Goal: Task Accomplishment & Management: Manage account settings

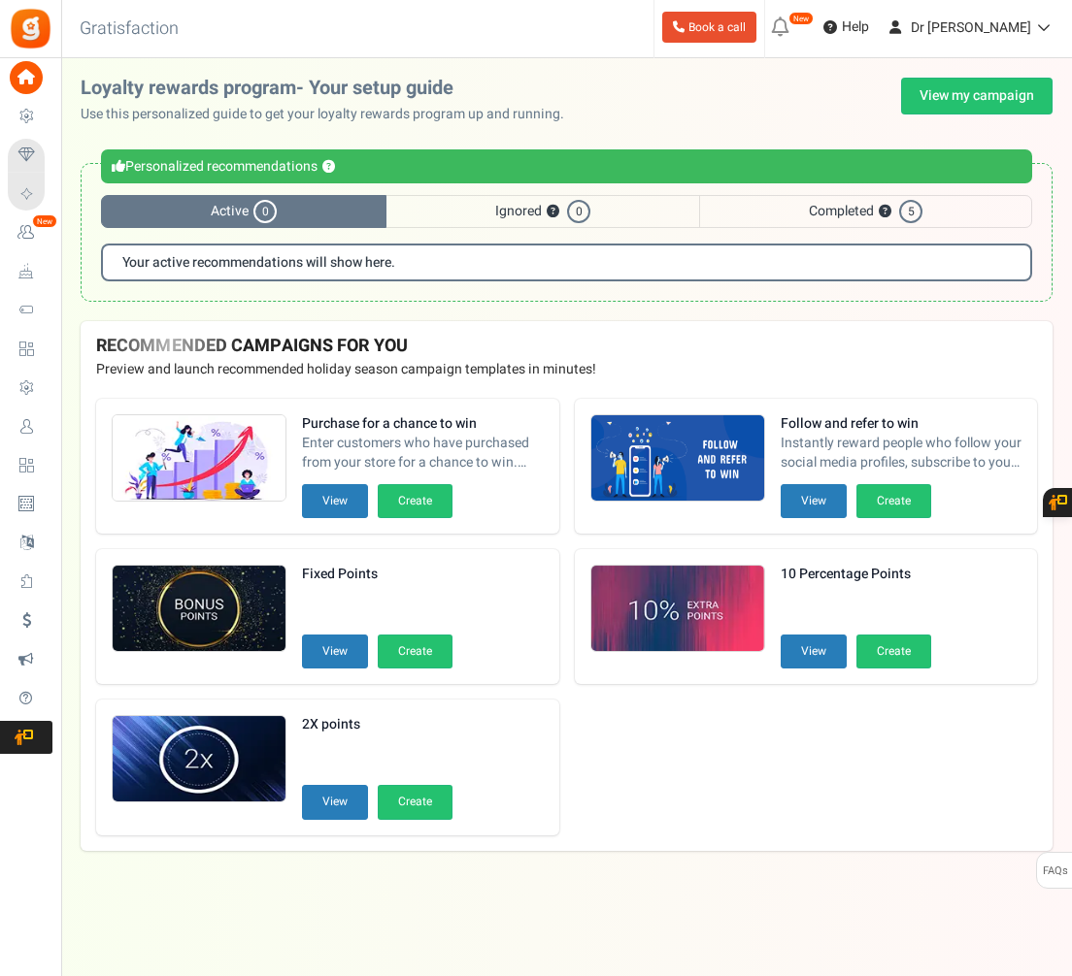
click at [319, 479] on div "Purchase for a chance to win Enter customers who have purchased from your store…" at bounding box center [423, 449] width 242 height 70
click at [318, 507] on button "View" at bounding box center [335, 501] width 66 height 34
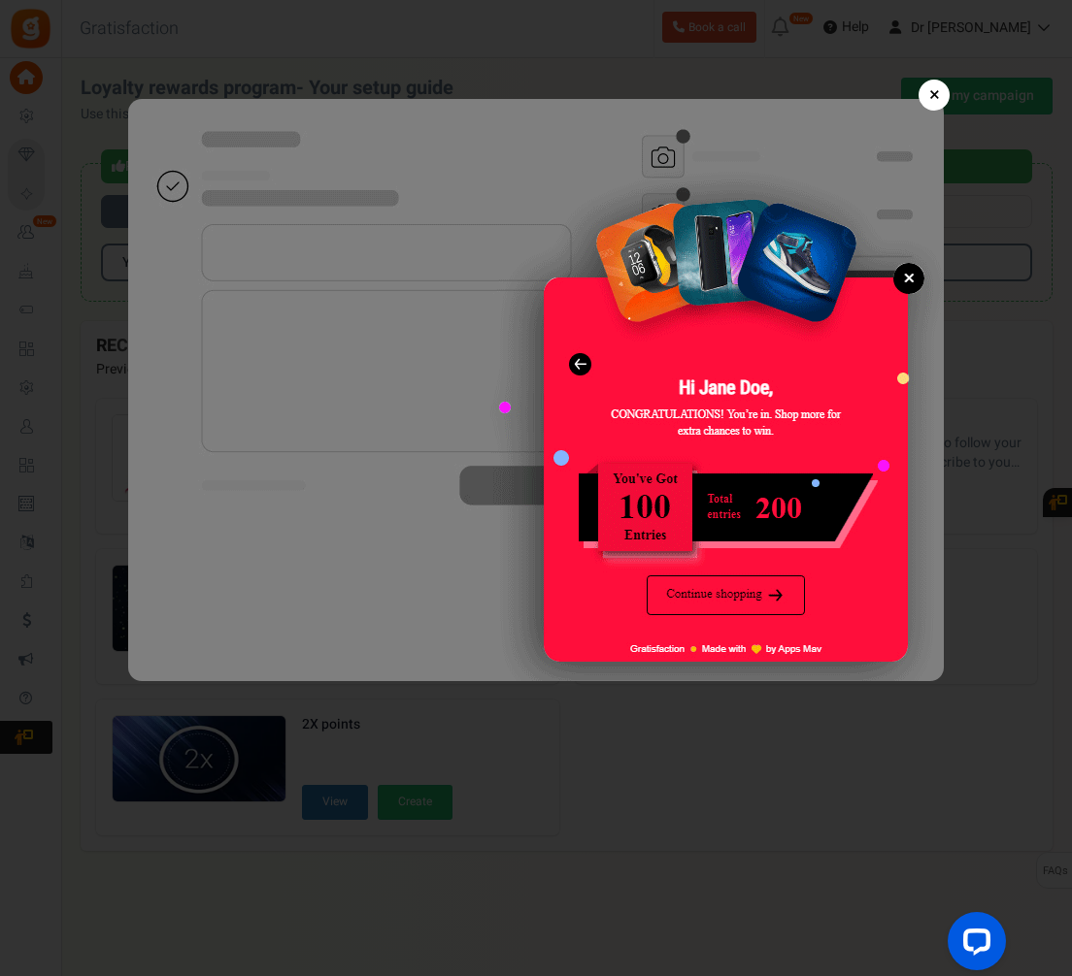
click at [940, 88] on link "×" at bounding box center [933, 95] width 31 height 31
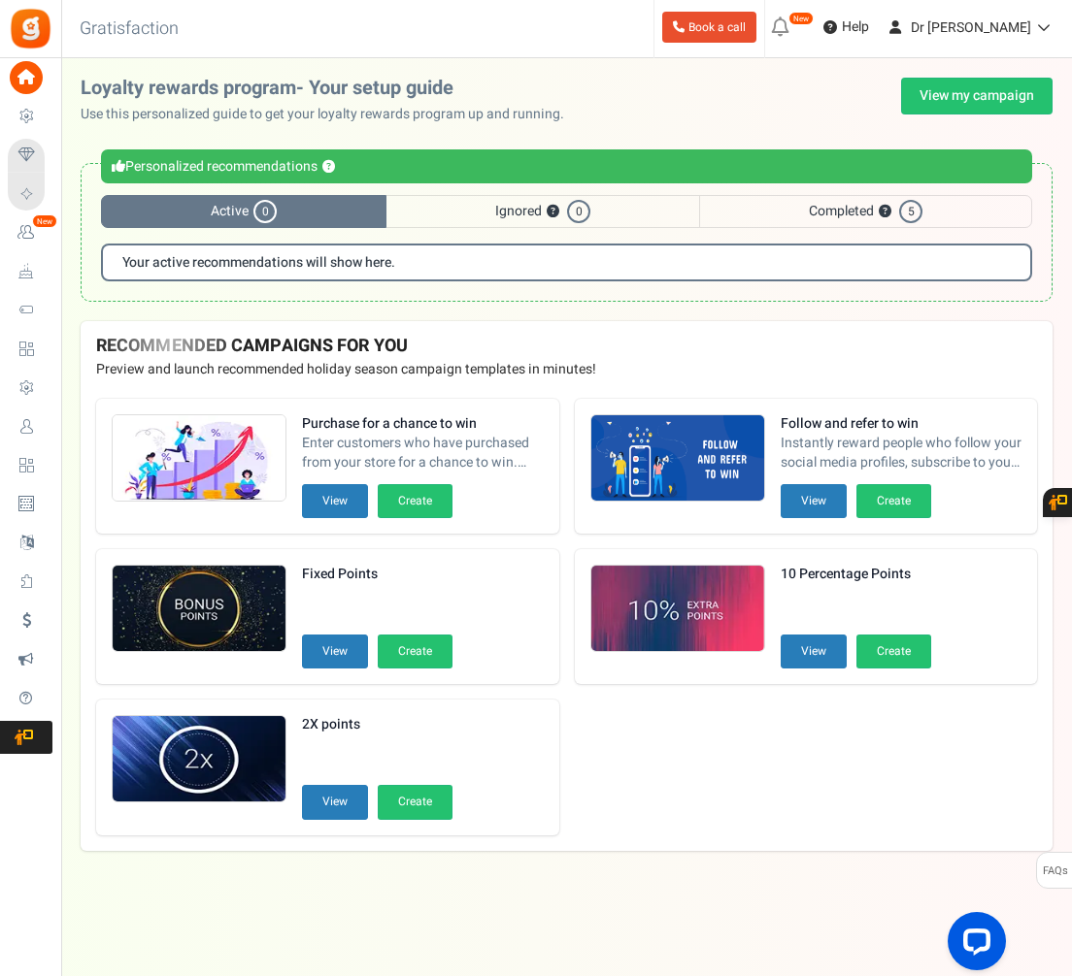
click at [428, 452] on span "Enter customers who have purchased from your store for a chance to win. Increas…" at bounding box center [423, 453] width 242 height 39
click at [253, 468] on img at bounding box center [199, 458] width 173 height 87
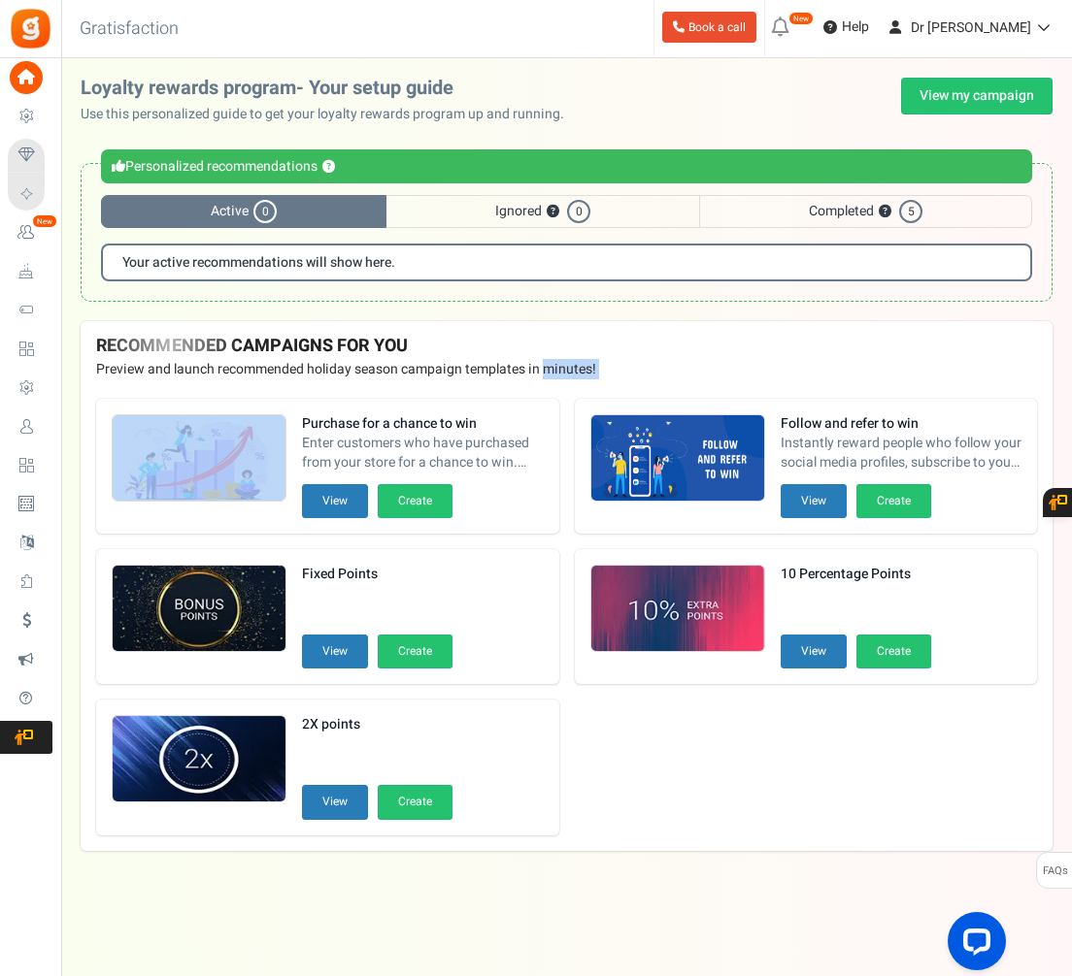
click at [253, 468] on img at bounding box center [199, 458] width 173 height 87
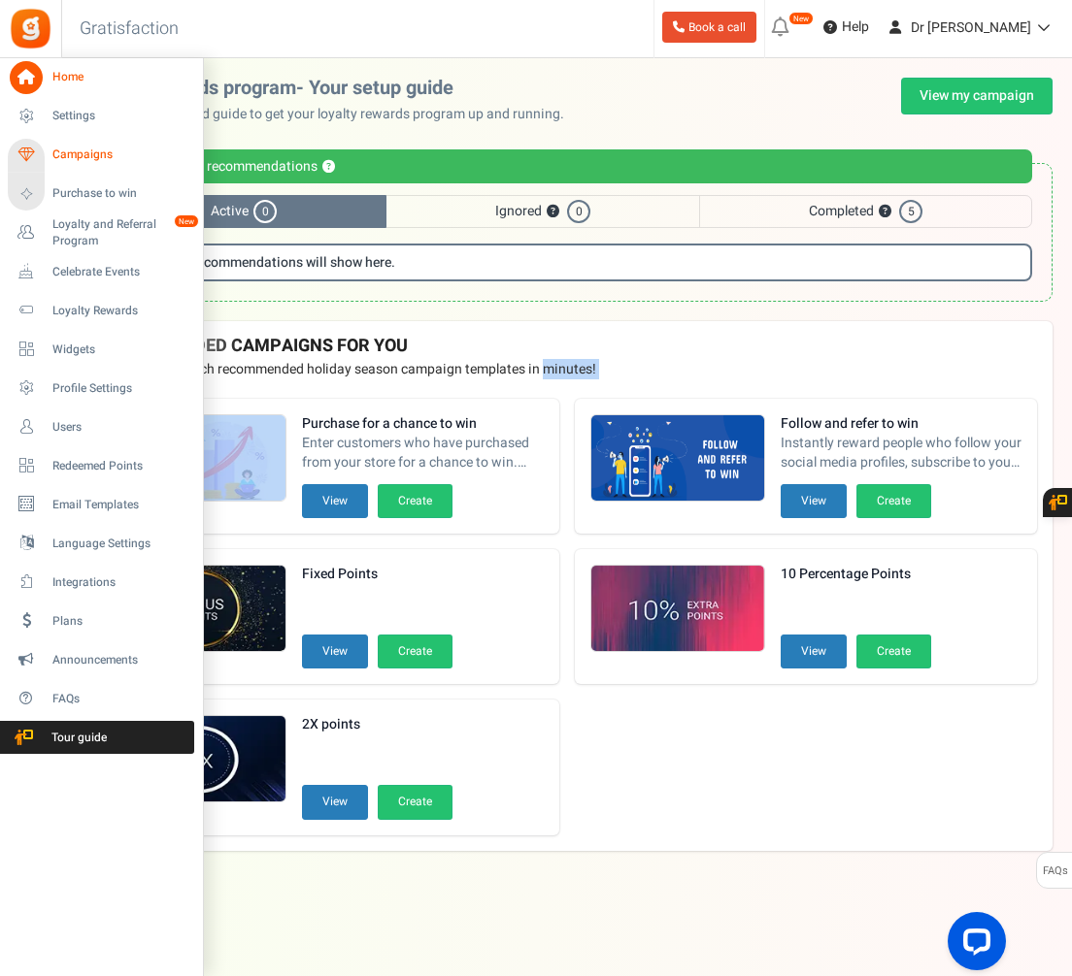
click at [107, 152] on span "Campaigns" at bounding box center [120, 155] width 136 height 17
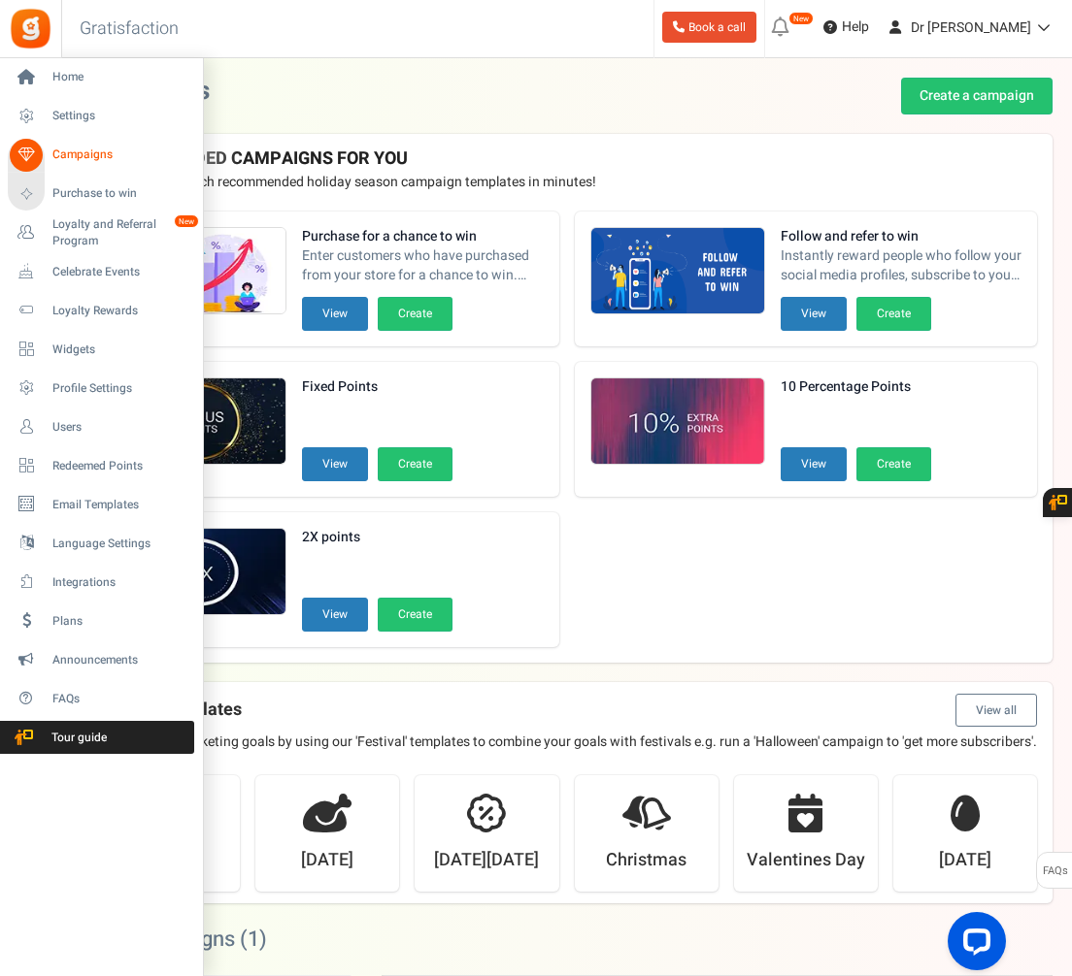
click at [123, 158] on span "Campaigns" at bounding box center [120, 155] width 136 height 17
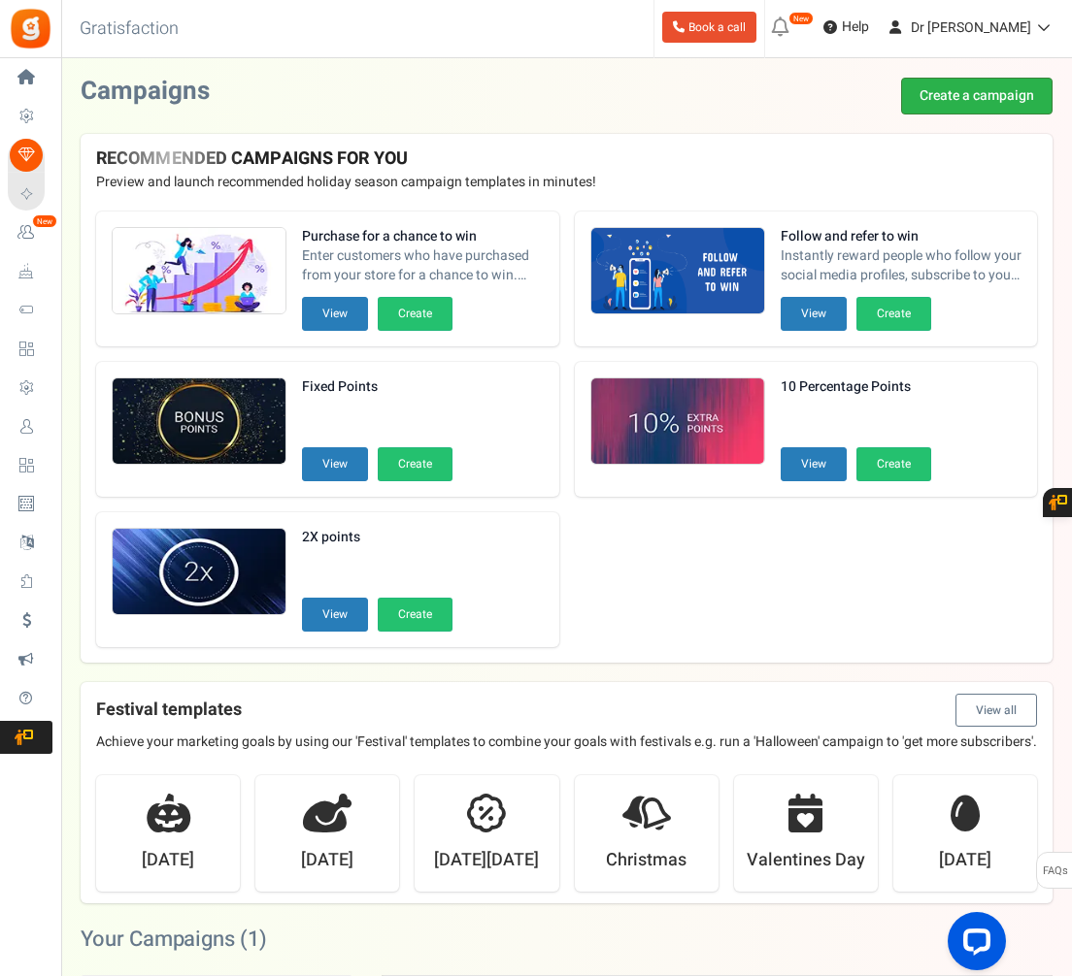
click at [944, 100] on link "Create a campaign" at bounding box center [976, 96] width 151 height 37
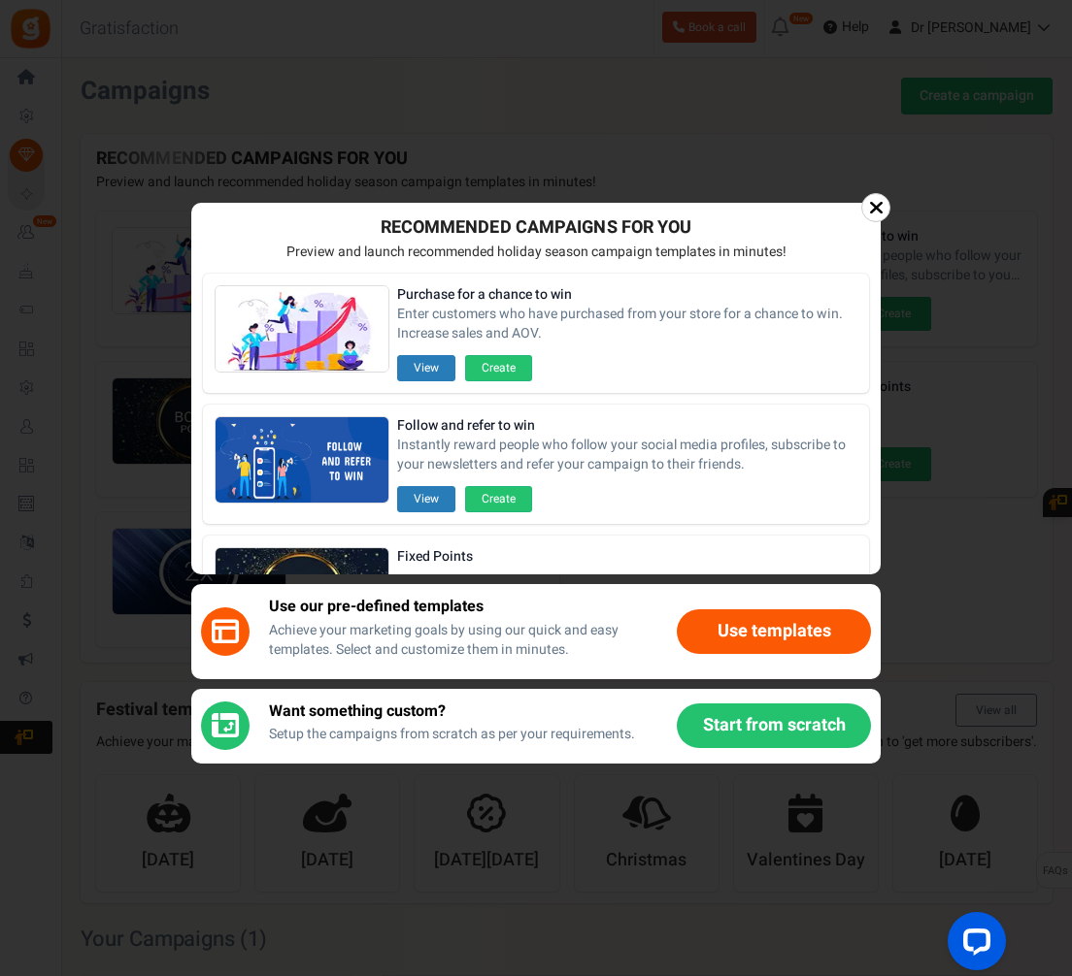
click at [747, 629] on button "Use templates" at bounding box center [774, 632] width 194 height 45
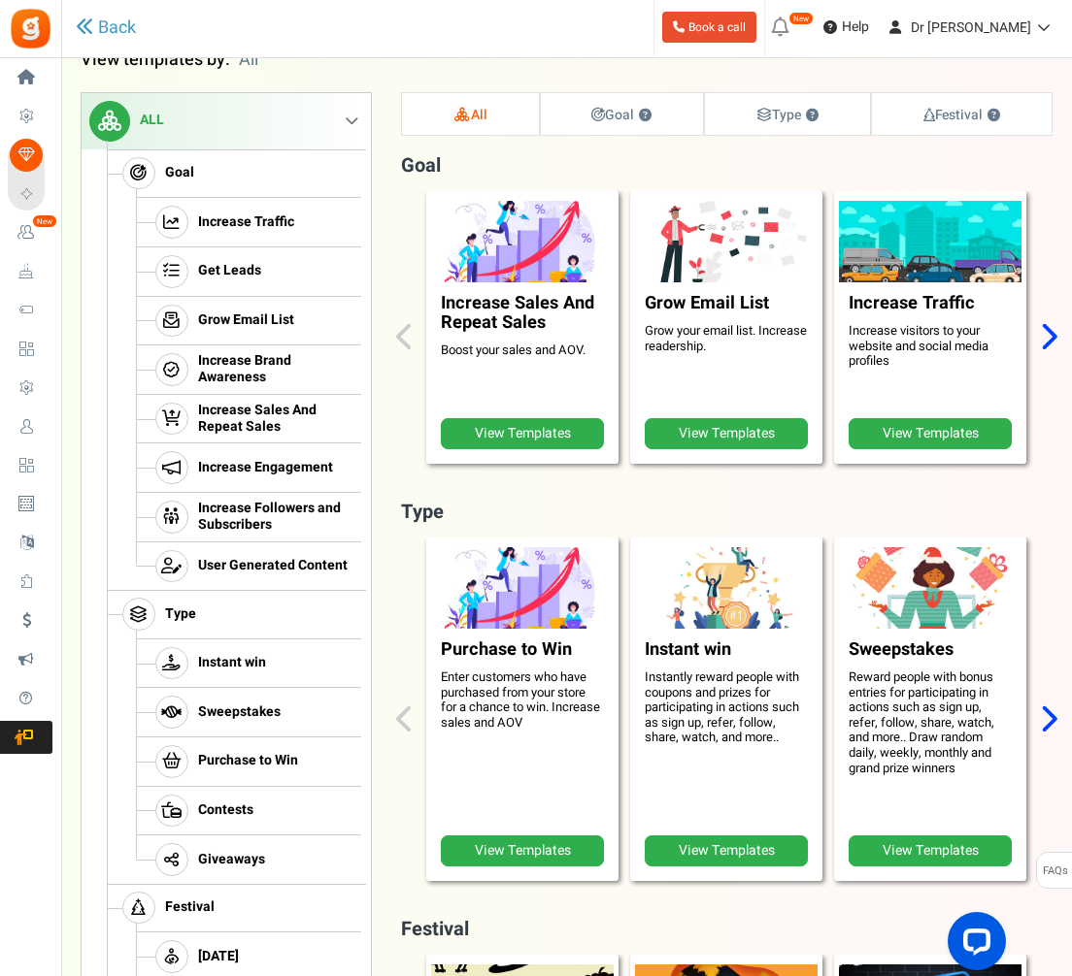
scroll to position [230, 0]
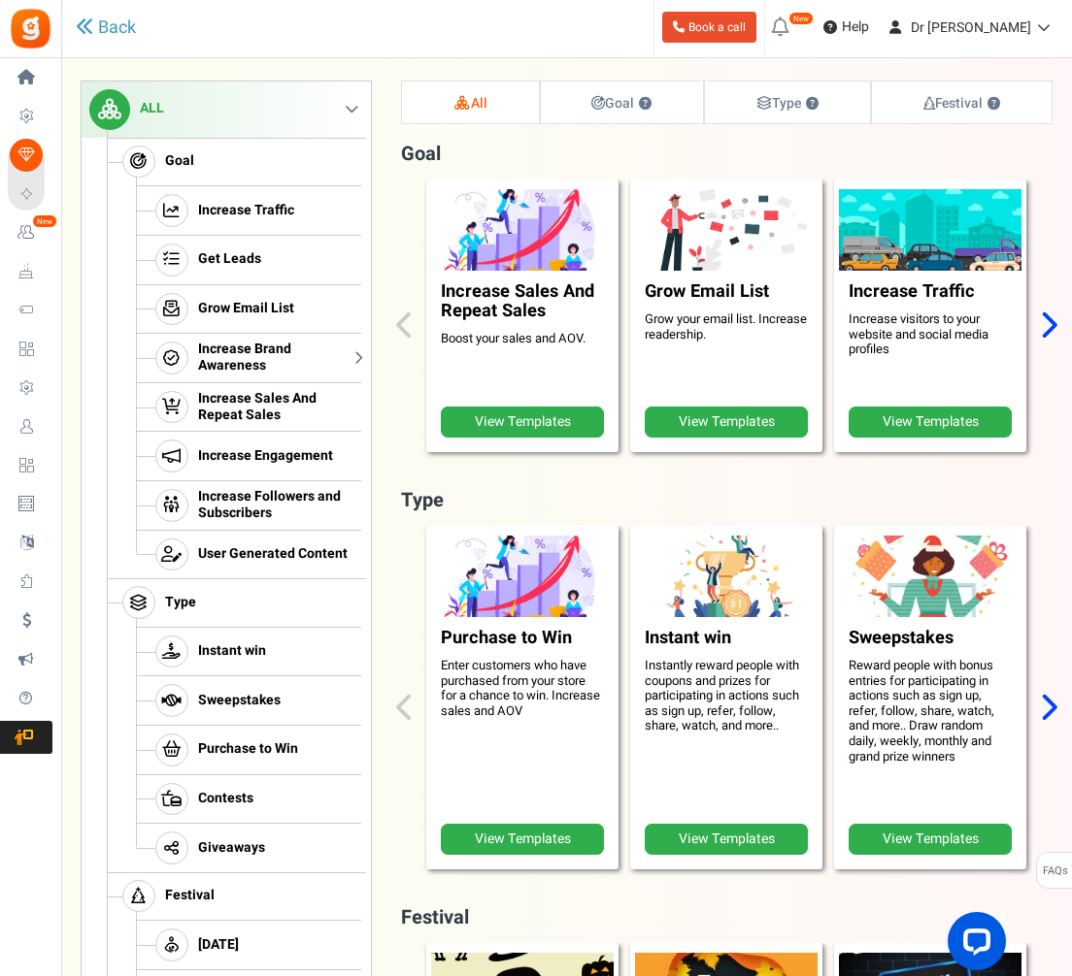
click at [238, 342] on span "Increase Brand Awareness" at bounding box center [277, 358] width 158 height 33
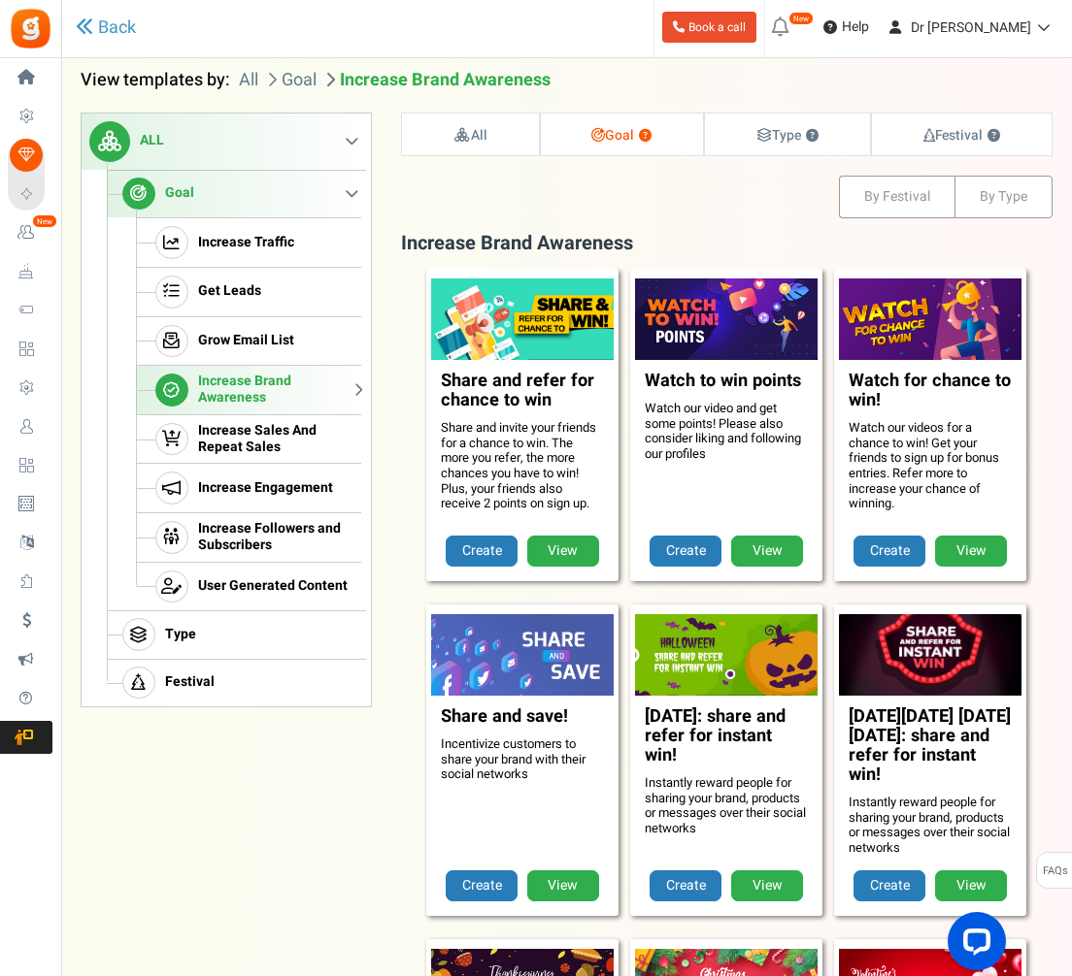
scroll to position [196, 0]
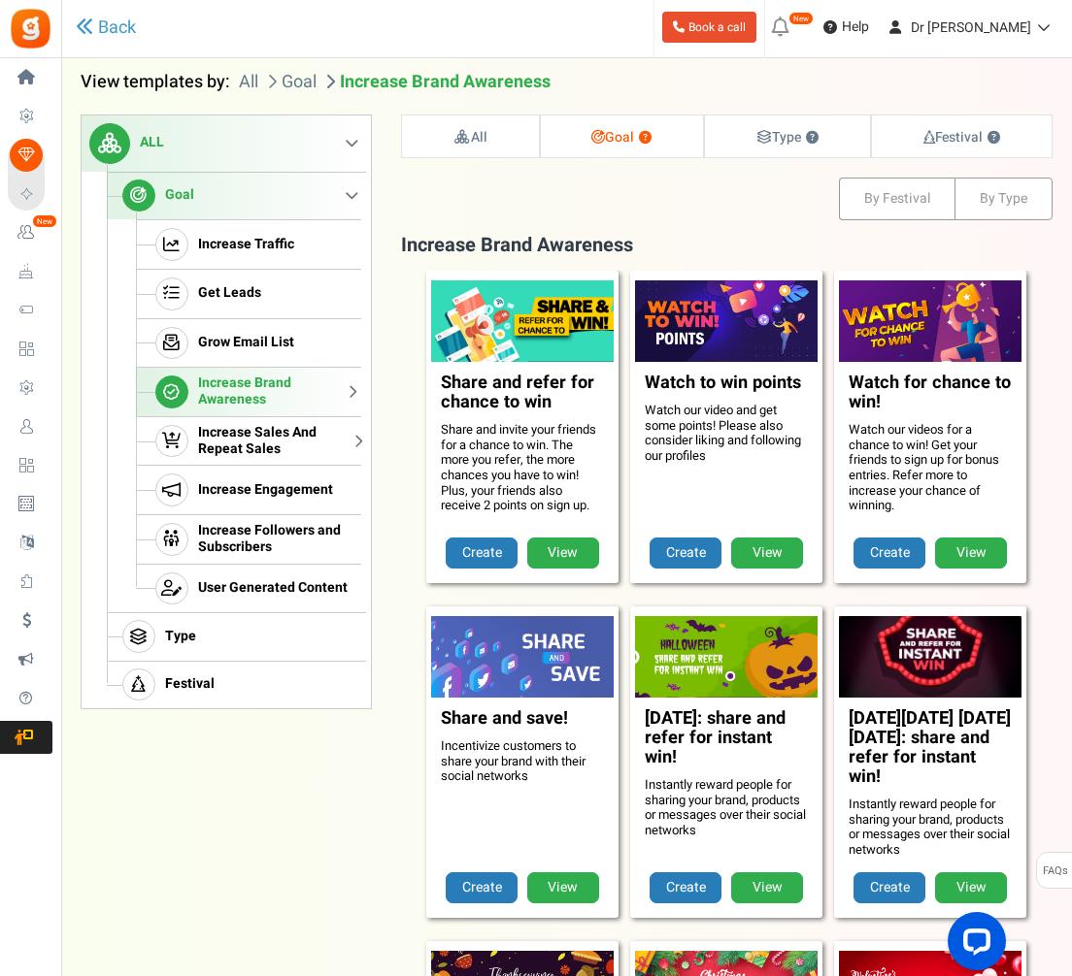
click at [240, 456] on link "Increase Sales And Repeat Sales" at bounding box center [248, 441] width 225 height 50
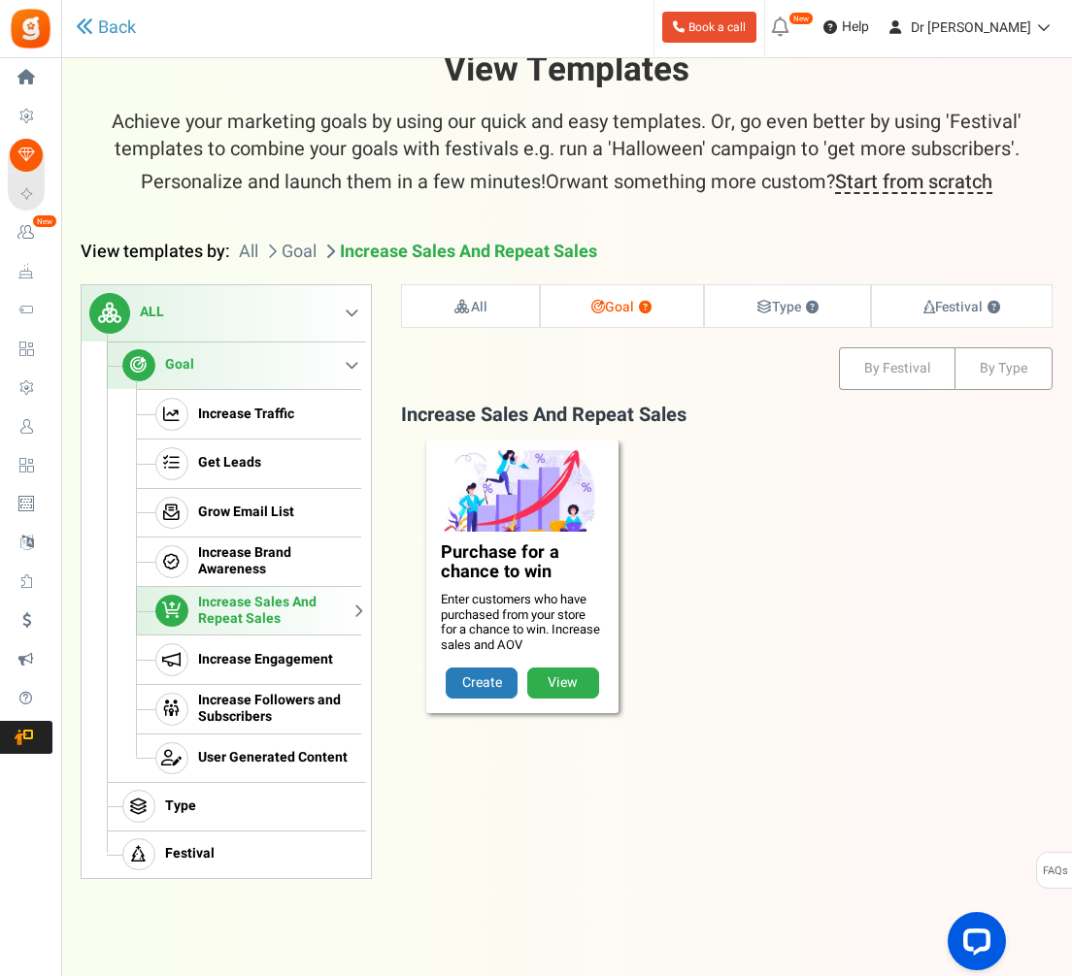
scroll to position [24, 0]
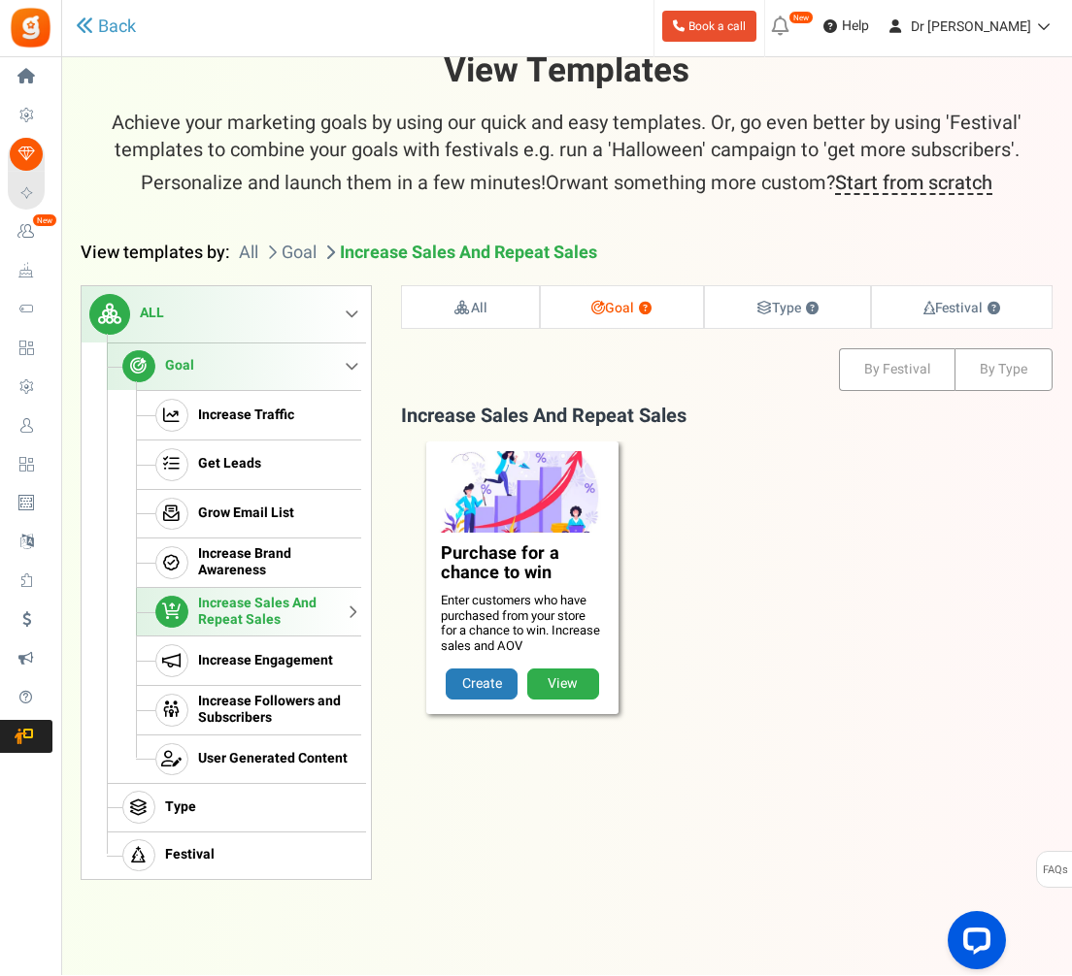
click at [551, 673] on link "View" at bounding box center [563, 685] width 72 height 31
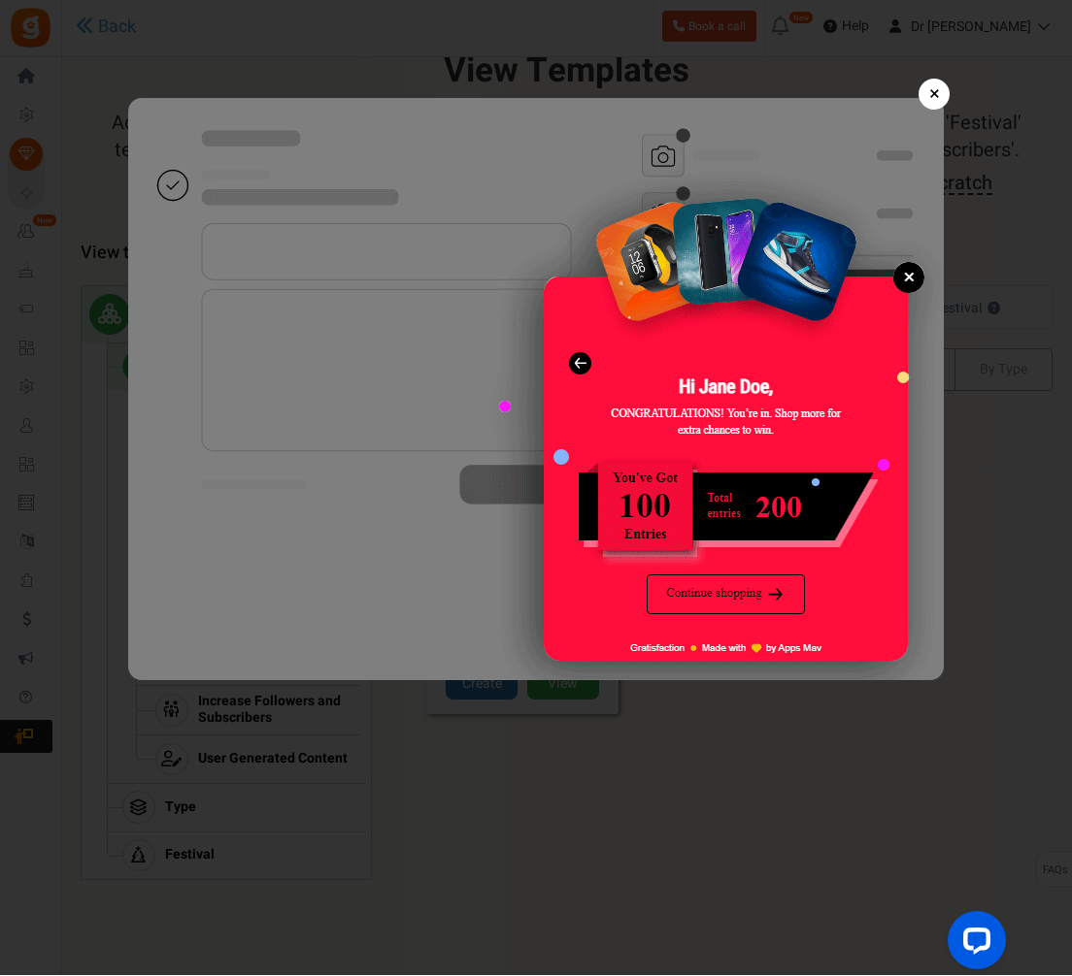
click at [940, 87] on link "×" at bounding box center [933, 95] width 31 height 31
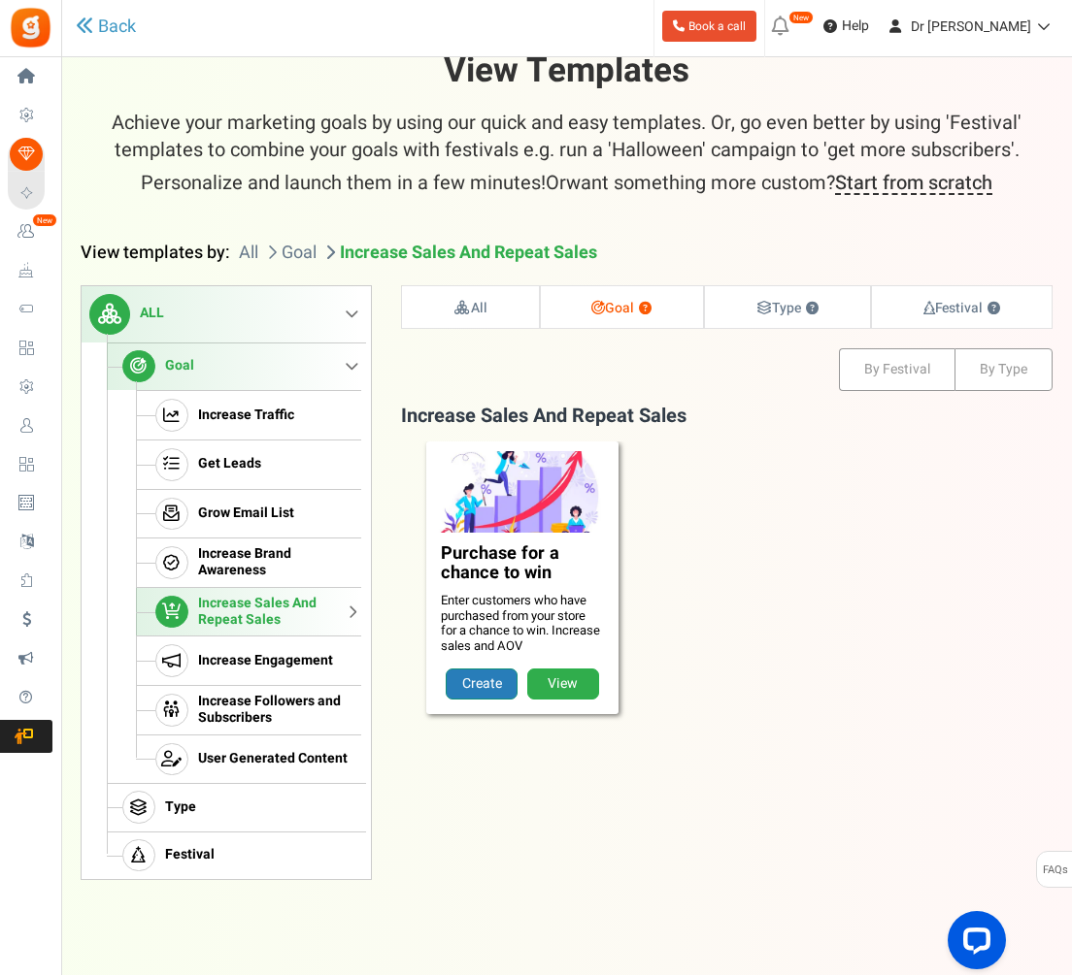
click at [475, 684] on link "Create" at bounding box center [482, 685] width 72 height 31
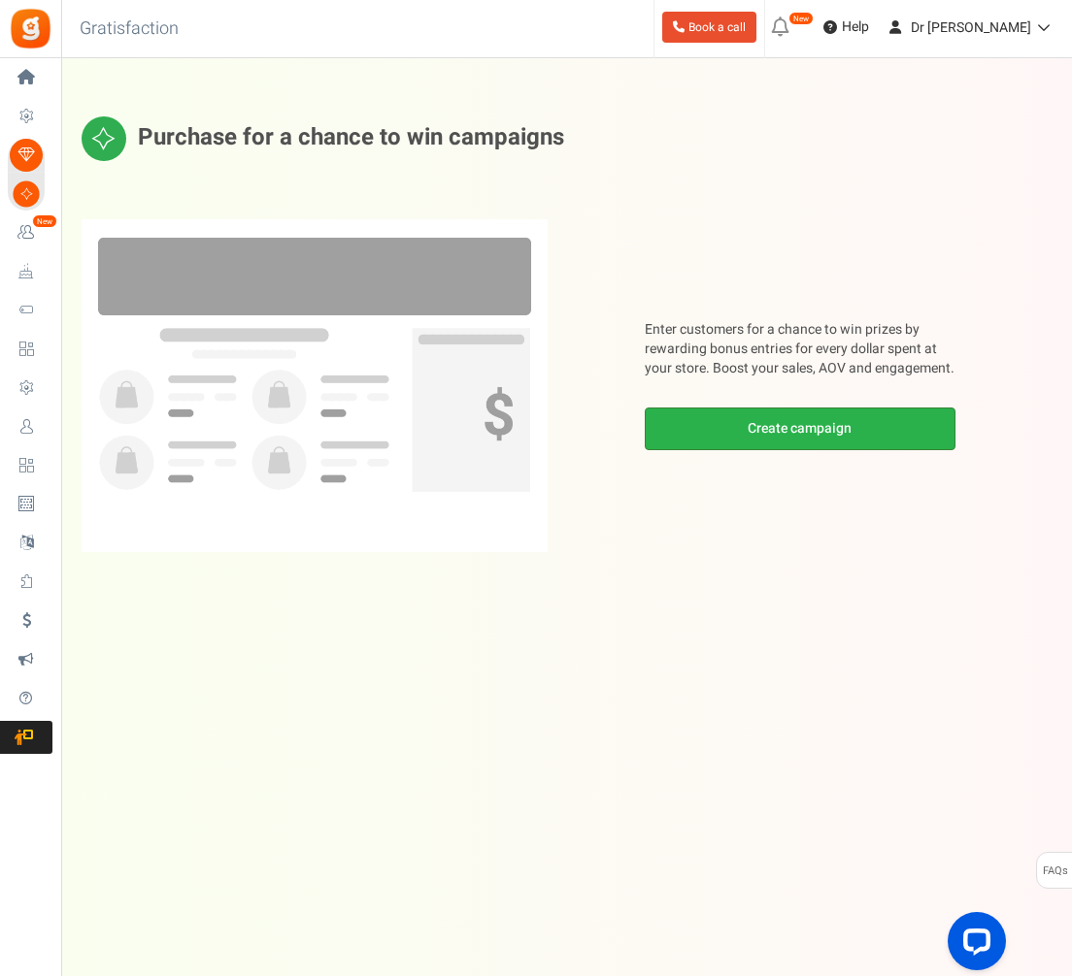
click at [667, 444] on link "Create campaign" at bounding box center [800, 429] width 311 height 43
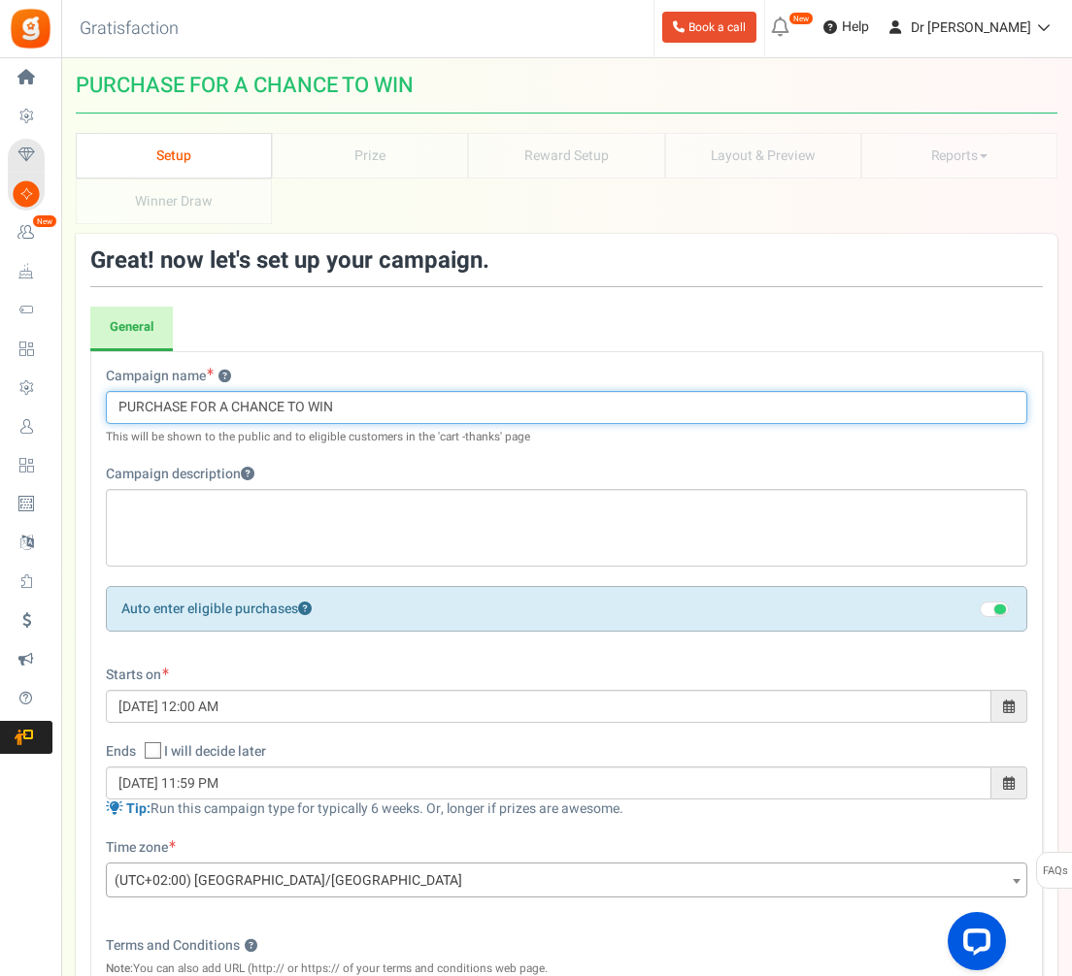
click at [330, 396] on input "PURCHASE FOR A CHANCE TO WIN" at bounding box center [566, 407] width 921 height 33
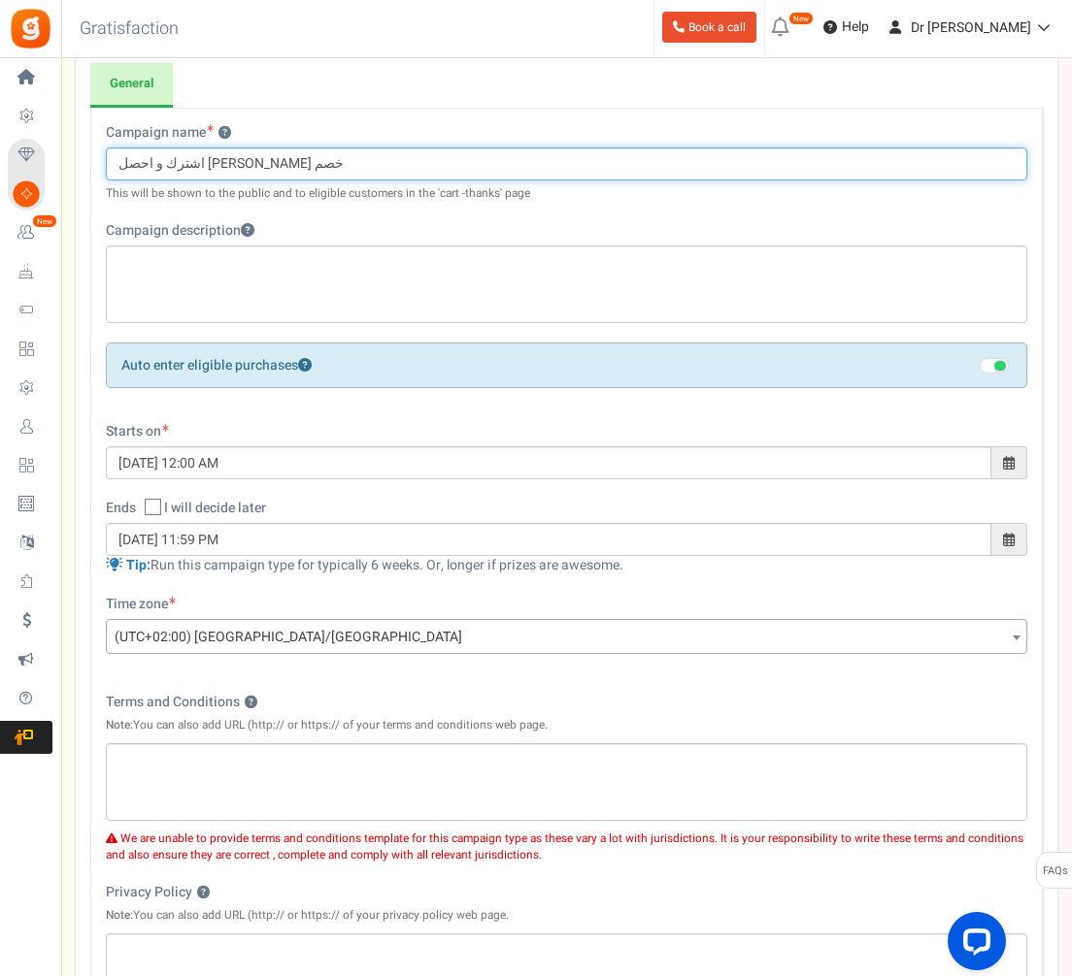
scroll to position [247, 0]
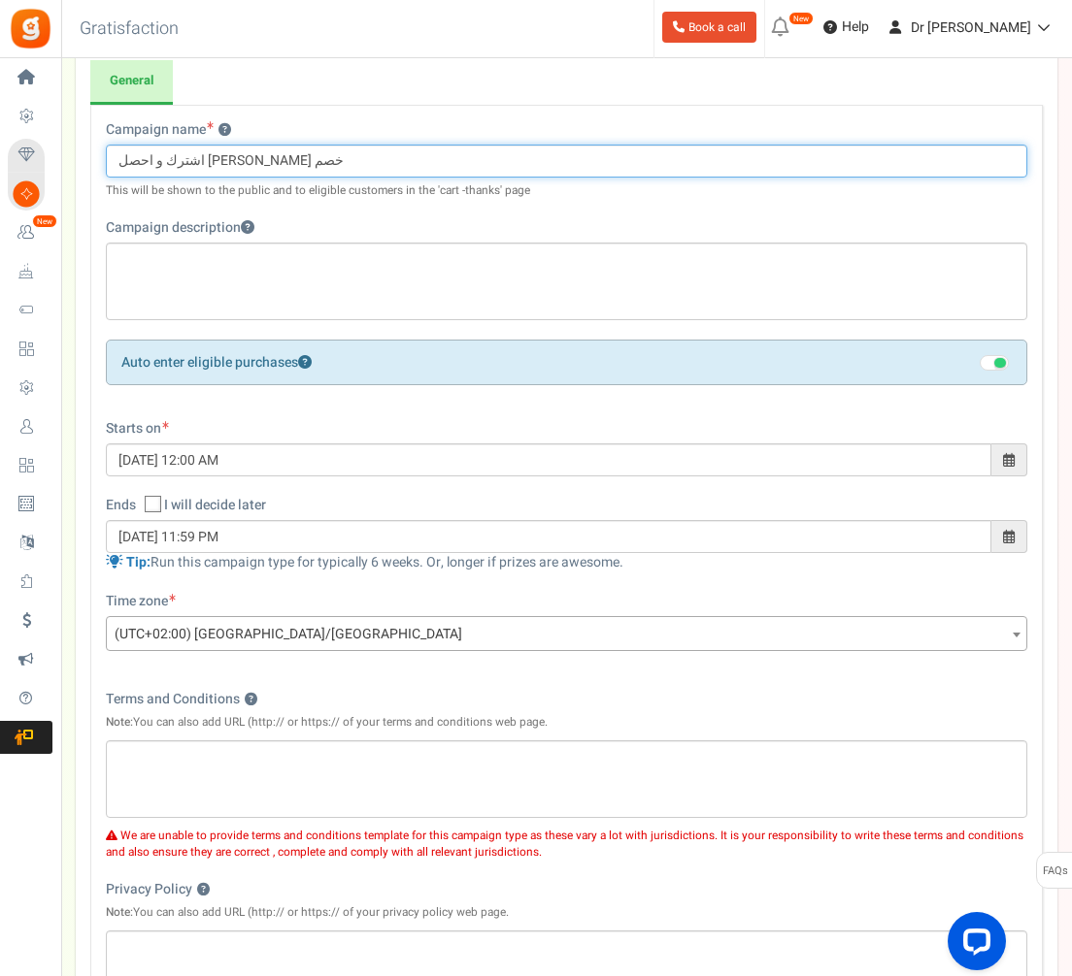
type input "اشترك و احصل علي كوبون خصم"
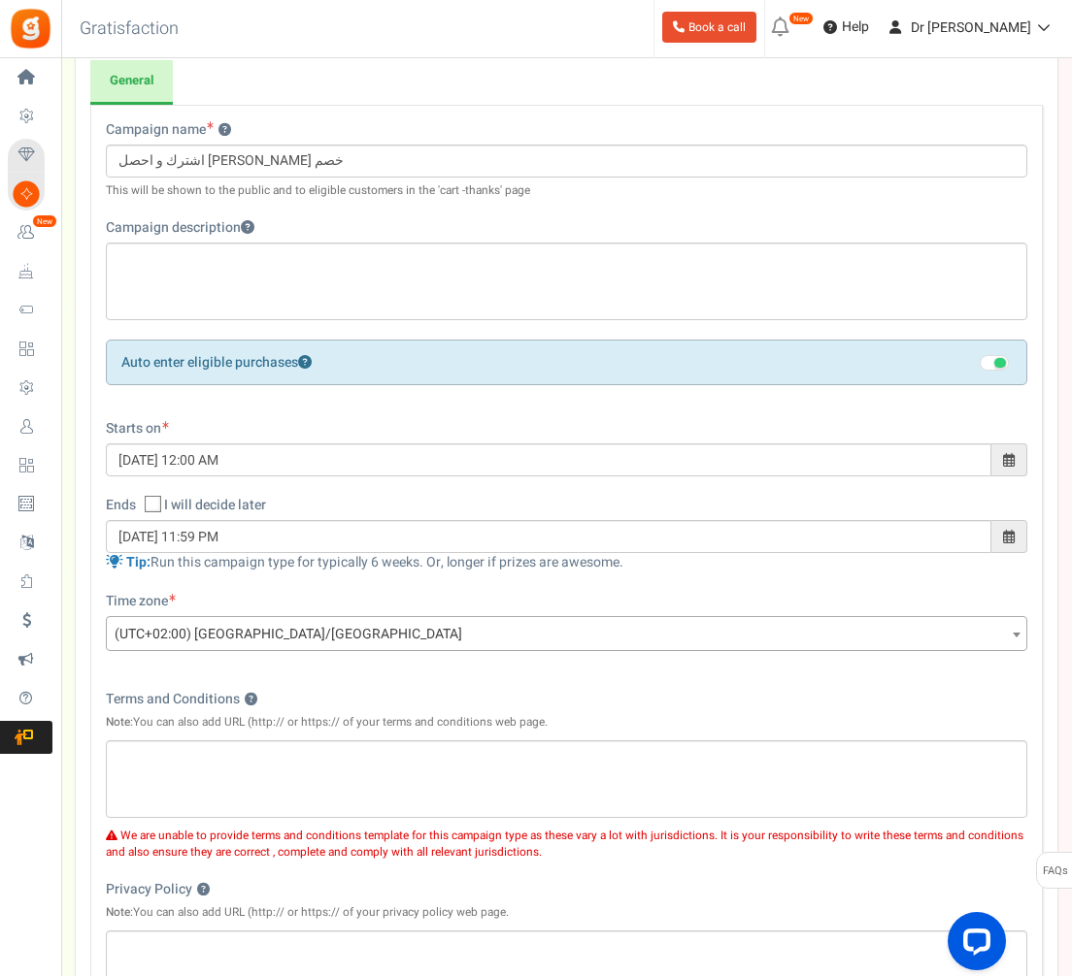
click at [156, 510] on span at bounding box center [153, 504] width 17 height 17
click at [138, 510] on input "I will decide later" at bounding box center [131, 506] width 13 height 13
checkbox input "true"
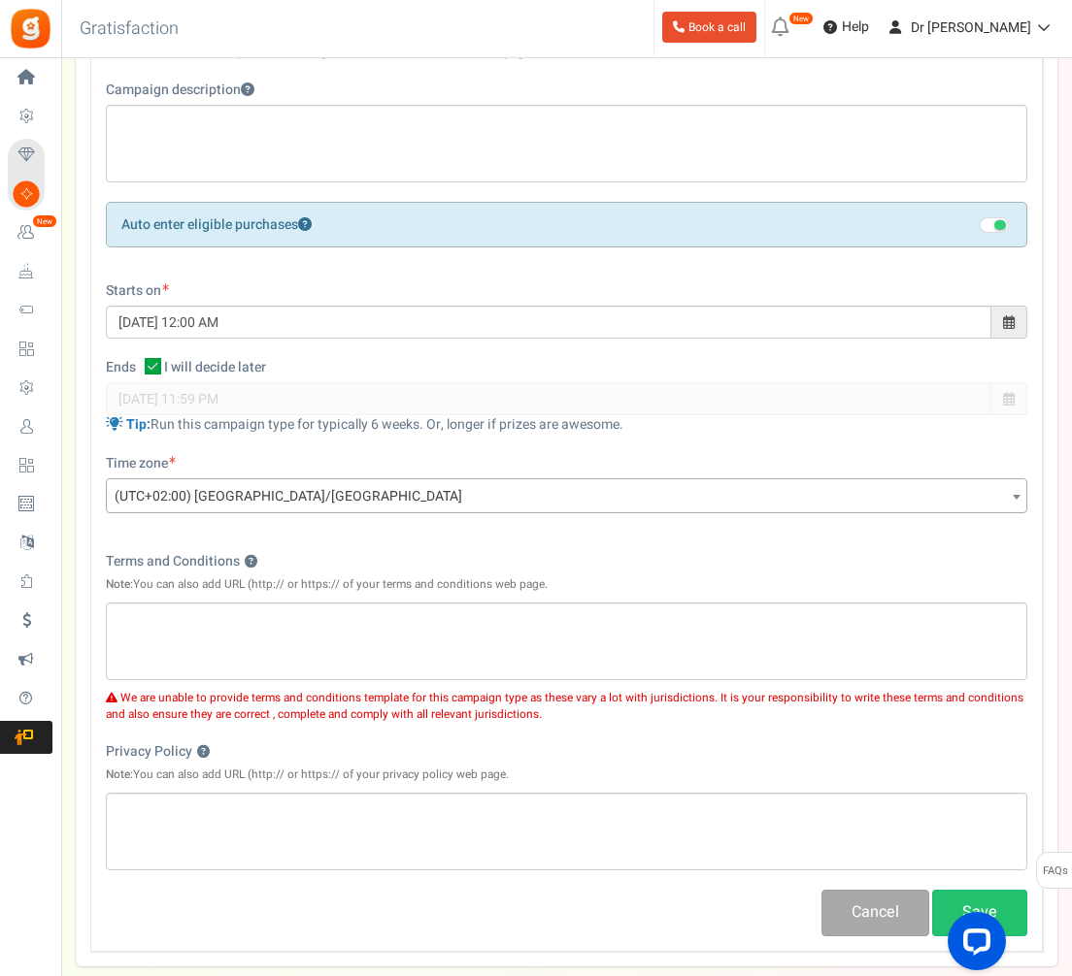
scroll to position [418, 0]
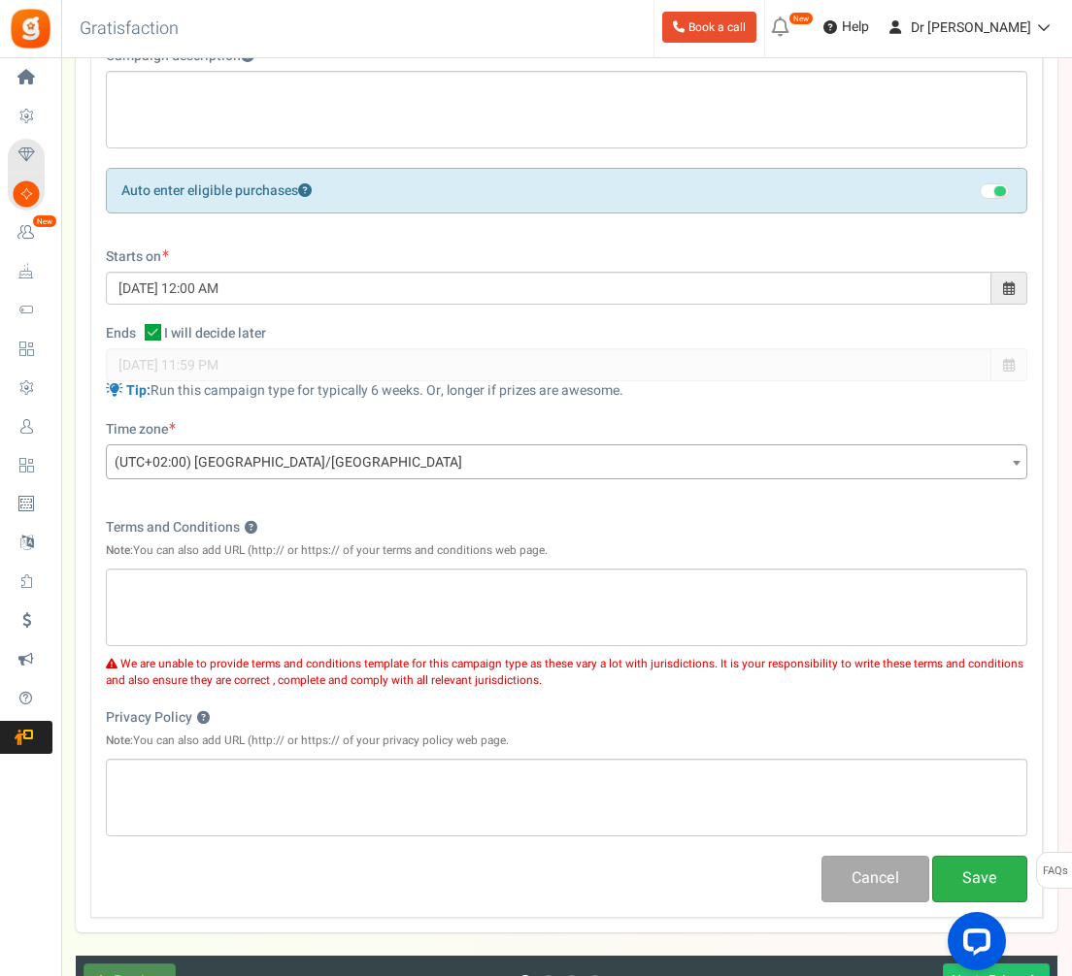
click at [978, 869] on button "Save" at bounding box center [979, 879] width 95 height 46
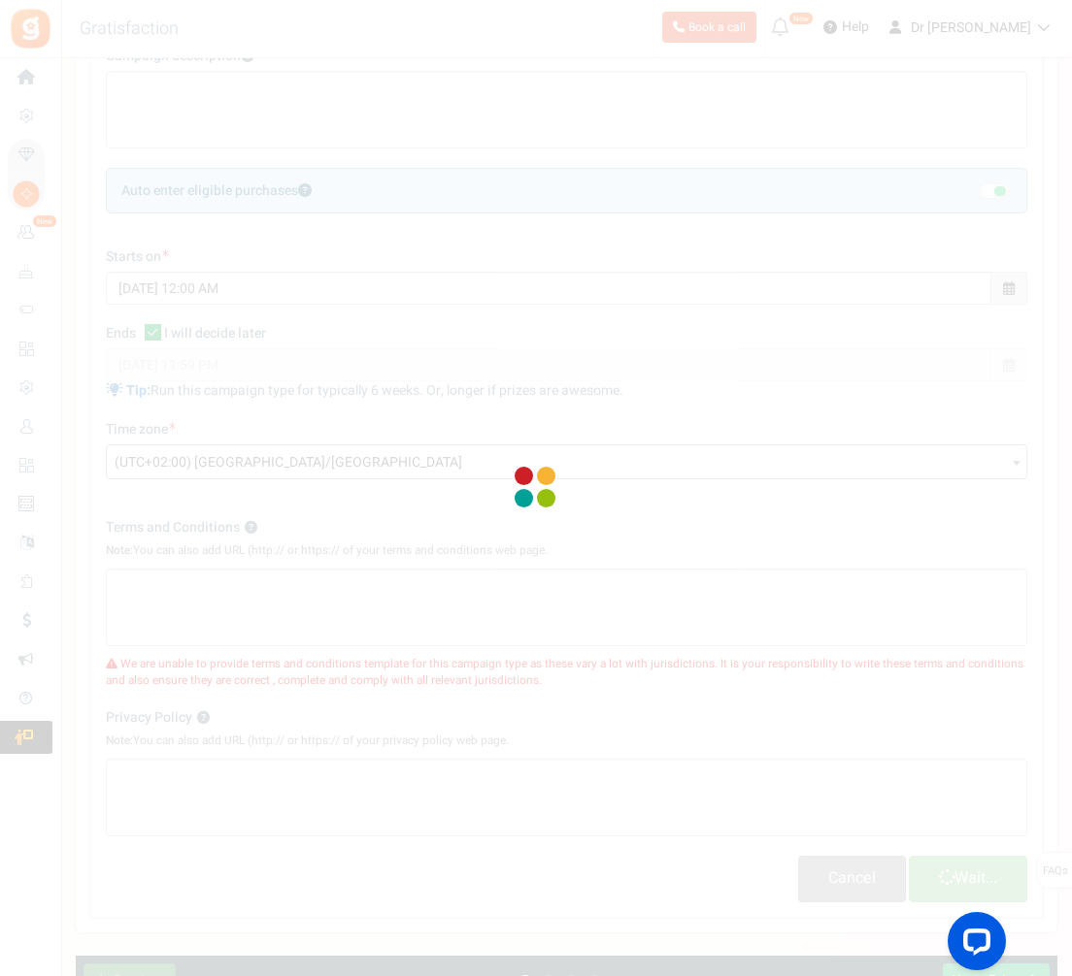
select select
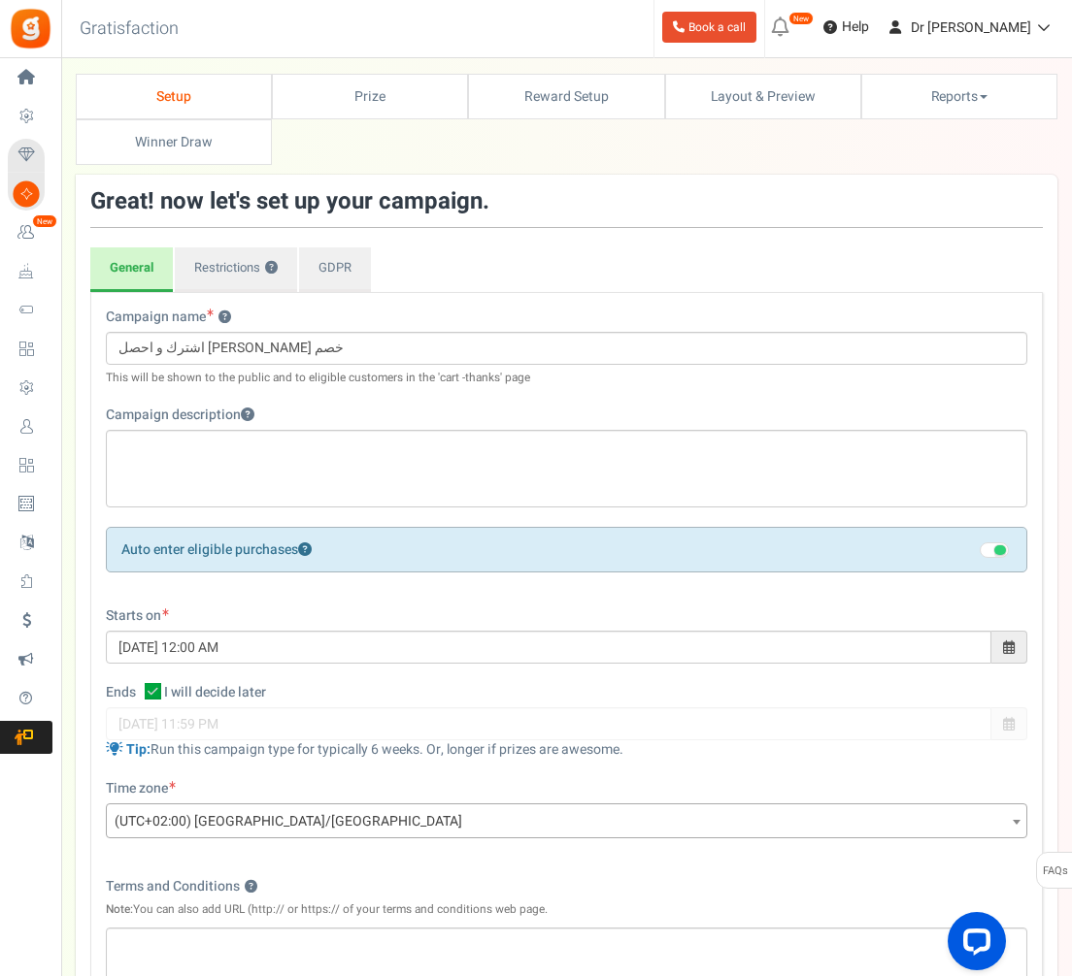
scroll to position [63, 0]
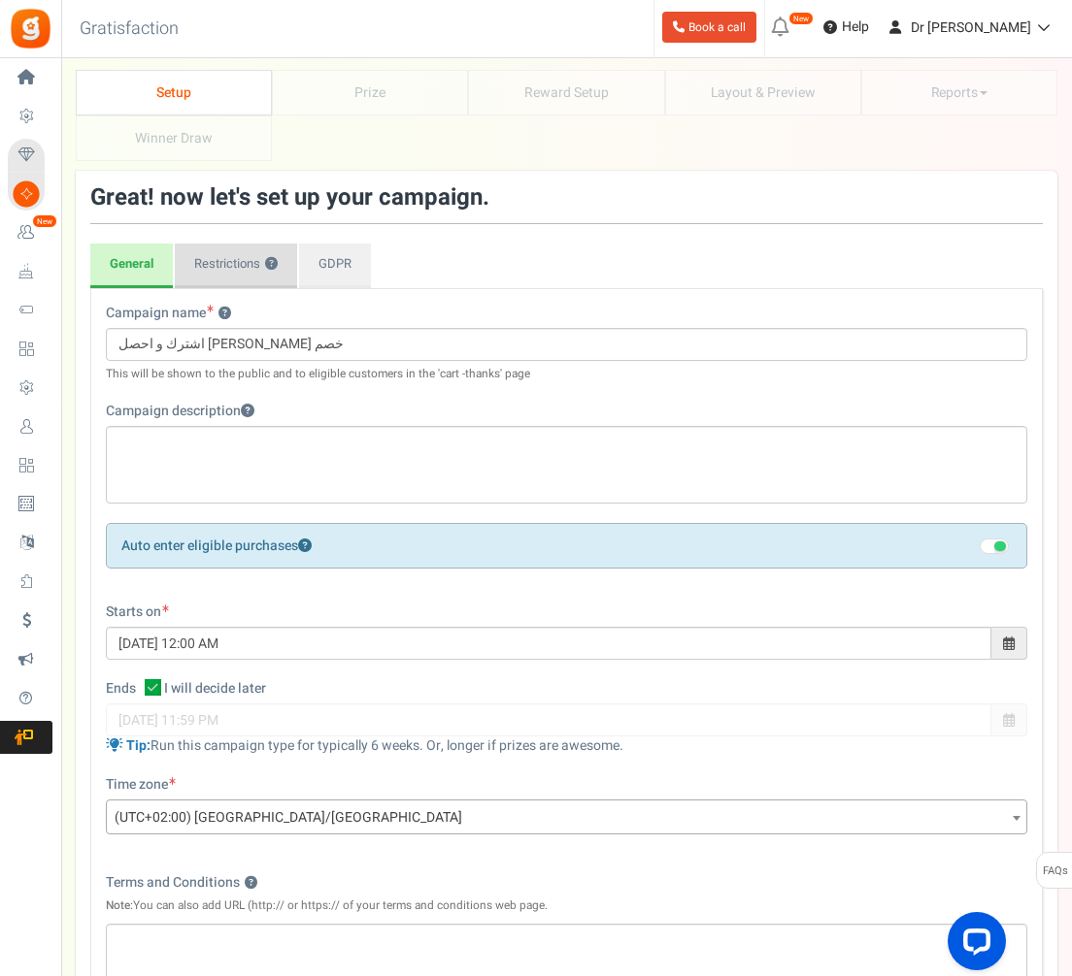
click at [213, 274] on link "Restrictions ?" at bounding box center [236, 266] width 122 height 45
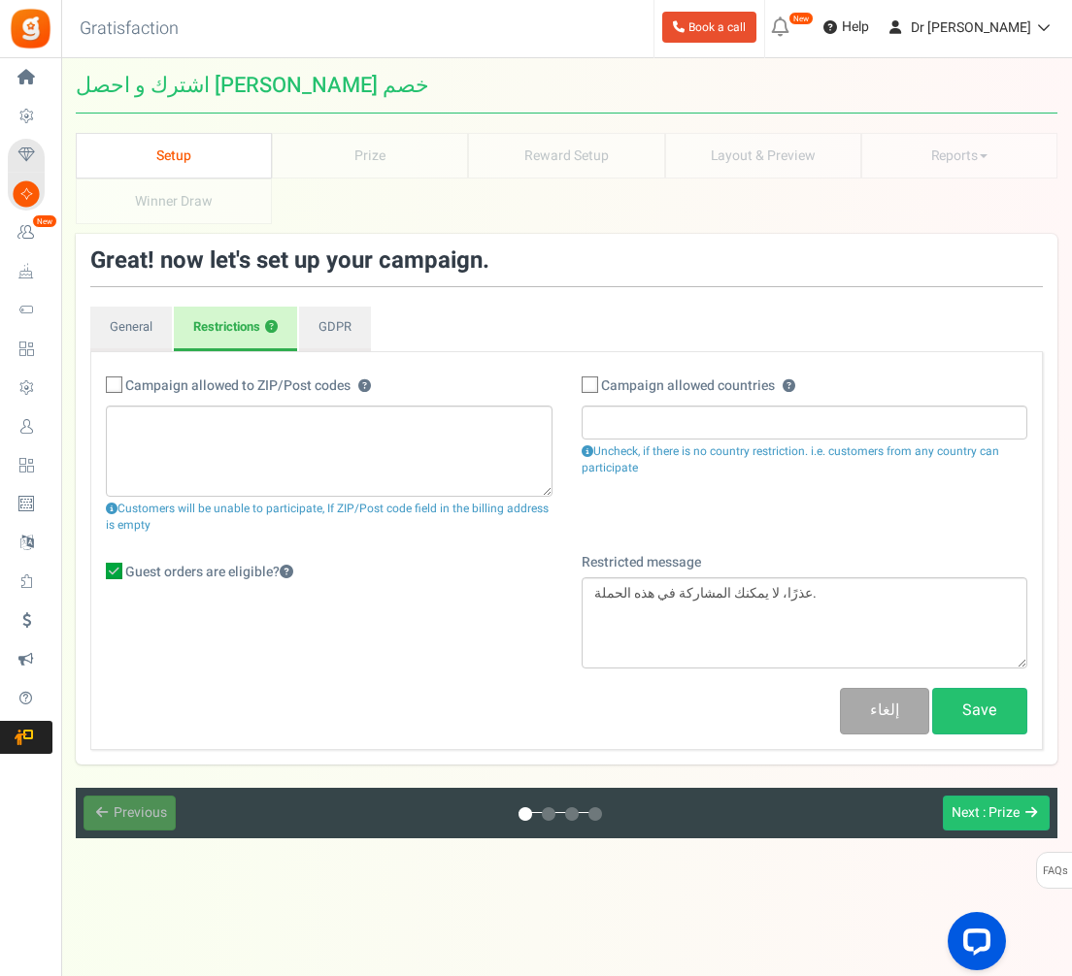
scroll to position [45, 0]
click at [108, 563] on icon at bounding box center [114, 571] width 17 height 17
click at [99, 567] on input "Recommended Guest orders are eligible? Important! Purchases made by guests and …" at bounding box center [92, 573] width 13 height 13
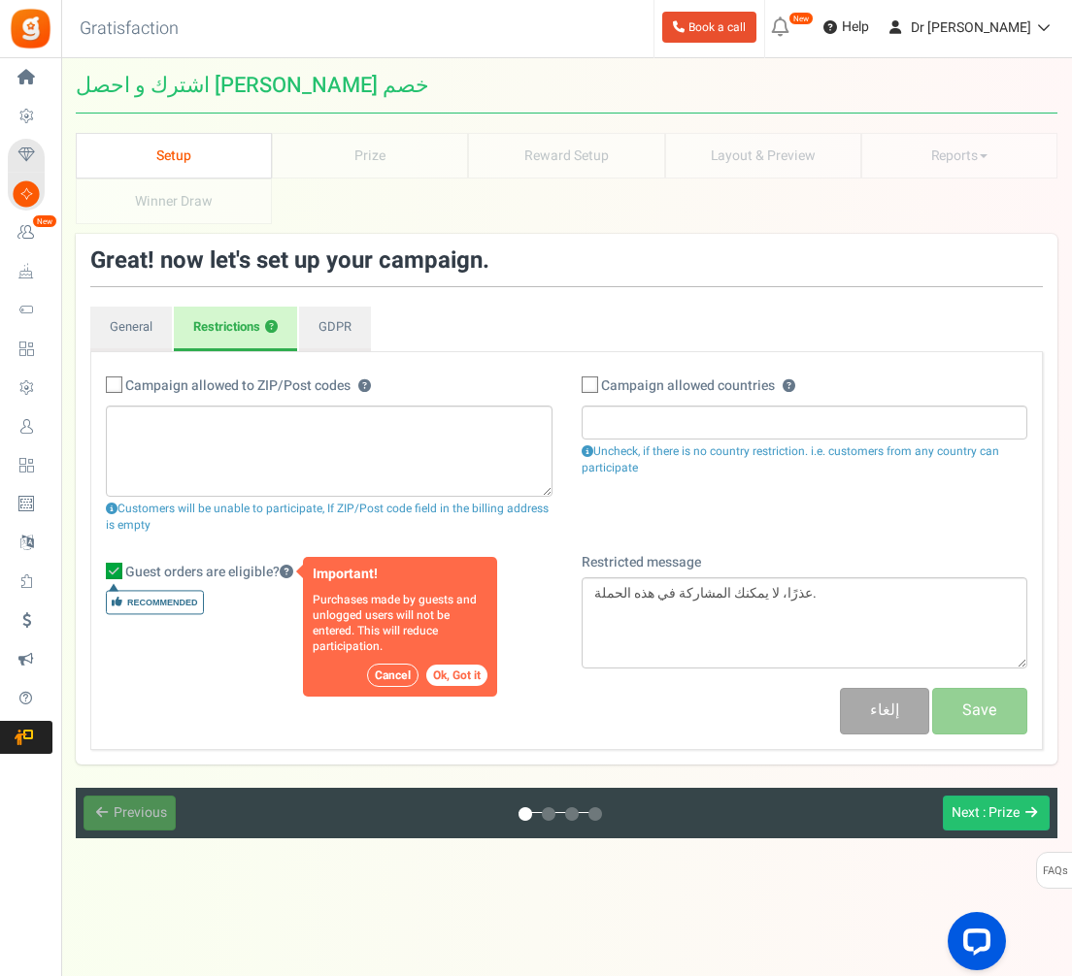
click at [459, 665] on button "Ok, Got it" at bounding box center [456, 675] width 61 height 21
checkbox input "false"
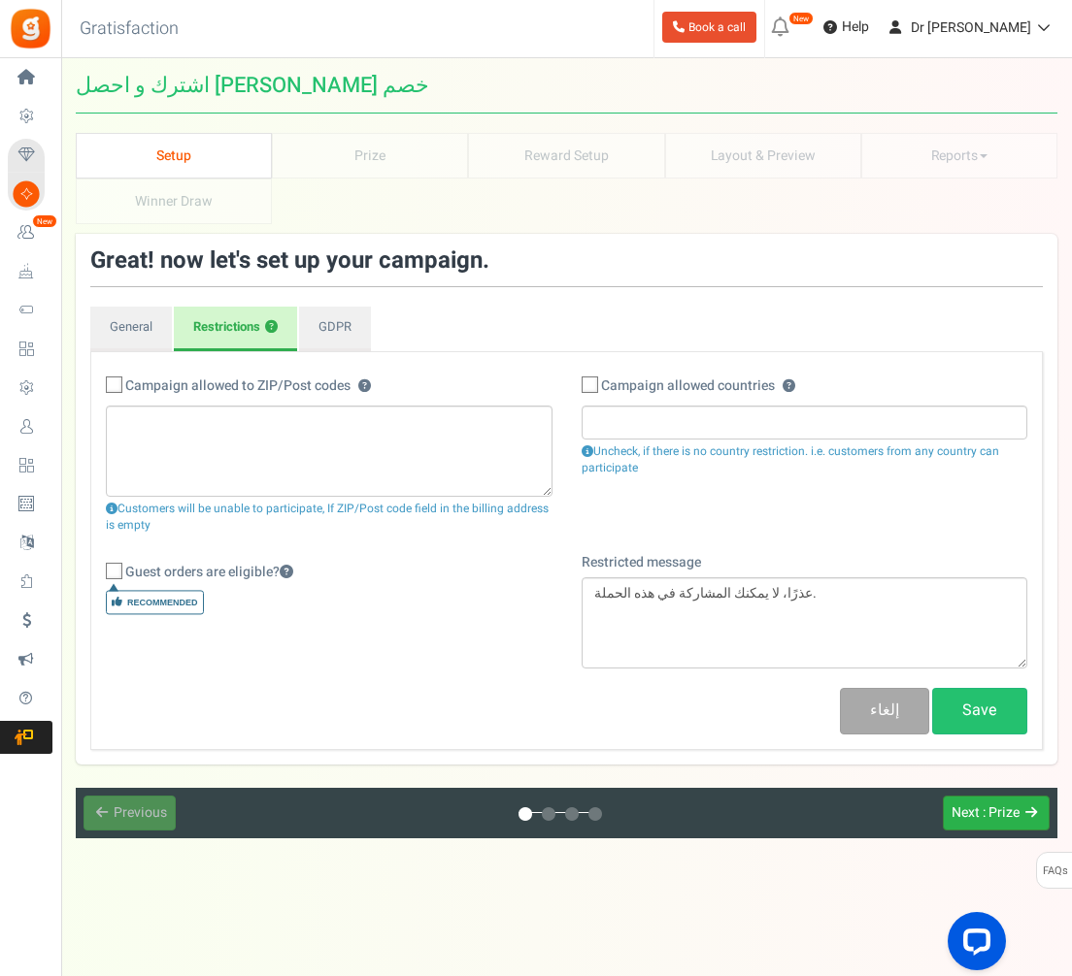
click at [995, 803] on span ": Prize" at bounding box center [1000, 813] width 37 height 20
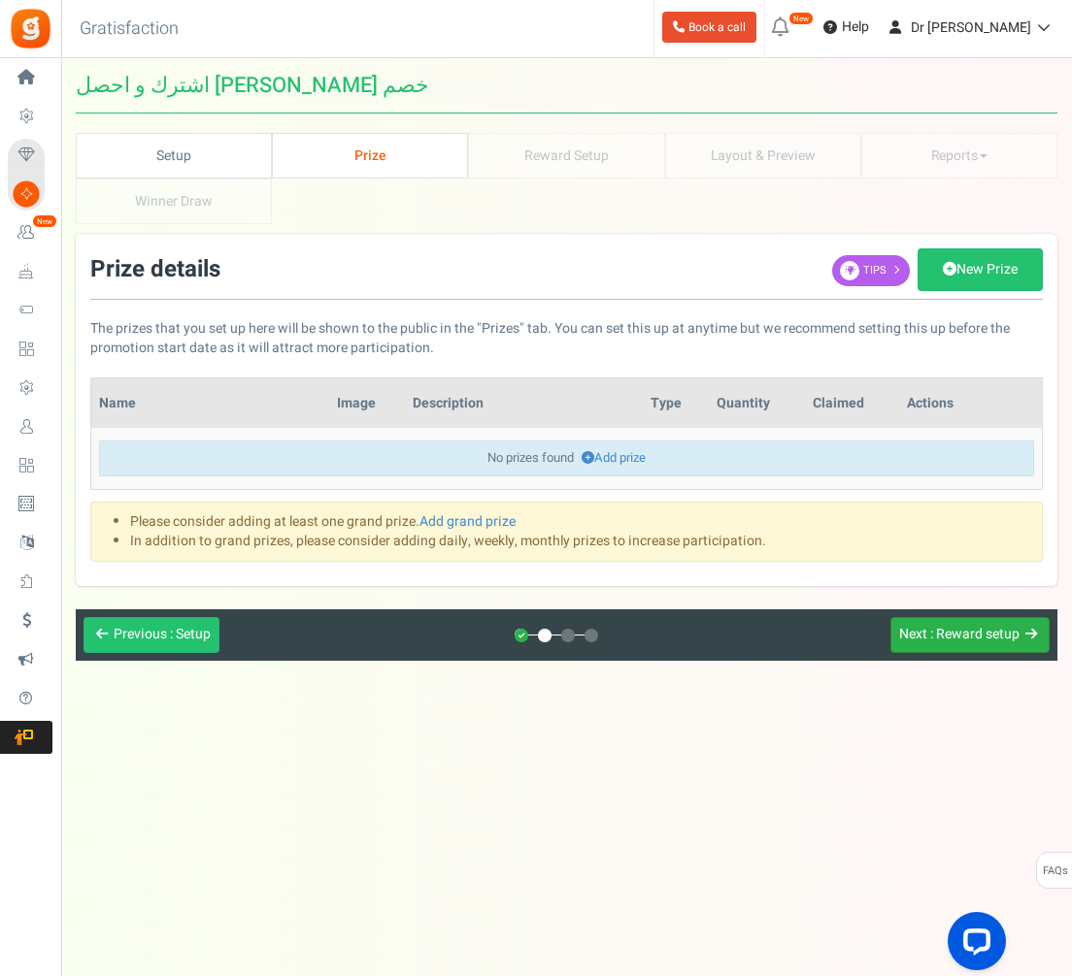
click at [934, 624] on span ": Reward setup" at bounding box center [974, 634] width 89 height 20
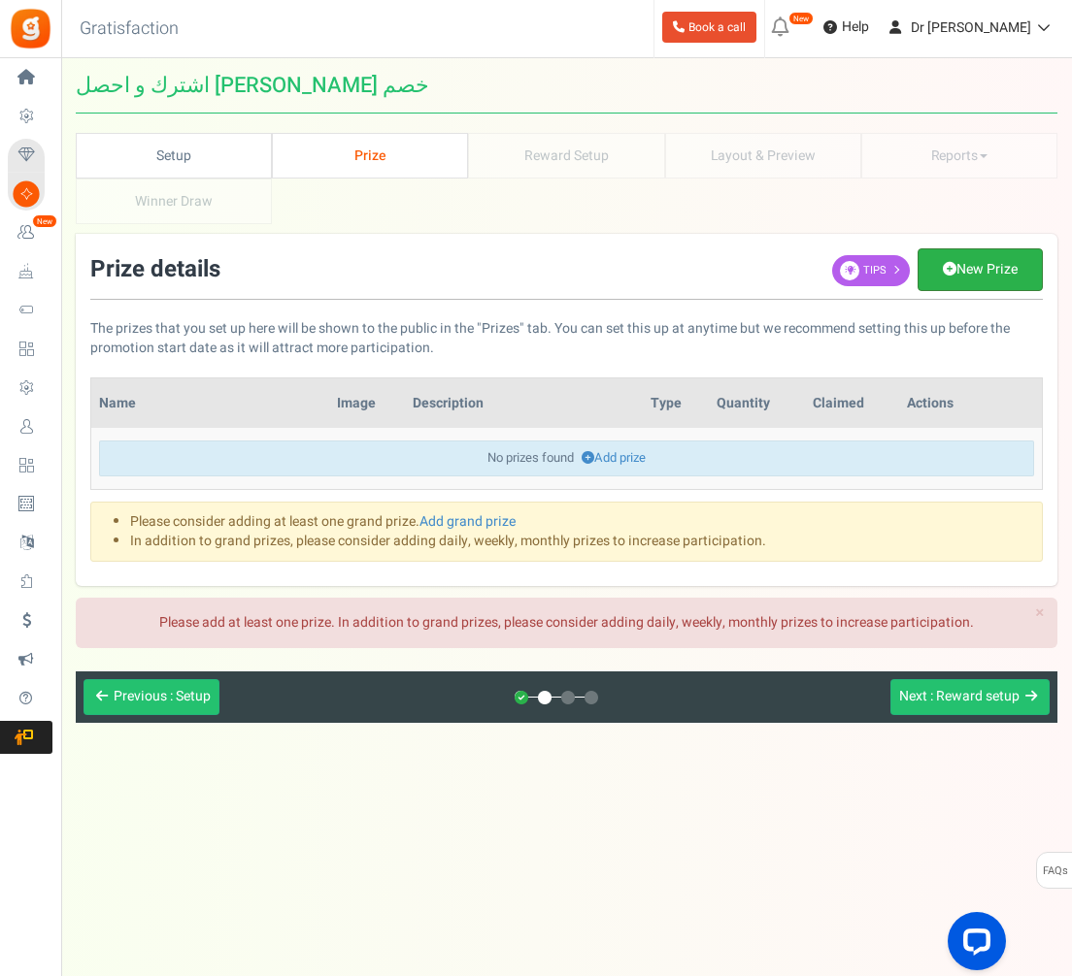
click at [942, 262] on icon at bounding box center [949, 269] width 14 height 14
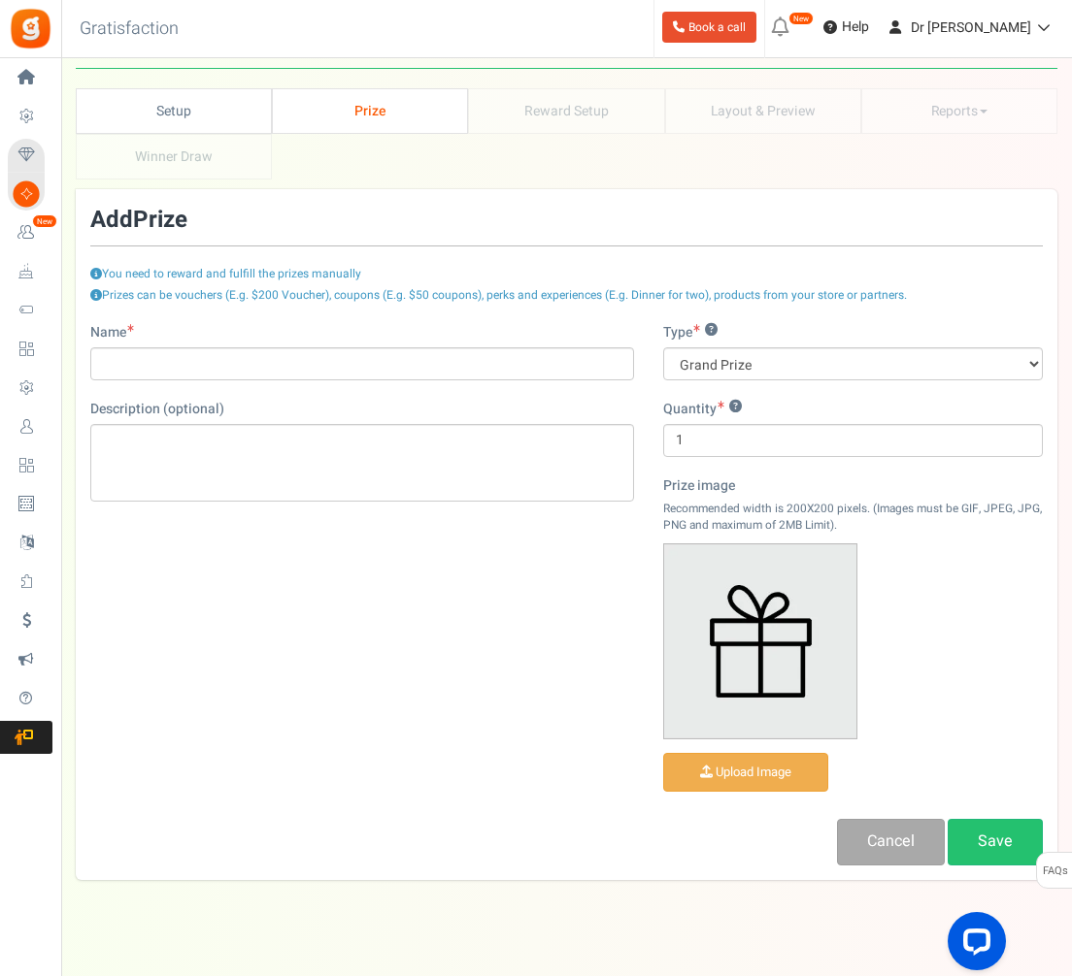
click at [817, 380] on div "Type ? Grand Prize Daily Prize Weekly Prize Monthly Prize Quantity ? 1 Prize im…" at bounding box center [852, 571] width 409 height 497
drag, startPoint x: 818, startPoint y: 377, endPoint x: 596, endPoint y: 312, distance: 231.6
click at [0, 0] on html "Install now Back to Home Back to program setup Home Settings Campaigns Purchase…" at bounding box center [536, 481] width 1072 height 1053
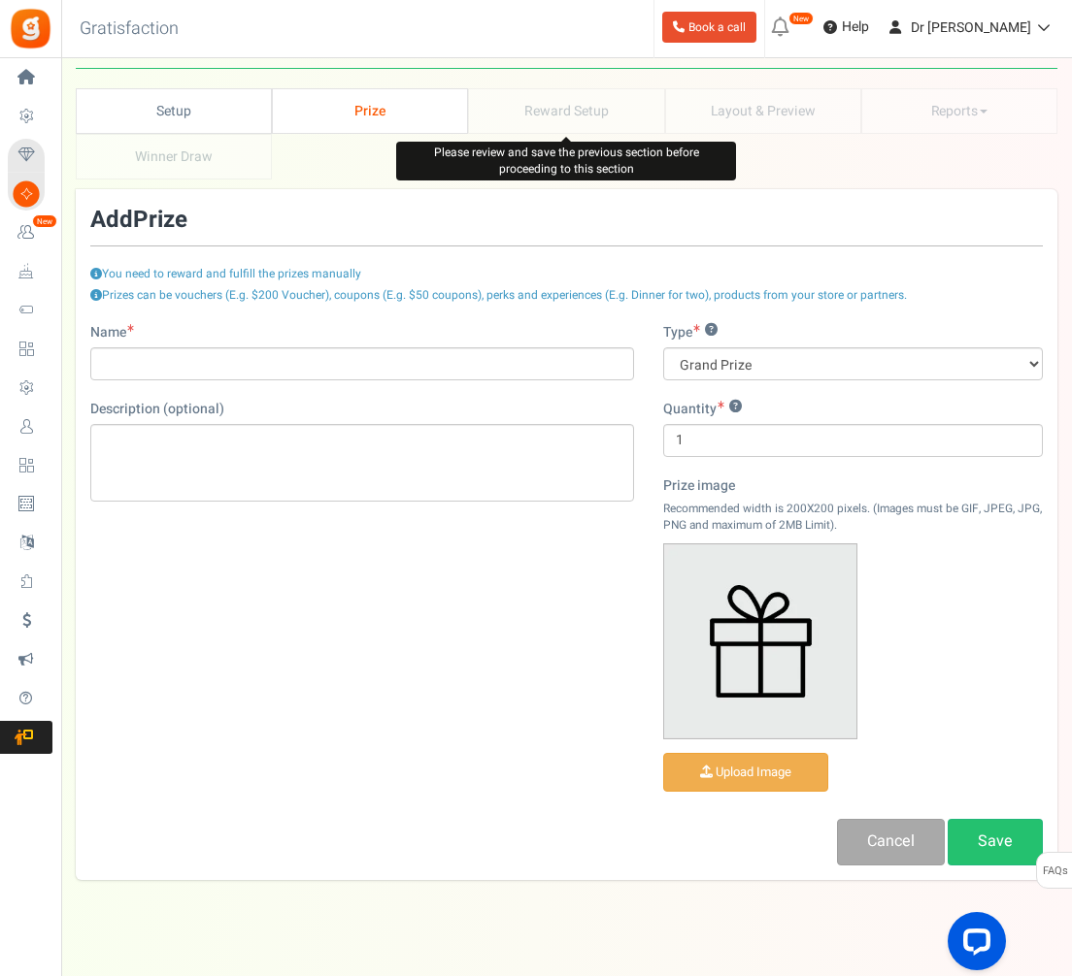
click at [551, 102] on li "Reward Setup" at bounding box center [566, 111] width 196 height 46
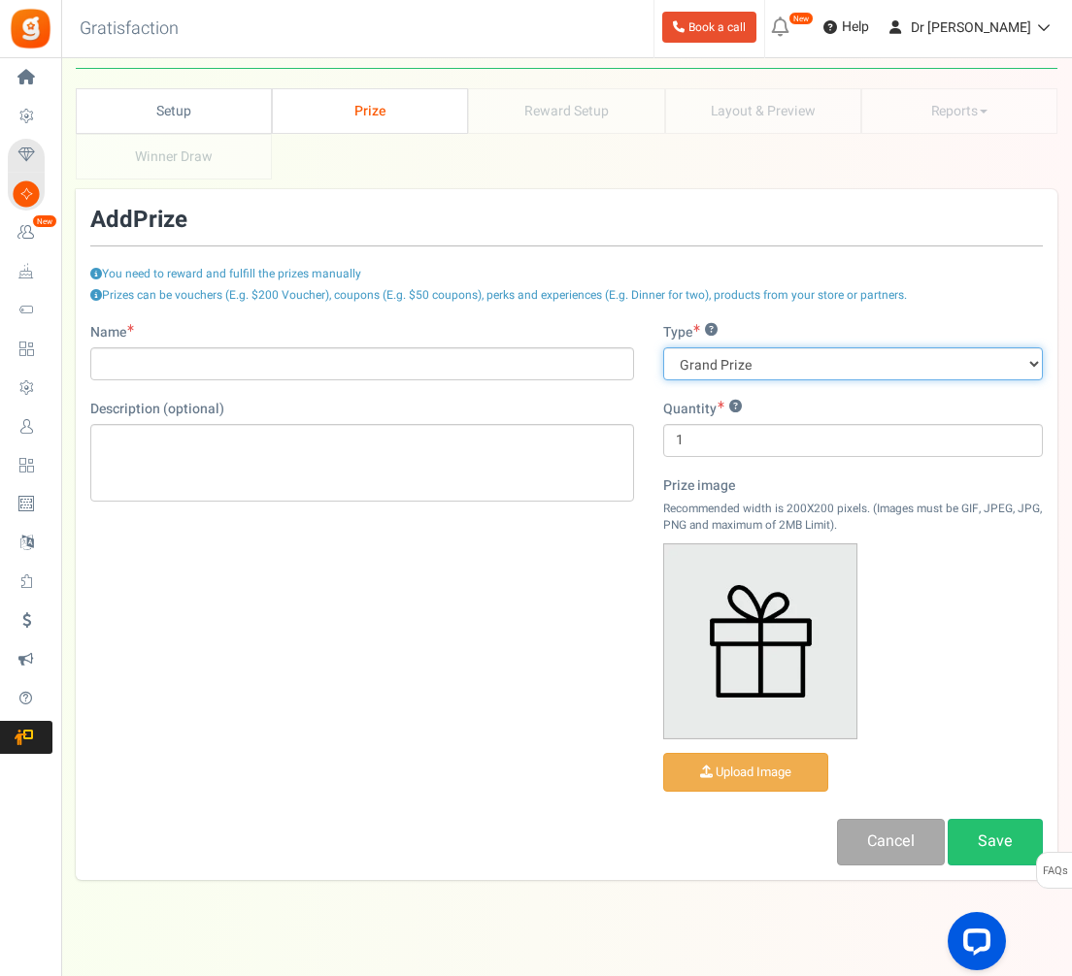
select select "monthly"
click at [0, 0] on html "Install now Back to Home Back to program setup Home Settings Campaigns Purchase…" at bounding box center [536, 481] width 1072 height 1053
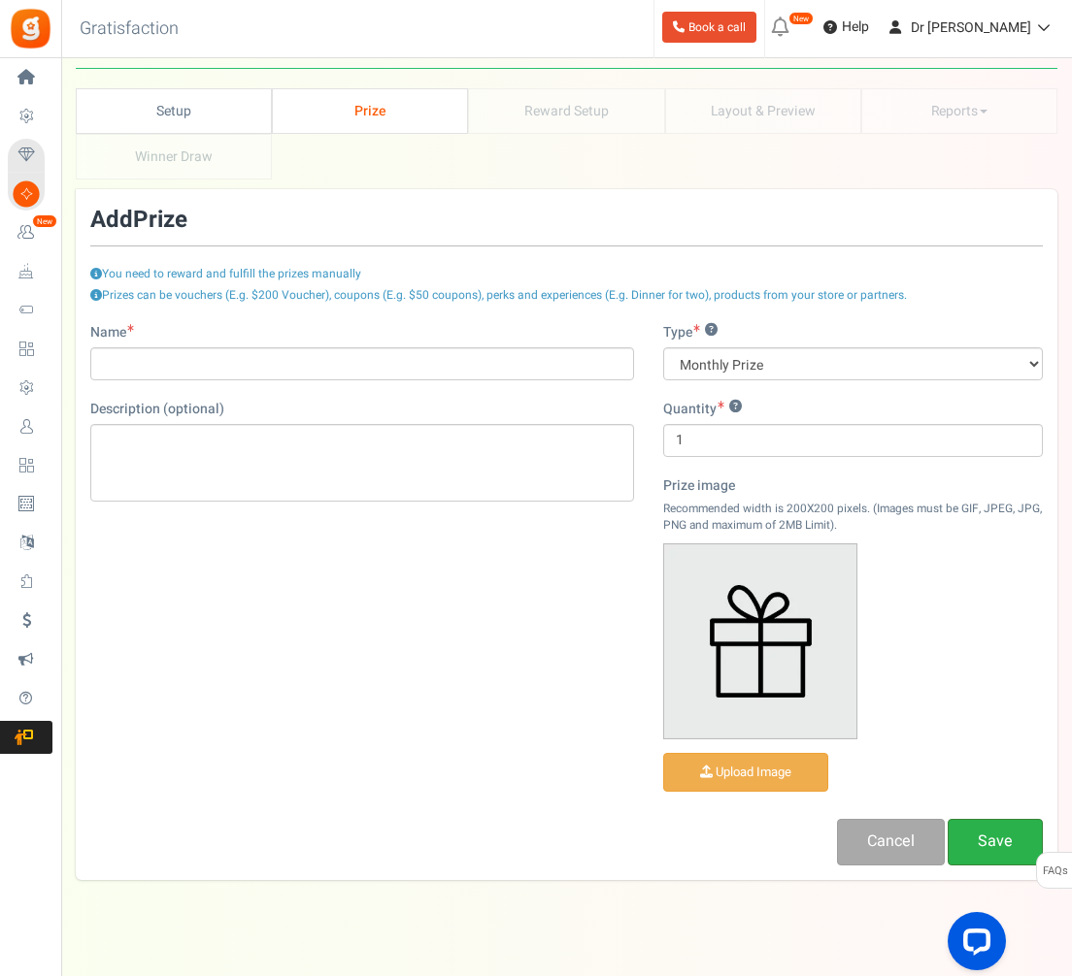
click at [989, 841] on link "Save" at bounding box center [994, 842] width 95 height 46
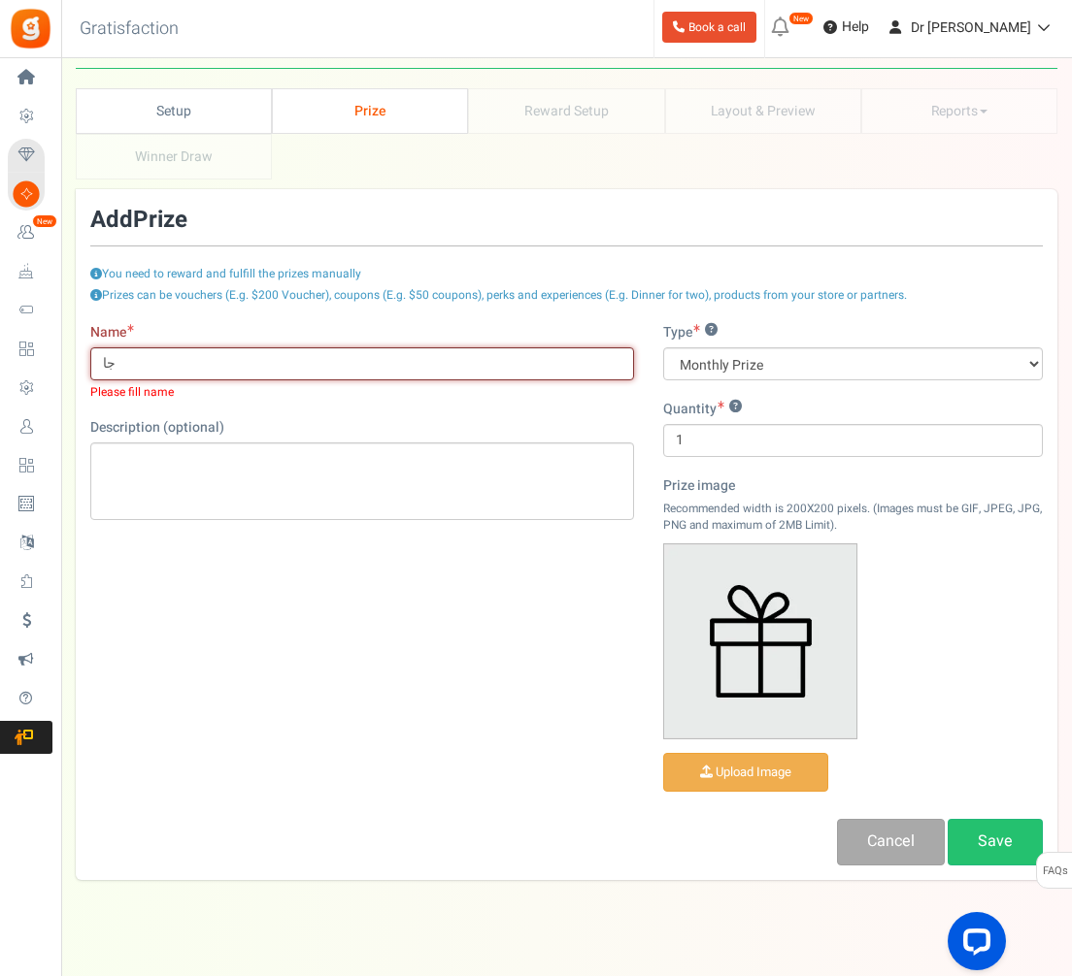
type input "ج"
type input "الجايزه"
click at [1034, 840] on link "Save" at bounding box center [994, 842] width 95 height 46
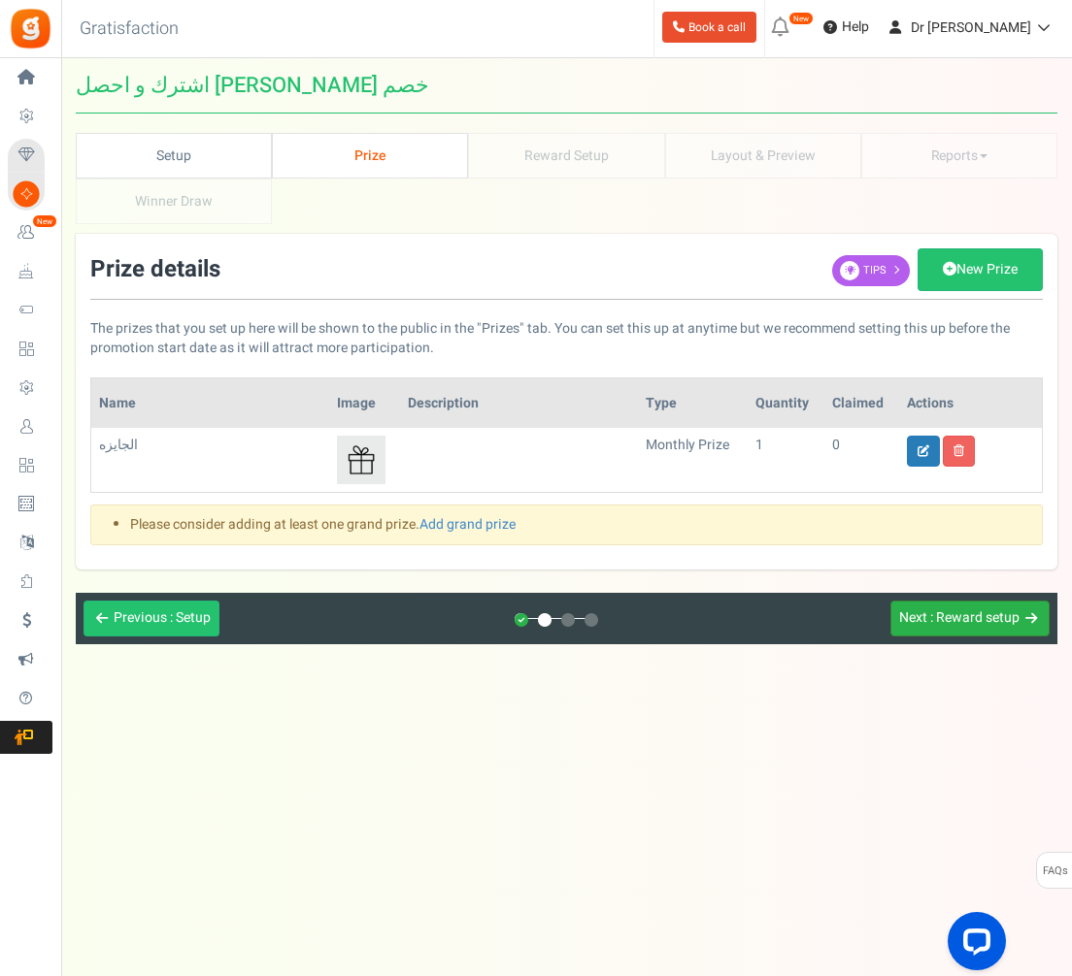
click at [930, 608] on span ": Reward setup" at bounding box center [974, 618] width 89 height 20
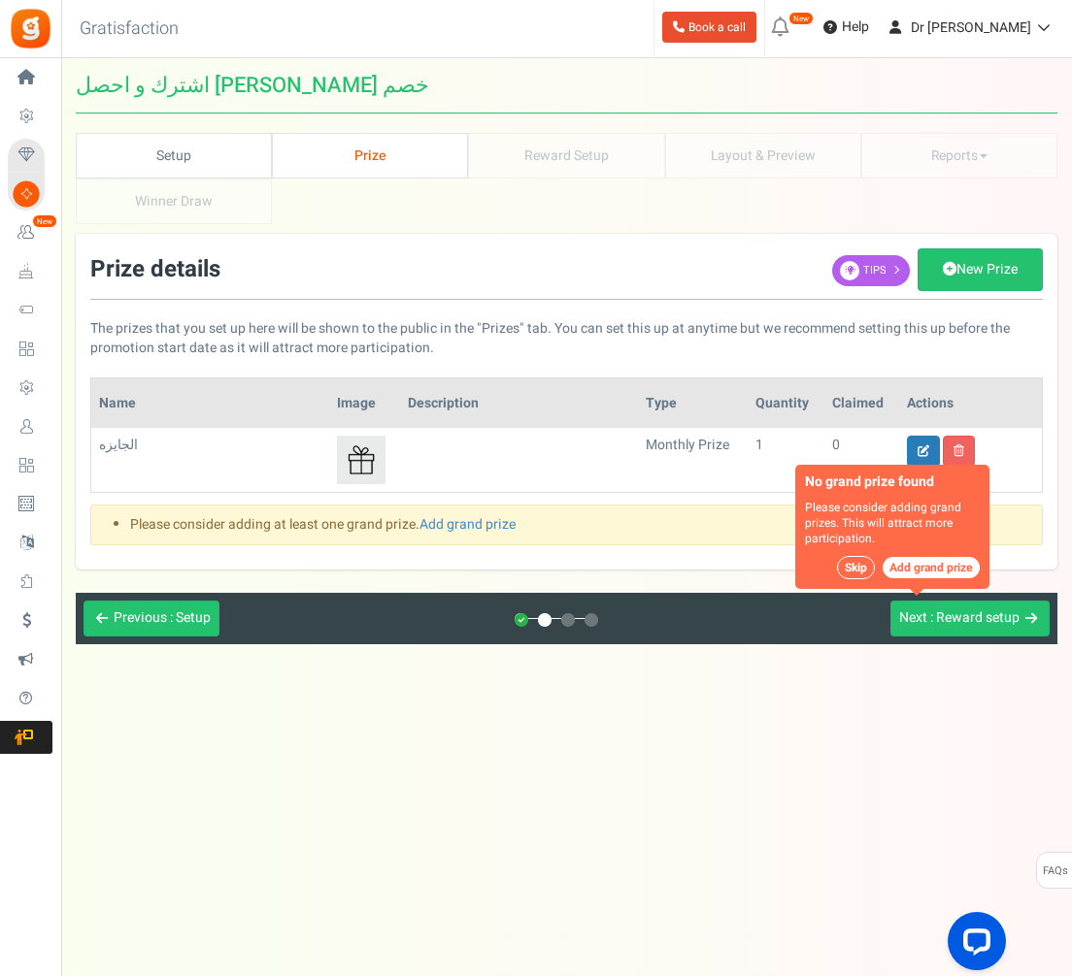
click at [847, 556] on button "Skip" at bounding box center [856, 567] width 38 height 23
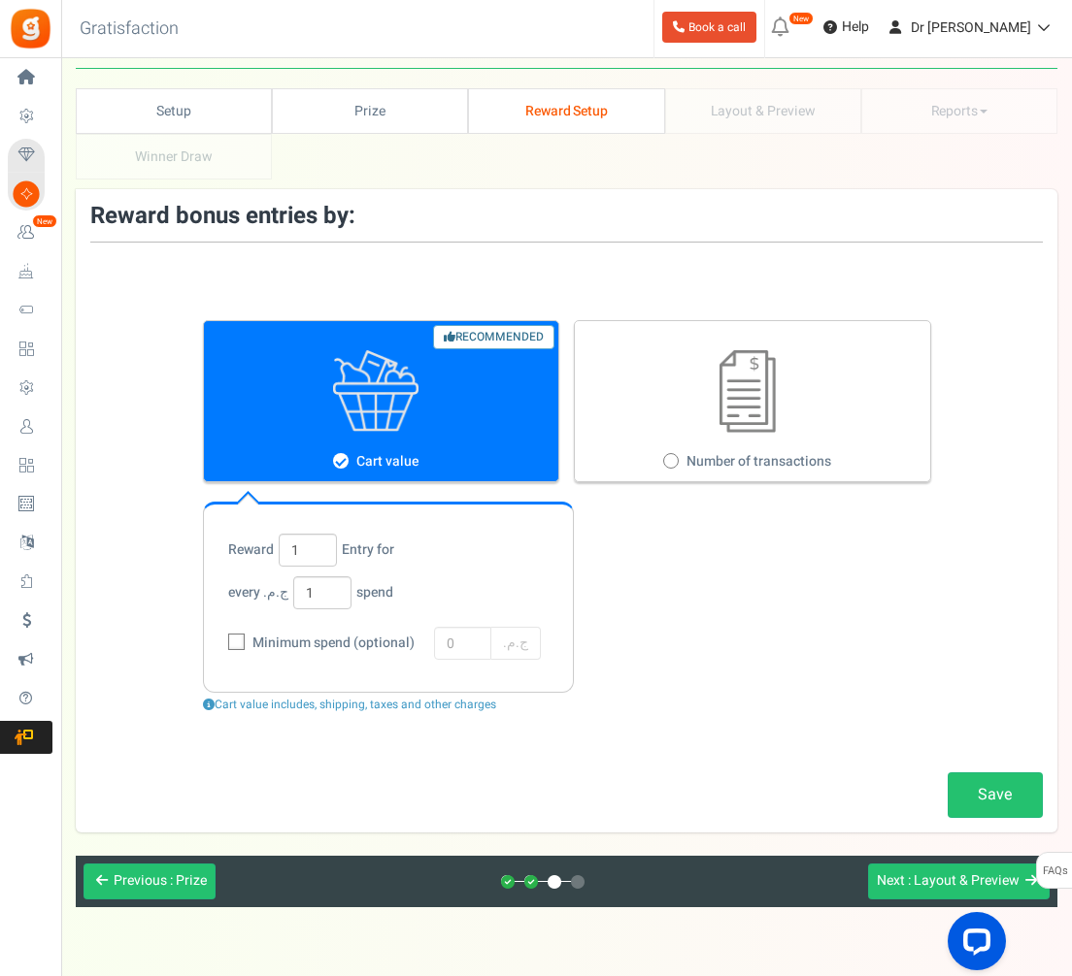
click at [638, 386] on figure at bounding box center [748, 391] width 346 height 83
click at [663, 456] on input "Number of transactions" at bounding box center [669, 462] width 13 height 13
radio input "true"
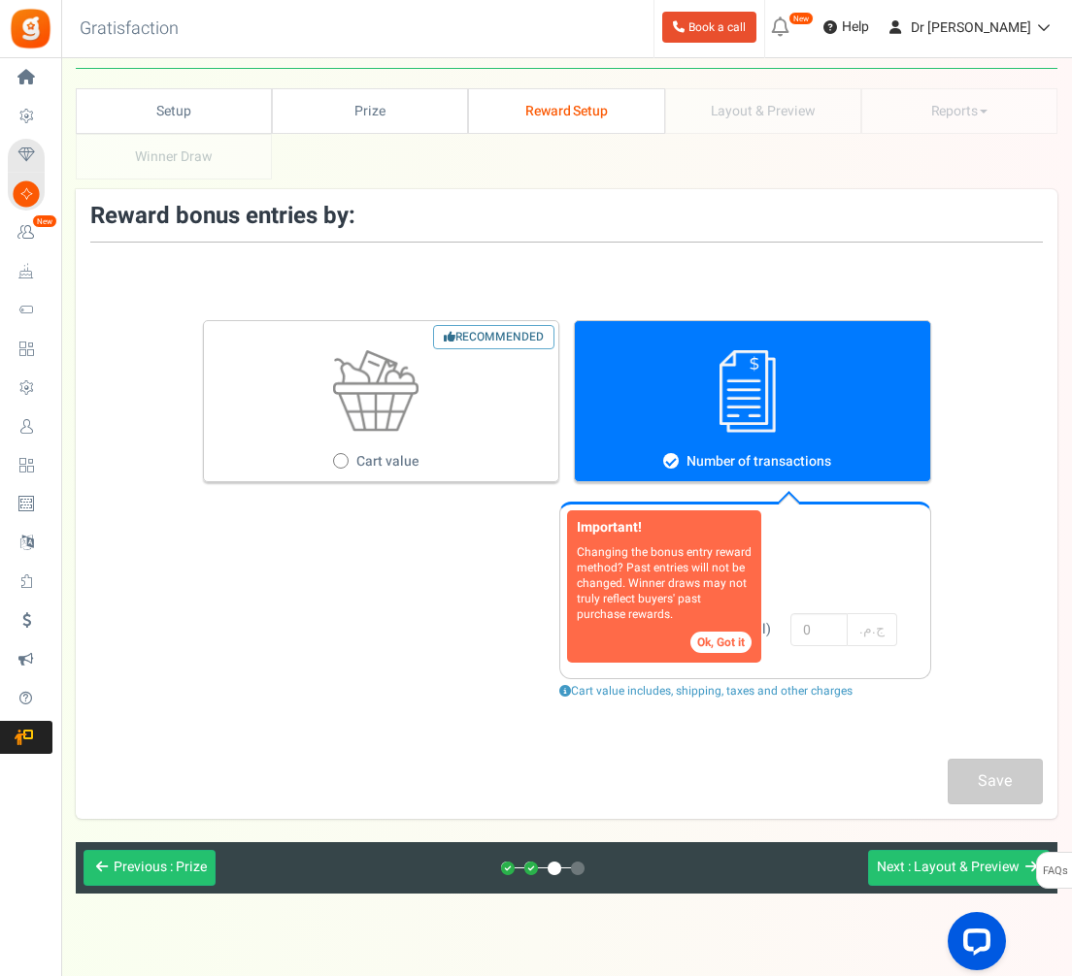
click at [739, 642] on button "Ok, Got it" at bounding box center [720, 642] width 61 height 21
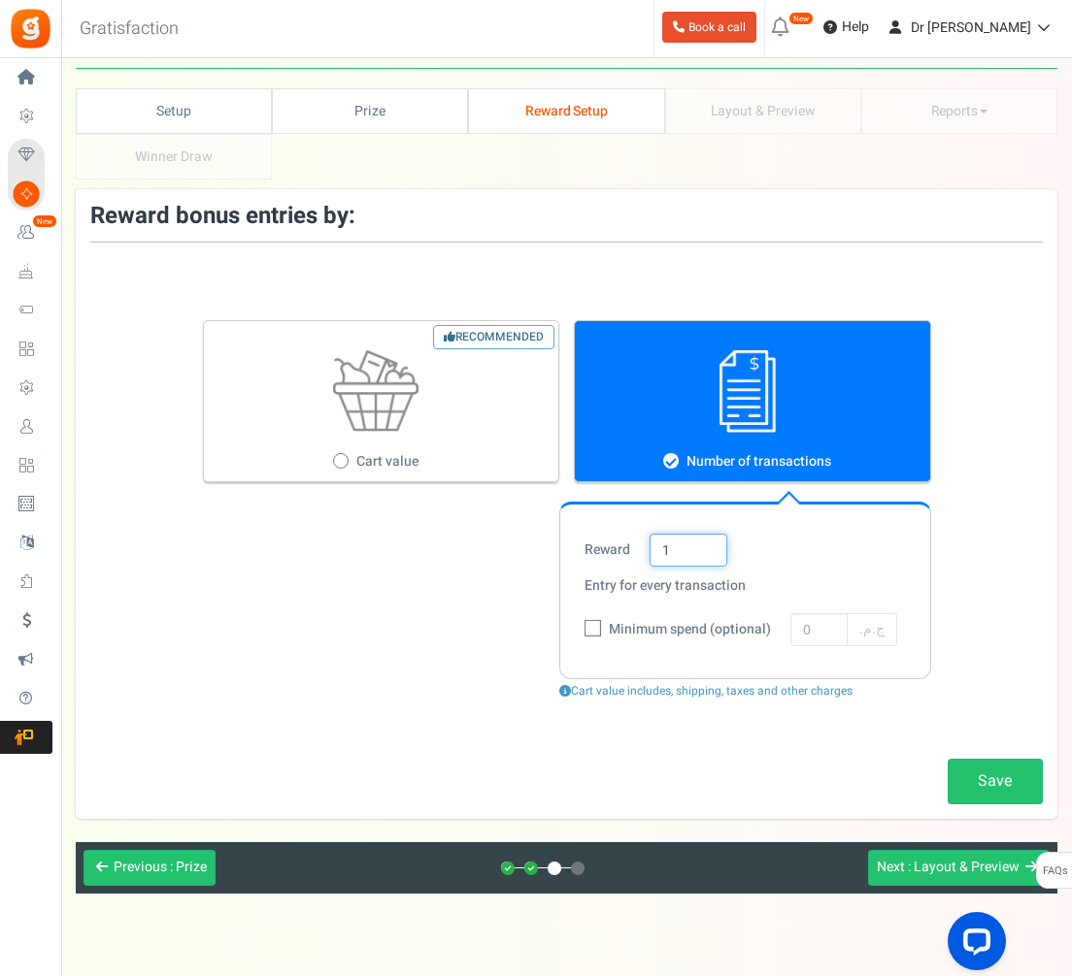
click at [698, 551] on input "1" at bounding box center [688, 550] width 78 height 33
click at [698, 550] on input "1" at bounding box center [688, 550] width 78 height 33
click at [472, 469] on label "Recommended Cart value" at bounding box center [381, 401] width 357 height 162
click at [346, 469] on input "Recommended Cart value" at bounding box center [339, 462] width 13 height 13
radio input "true"
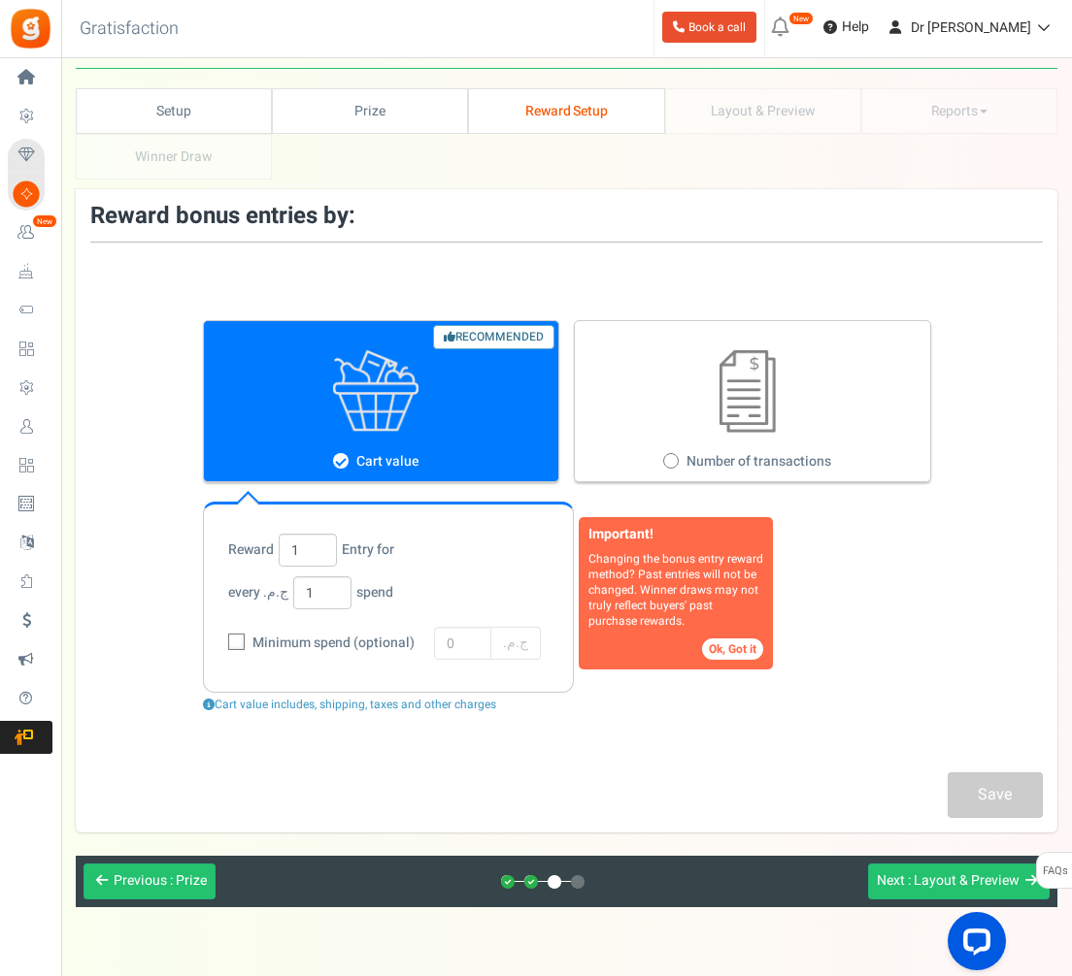
click at [738, 655] on button "Ok, Got it" at bounding box center [732, 649] width 61 height 21
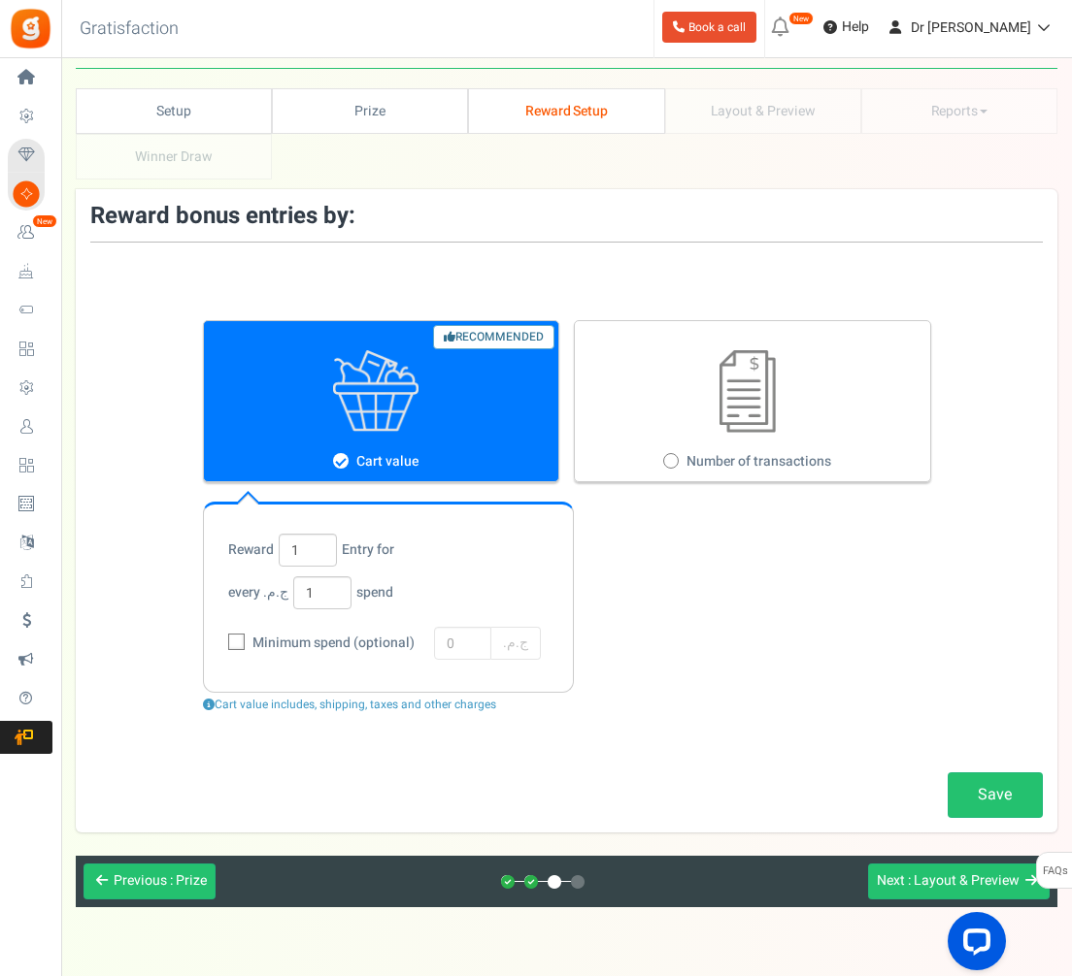
click at [638, 401] on figure at bounding box center [748, 391] width 346 height 83
click at [663, 456] on input "Number of transactions" at bounding box center [669, 462] width 13 height 13
radio input "true"
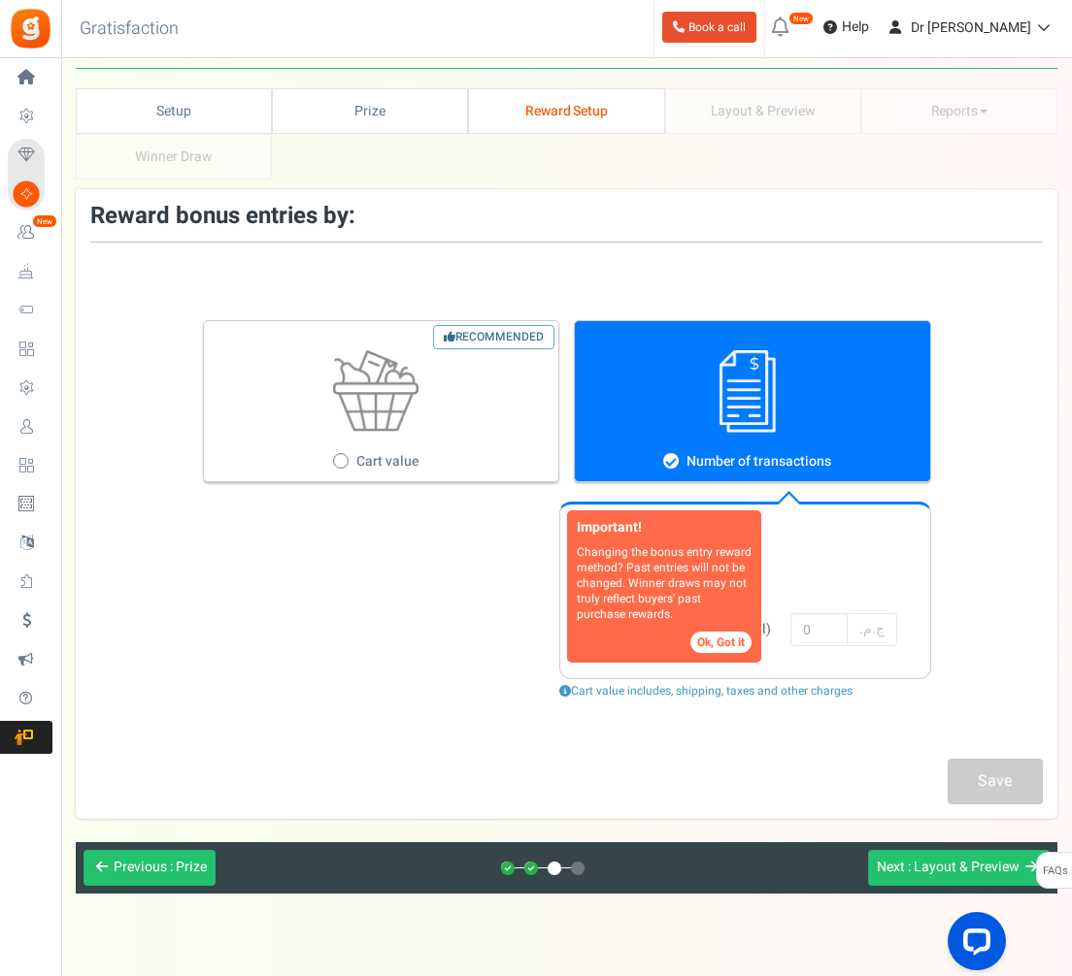
click at [810, 594] on div "Reward 1 Entry for every transaction" at bounding box center [744, 565] width 321 height 62
click at [721, 632] on button "Ok, Got it" at bounding box center [720, 642] width 61 height 21
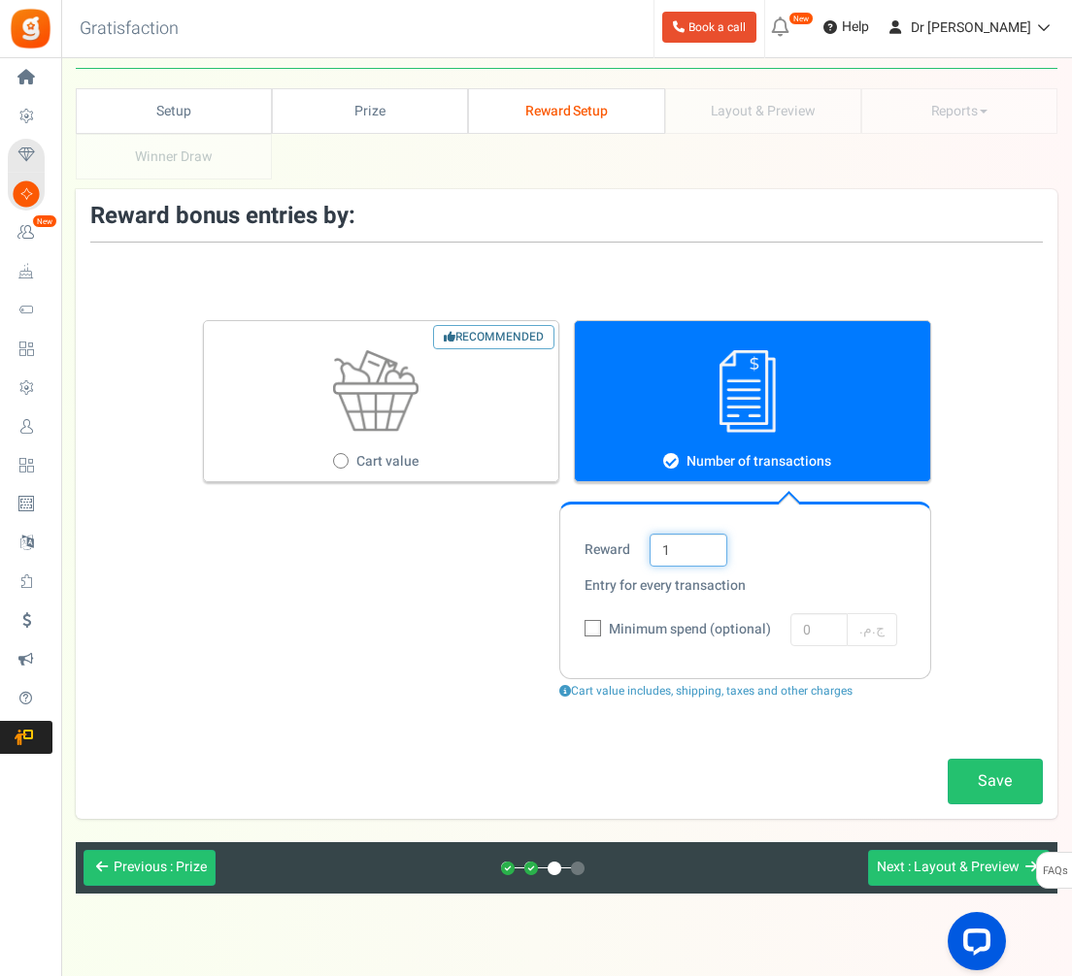
click at [683, 557] on input "1" at bounding box center [688, 550] width 78 height 33
click at [875, 586] on div "Reward 1 Entry for every transaction" at bounding box center [744, 565] width 321 height 62
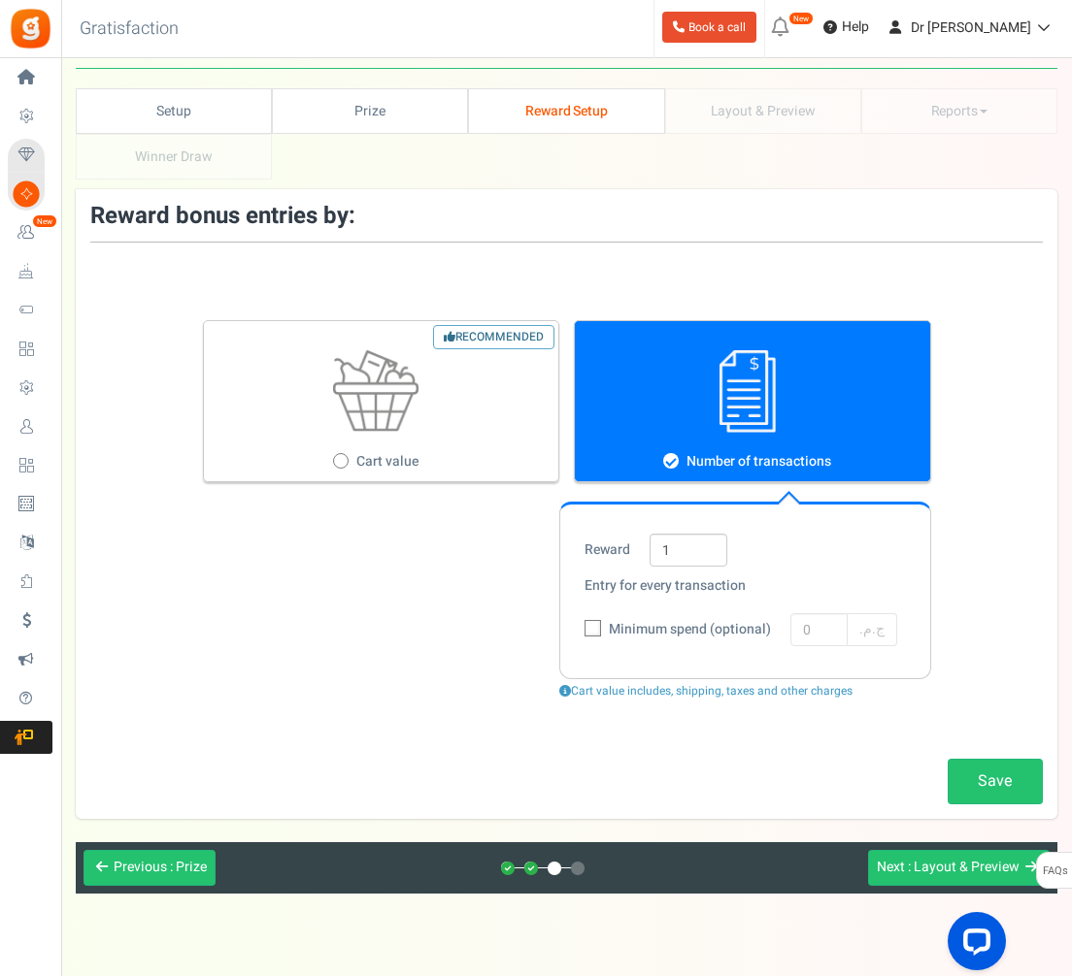
click at [667, 532] on section "Reward 1 Entry for every transaction Minimum spend (optional) 0 ج.م.‏" at bounding box center [745, 591] width 372 height 178
click at [672, 545] on input "1" at bounding box center [688, 550] width 78 height 33
click at [672, 549] on input "1" at bounding box center [688, 550] width 78 height 33
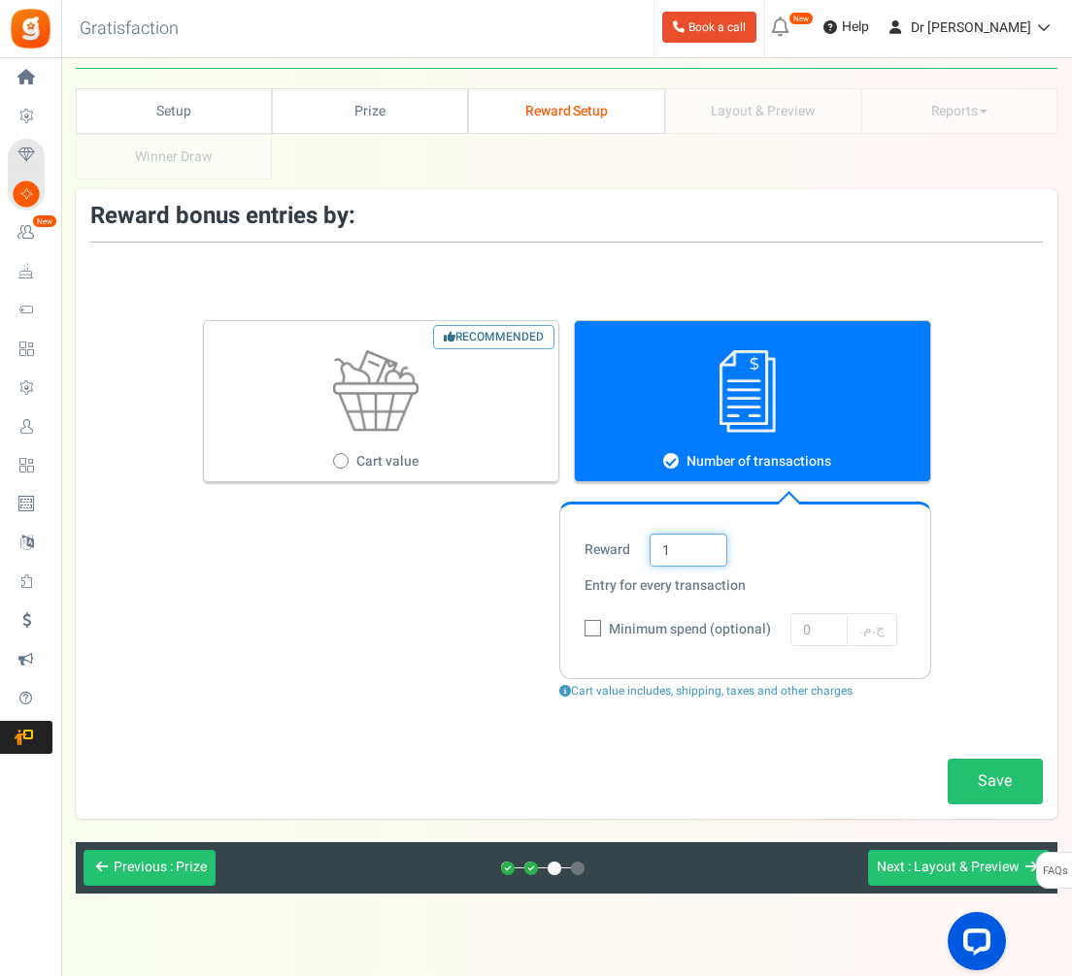
click at [672, 549] on input "1" at bounding box center [688, 550] width 78 height 33
type input "٢"
type input "20"
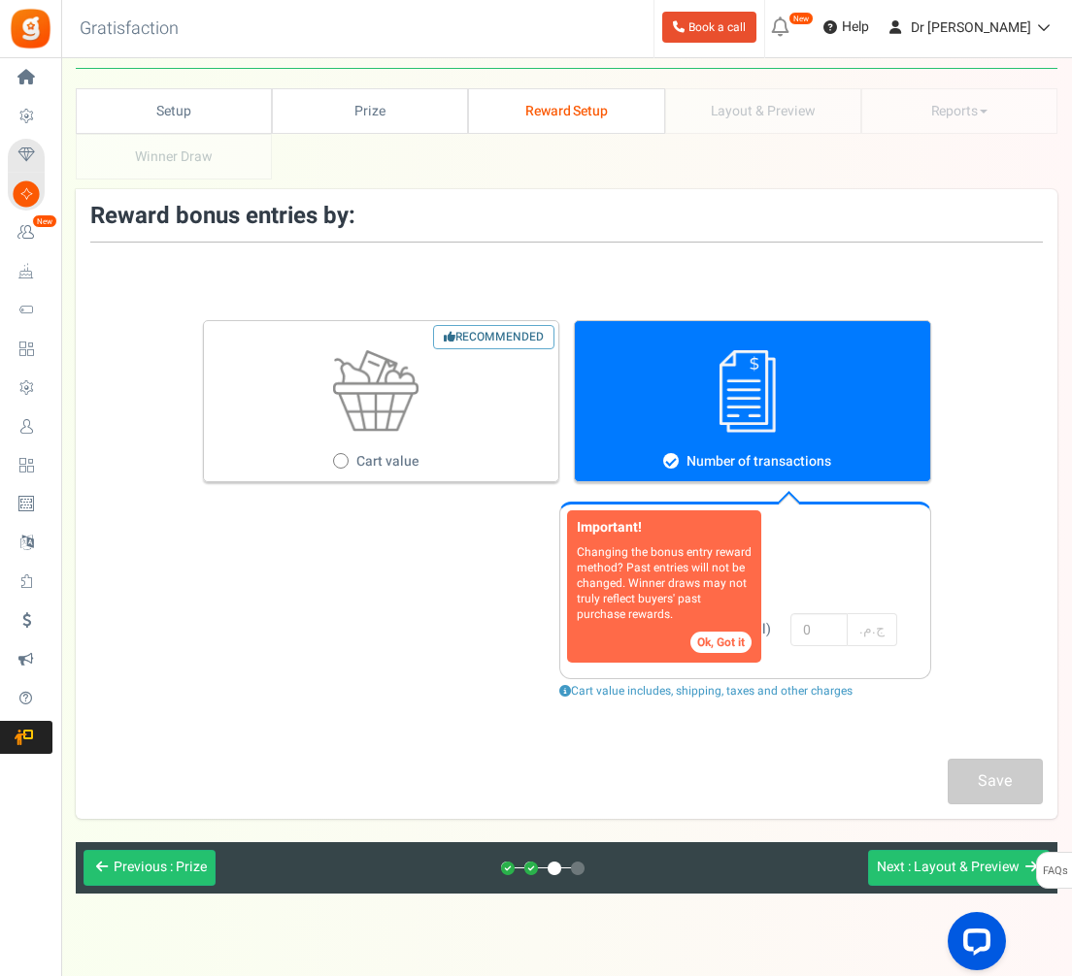
click at [847, 538] on div "Reward 20 Entry for every transaction" at bounding box center [744, 565] width 321 height 62
click at [698, 644] on button "Ok, Got it" at bounding box center [720, 642] width 61 height 21
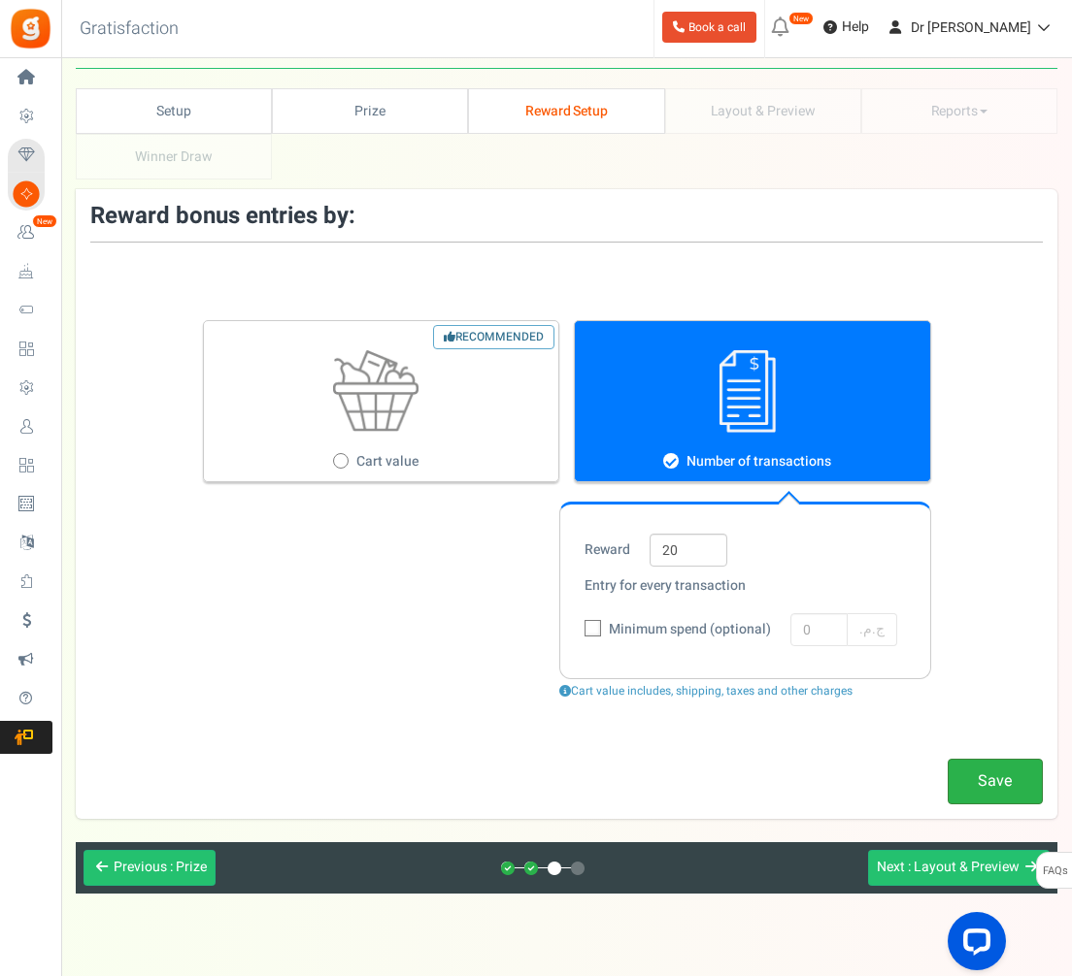
click at [979, 791] on link "Save" at bounding box center [994, 782] width 95 height 46
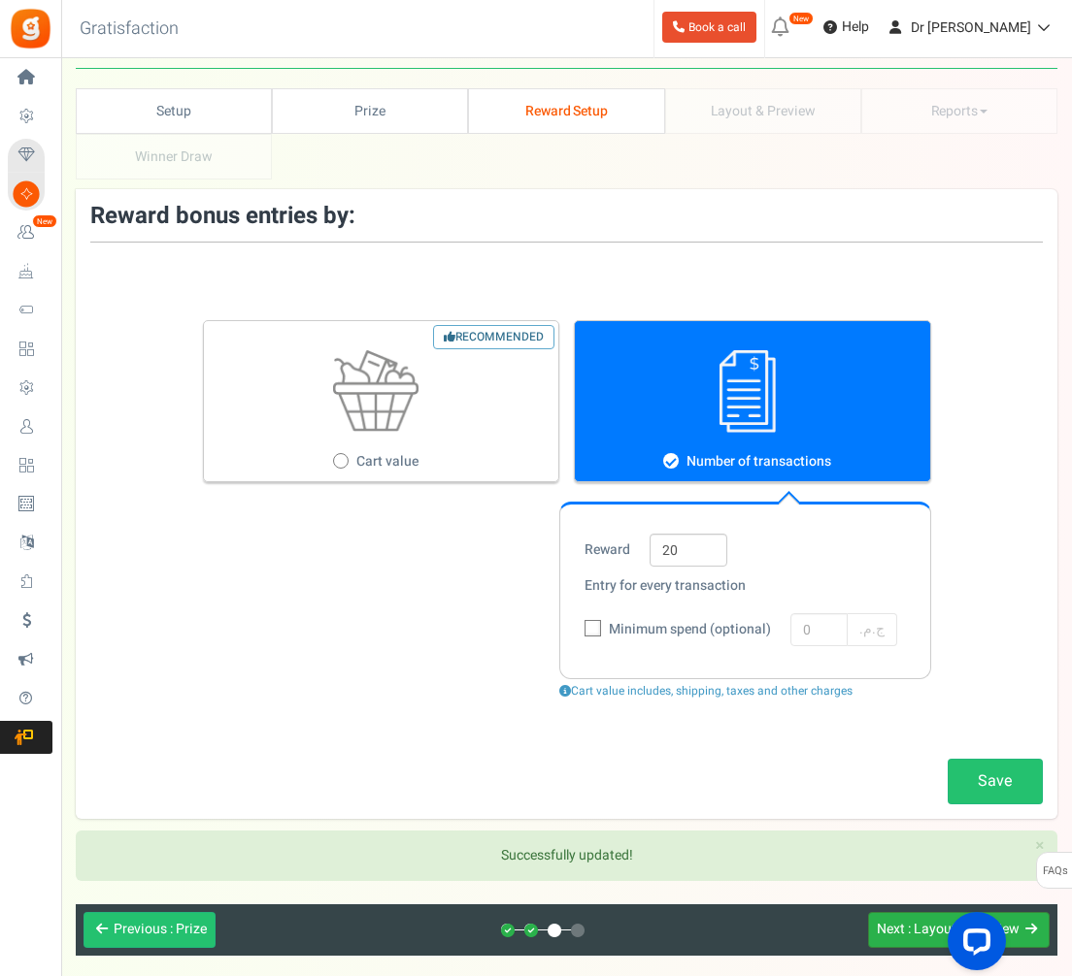
click at [905, 937] on div "Next : Layout & Preview" at bounding box center [947, 930] width 143 height 18
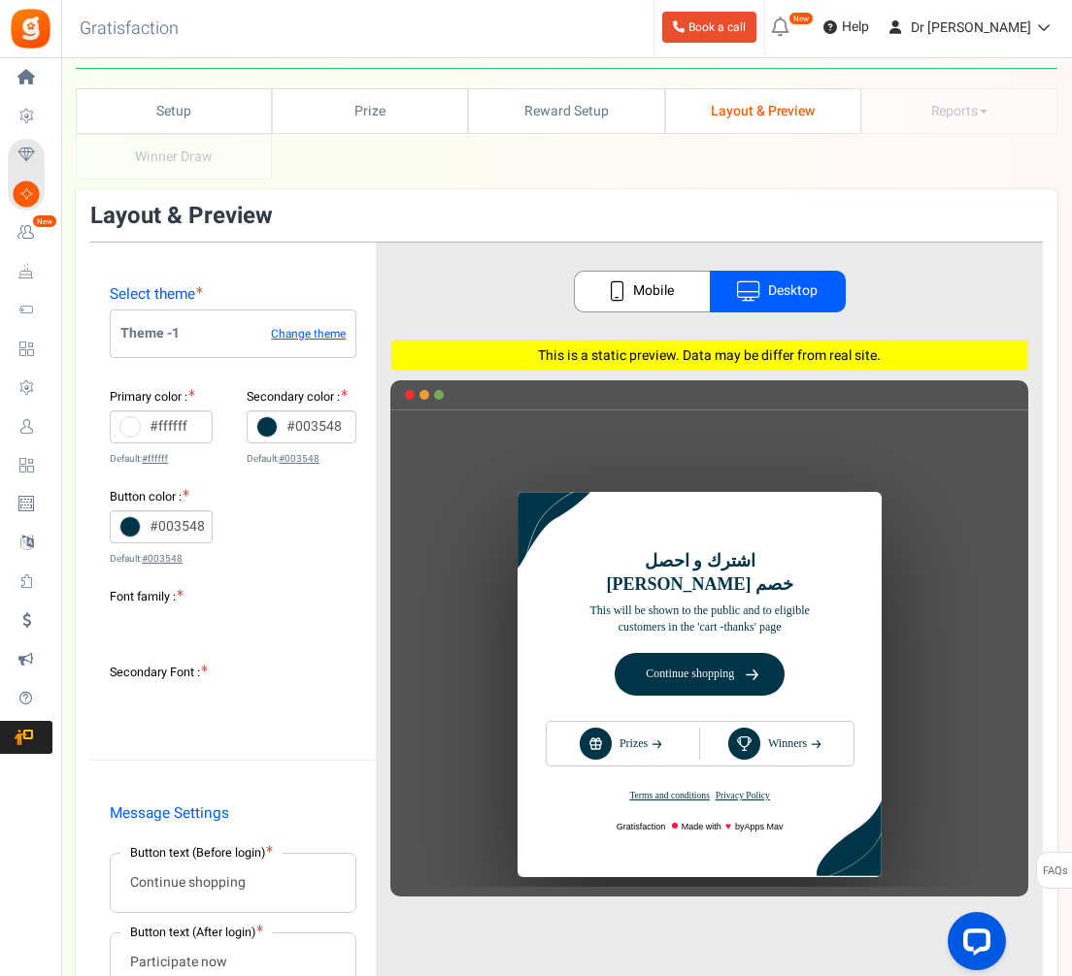
scroll to position [0, 0]
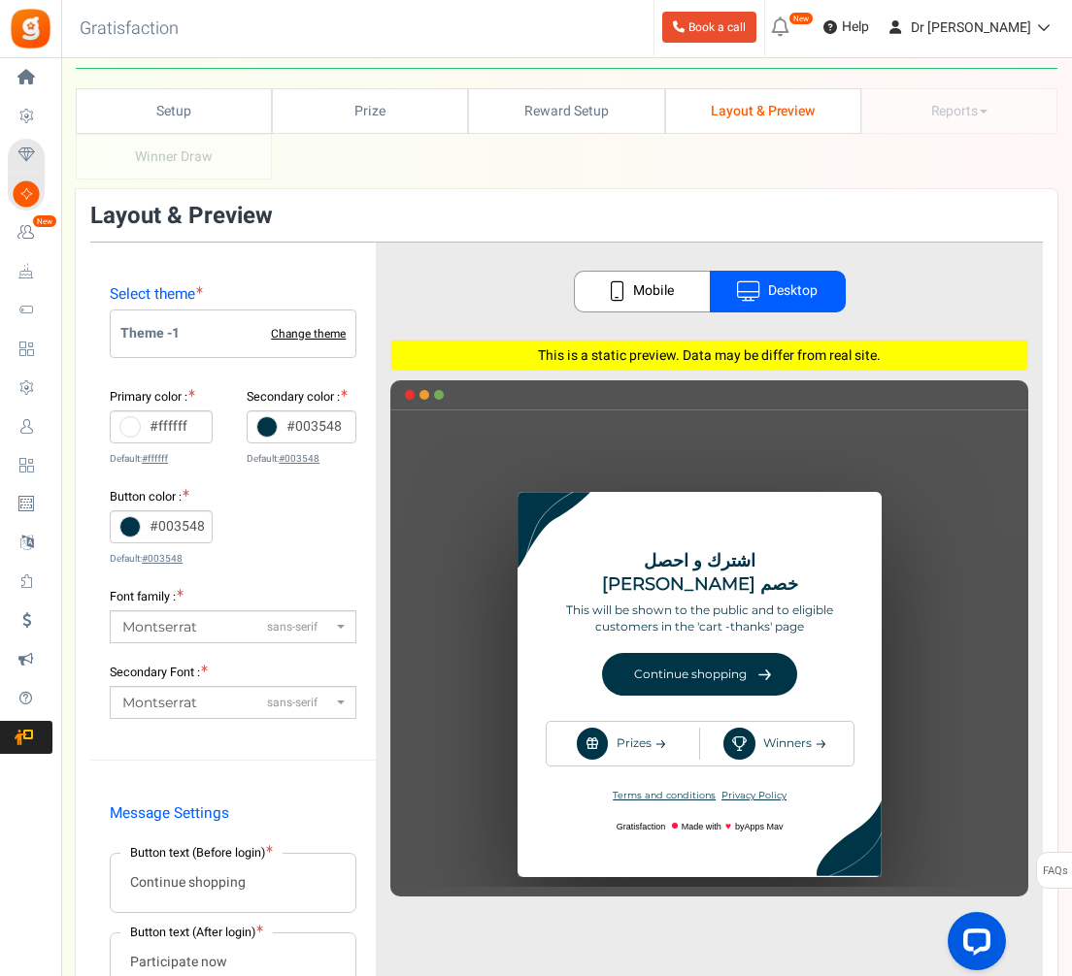
click at [304, 334] on link "Change theme" at bounding box center [308, 334] width 75 height 13
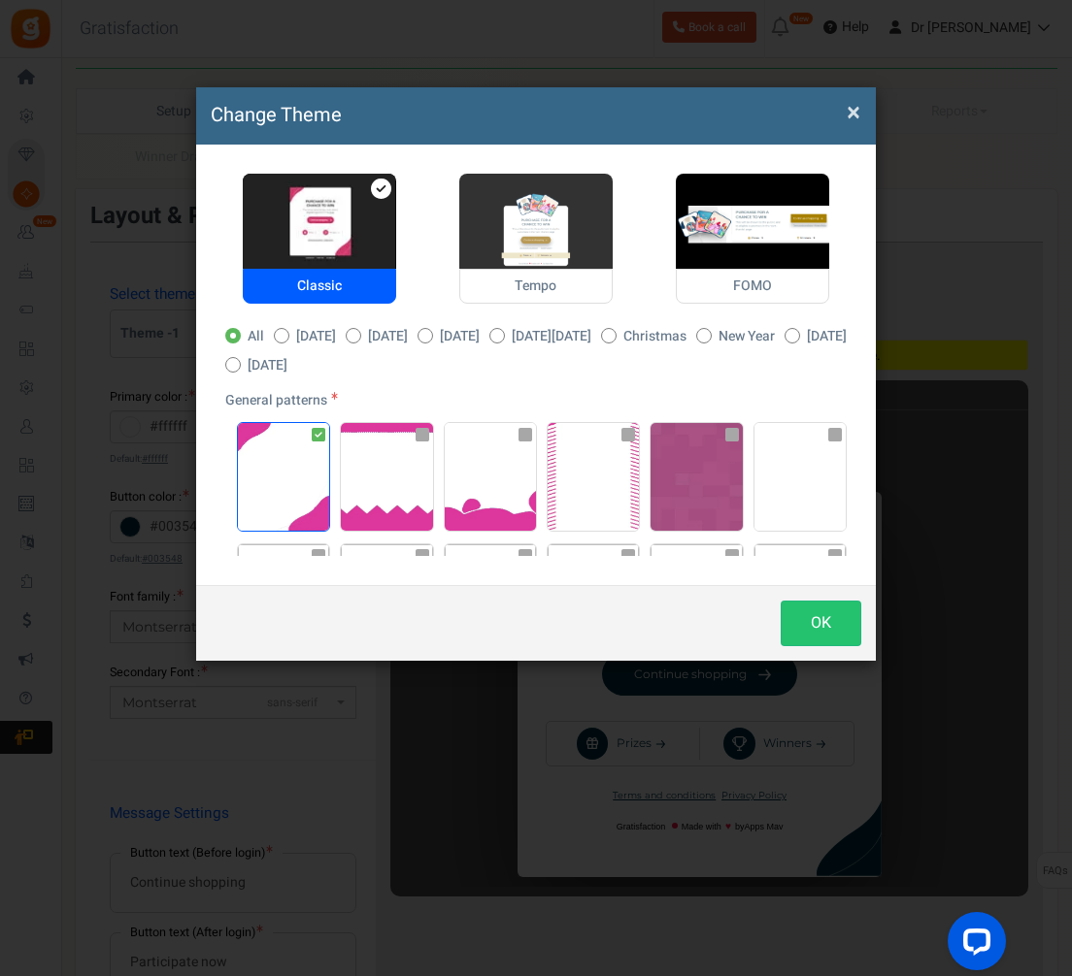
click at [519, 230] on img at bounding box center [535, 221] width 153 height 95
click at [472, 190] on input "Tempo" at bounding box center [465, 184] width 13 height 13
radio input "true"
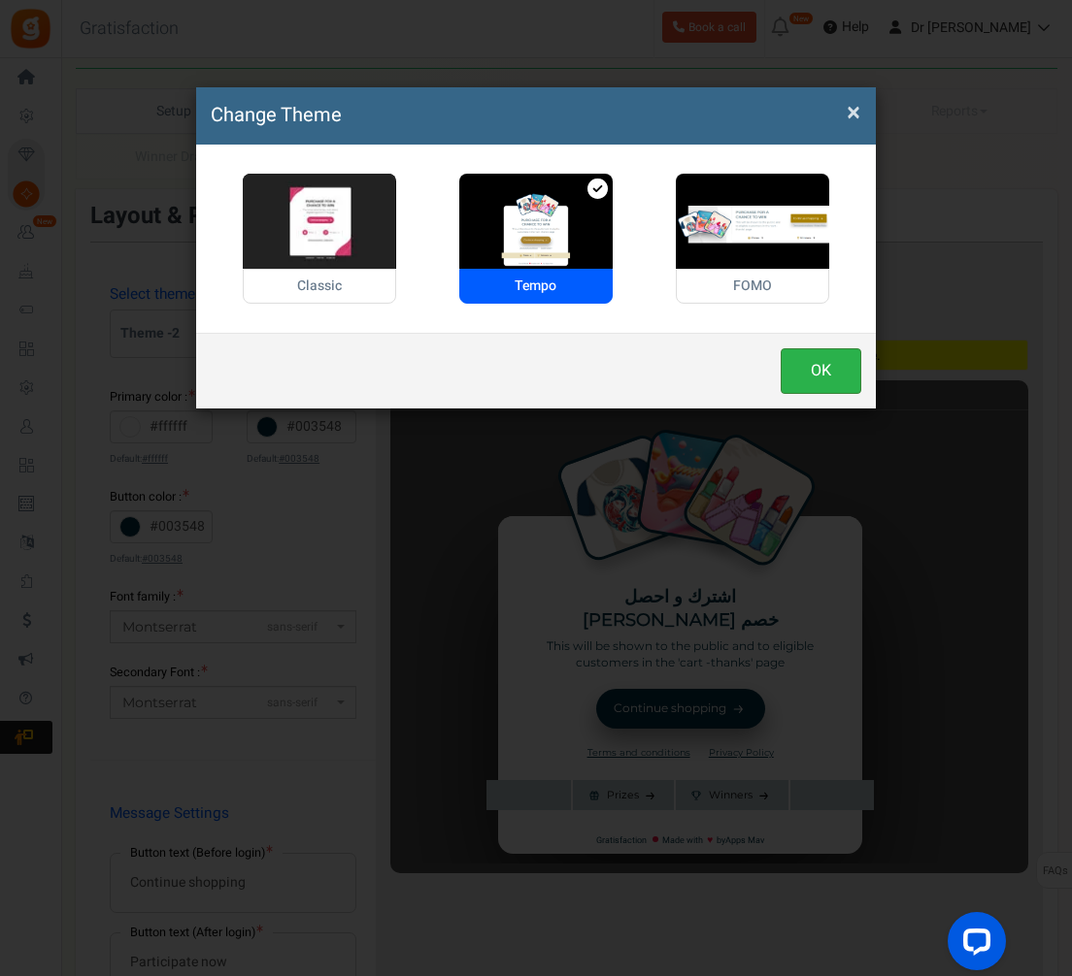
click at [809, 353] on button "OK" at bounding box center [820, 371] width 81 height 46
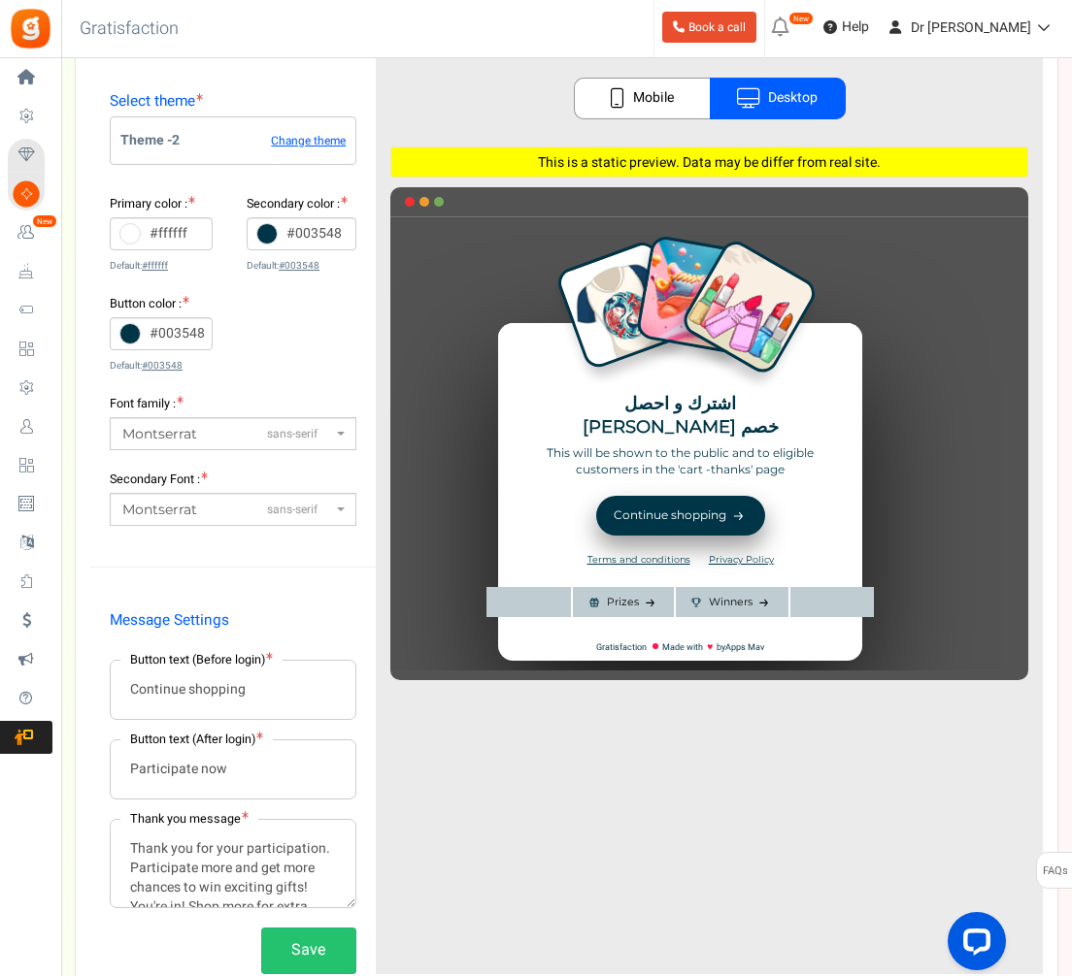
scroll to position [237, 0]
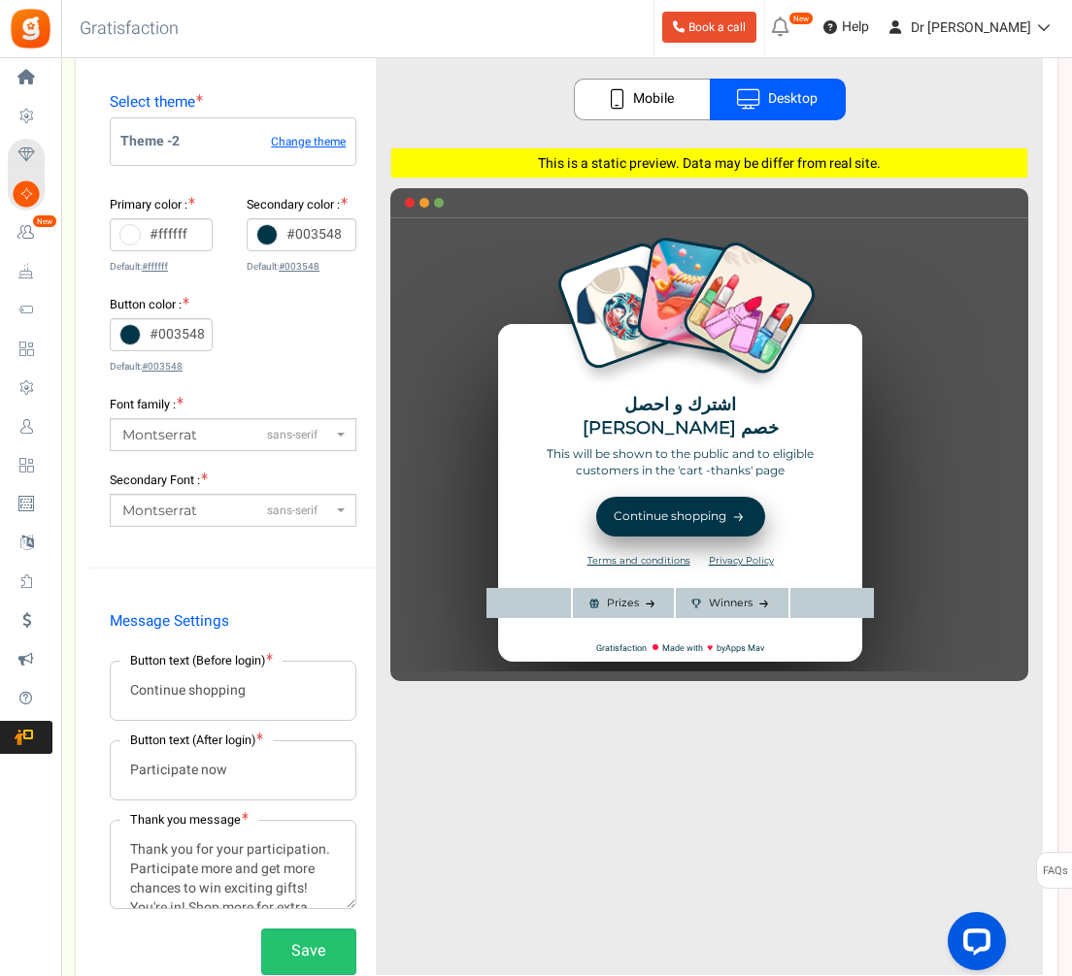
drag, startPoint x: 199, startPoint y: 708, endPoint x: 197, endPoint y: 693, distance: 14.7
click at [198, 707] on input "Continue shopping" at bounding box center [233, 691] width 245 height 58
click at [197, 692] on input "Continue shopping" at bounding box center [233, 691] width 245 height 58
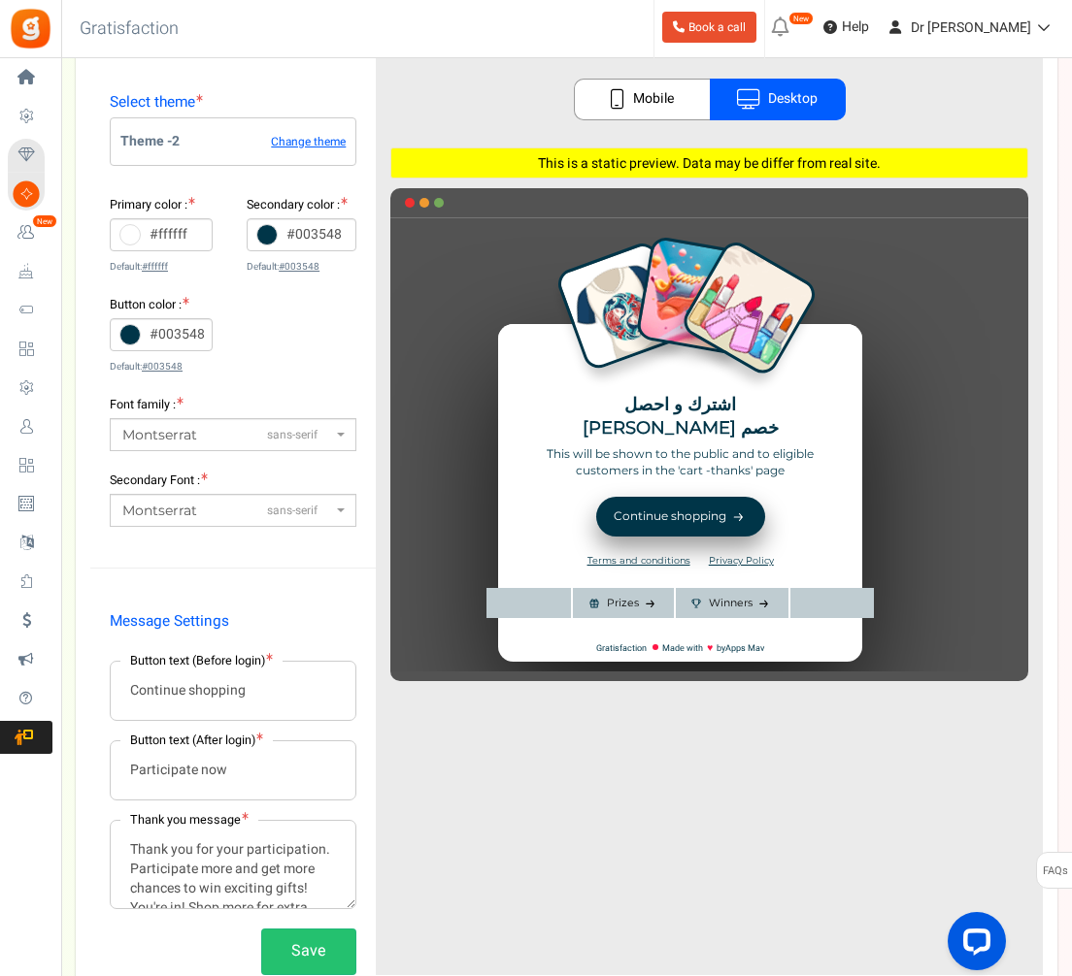
click at [197, 692] on input "Continue shopping" at bounding box center [233, 691] width 245 height 58
type input "استمر في التسوق"
click at [281, 641] on div "Message Settings Button text (Before login) استمر في التسوق Button text (After …" at bounding box center [232, 786] width 285 height 380
click at [187, 786] on input "Participate now" at bounding box center [233, 771] width 245 height 58
click at [189, 777] on input "Participate now" at bounding box center [233, 771] width 245 height 58
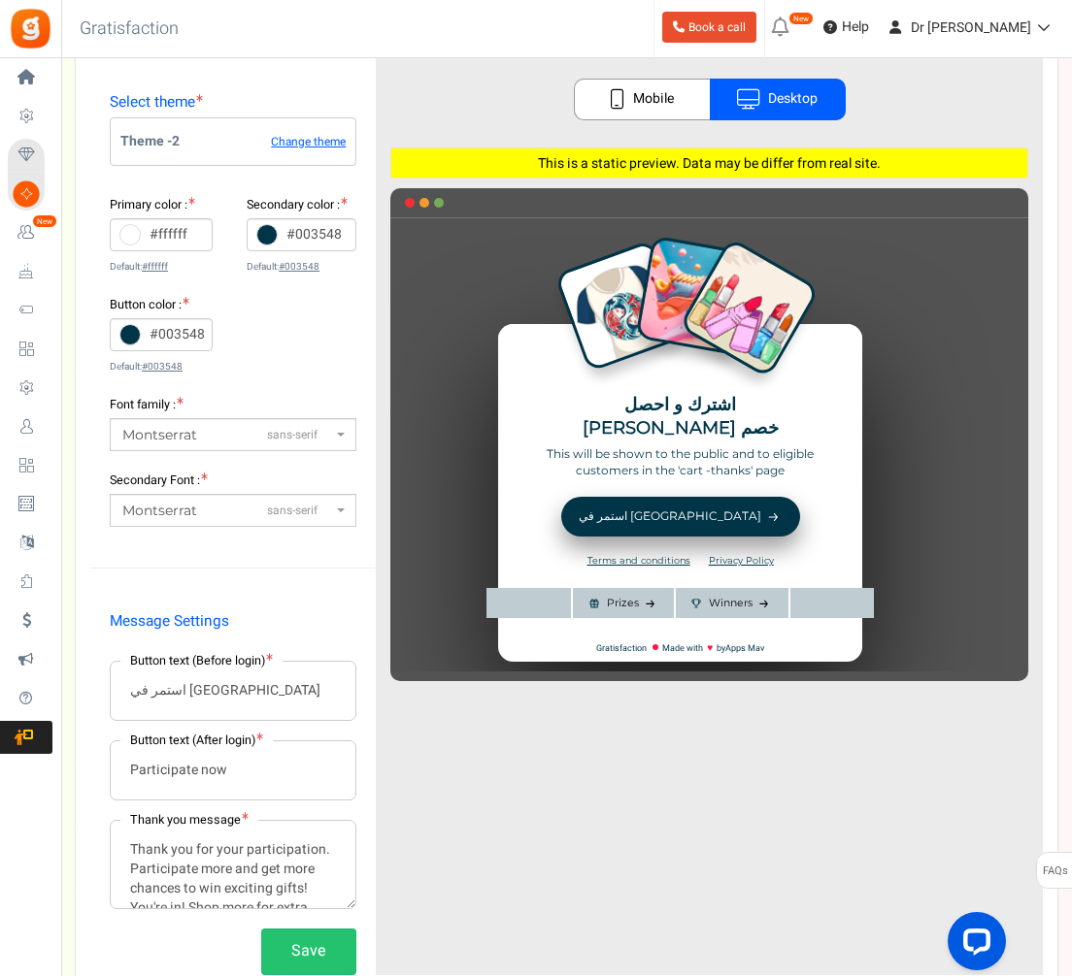
click at [189, 777] on input "Participate now" at bounding box center [233, 771] width 245 height 58
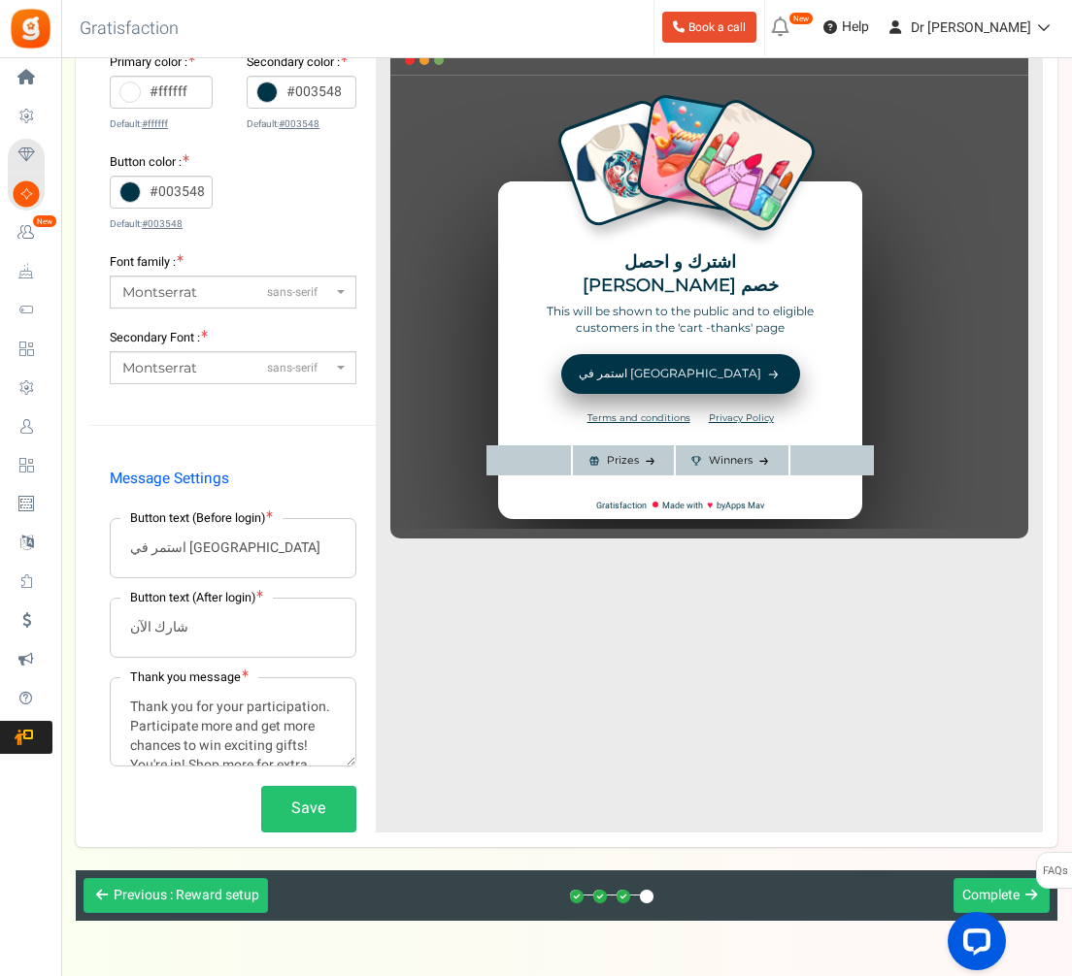
scroll to position [379, 0]
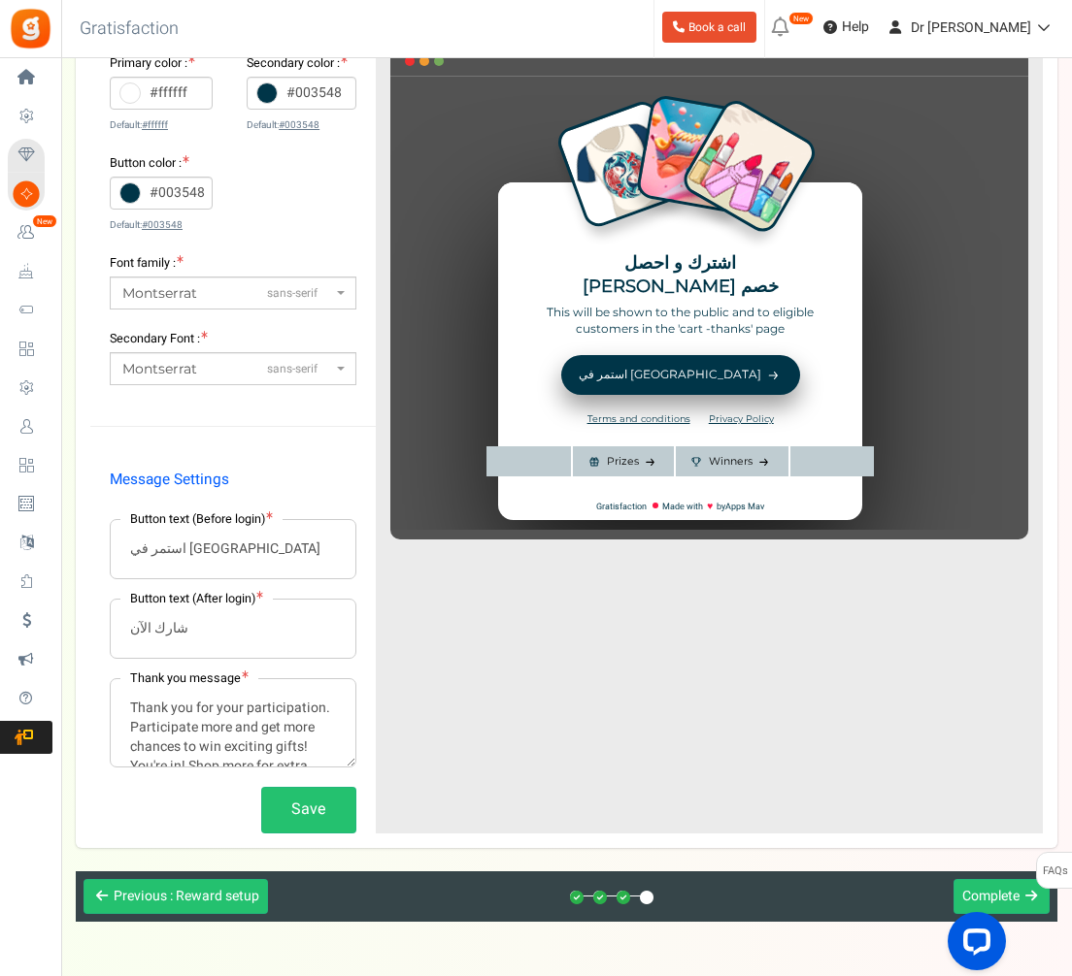
type input "شارك الآن"
click at [242, 751] on textarea "Thank you for your participation. Participate more and get more chances to win …" at bounding box center [233, 722] width 245 height 87
click at [235, 747] on textarea "Thank you for your participation. Participate more and get more chances to win …" at bounding box center [233, 722] width 245 height 87
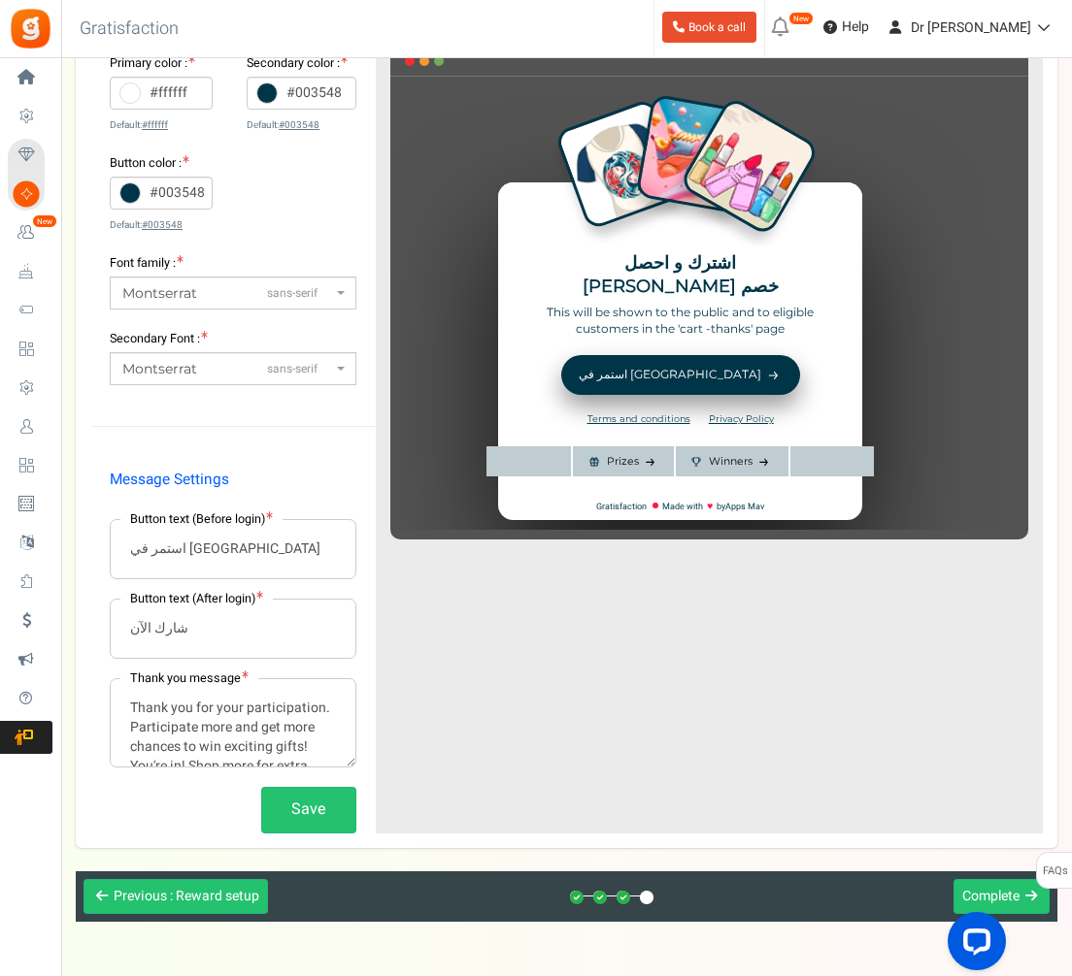
click at [235, 747] on textarea "Thank you for your participation. Participate more and get more chances to win …" at bounding box center [233, 722] width 245 height 87
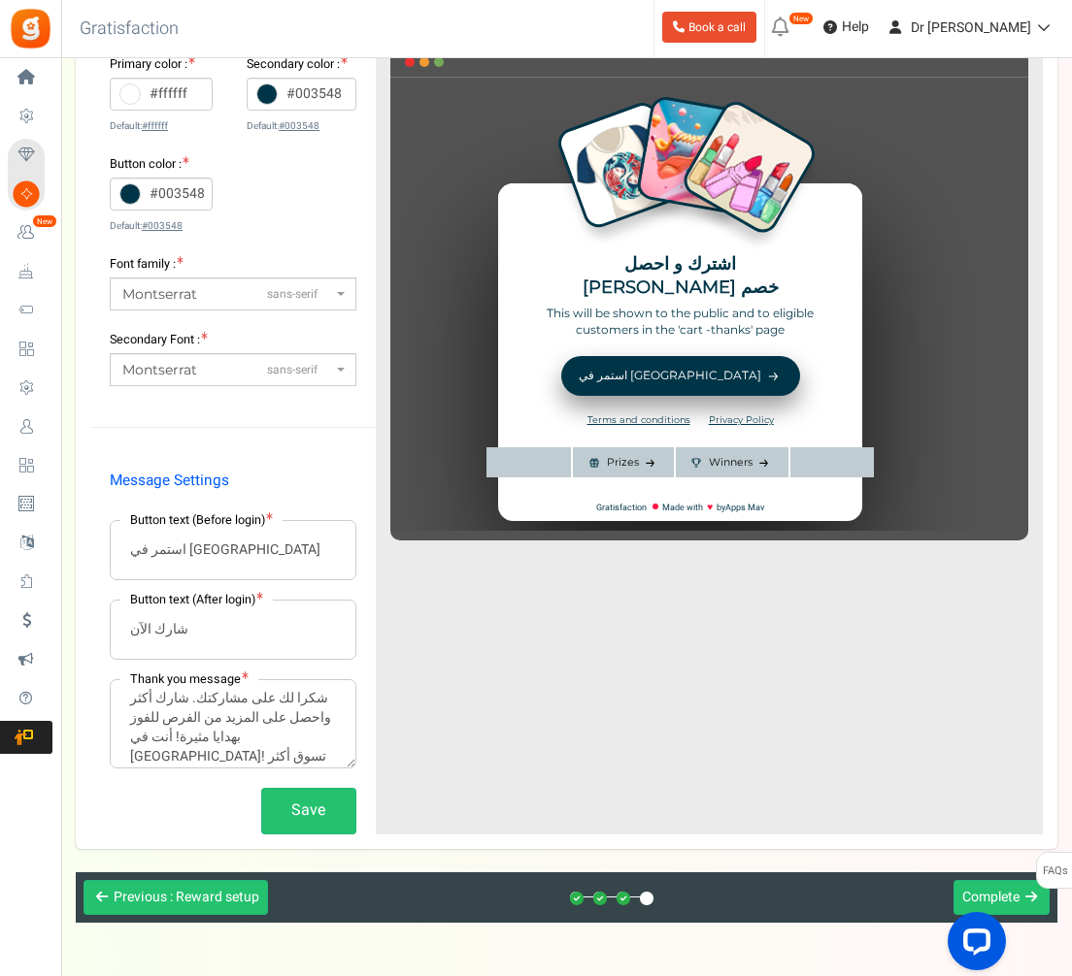
type textarea "شكرا لك على مشاركتك. شارك أكثر واحصل على المزيد من الفرص للفوز بهدايا مثيرة! أن…"
click at [337, 667] on div "Button text (Before login) استمر في التسوق Button text (After login) شارك الآن …" at bounding box center [233, 644] width 247 height 248
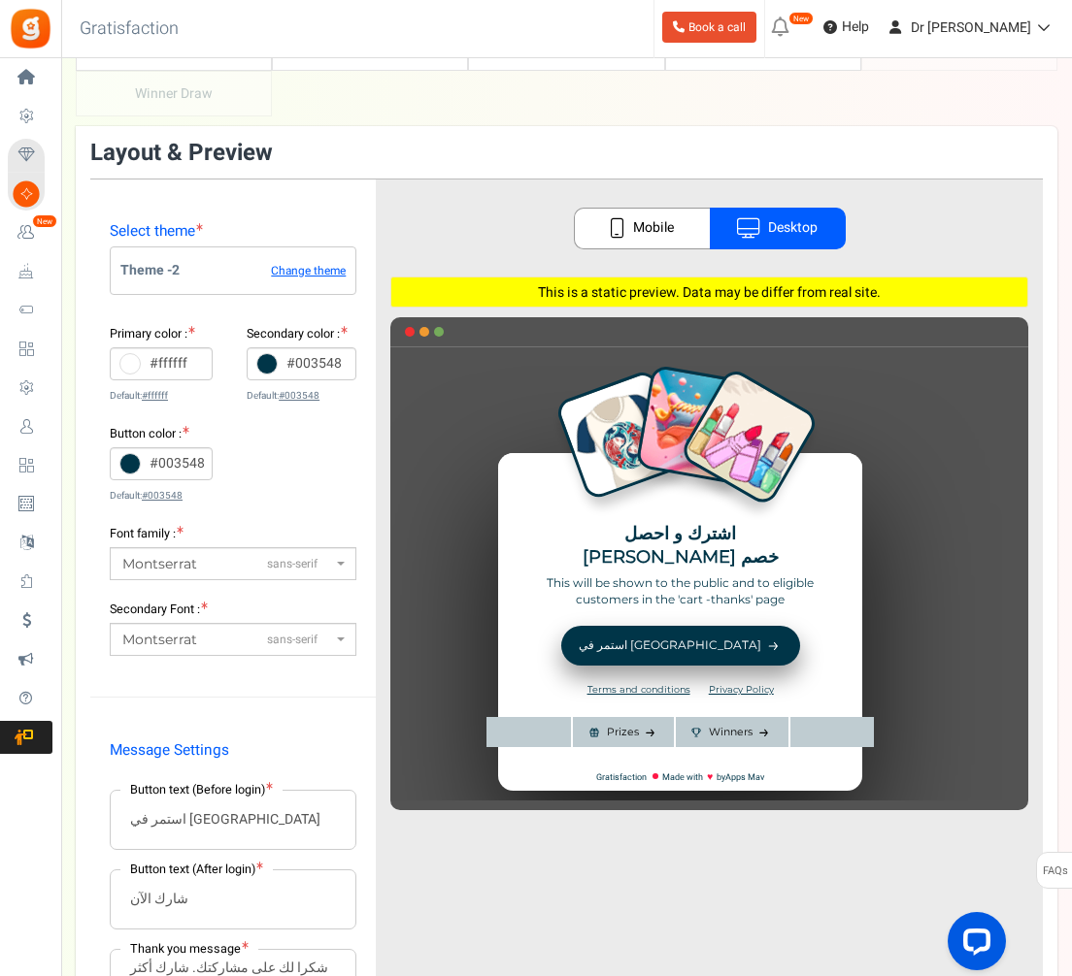
scroll to position [99, 0]
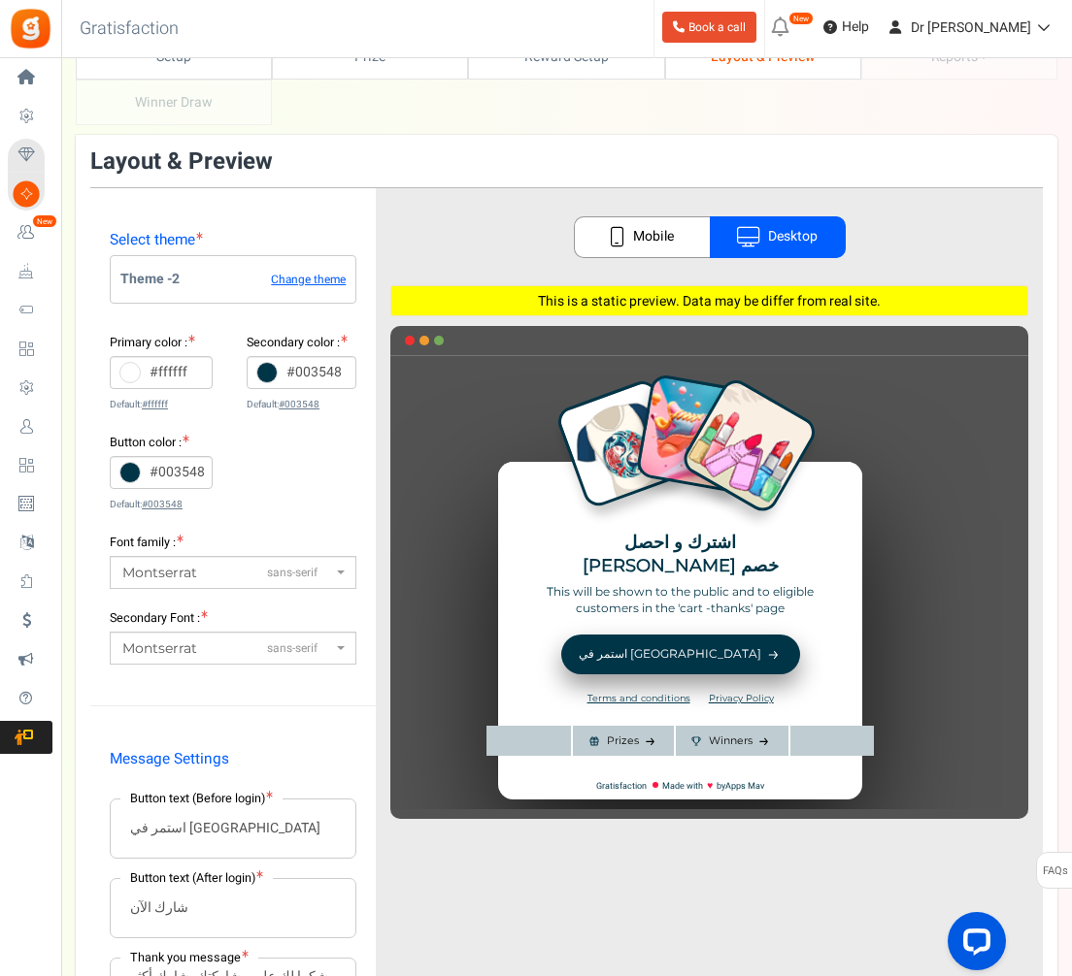
click at [603, 237] on link "Mobile" at bounding box center [642, 237] width 136 height 42
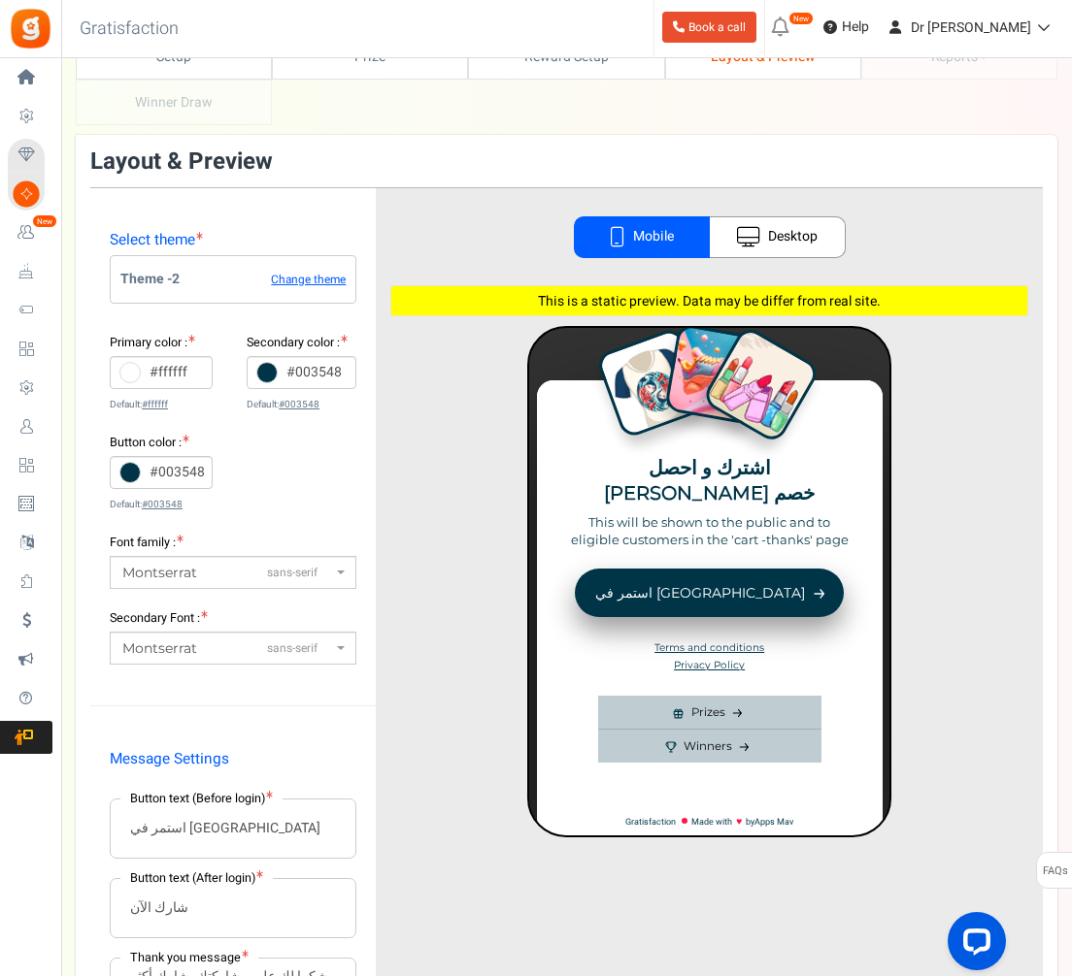
click at [777, 246] on link "Desktop" at bounding box center [778, 237] width 136 height 42
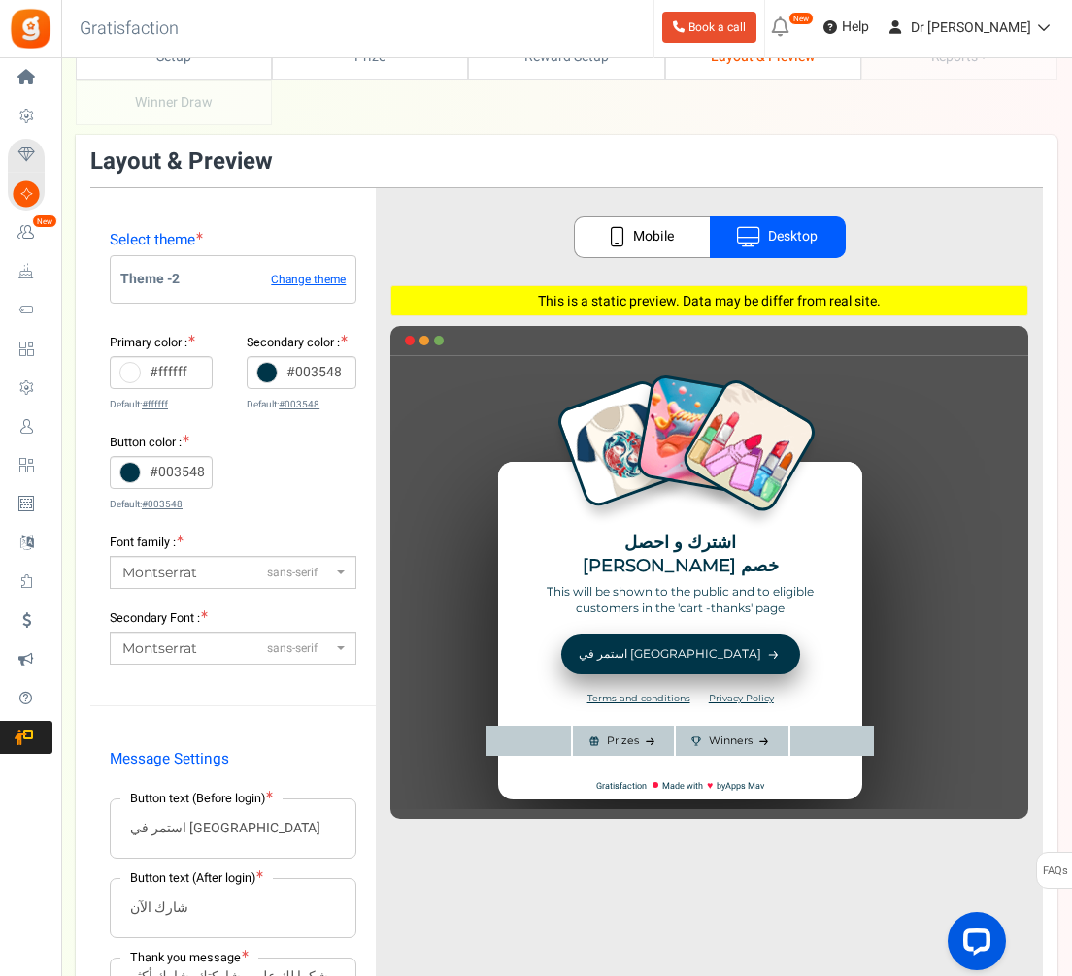
click at [630, 735] on div "♥" at bounding box center [709, 592] width 638 height 434
click at [741, 740] on div "♥" at bounding box center [709, 592] width 638 height 434
click at [772, 737] on div "♥" at bounding box center [709, 592] width 638 height 434
click at [767, 740] on div "♥" at bounding box center [709, 592] width 638 height 434
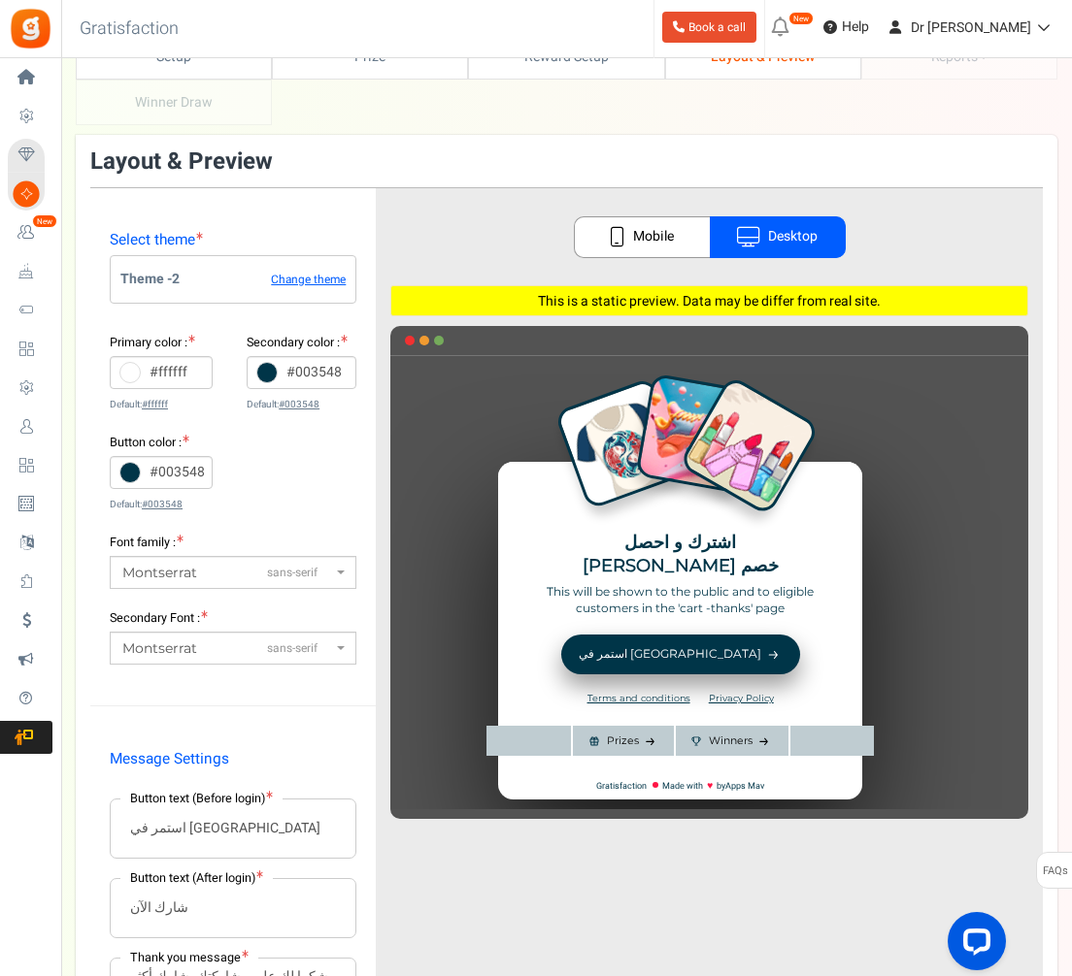
click at [647, 739] on div "♥" at bounding box center [709, 592] width 638 height 434
click at [678, 642] on div "♥" at bounding box center [709, 592] width 638 height 434
click at [685, 651] on div "♥" at bounding box center [709, 592] width 638 height 434
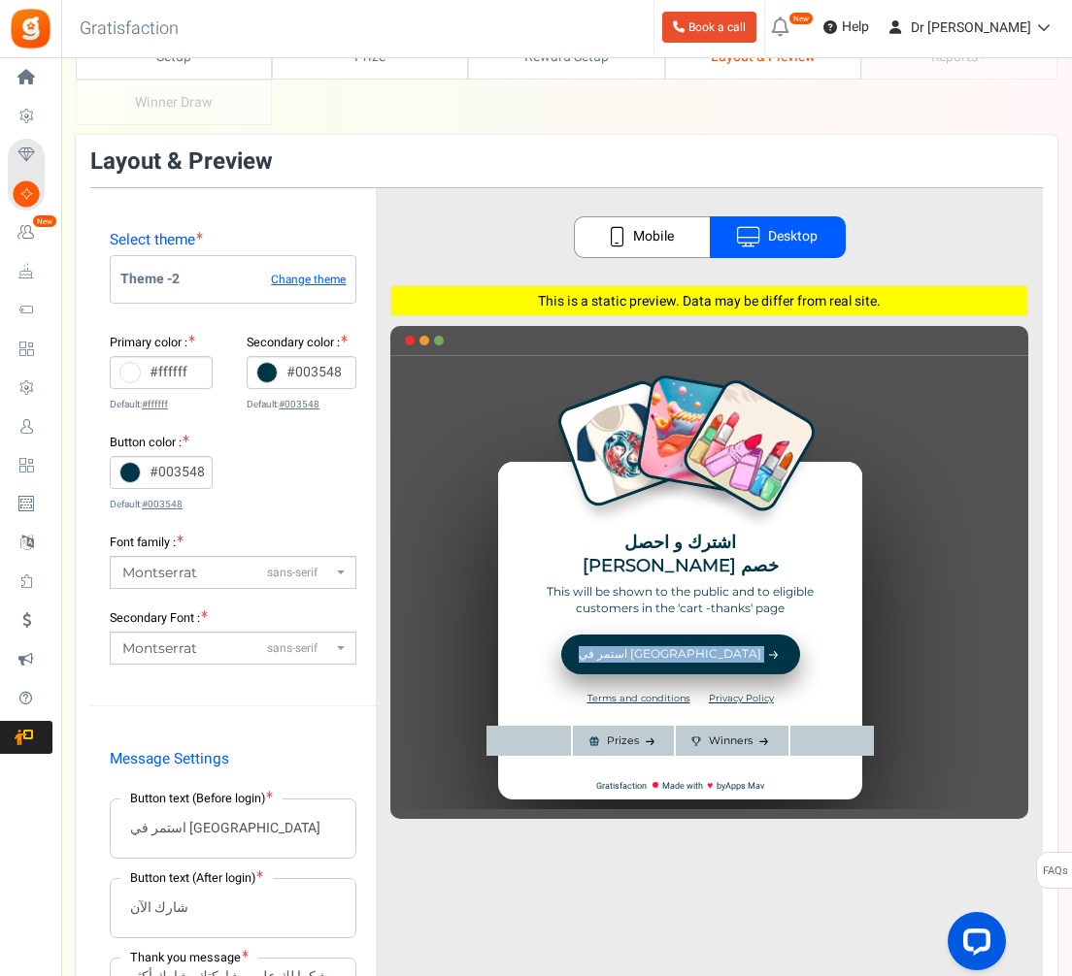
click at [685, 651] on div "♥" at bounding box center [709, 592] width 638 height 434
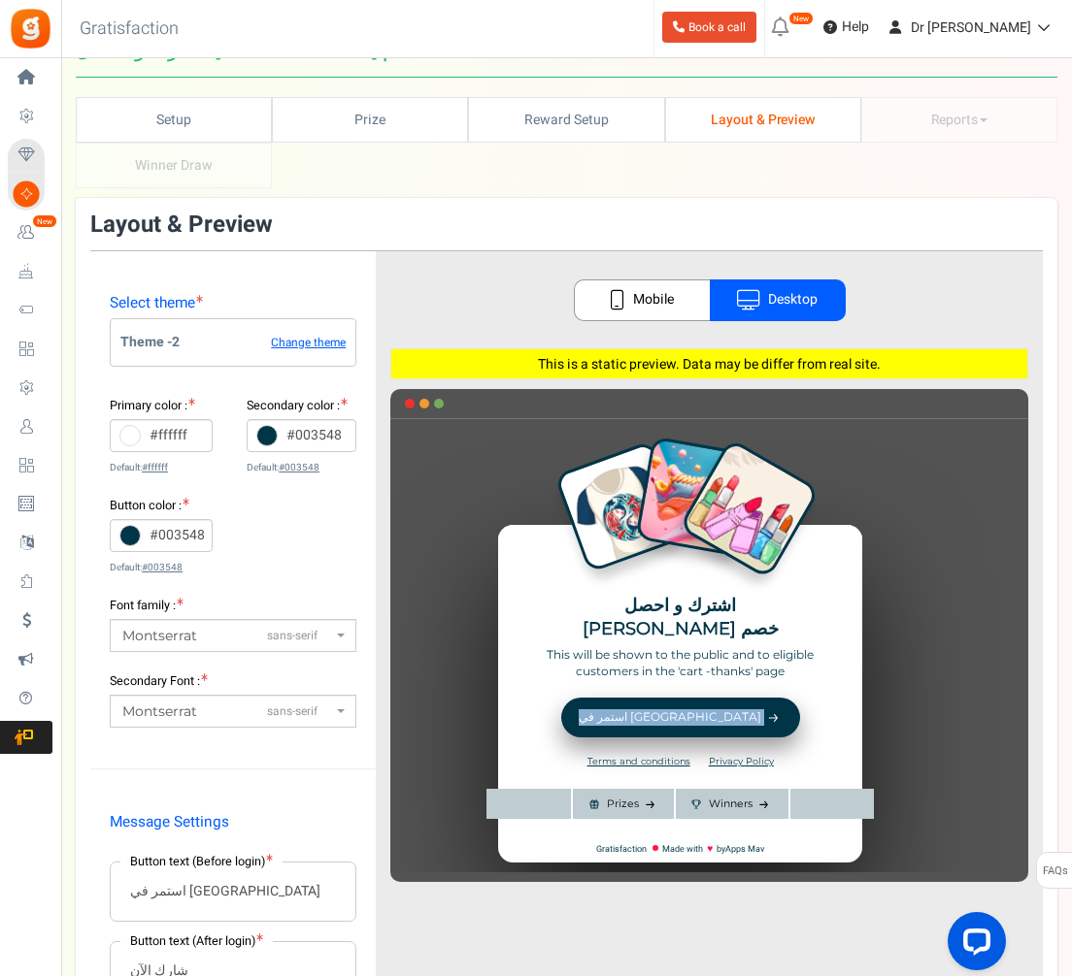
scroll to position [0, 0]
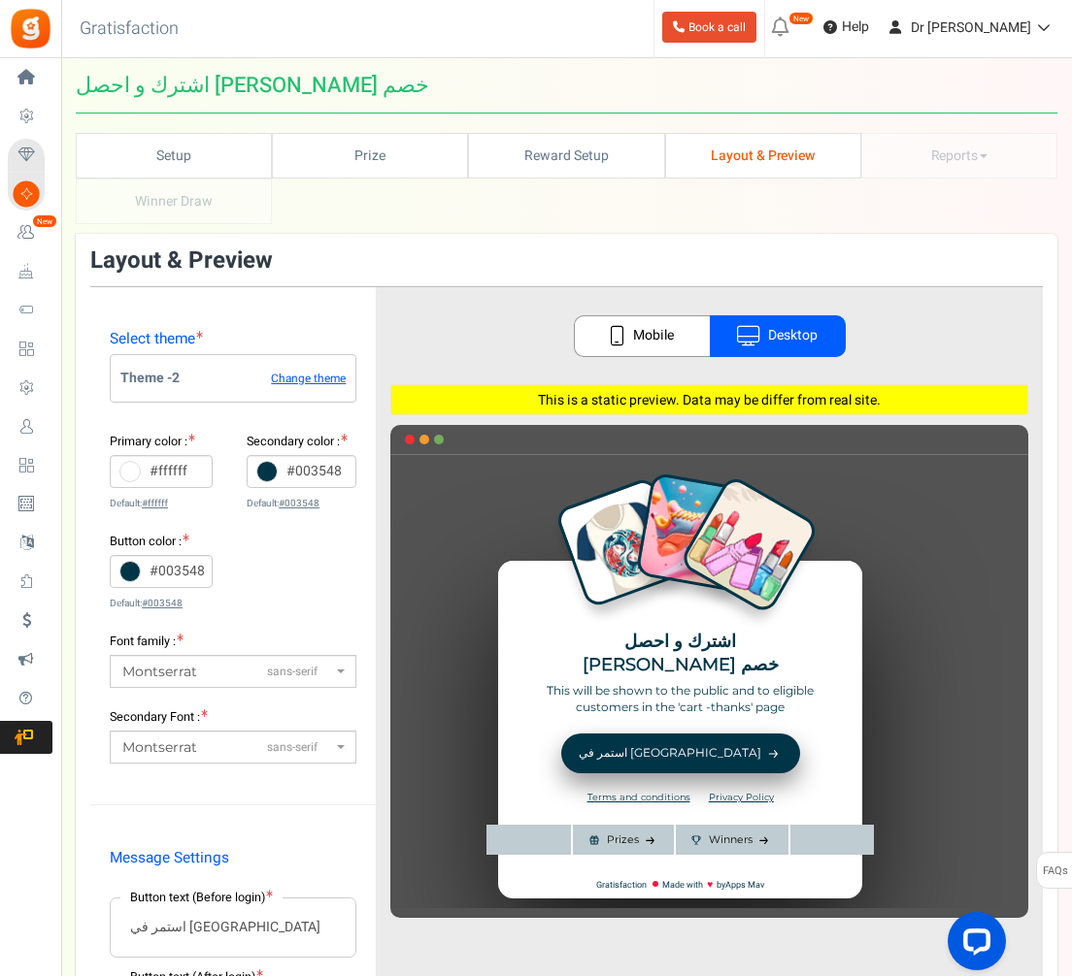
click at [896, 146] on li "Reports Analytics Users Entries Referral Stats" at bounding box center [959, 156] width 196 height 46
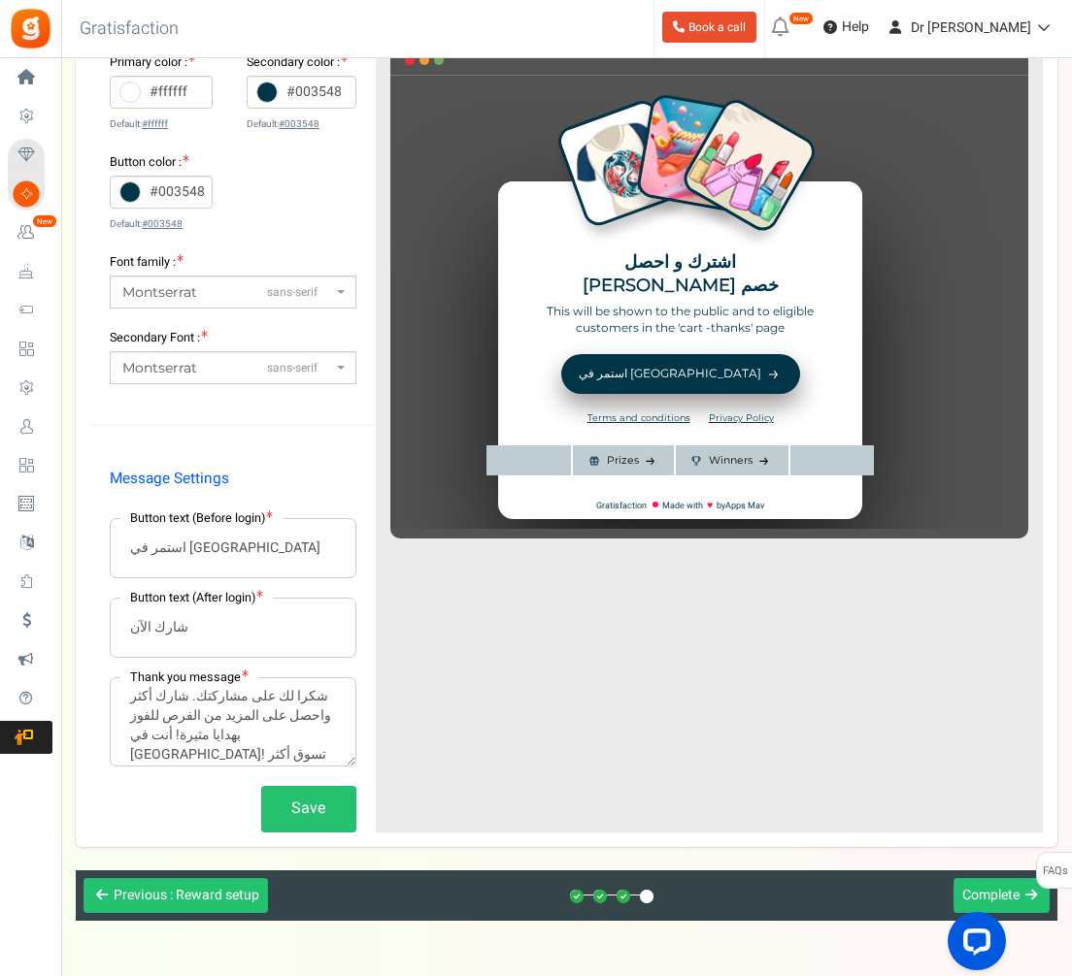
scroll to position [379, 0]
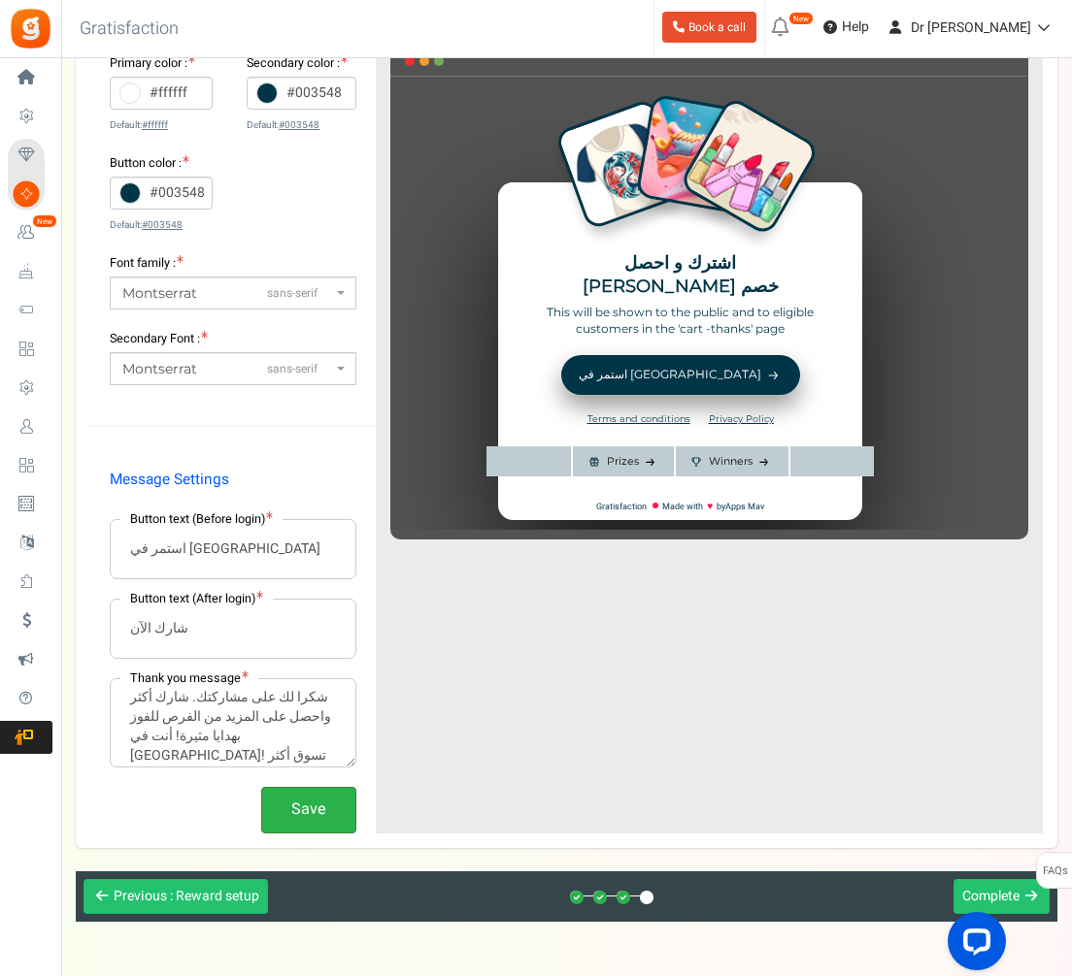
click at [318, 801] on button "Save" at bounding box center [308, 810] width 95 height 46
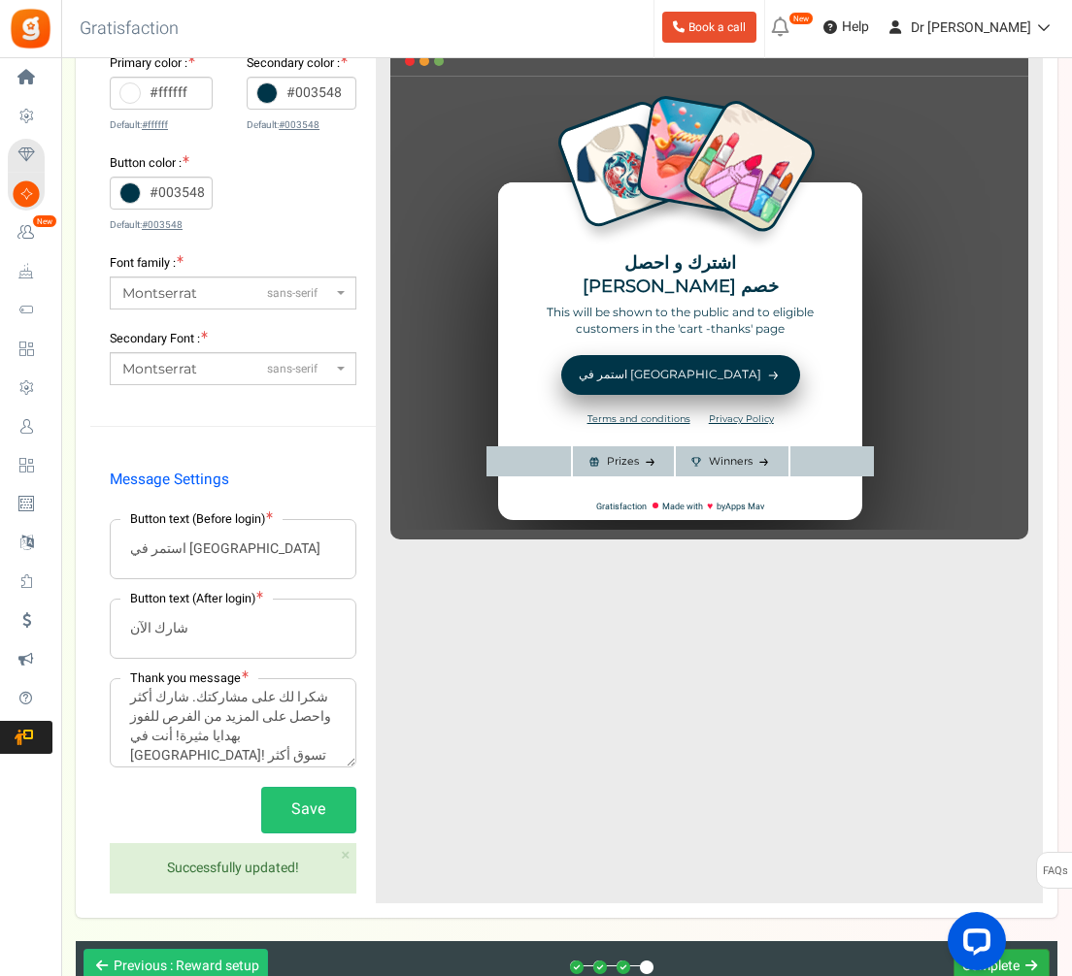
click at [995, 950] on button "Next Complete" at bounding box center [1001, 967] width 96 height 36
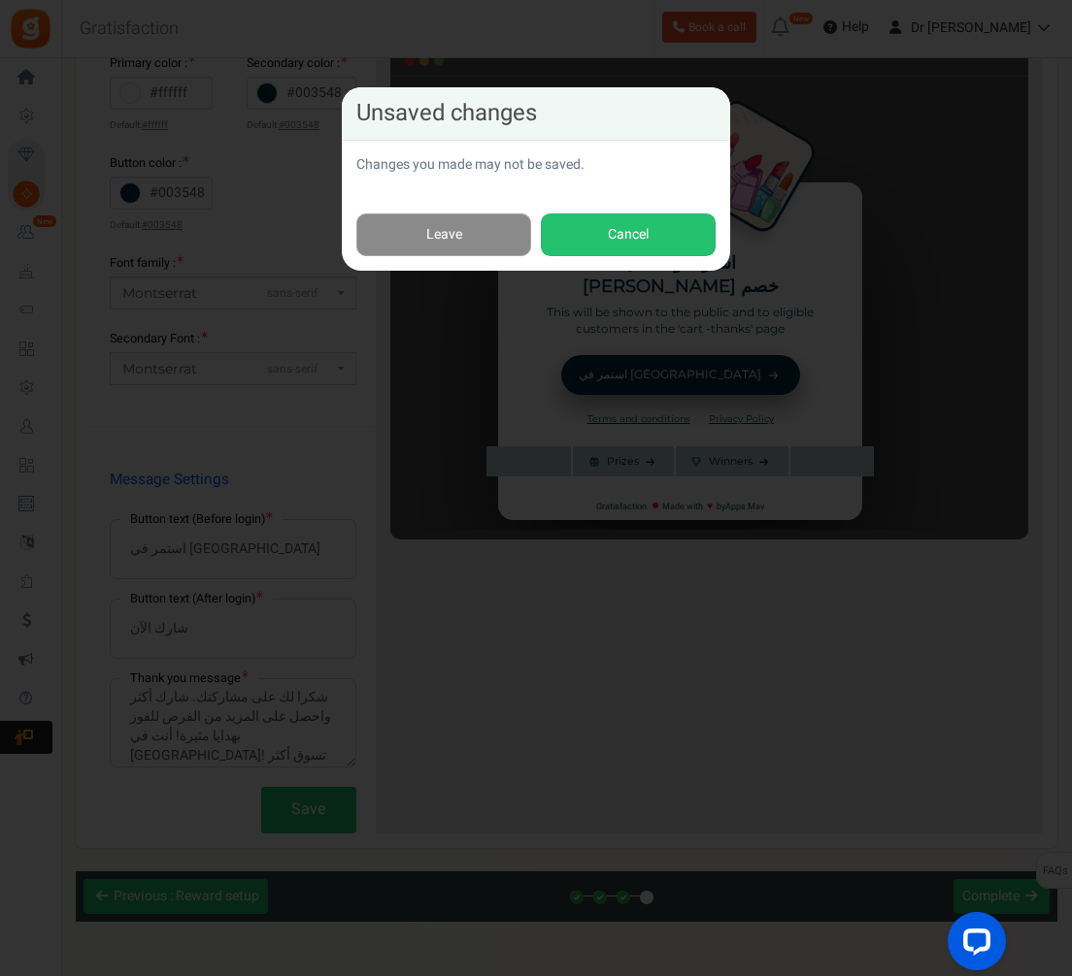
scroll to position [378, 0]
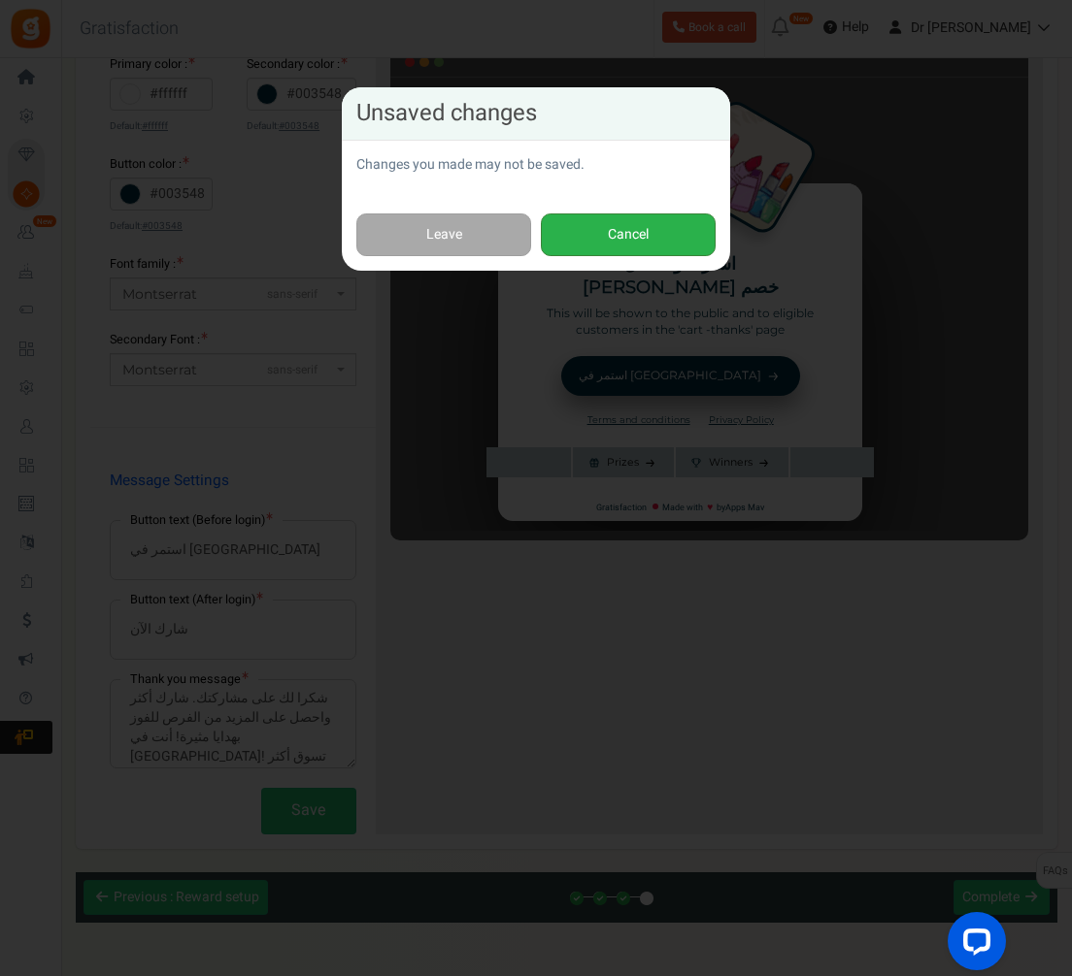
click at [597, 240] on button "Cancel" at bounding box center [628, 236] width 175 height 44
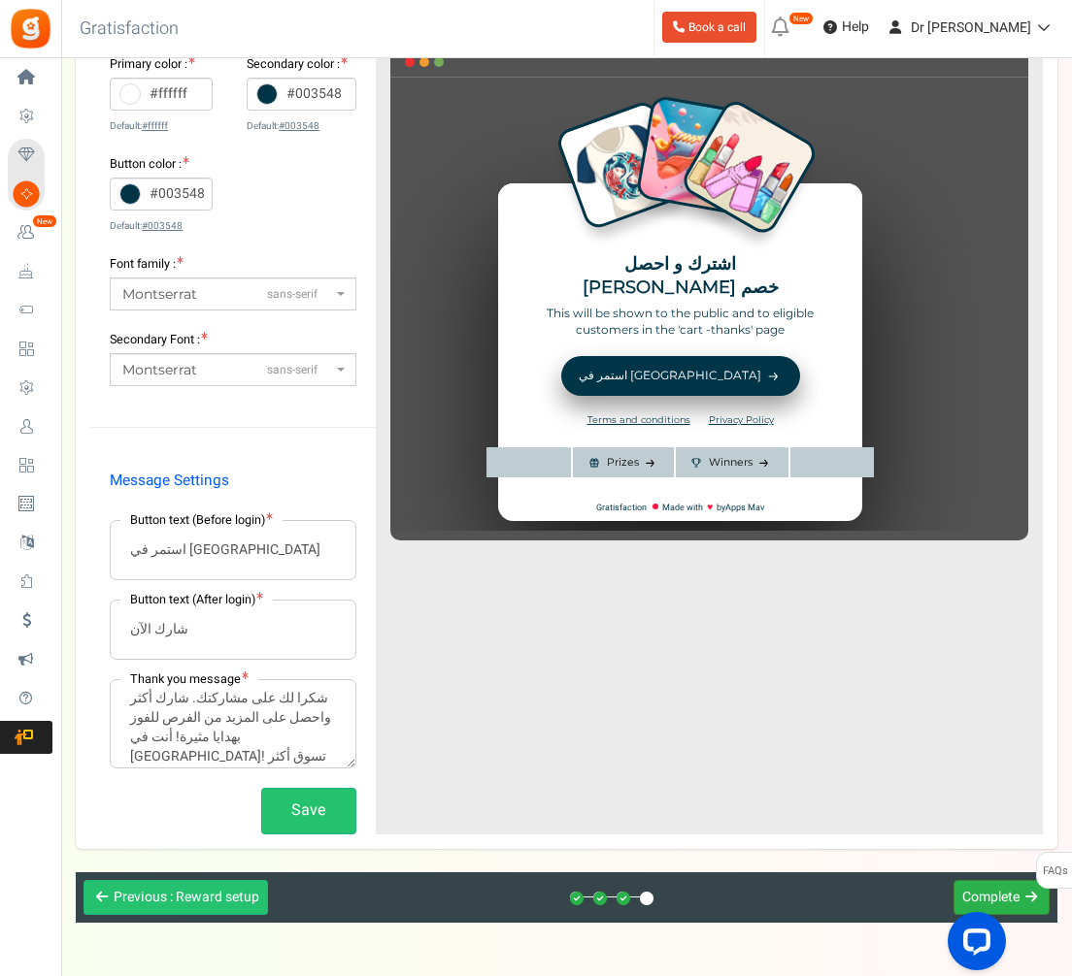
click at [965, 885] on button "Next Complete" at bounding box center [1001, 898] width 96 height 36
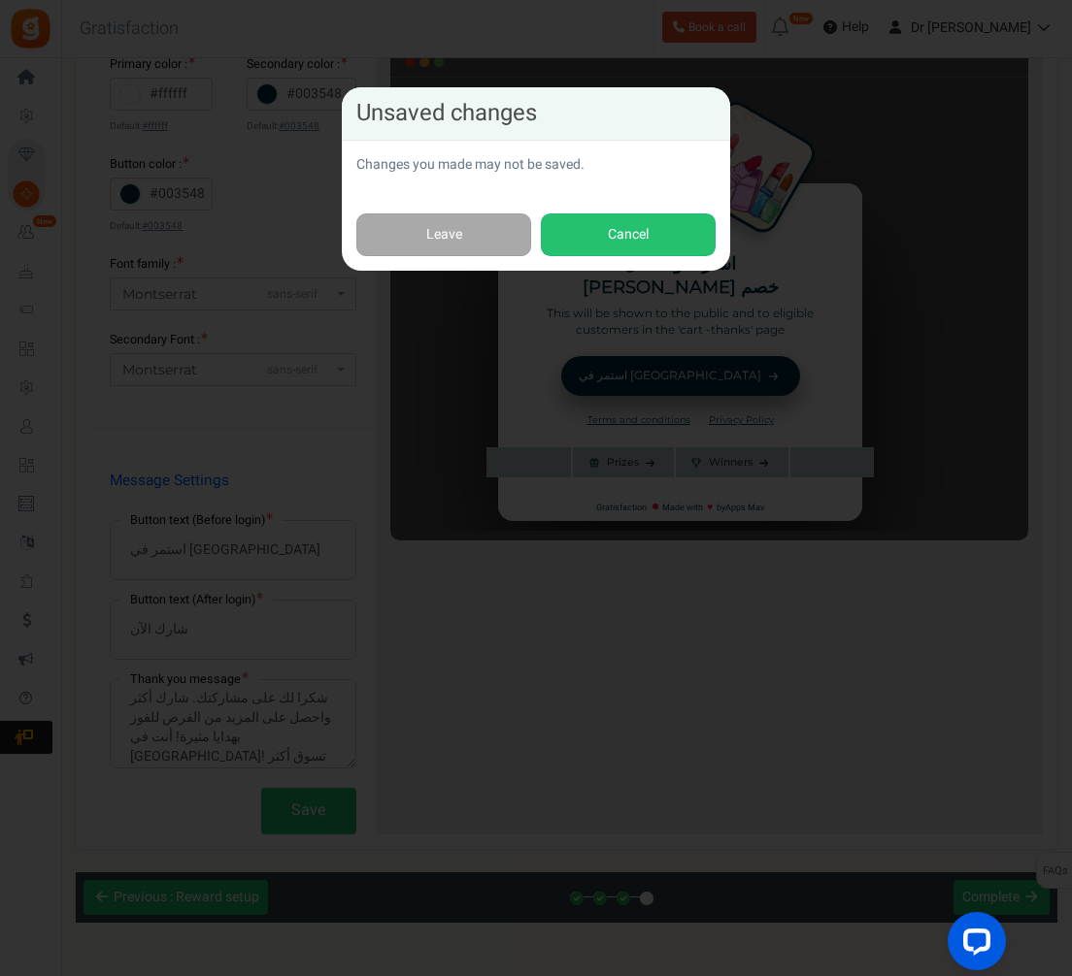
click at [474, 432] on div "Unsaved changes Changes you made may not be saved. Leave Cancel" at bounding box center [536, 488] width 1072 height 976
click at [620, 228] on button "Cancel" at bounding box center [628, 236] width 175 height 44
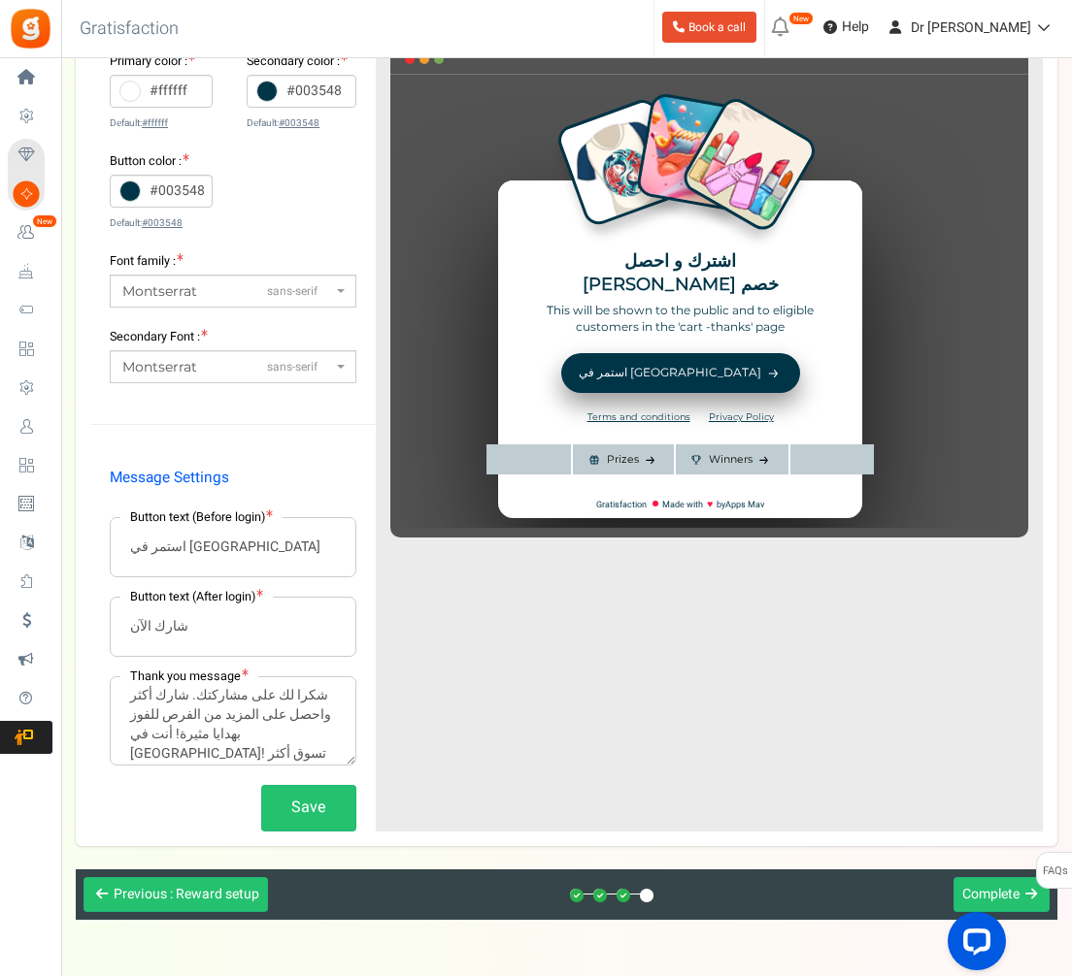
scroll to position [379, 0]
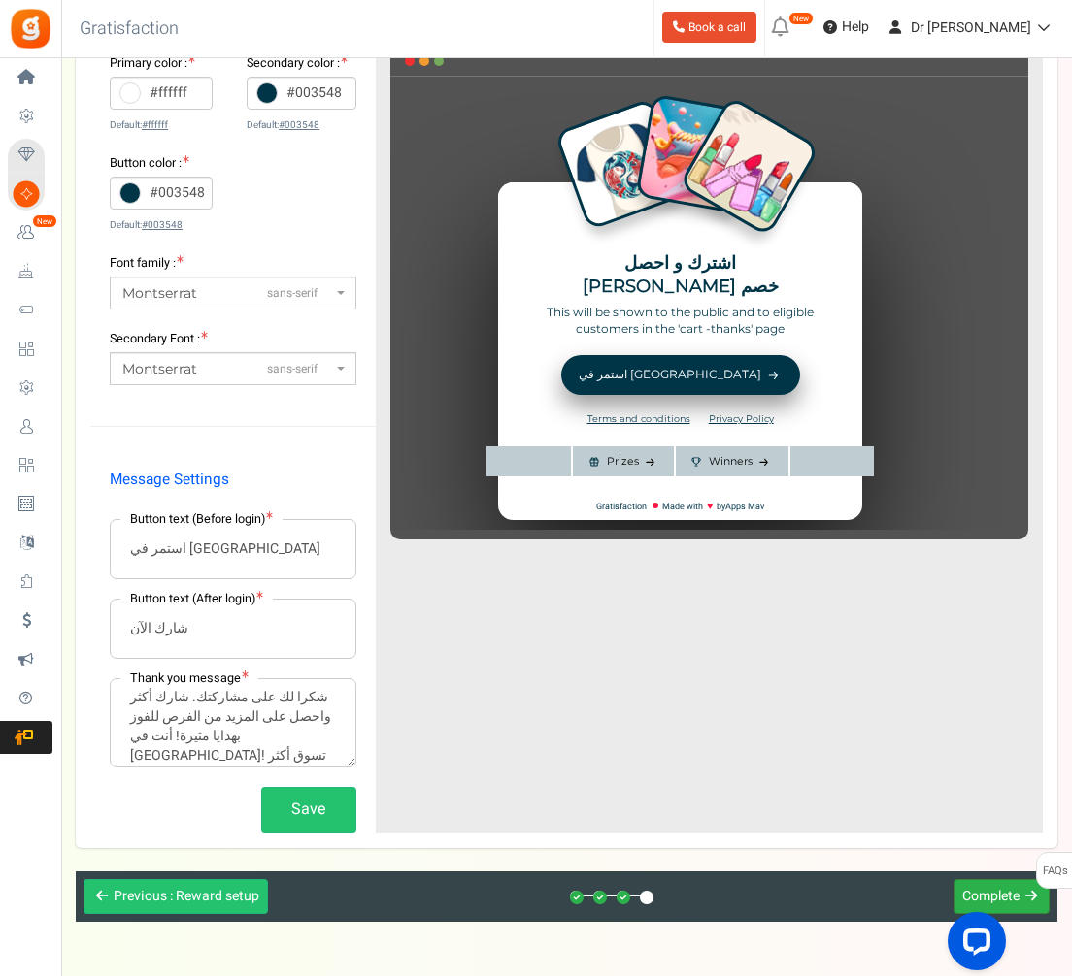
click at [979, 895] on span "Complete" at bounding box center [990, 896] width 57 height 20
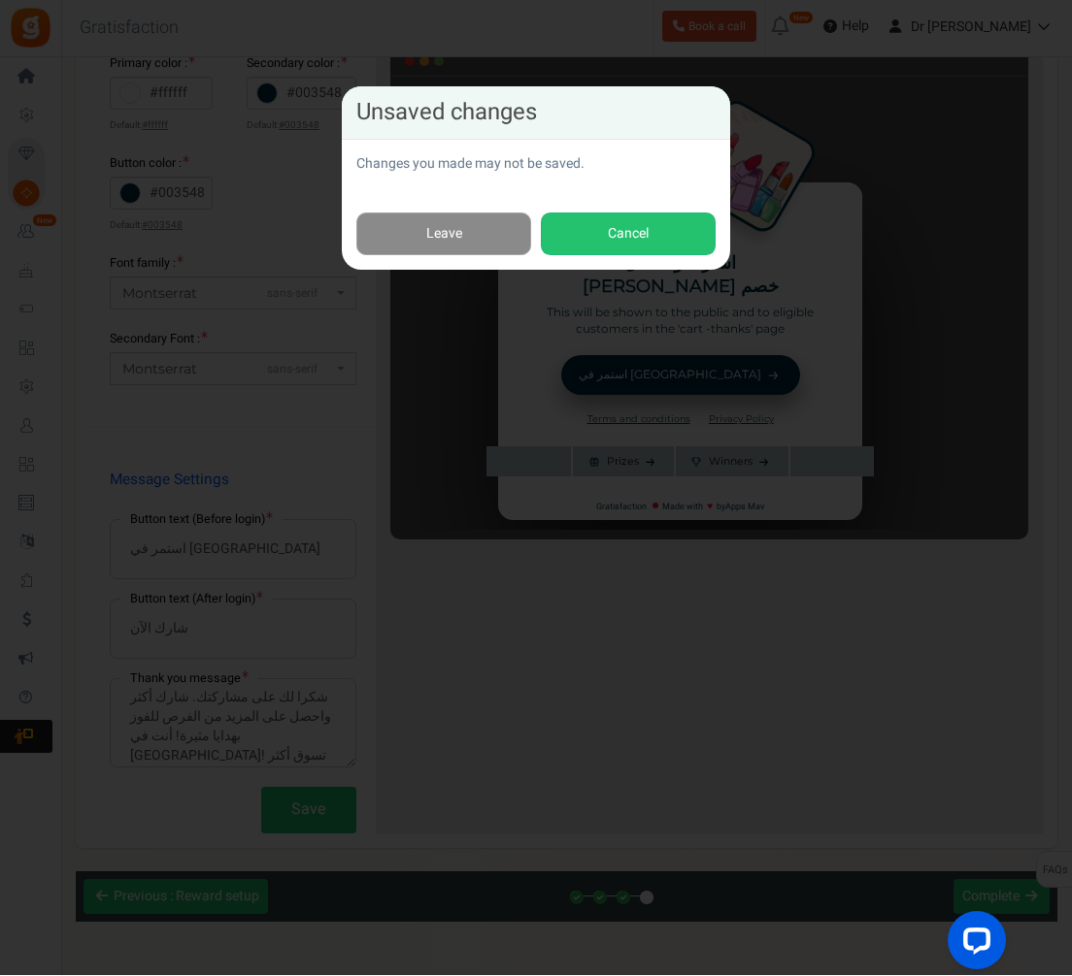
click at [446, 240] on link "Leave" at bounding box center [443, 236] width 175 height 44
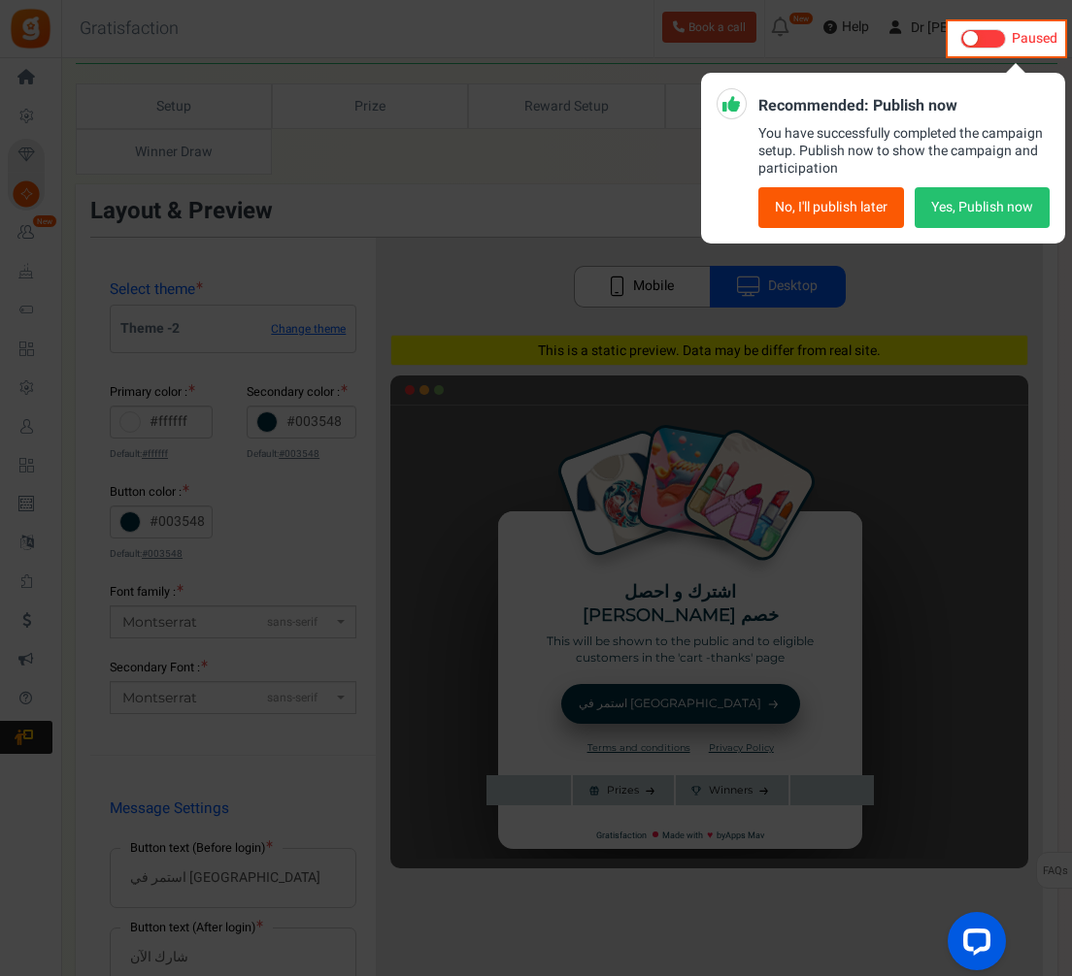
scroll to position [63, 0]
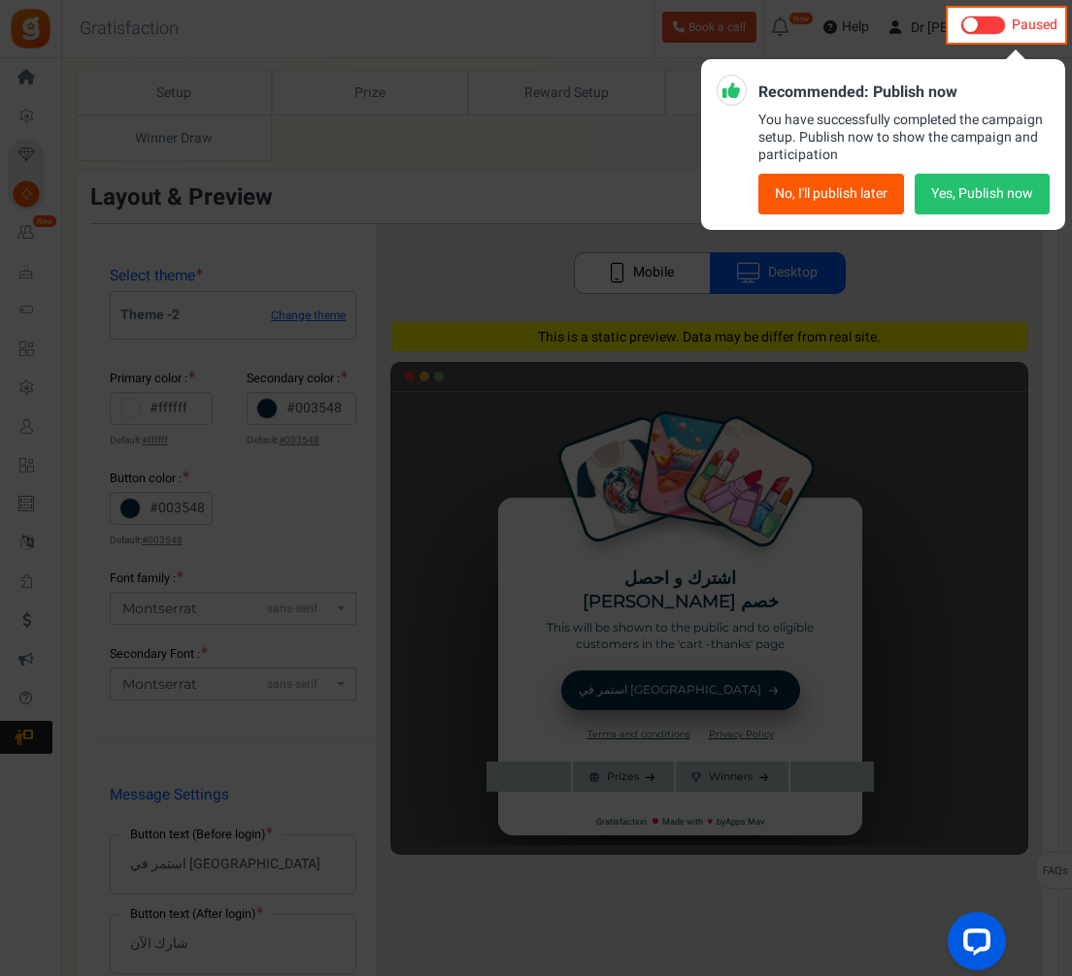
click at [981, 179] on button "Yes, Publish now" at bounding box center [981, 194] width 135 height 41
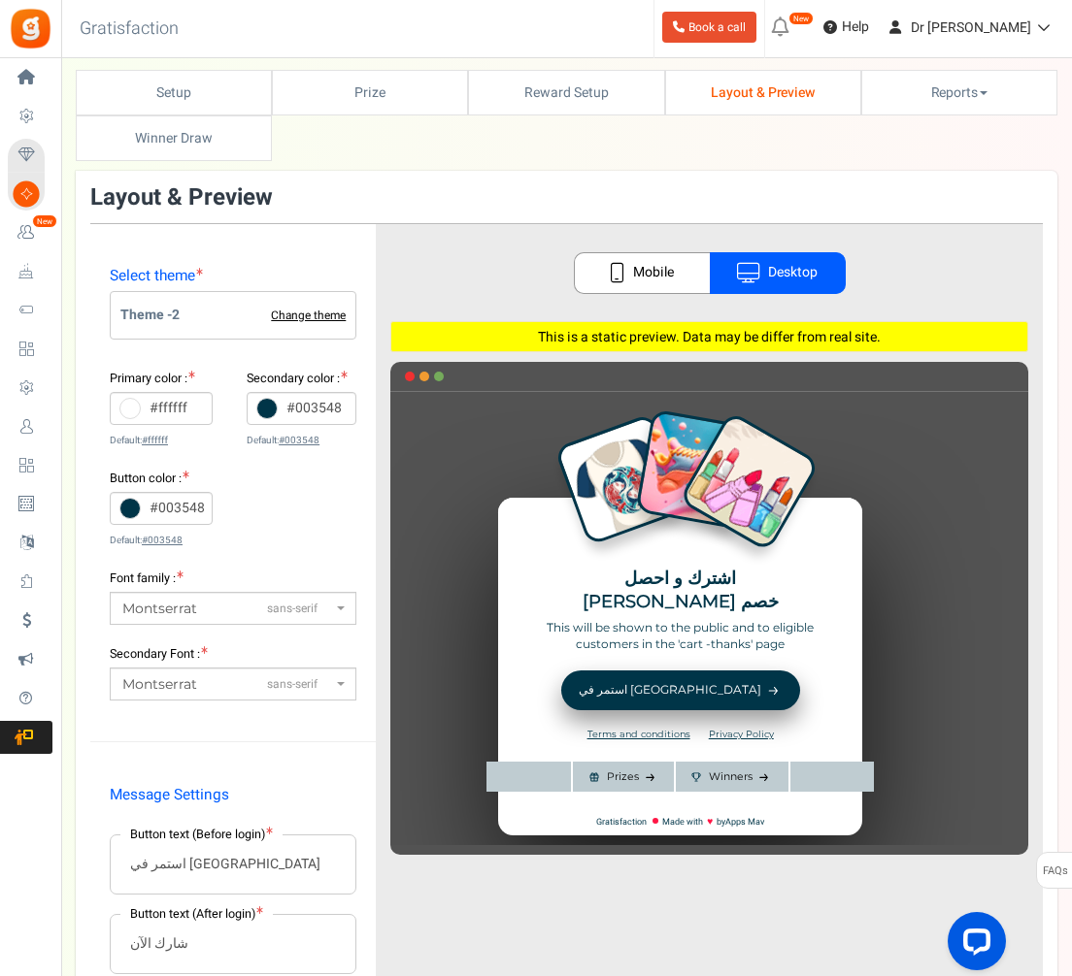
click at [280, 312] on link "Change theme" at bounding box center [308, 316] width 75 height 13
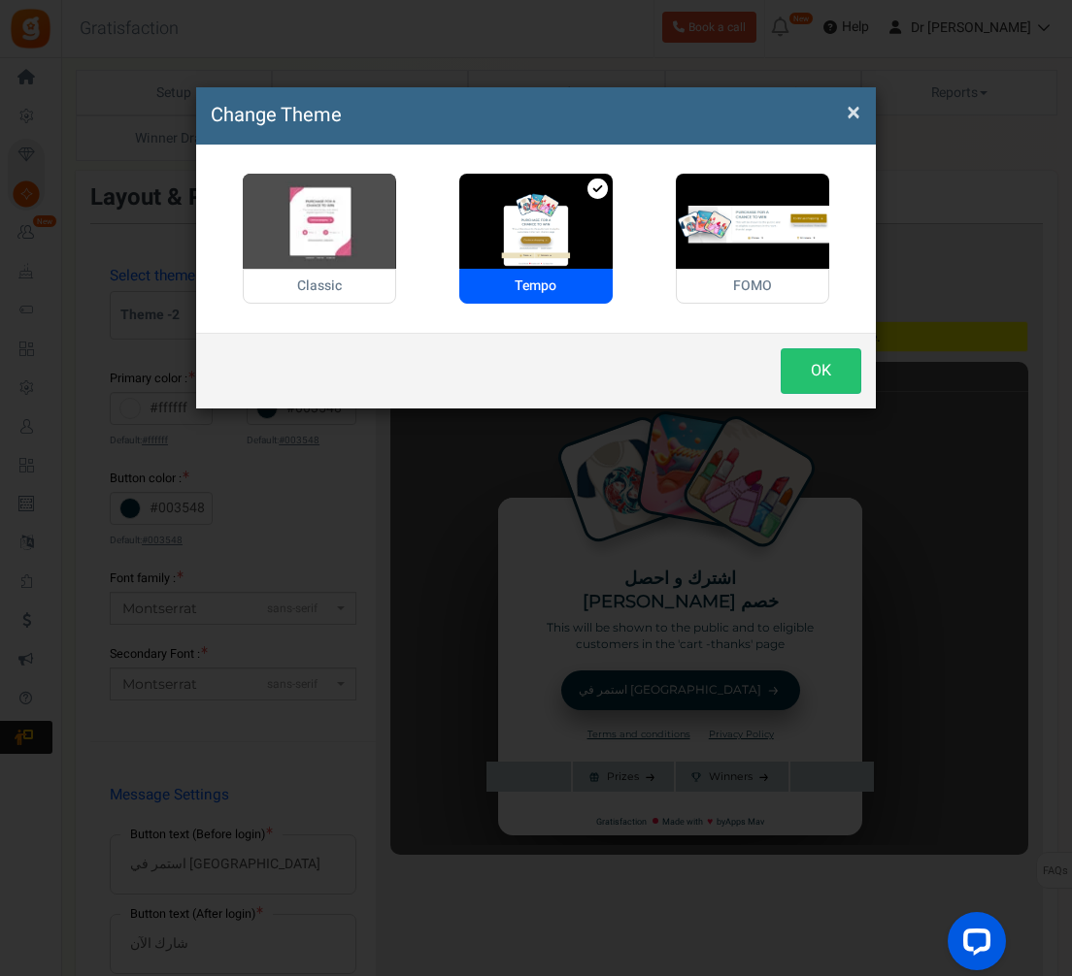
click at [303, 231] on img at bounding box center [319, 221] width 153 height 95
click at [255, 190] on input "Classic" at bounding box center [249, 184] width 13 height 13
radio input "true"
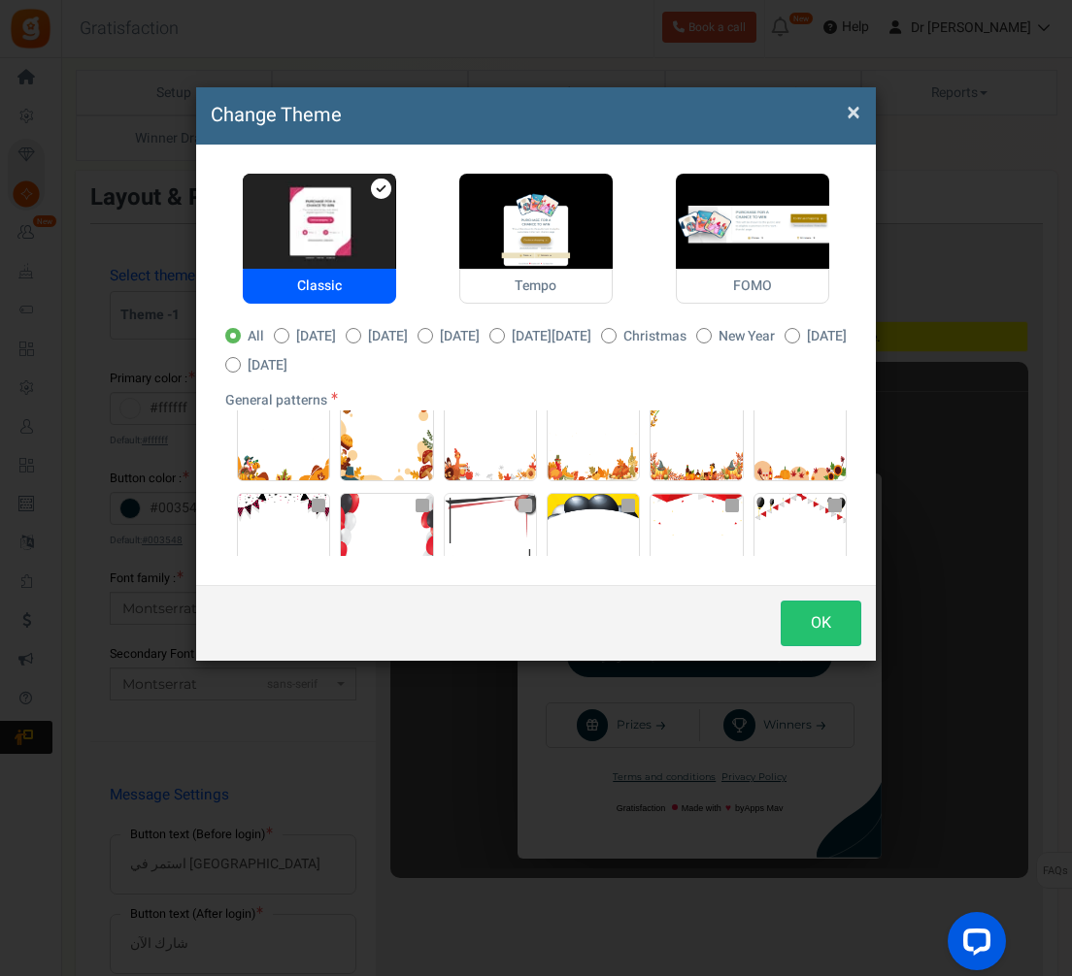
scroll to position [394, 0]
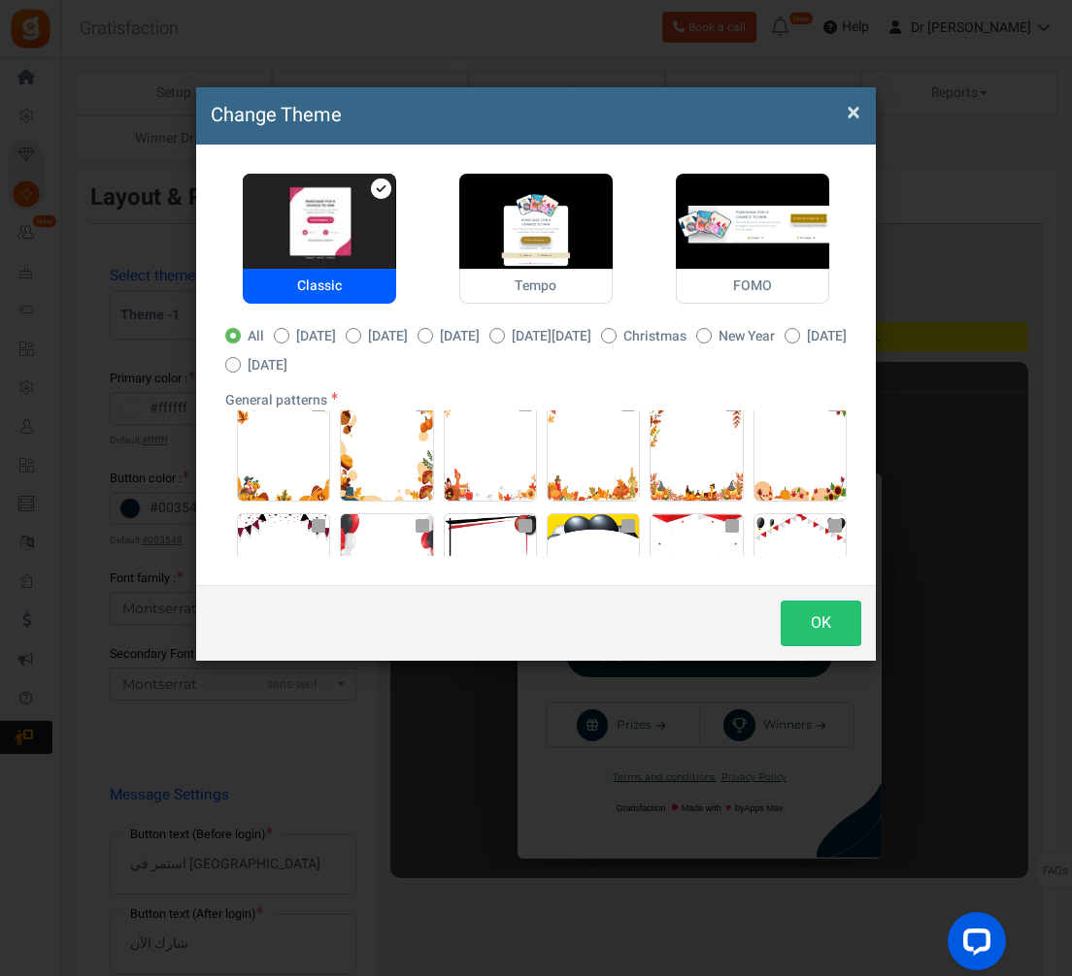
click at [591, 331] on span "Black Friday" at bounding box center [552, 336] width 80 height 19
click at [502, 331] on input "Black Friday" at bounding box center [495, 337] width 13 height 13
radio input "true"
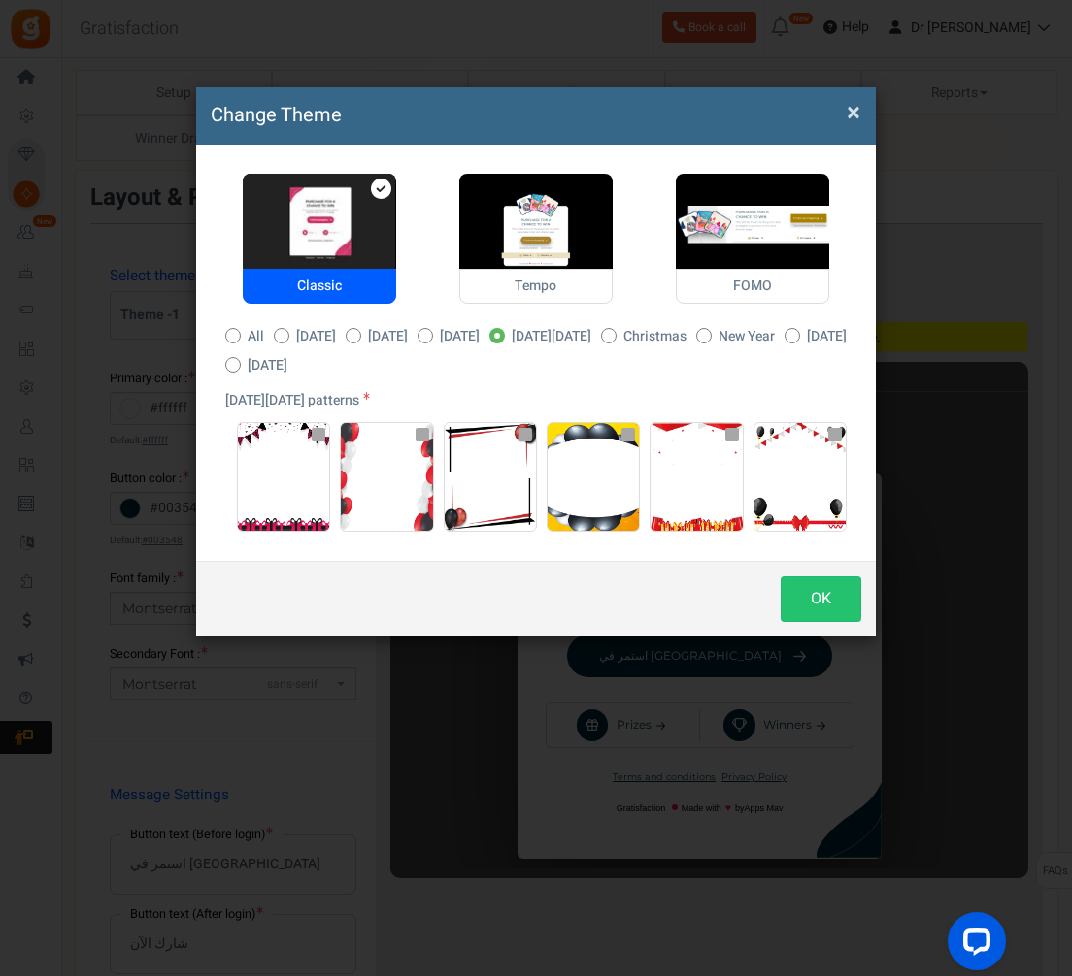
click at [686, 332] on span "Christmas" at bounding box center [654, 336] width 63 height 19
click at [613, 332] on input "Christmas" at bounding box center [607, 337] width 13 height 13
radio input "true"
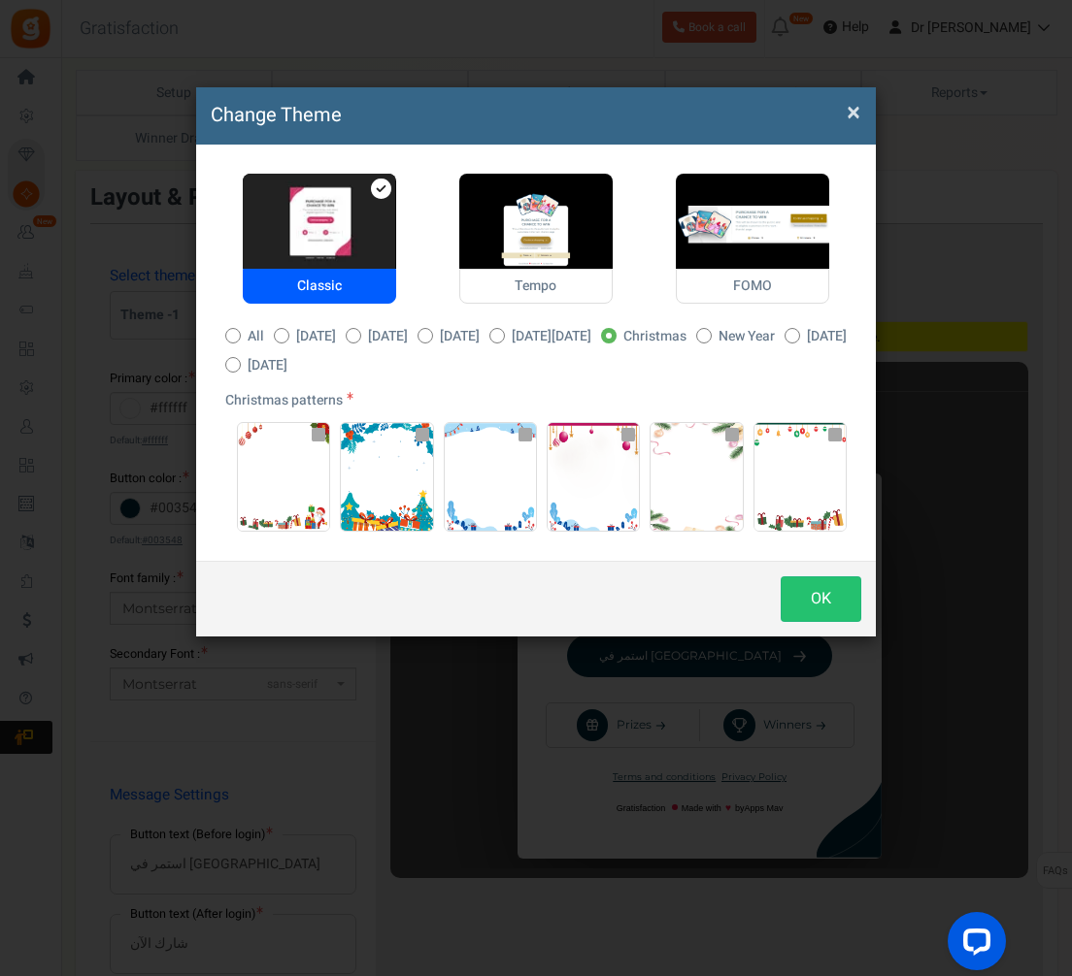
click at [775, 330] on span "New Year" at bounding box center [746, 336] width 56 height 19
click at [709, 331] on input "New Year" at bounding box center [702, 337] width 13 height 13
radio input "true"
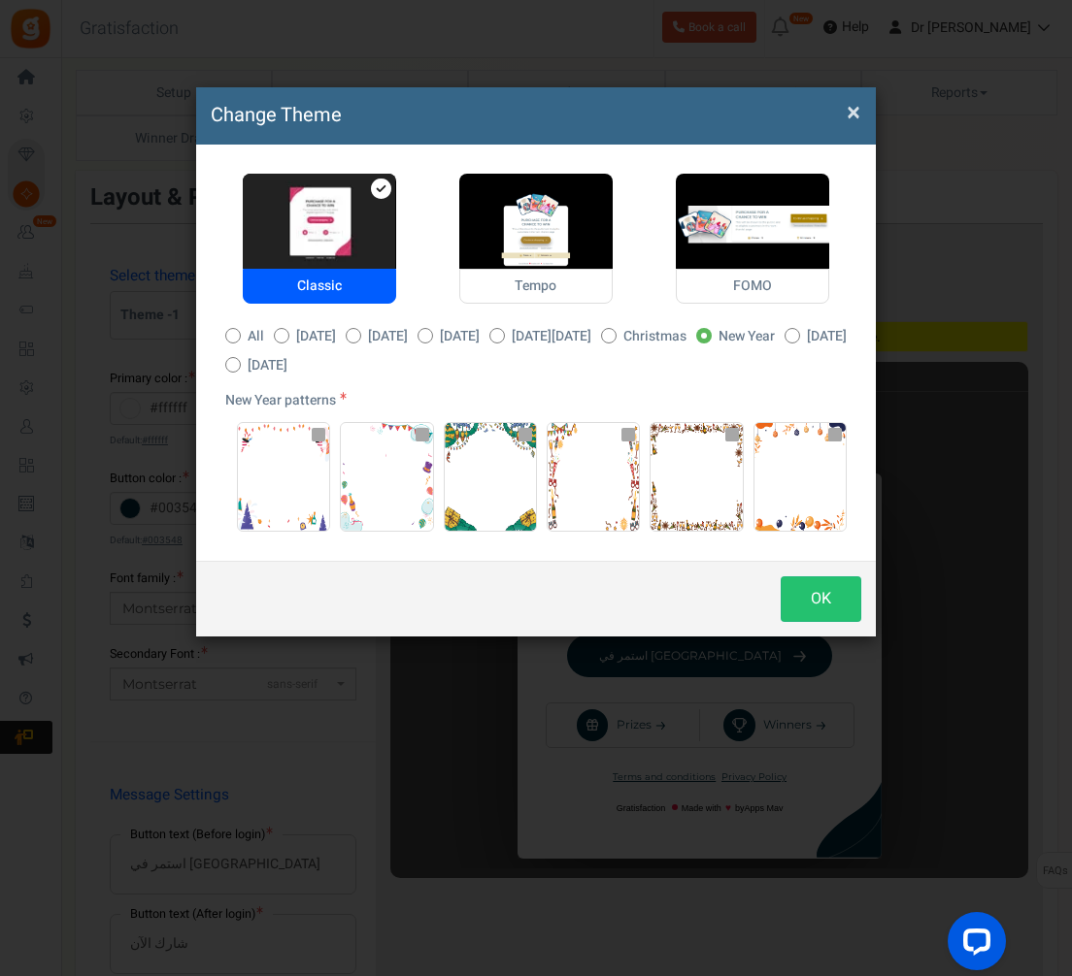
click at [500, 337] on icon at bounding box center [497, 335] width 5 height 5
click at [502, 337] on input "Black Friday" at bounding box center [495, 337] width 13 height 13
radio input "true"
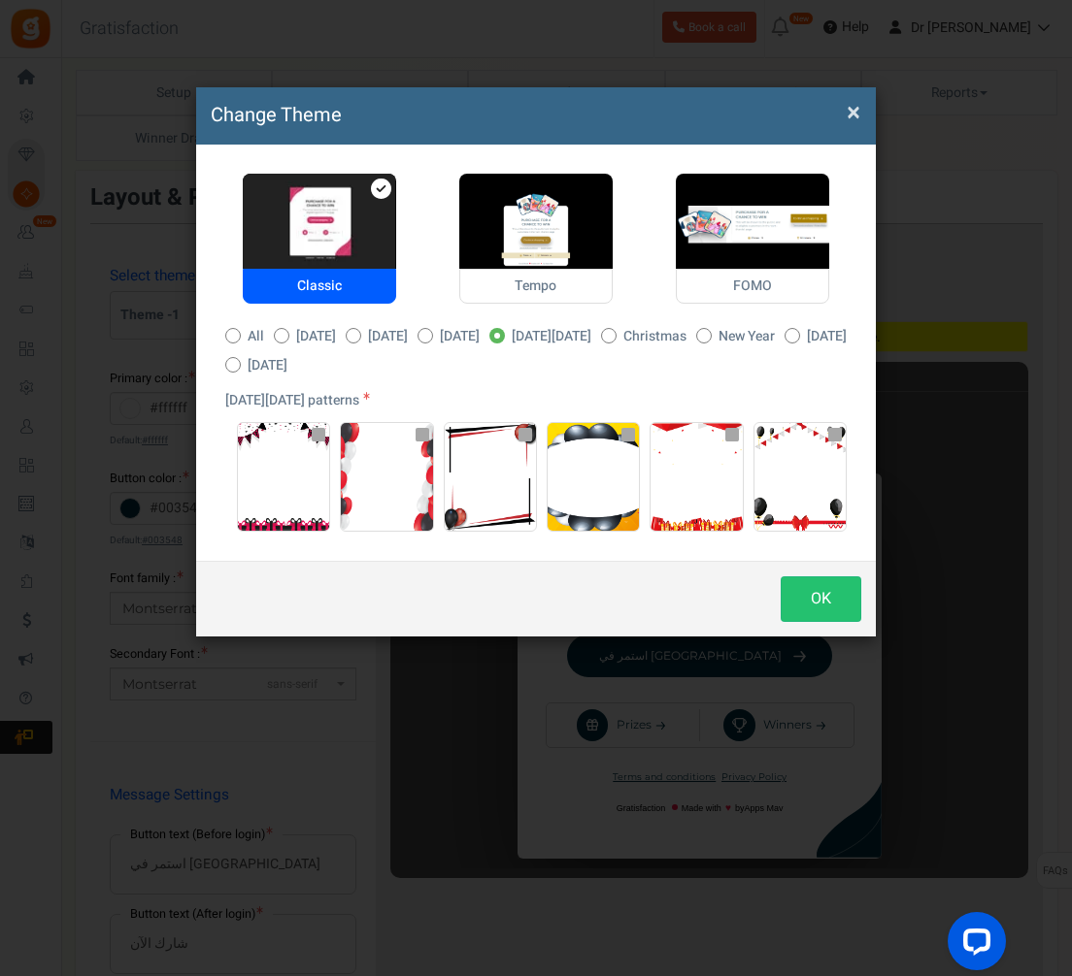
click at [479, 336] on span "Thanksgiving" at bounding box center [460, 336] width 40 height 19
click at [430, 336] on input "Thanksgiving" at bounding box center [423, 337] width 13 height 13
radio input "true"
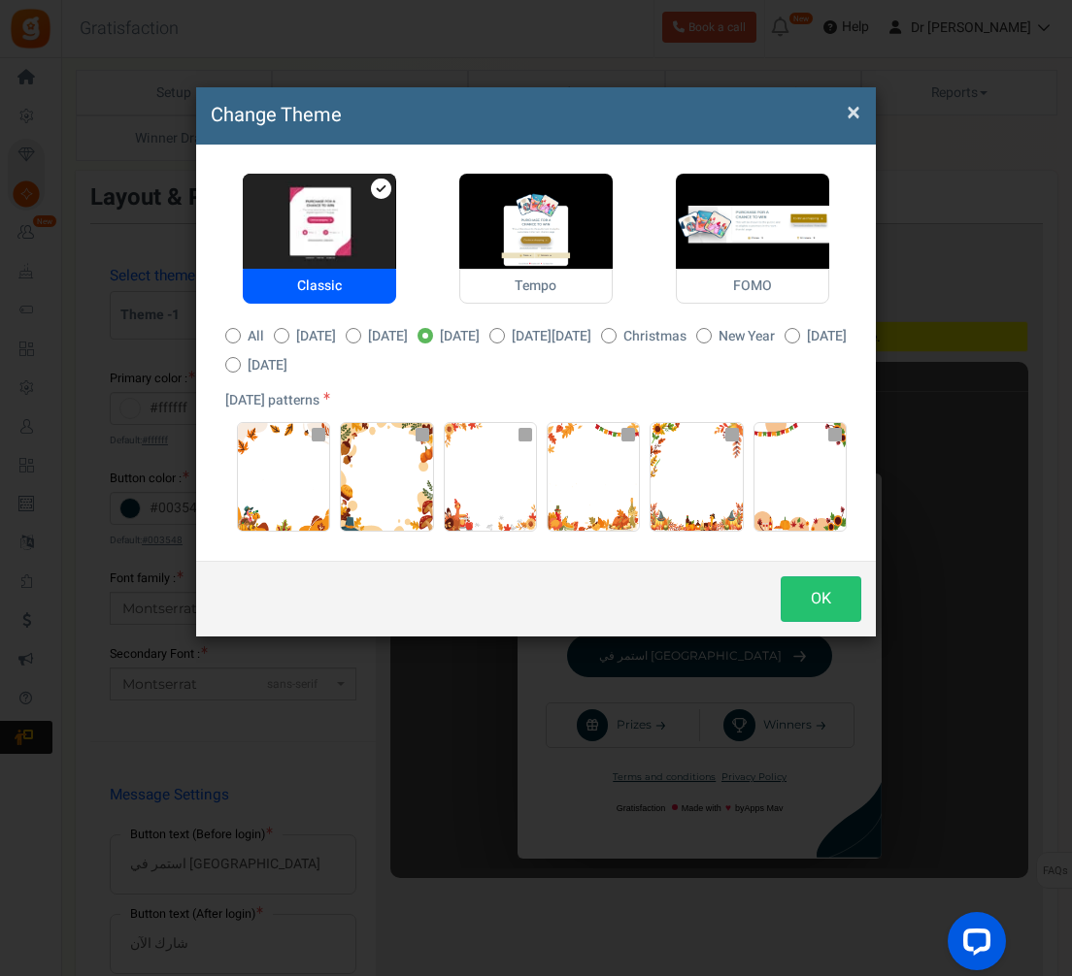
click at [356, 333] on icon at bounding box center [353, 335] width 5 height 5
click at [358, 333] on input "Diwali" at bounding box center [352, 337] width 13 height 13
radio input "true"
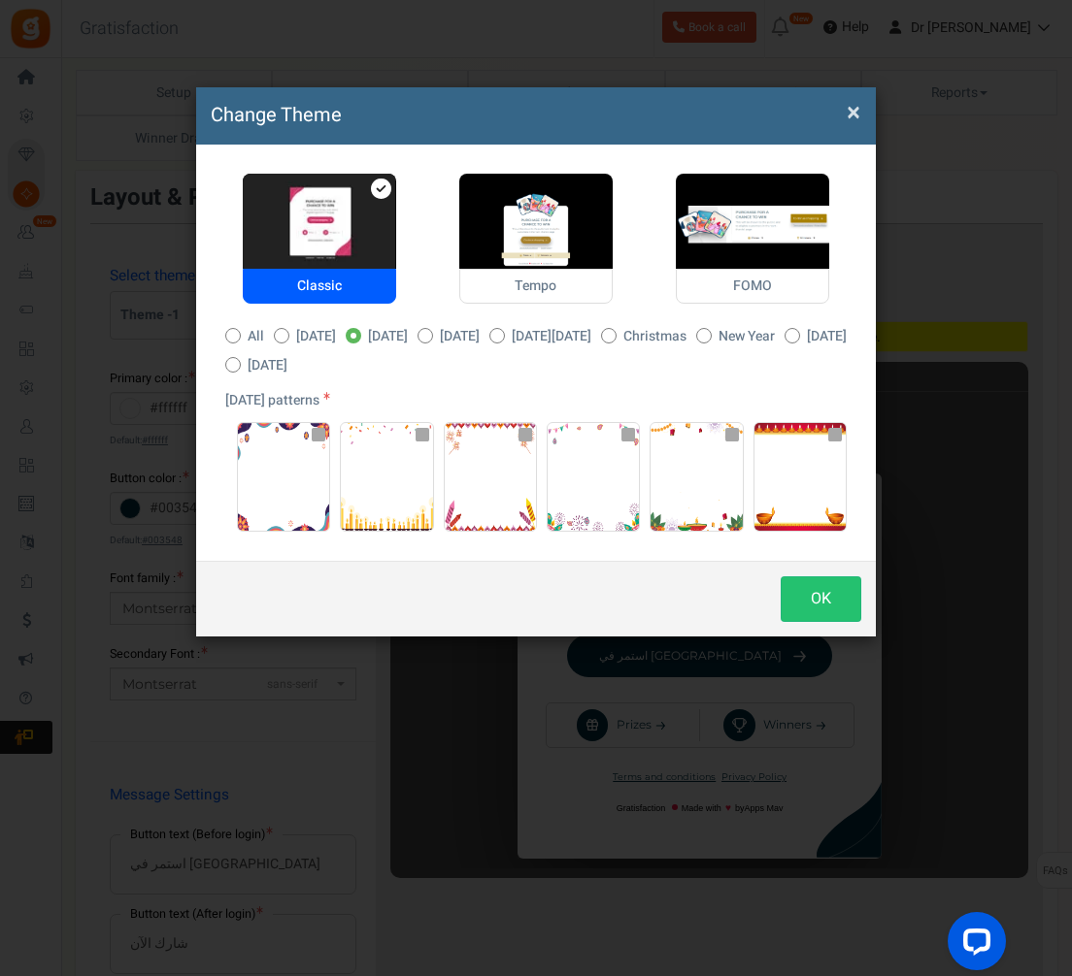
click at [355, 375] on div "Classic Tempo FOMO All Halloween Diwali" at bounding box center [536, 353] width 650 height 358
click at [241, 362] on span at bounding box center [233, 365] width 16 height 16
click at [238, 362] on input "Easter" at bounding box center [231, 366] width 13 height 13
radio input "true"
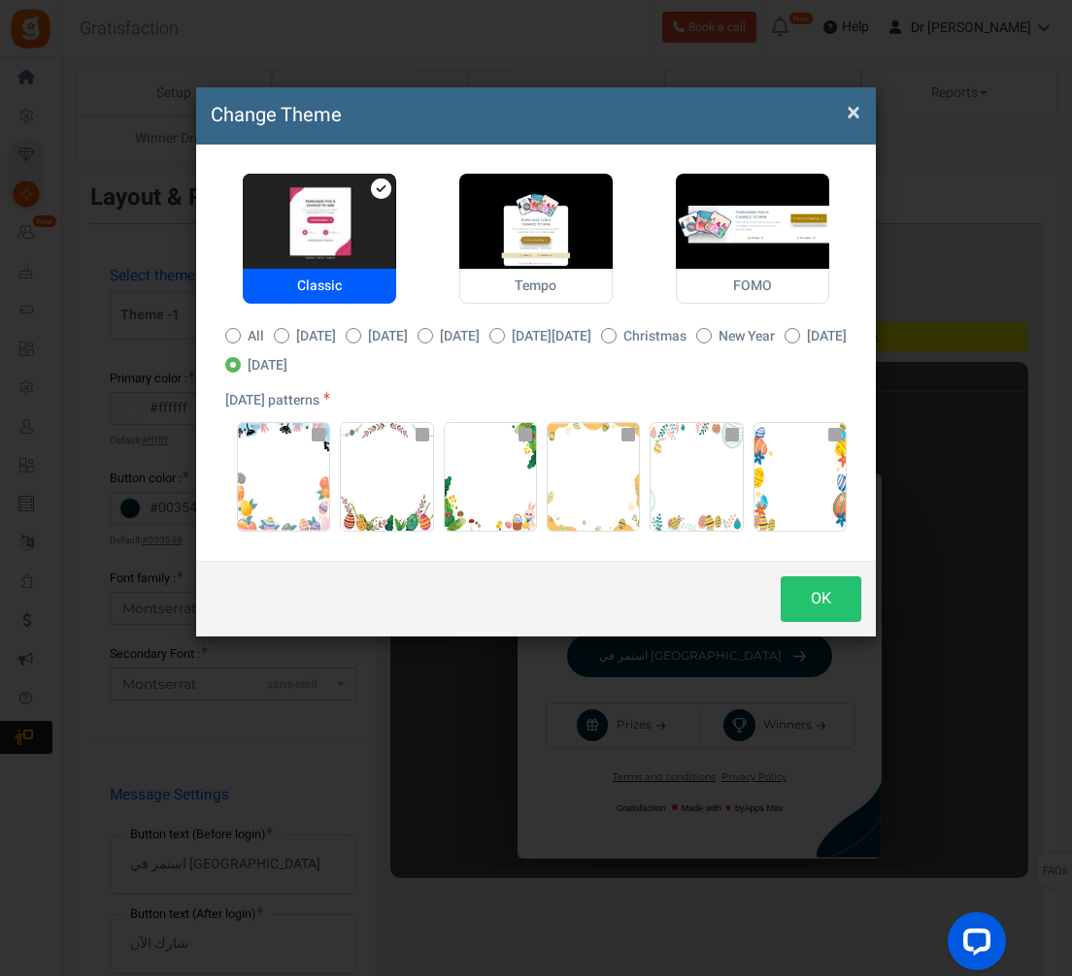
click at [784, 344] on span at bounding box center [792, 336] width 16 height 16
click at [784, 344] on input "Valentine's Day" at bounding box center [790, 337] width 13 height 13
radio input "true"
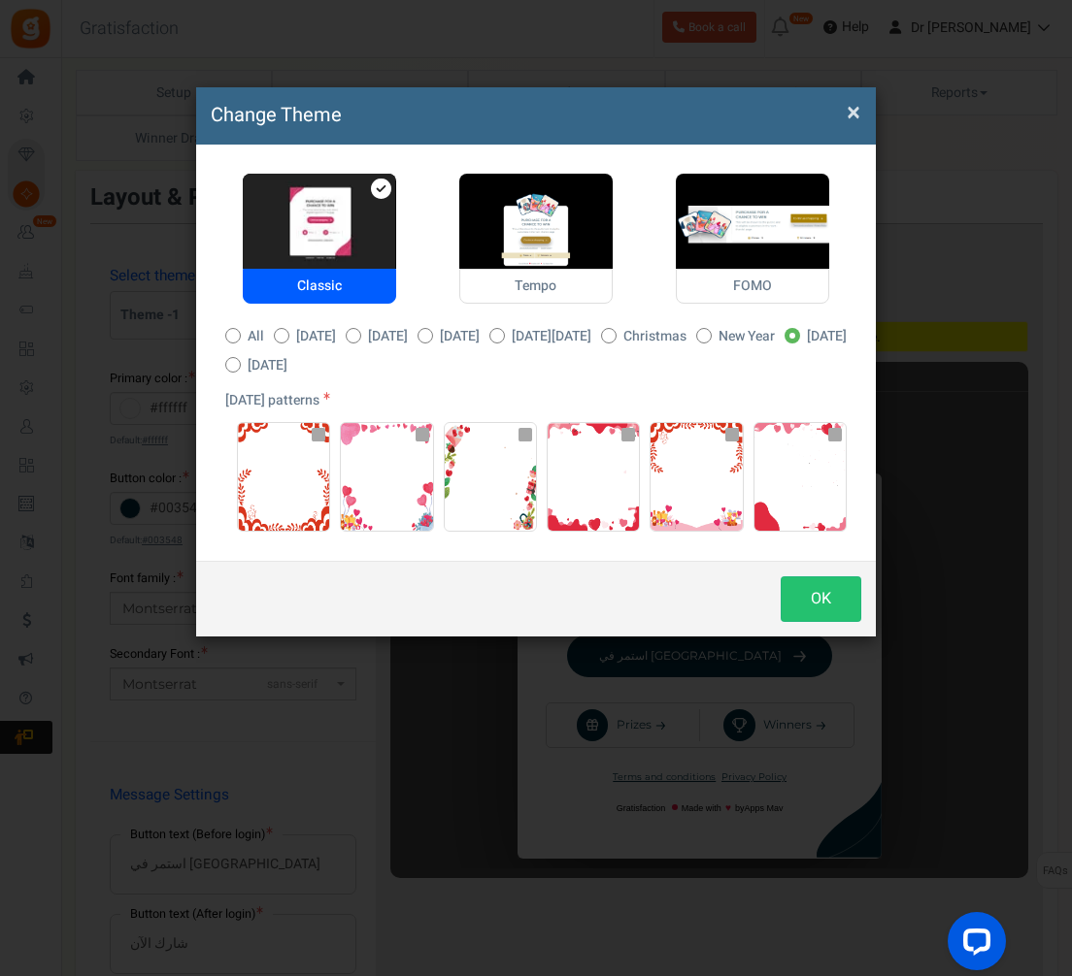
click at [787, 323] on div "Classic Tempo FOMO All Halloween Diwali" at bounding box center [536, 353] width 650 height 358
click at [775, 329] on span "New Year" at bounding box center [746, 336] width 56 height 19
click at [709, 331] on input "New Year" at bounding box center [702, 337] width 13 height 13
radio input "true"
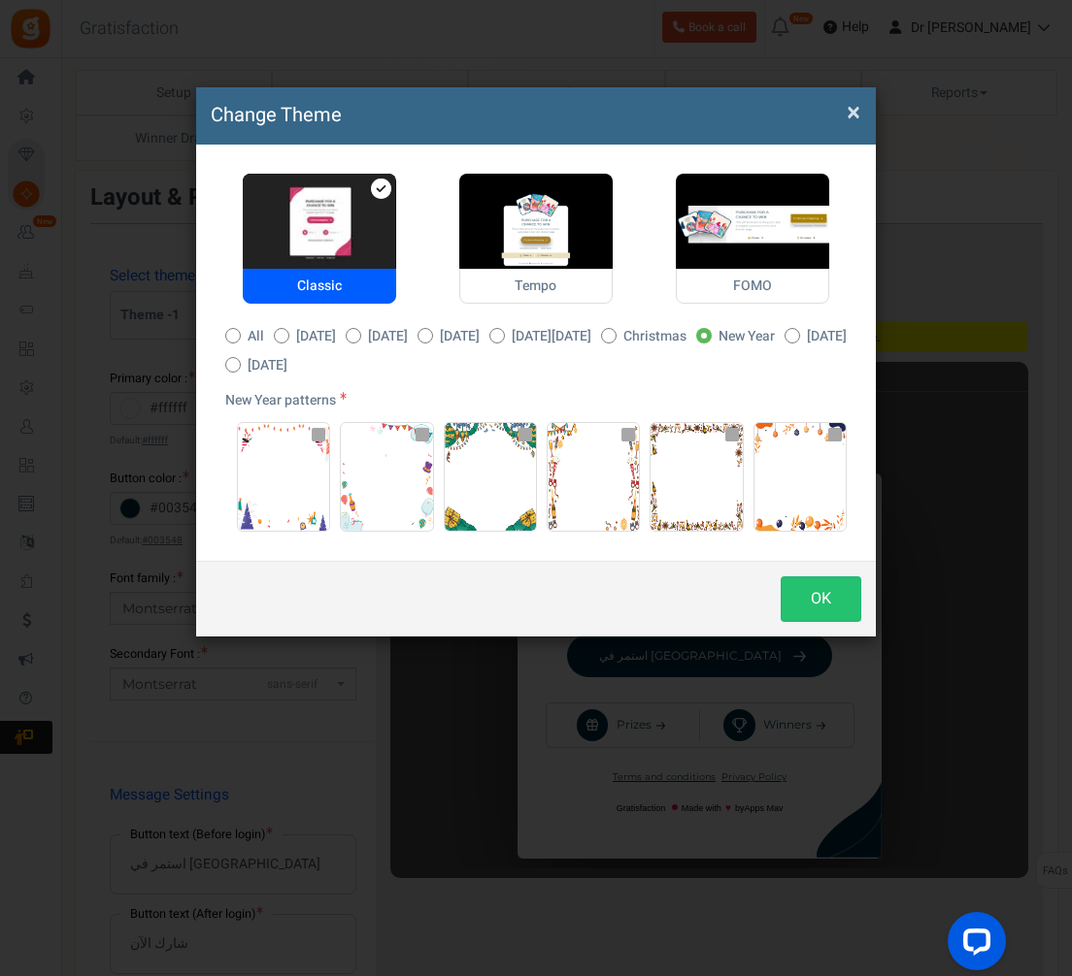
click at [686, 330] on span "Christmas" at bounding box center [654, 336] width 63 height 19
click at [613, 331] on input "Christmas" at bounding box center [607, 337] width 13 height 13
radio input "true"
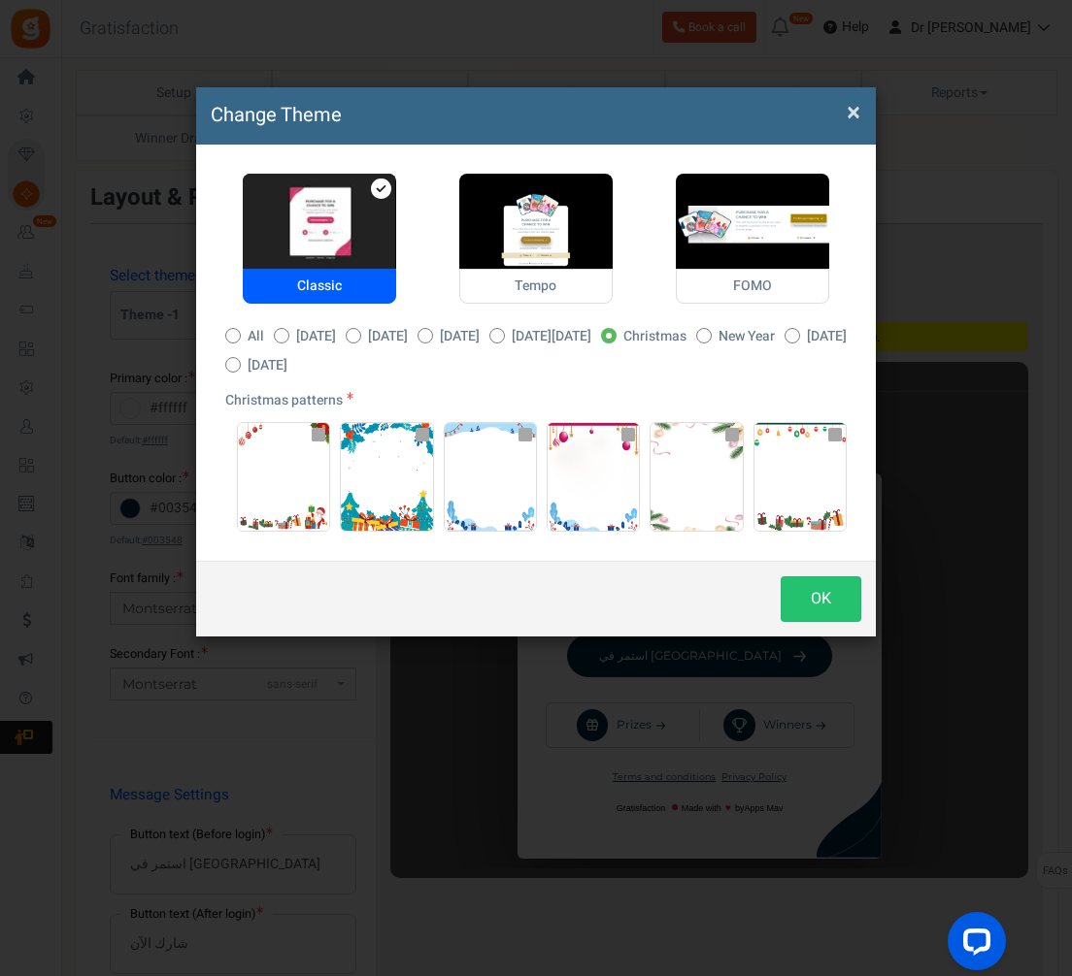
click at [591, 333] on span "Black Friday" at bounding box center [552, 336] width 80 height 19
click at [502, 333] on input "Black Friday" at bounding box center [495, 337] width 13 height 13
radio input "true"
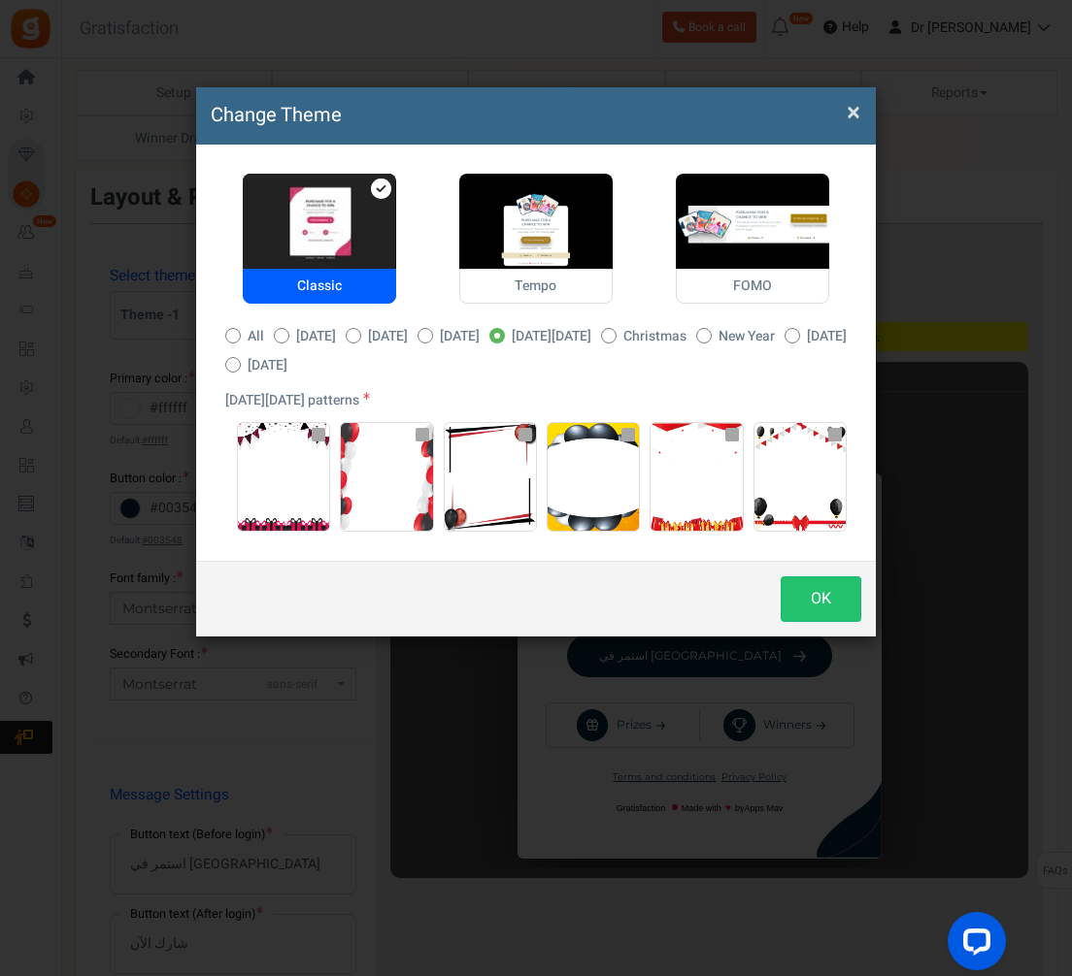
click at [479, 335] on span "Thanksgiving" at bounding box center [460, 336] width 40 height 19
click at [430, 335] on input "Thanksgiving" at bounding box center [423, 337] width 13 height 13
radio input "true"
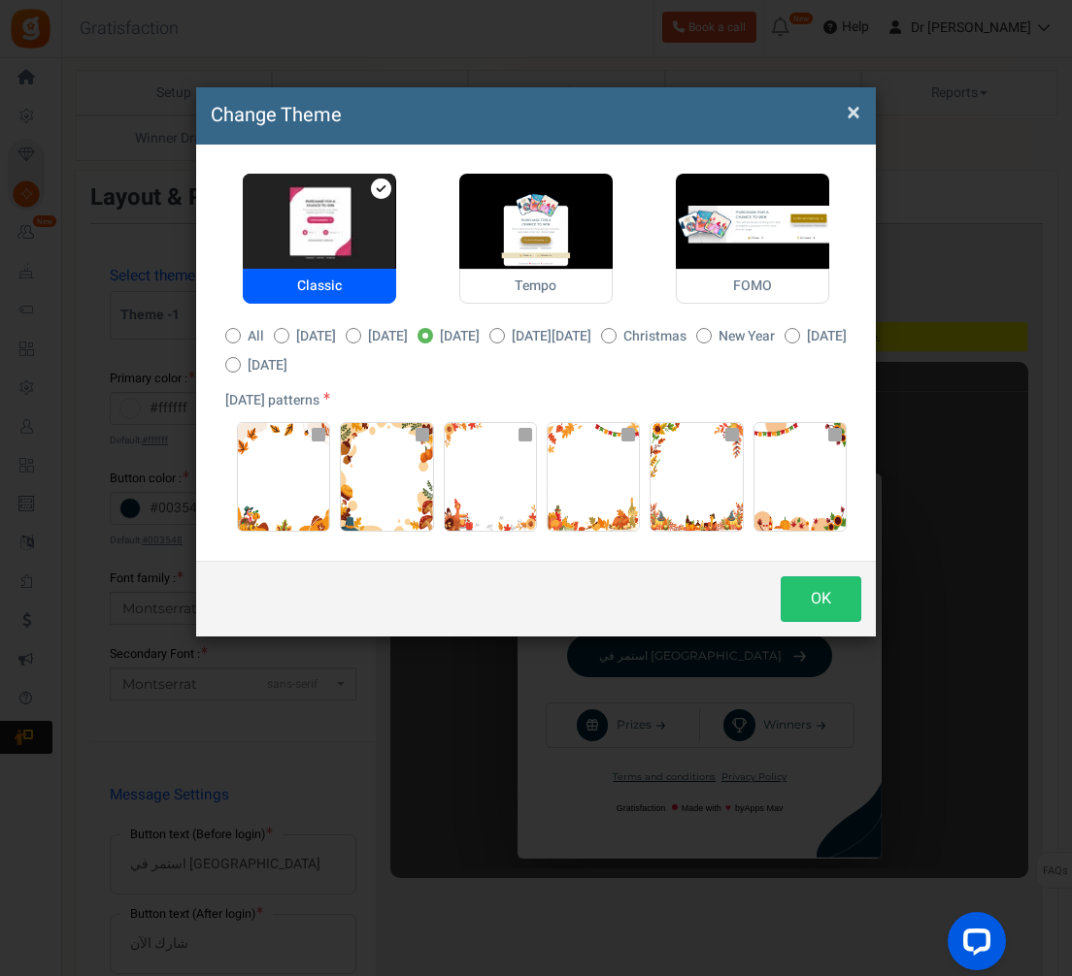
click at [390, 330] on label "Diwali" at bounding box center [377, 336] width 62 height 19
click at [358, 331] on input "Diwali" at bounding box center [352, 337] width 13 height 13
radio input "true"
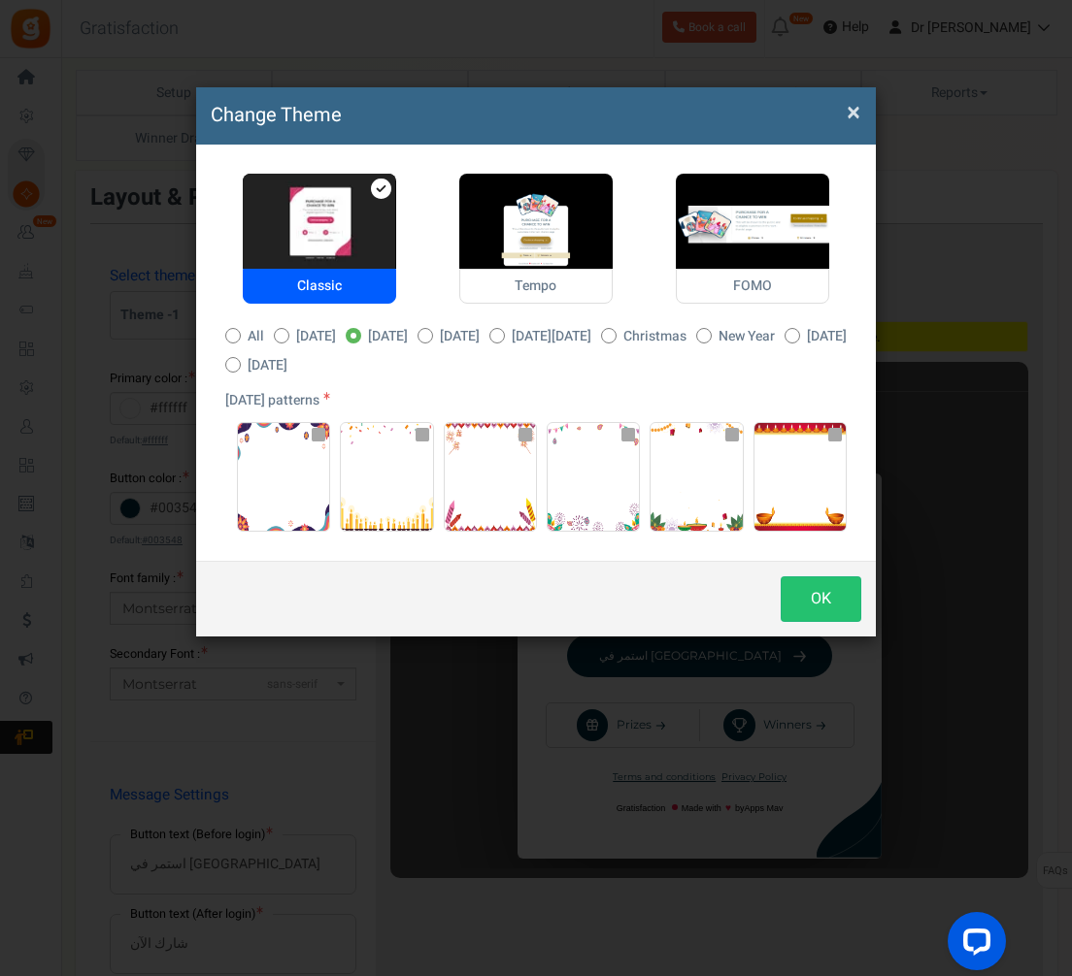
click at [319, 331] on span "Halloween" at bounding box center [316, 336] width 40 height 19
click at [286, 331] on input "Halloween" at bounding box center [280, 337] width 13 height 13
radio input "true"
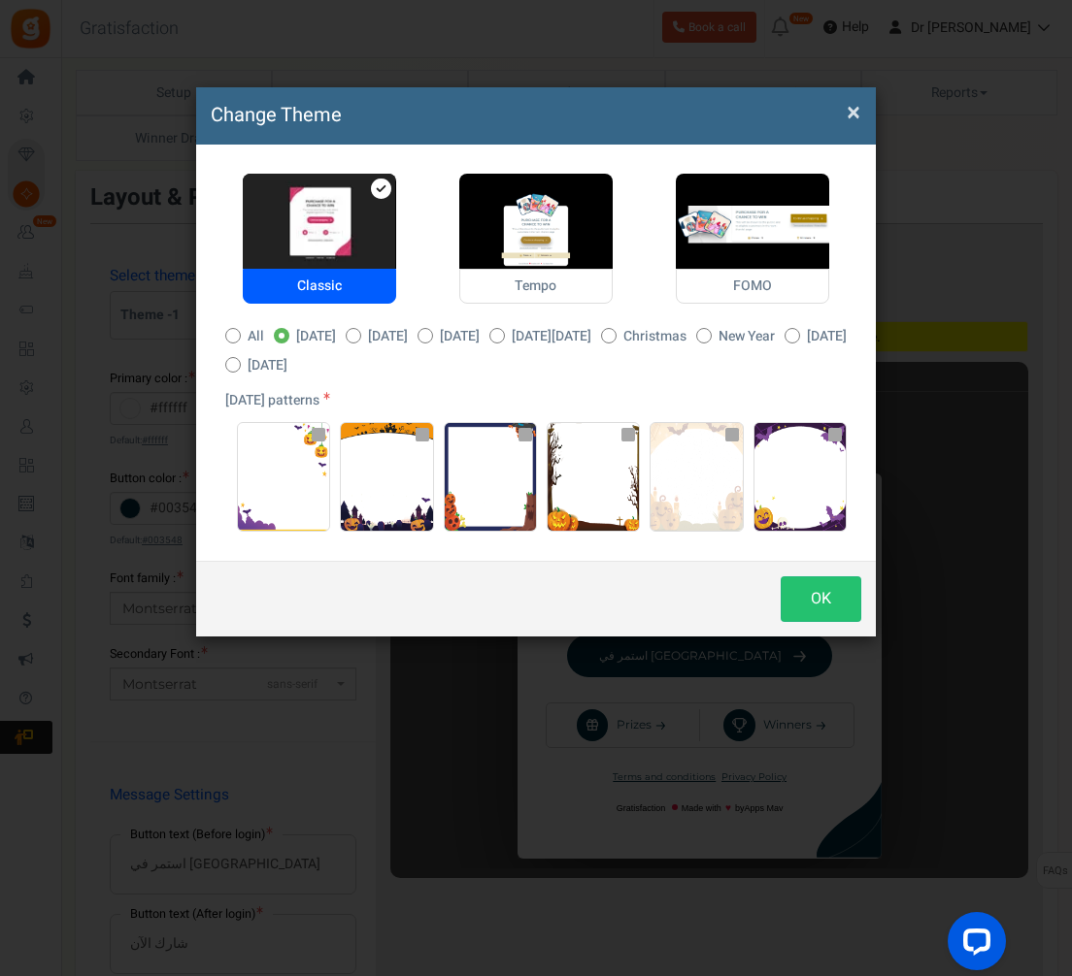
click at [618, 320] on div "Classic Tempo FOMO All Halloween Diwali" at bounding box center [536, 353] width 650 height 358
click at [618, 322] on div "Classic Tempo FOMO All Halloween Diwali" at bounding box center [536, 353] width 650 height 358
click at [591, 330] on span "Black Friday" at bounding box center [552, 336] width 80 height 19
click at [502, 331] on input "Black Friday" at bounding box center [495, 337] width 13 height 13
radio input "true"
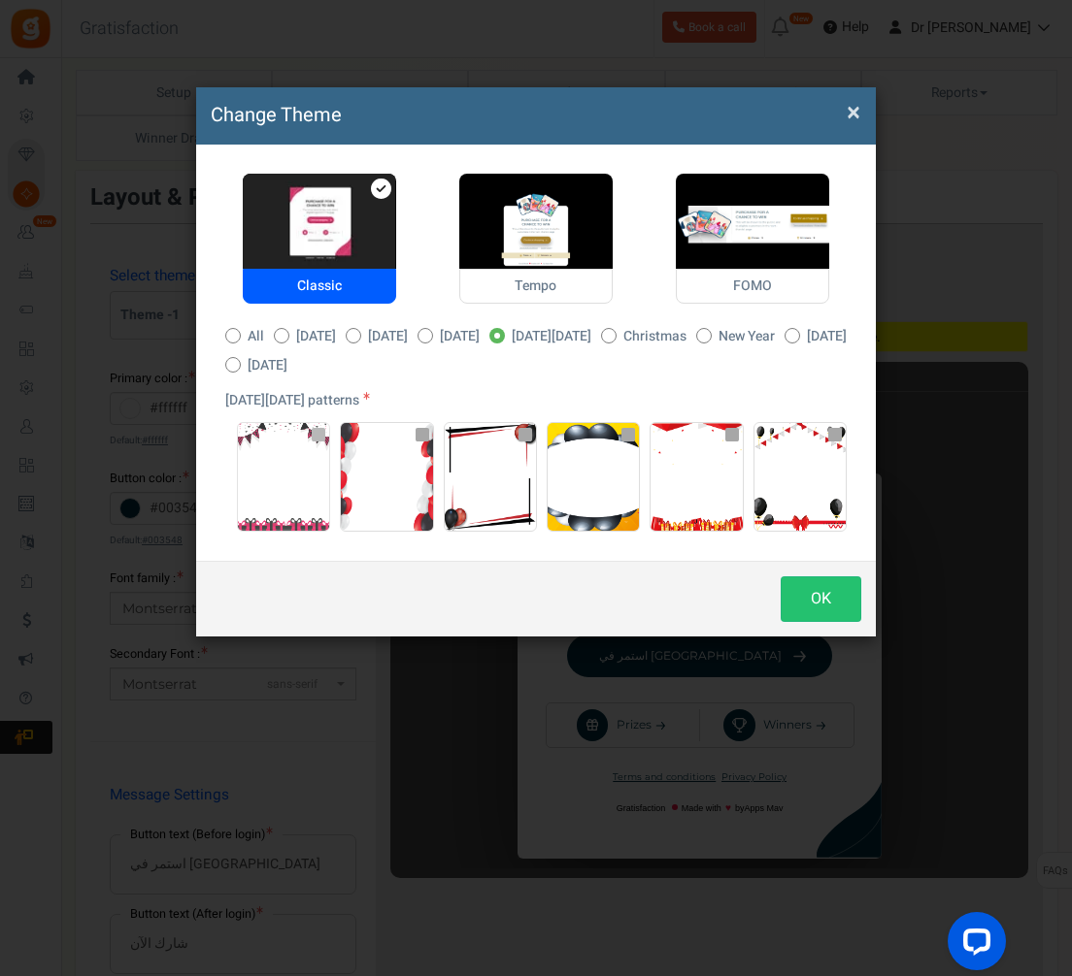
click at [281, 511] on img at bounding box center [283, 477] width 91 height 108
click at [250, 440] on input "radio" at bounding box center [244, 433] width 13 height 13
radio input "true"
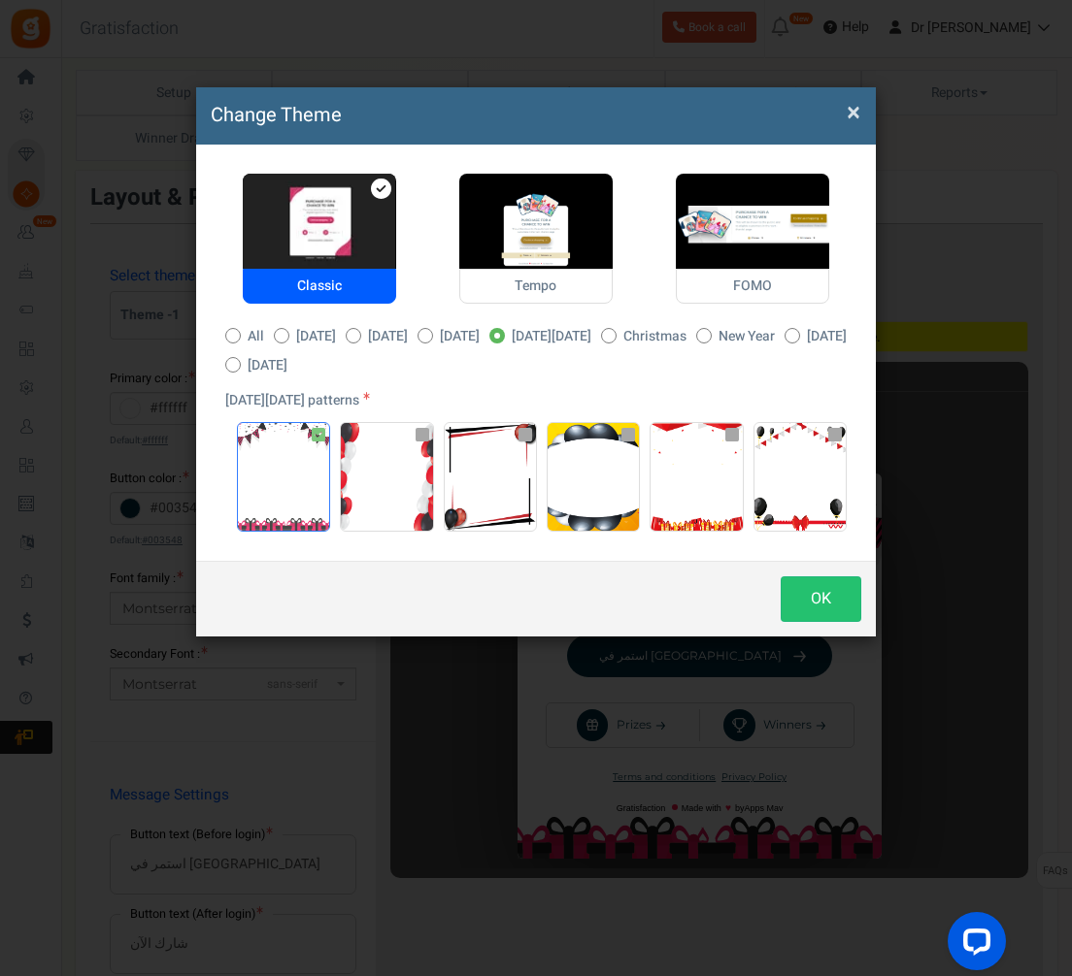
click at [267, 454] on img at bounding box center [283, 477] width 91 height 108
click at [250, 440] on input "radio" at bounding box center [244, 433] width 13 height 13
click at [255, 472] on img at bounding box center [283, 477] width 91 height 108
click at [250, 440] on input "radio" at bounding box center [244, 433] width 13 height 13
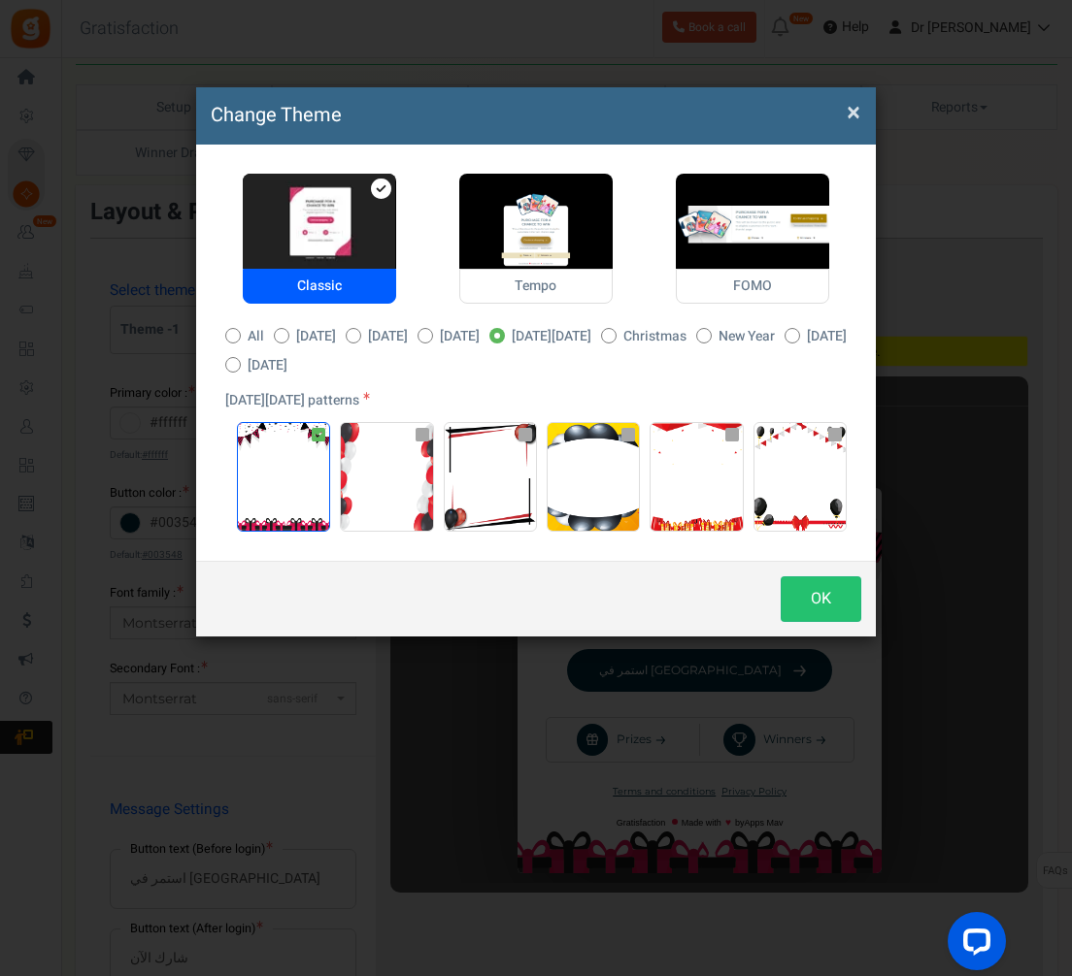
scroll to position [50, 0]
click at [819, 599] on button "OK" at bounding box center [820, 600] width 81 height 46
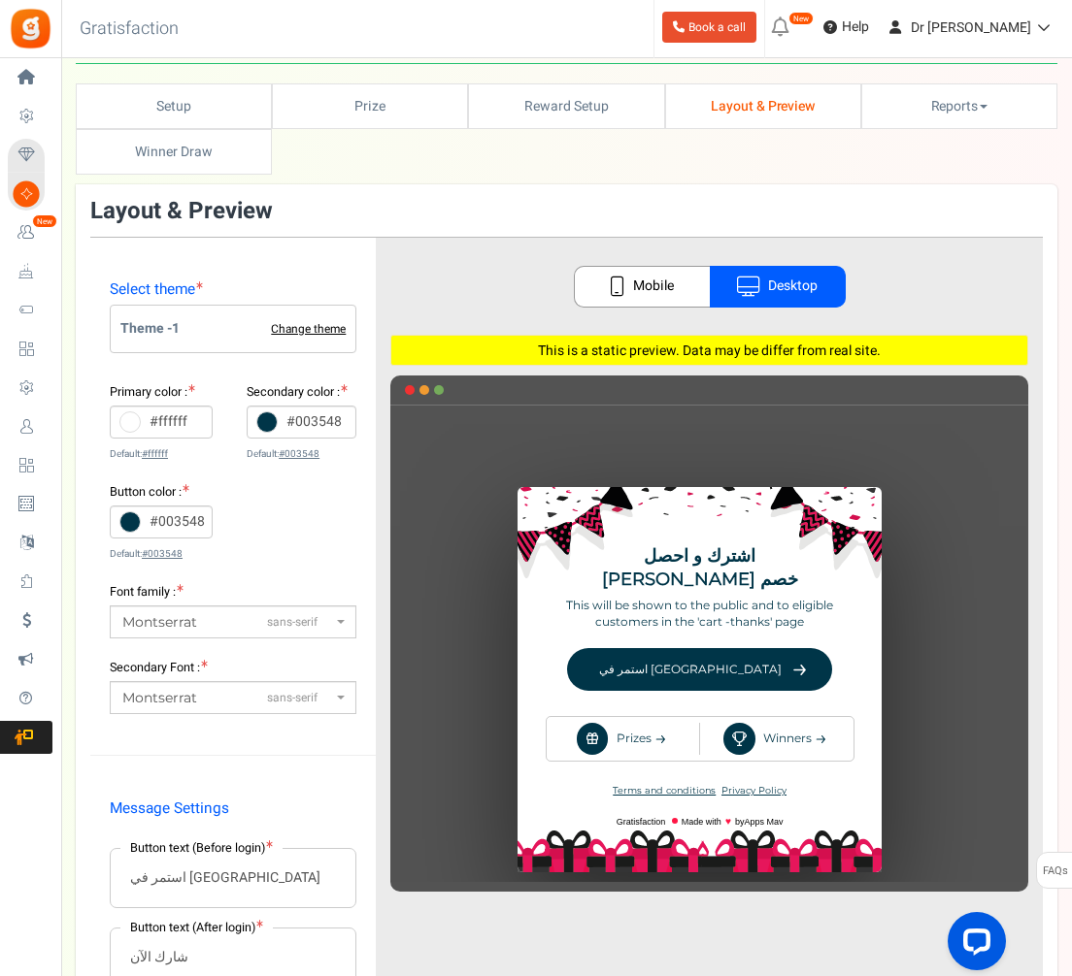
click at [308, 334] on link "Change theme" at bounding box center [308, 329] width 75 height 13
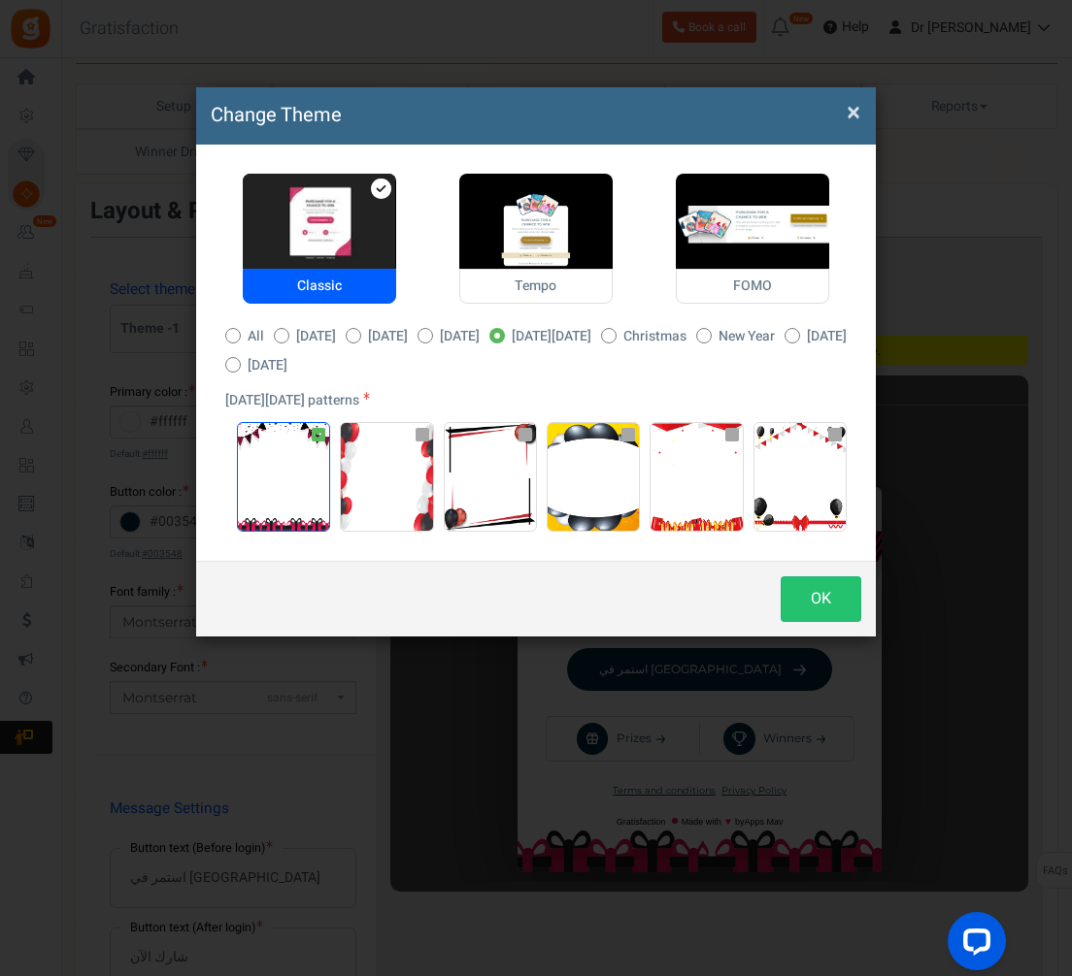
drag, startPoint x: 1056, startPoint y: 579, endPoint x: -1, endPoint y: -50, distance: 1230.0
click at [396, 475] on img at bounding box center [386, 477] width 91 height 108
click at [353, 440] on input "radio" at bounding box center [347, 433] width 13 height 13
radio input "true"
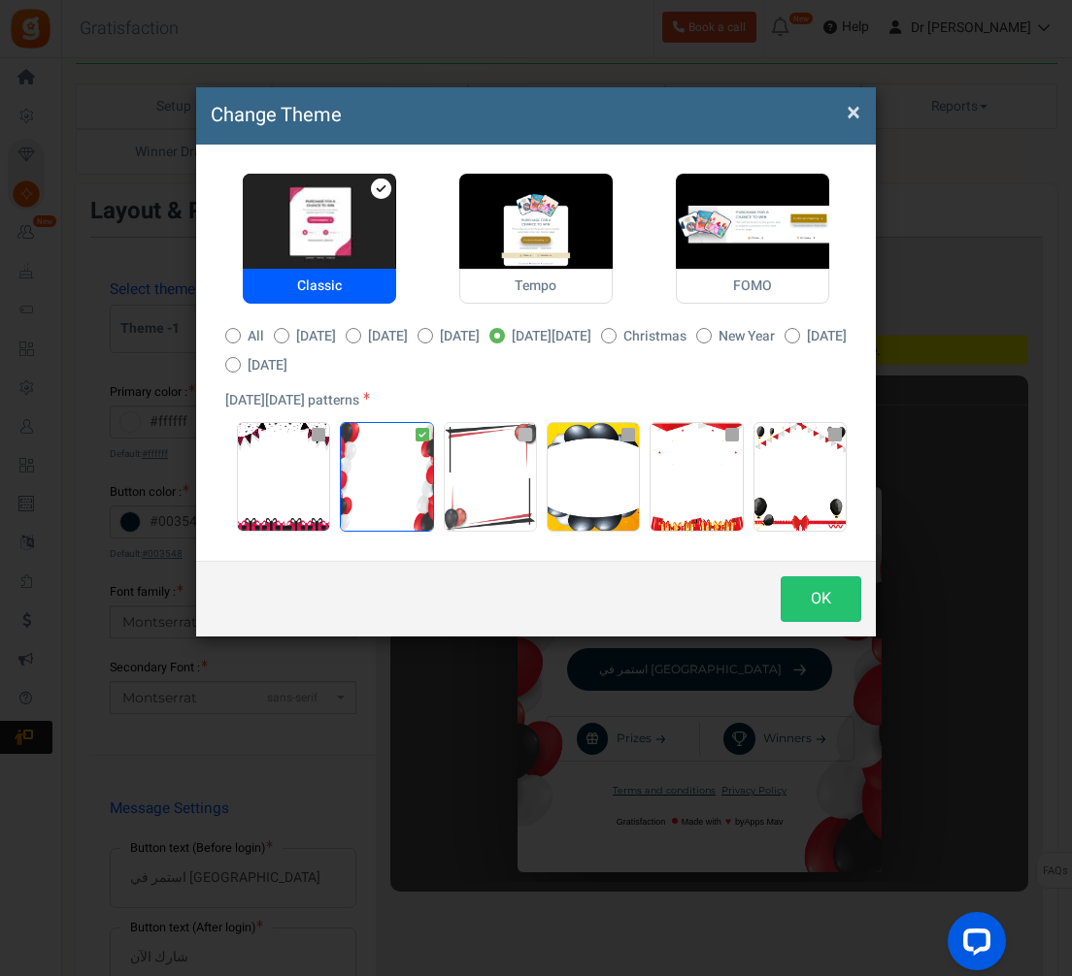
click at [484, 487] on img at bounding box center [490, 477] width 91 height 108
click at [457, 440] on input "radio" at bounding box center [451, 433] width 13 height 13
radio input "true"
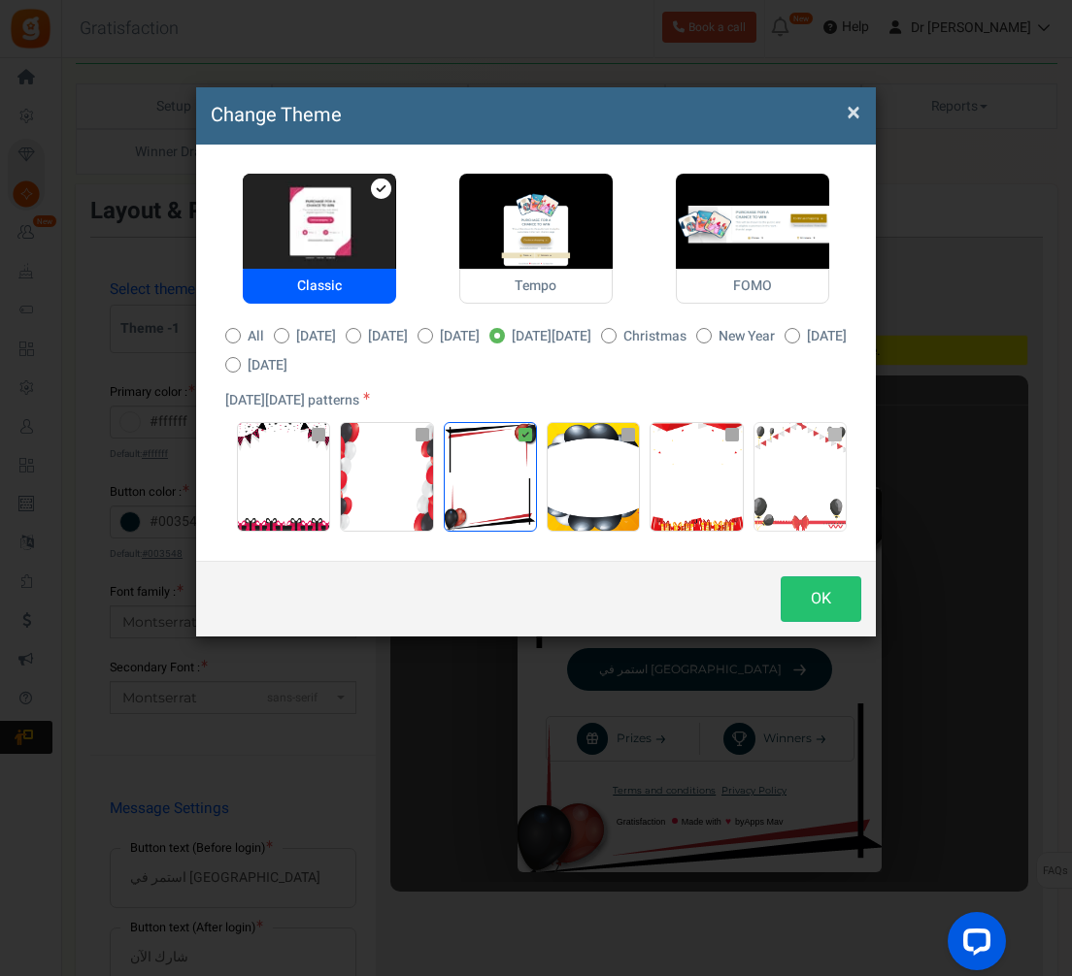
click at [807, 456] on img at bounding box center [799, 477] width 91 height 108
click at [767, 440] on input "radio" at bounding box center [760, 433] width 13 height 13
radio input "true"
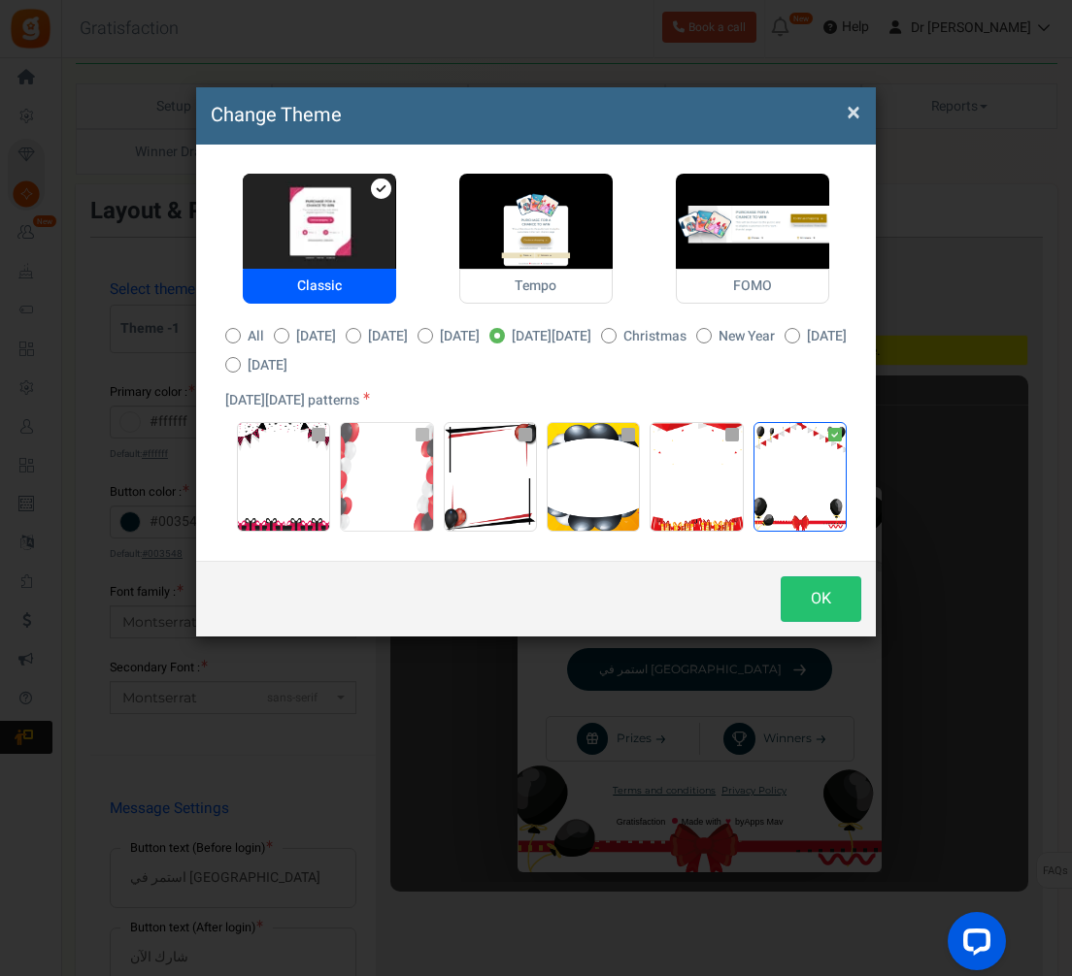
click at [385, 472] on img at bounding box center [386, 477] width 91 height 108
click at [353, 440] on input "radio" at bounding box center [347, 433] width 13 height 13
radio input "true"
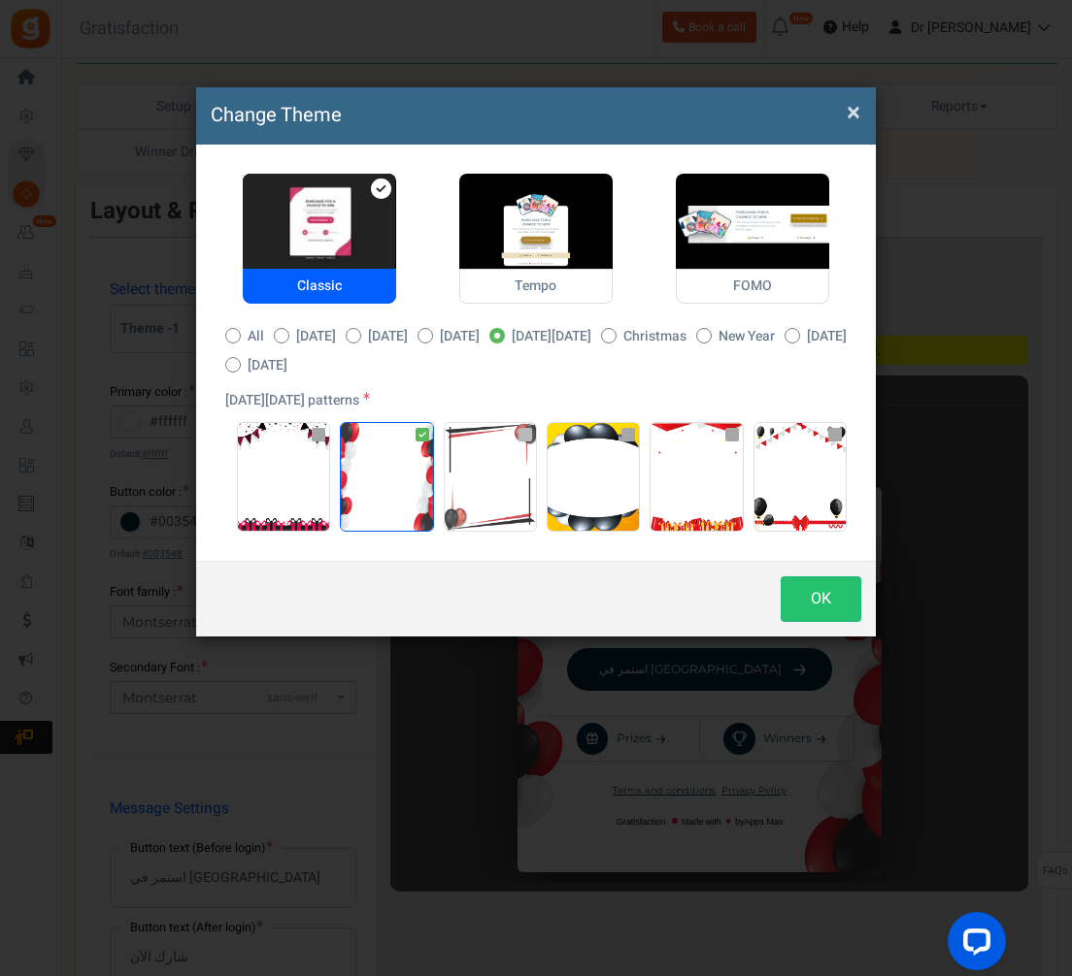
click at [498, 474] on img at bounding box center [490, 477] width 91 height 108
click at [457, 440] on input "radio" at bounding box center [451, 433] width 13 height 13
radio input "true"
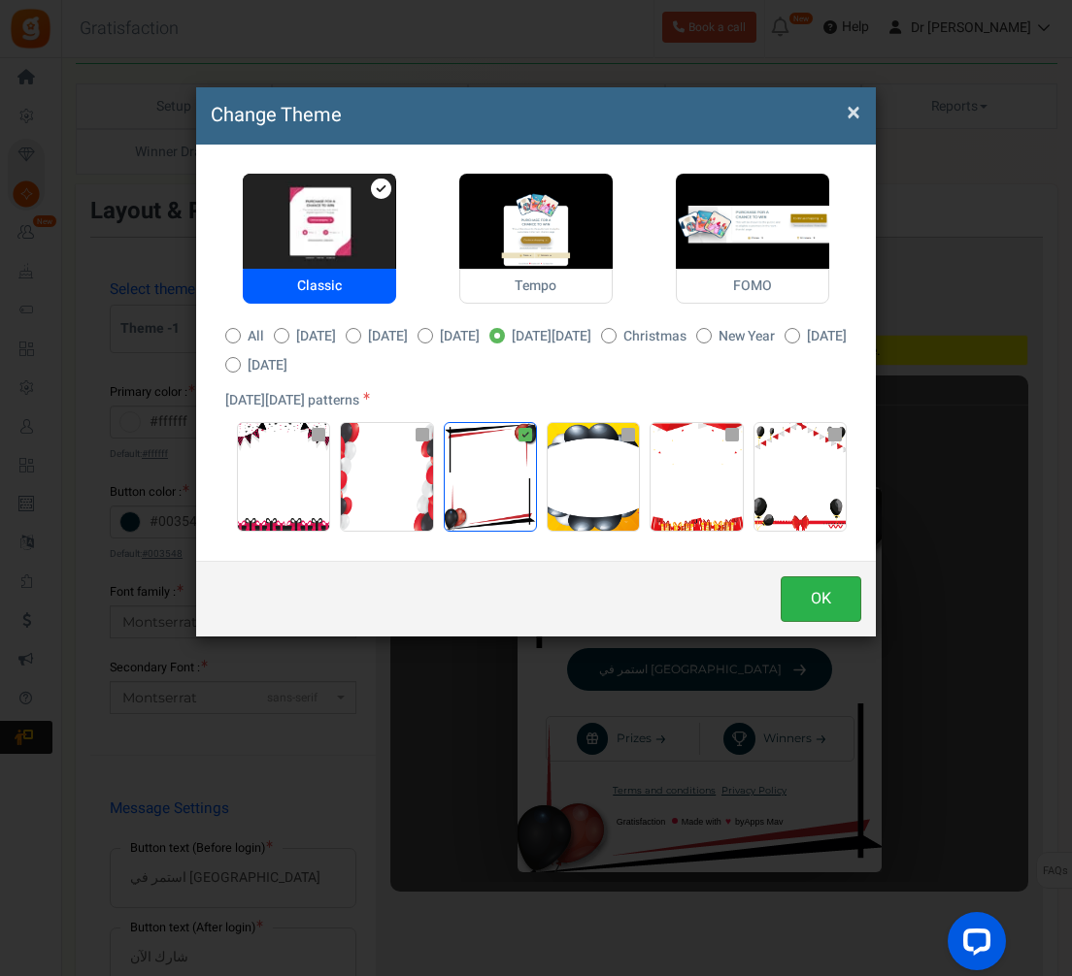
click at [822, 601] on button "OK" at bounding box center [820, 600] width 81 height 46
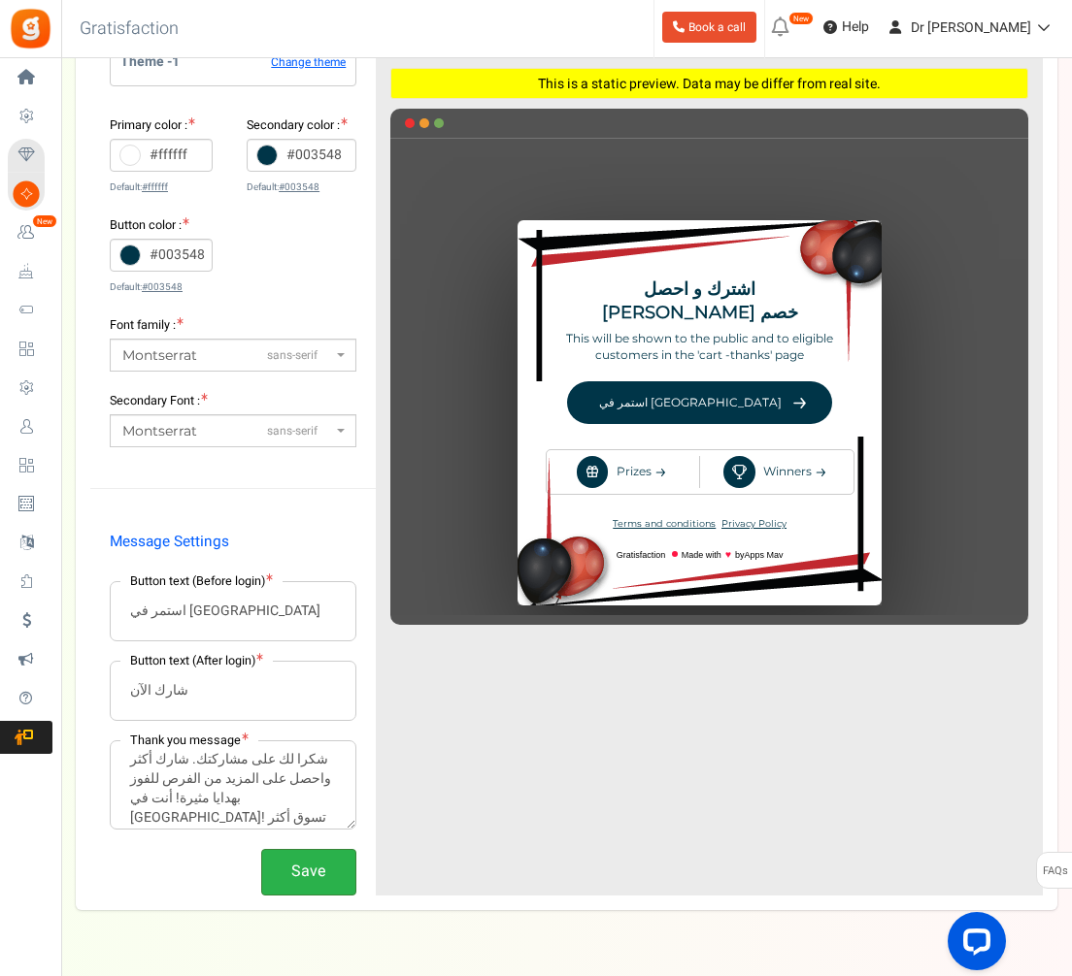
scroll to position [315, 0]
click at [299, 872] on button "Save" at bounding box center [308, 873] width 95 height 46
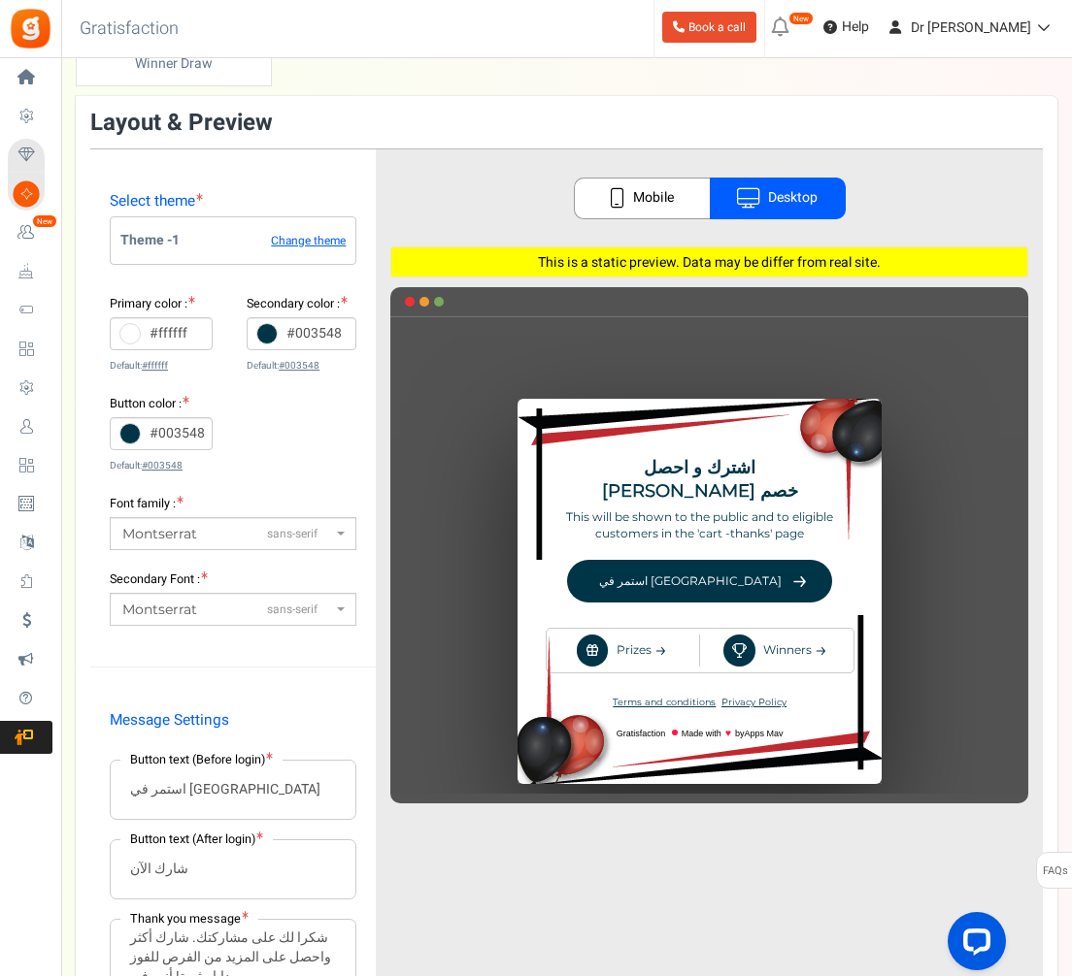
scroll to position [29, 0]
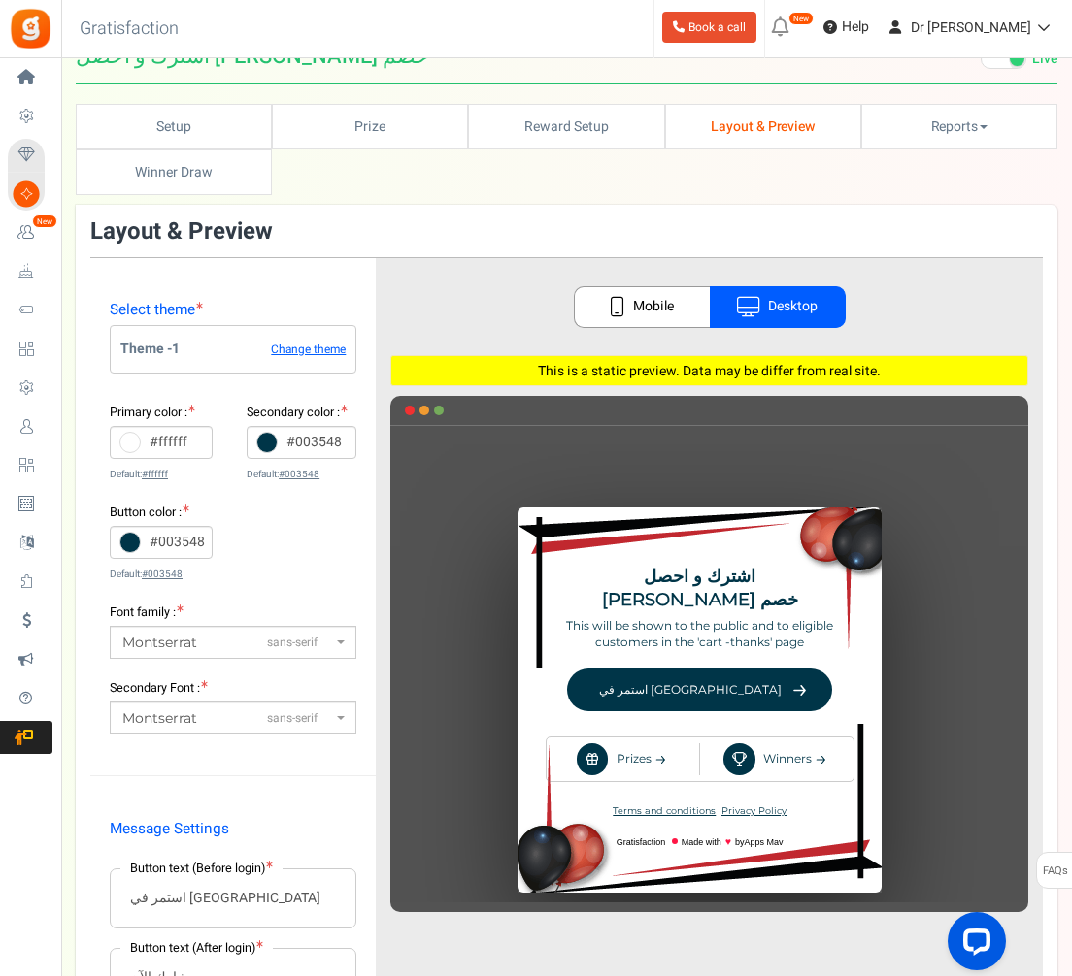
click at [640, 744] on div "♥" at bounding box center [709, 674] width 638 height 458
click at [646, 737] on div "♥" at bounding box center [709, 674] width 638 height 458
click at [590, 736] on div "♥" at bounding box center [709, 674] width 638 height 458
click at [643, 730] on div "♥" at bounding box center [709, 674] width 638 height 458
click at [760, 741] on div "♥" at bounding box center [709, 674] width 638 height 458
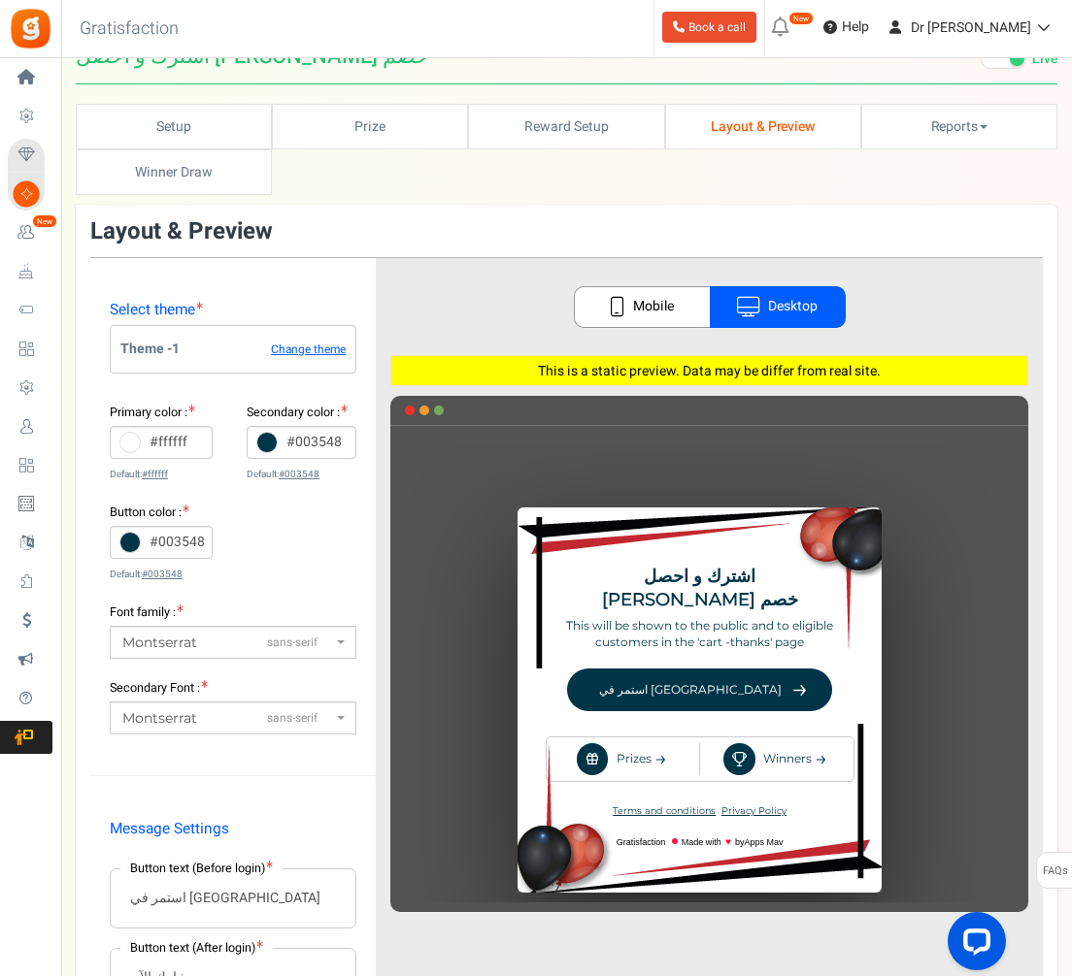
scroll to position [0, 0]
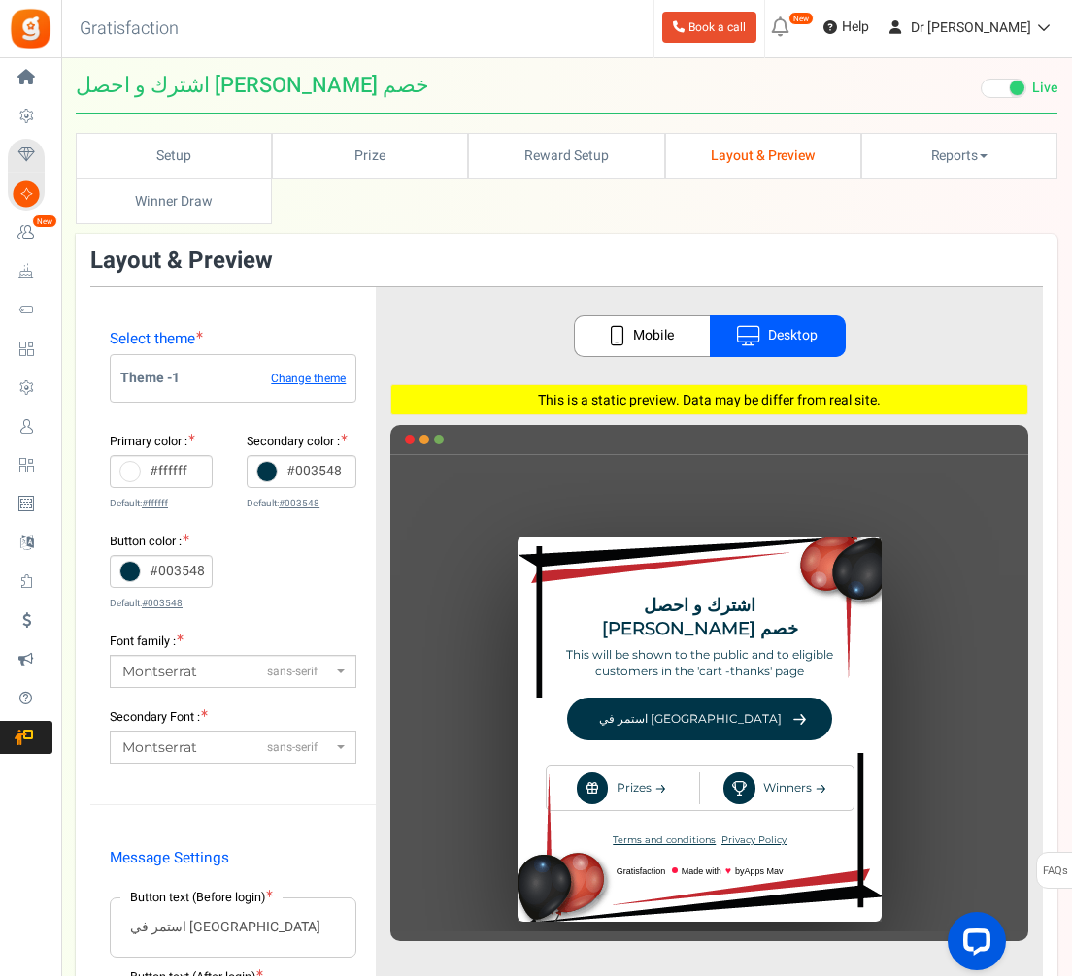
click at [992, 97] on span at bounding box center [1003, 88] width 46 height 19
click at [980, 95] on input "Live Paused Recommended: Publish now You have successfully completed the campai…" at bounding box center [980, 89] width 0 height 13
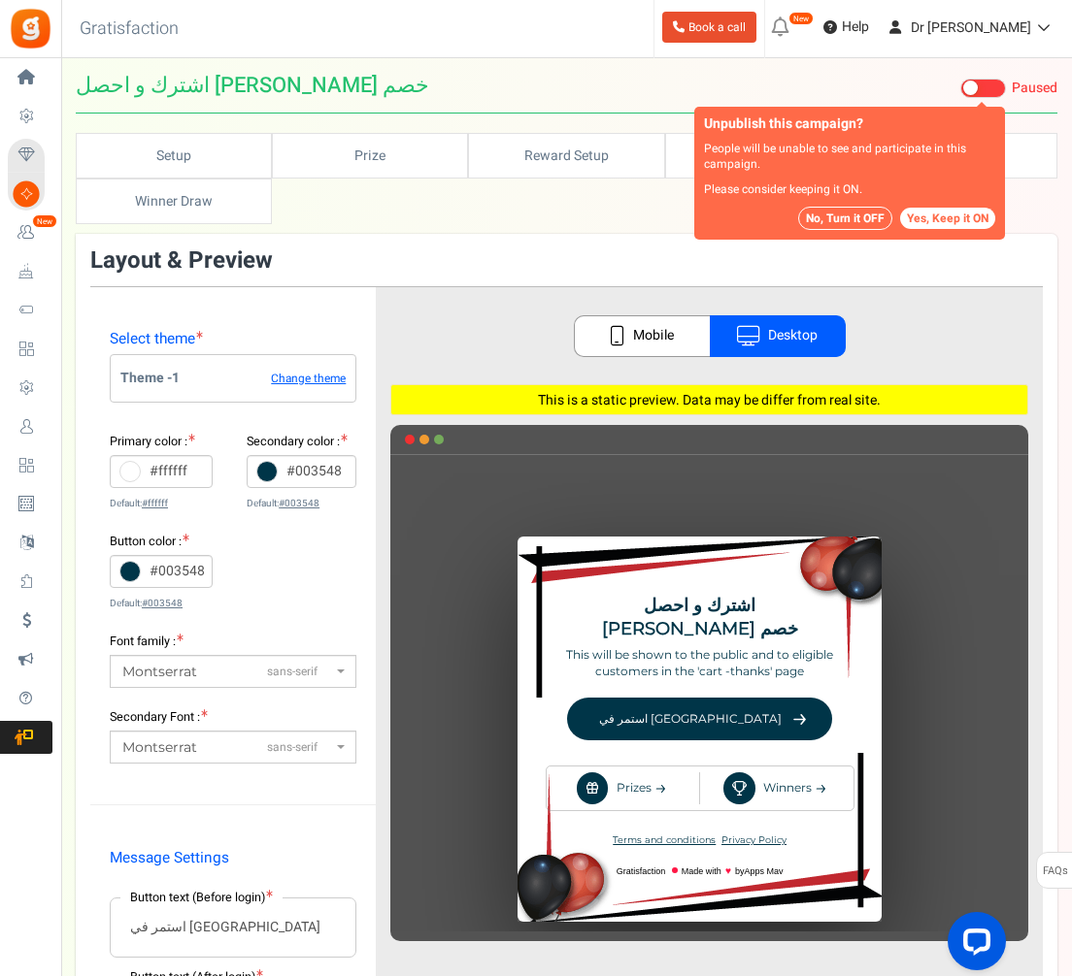
click at [853, 223] on button "No, Turn it OFF" at bounding box center [845, 218] width 94 height 23
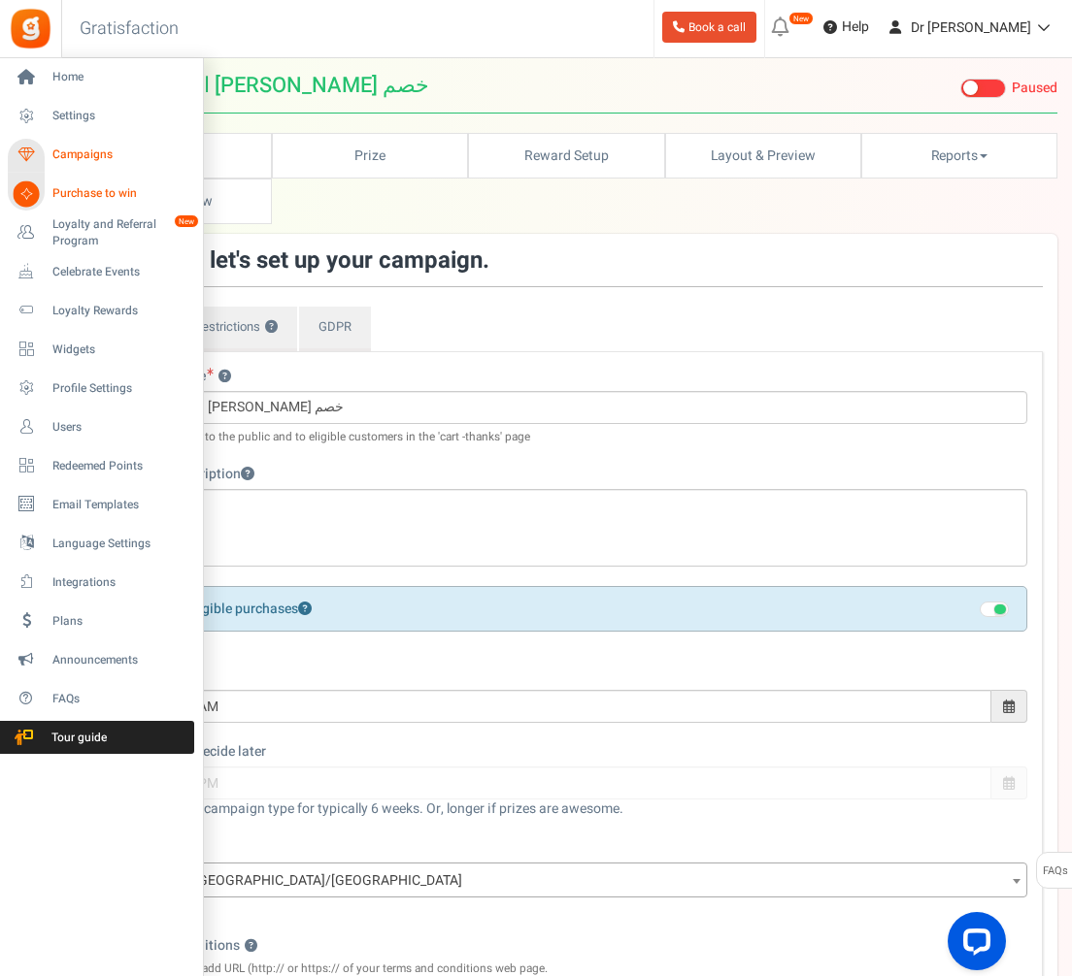
click at [56, 154] on span "Campaigns" at bounding box center [120, 155] width 136 height 17
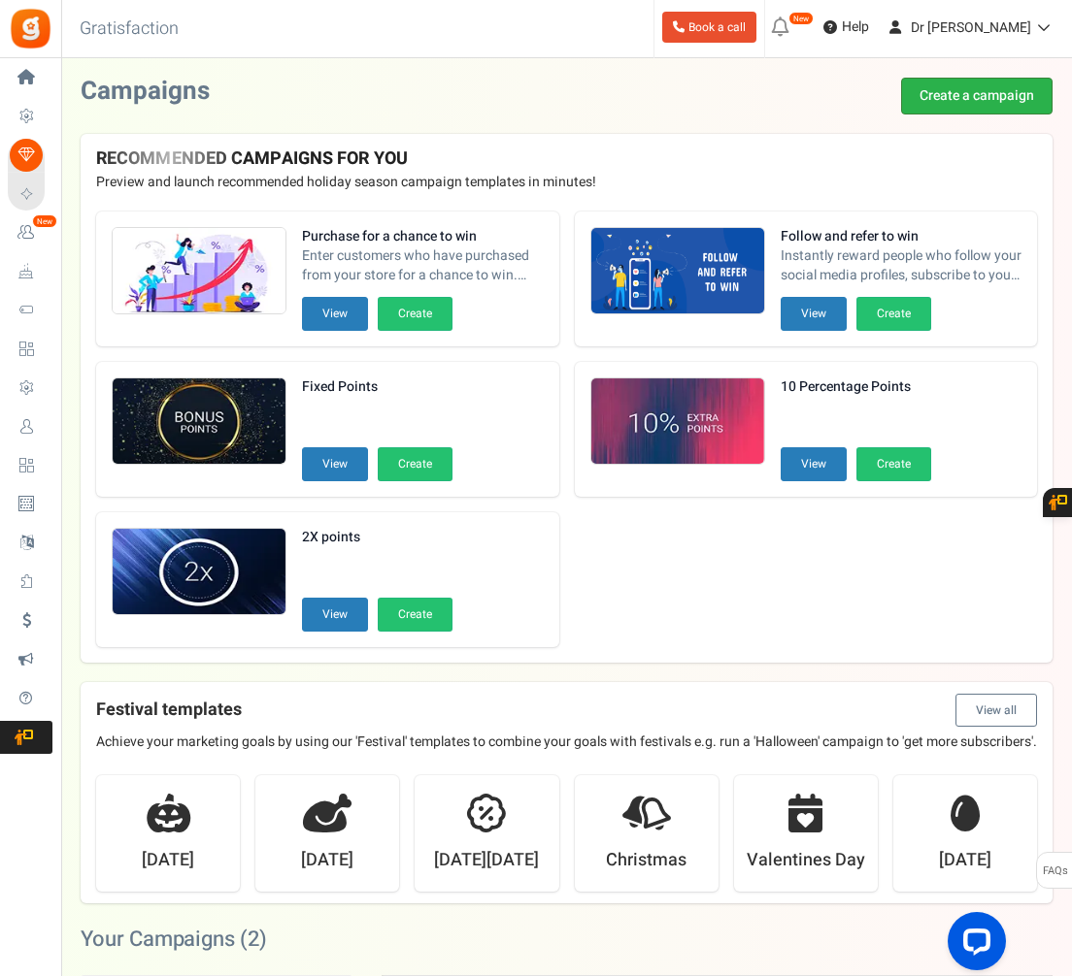
click at [954, 83] on link "Create a campaign" at bounding box center [976, 96] width 151 height 37
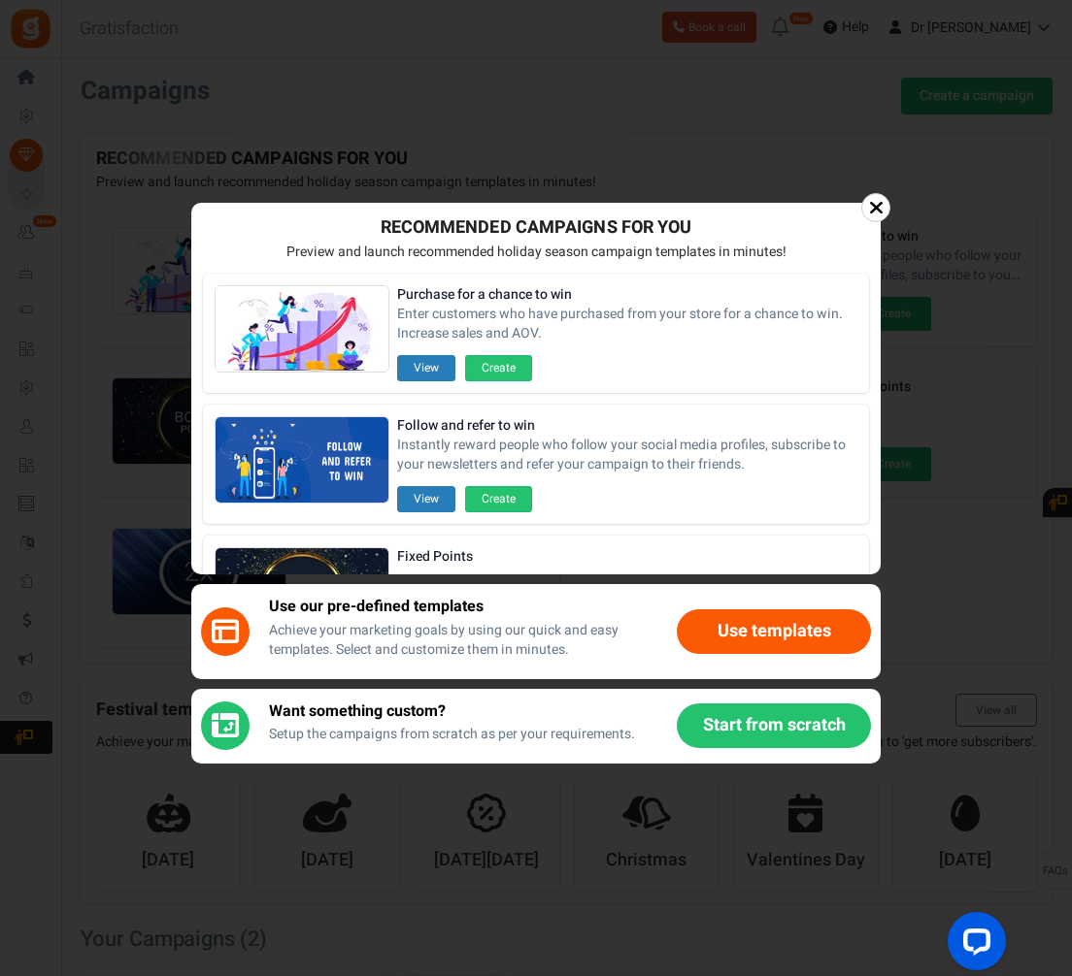
click at [763, 627] on button "Use templates" at bounding box center [774, 632] width 194 height 45
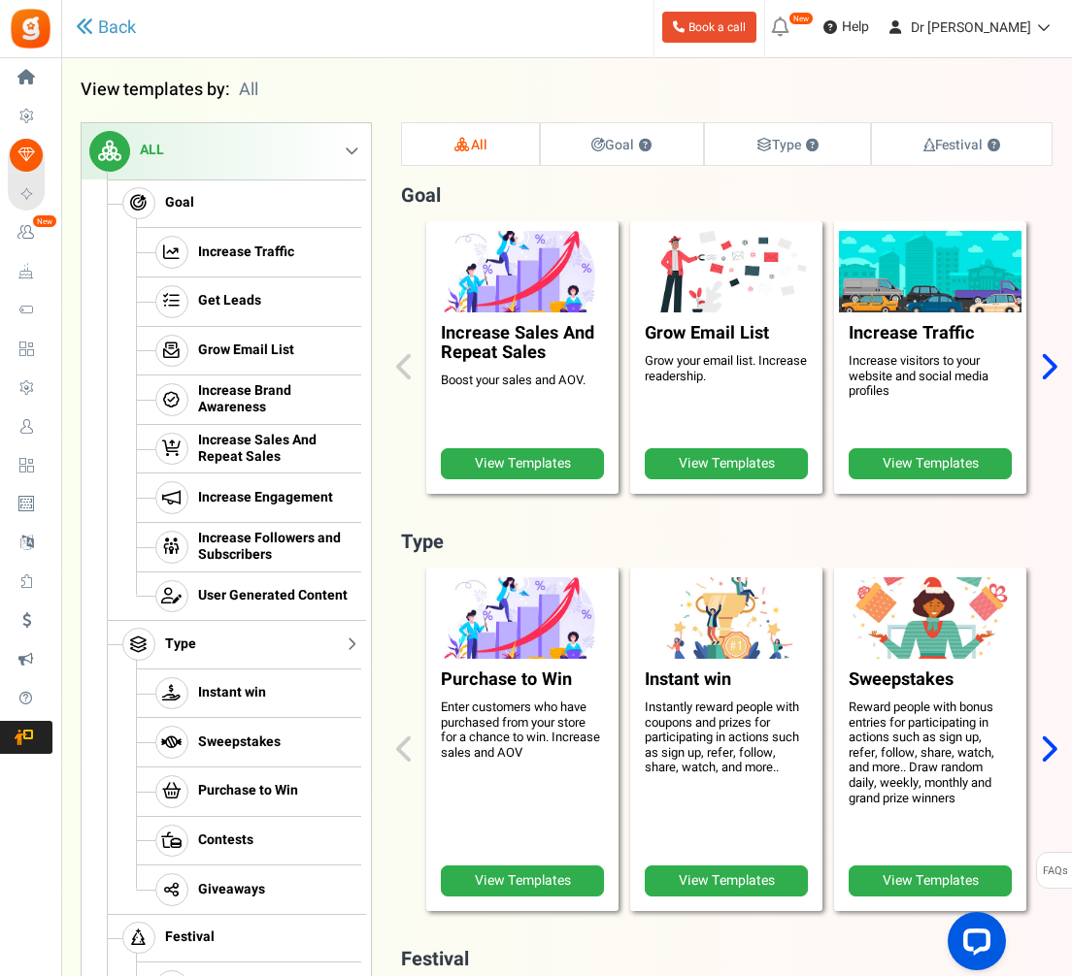
scroll to position [208, 0]
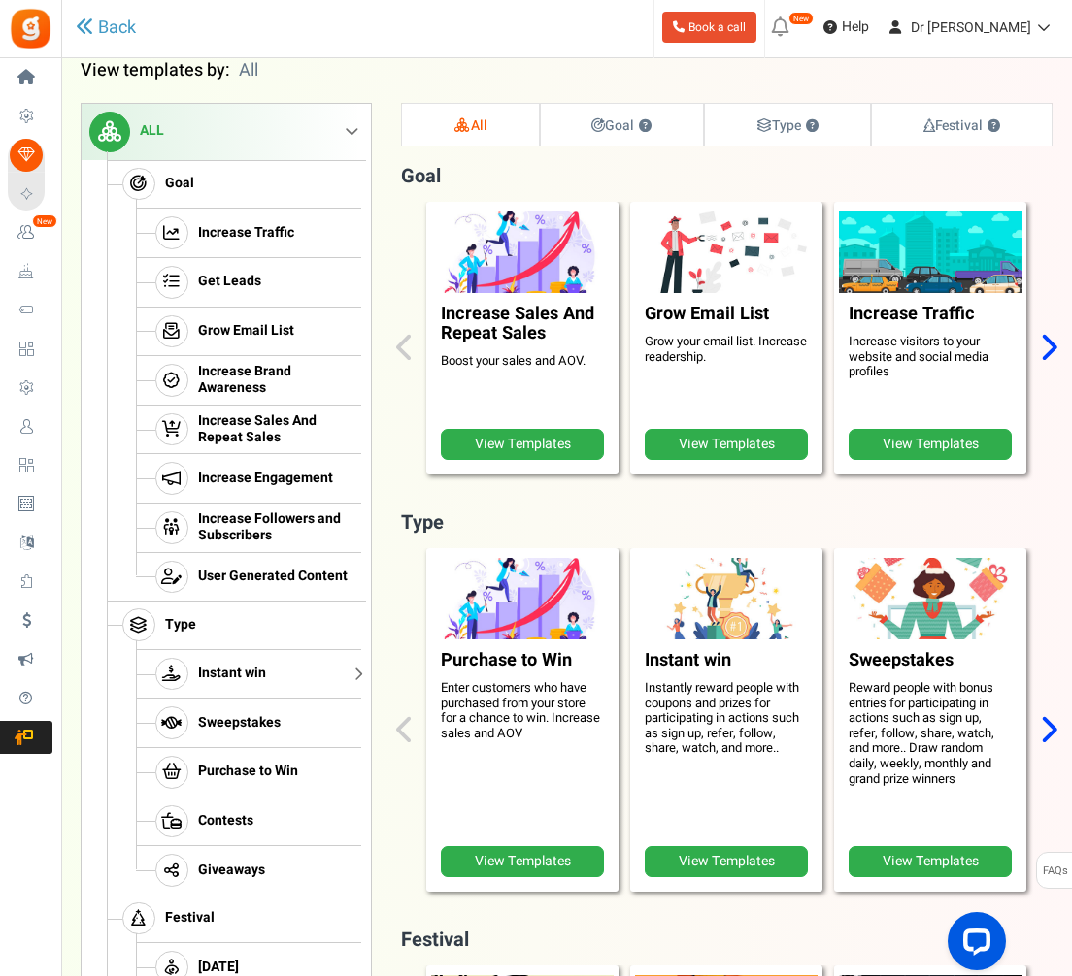
click at [216, 666] on span "Instant win" at bounding box center [232, 674] width 68 height 17
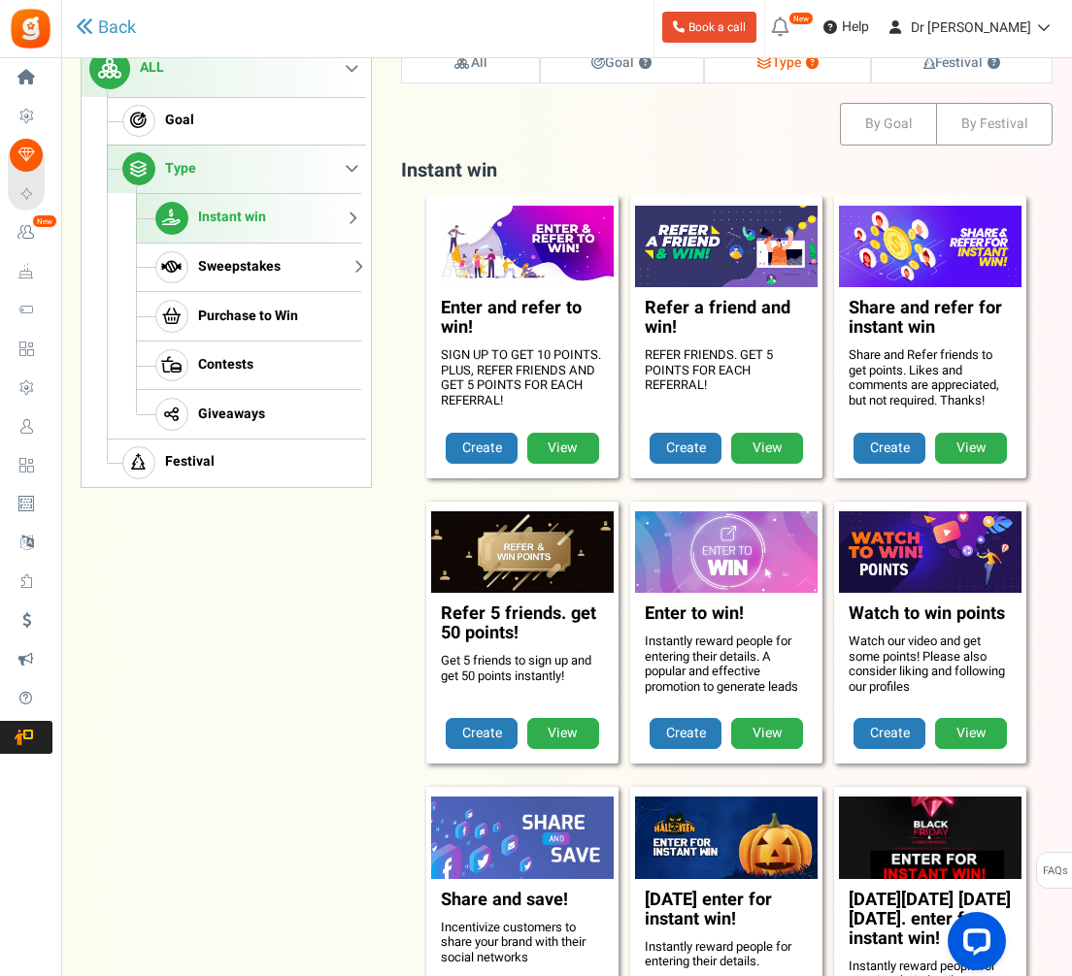
scroll to position [257, 0]
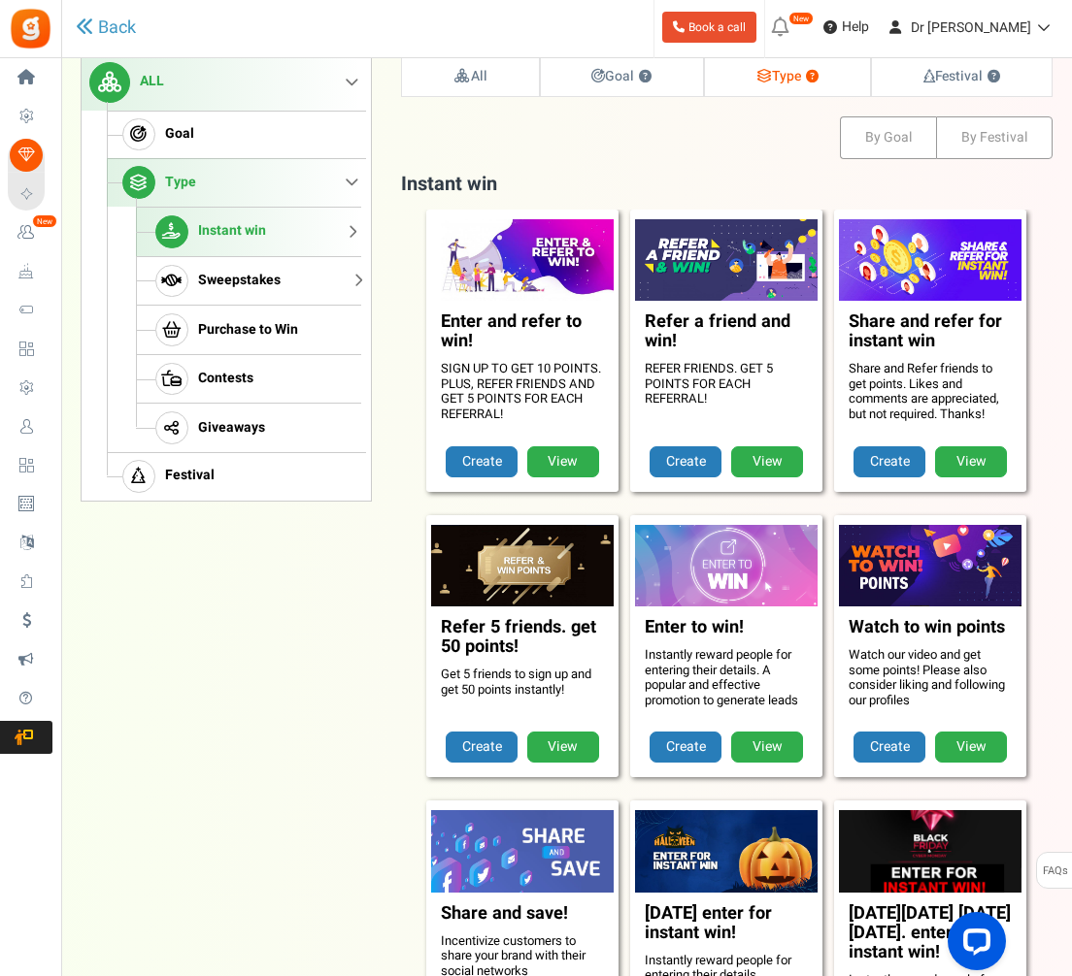
click at [286, 275] on link "Sweepstakes" at bounding box center [248, 281] width 225 height 50
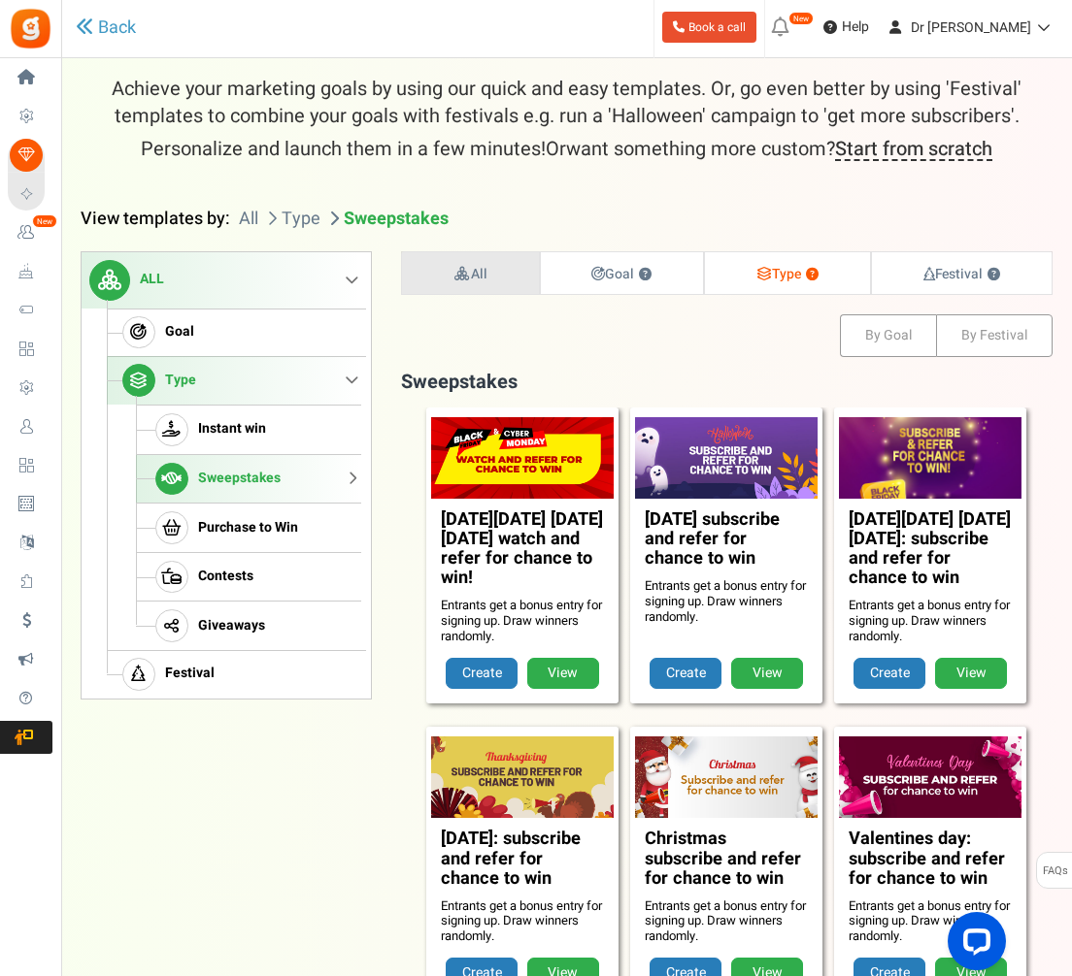
scroll to position [62, 0]
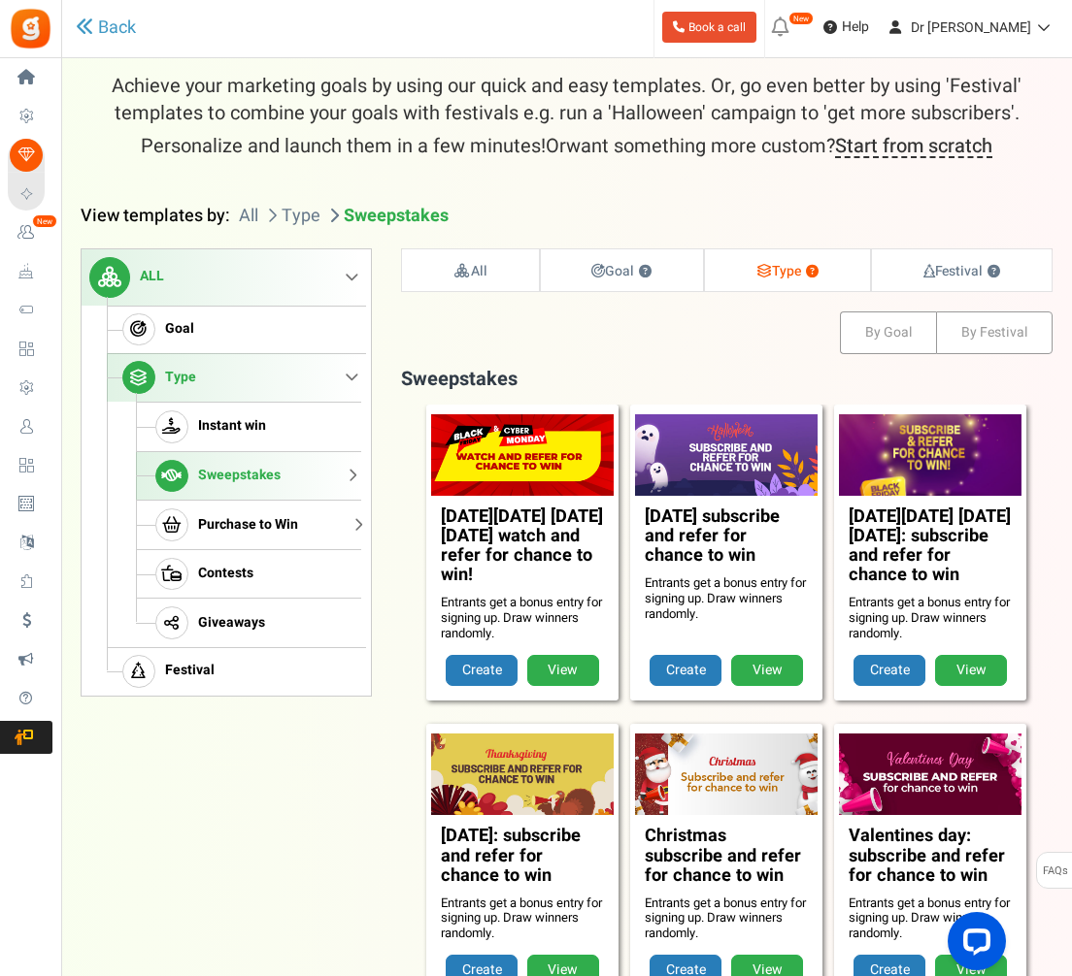
click at [290, 522] on span "Purchase to Win" at bounding box center [248, 525] width 100 height 17
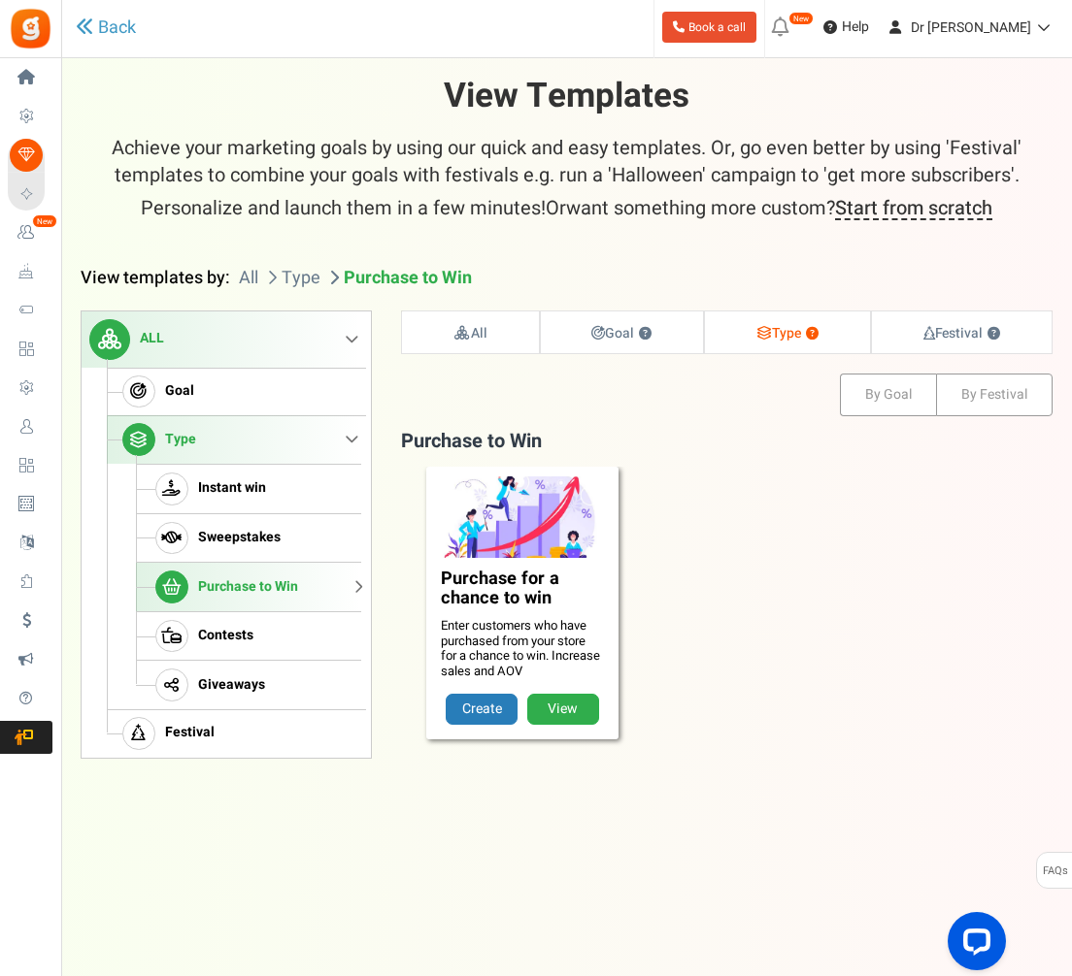
scroll to position [25, 0]
click at [230, 627] on link "Contests" at bounding box center [248, 637] width 225 height 50
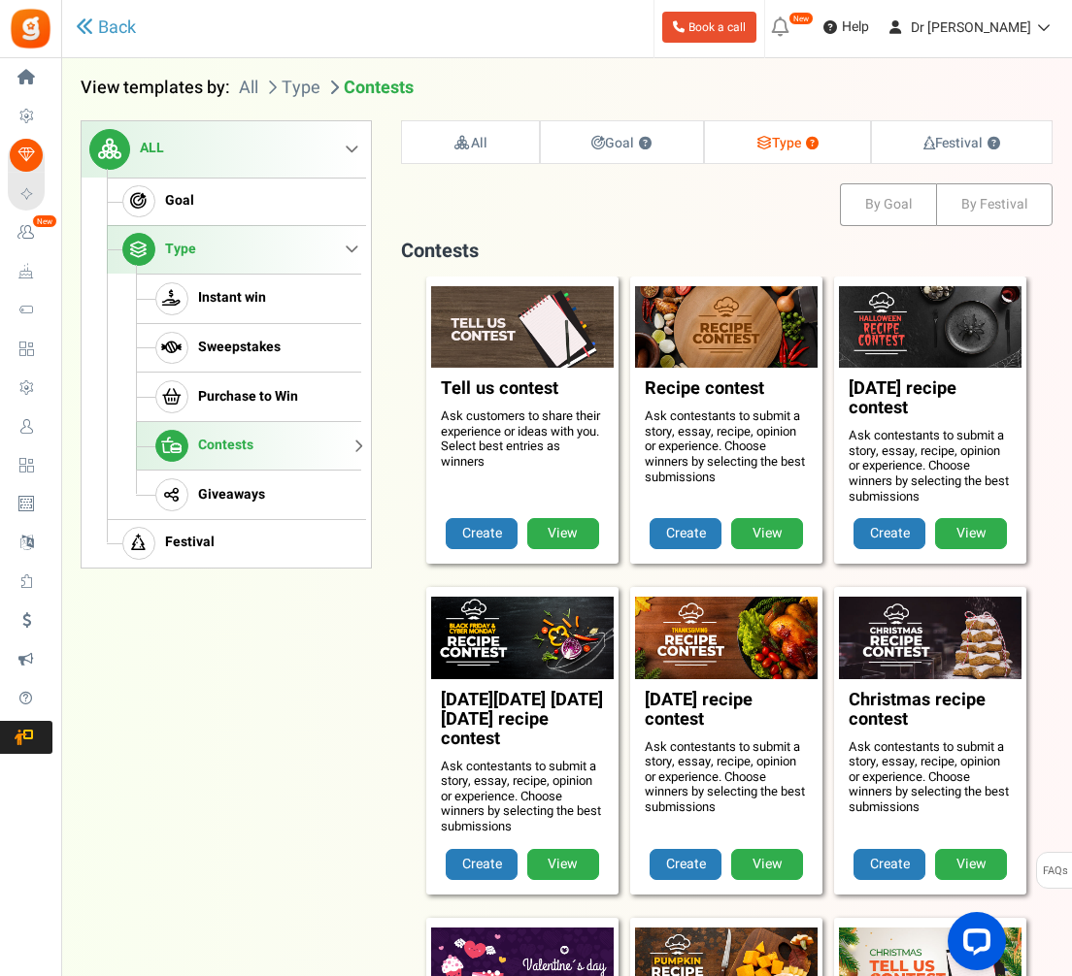
scroll to position [196, 0]
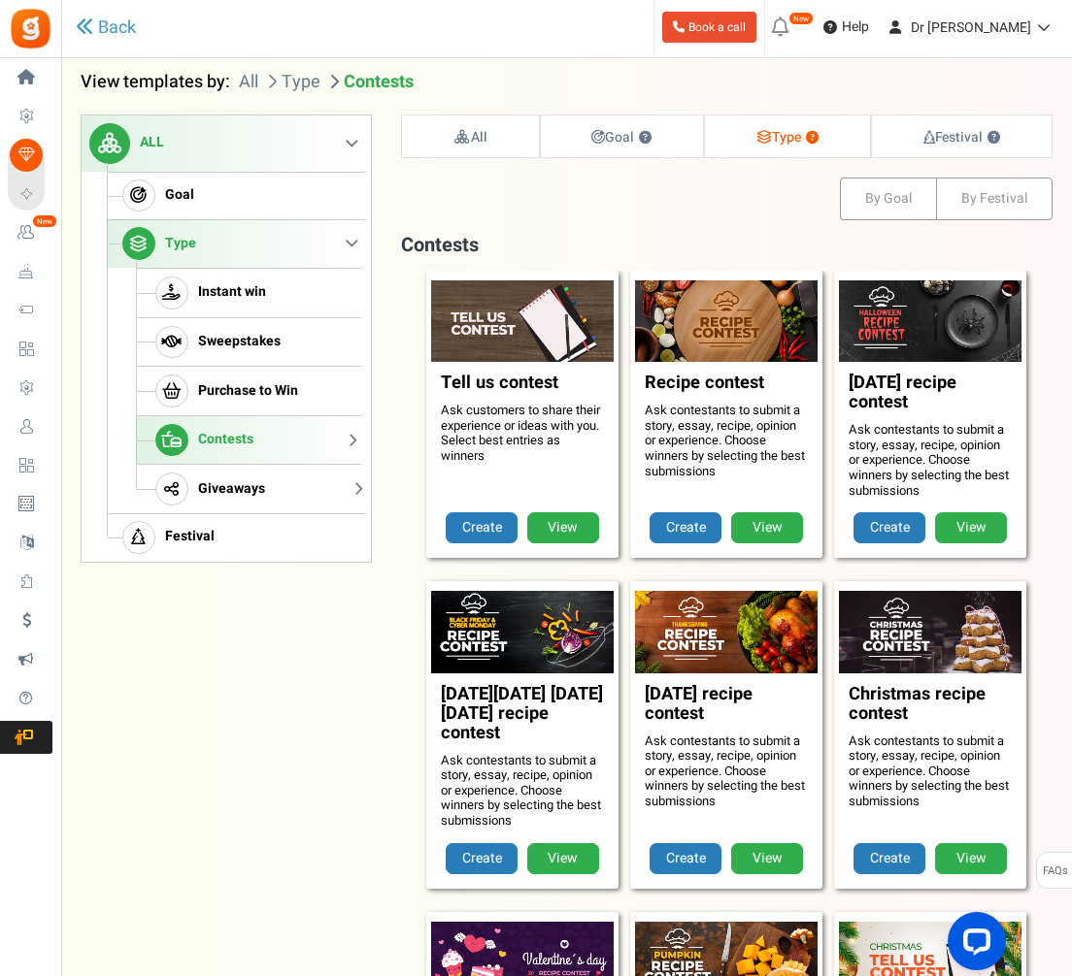
click at [224, 481] on span "Giveaways" at bounding box center [231, 489] width 67 height 17
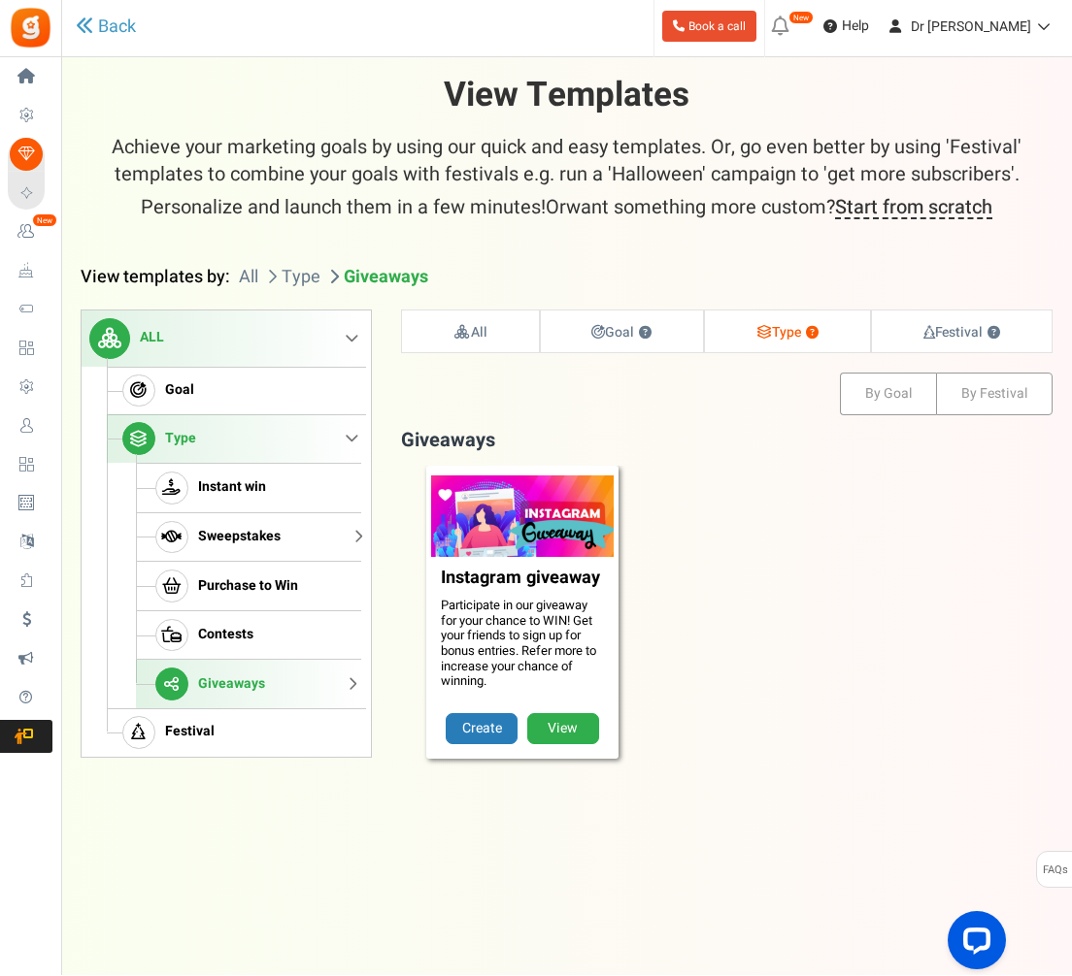
click at [214, 530] on span "Sweepstakes" at bounding box center [239, 538] width 83 height 17
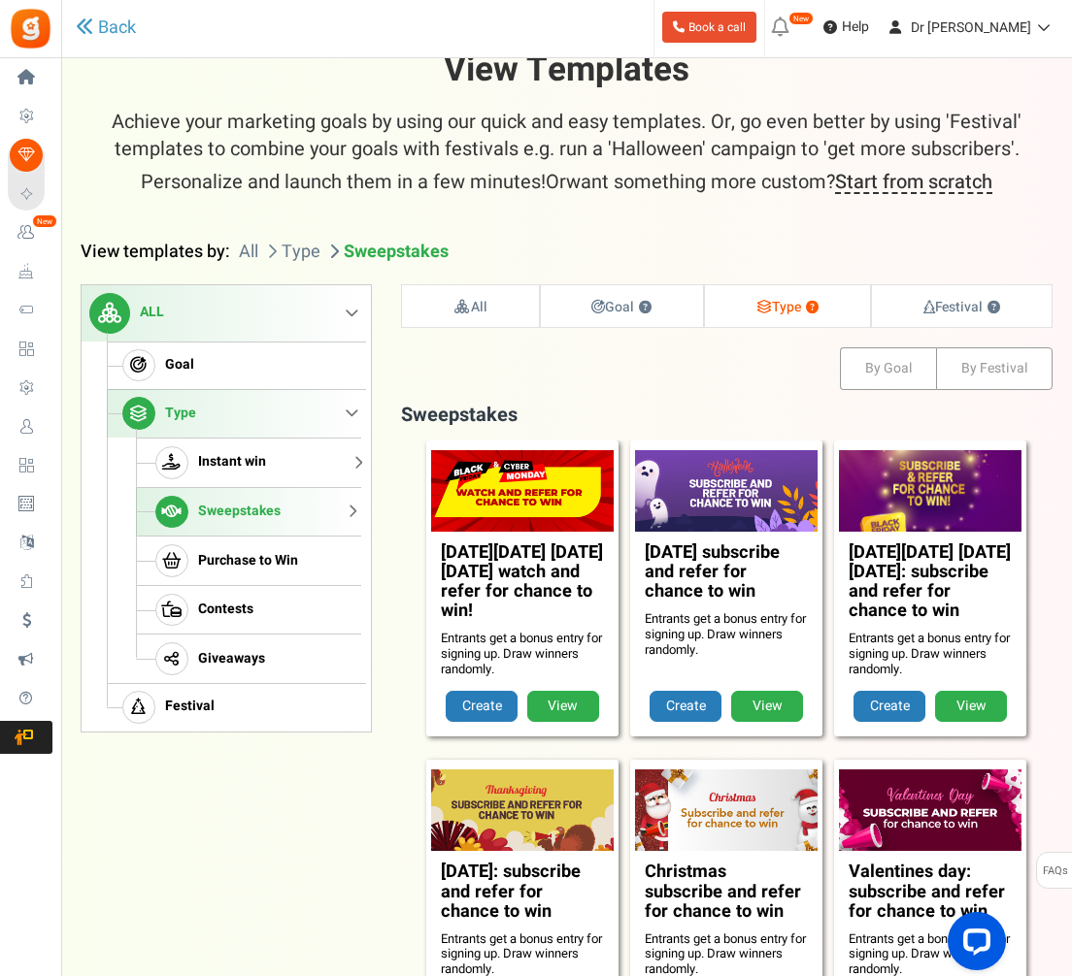
click at [226, 457] on span "Instant win" at bounding box center [232, 462] width 68 height 17
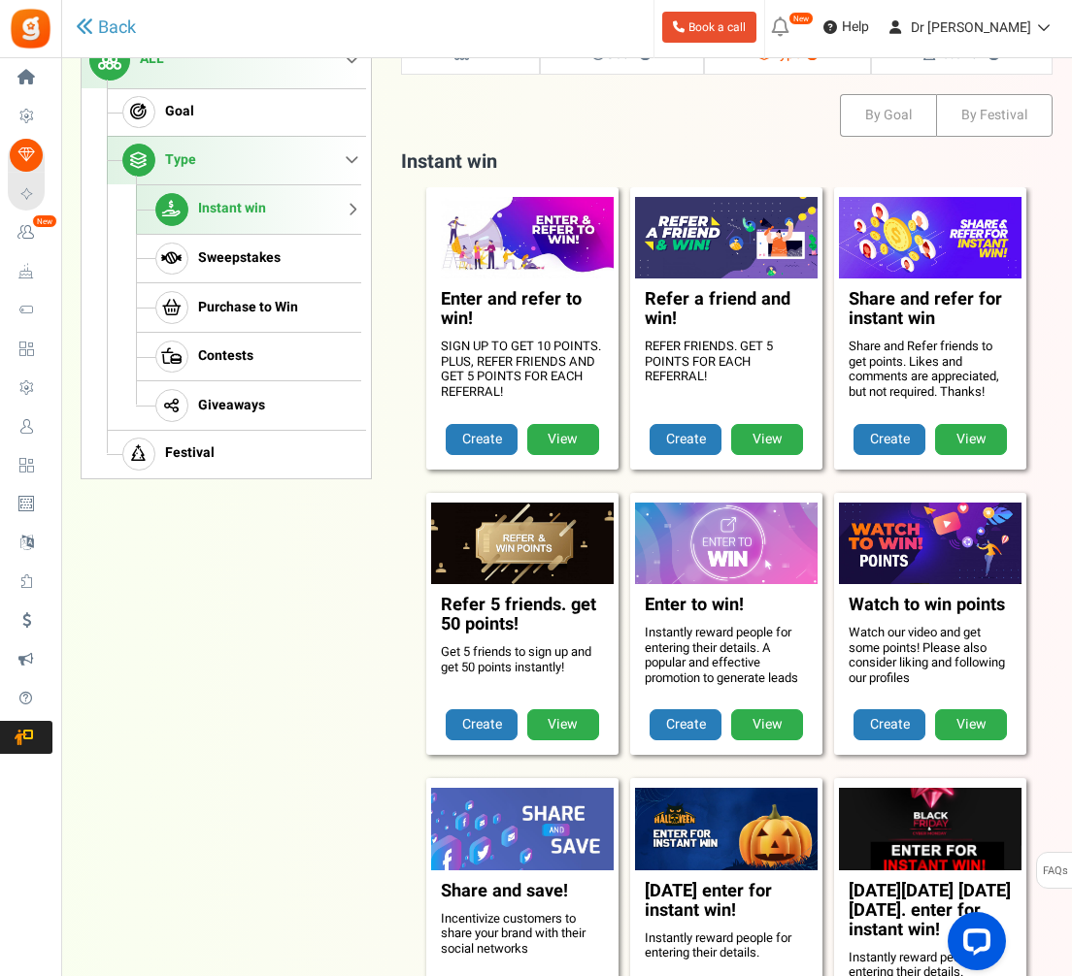
scroll to position [279, 0]
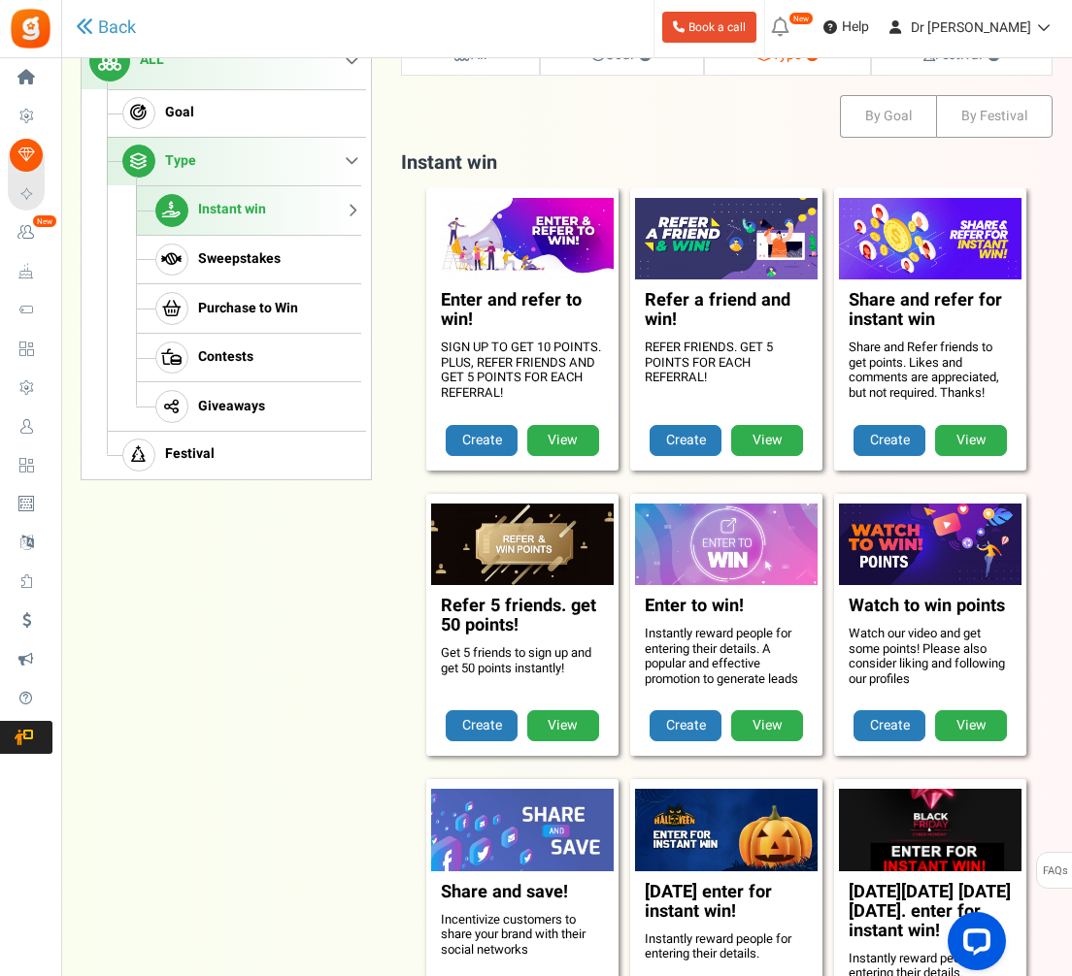
click at [473, 611] on h3 "Refer 5 friends. get 50 points!" at bounding box center [522, 621] width 163 height 49
click at [587, 728] on link "View" at bounding box center [563, 726] width 72 height 31
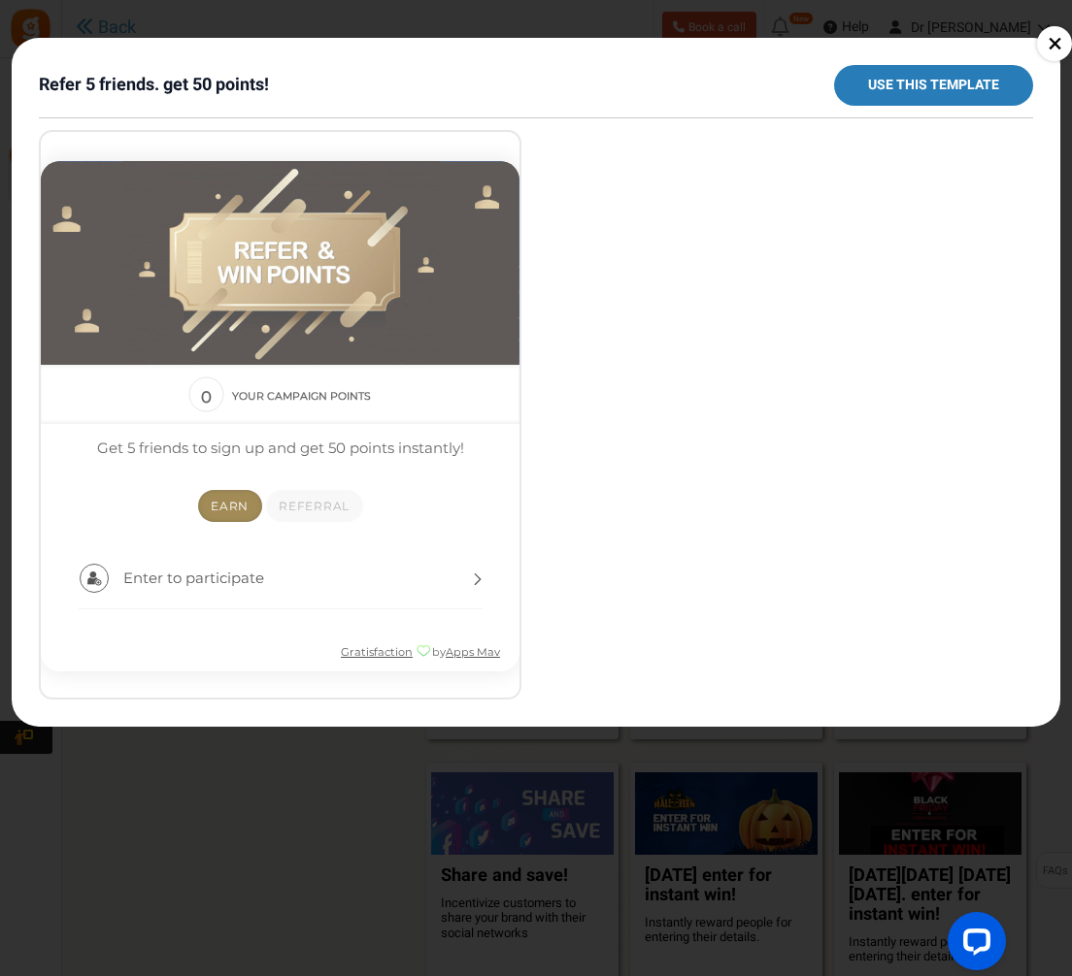
scroll to position [285, 0]
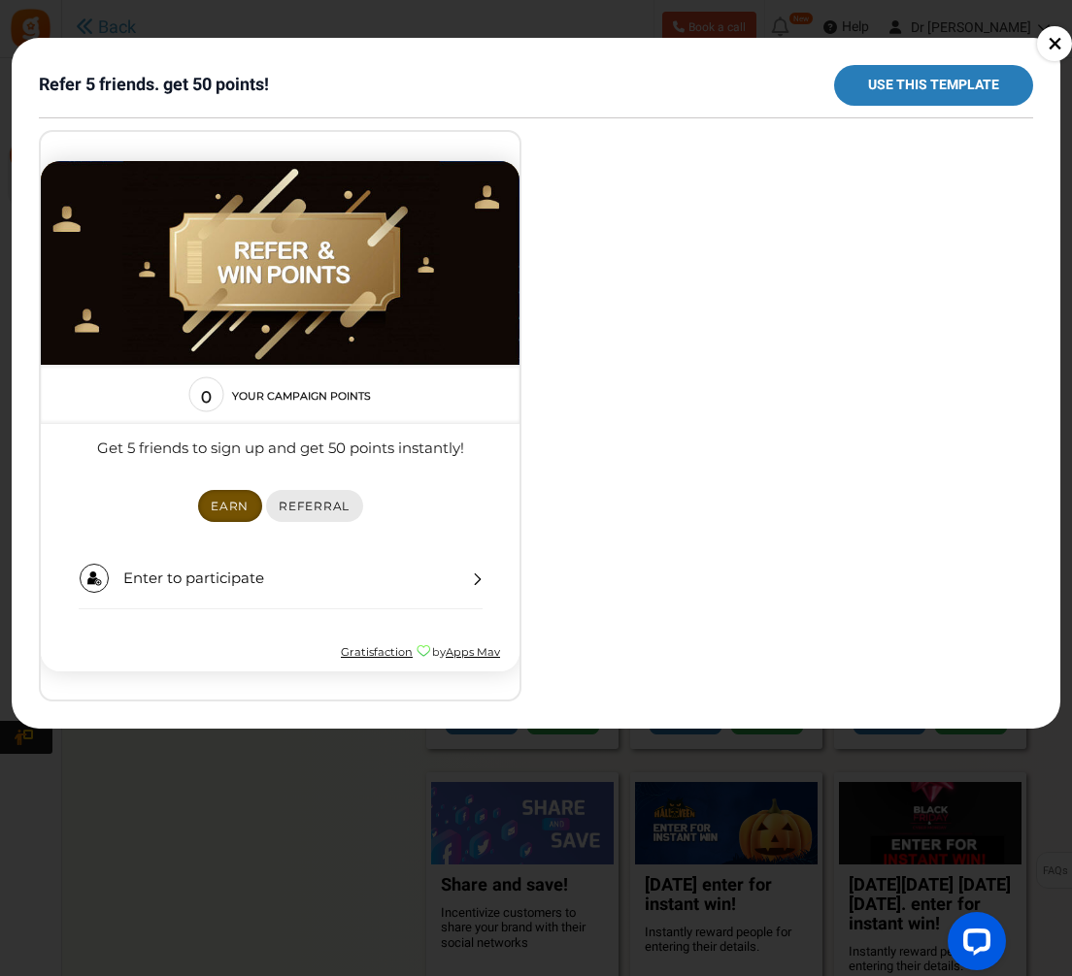
click at [300, 501] on span "Referral" at bounding box center [314, 505] width 71 height 15
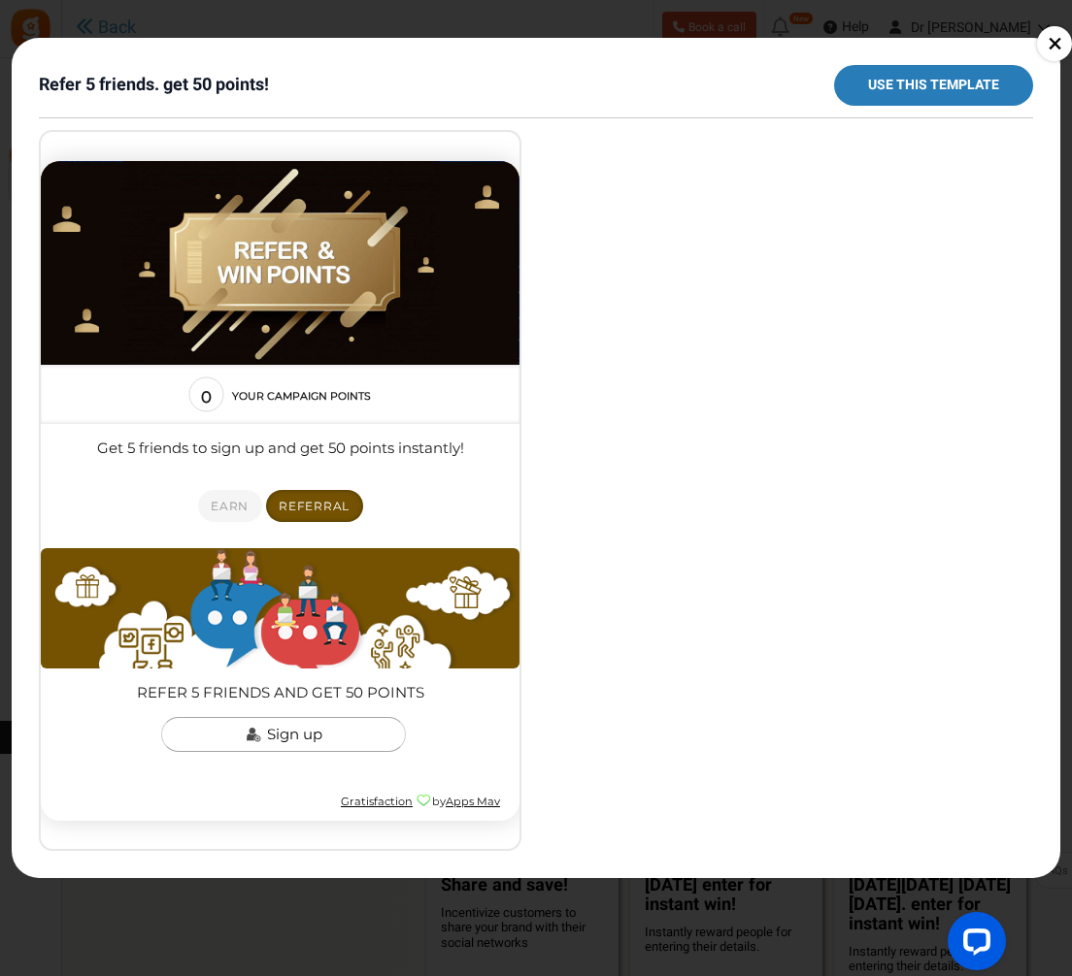
click at [214, 486] on nav "Earn Referral" at bounding box center [280, 505] width 522 height 38
click at [219, 498] on span "Earn" at bounding box center [230, 505] width 38 height 15
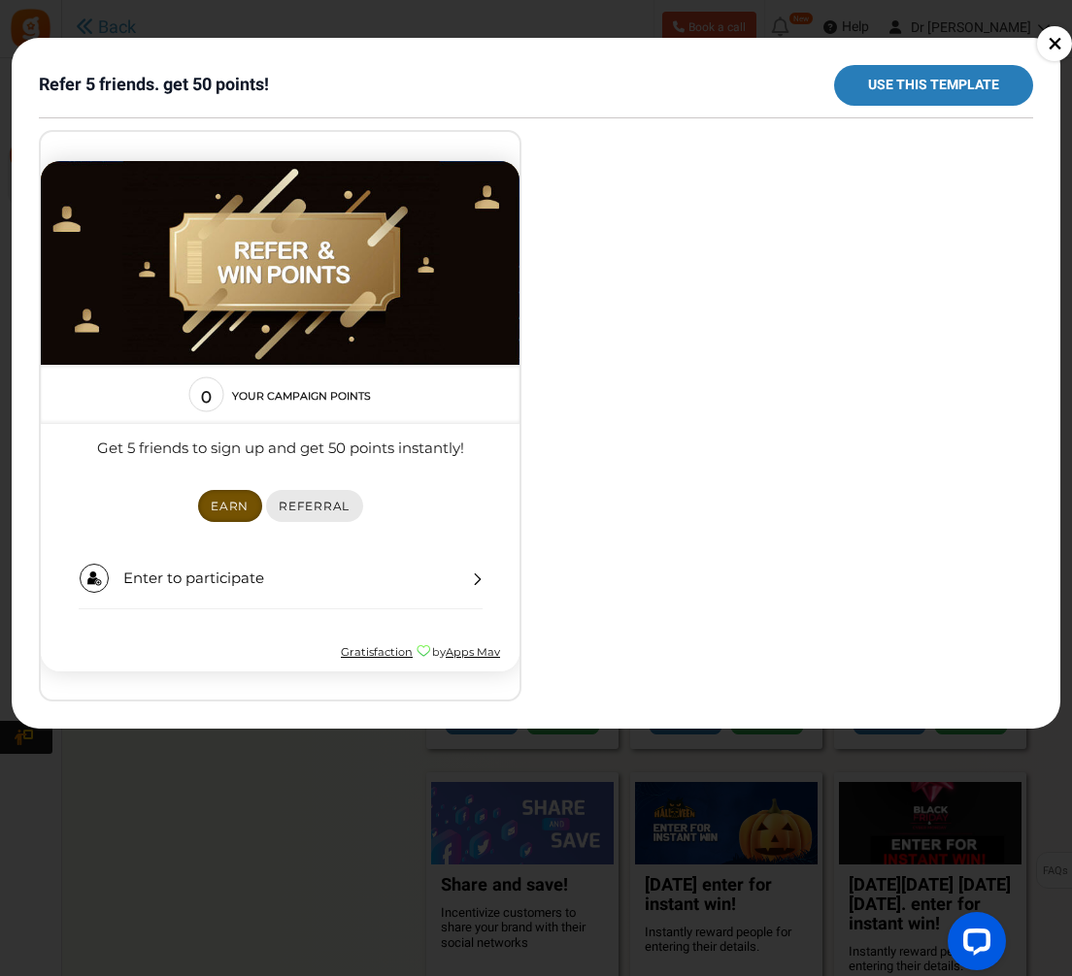
click at [325, 499] on span "Referral" at bounding box center [314, 505] width 71 height 15
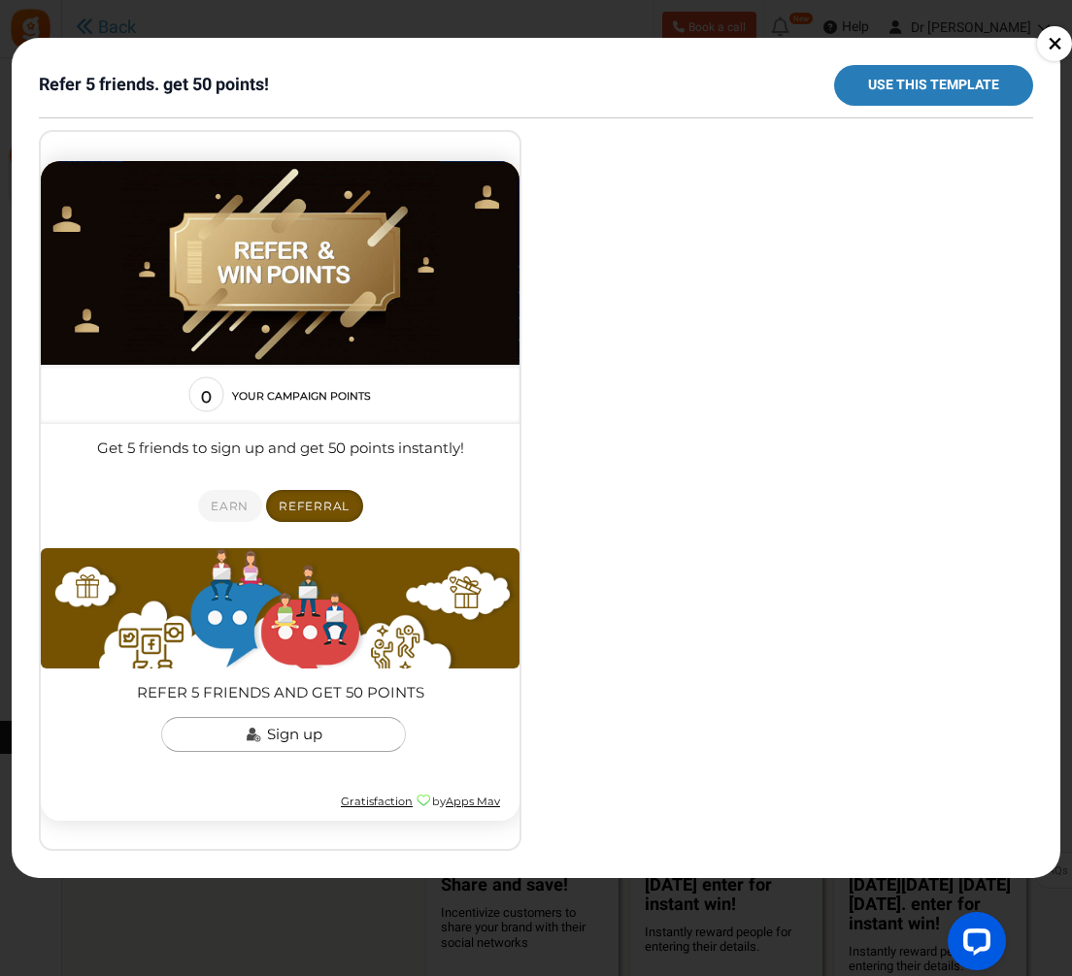
click at [1041, 44] on link "×" at bounding box center [1054, 43] width 35 height 35
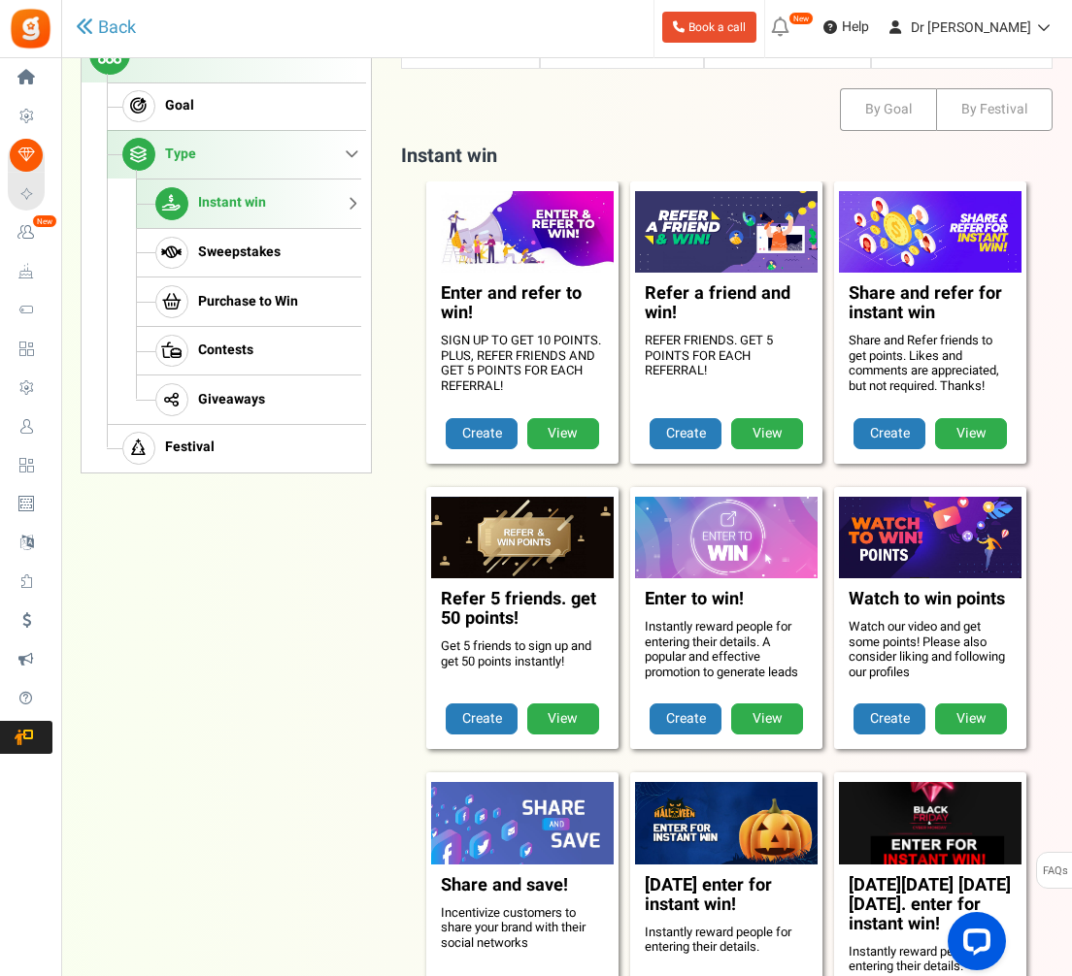
click at [1041, 44] on ul "New [New!] Pay with points: Now showing a sign up prompt on your site that is s…" at bounding box center [918, 29] width 308 height 58
click at [200, 433] on link "Festival" at bounding box center [234, 448] width 254 height 49
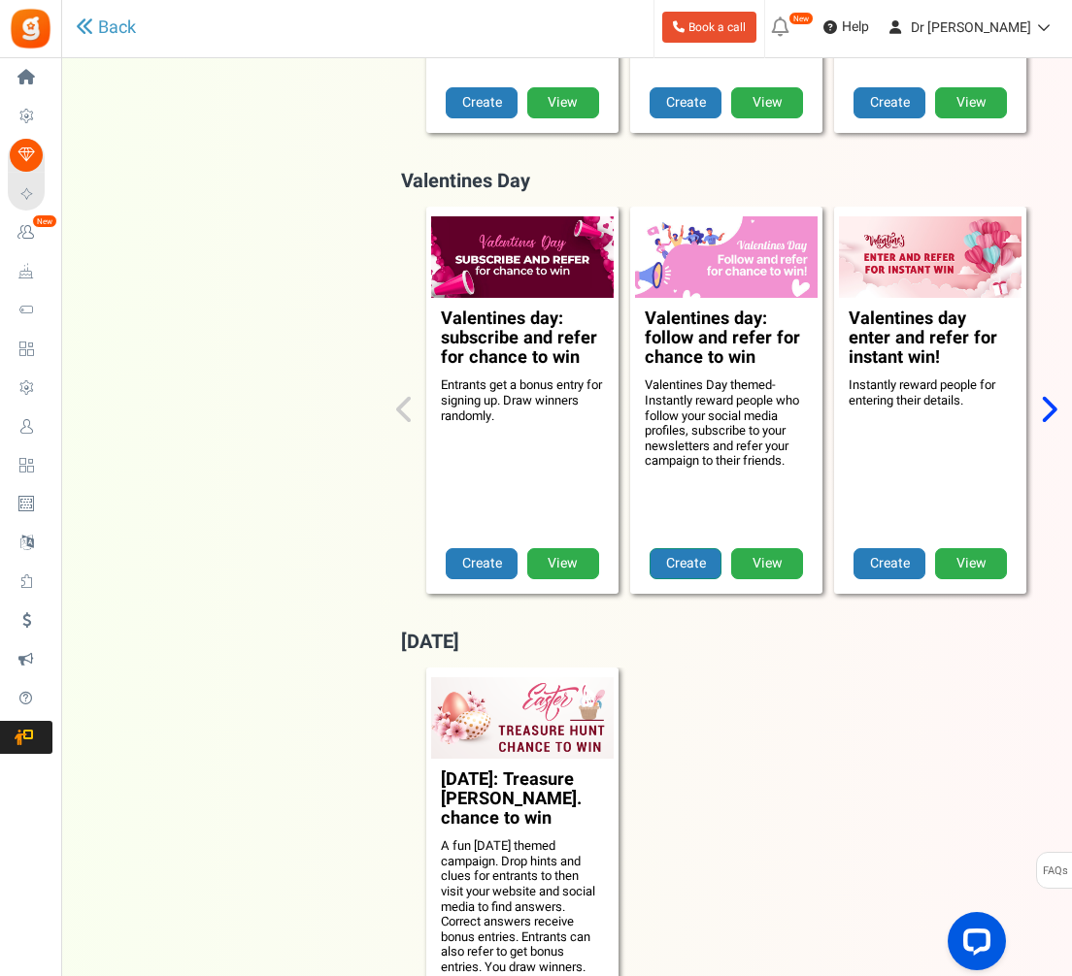
scroll to position [0, 0]
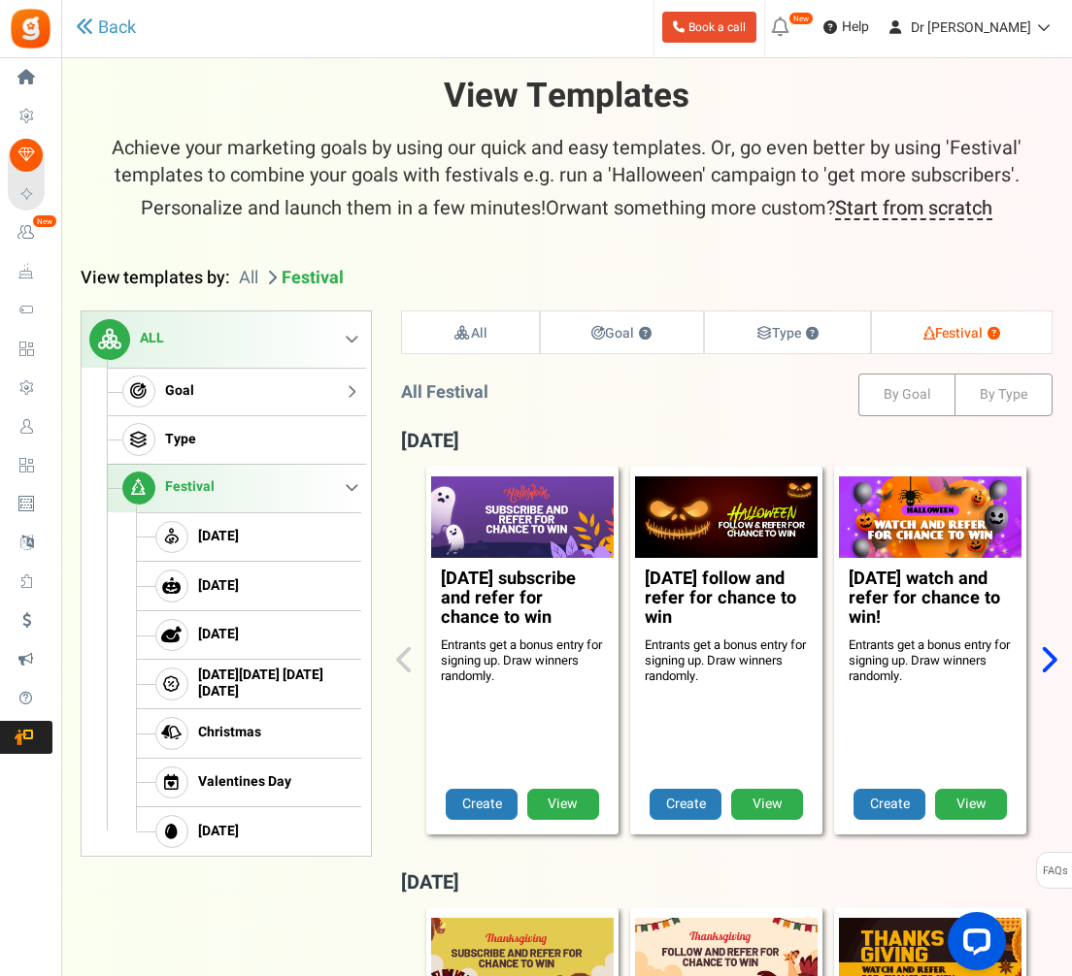
click at [213, 405] on link "Goal" at bounding box center [234, 392] width 254 height 49
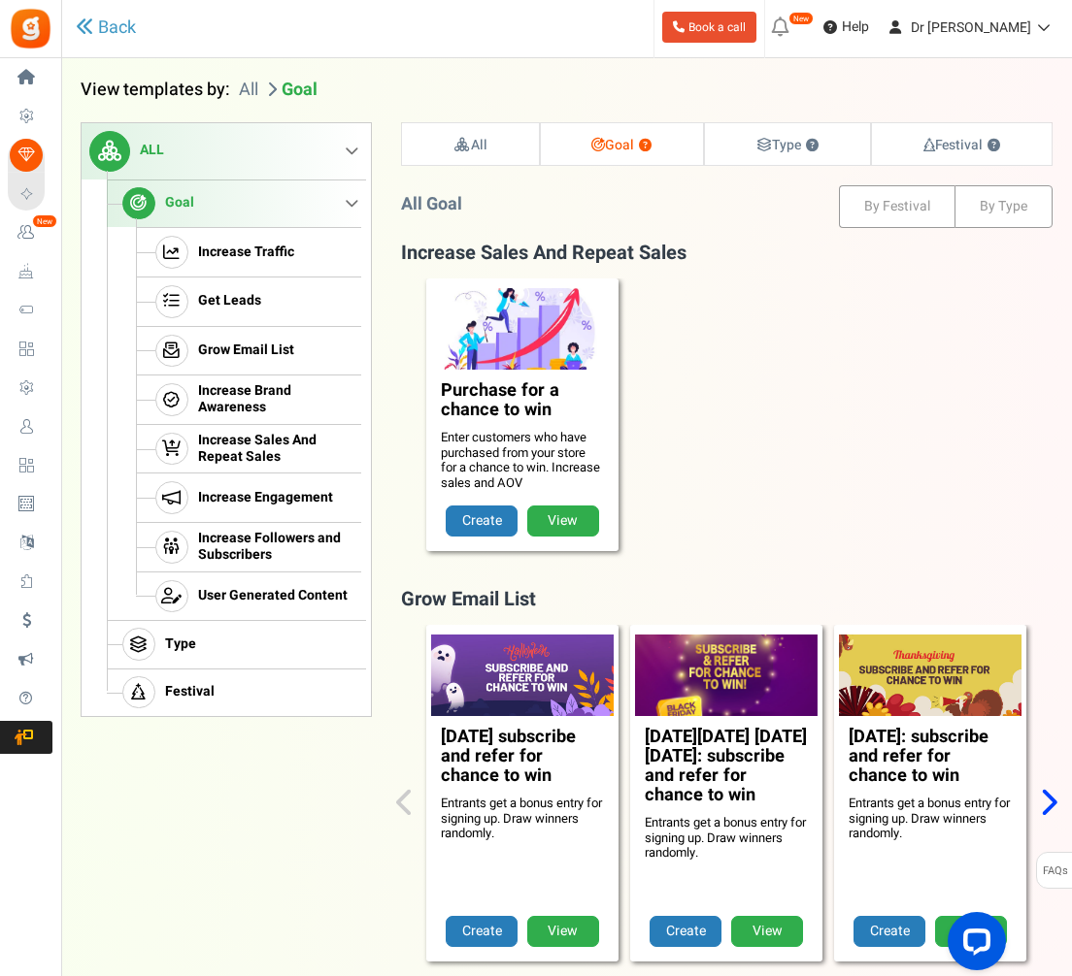
scroll to position [196, 0]
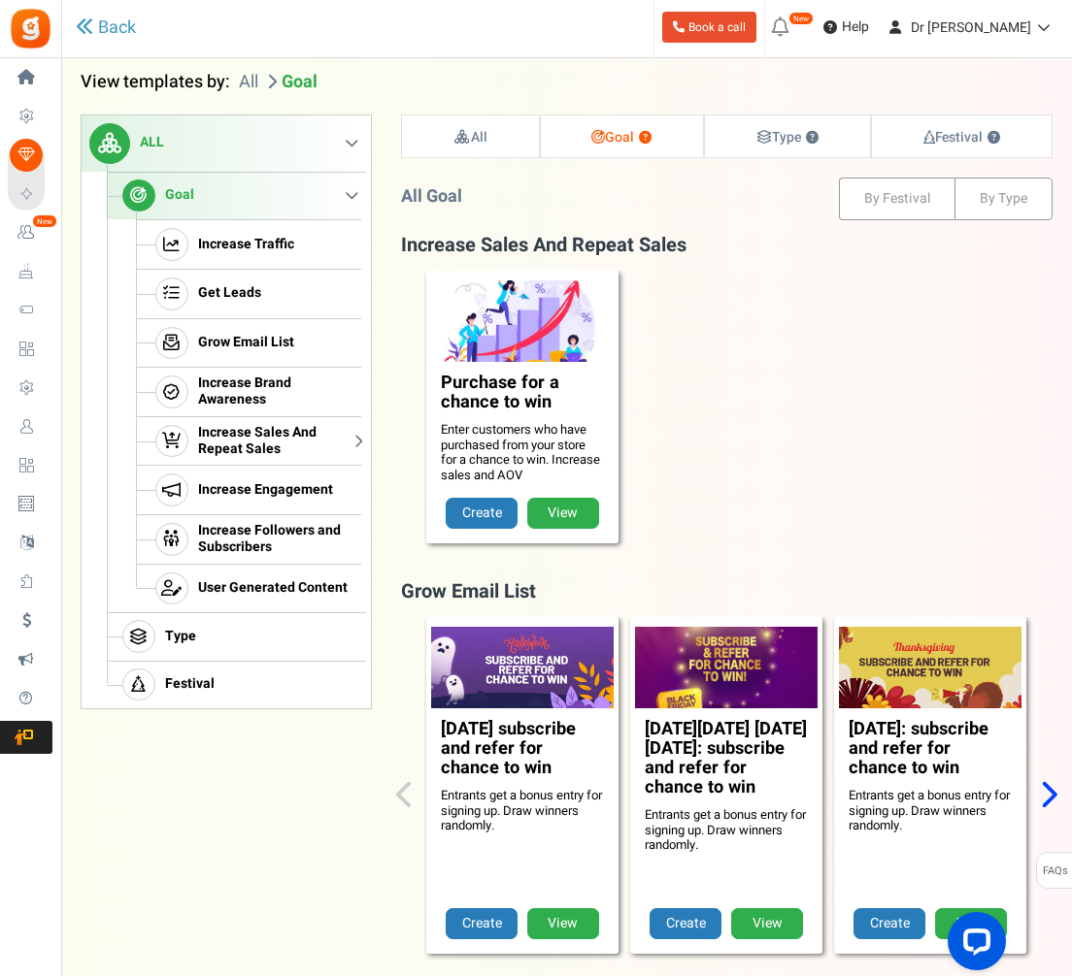
click at [334, 429] on span "Increase Sales And Repeat Sales" at bounding box center [277, 441] width 158 height 33
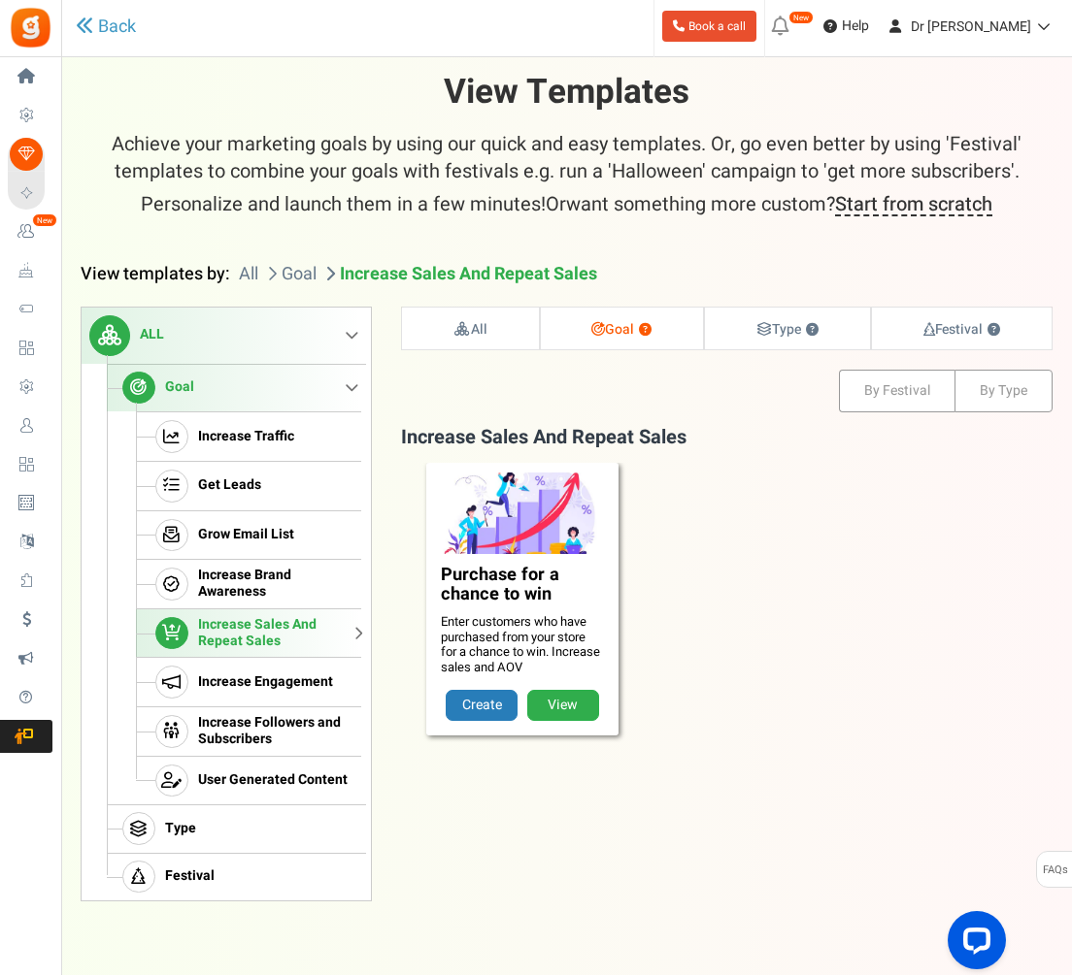
scroll to position [0, 0]
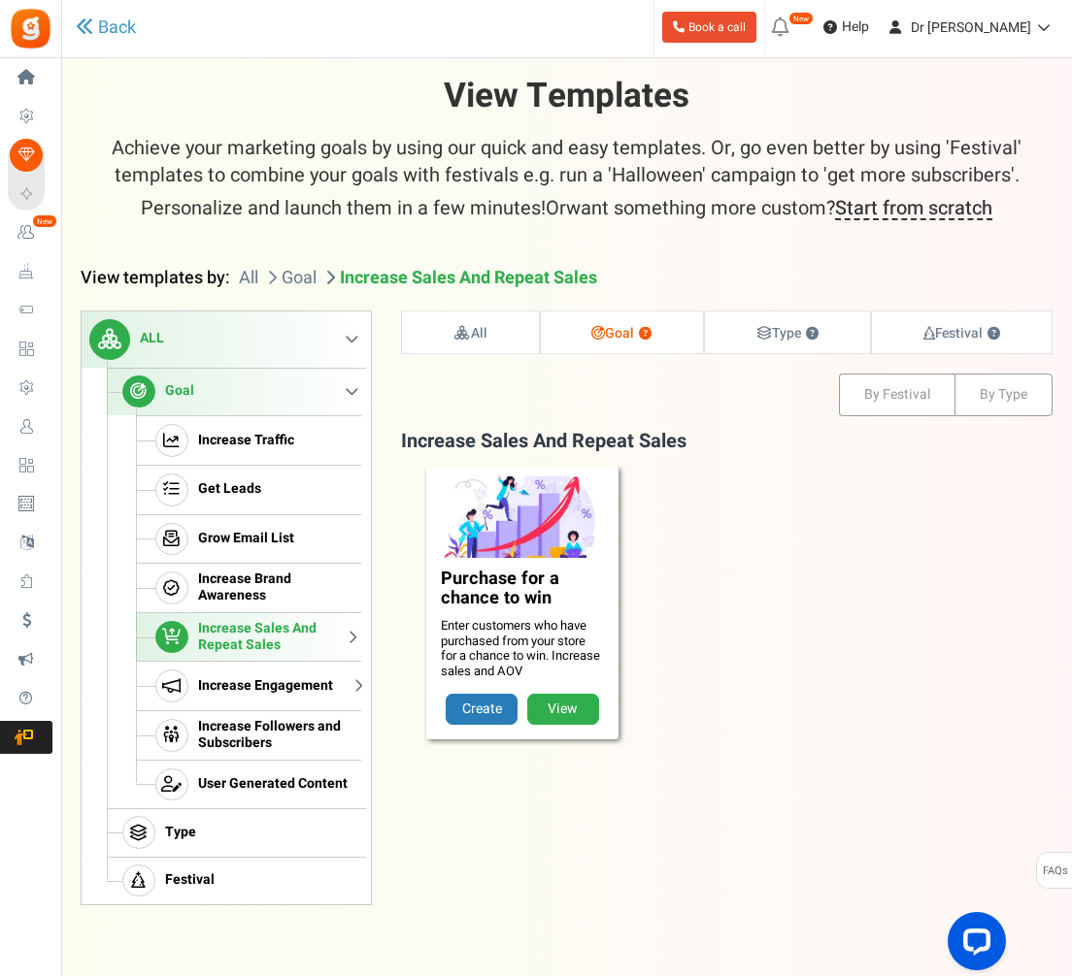
click at [274, 690] on span "Increase Engagement" at bounding box center [265, 686] width 135 height 17
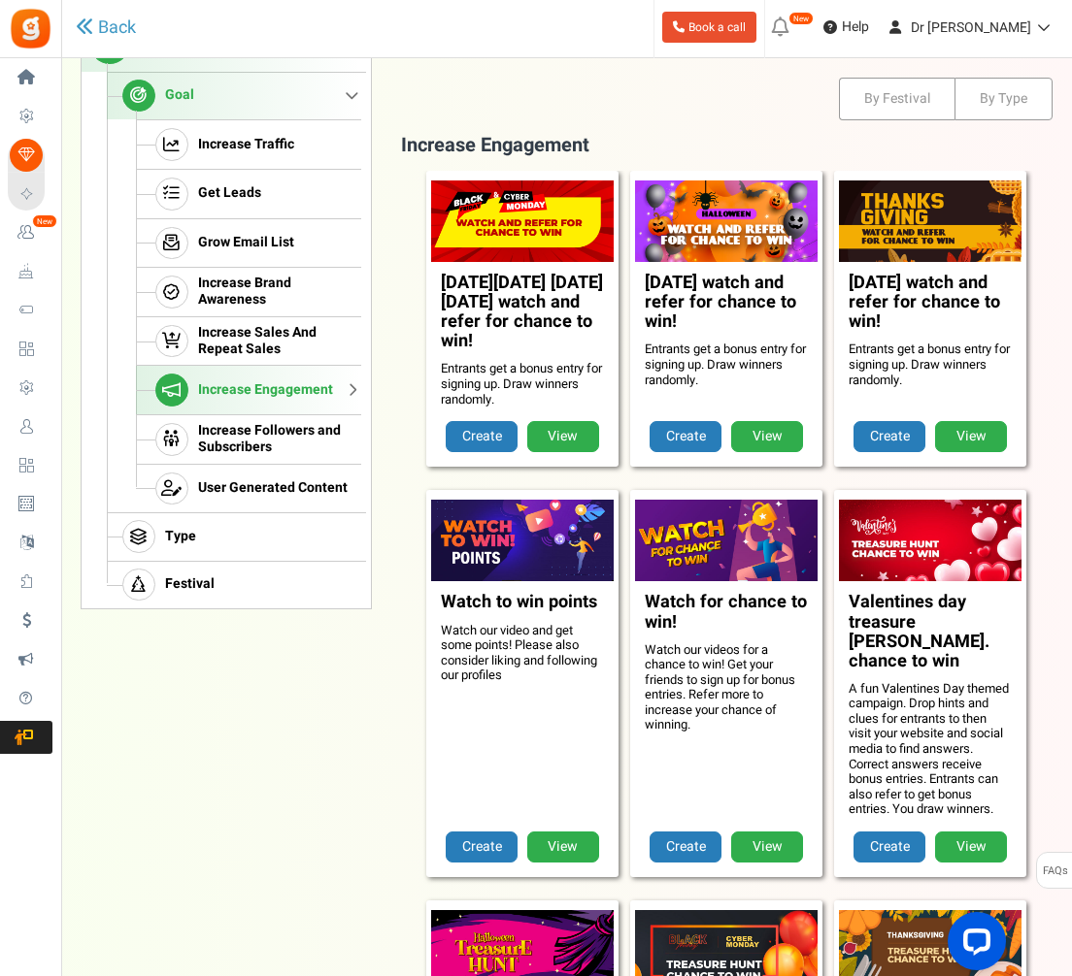
scroll to position [272, 0]
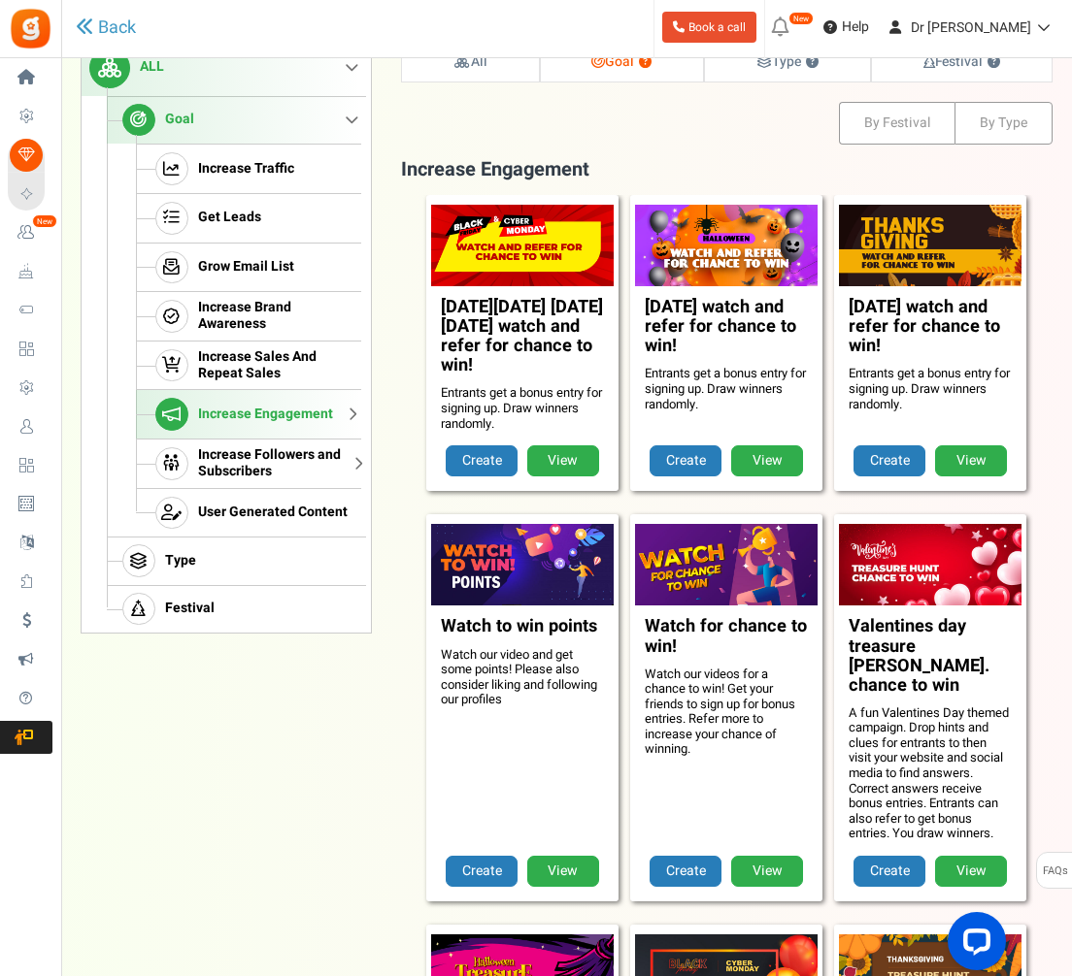
click at [213, 466] on span "Increase Followers and Subscribers" at bounding box center [277, 463] width 158 height 33
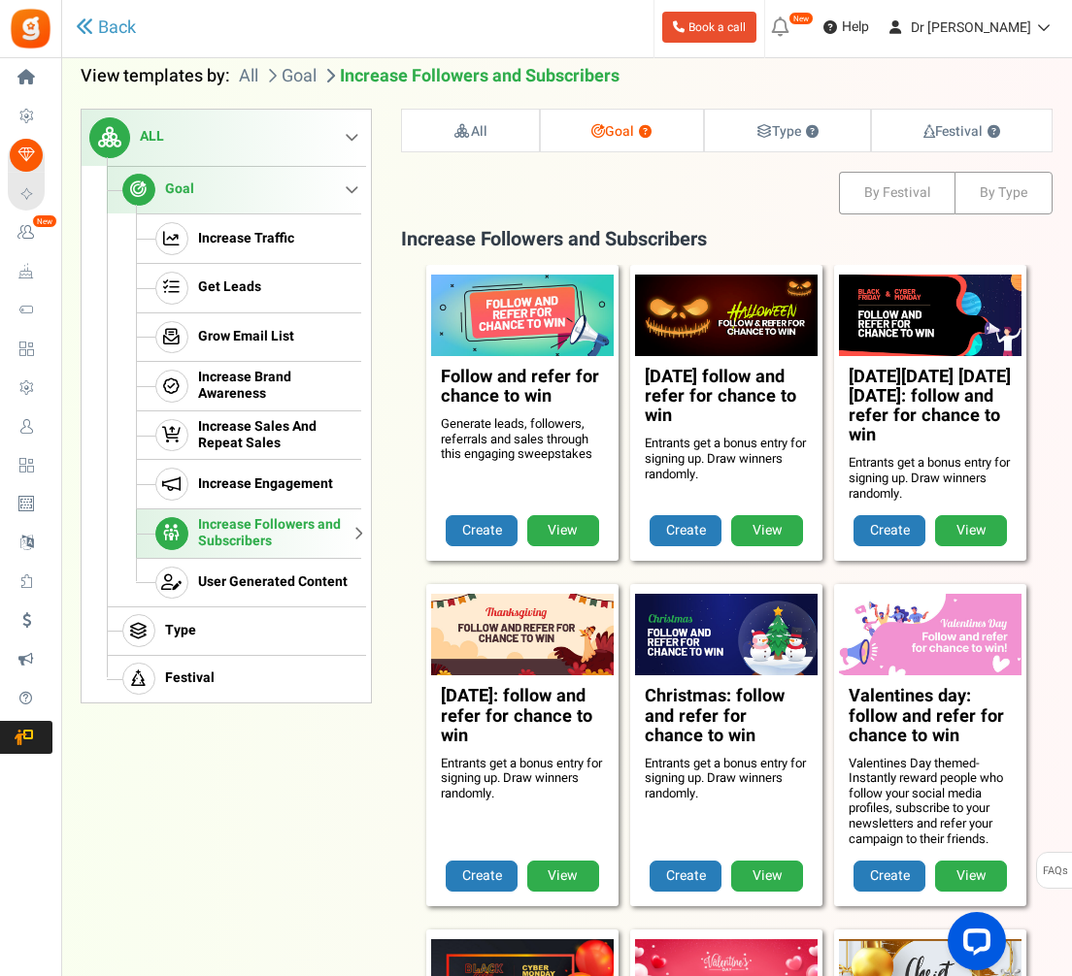
scroll to position [196, 0]
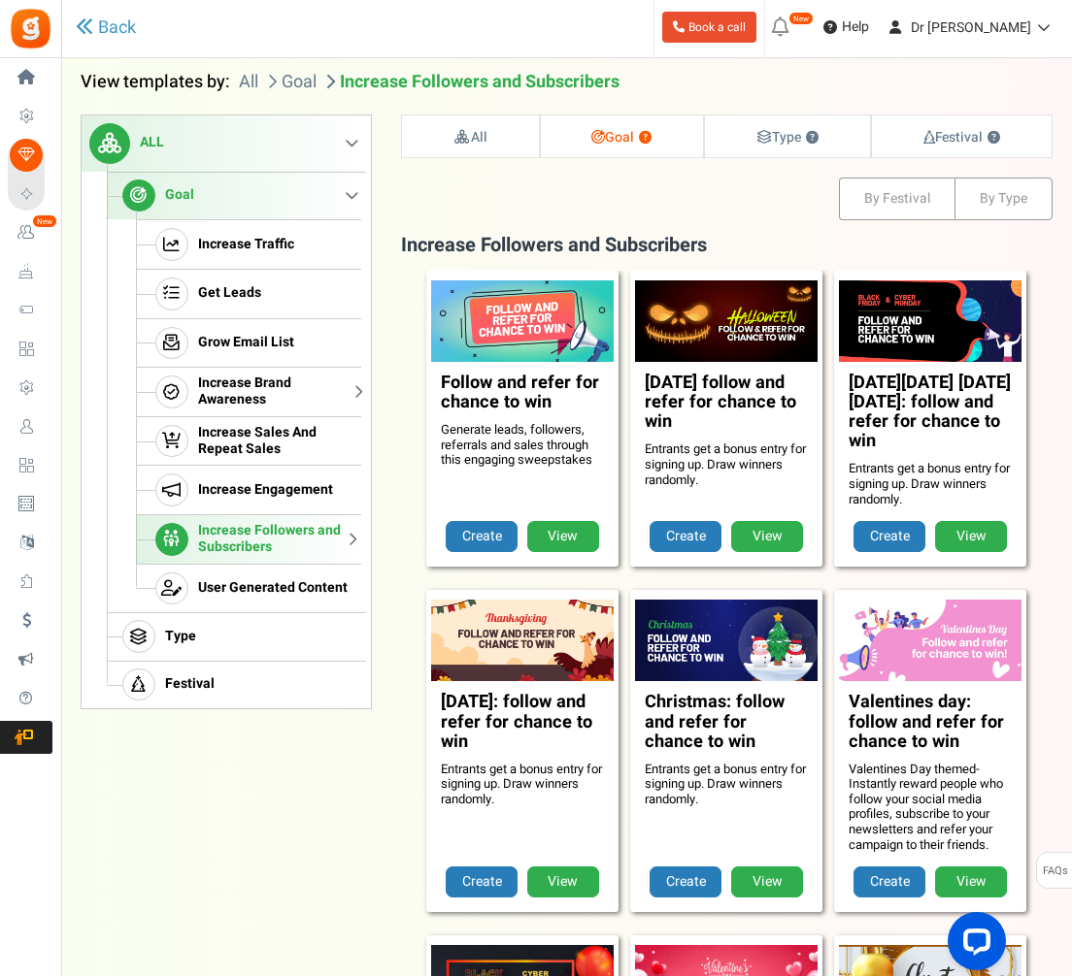
click at [228, 397] on span "Increase Brand Awareness" at bounding box center [277, 392] width 158 height 33
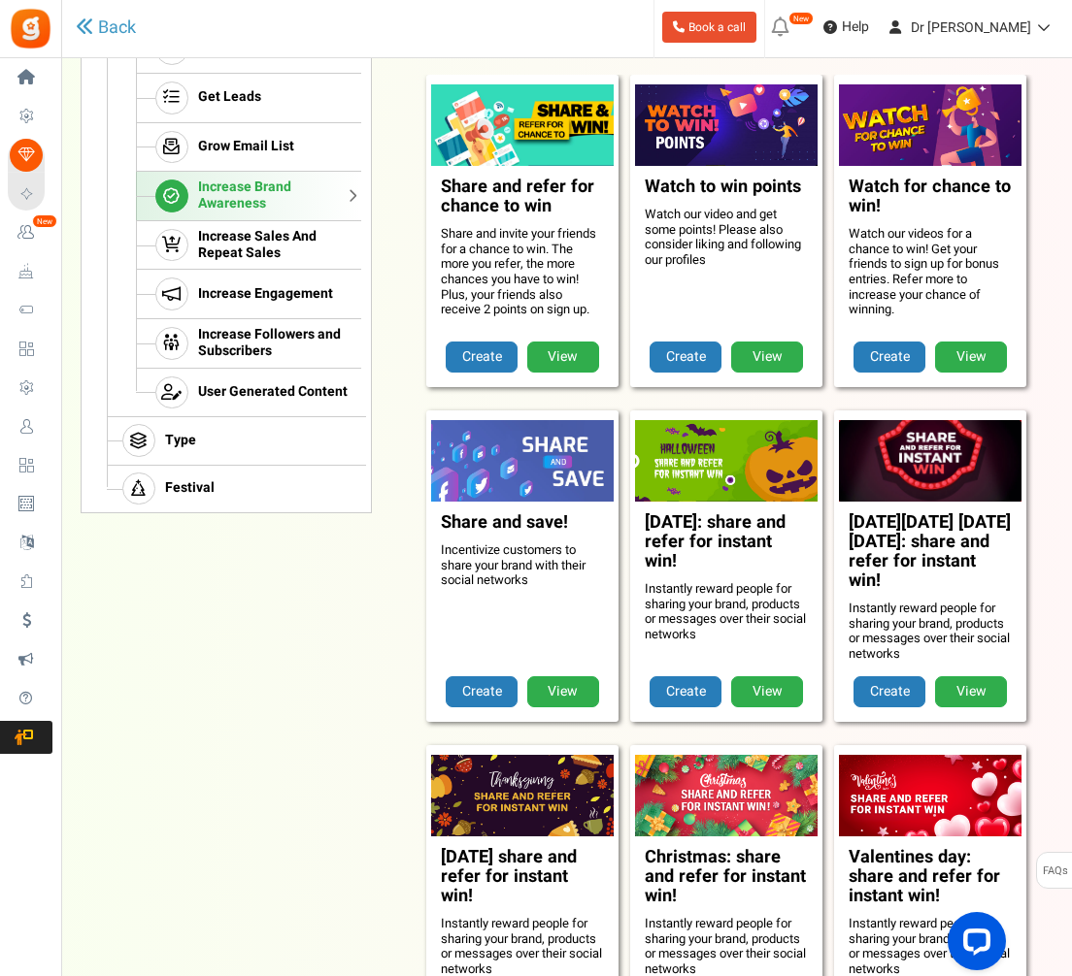
scroll to position [333, 0]
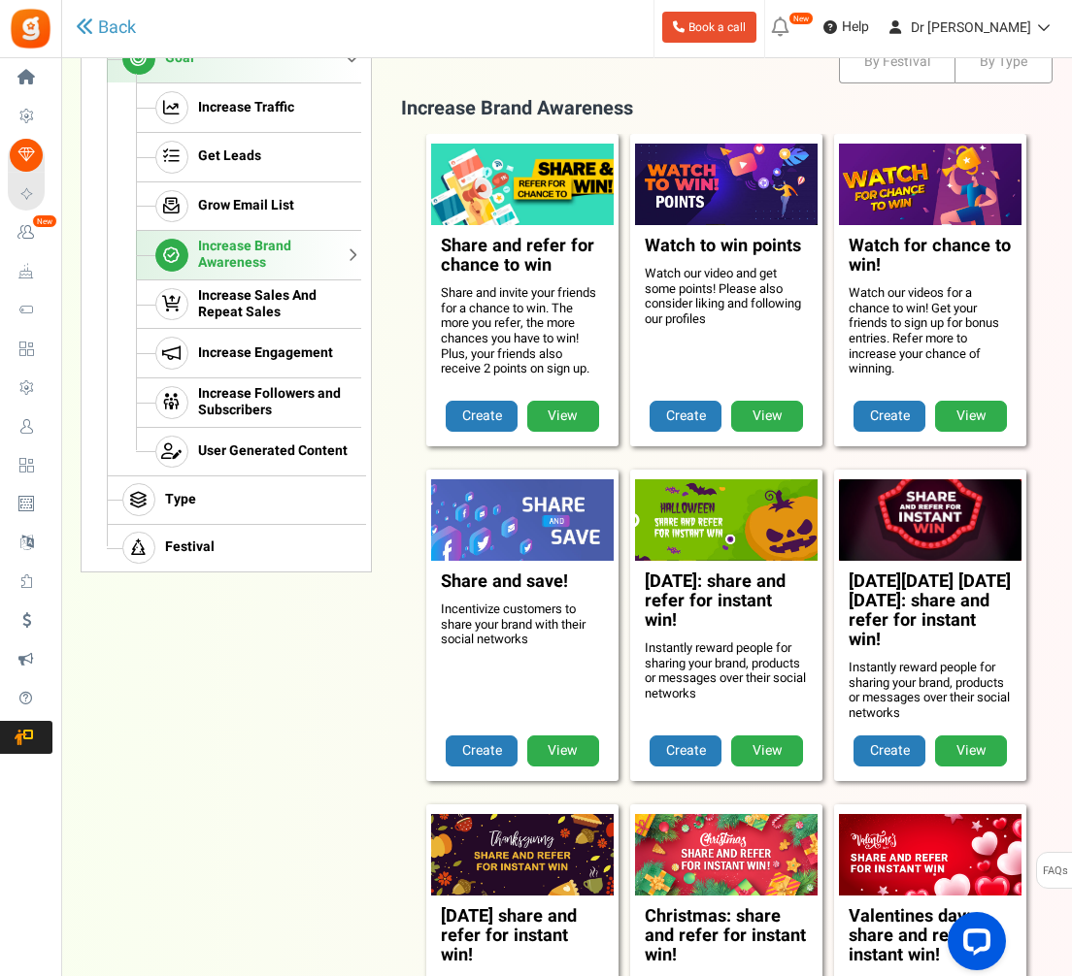
click at [548, 401] on link "View" at bounding box center [563, 416] width 72 height 31
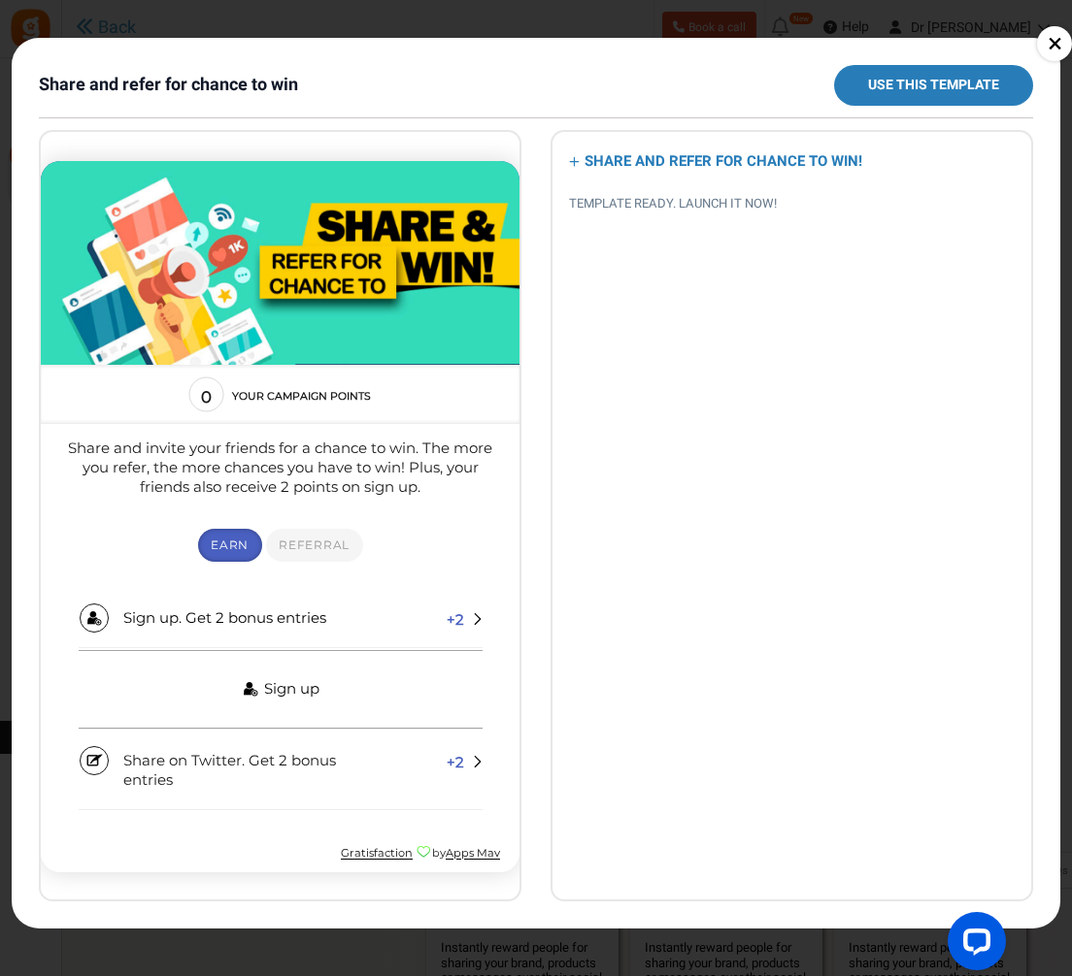
scroll to position [335, 0]
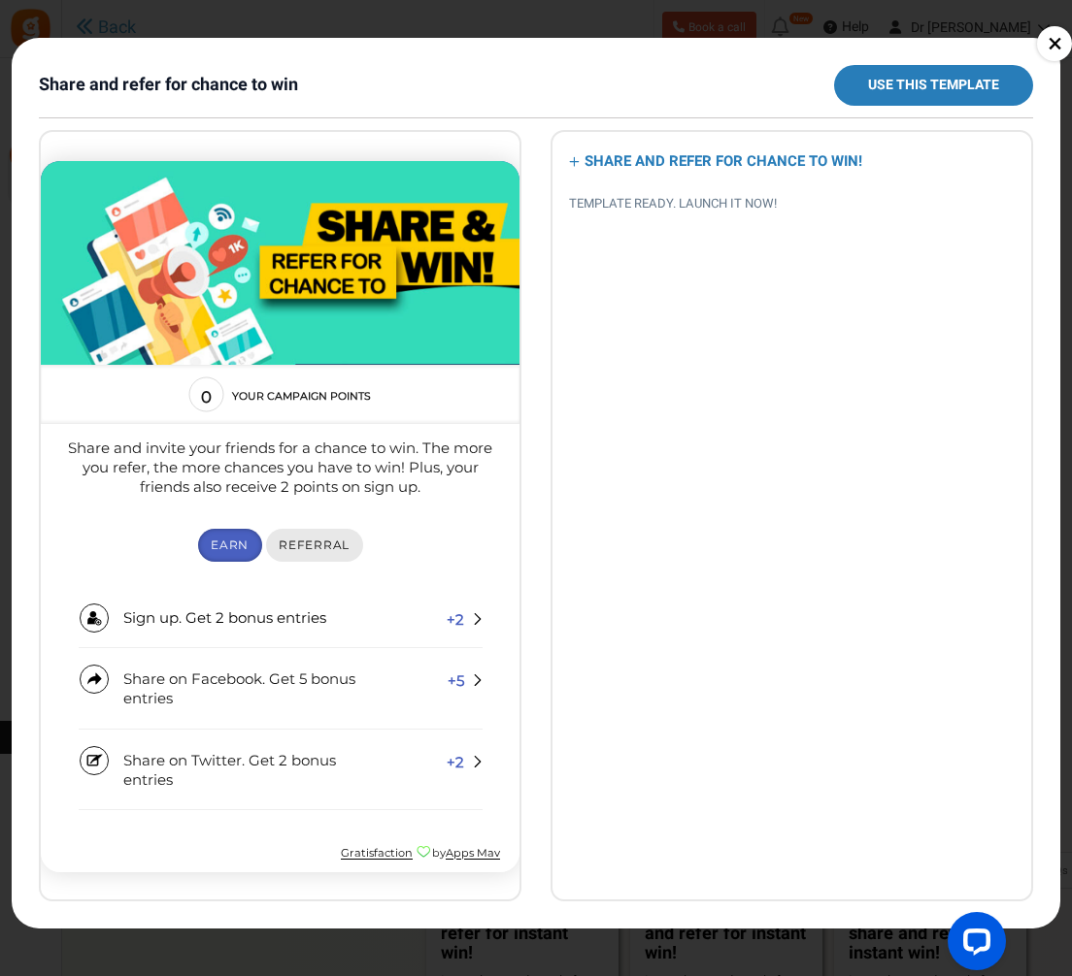
click at [287, 540] on span "Referral" at bounding box center [314, 544] width 71 height 15
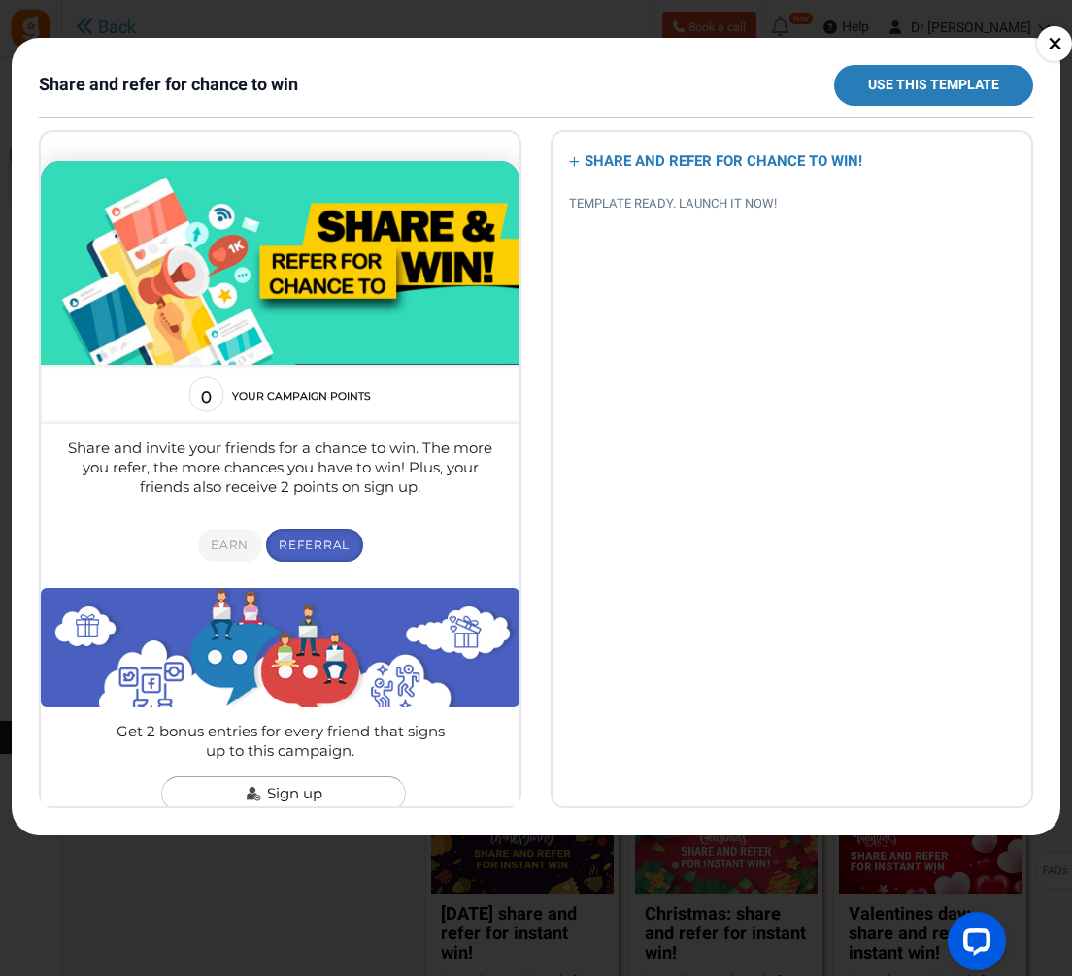
click at [579, 809] on div "SHARE AND REFER FOR CHANCE TO WIN! TEMPLATE READY. LAUNCH IT NOW!" at bounding box center [791, 469] width 482 height 678
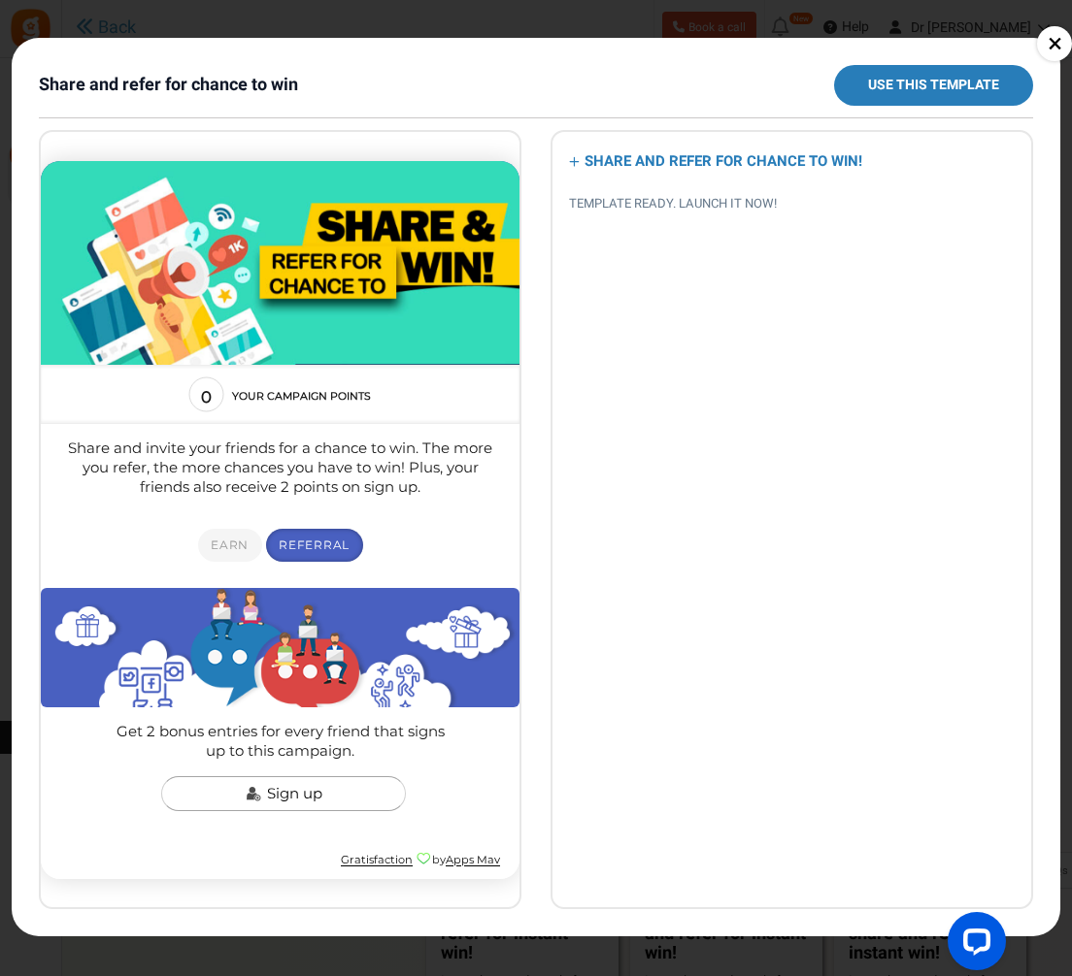
click at [653, 969] on div "× Share and refer for chance to win Use this template SHARE AND REFER FOR CHANC…" at bounding box center [536, 488] width 1072 height 976
click at [1059, 52] on link "×" at bounding box center [1054, 43] width 35 height 35
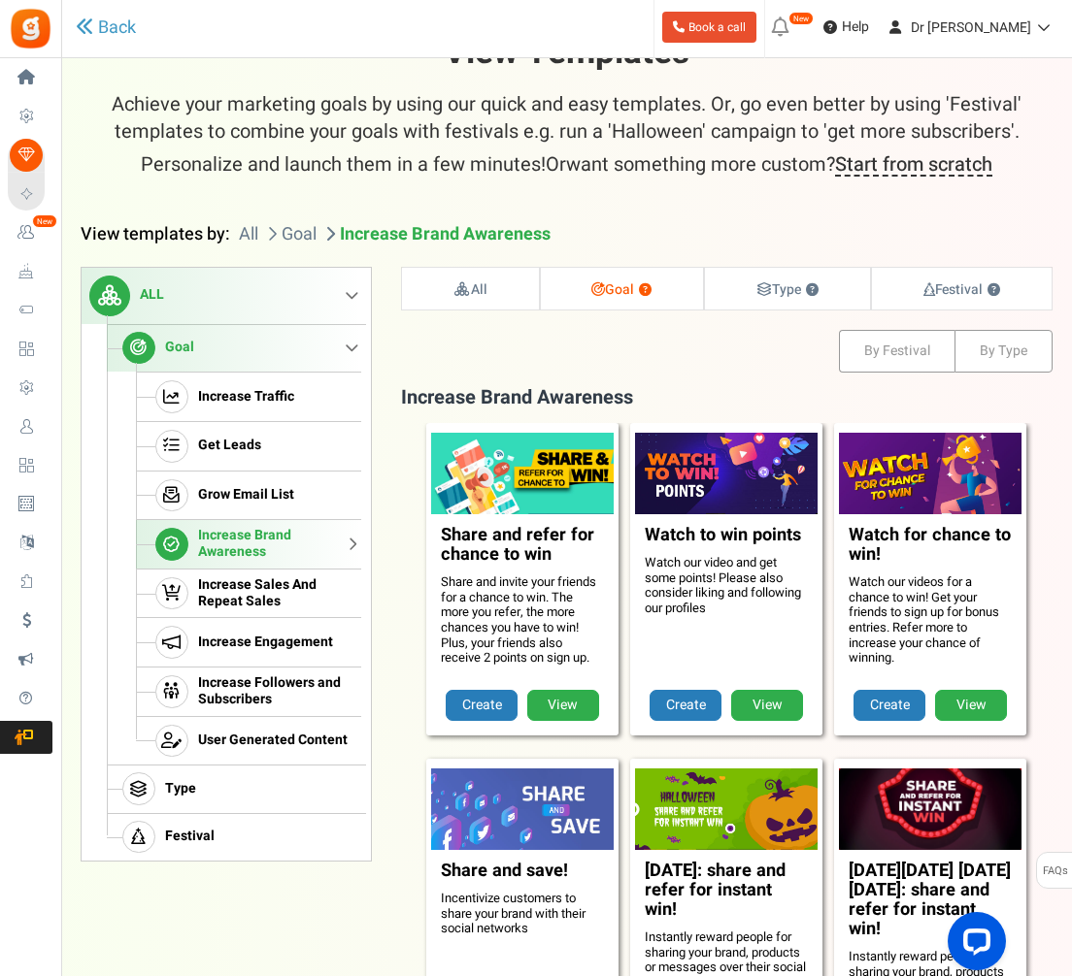
scroll to position [0, 0]
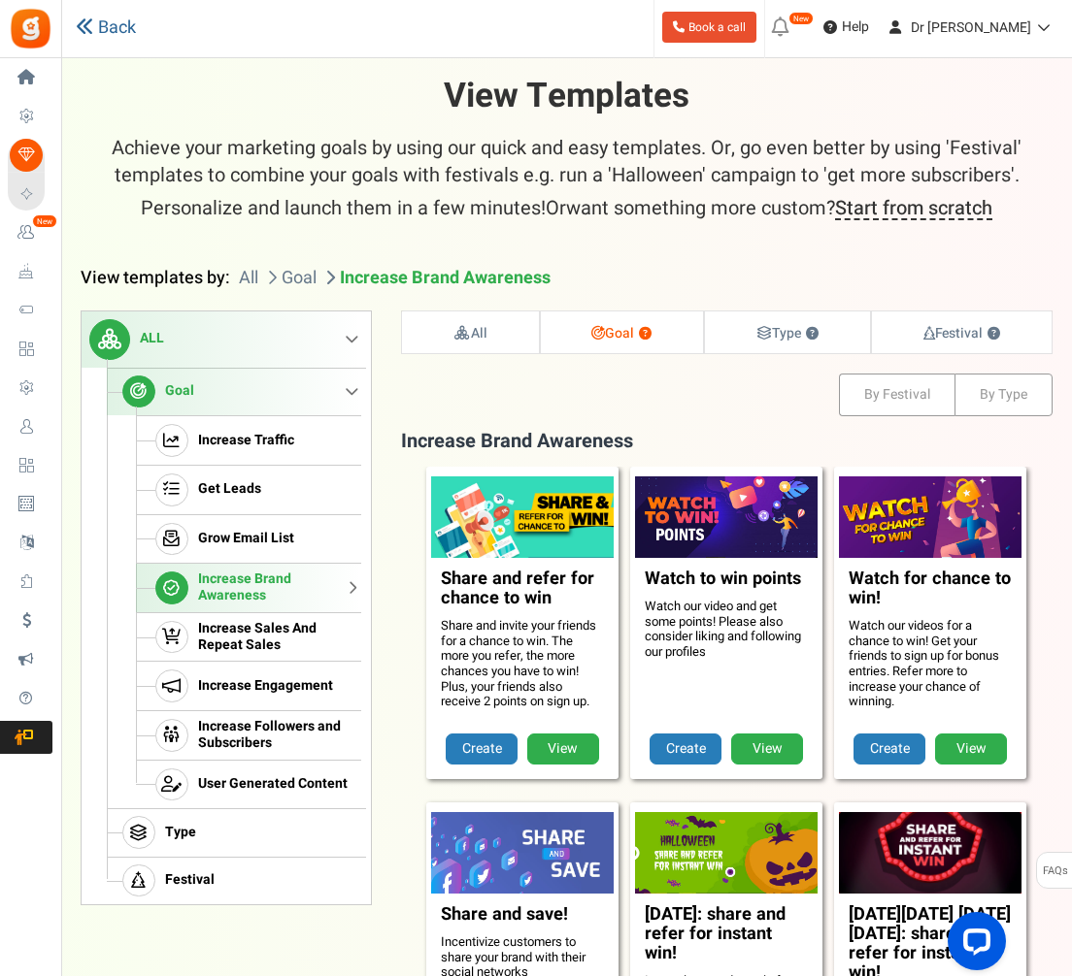
click at [85, 17] on link "Back" at bounding box center [106, 28] width 60 height 25
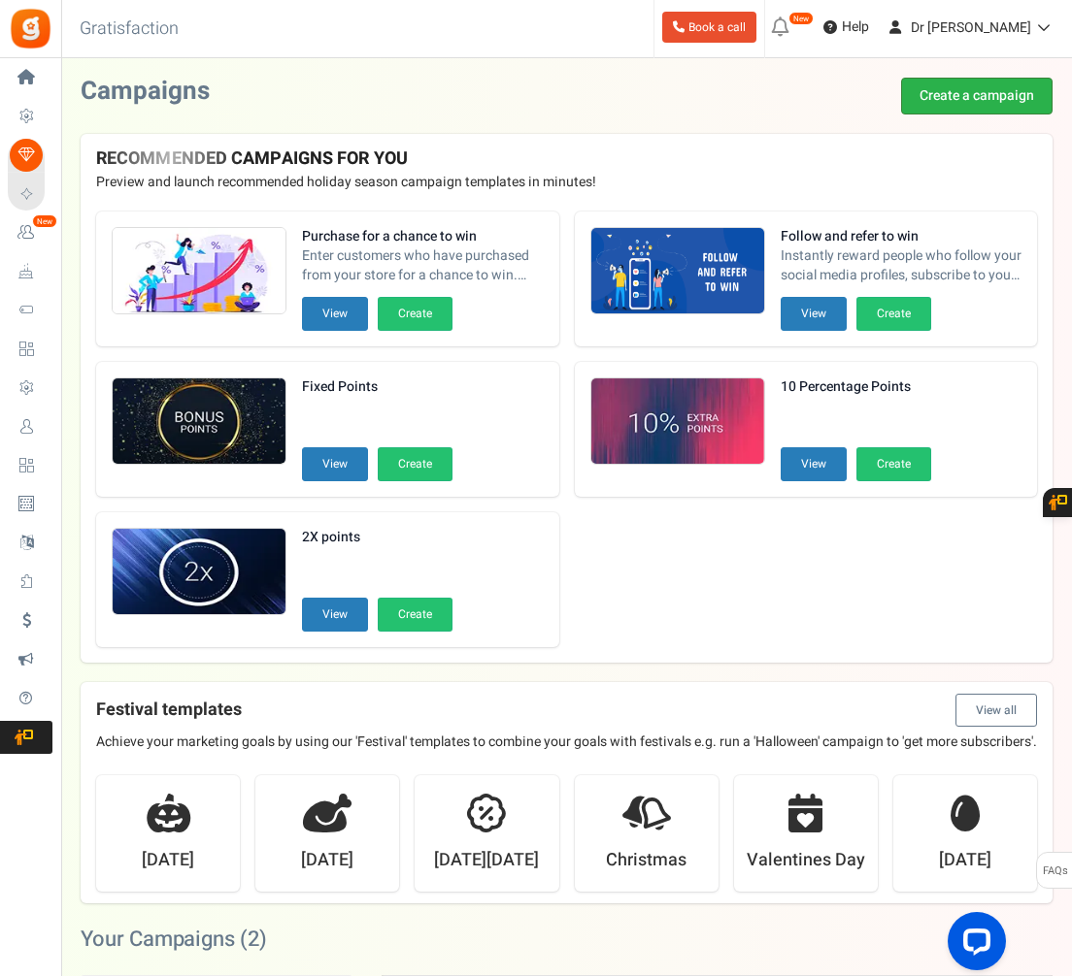
click at [1011, 103] on link "Create a campaign" at bounding box center [976, 96] width 151 height 37
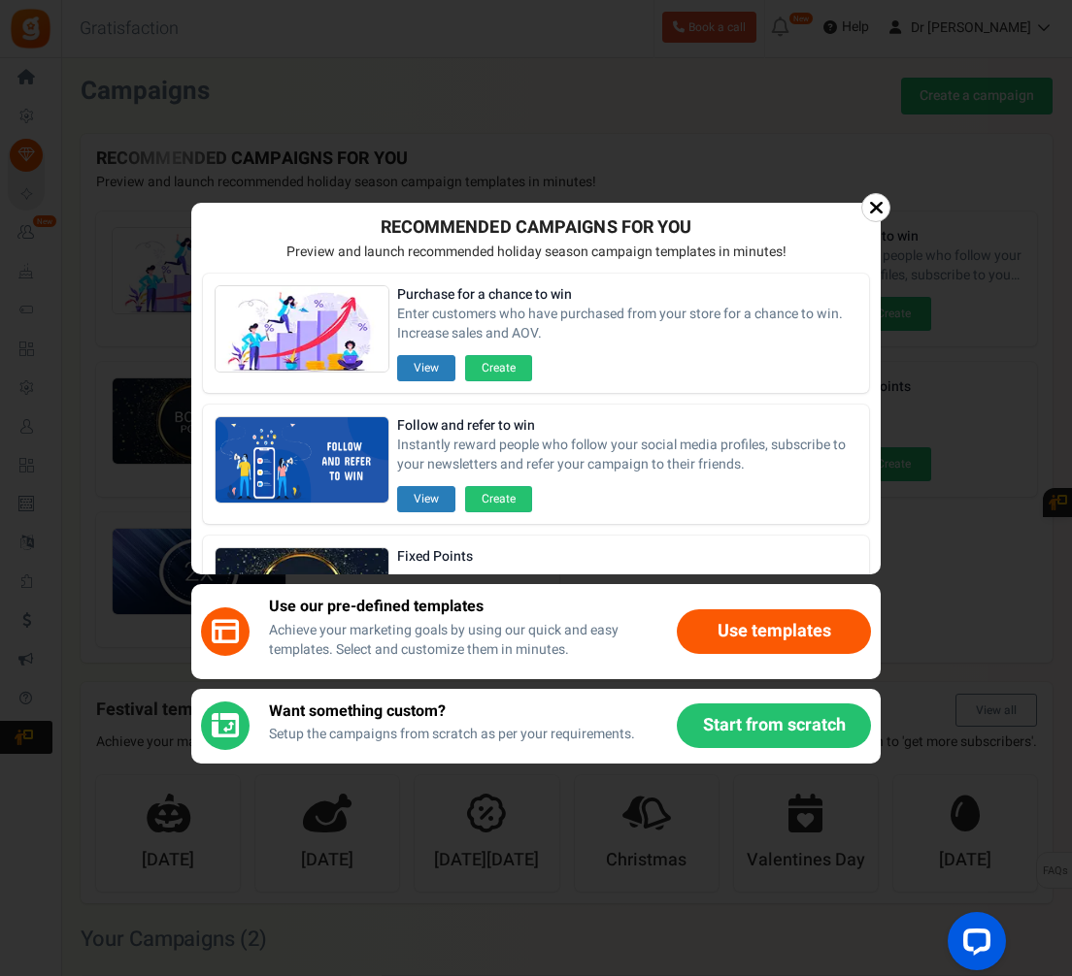
click at [769, 730] on button "Start from scratch" at bounding box center [774, 726] width 194 height 45
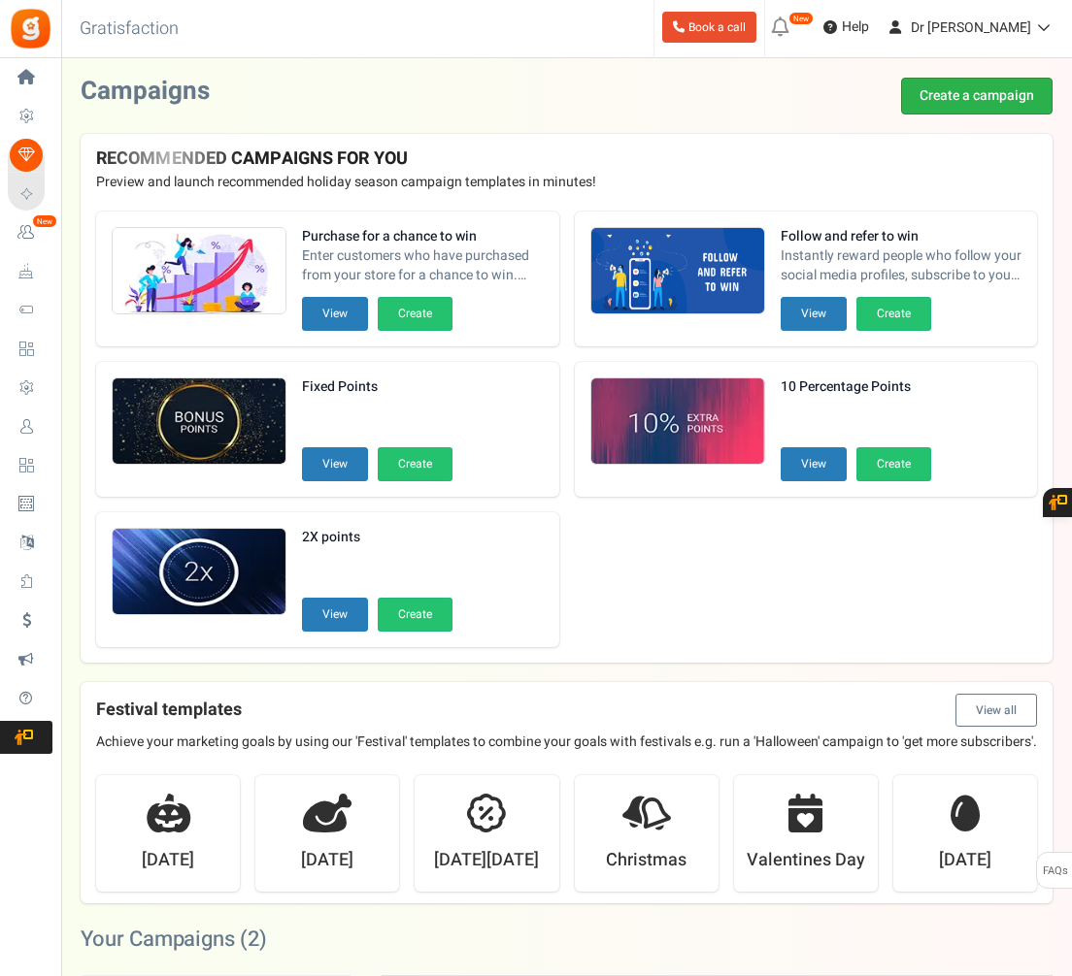
click at [957, 101] on link "Create a campaign" at bounding box center [976, 96] width 151 height 37
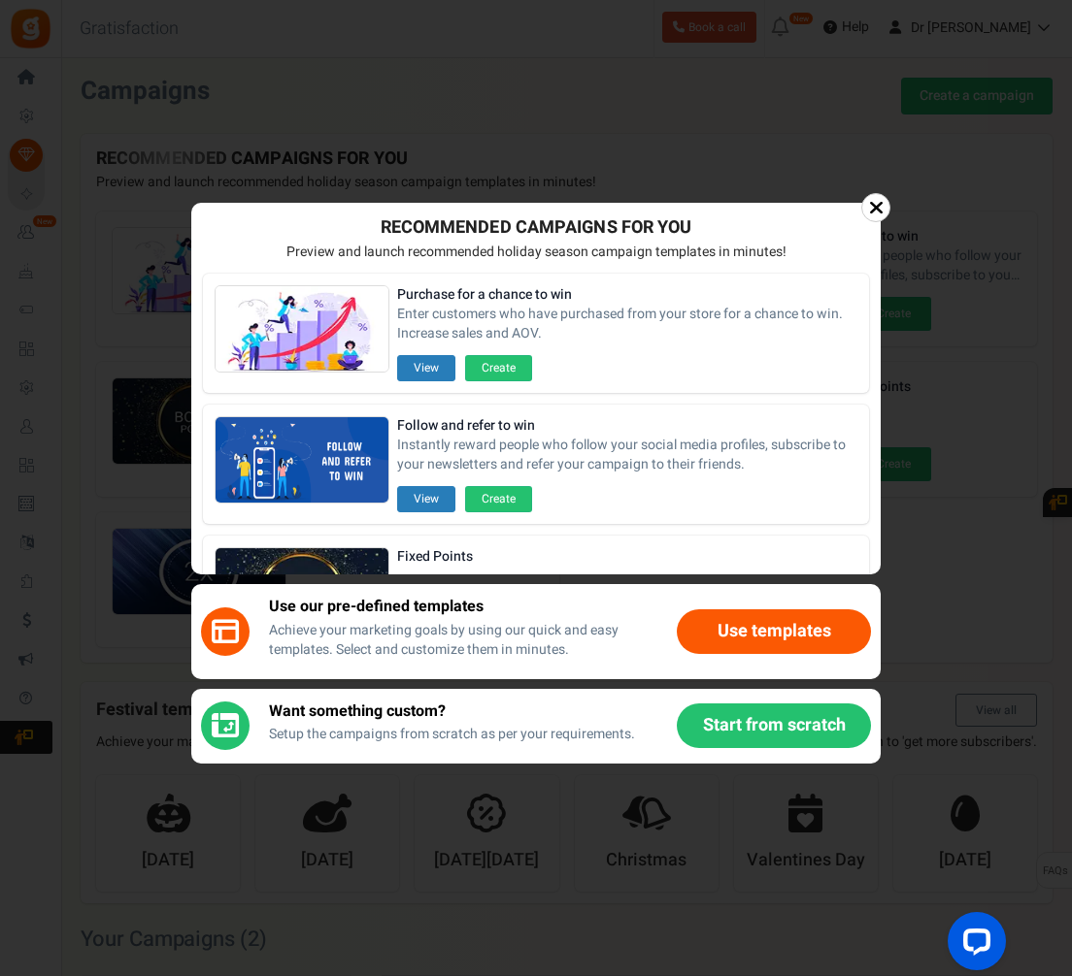
click at [744, 728] on button "Start from scratch" at bounding box center [774, 726] width 194 height 45
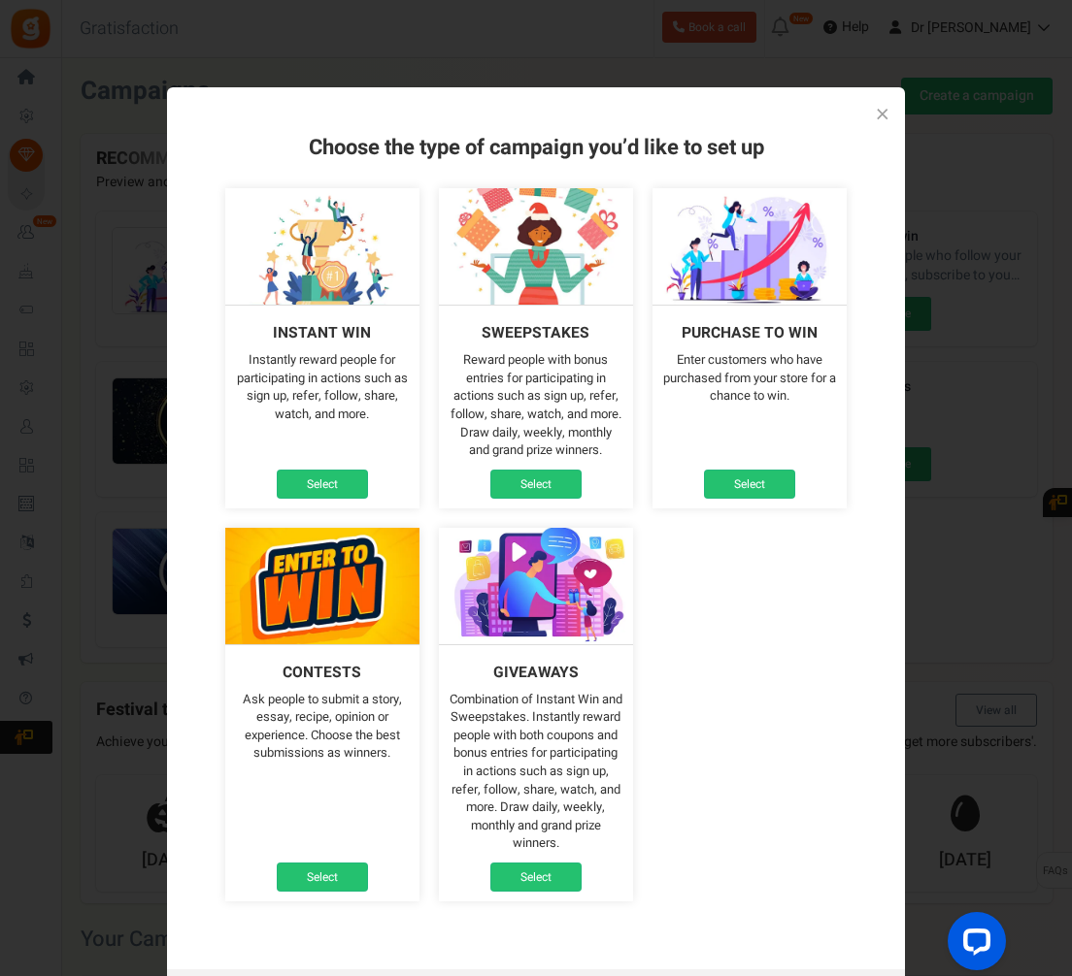
drag, startPoint x: 795, startPoint y: 383, endPoint x: 829, endPoint y: 390, distance: 34.6
click at [829, 390] on p "Enter customers who have purchased from your store for a chance to win." at bounding box center [749, 378] width 175 height 54
click at [717, 484] on link "Select" at bounding box center [749, 484] width 91 height 29
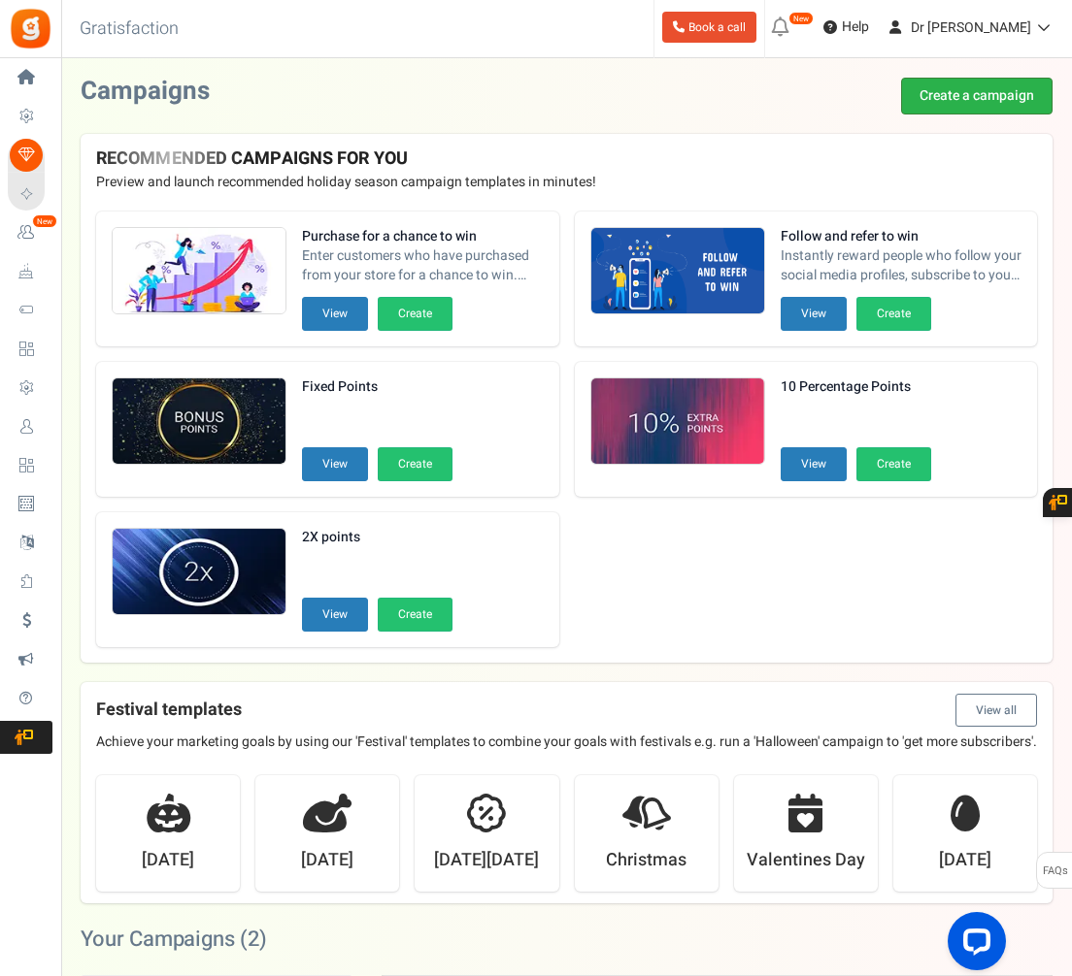
click at [957, 96] on link "Create a campaign" at bounding box center [976, 96] width 151 height 37
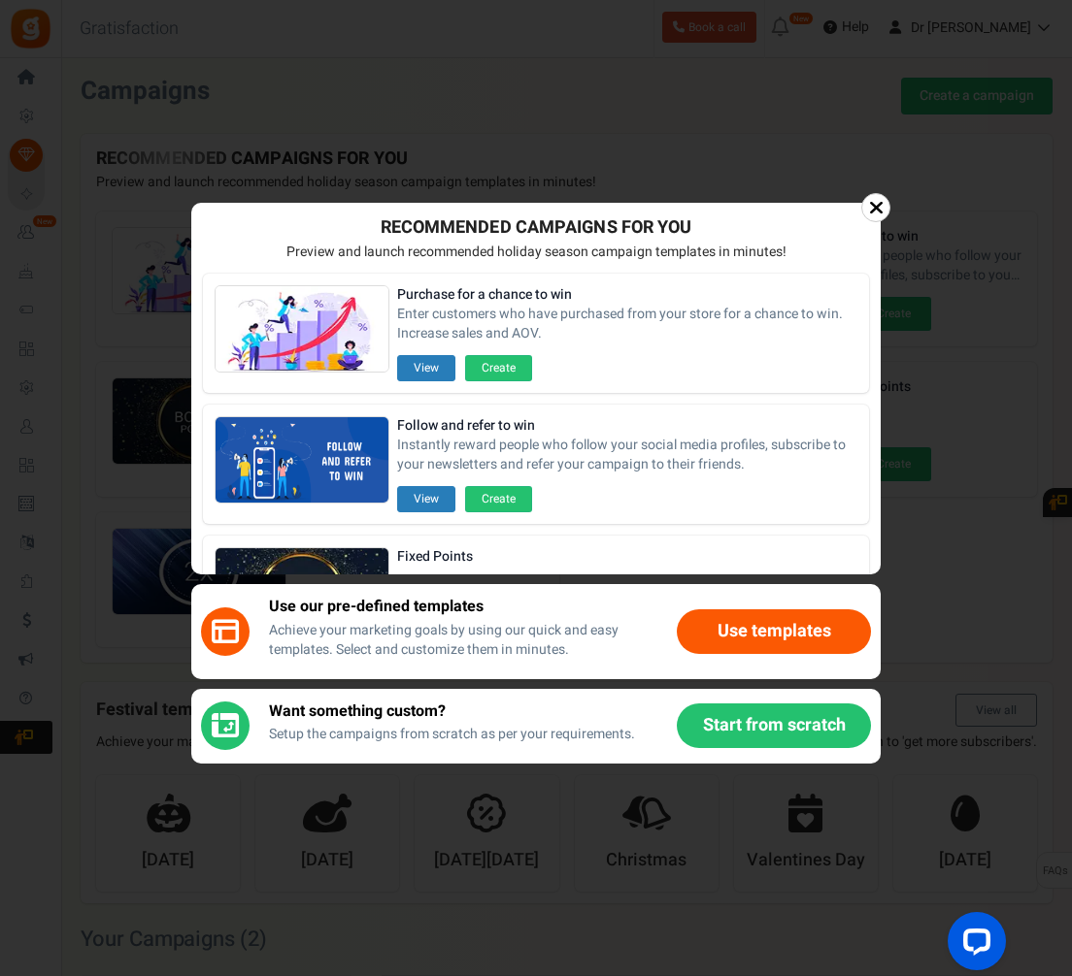
click at [749, 739] on button "Start from scratch" at bounding box center [774, 726] width 194 height 45
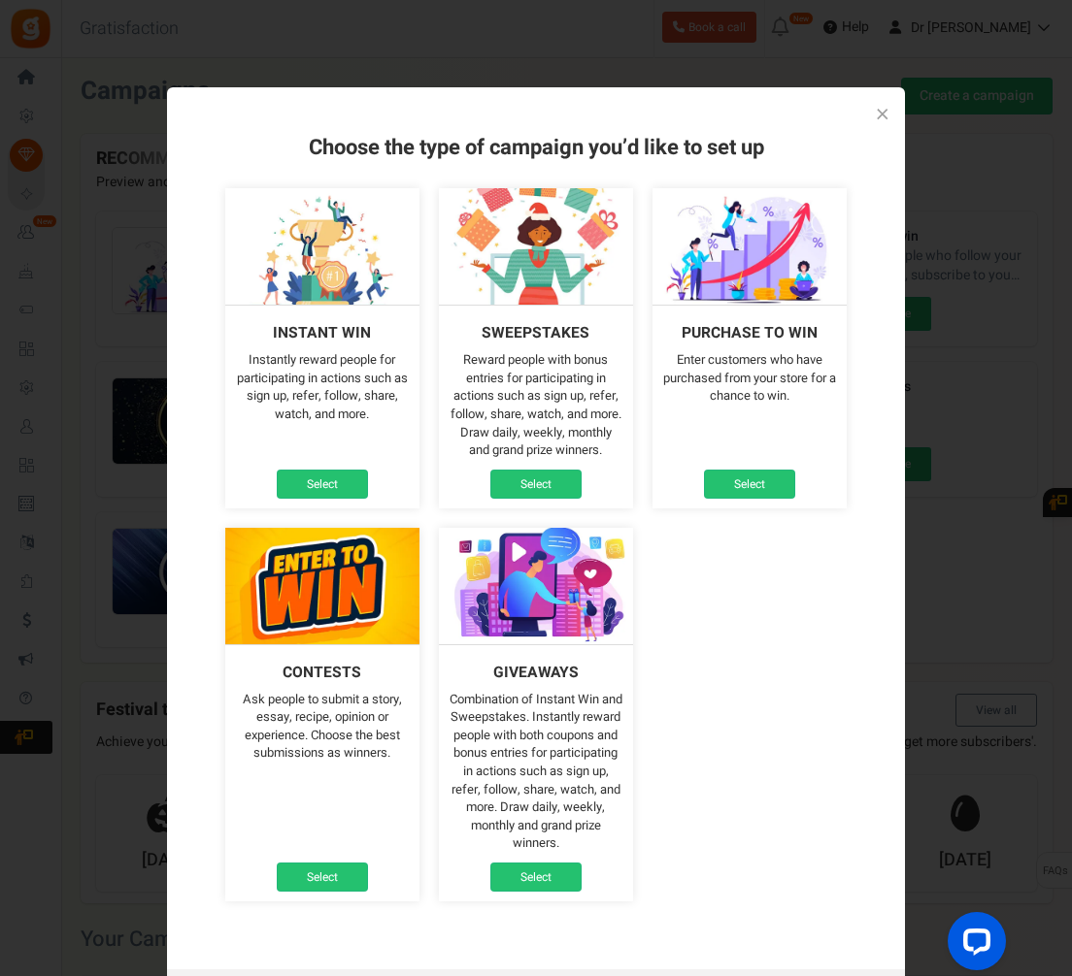
click at [333, 423] on div "Instant win Instantly reward people for participating in actions such as sign u…" at bounding box center [322, 407] width 194 height 204
click at [323, 474] on link "Select" at bounding box center [322, 484] width 91 height 29
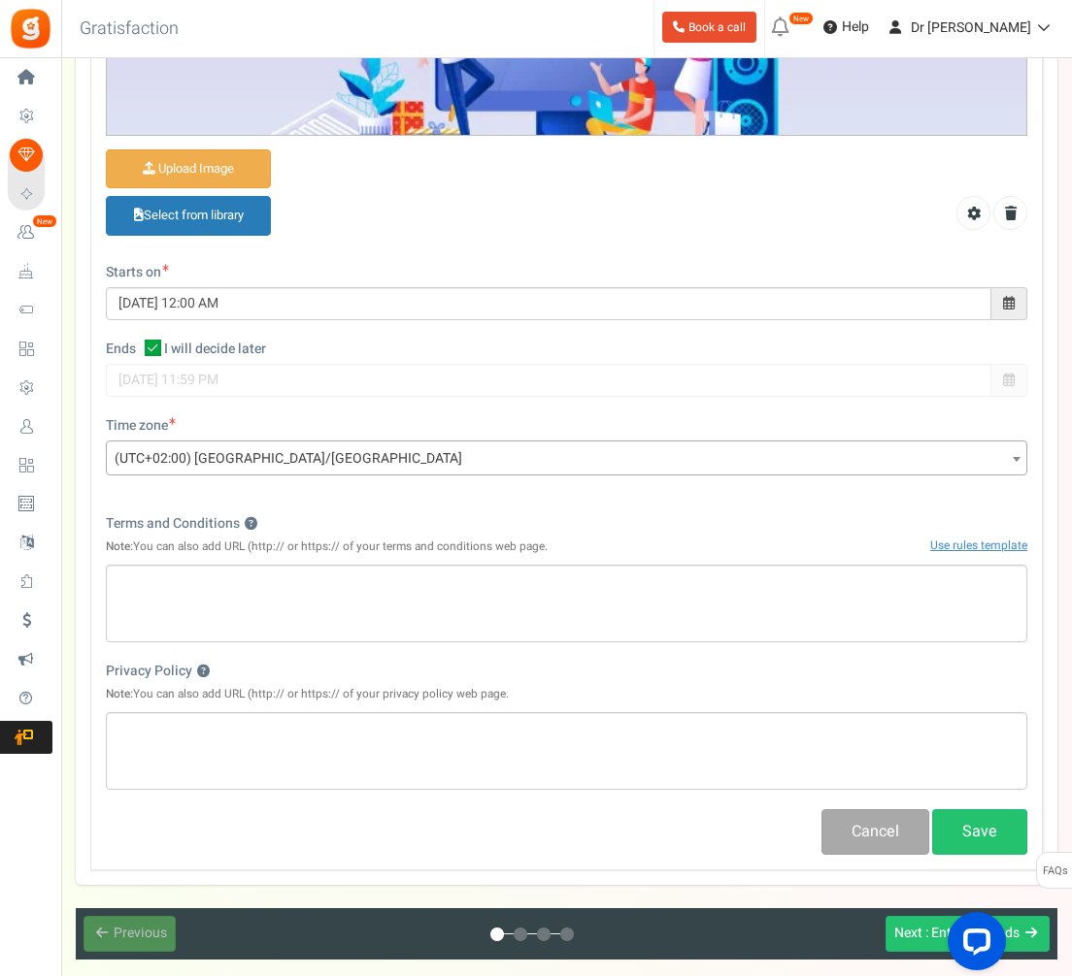
scroll to position [850, 0]
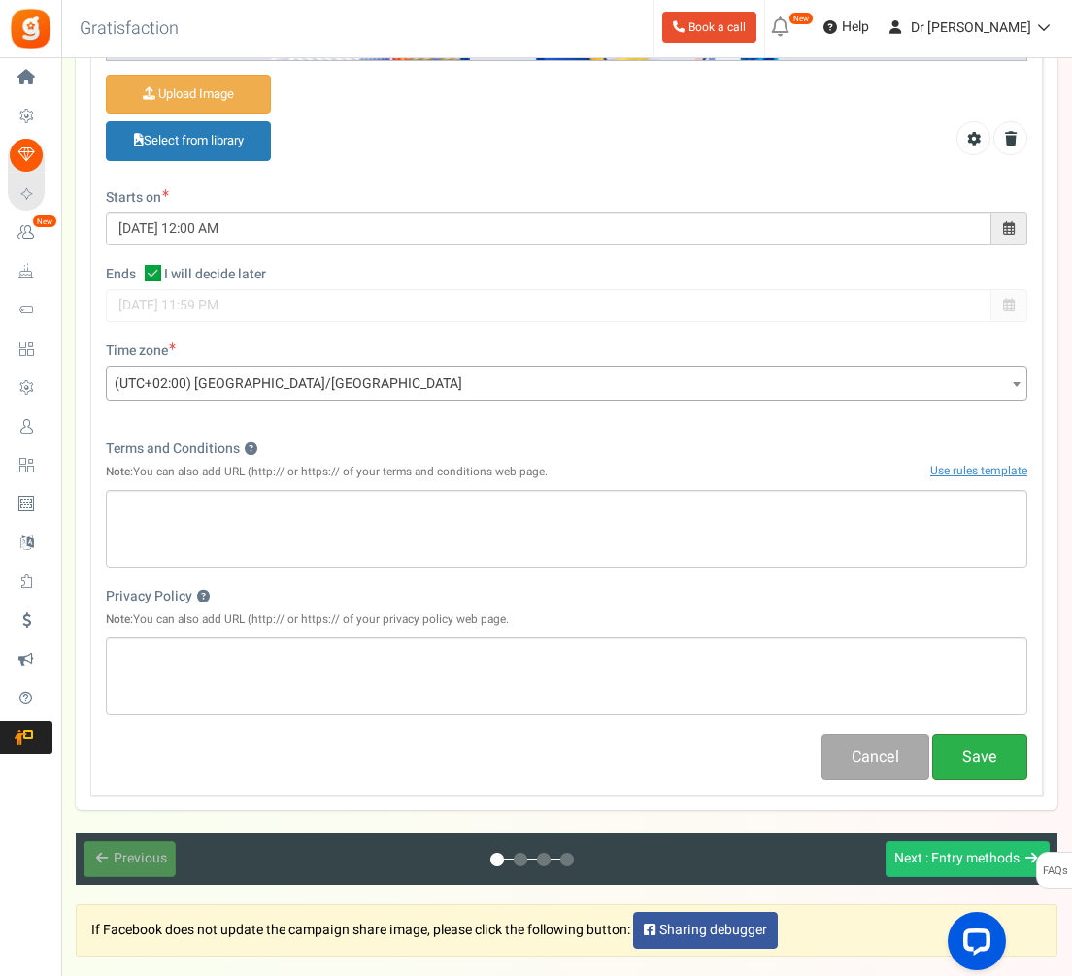
click at [956, 744] on button "Save" at bounding box center [979, 758] width 95 height 46
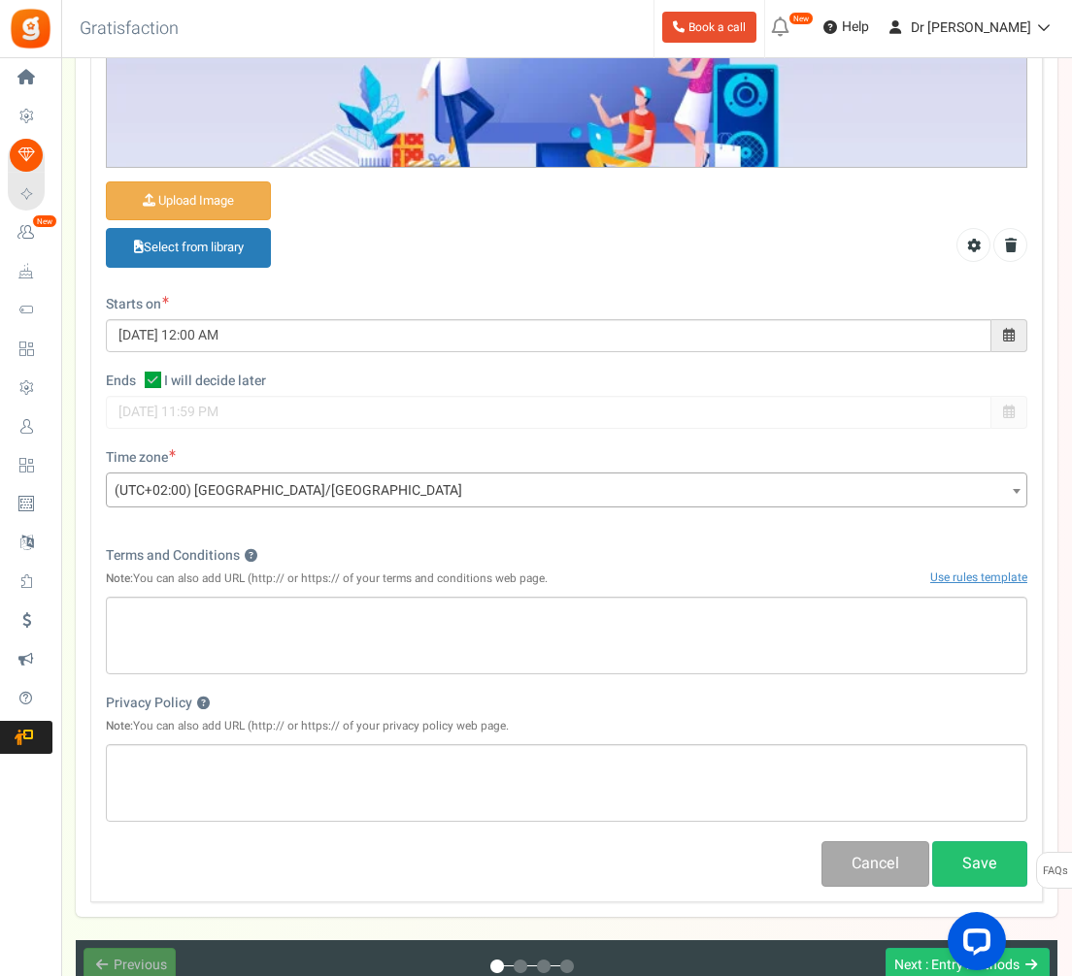
scroll to position [742, 0]
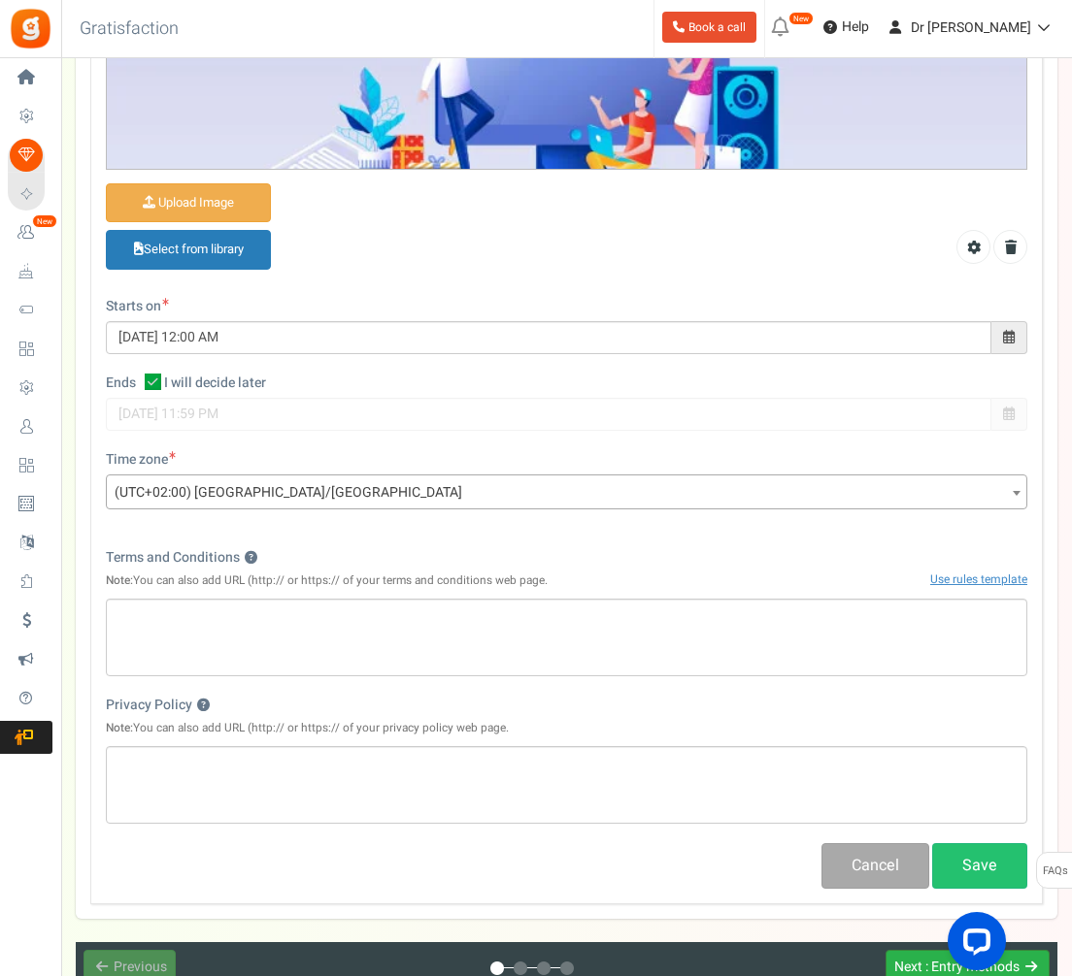
click at [917, 951] on button "Next : Entry methods" at bounding box center [967, 968] width 164 height 36
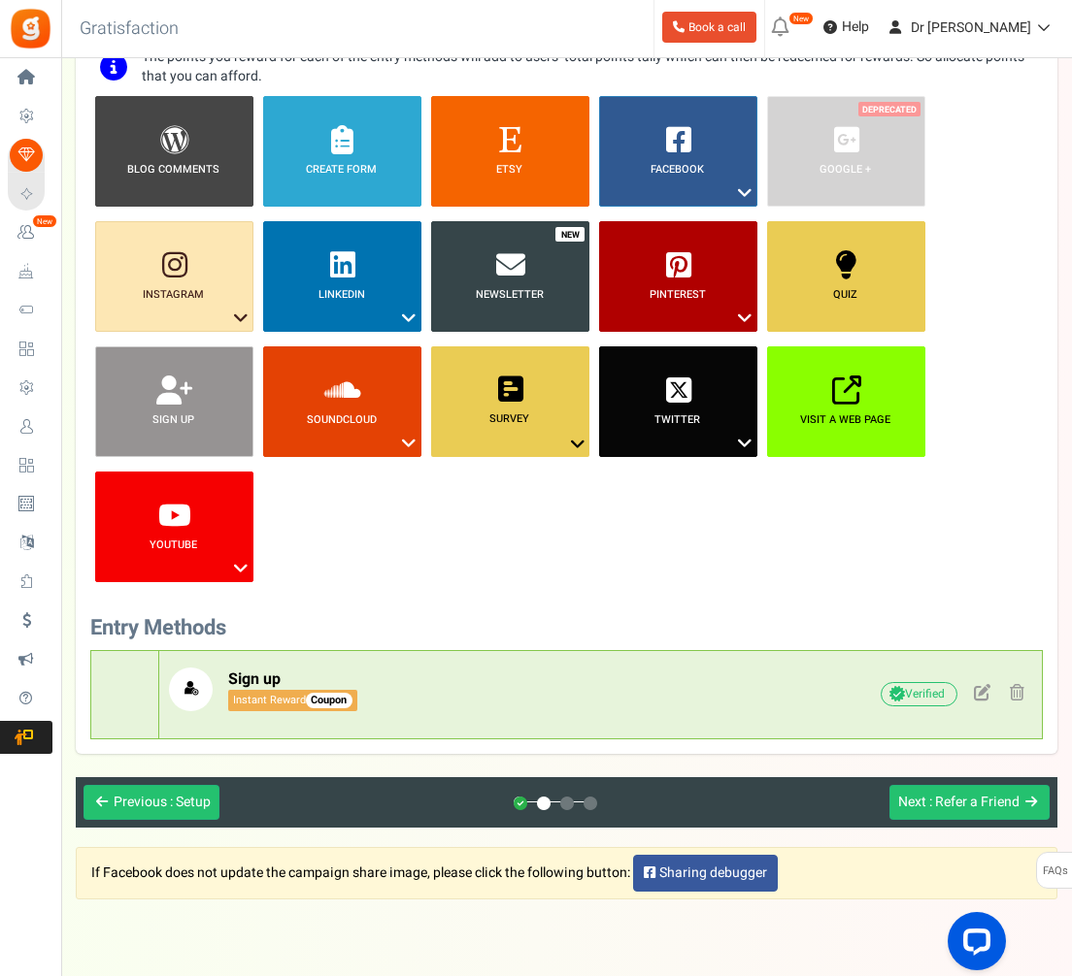
scroll to position [266, 0]
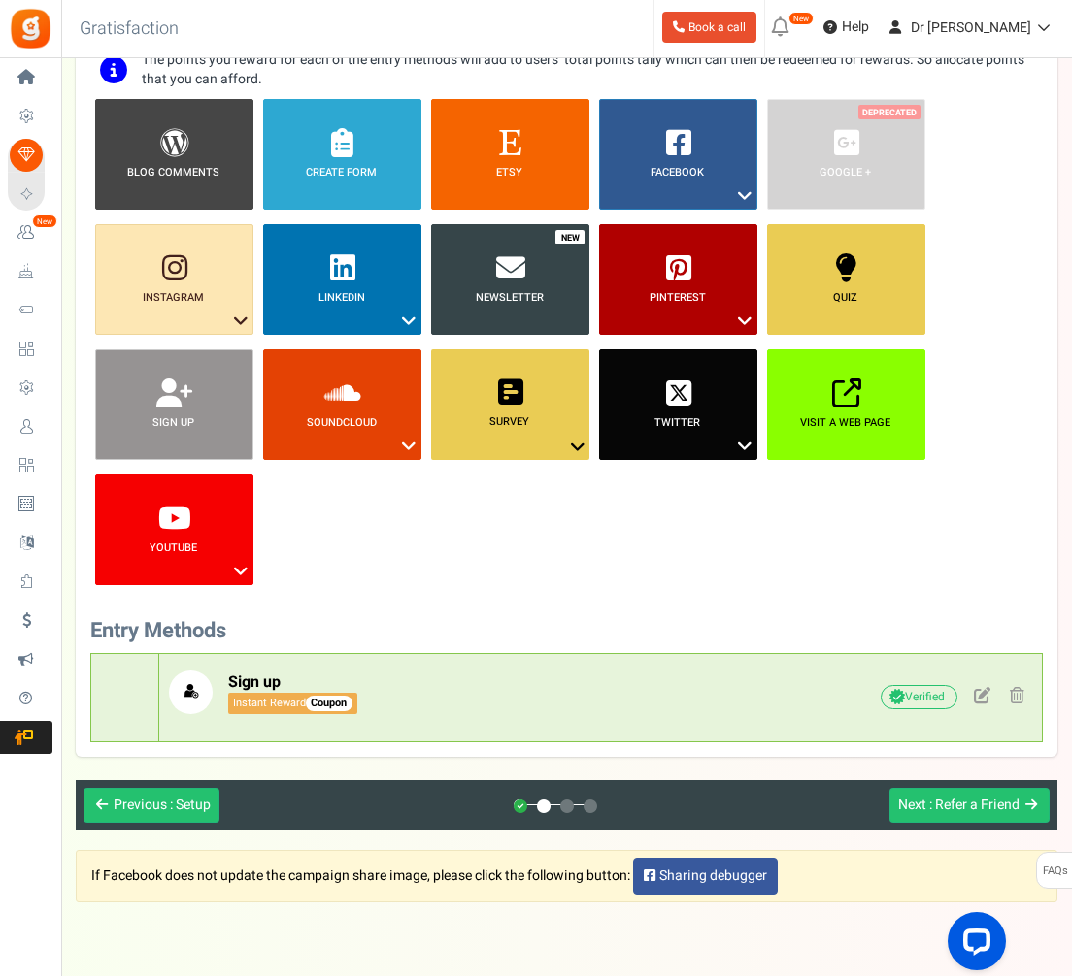
click at [717, 709] on p "Sign up Instant Reward Coupon" at bounding box center [455, 693] width 572 height 44
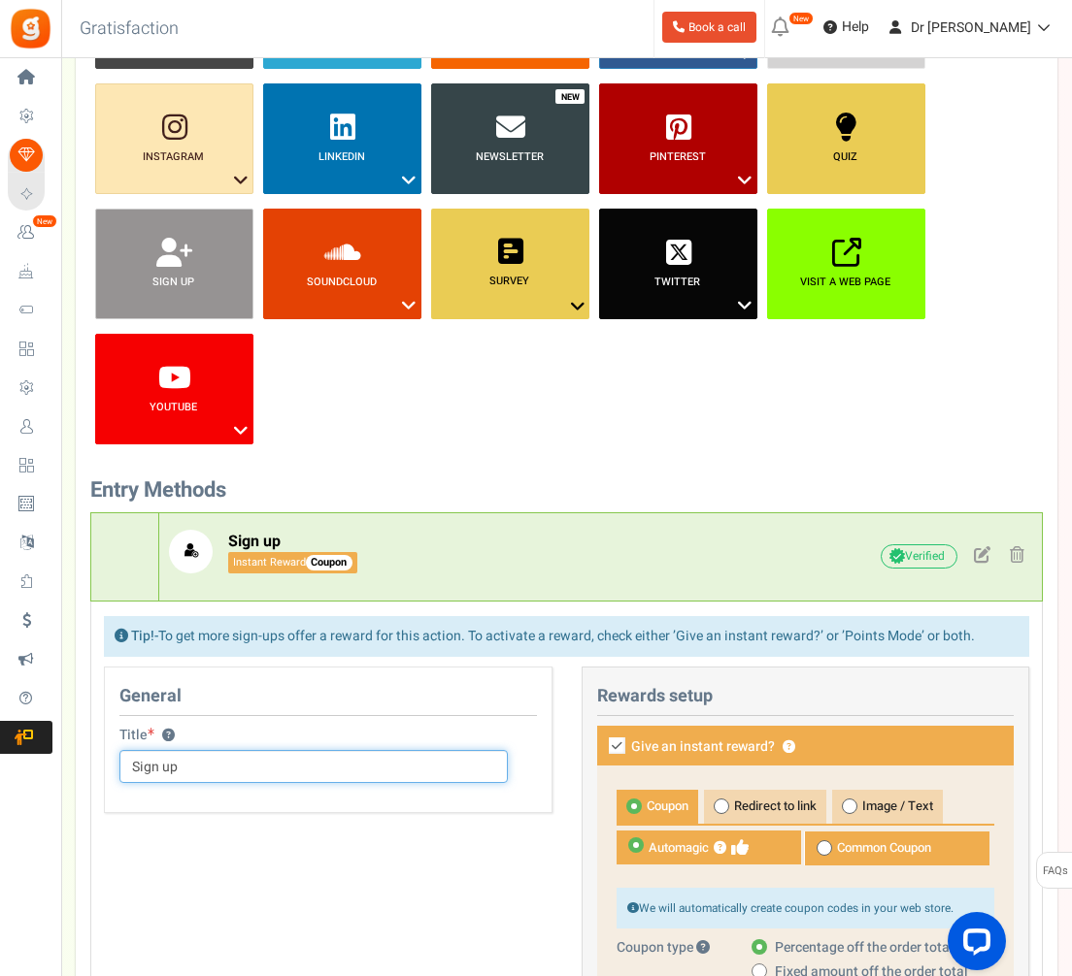
scroll to position [622, 0]
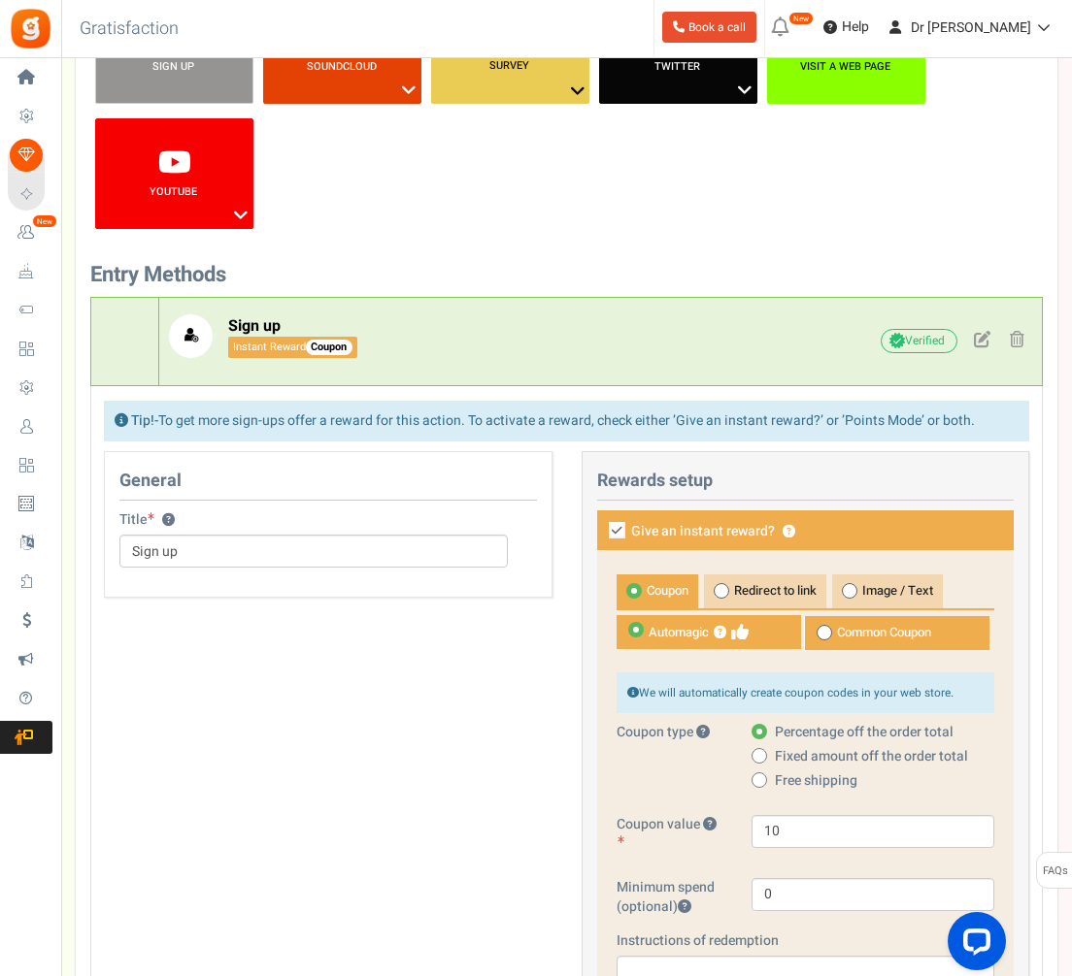
click at [626, 528] on label "Give an instant reward? ?" at bounding box center [805, 531] width 417 height 40
click at [602, 528] on input "Give an instant reward? ?" at bounding box center [595, 532] width 13 height 13
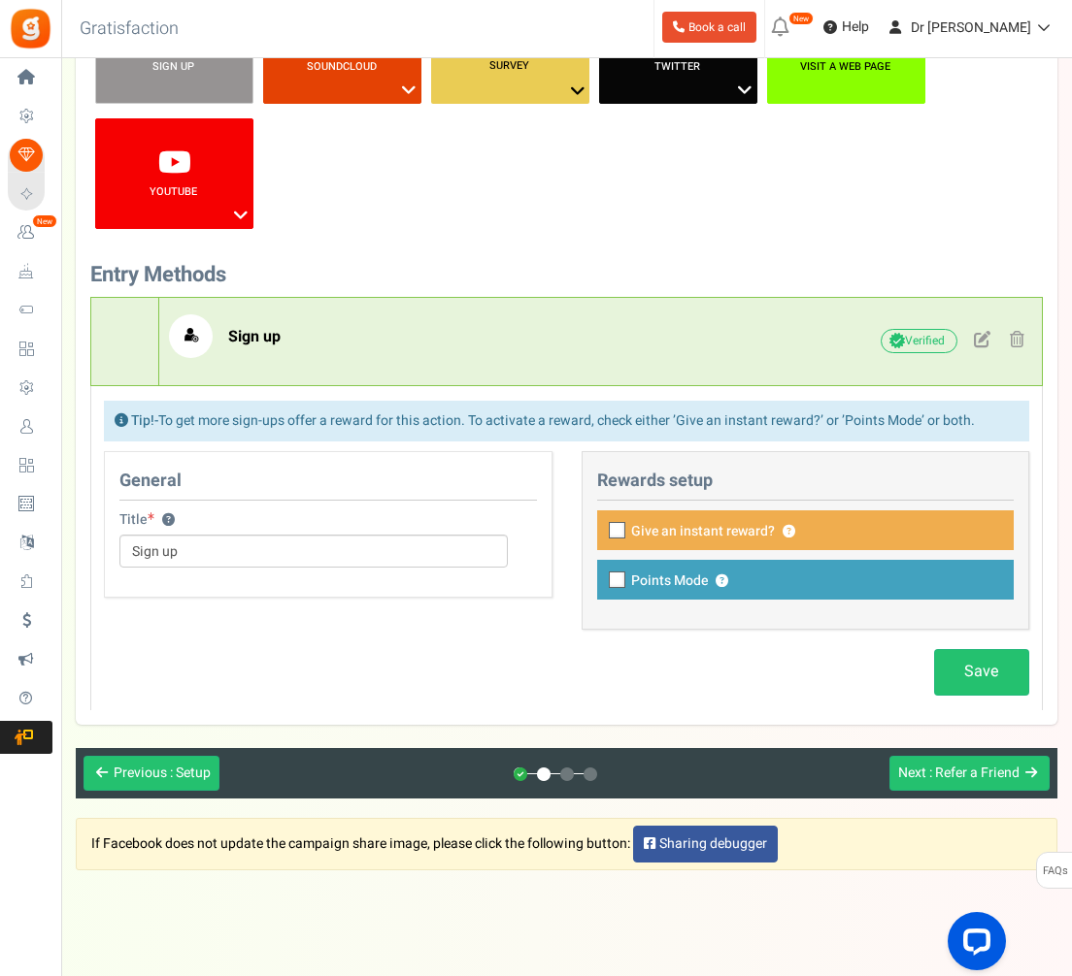
scroll to position [588, 0]
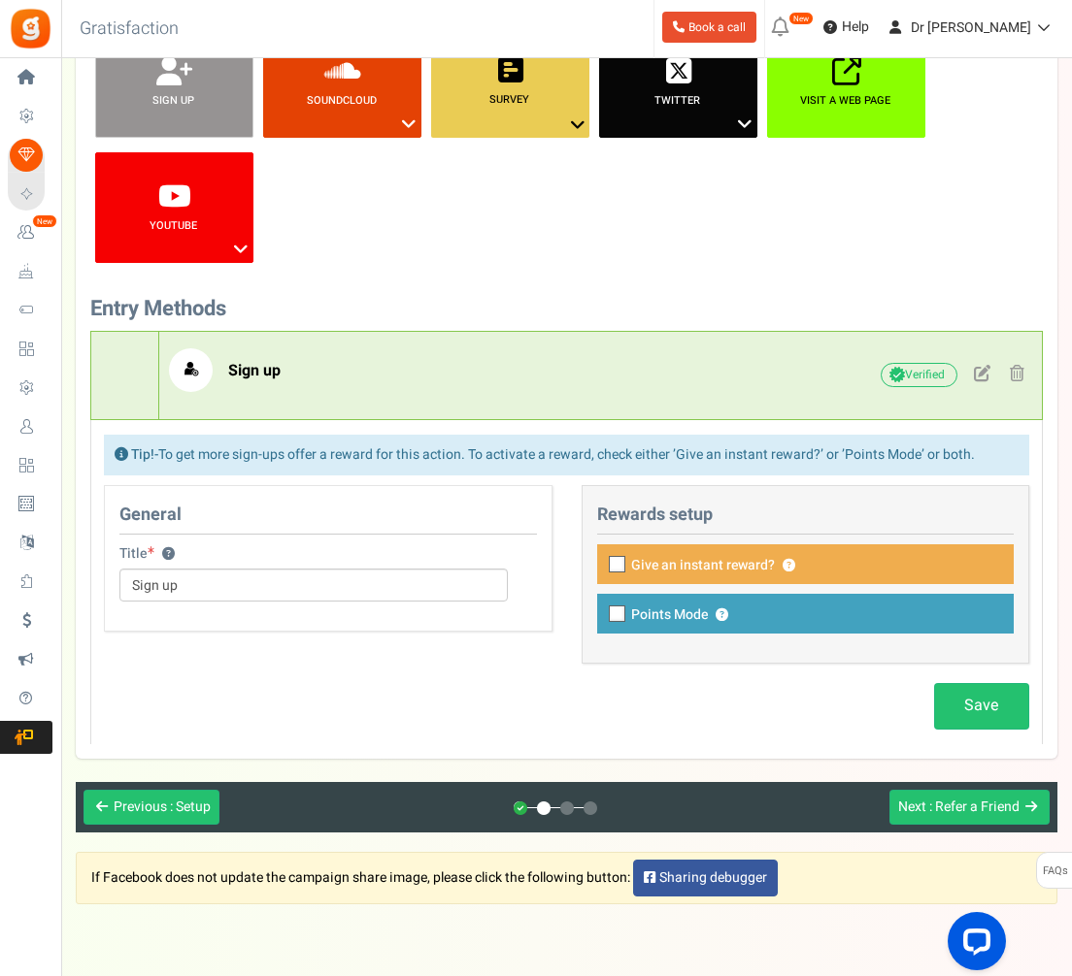
click at [617, 561] on icon at bounding box center [618, 565] width 13 height 13
click at [602, 561] on input "Give an instant reward? ?" at bounding box center [595, 566] width 13 height 13
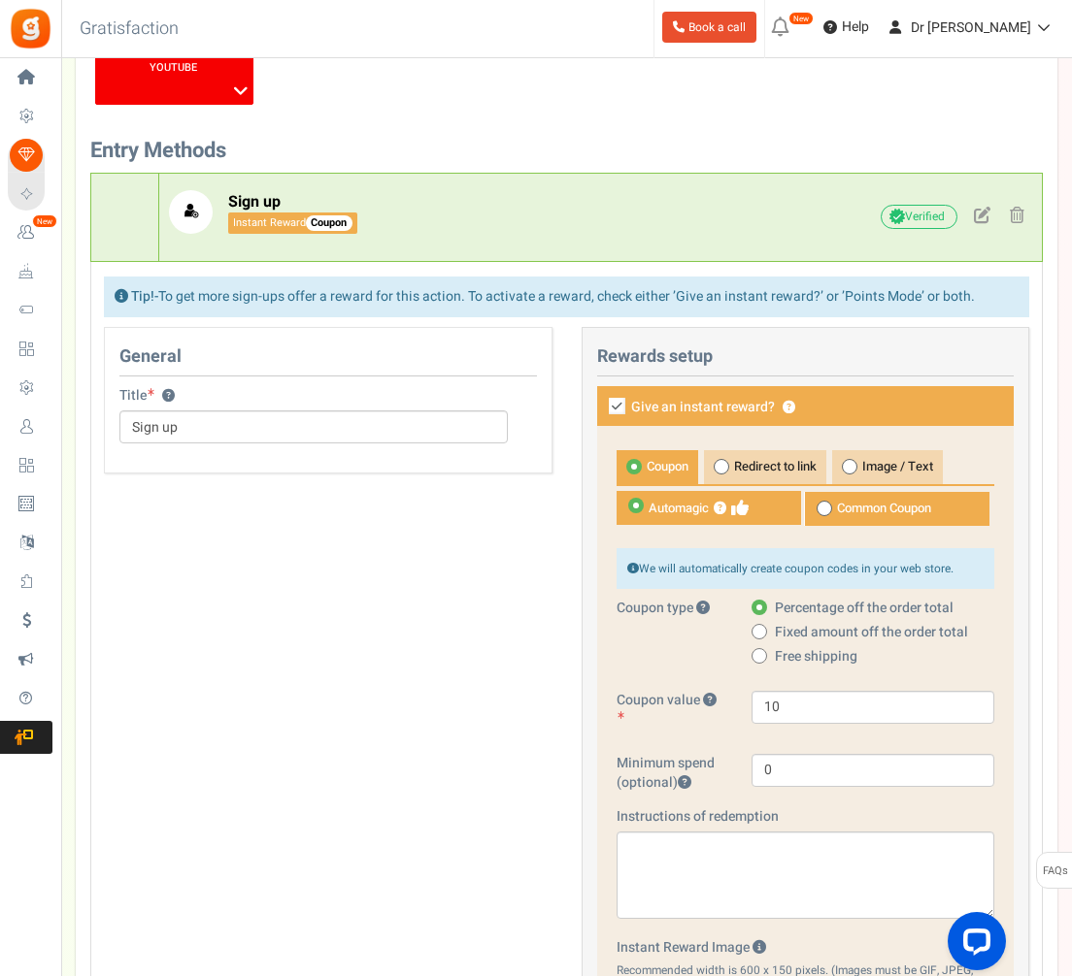
scroll to position [838, 0]
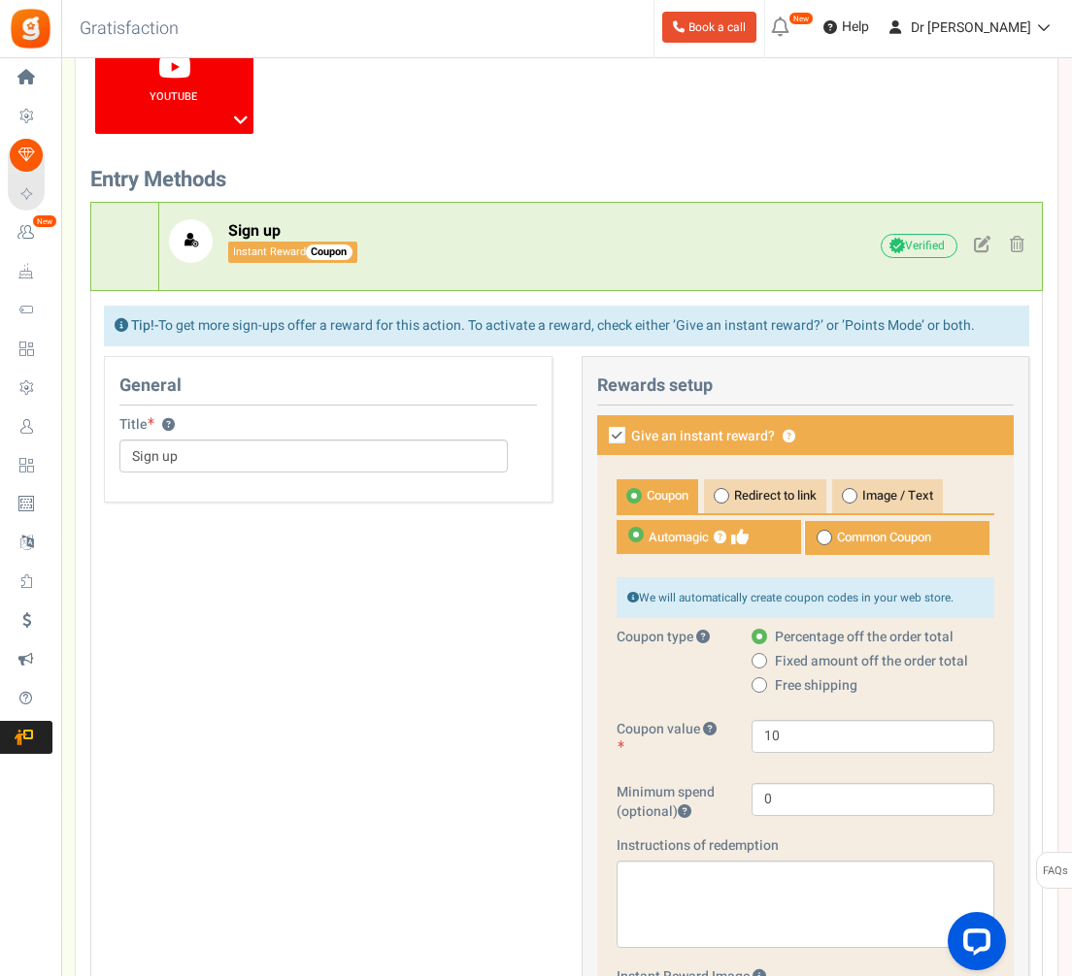
click at [612, 441] on icon at bounding box center [617, 435] width 17 height 17
click at [602, 441] on input "Give an instant reward? ?" at bounding box center [595, 437] width 13 height 13
checkbox input "false"
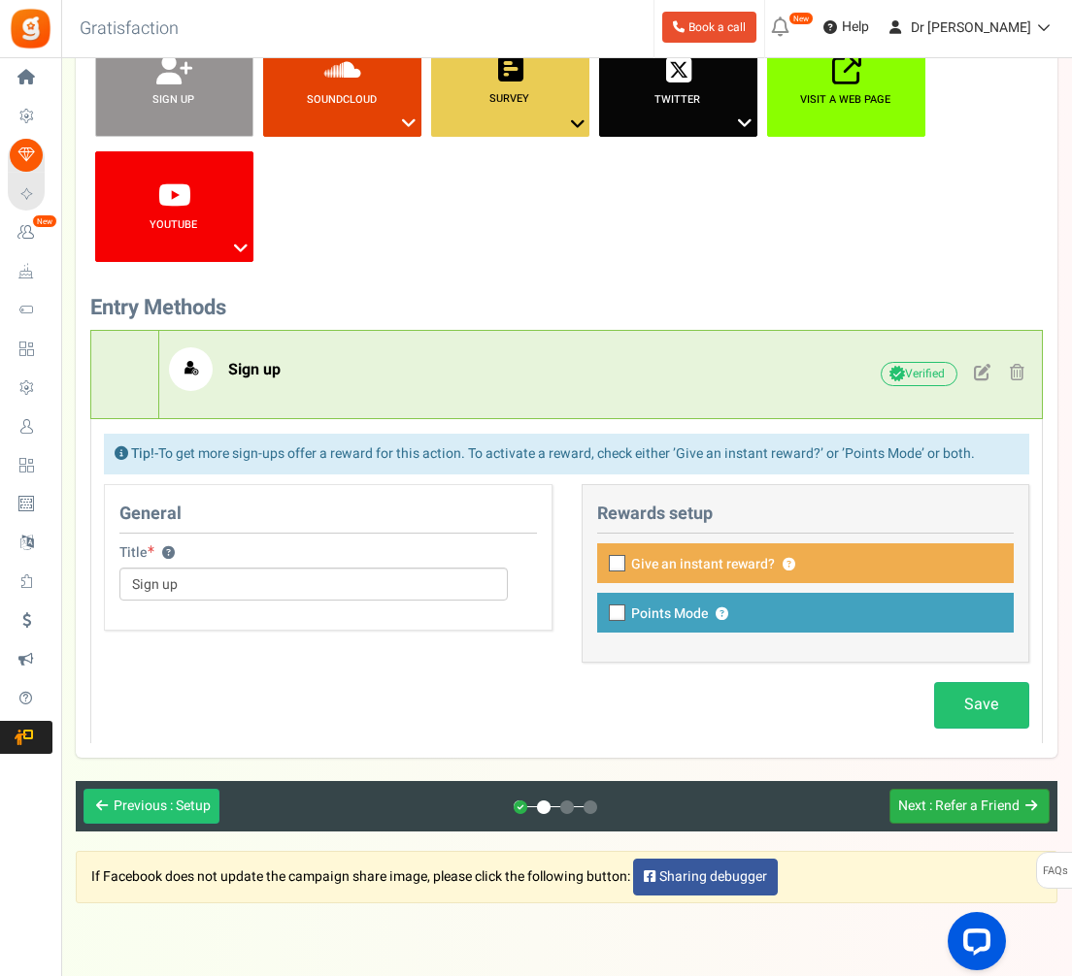
scroll to position [588, 0]
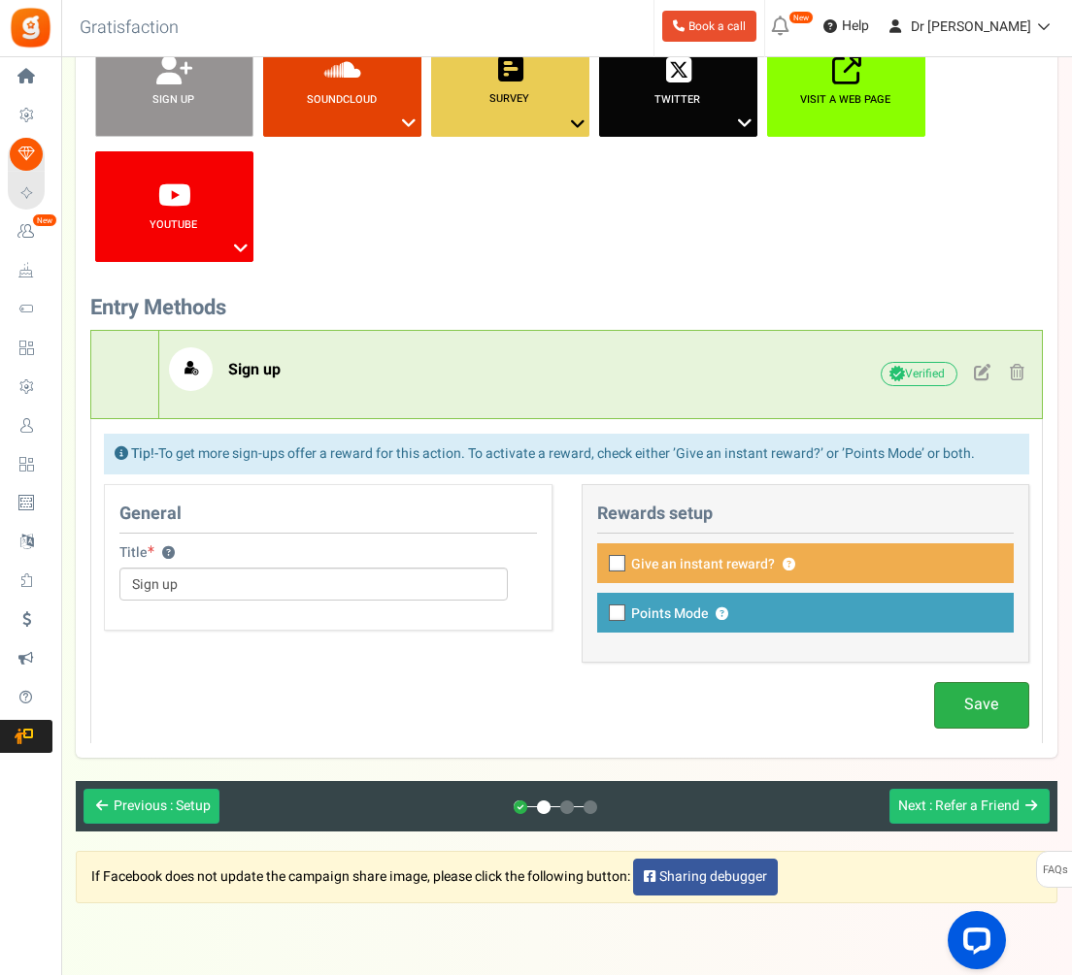
click at [956, 720] on link "Save" at bounding box center [981, 706] width 95 height 46
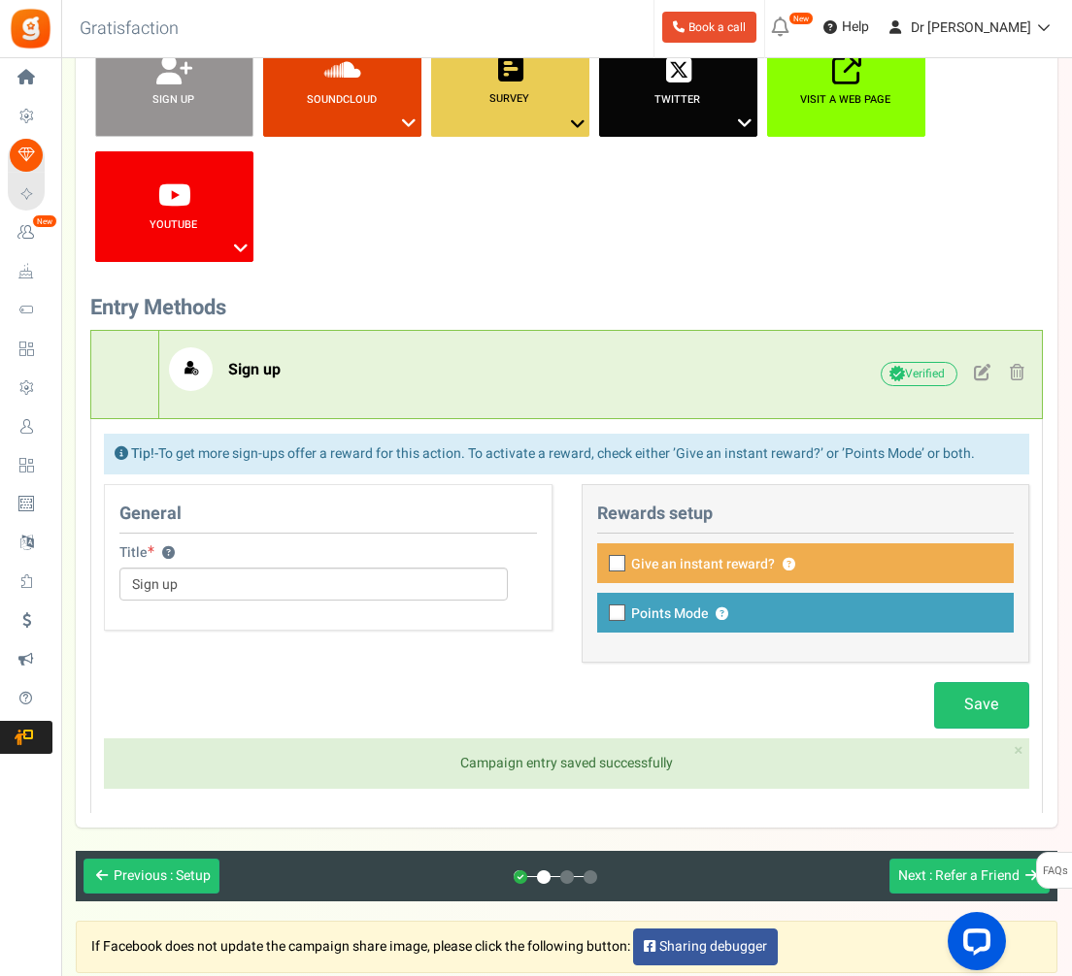
drag, startPoint x: 924, startPoint y: 836, endPoint x: 922, endPoint y: 850, distance: 14.7
click at [922, 850] on div "Setup Prize Entry Methods Reward Setup Refer a Friend Layout & Preview Layout &…" at bounding box center [566, 223] width 1010 height 1358
click at [919, 866] on span "Next" at bounding box center [912, 876] width 28 height 20
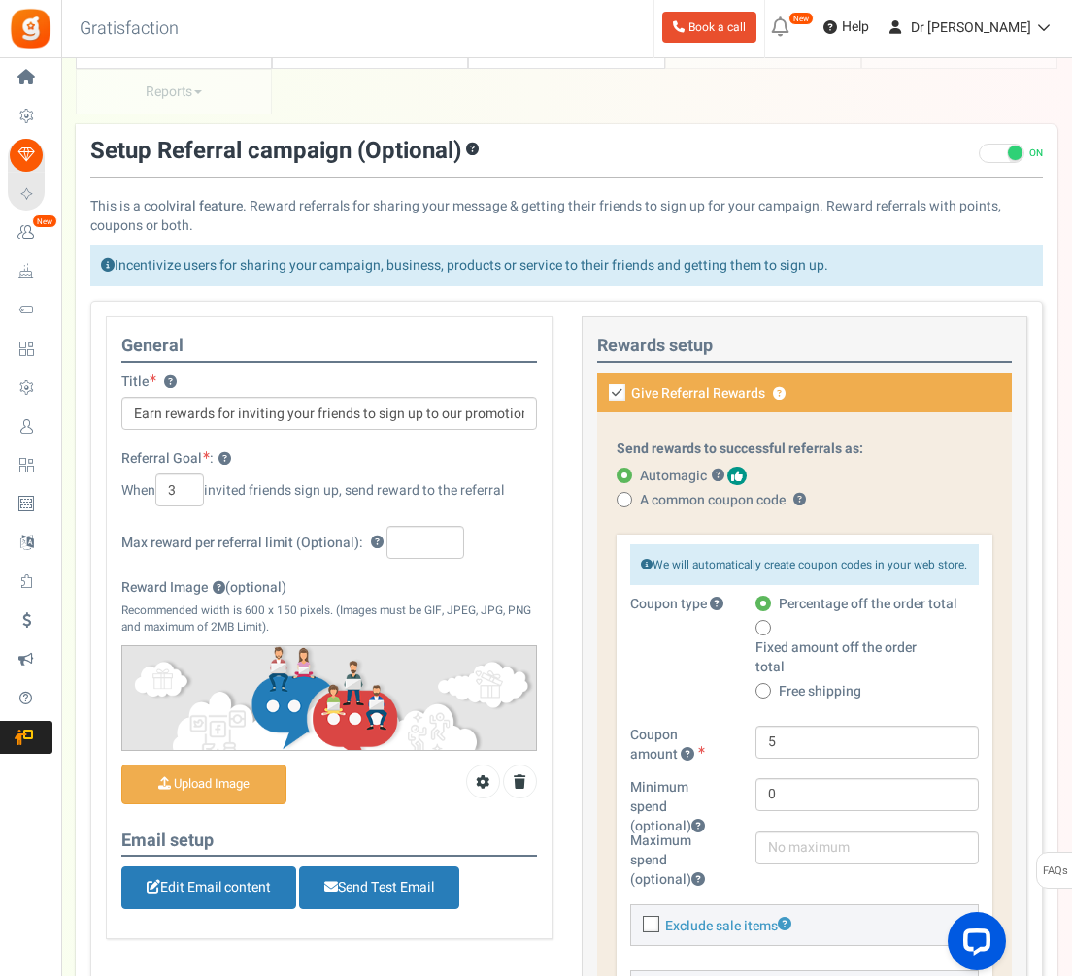
scroll to position [0, 0]
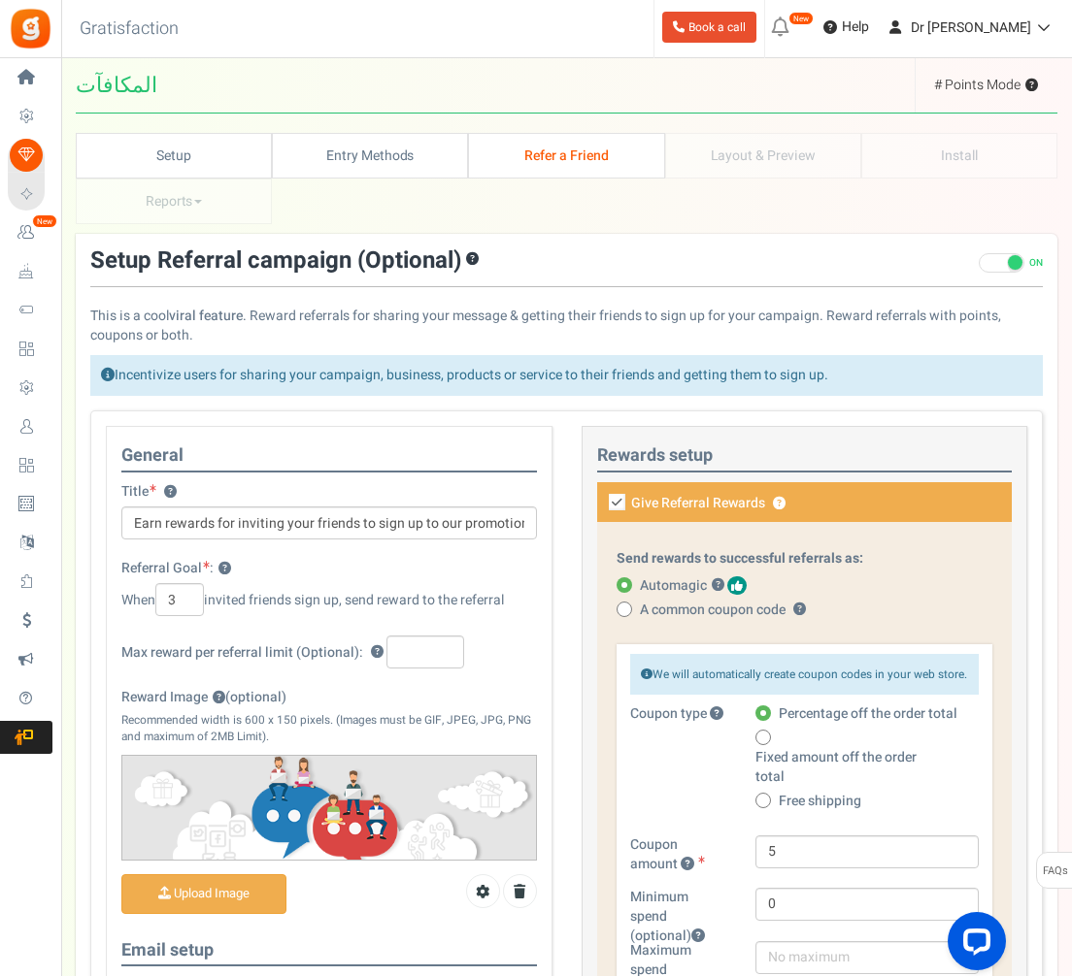
click at [725, 137] on li "Layout & Preview" at bounding box center [763, 156] width 196 height 46
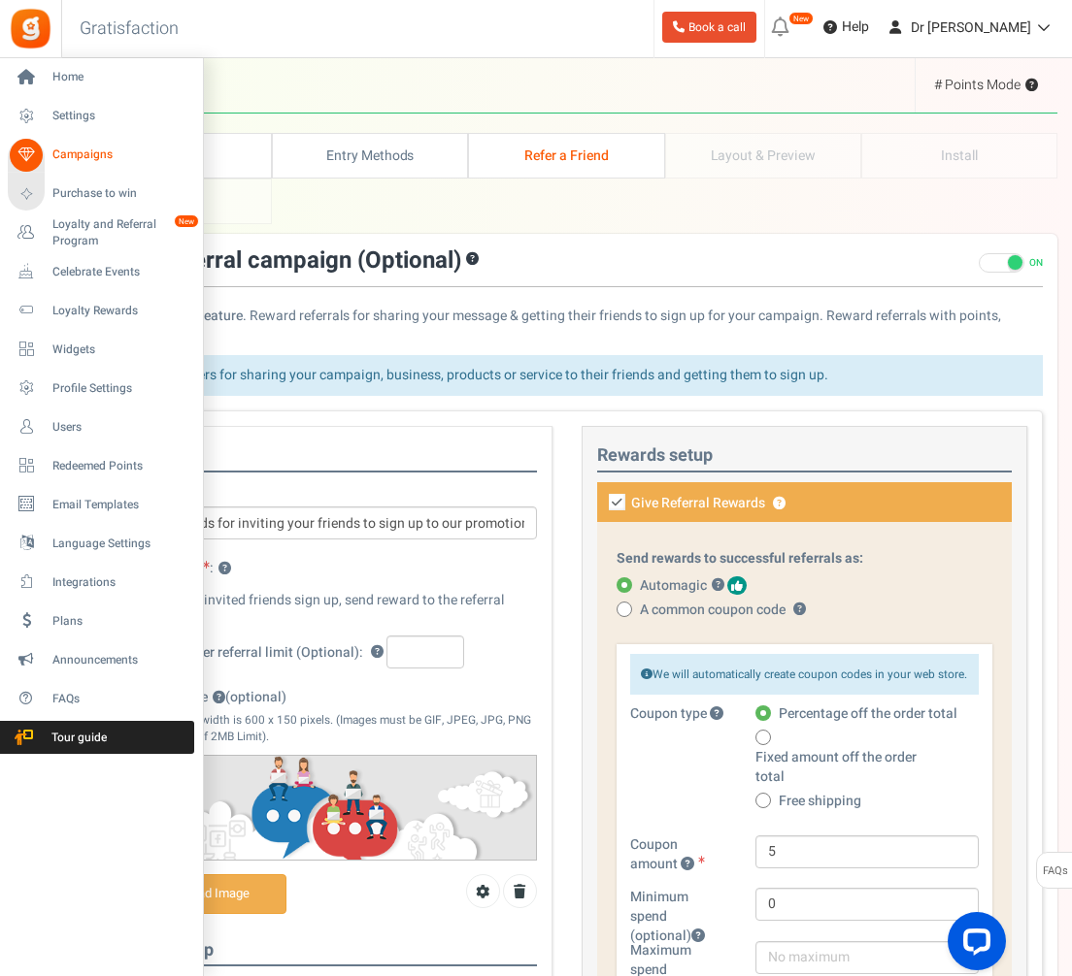
click at [116, 152] on span "Campaigns" at bounding box center [120, 155] width 136 height 17
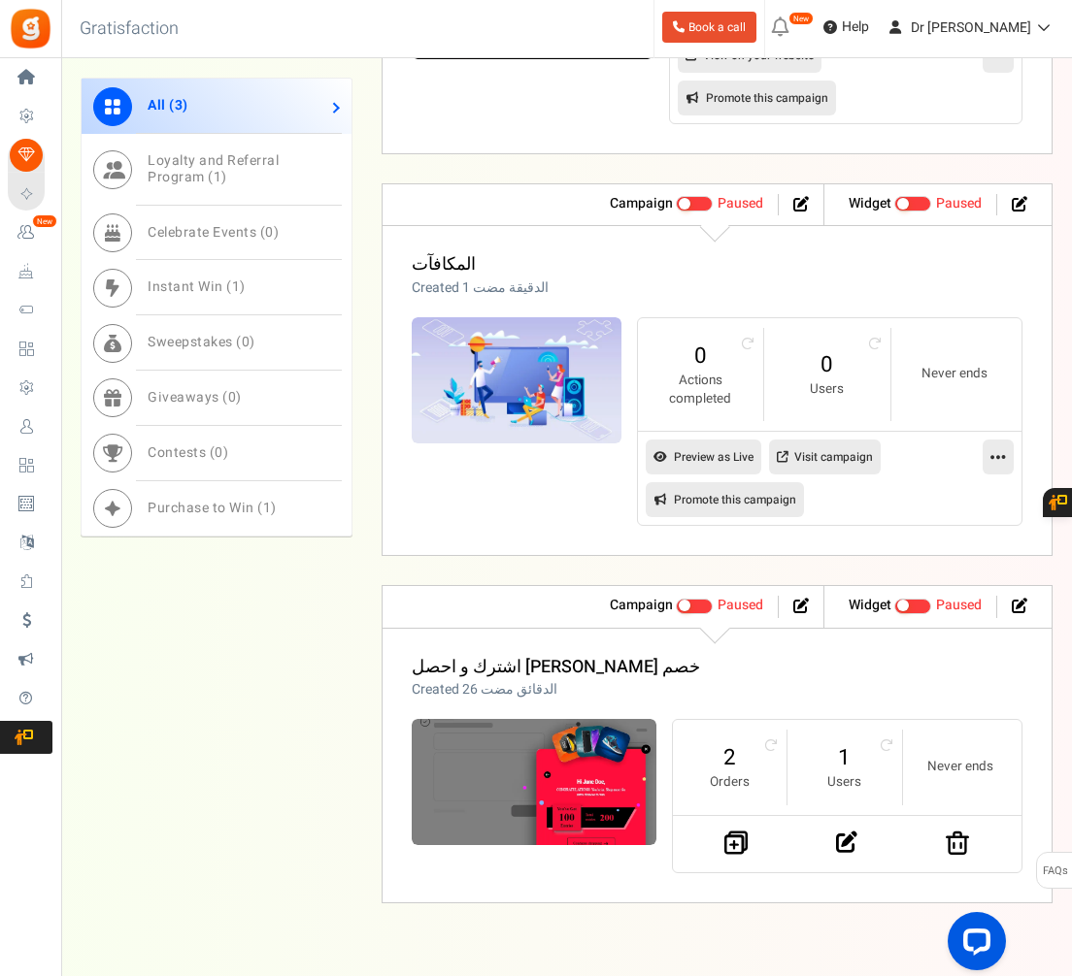
scroll to position [1245, 0]
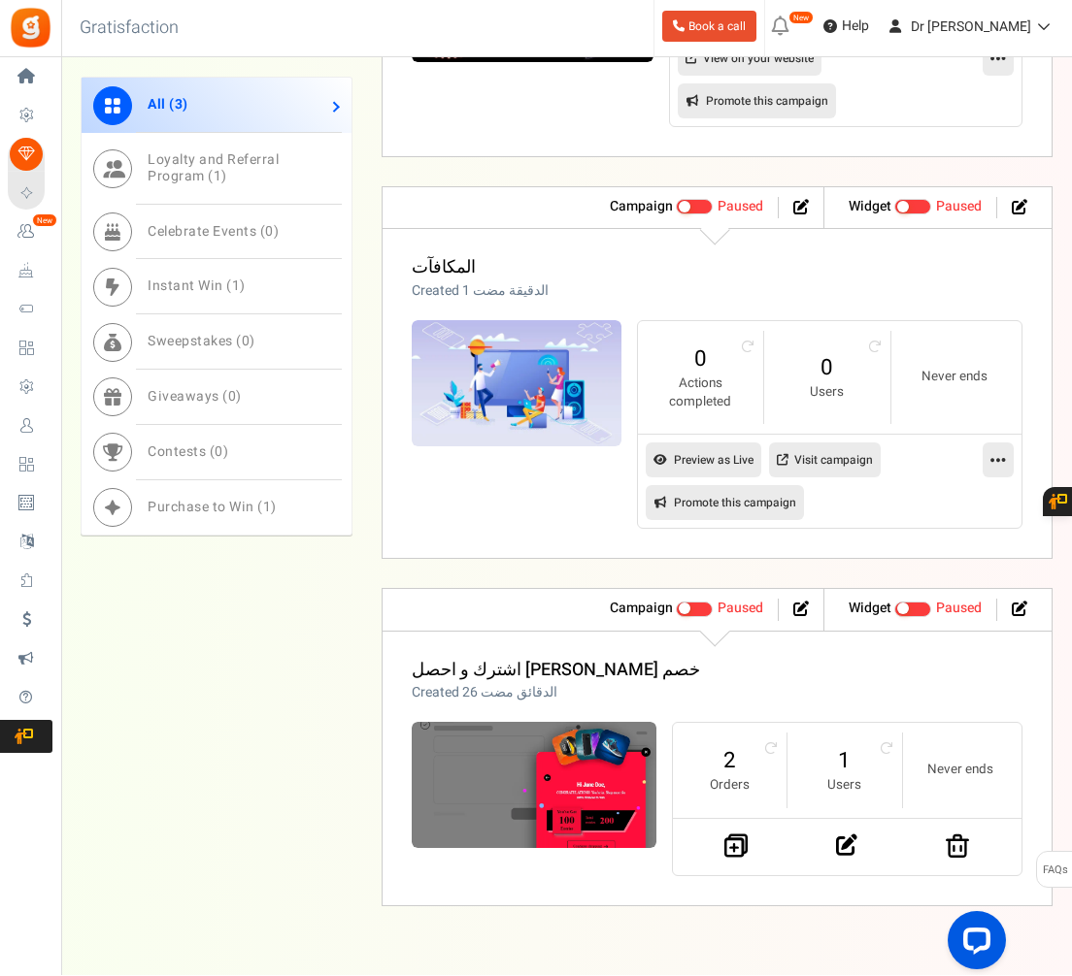
click at [992, 470] on icon at bounding box center [998, 460] width 16 height 17
click at [919, 629] on link "Delete" at bounding box center [936, 616] width 144 height 36
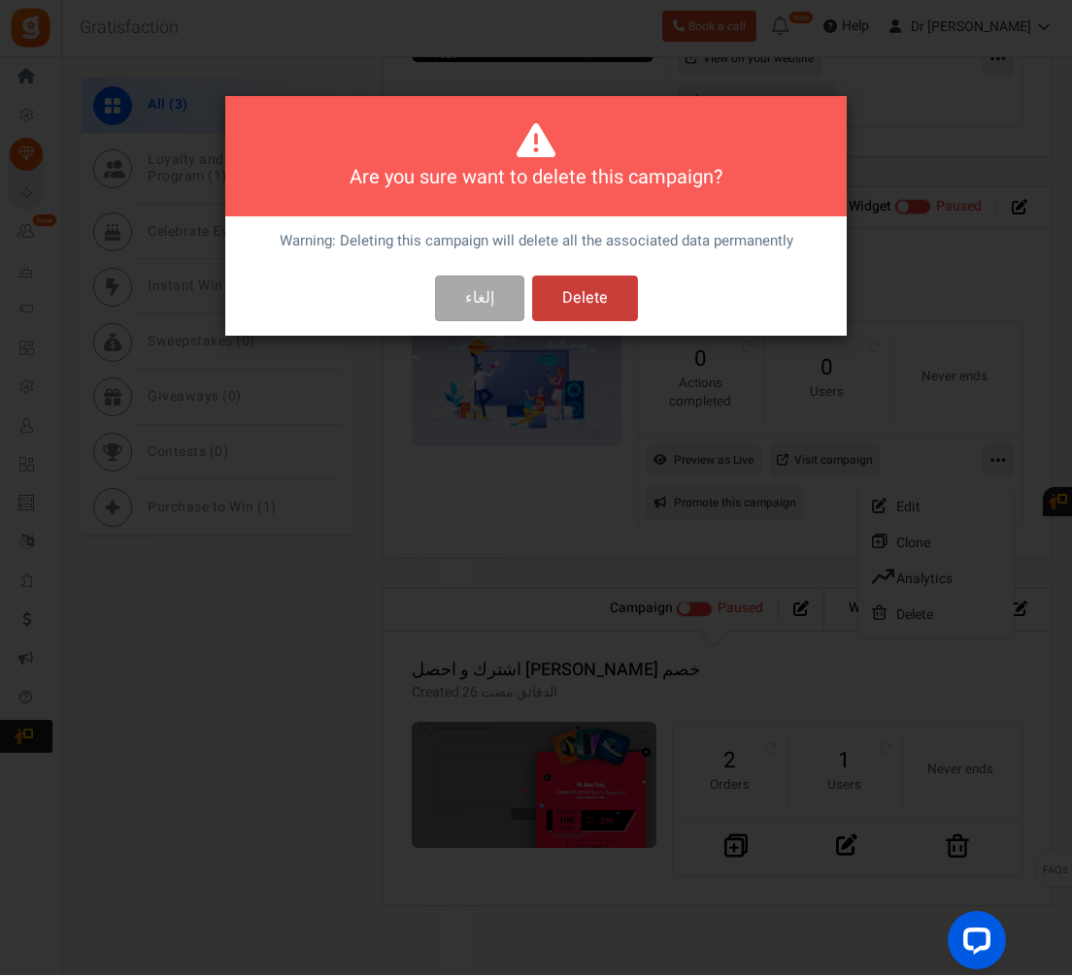
click at [599, 281] on button "Delete" at bounding box center [585, 300] width 106 height 46
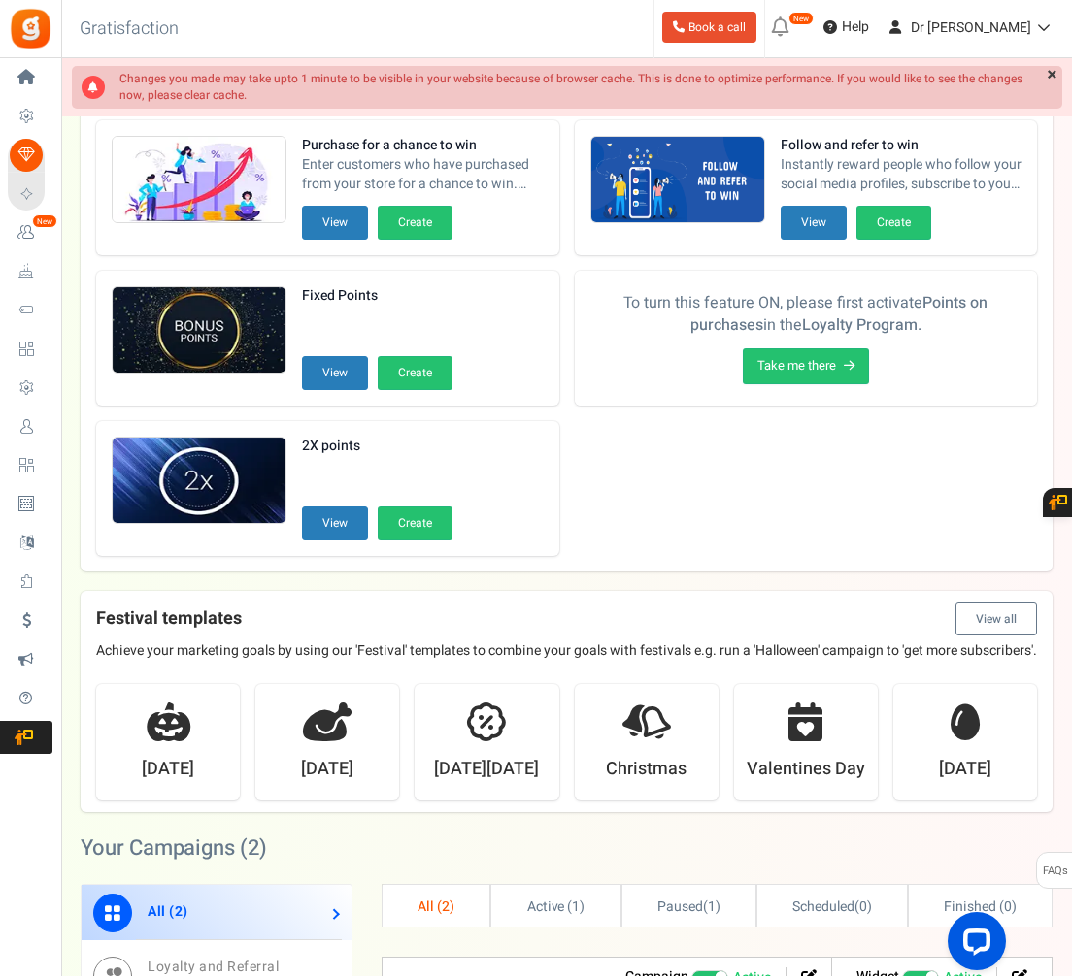
scroll to position [0, 0]
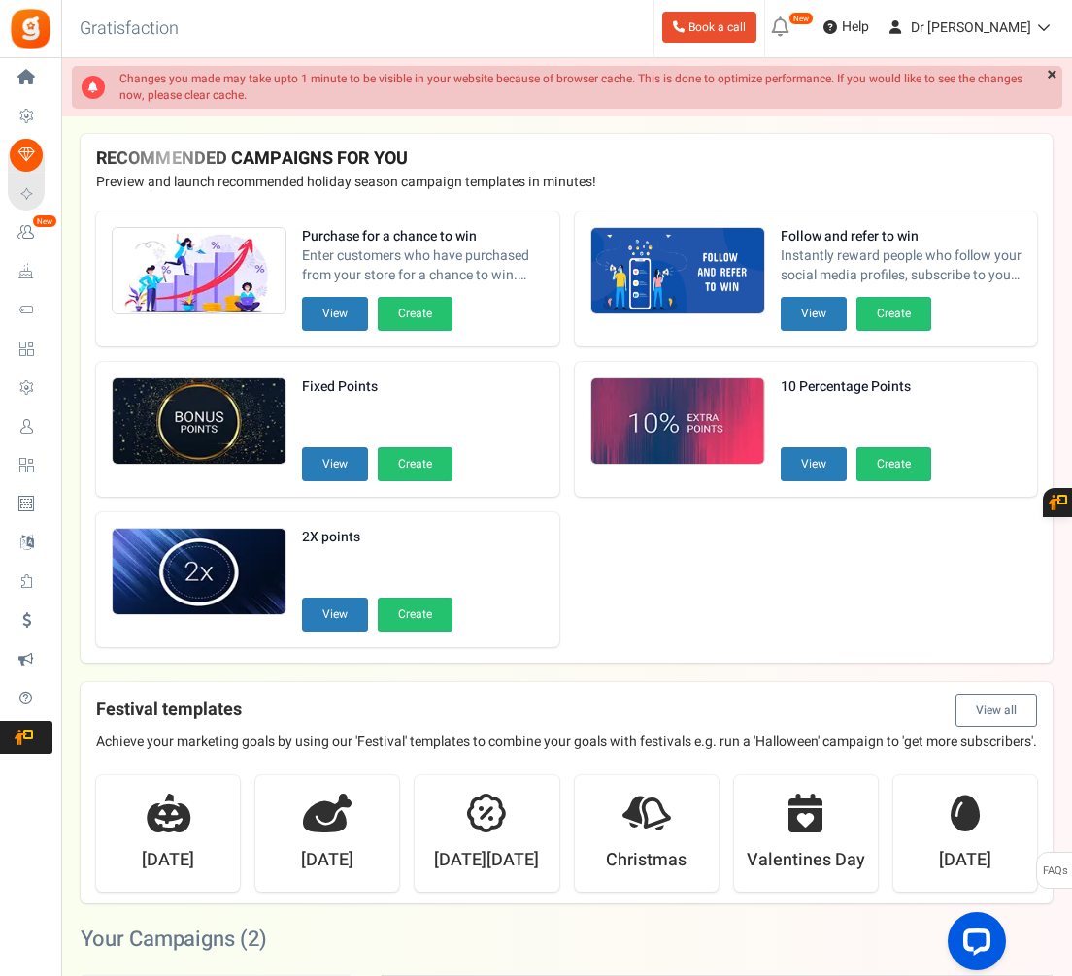
click at [1060, 78] on link "×" at bounding box center [1051, 75] width 20 height 19
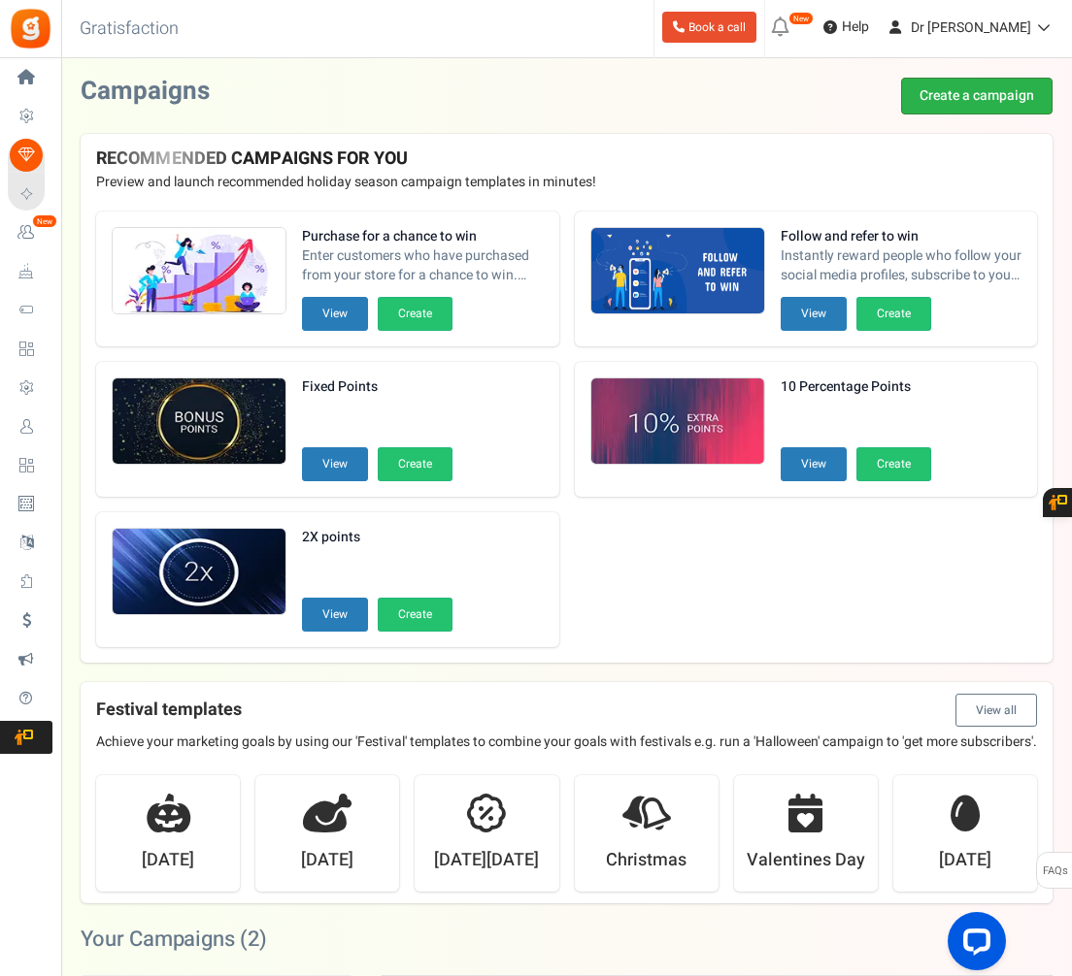
click at [1033, 86] on link "Create a campaign" at bounding box center [976, 96] width 151 height 37
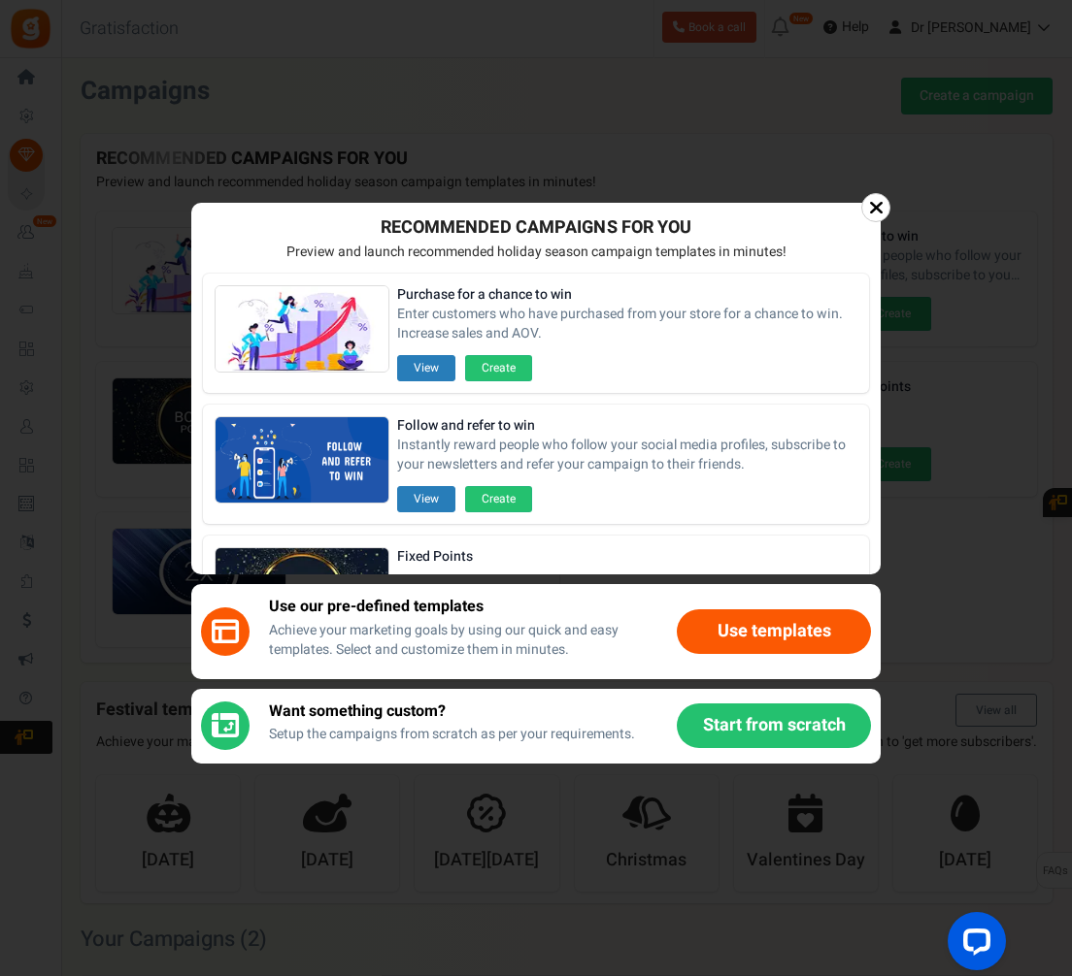
click at [772, 723] on button "Start from scratch" at bounding box center [774, 726] width 194 height 45
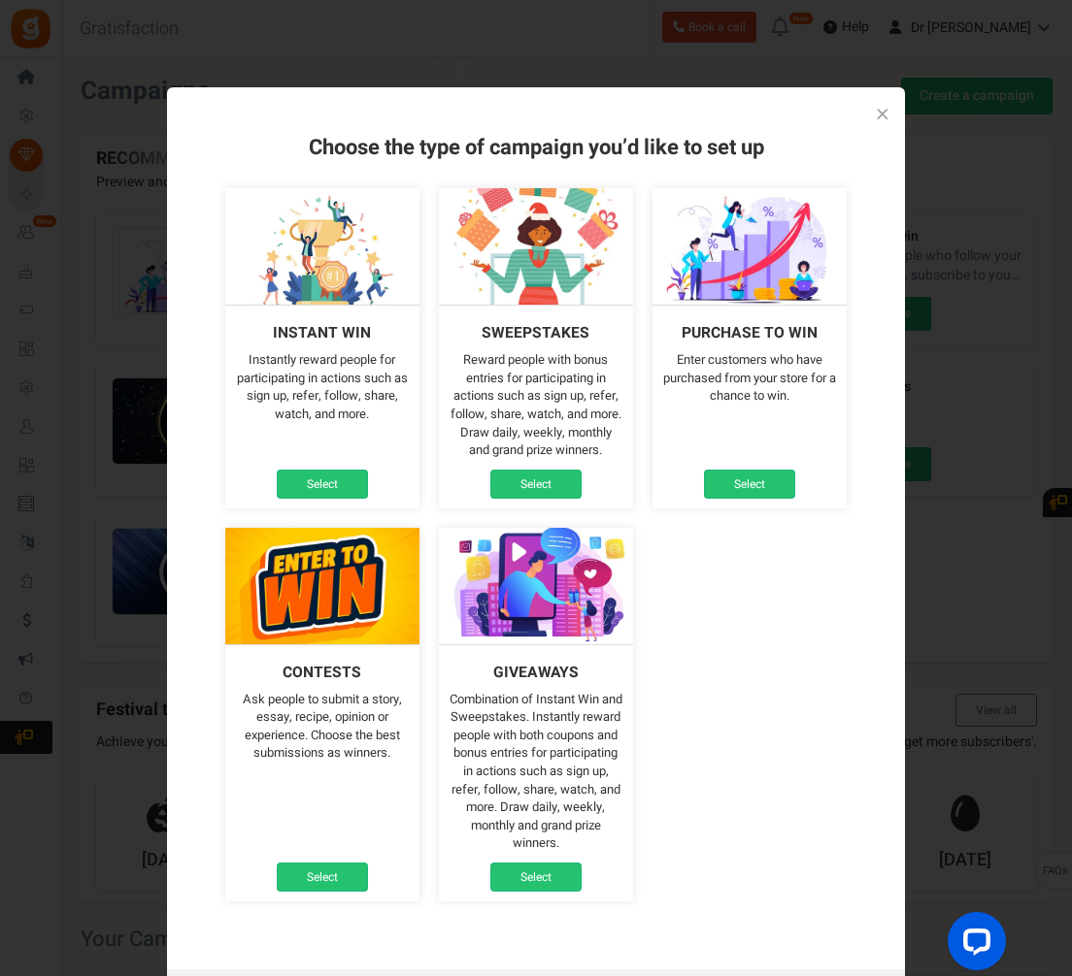
click at [480, 449] on p "Reward people with bonus entries for participating in actions such as sign up, …" at bounding box center [535, 405] width 175 height 108
drag, startPoint x: 303, startPoint y: 691, endPoint x: 406, endPoint y: 744, distance: 115.9
click at [406, 744] on p "Ask people to submit a story, essay, recipe, opinion or experience. Choose the …" at bounding box center [322, 727] width 175 height 72
click at [881, 119] on link "×" at bounding box center [883, 115] width 14 height 20
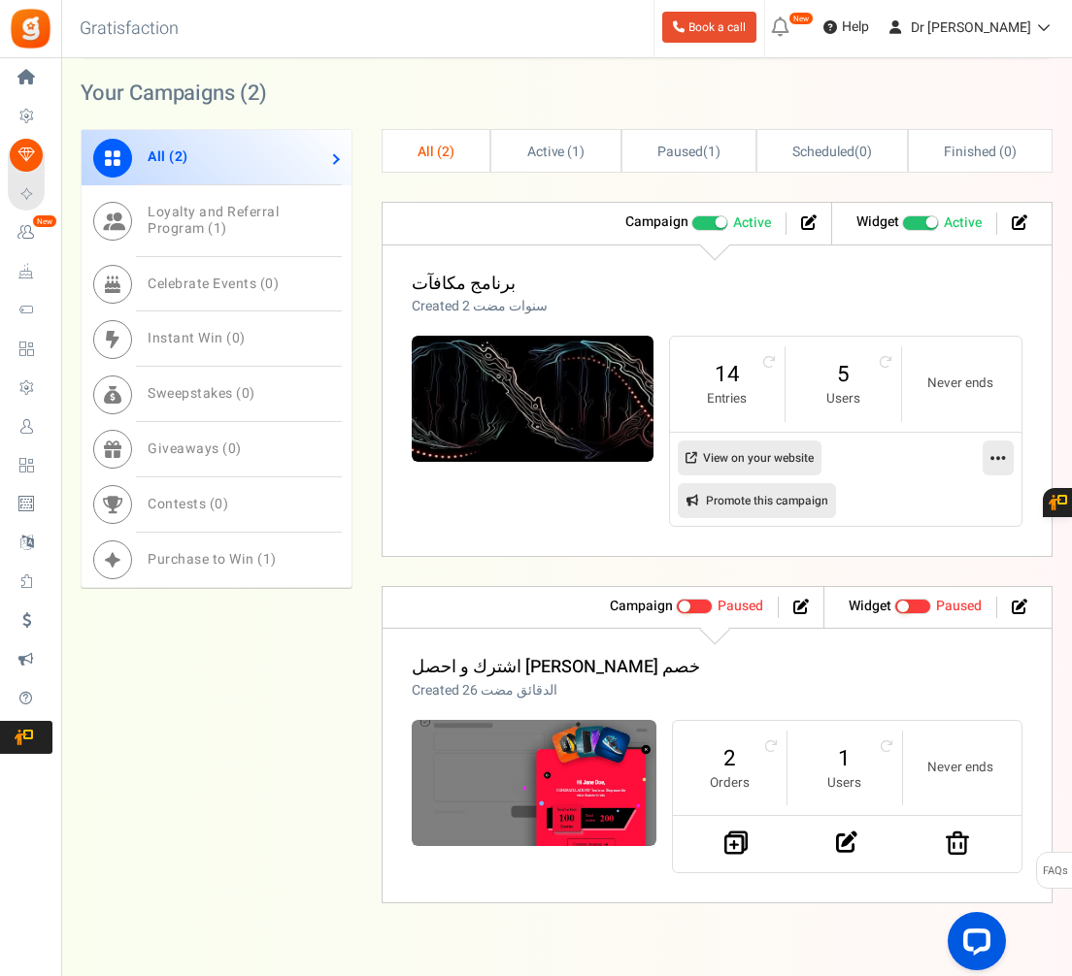
scroll to position [845, 0]
click at [835, 860] on nav at bounding box center [847, 845] width 348 height 56
click at [840, 854] on icon at bounding box center [846, 843] width 21 height 21
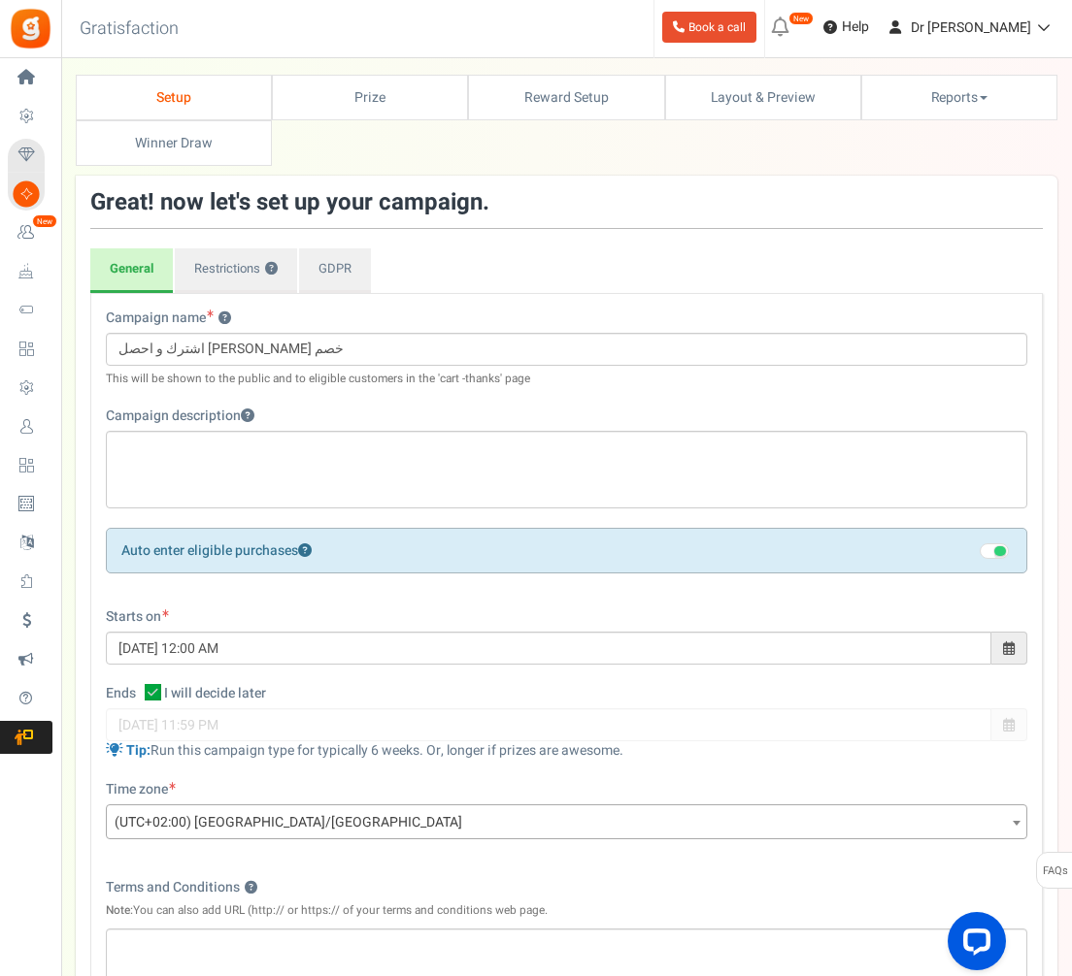
scroll to position [63, 0]
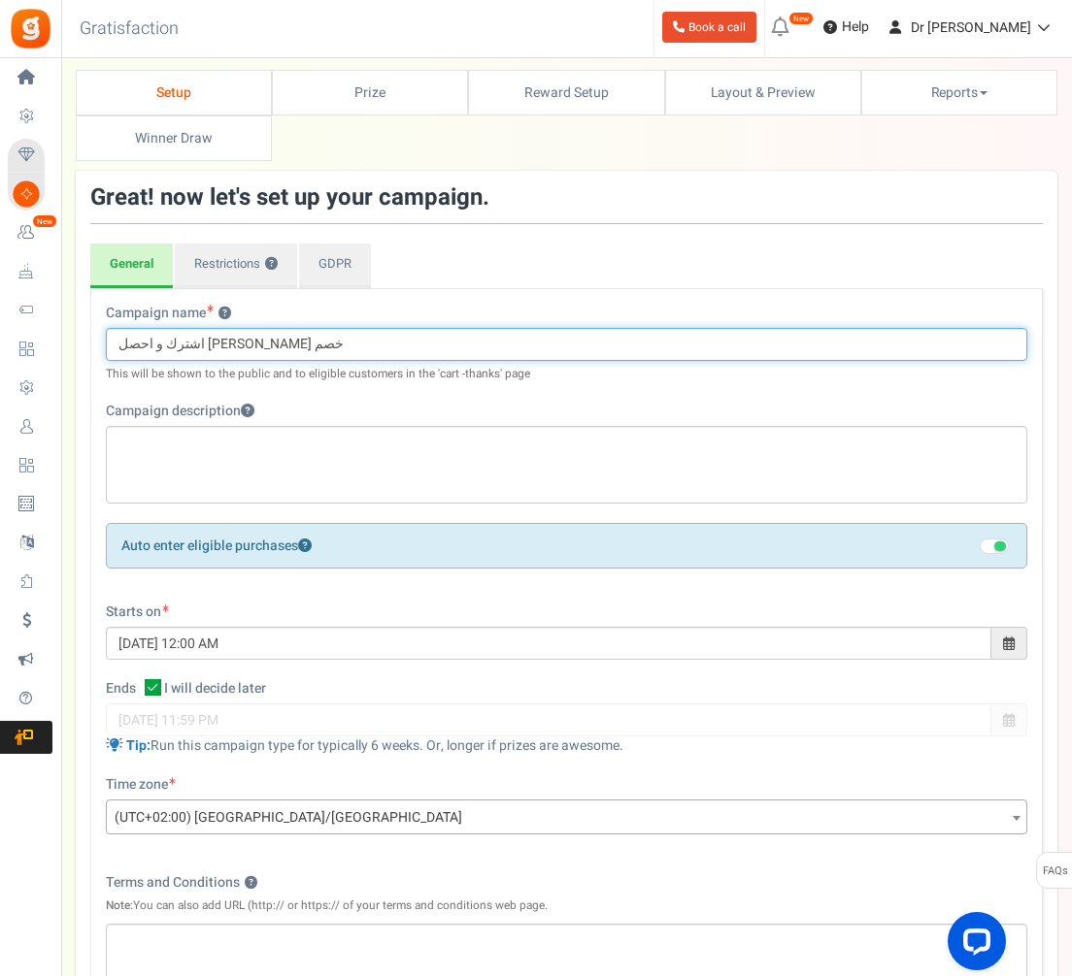
click at [272, 341] on input "اشترك و احصل علي كوبون خصم" at bounding box center [566, 344] width 921 height 33
click at [264, 343] on input "اشترك و احصل علي كوبون خصم" at bounding box center [566, 344] width 921 height 33
click at [439, 345] on input "اشترك و احصل علي كوبون خصم" at bounding box center [566, 344] width 921 height 33
type input "ا"
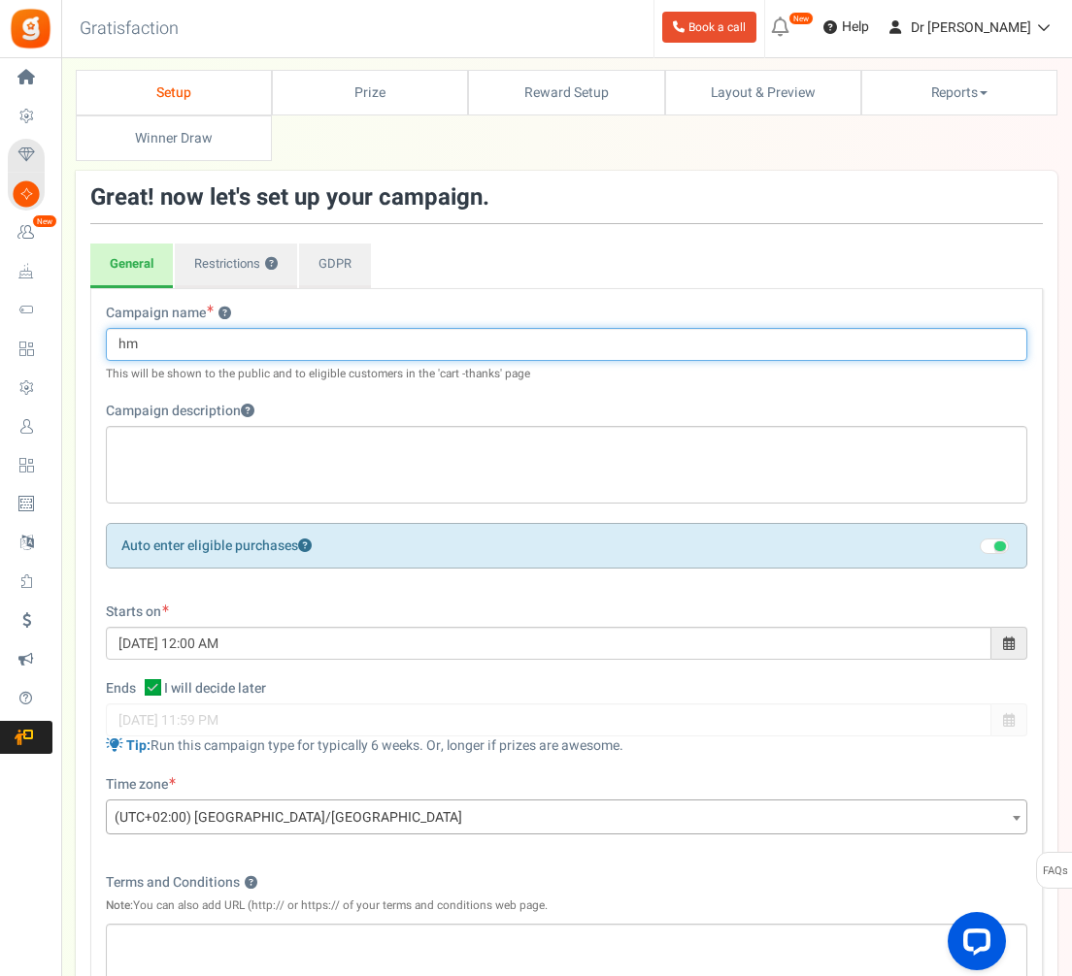
type input "h"
type input "و"
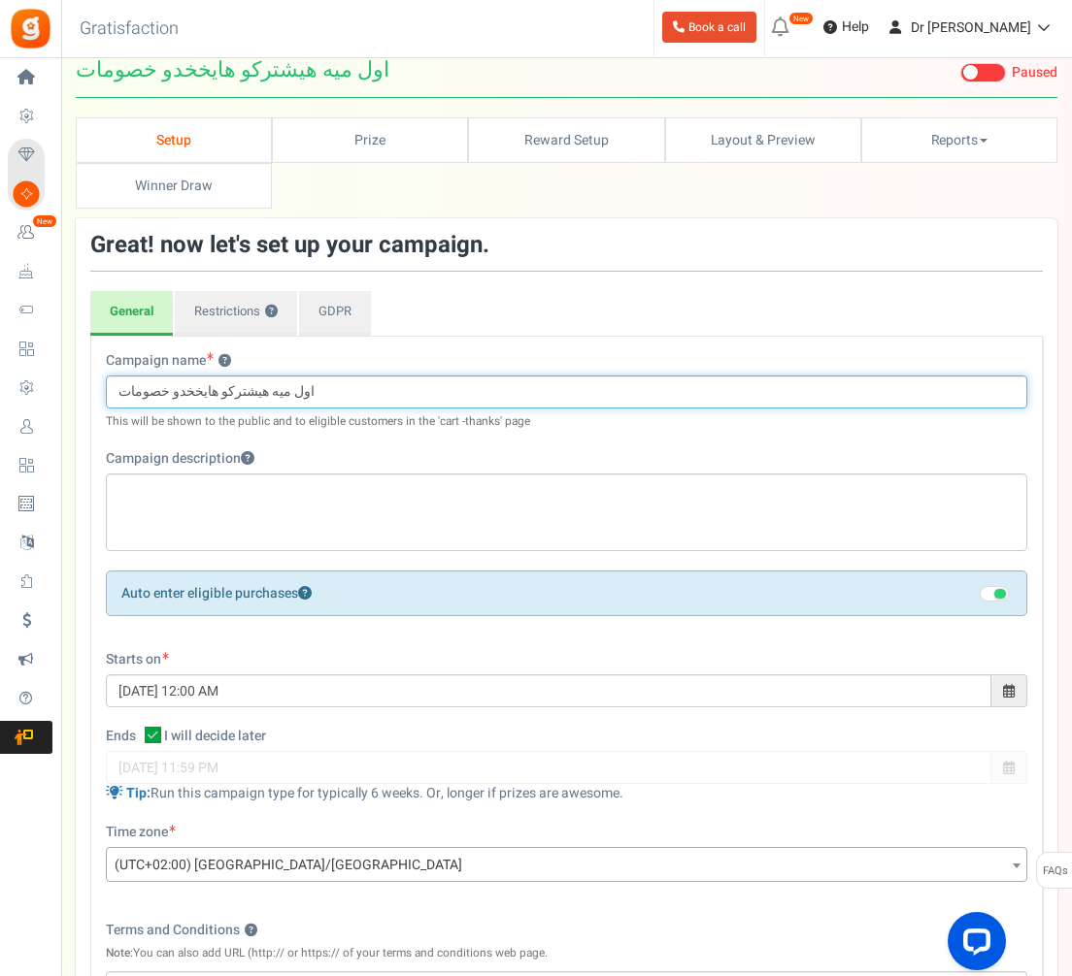
scroll to position [17, 0]
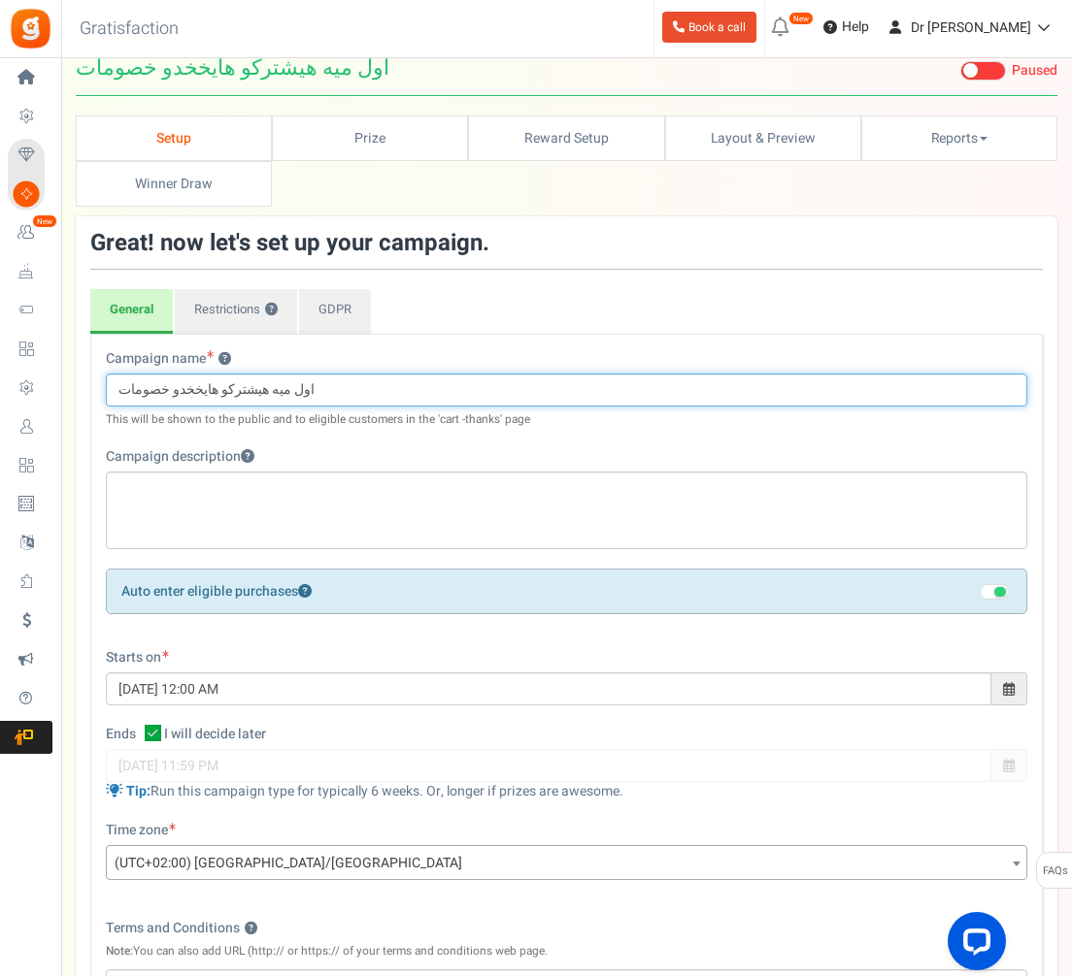
click at [185, 397] on input "اول ميه هيشتركو هايخخدو خصومات" at bounding box center [566, 390] width 921 height 33
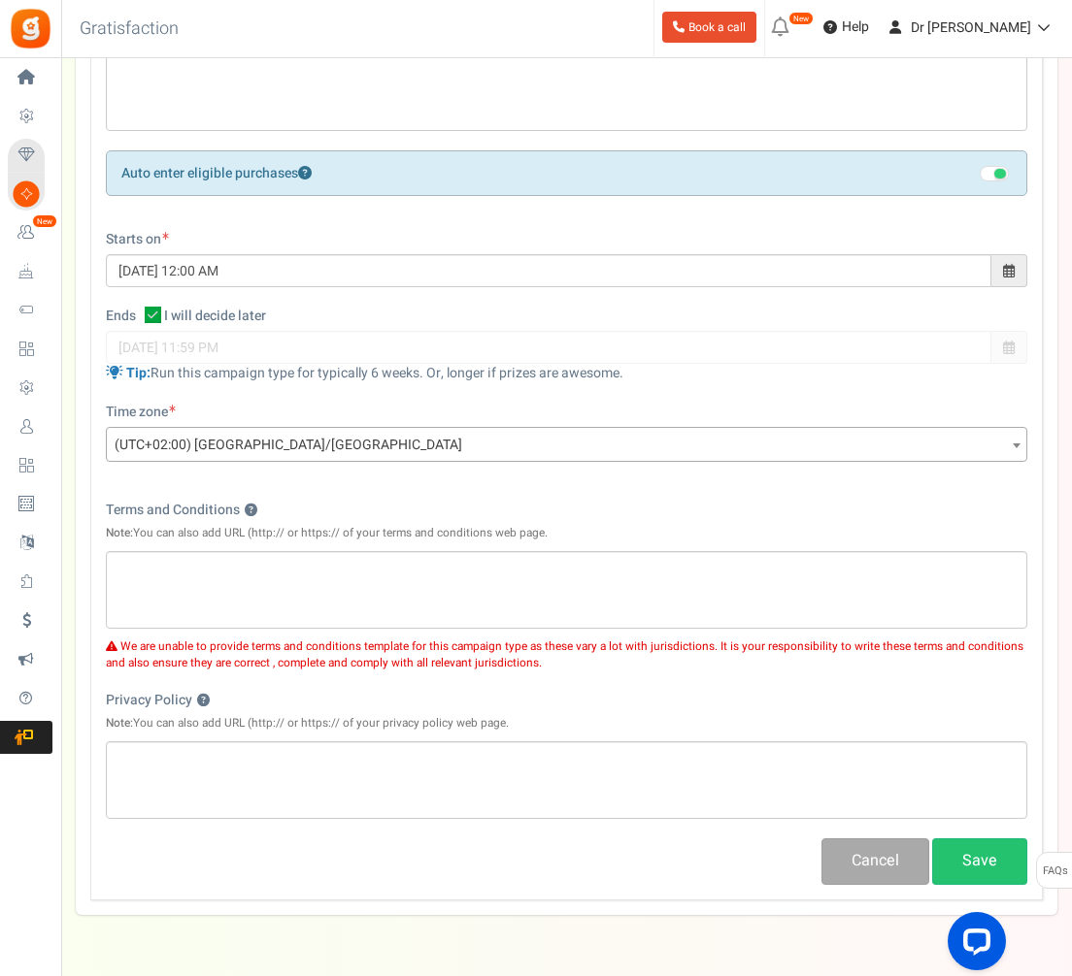
scroll to position [435, 0]
type input "اول ميه هيشتركو هياخدو خصومات"
click at [981, 883] on div "Campaign name ? Display Title shown publicly اول ميه هيشتركو هياخدو خصومات This…" at bounding box center [566, 409] width 952 height 985
click at [977, 851] on button "Save" at bounding box center [979, 864] width 95 height 46
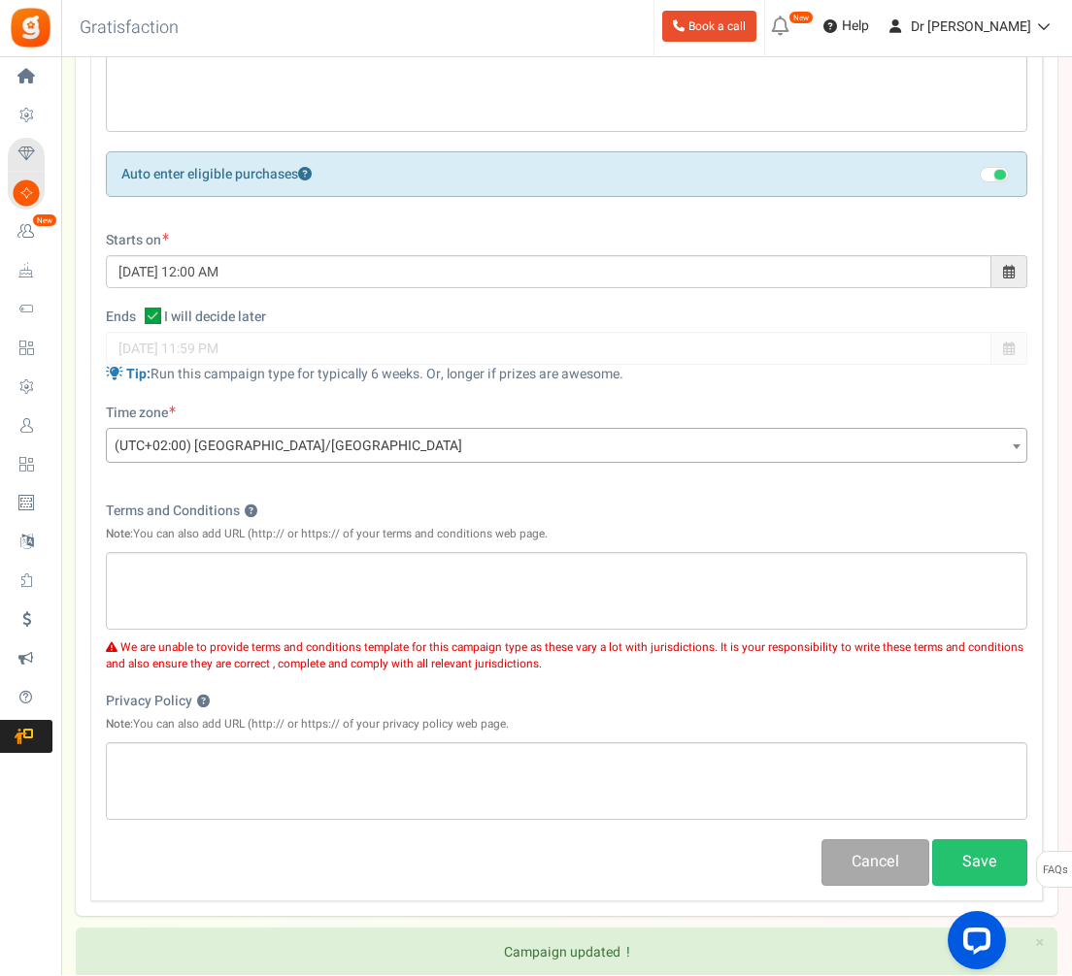
scroll to position [435, 0]
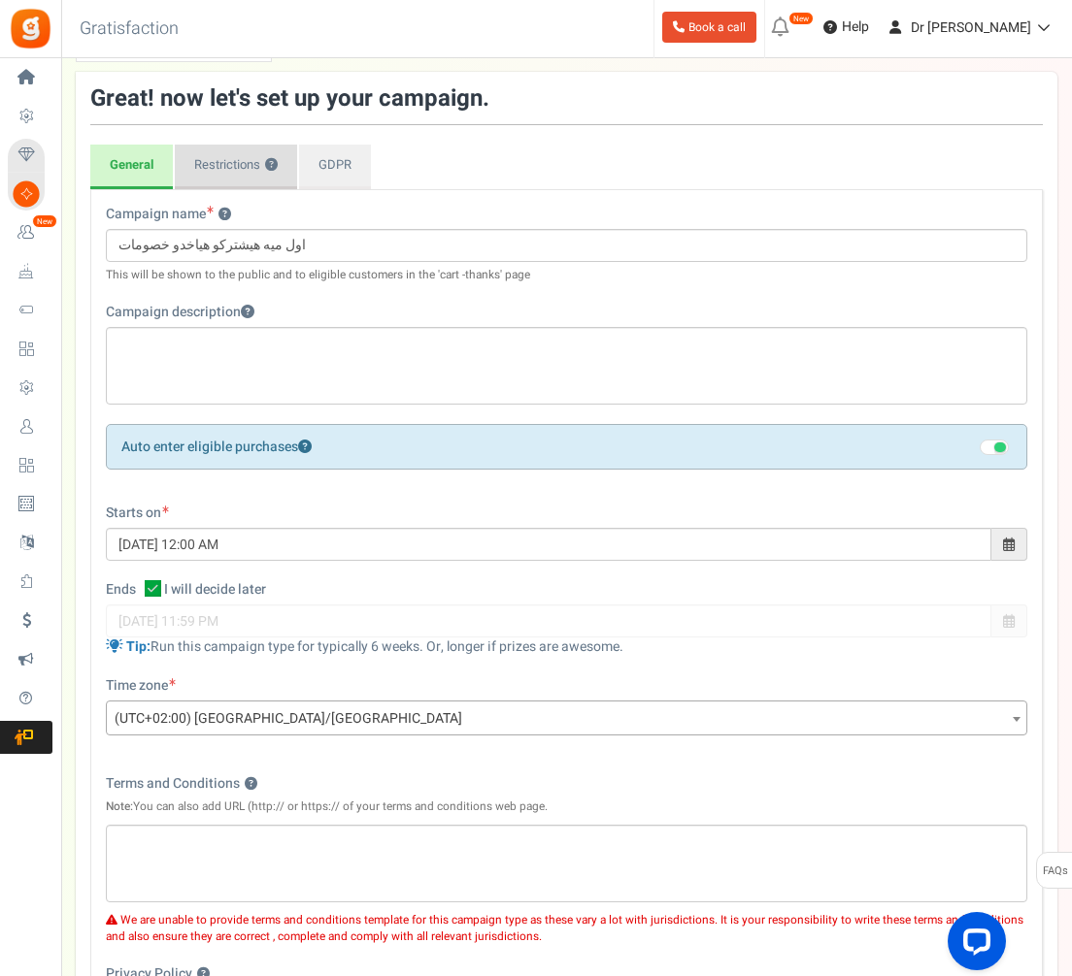
click at [234, 147] on link "Restrictions ?" at bounding box center [236, 167] width 122 height 45
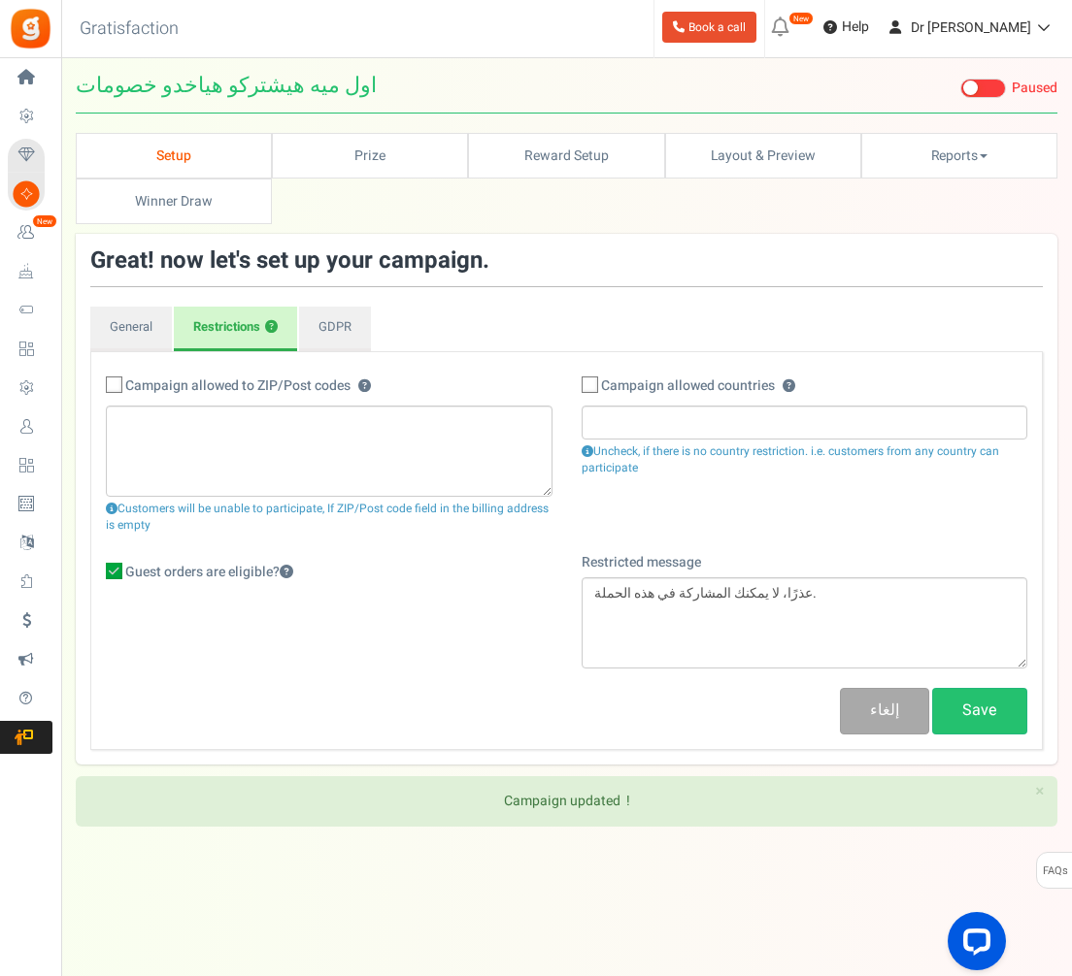
scroll to position [45, 0]
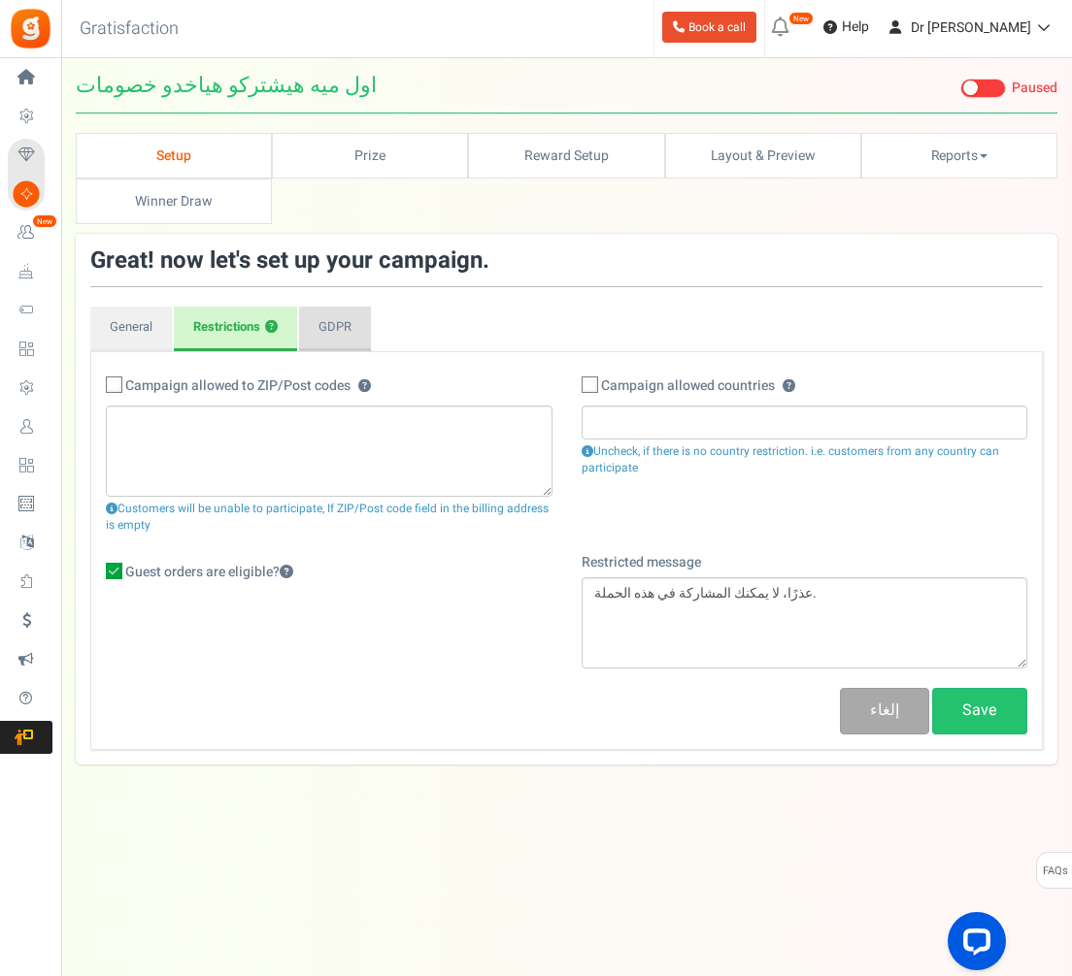
click at [337, 307] on link "GDPR" at bounding box center [335, 329] width 72 height 45
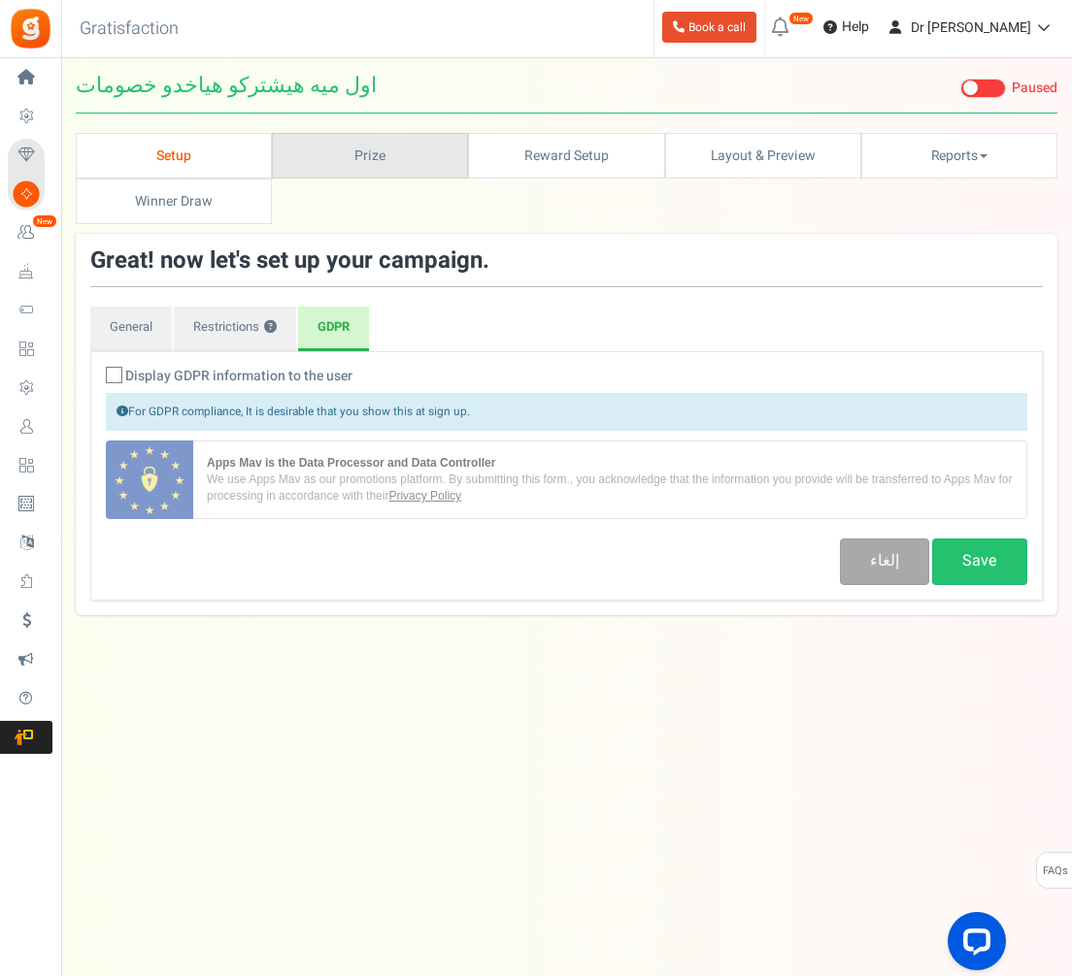
click at [331, 133] on link "Prize" at bounding box center [370, 156] width 196 height 46
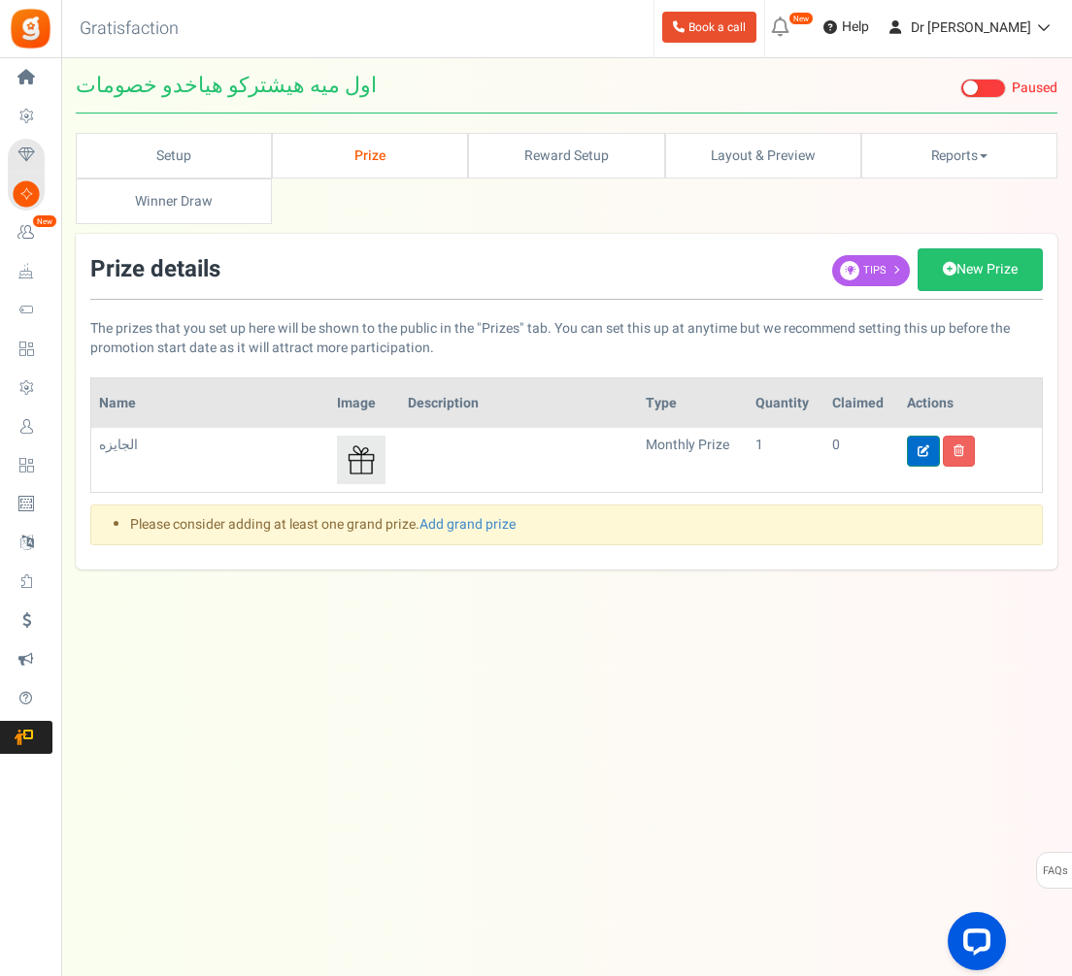
click at [918, 446] on icon at bounding box center [923, 452] width 12 height 12
type input "الجايزه"
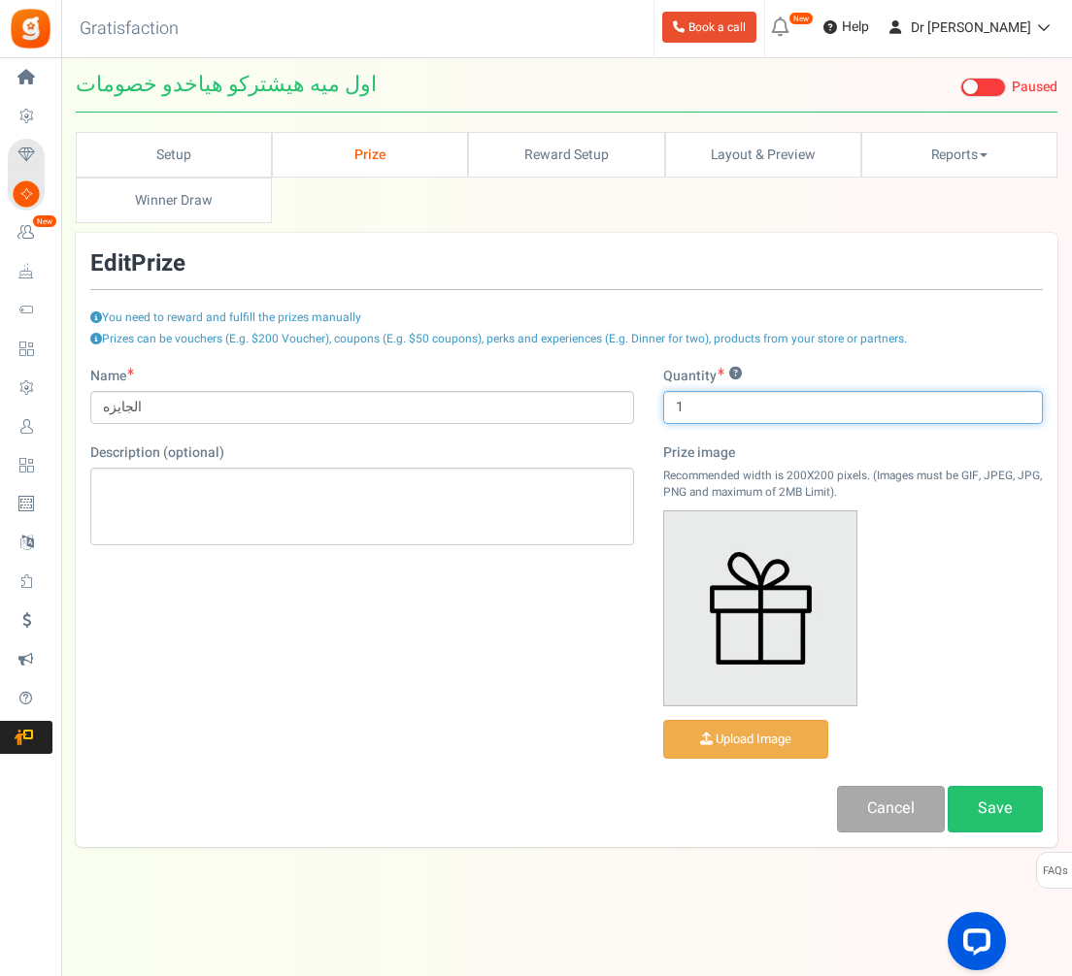
click at [782, 391] on input "1" at bounding box center [853, 407] width 380 height 33
click at [781, 391] on input "1" at bounding box center [853, 407] width 380 height 33
type input "١"
type input "100"
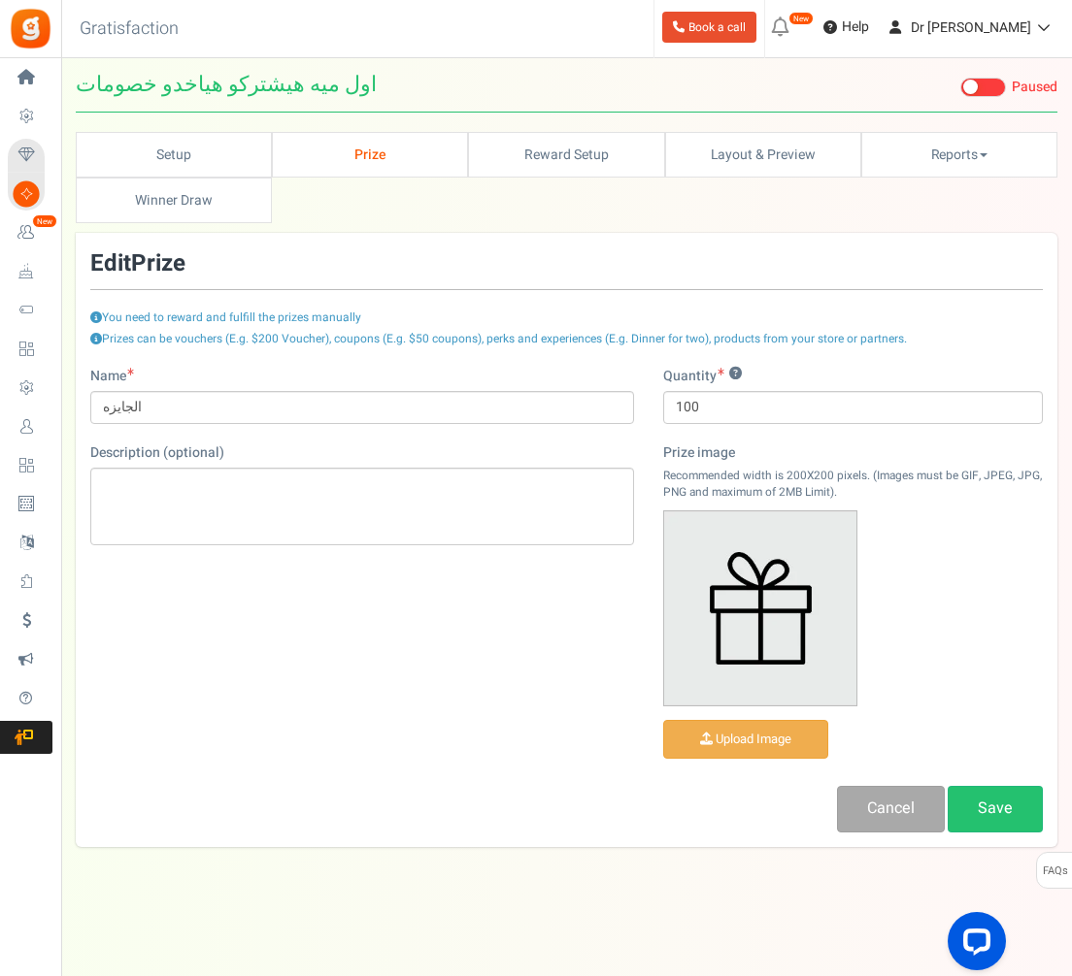
click at [782, 331] on div "Prizes can be vouchers (E.g. $200 Voucher), coupons (E.g. $50 coupons), perks a…" at bounding box center [566, 349] width 952 height 36
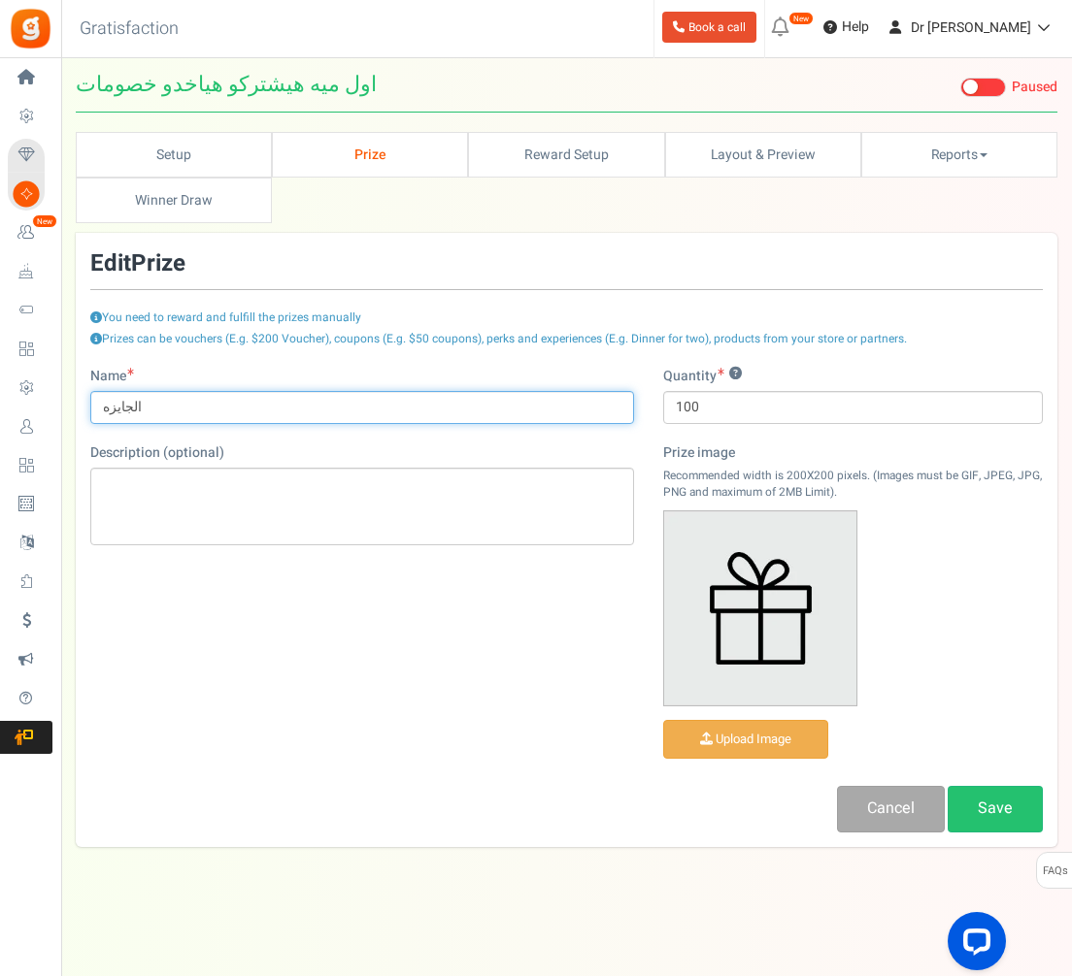
drag, startPoint x: 105, startPoint y: 361, endPoint x: 169, endPoint y: 372, distance: 64.9
click at [105, 391] on input "الجايزه" at bounding box center [362, 407] width 544 height 33
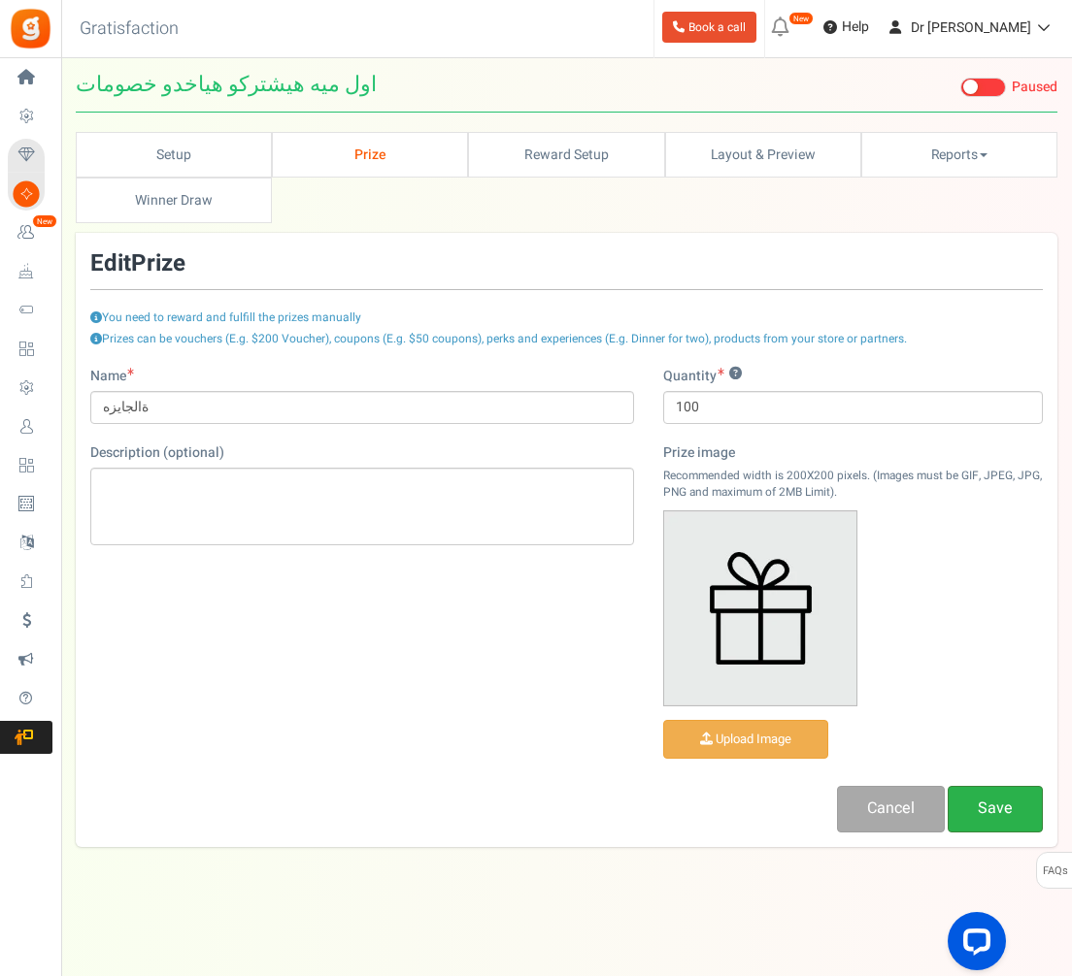
click at [983, 786] on link "Save" at bounding box center [994, 809] width 95 height 46
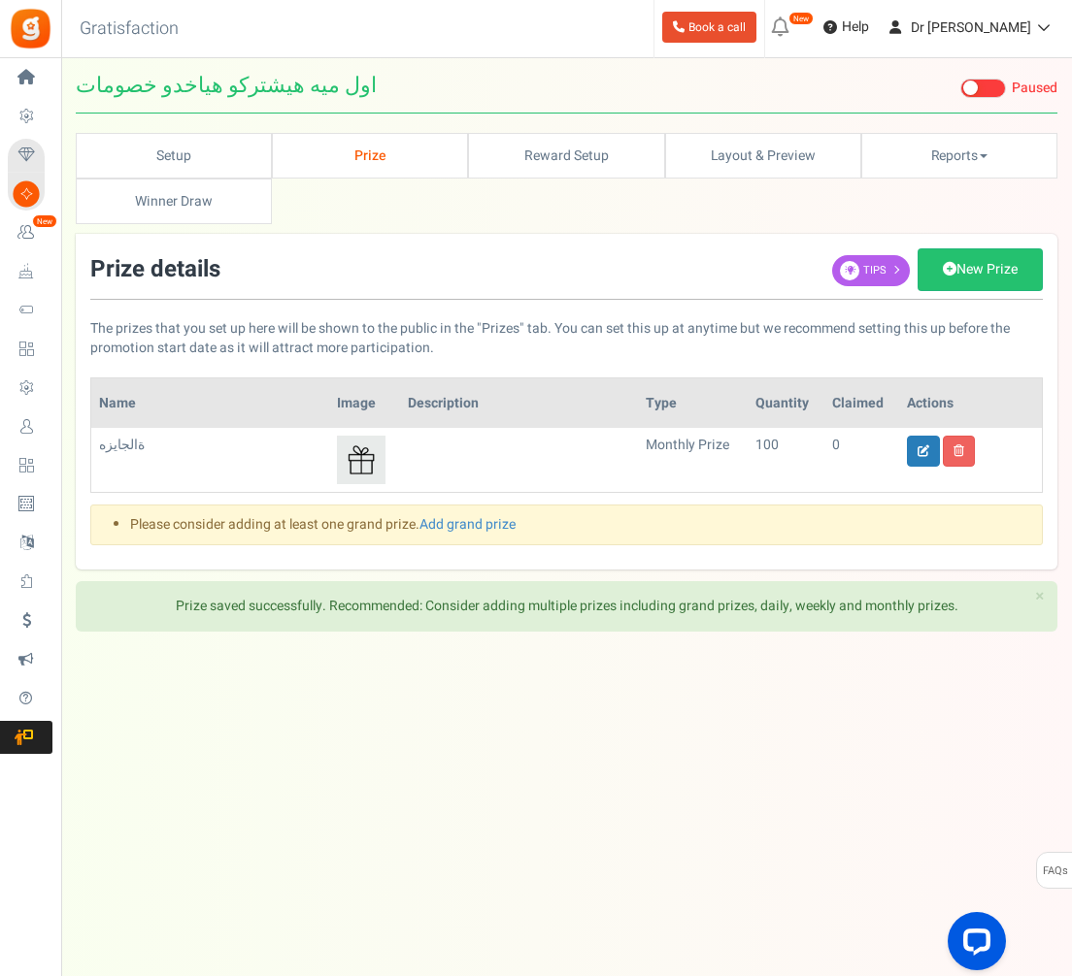
click at [168, 428] on td "ةالجايزه Deleted" at bounding box center [210, 460] width 238 height 64
click at [931, 436] on link at bounding box center [923, 451] width 33 height 31
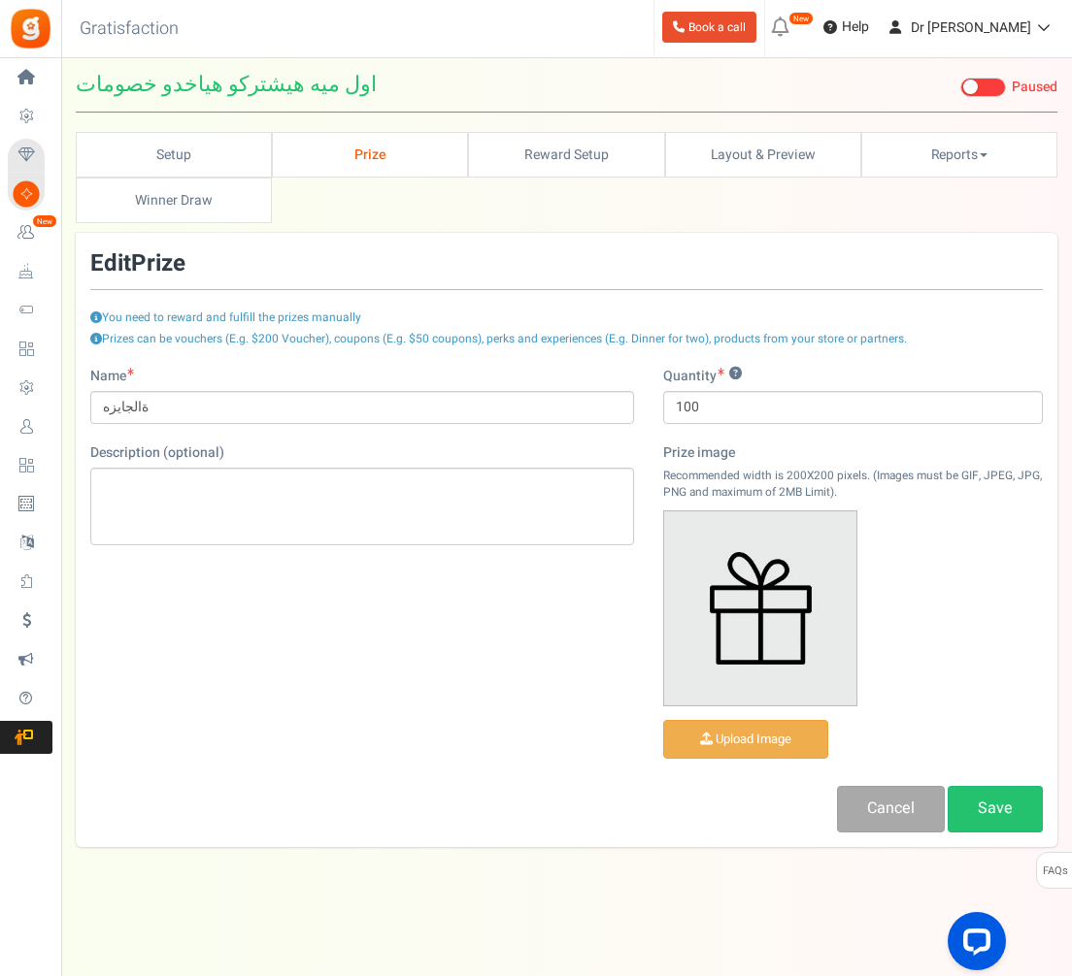
click at [362, 391] on div "Name ةالجايزه Description (optional)" at bounding box center [362, 466] width 573 height 198
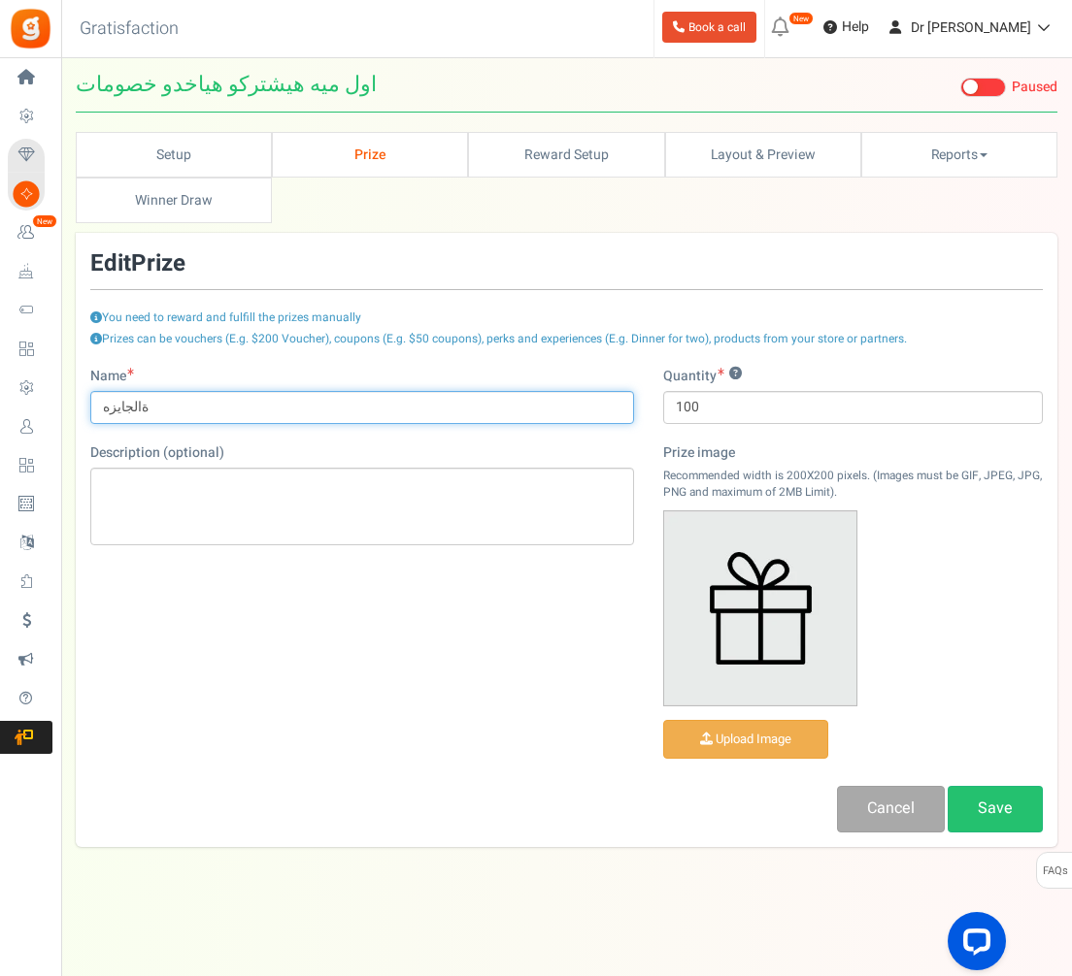
click at [362, 391] on input "ةالجايزه" at bounding box center [362, 407] width 544 height 33
type input "ة"
type input "الجايزة"
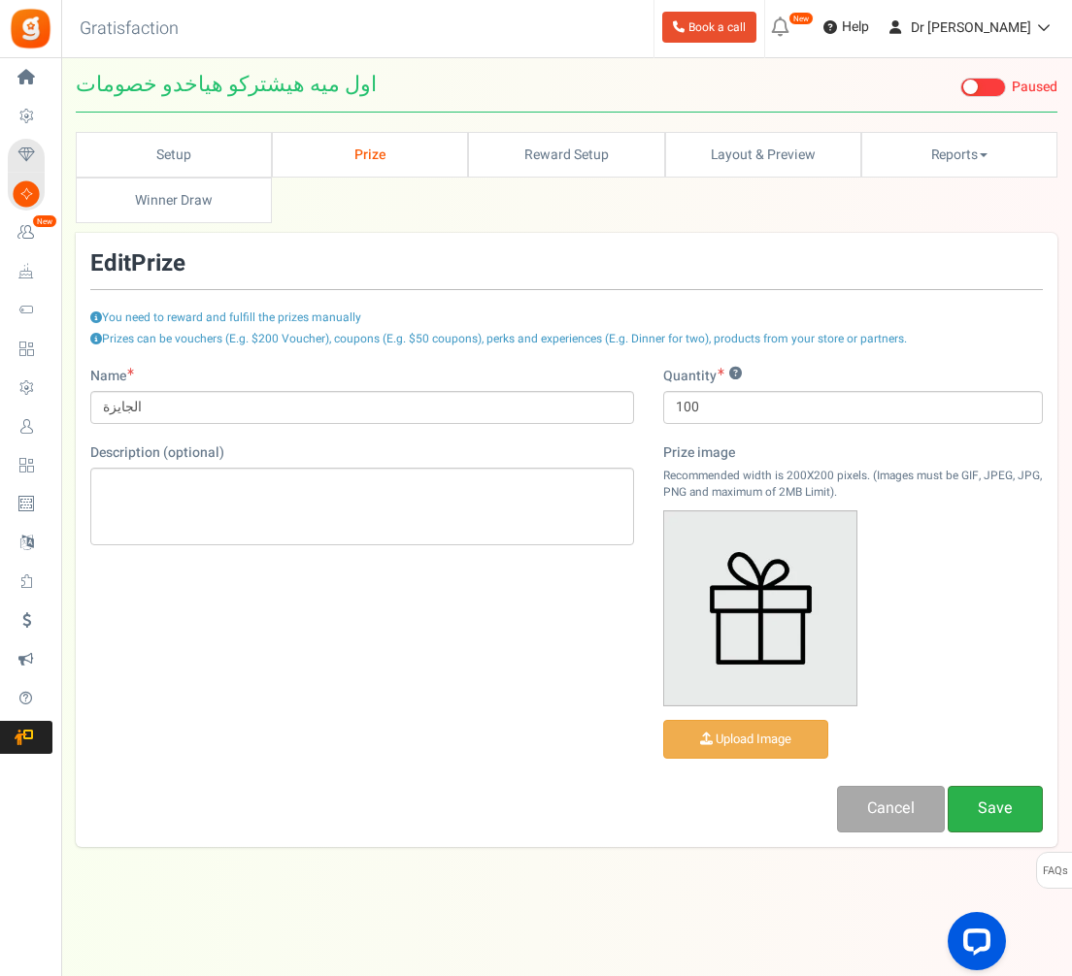
click at [996, 786] on link "Save" at bounding box center [994, 809] width 95 height 46
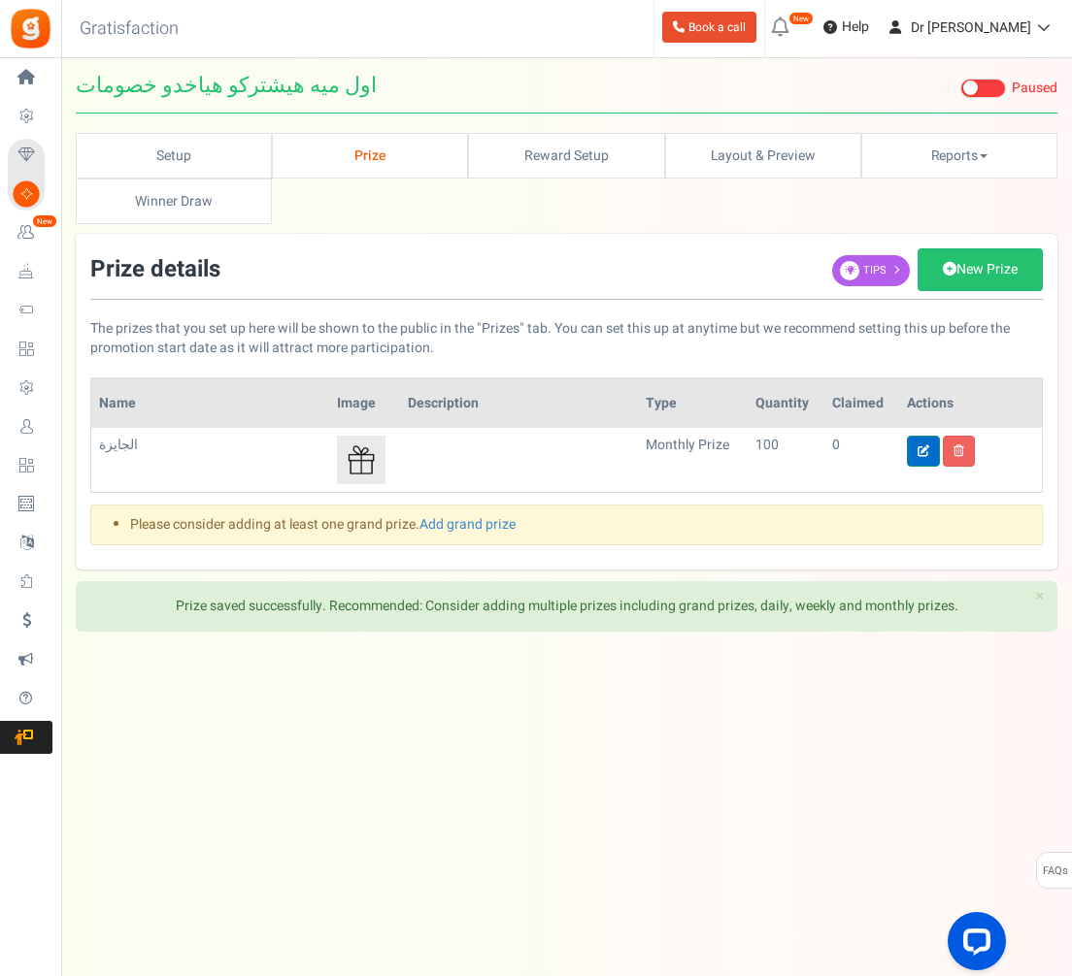
click at [928, 436] on link at bounding box center [923, 451] width 33 height 31
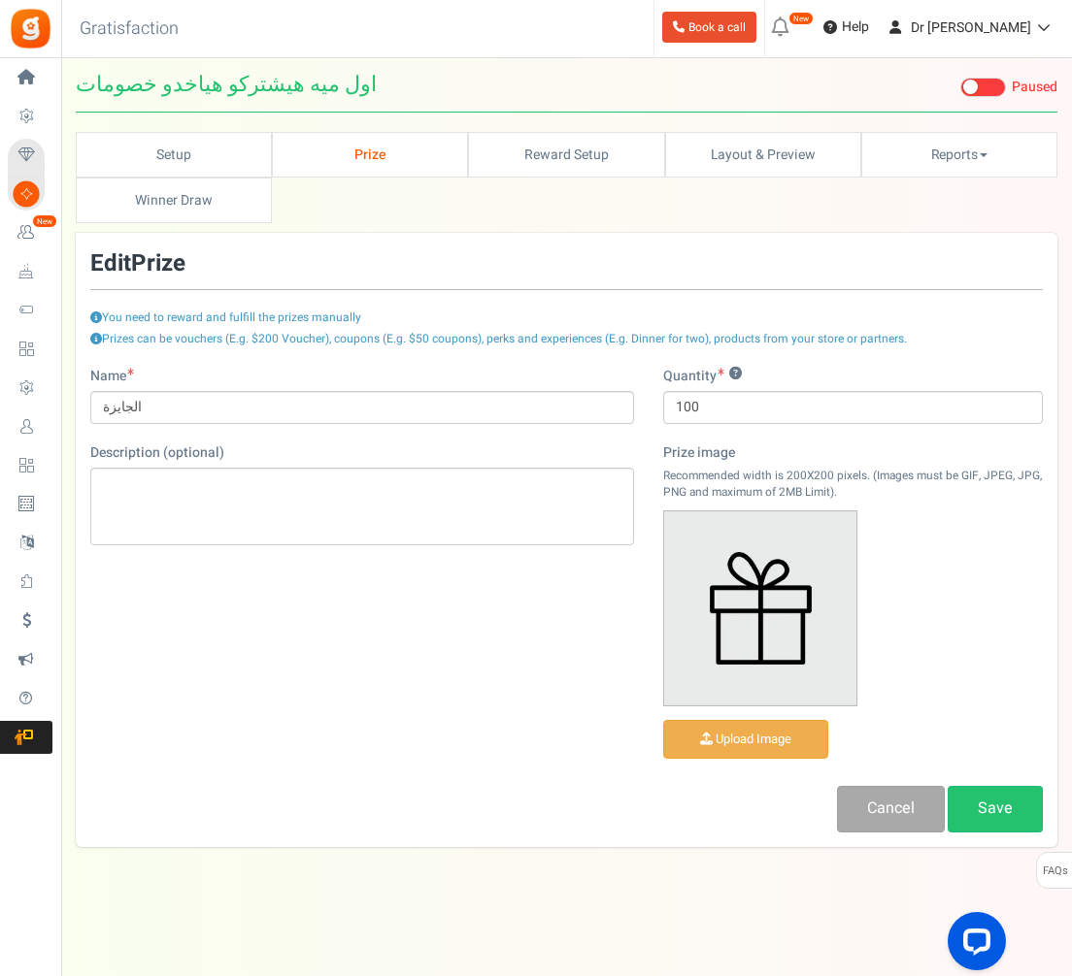
click at [794, 588] on img at bounding box center [760, 609] width 192 height 194
click at [755, 721] on input "file" at bounding box center [745, 740] width 163 height 38
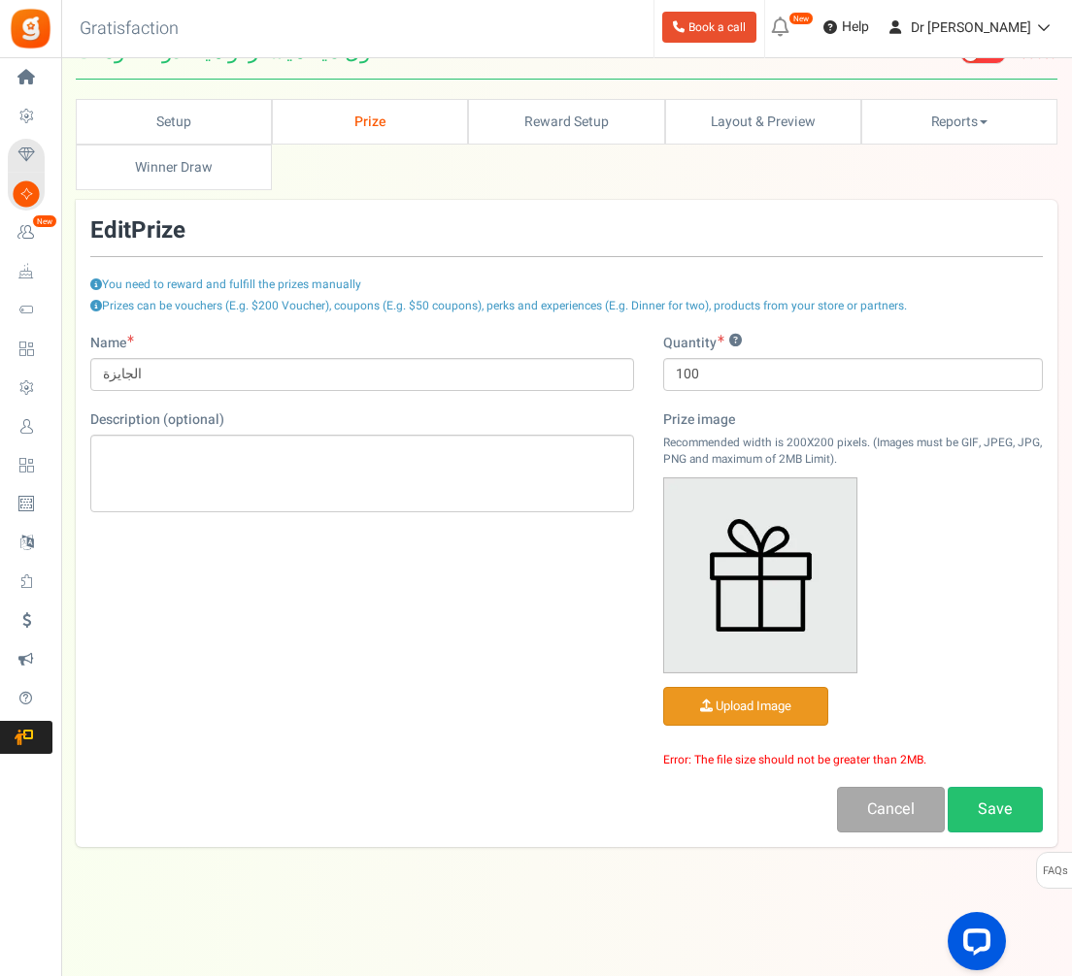
click at [798, 550] on img at bounding box center [760, 576] width 192 height 194
click at [989, 795] on link "Save" at bounding box center [994, 810] width 95 height 46
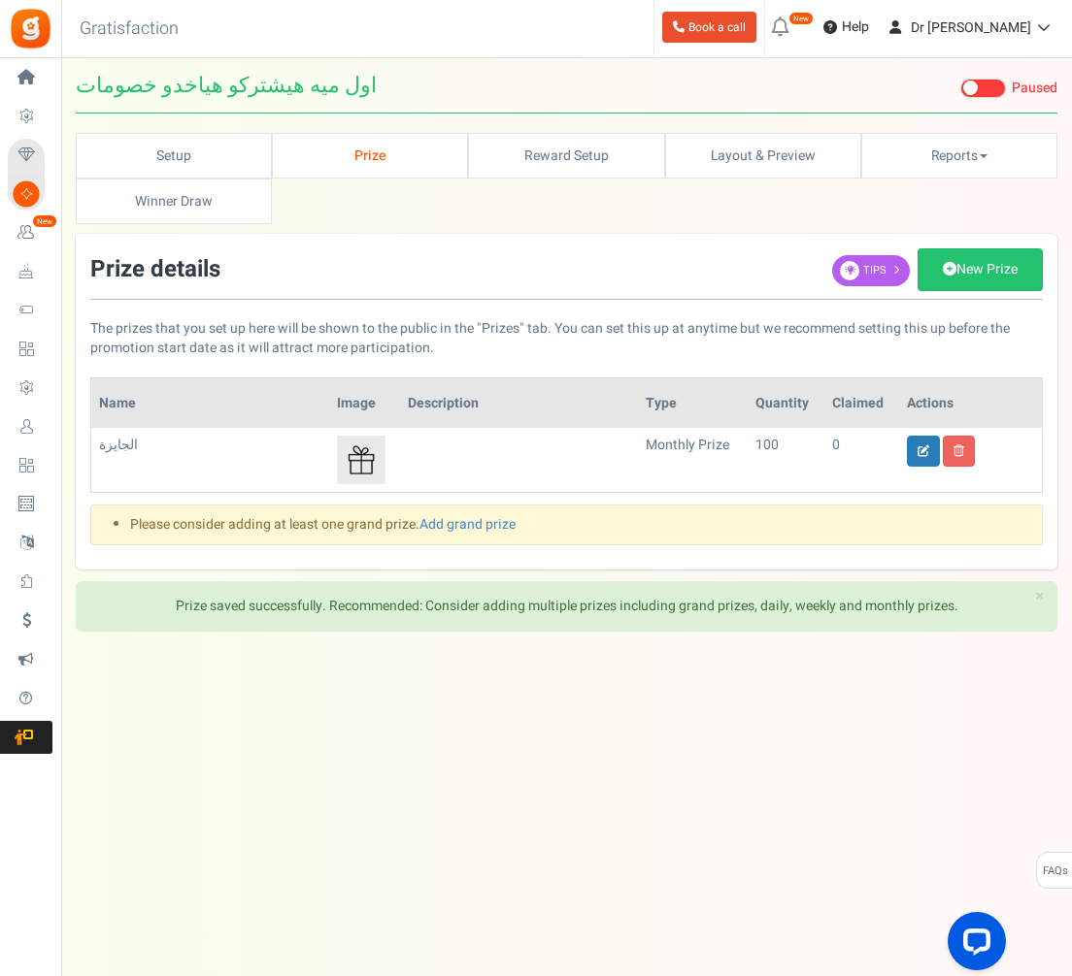
click at [590, 144] on ul "Setup Prize Entry Methods Reward Setup Refer a Friend Layout & Preview Layout &…" at bounding box center [566, 178] width 981 height 91
click at [589, 133] on link "Reward Setup" at bounding box center [566, 156] width 196 height 46
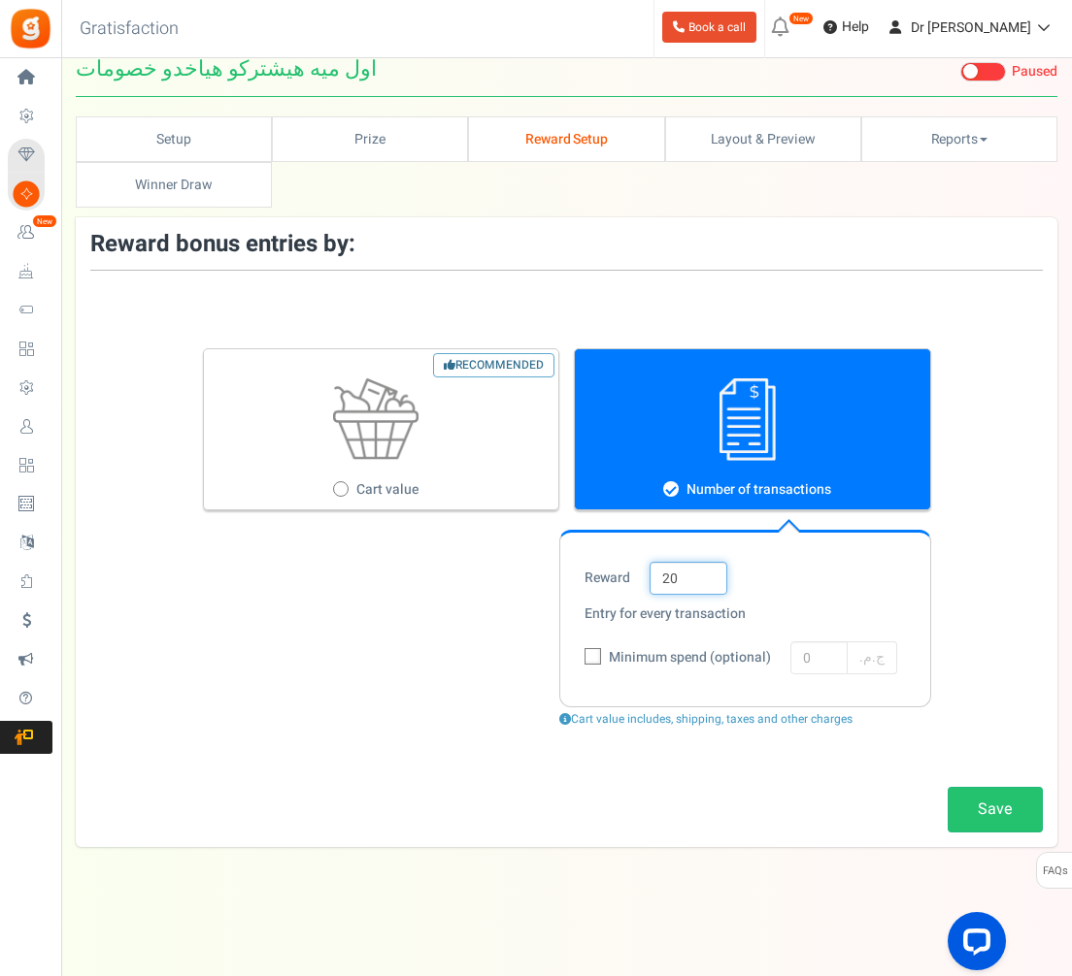
click at [703, 562] on input "20" at bounding box center [688, 578] width 78 height 33
click at [567, 713] on icon at bounding box center [565, 719] width 12 height 12
click at [565, 713] on icon at bounding box center [565, 719] width 12 height 12
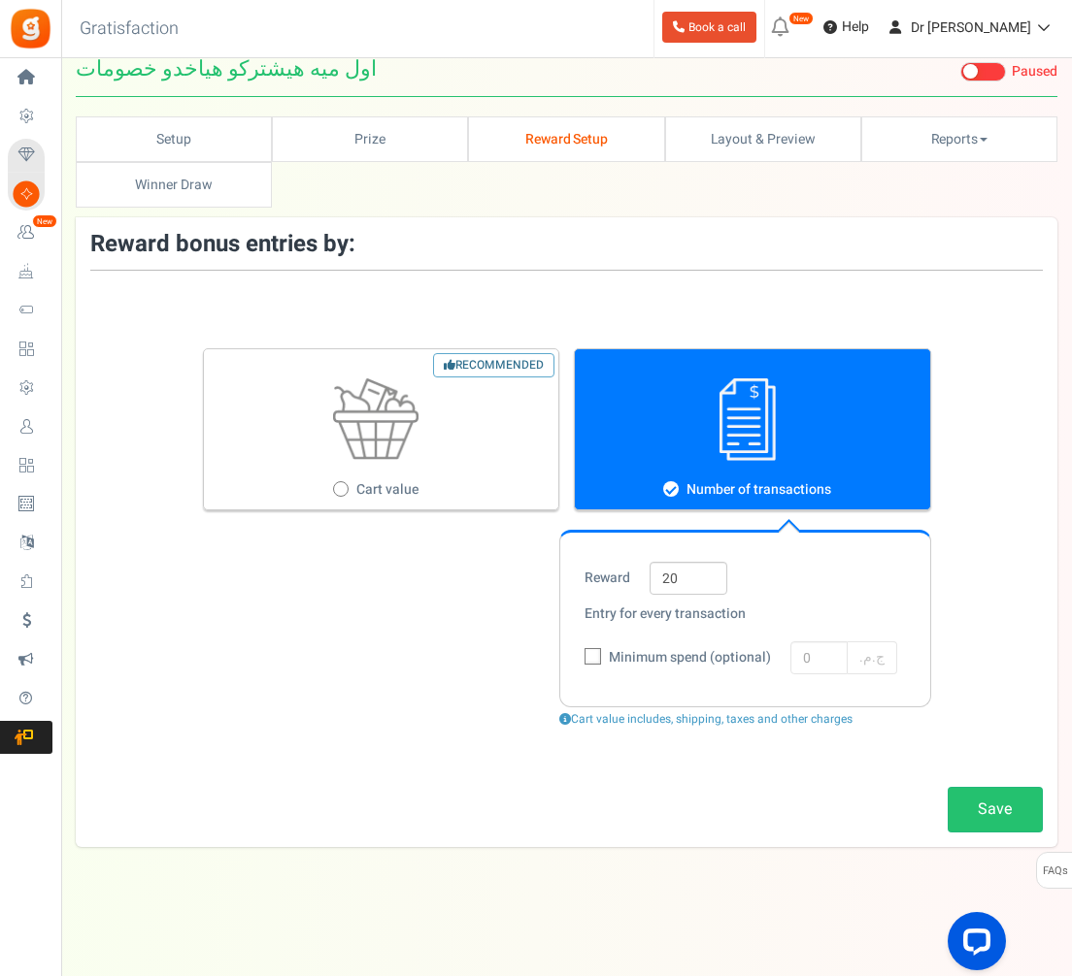
drag, startPoint x: 578, startPoint y: 690, endPoint x: 912, endPoint y: 695, distance: 334.9
click at [912, 711] on div "Cart value includes, shipping, taxes and other charges" at bounding box center [745, 719] width 372 height 17
click at [803, 413] on div "Recommended Cart value Number of transactions" at bounding box center [567, 429] width 728 height 162
click at [467, 394] on figure at bounding box center [377, 420] width 346 height 83
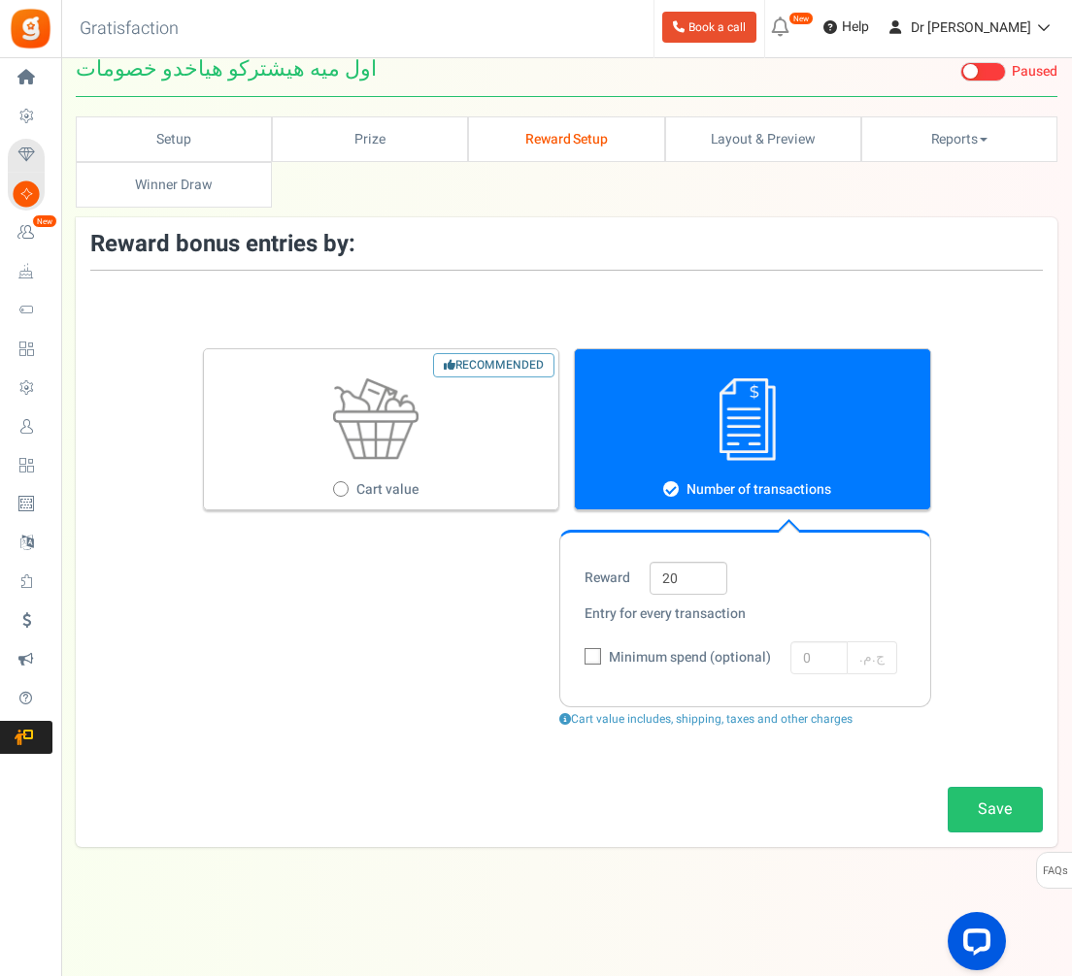
click at [346, 484] on input "Recommended Cart value" at bounding box center [339, 490] width 13 height 13
radio input "true"
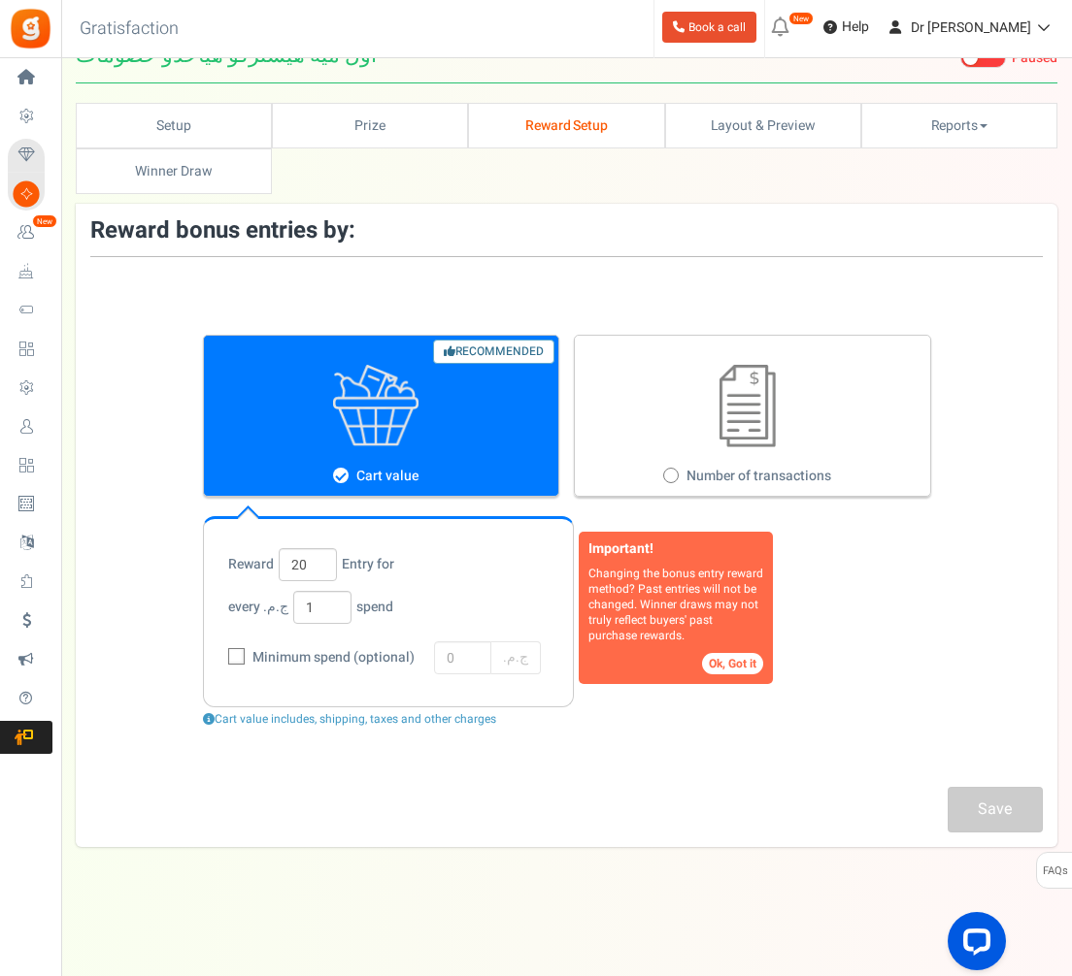
click at [667, 365] on figure at bounding box center [748, 406] width 346 height 83
click at [667, 471] on input "Number of transactions" at bounding box center [669, 477] width 13 height 13
radio input "true"
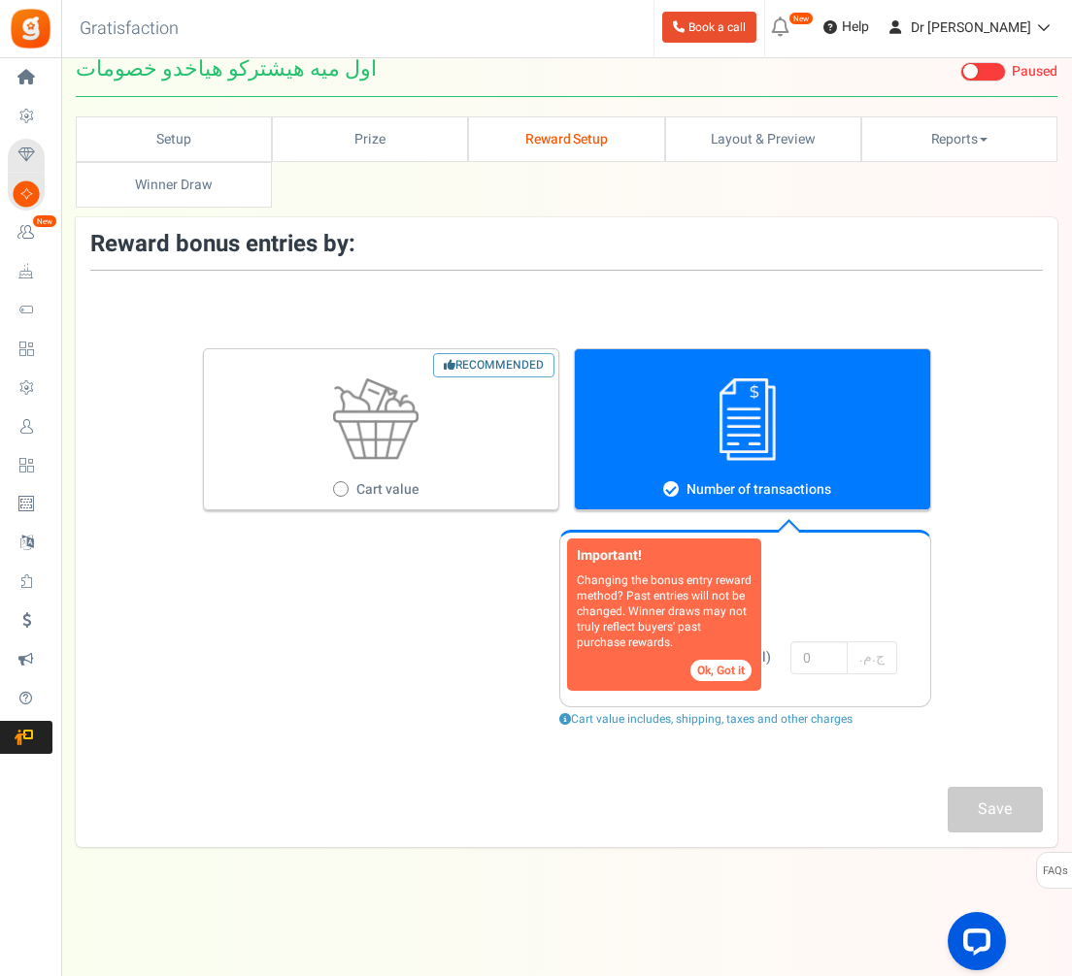
click at [718, 660] on button "Ok, Got it" at bounding box center [720, 670] width 61 height 21
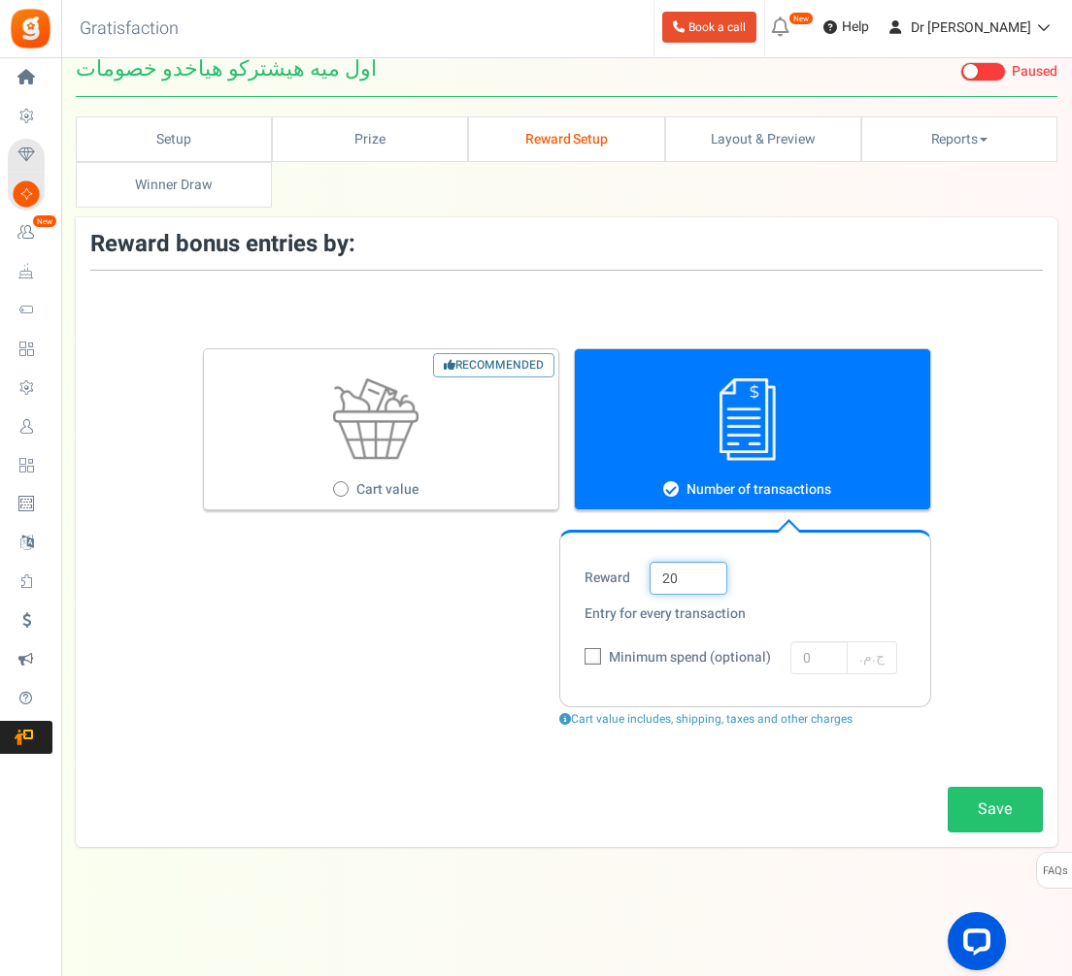
click at [700, 562] on input "20" at bounding box center [688, 578] width 78 height 33
drag, startPoint x: 700, startPoint y: 549, endPoint x: 579, endPoint y: 568, distance: 121.8
click at [580, 568] on section "Reward 20 Entry for every transaction Minimum spend (optional) 0 ج.م.‏" at bounding box center [745, 619] width 372 height 178
click at [703, 562] on input "20" at bounding box center [688, 578] width 78 height 33
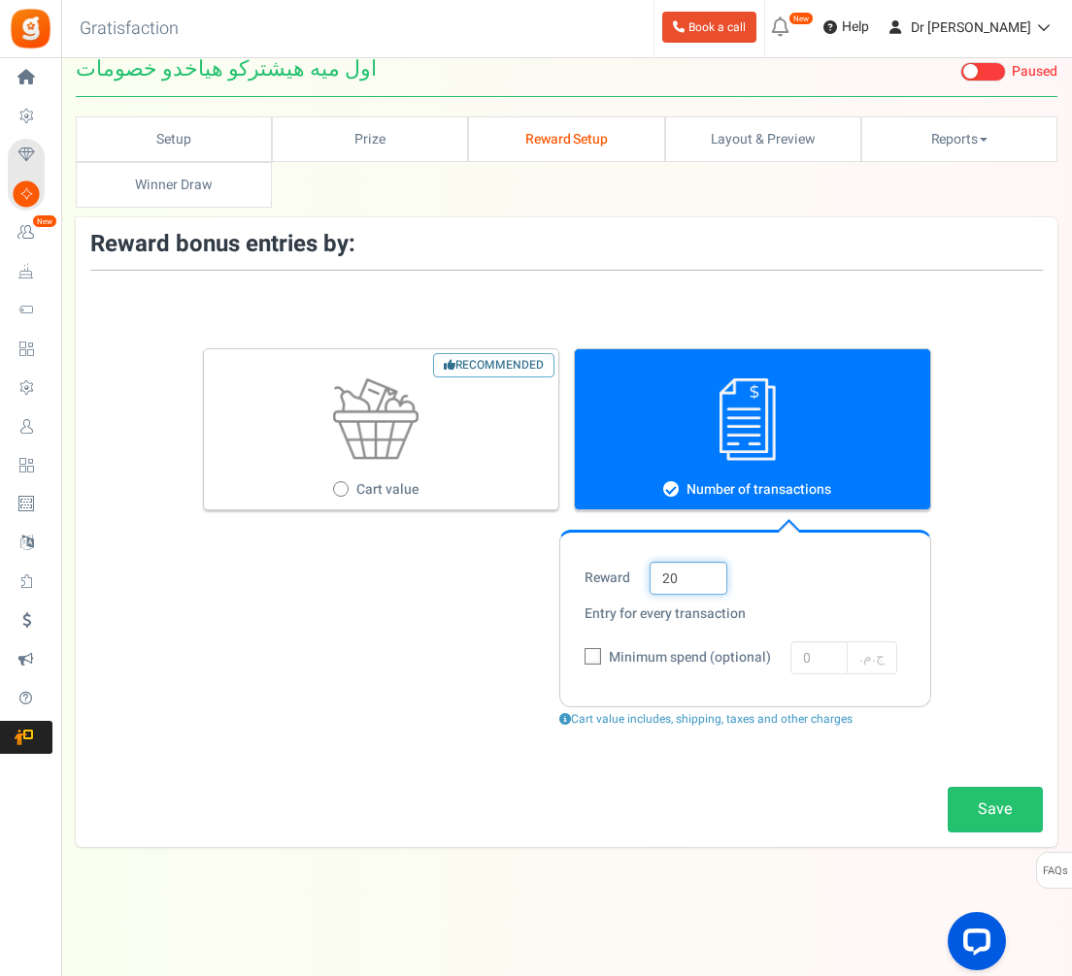
type input "١"
type input "1"
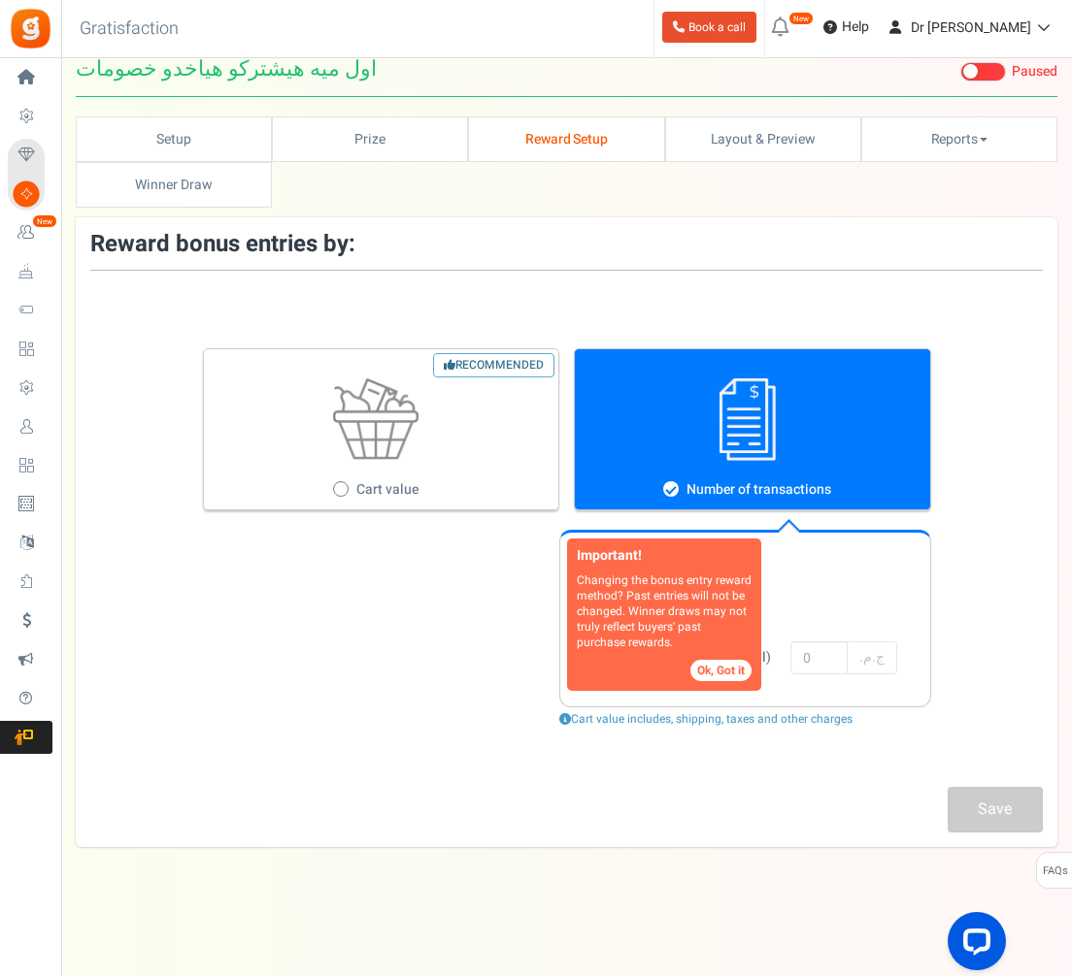
click at [704, 738] on div "Important! Changing the bonus entry reward method? Past entries will not be cha…" at bounding box center [566, 538] width 981 height 477
click at [712, 660] on button "Ok, Got it" at bounding box center [720, 670] width 61 height 21
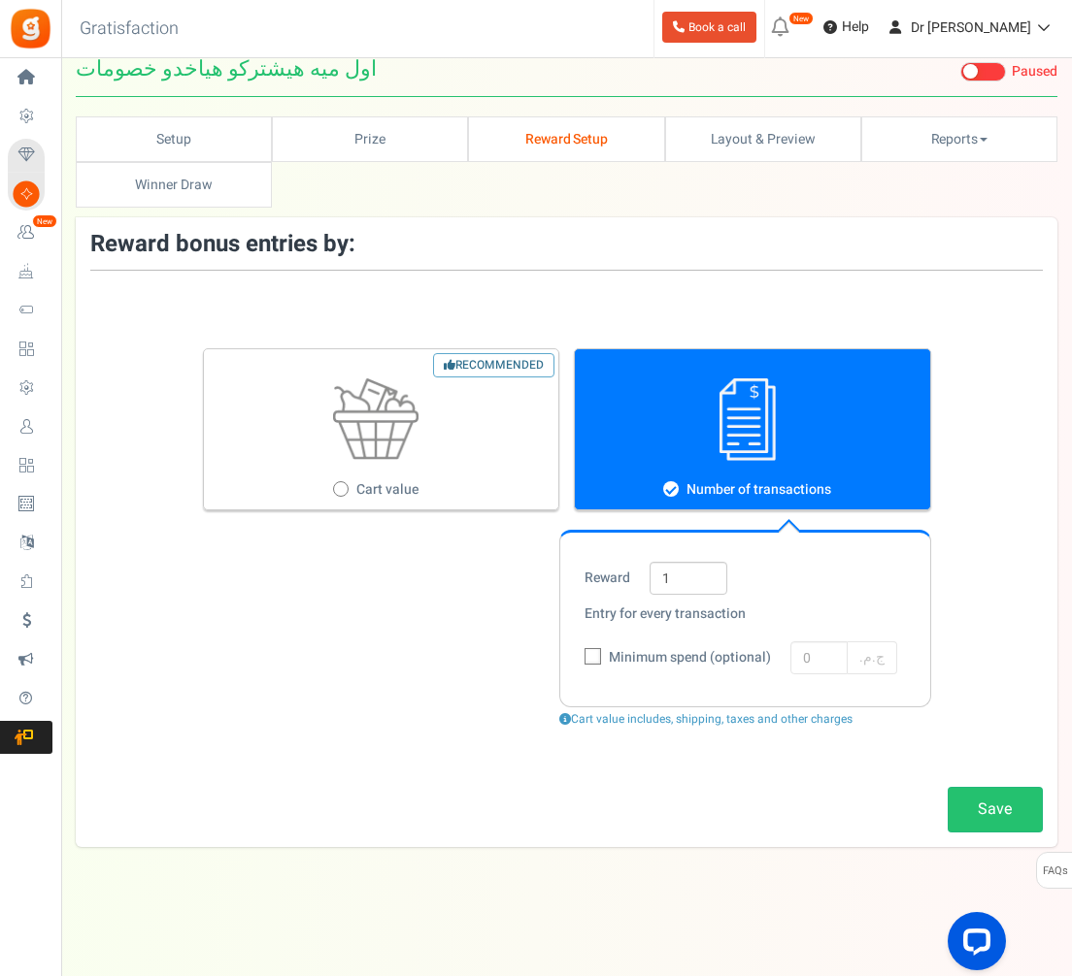
click at [769, 787] on div "Save" at bounding box center [566, 810] width 981 height 46
click at [985, 787] on link "Save" at bounding box center [994, 810] width 95 height 46
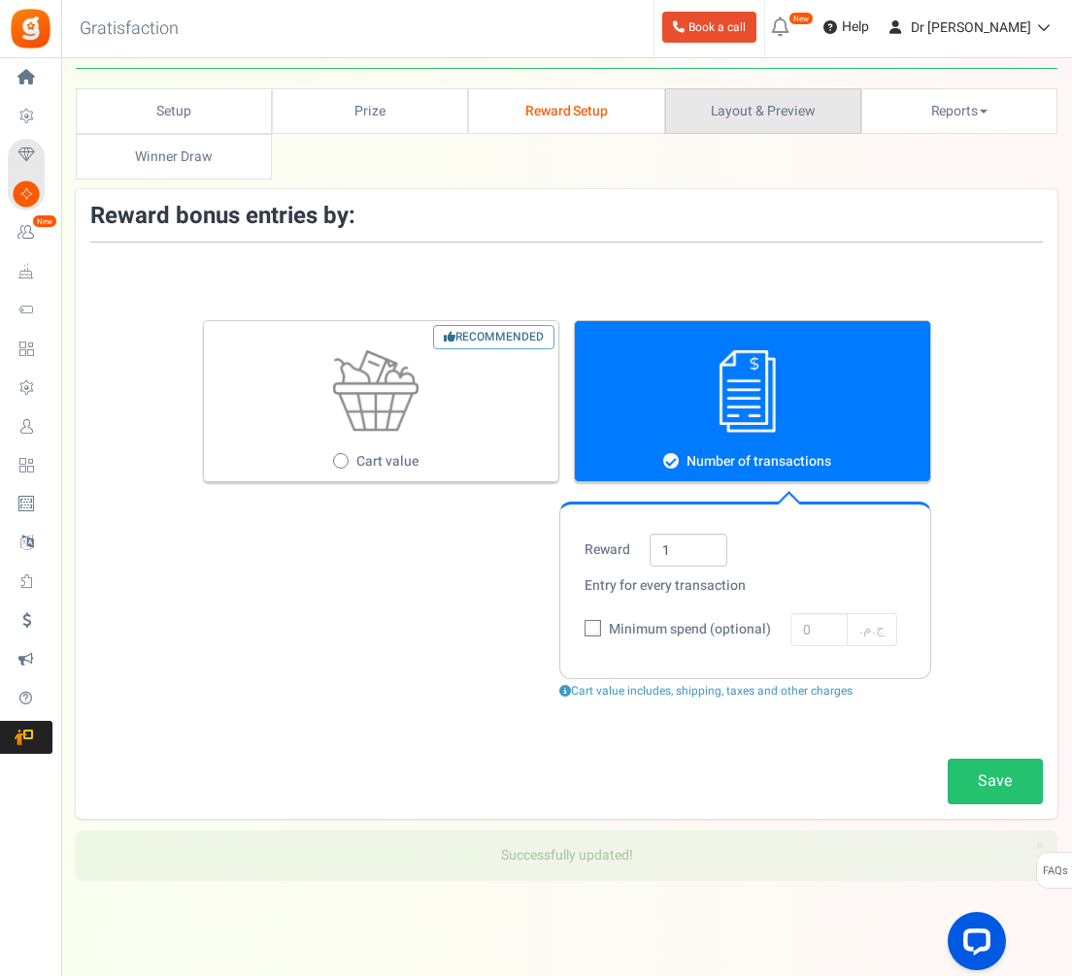
click at [708, 104] on link "Layout & Preview" at bounding box center [763, 111] width 196 height 46
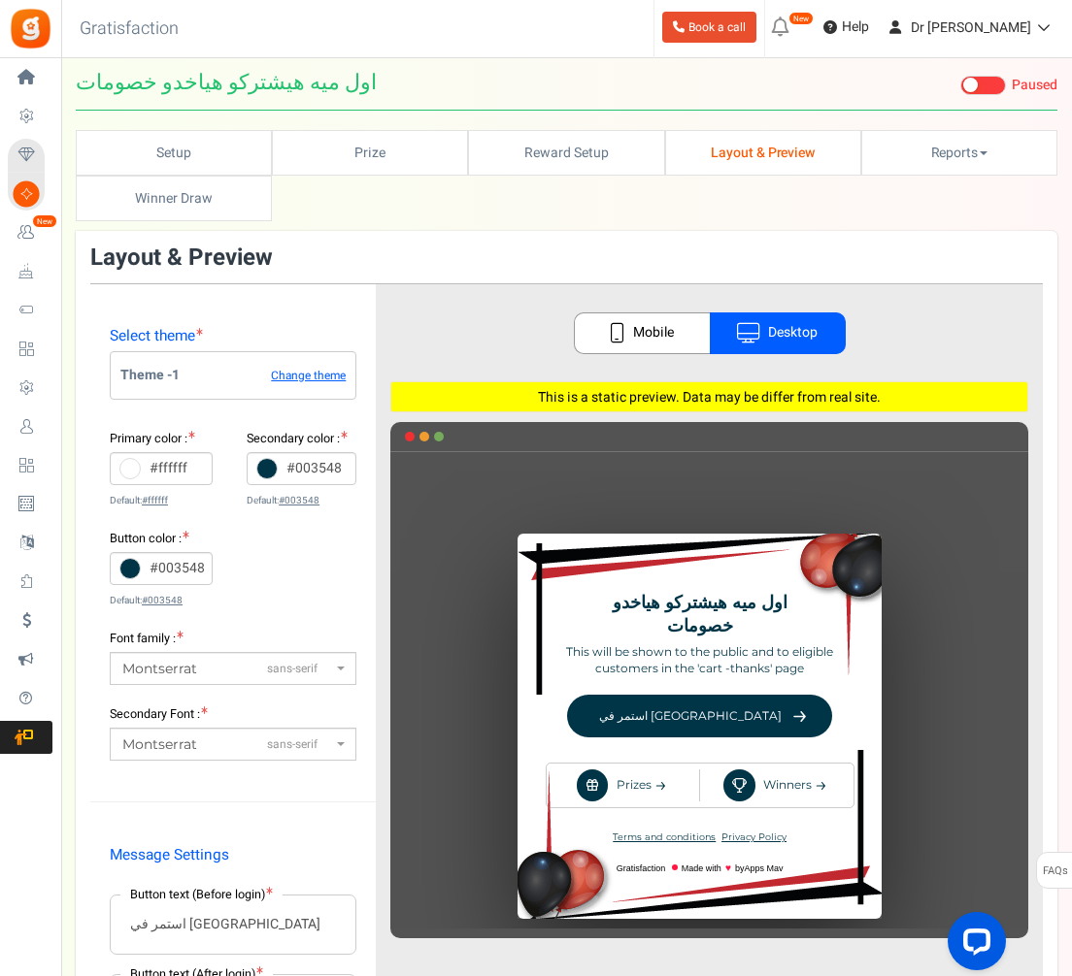
scroll to position [0, 0]
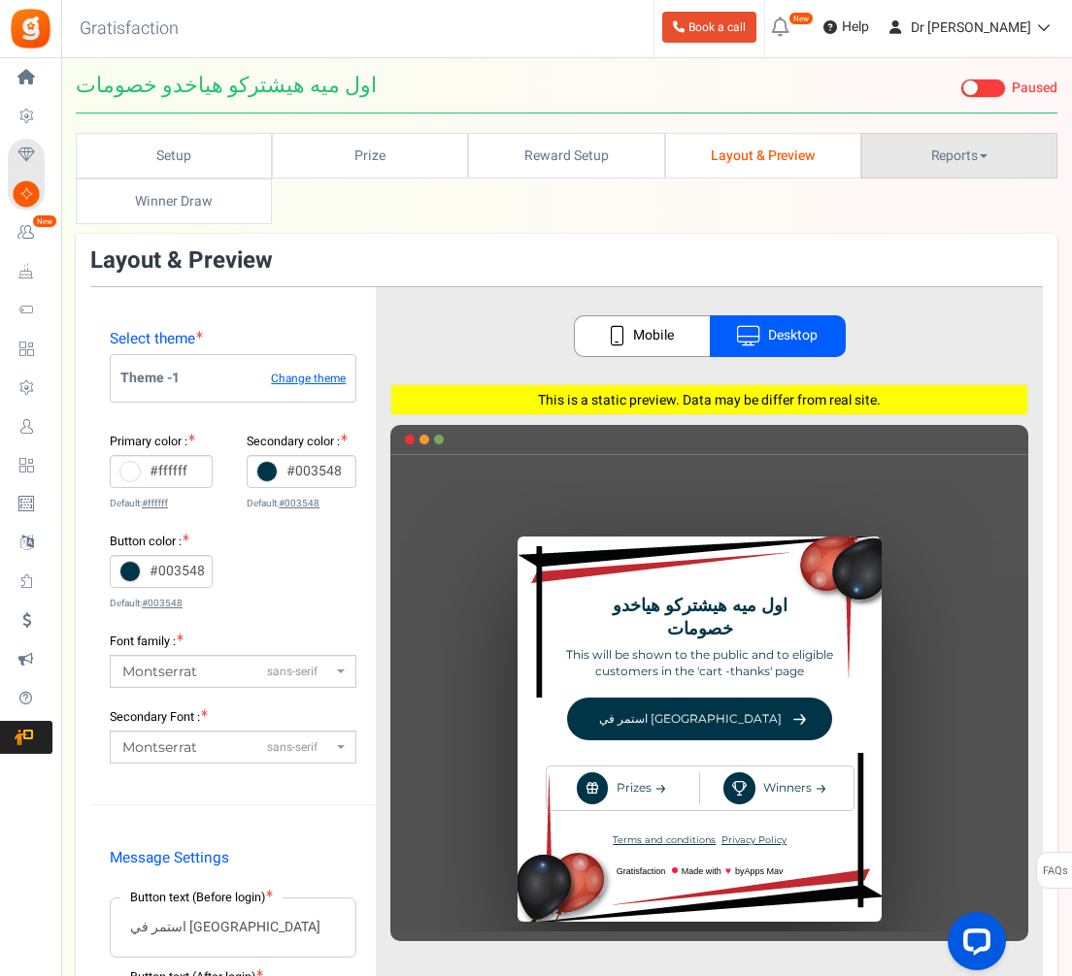
click at [917, 153] on link "Reports" at bounding box center [959, 156] width 196 height 46
drag, startPoint x: 917, startPoint y: 154, endPoint x: 920, endPoint y: 207, distance: 52.5
click at [920, 179] on li "Reports Analytics Users Entries Referral Stats" at bounding box center [959, 156] width 196 height 46
click at [929, 183] on ul "Setup Prize Entry Methods Reward Setup Refer a Friend Layout & Preview Layout &…" at bounding box center [566, 178] width 981 height 91
click at [935, 169] on link "Reports" at bounding box center [959, 156] width 196 height 46
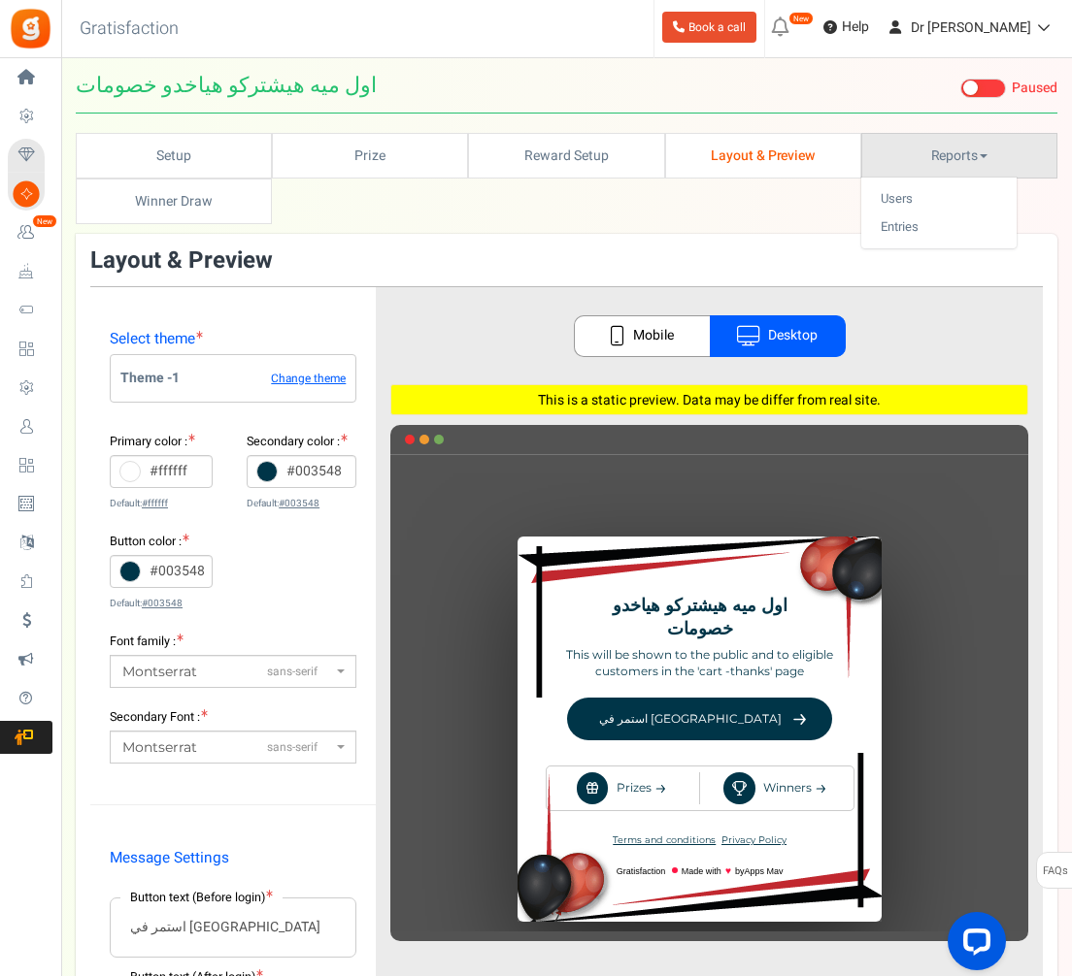
click at [220, 217] on div at bounding box center [536, 488] width 1072 height 976
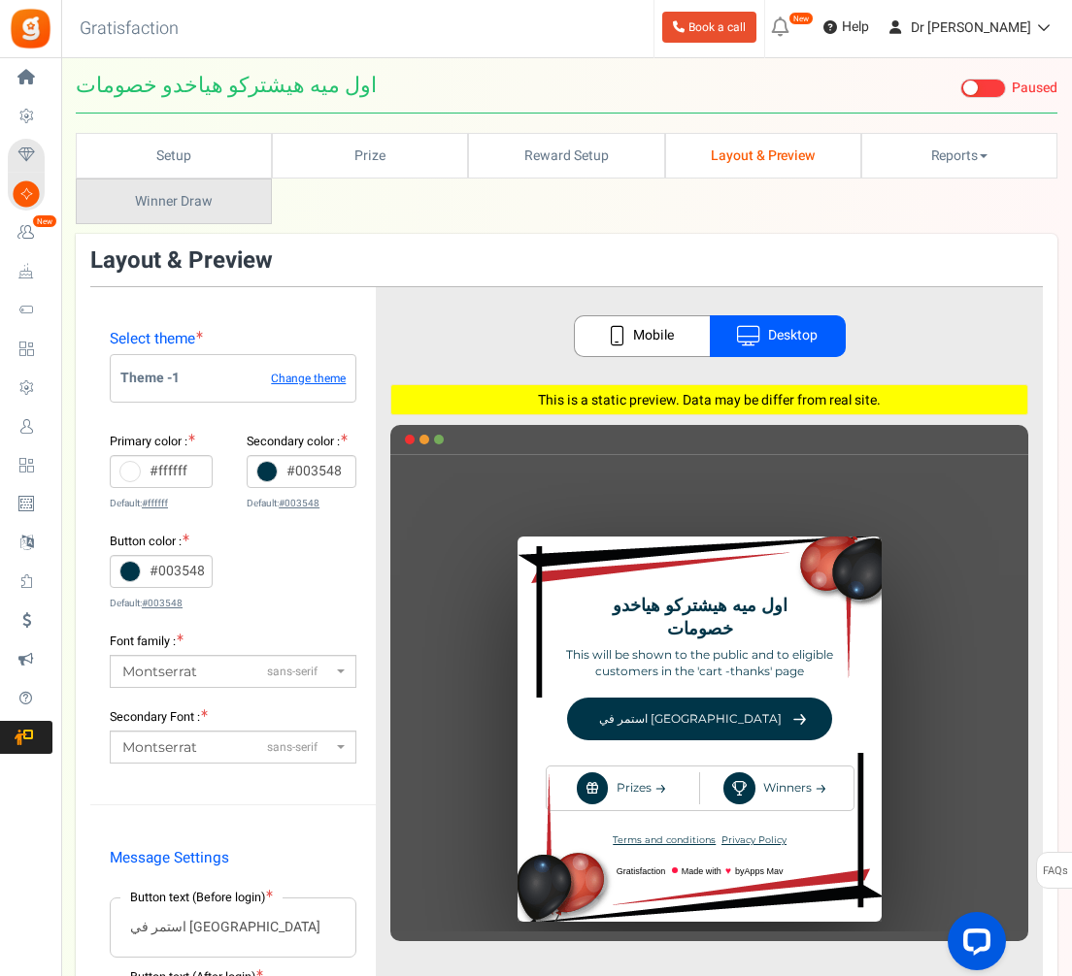
click at [220, 215] on link "Winners Winner Draw" at bounding box center [174, 202] width 196 height 46
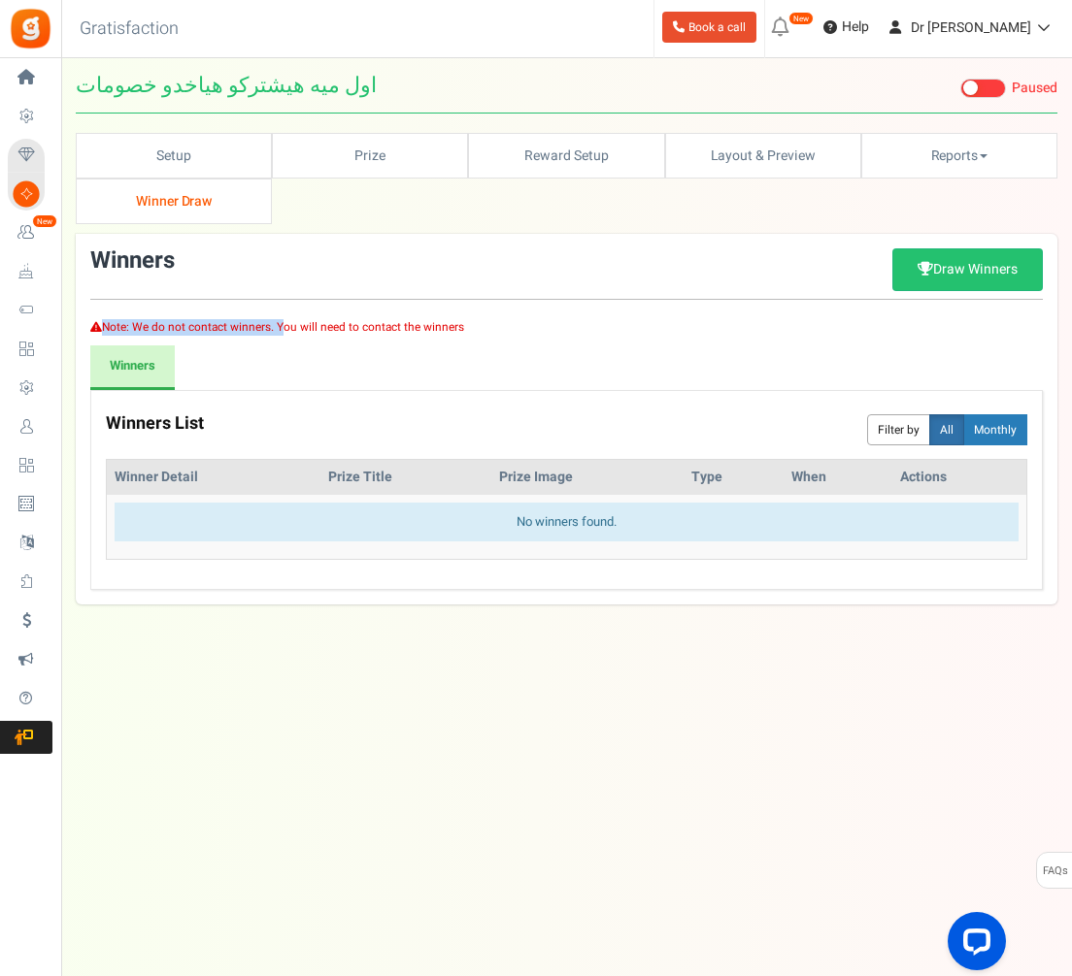
drag, startPoint x: 155, startPoint y: 329, endPoint x: 511, endPoint y: 295, distance: 356.9
click at [511, 295] on div "Winners init winnerctrl Download Publish Unpublish Draw Winners Note: We do not…" at bounding box center [566, 419] width 981 height 342
click at [510, 312] on div "Note: We do not contact winners. You will need to contact the winners" at bounding box center [566, 291] width 952 height 87
click at [565, 168] on link "Reward Setup" at bounding box center [566, 156] width 196 height 46
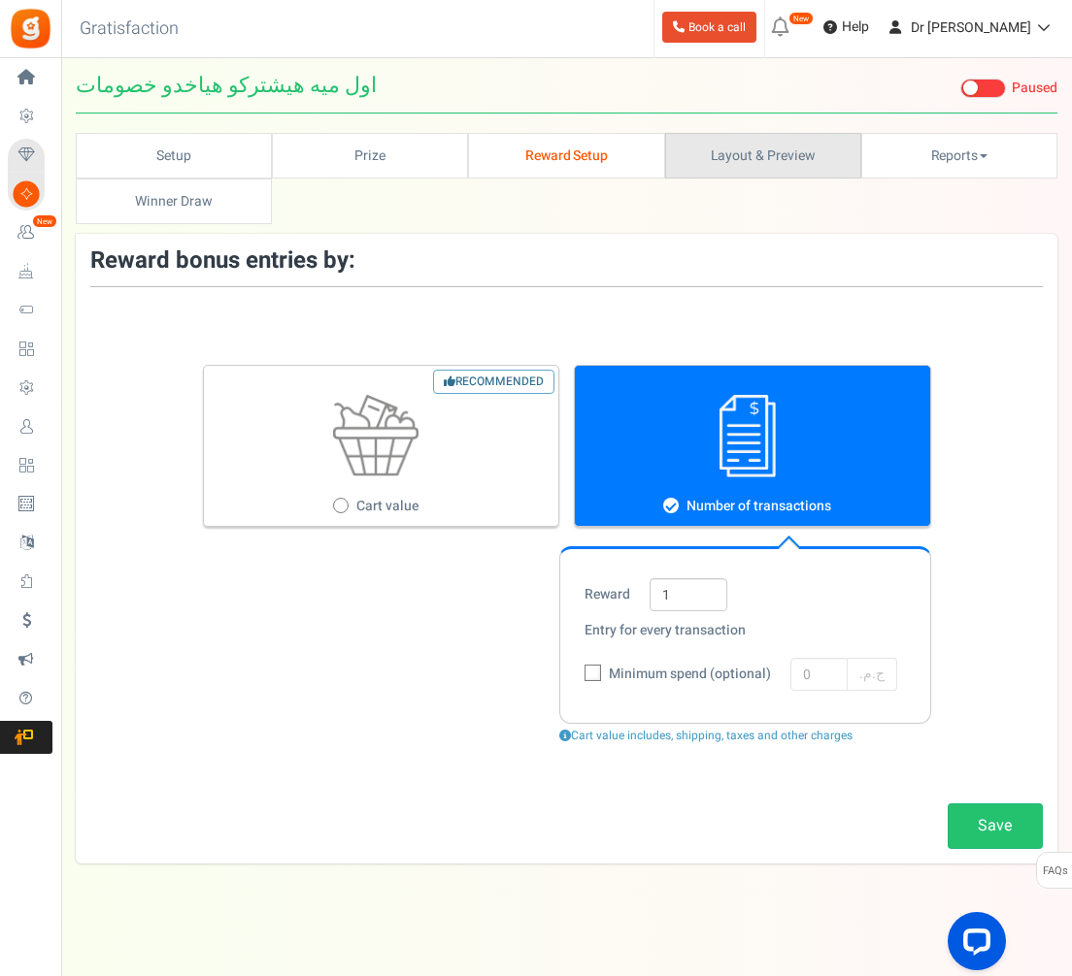
click at [743, 158] on link "Layout & Preview" at bounding box center [763, 156] width 196 height 46
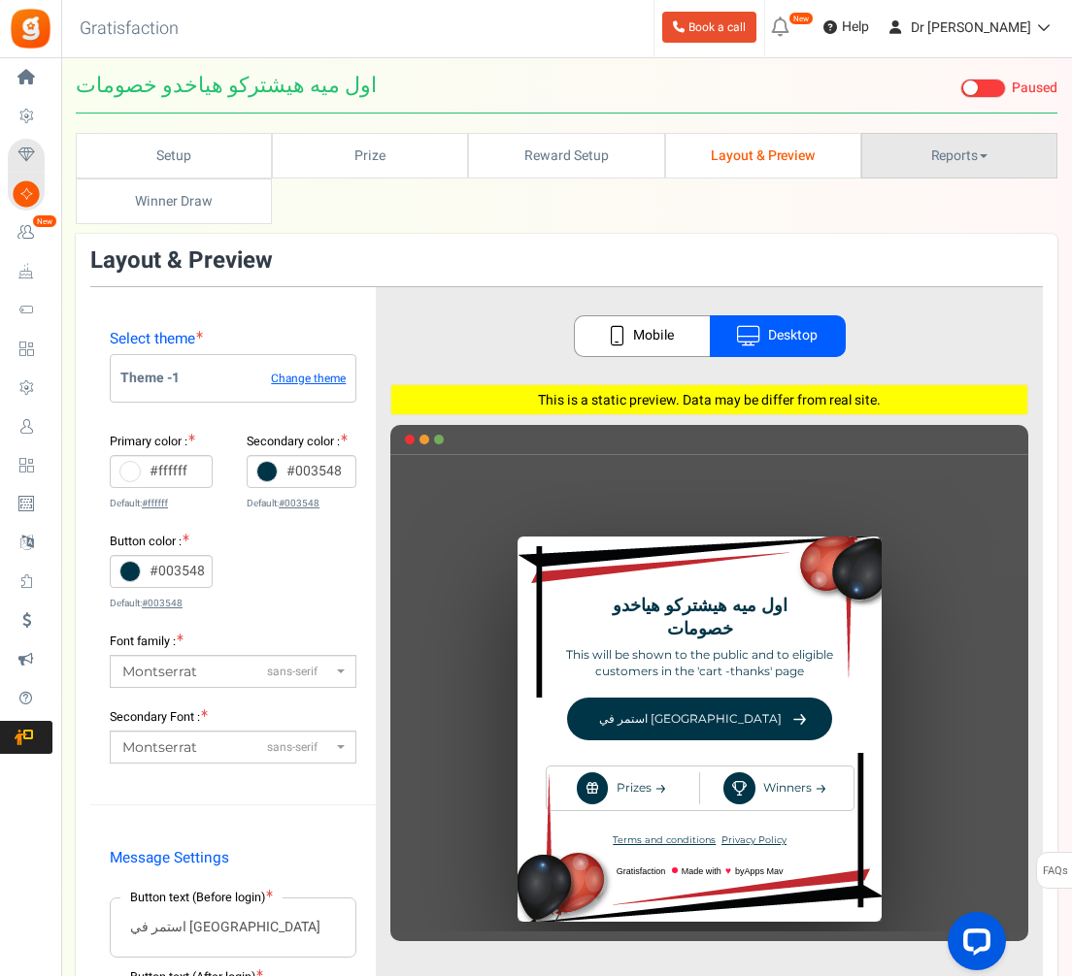
click at [924, 160] on link "Reports" at bounding box center [959, 156] width 196 height 46
click at [262, 205] on div at bounding box center [536, 488] width 1072 height 976
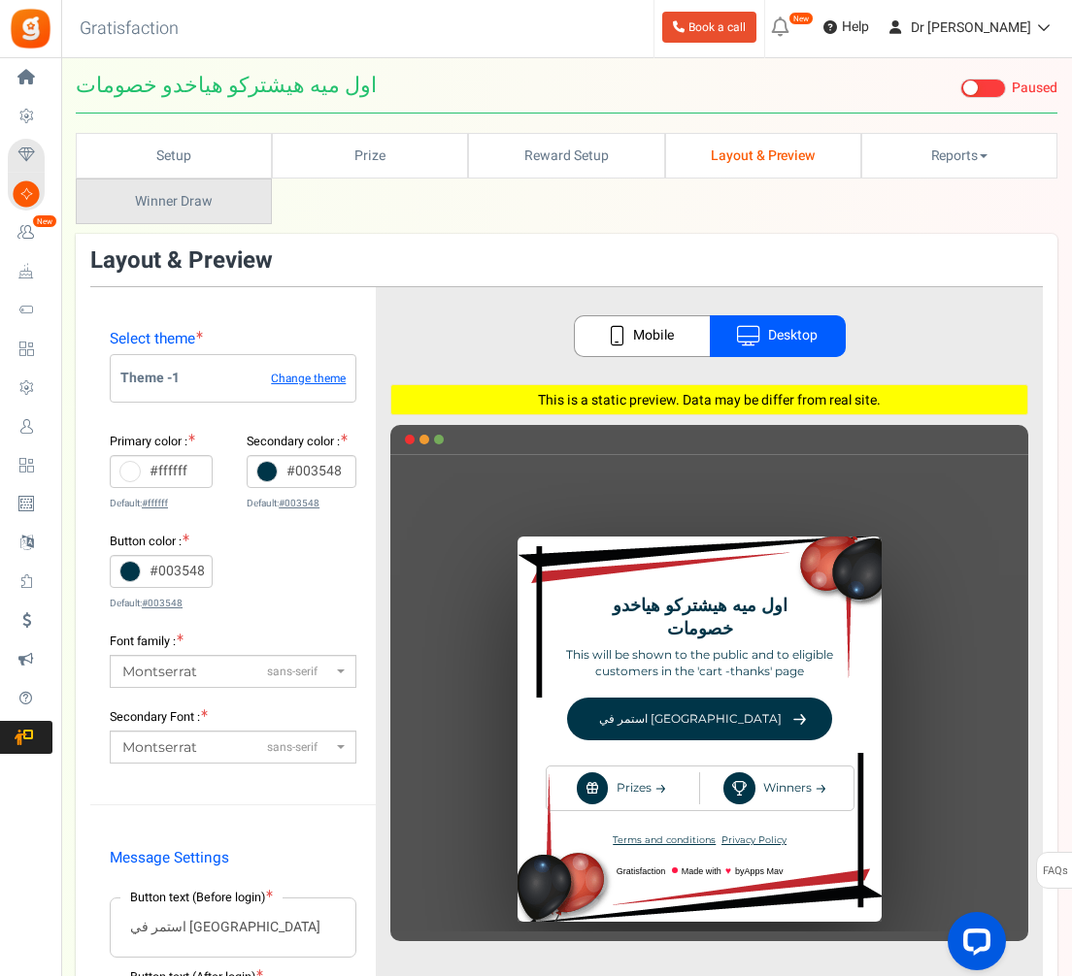
click at [244, 199] on link "Winners Winner Draw" at bounding box center [174, 202] width 196 height 46
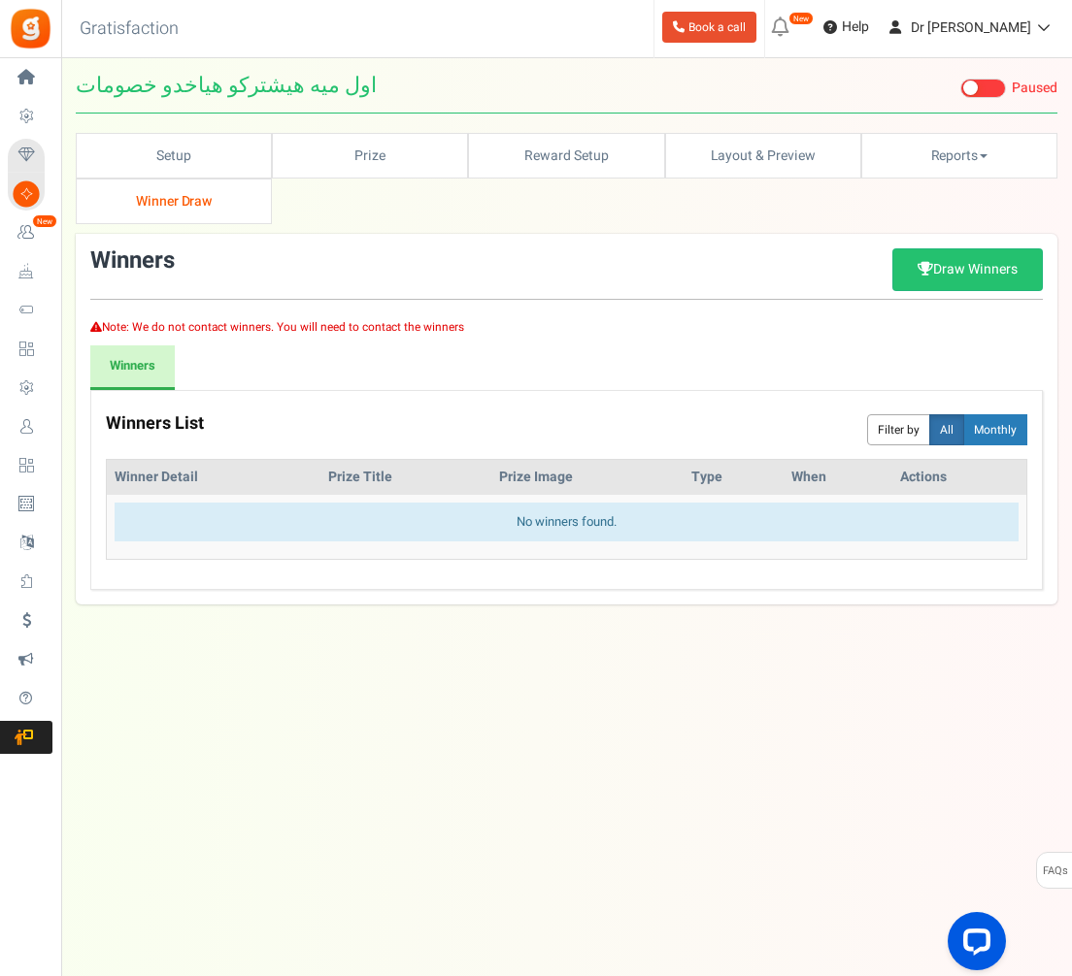
click at [348, 201] on ul "Setup Prize Entry Methods Reward Setup Refer a Friend Layout & Preview Layout &…" at bounding box center [566, 178] width 981 height 91
click at [558, 587] on div "Winners List Filter by All Daily Weekly Monthly Grand Winner Detail Prize Title…" at bounding box center [566, 490] width 952 height 201
click at [270, 509] on div "No winners found." at bounding box center [567, 523] width 904 height 40
click at [343, 643] on div "Under maintenance we will be back soon We apologize for any inconvenience. The …" at bounding box center [566, 449] width 1010 height 782
click at [600, 385] on ul "Winners Display details" at bounding box center [566, 368] width 952 height 45
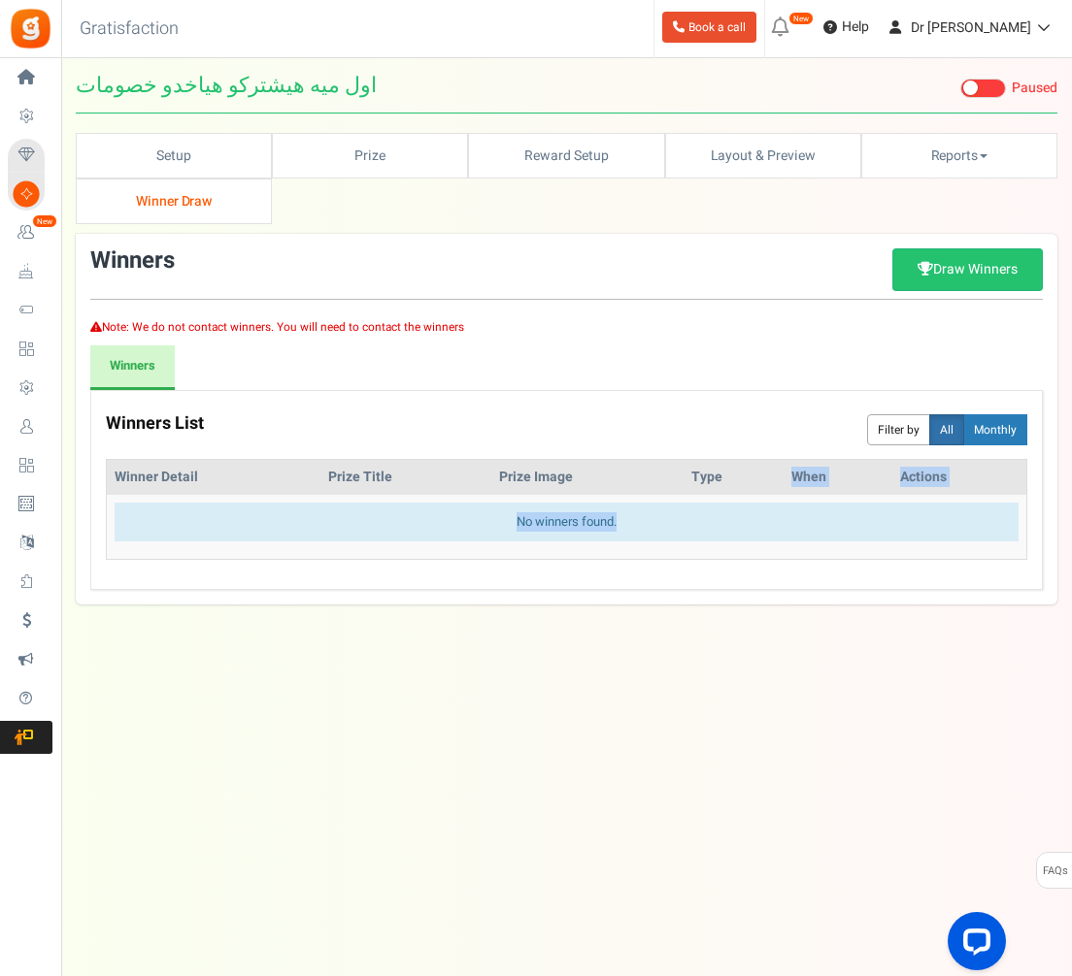
drag, startPoint x: 867, startPoint y: 482, endPoint x: 894, endPoint y: 518, distance: 45.0
click at [894, 518] on table "Winner Detail Prize Title Prize Image Type When Actions No winners found." at bounding box center [566, 510] width 921 height 102
click at [894, 518] on div "No winners found." at bounding box center [567, 523] width 904 height 40
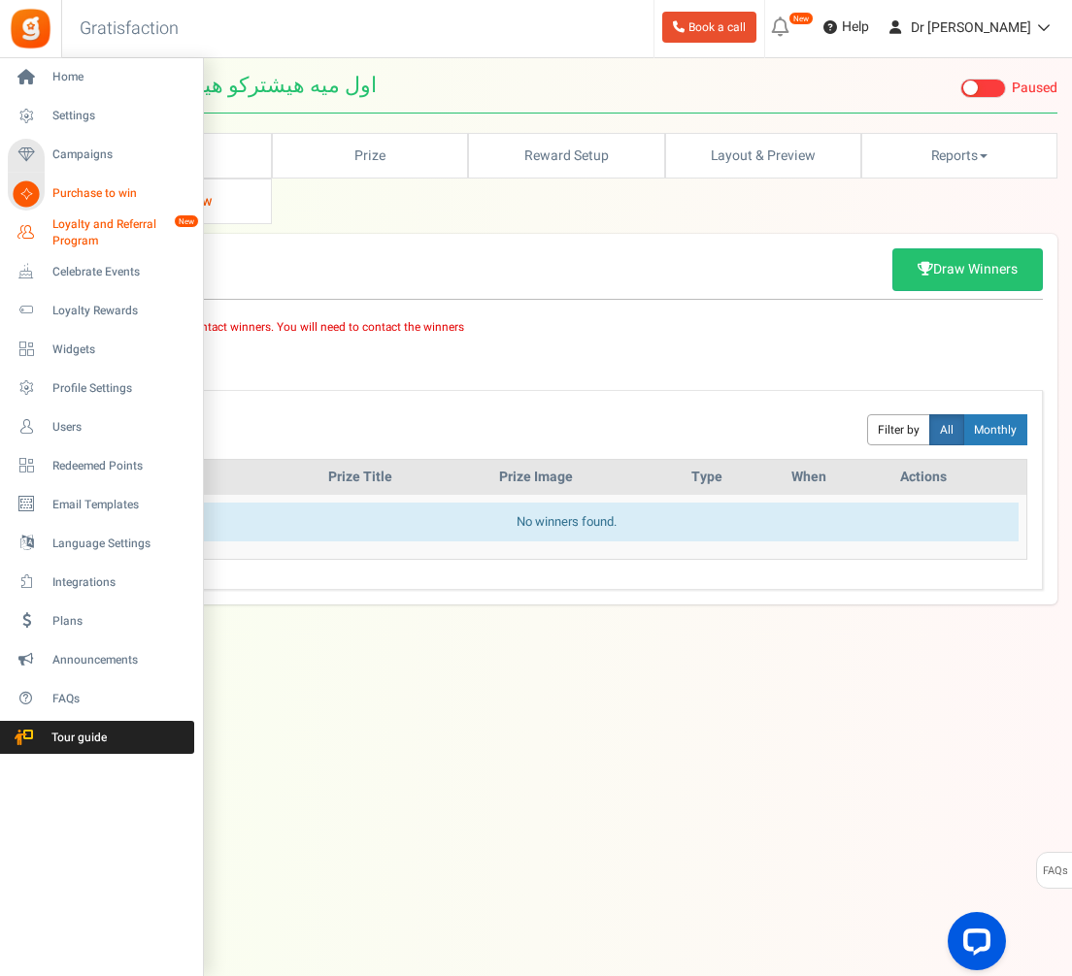
click at [92, 232] on span "Loyalty and Referral Program" at bounding box center [123, 232] width 142 height 33
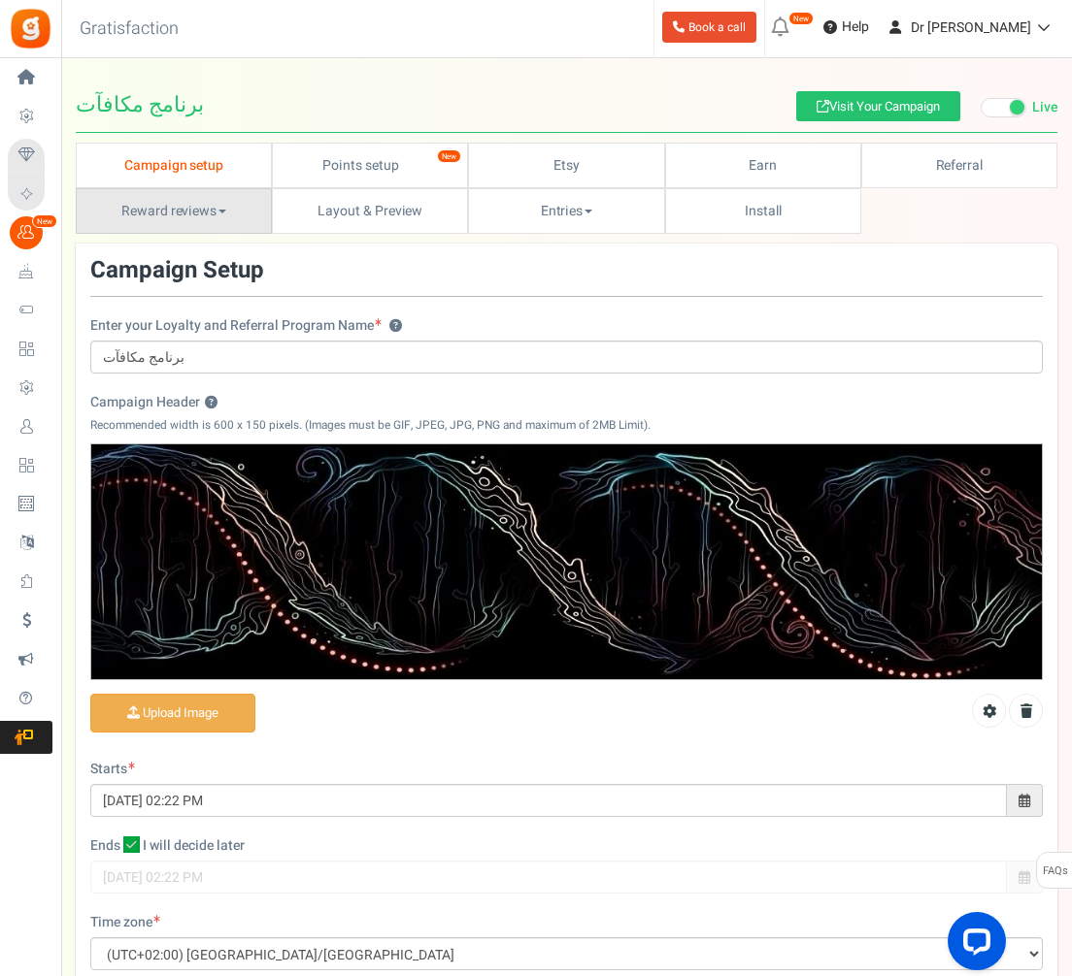
click at [239, 218] on link "Reward reviews" at bounding box center [174, 211] width 196 height 46
click at [906, 163] on div at bounding box center [536, 488] width 1072 height 976
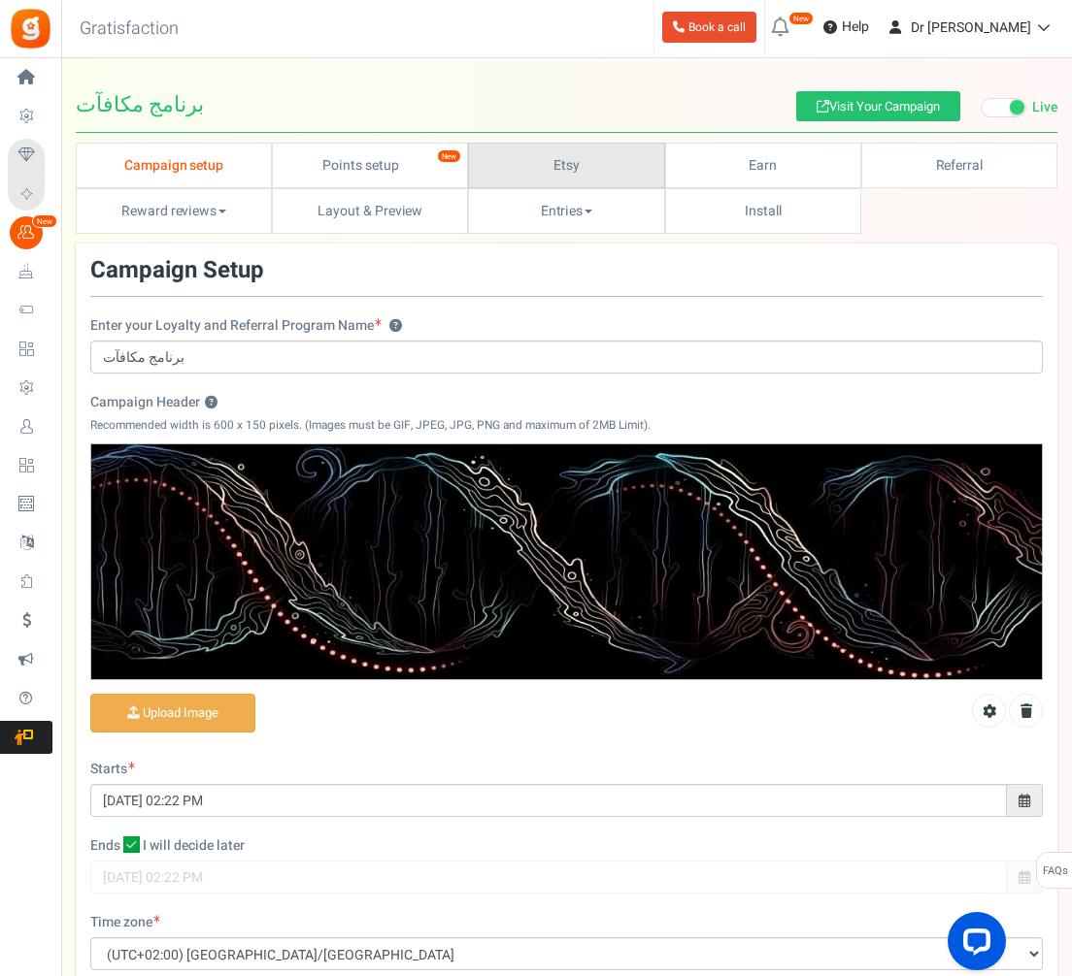
click at [479, 171] on link "Etsy" at bounding box center [566, 166] width 196 height 46
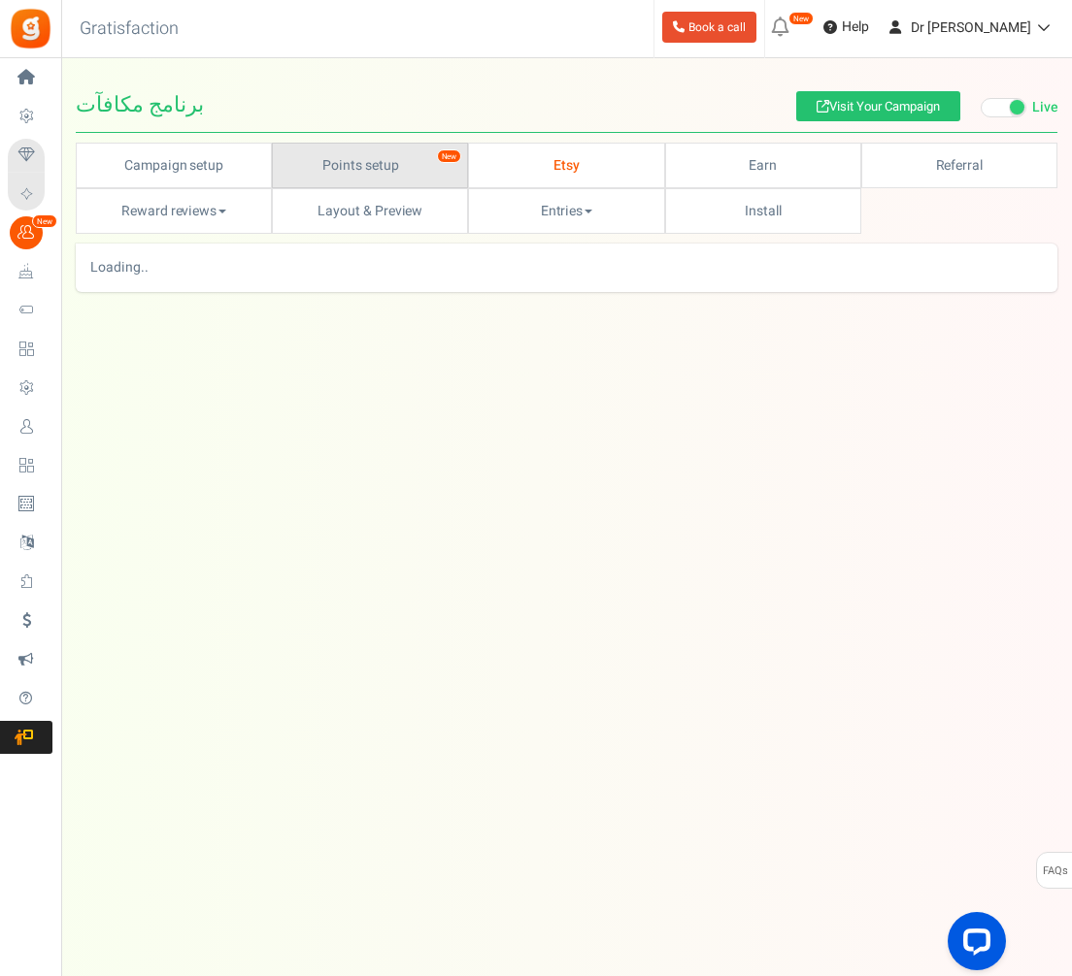
click at [386, 170] on link "Points setup New" at bounding box center [370, 166] width 196 height 46
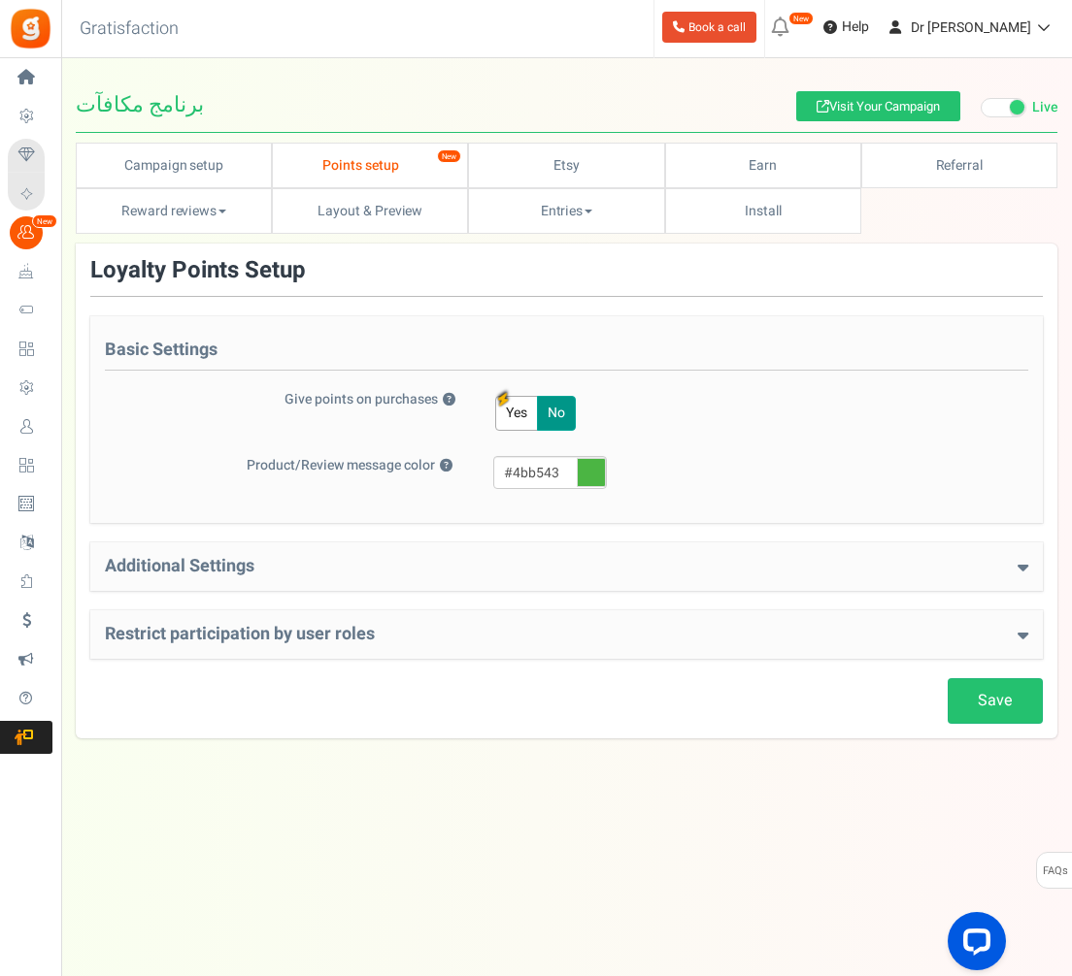
click at [543, 413] on button "No" at bounding box center [556, 413] width 39 height 35
click at [533, 411] on button "Yes" at bounding box center [516, 413] width 43 height 35
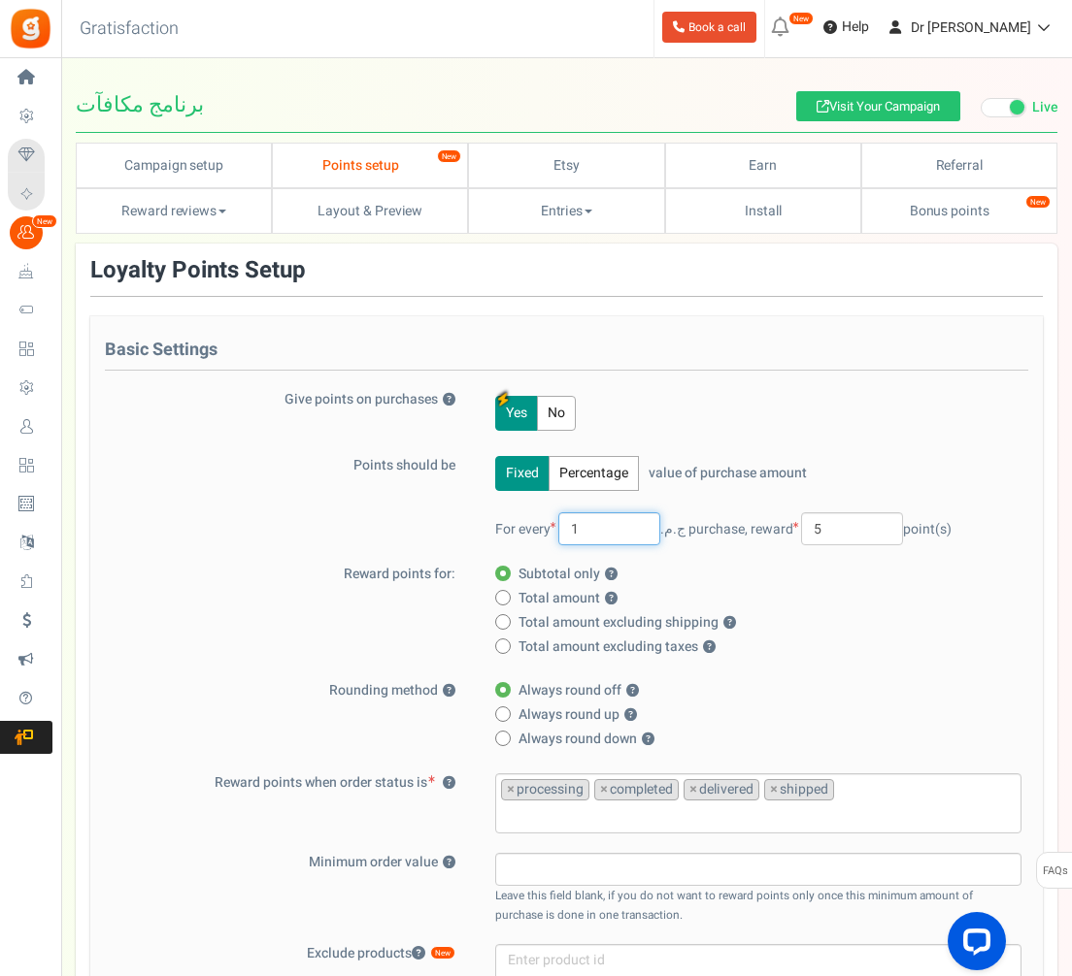
click at [604, 522] on input "1" at bounding box center [609, 528] width 102 height 33
click at [883, 529] on input "5" at bounding box center [852, 528] width 102 height 33
click at [601, 529] on input "1" at bounding box center [609, 528] width 102 height 33
click at [549, 479] on button "Fixed" at bounding box center [522, 473] width 54 height 35
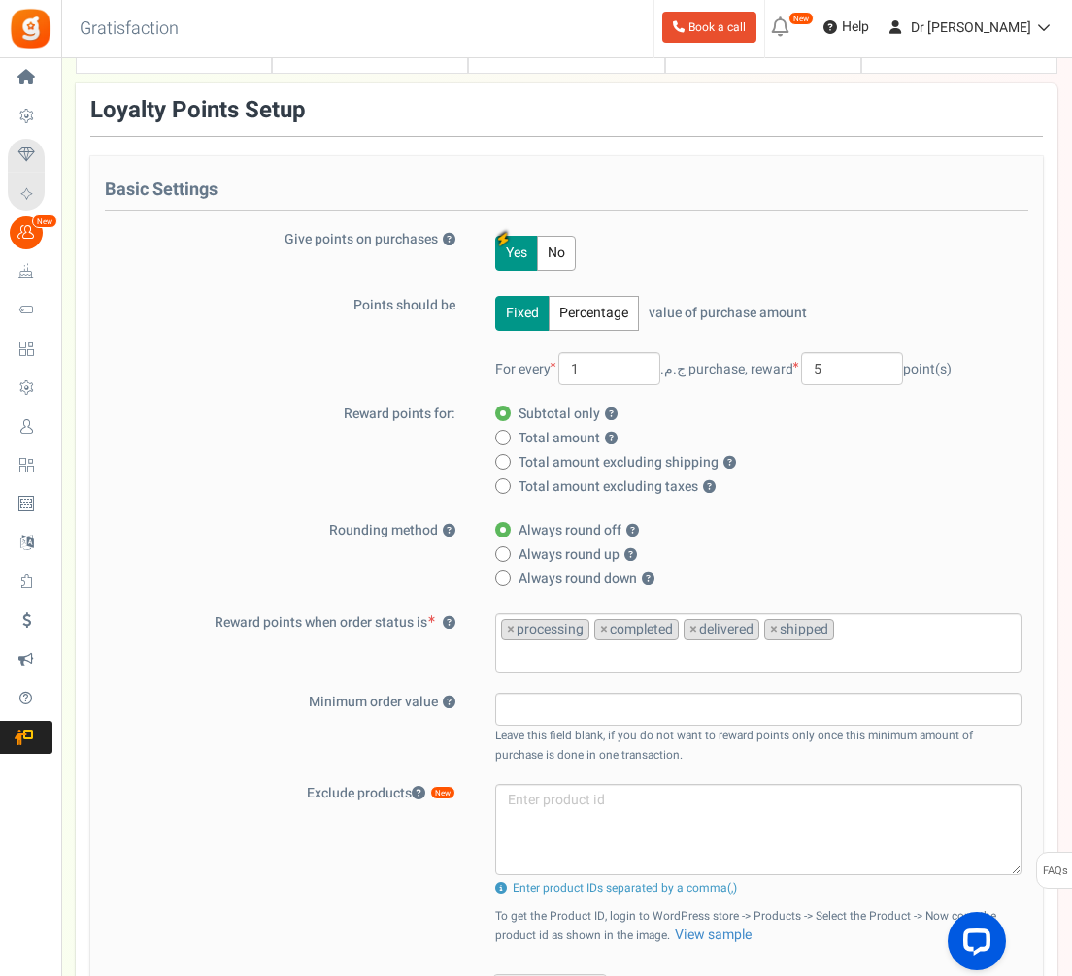
scroll to position [148, 0]
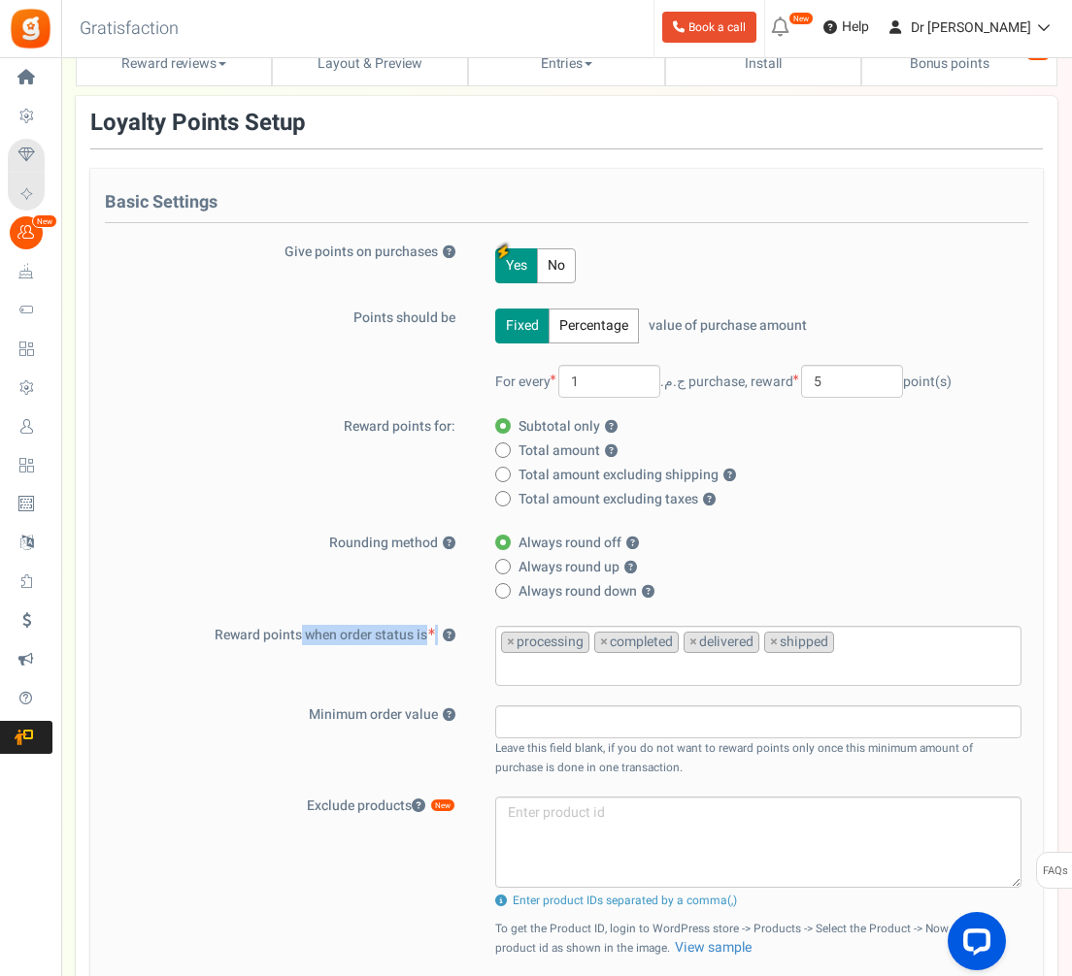
drag, startPoint x: 295, startPoint y: 632, endPoint x: 441, endPoint y: 629, distance: 145.6
click at [441, 629] on label "Reward points when order status is ?" at bounding box center [289, 635] width 369 height 19
click at [443, 630] on button "?" at bounding box center [449, 636] width 13 height 13
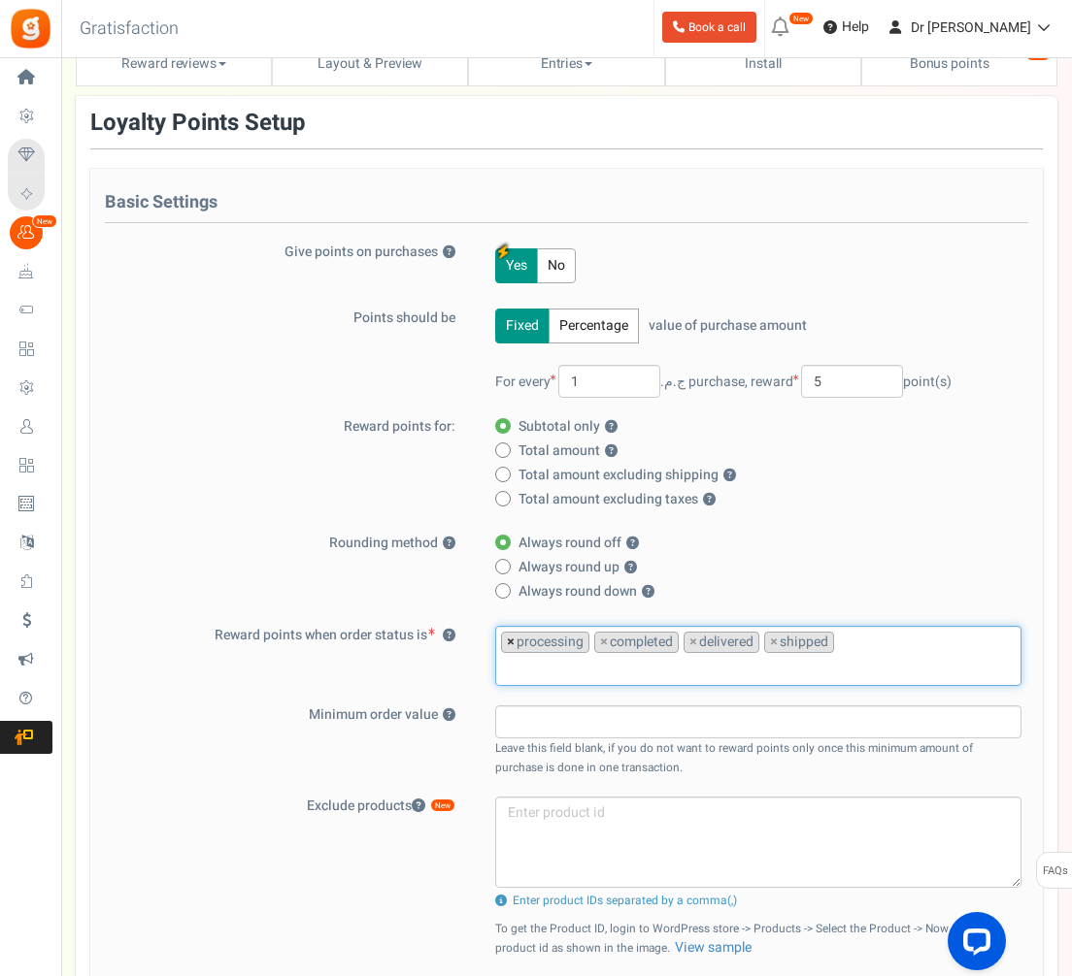
click at [507, 648] on span "×" at bounding box center [511, 642] width 8 height 19
select select "completed"
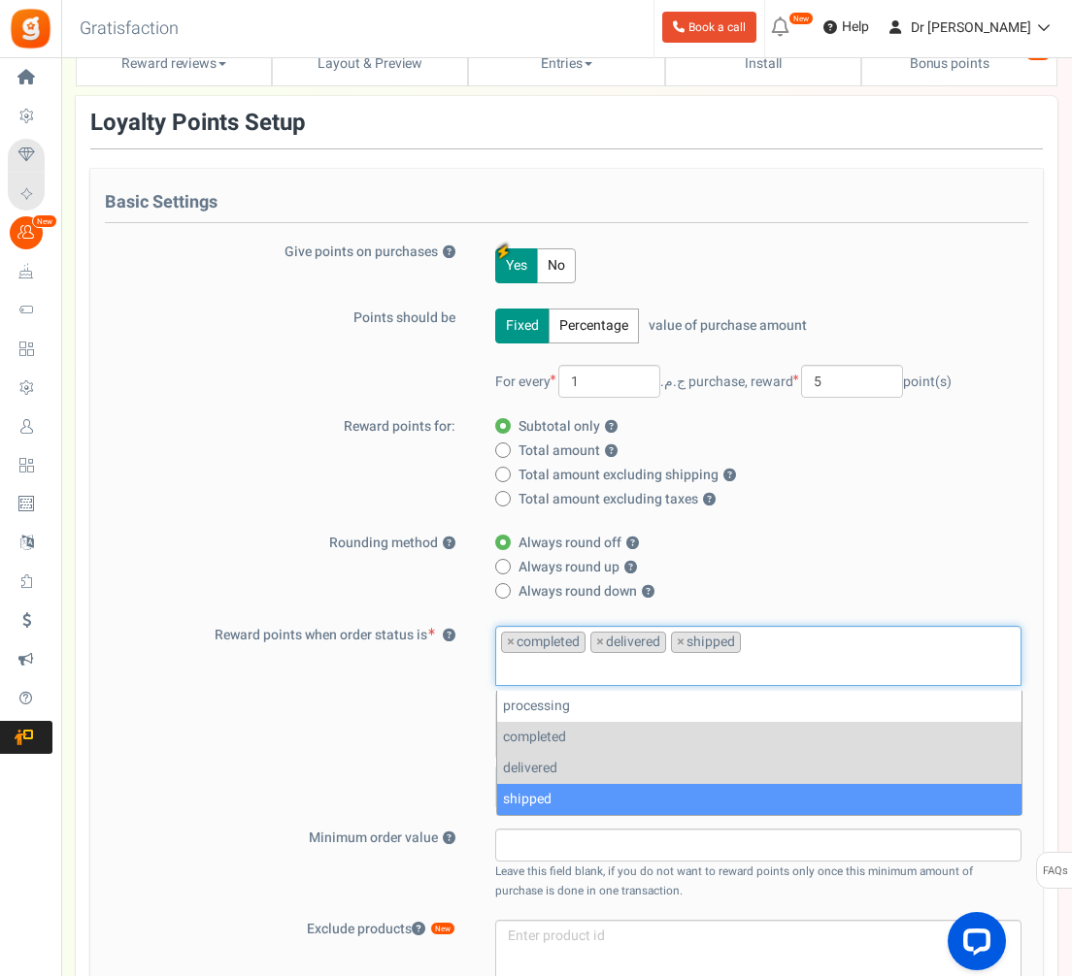
scroll to position [0, 0]
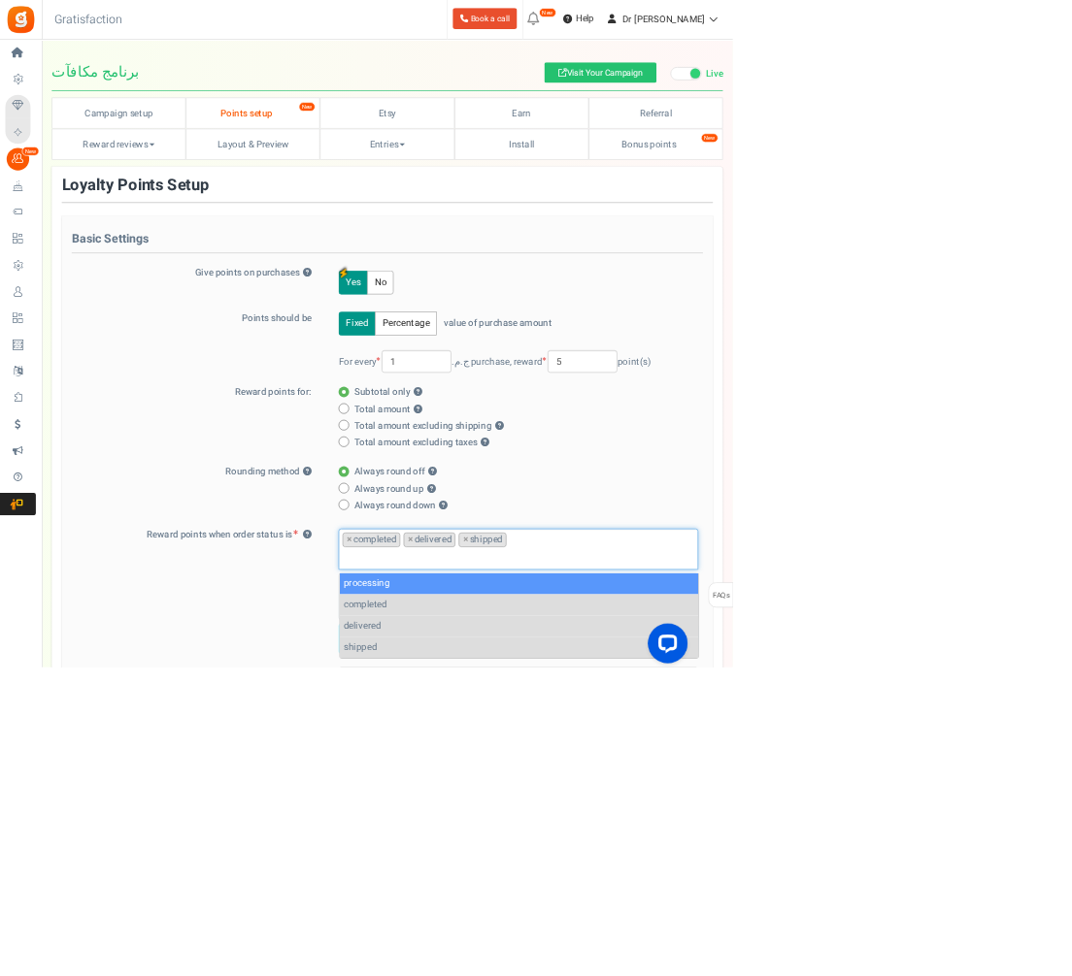
click at [606, 787] on li "× delivered" at bounding box center [628, 789] width 76 height 21
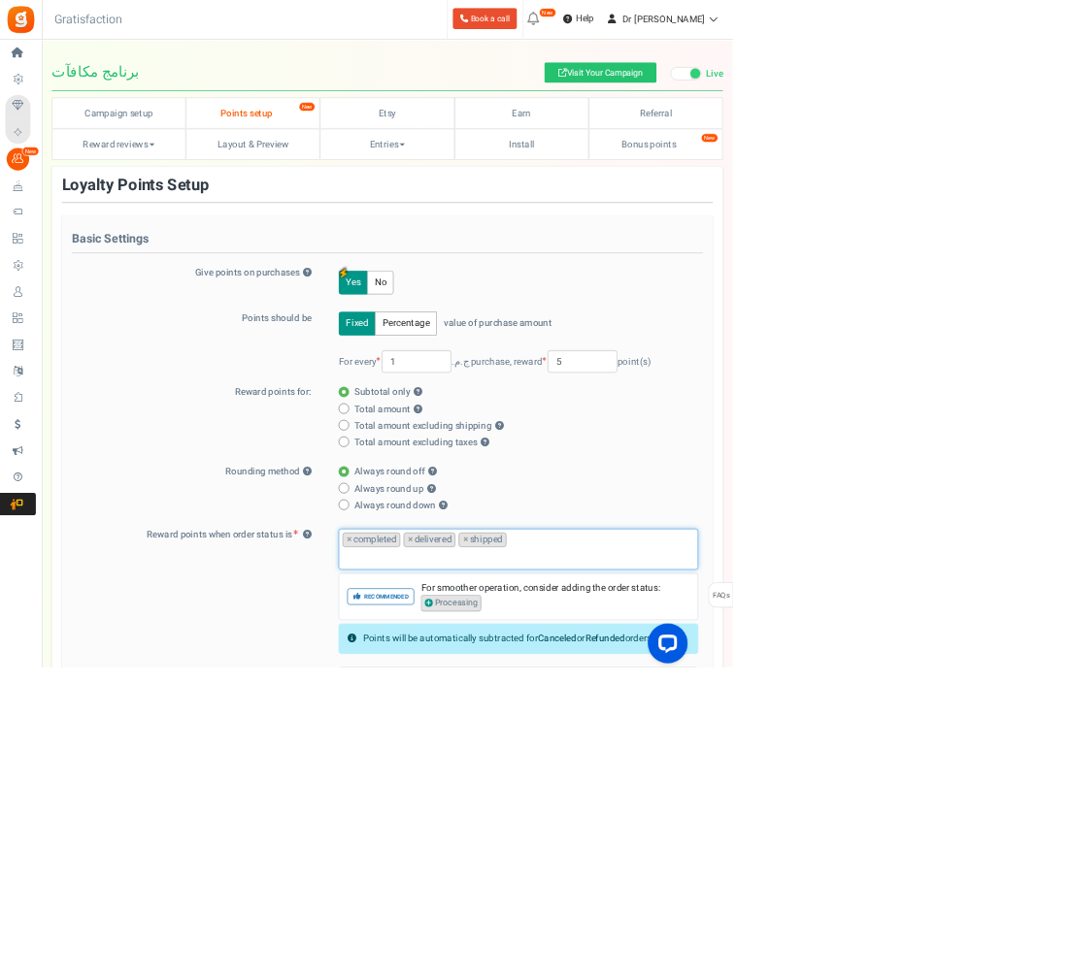
scroll to position [201, 0]
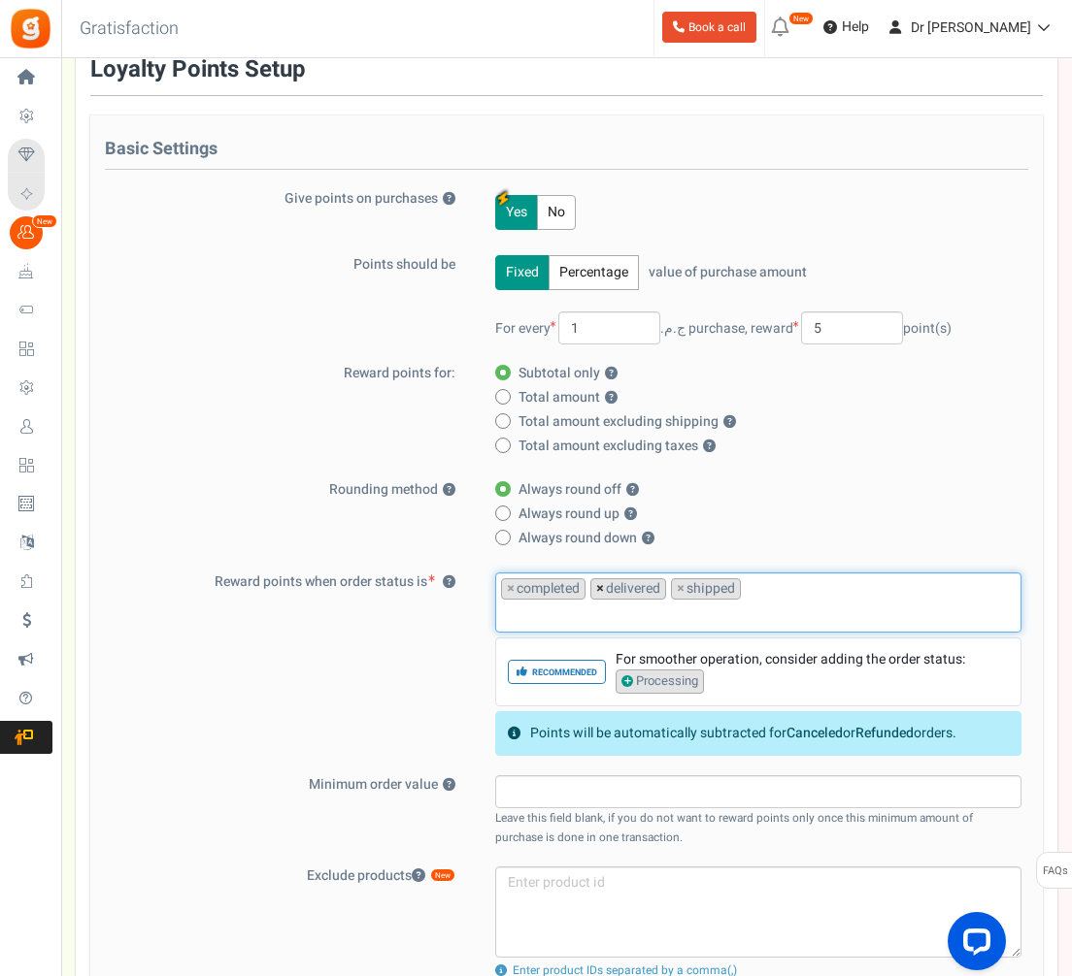
click at [602, 589] on span "×" at bounding box center [600, 588] width 8 height 19
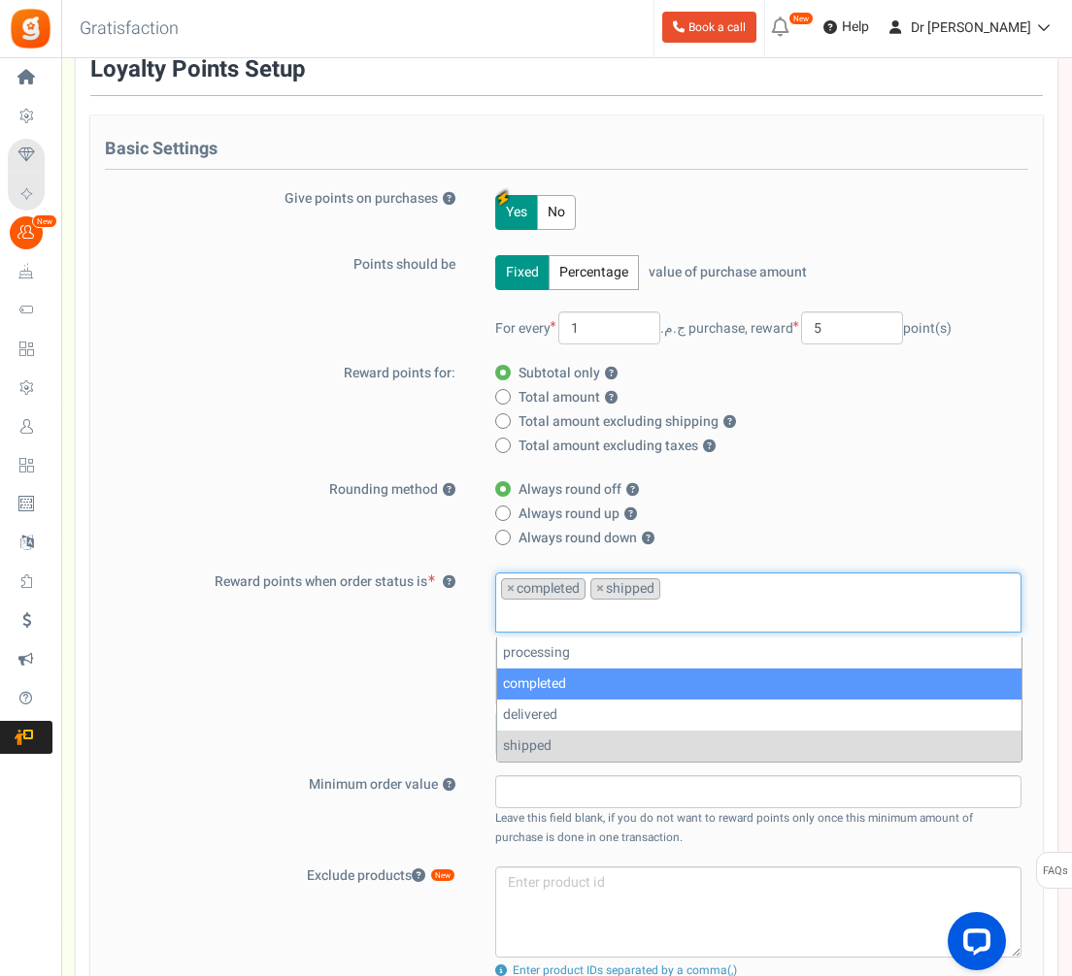
scroll to position [0, 0]
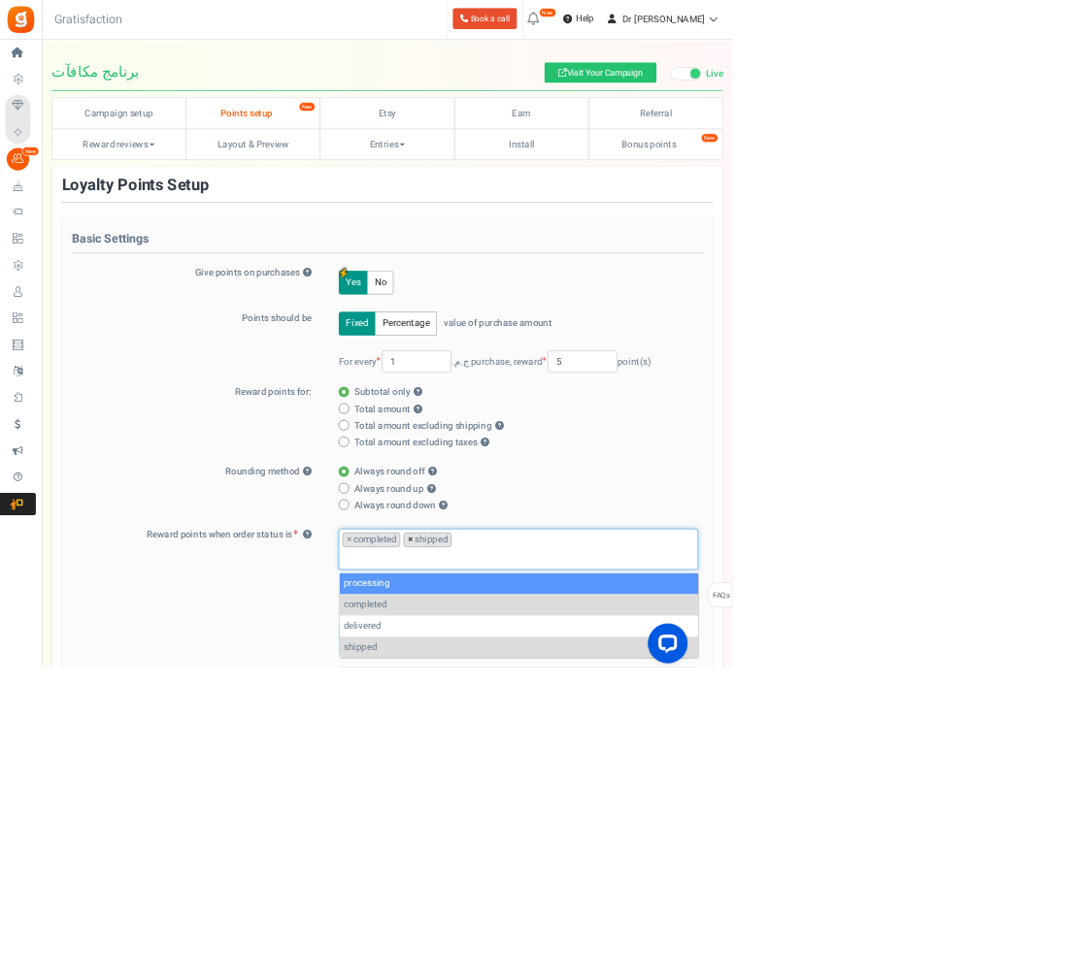
click at [603, 791] on span "×" at bounding box center [600, 789] width 8 height 19
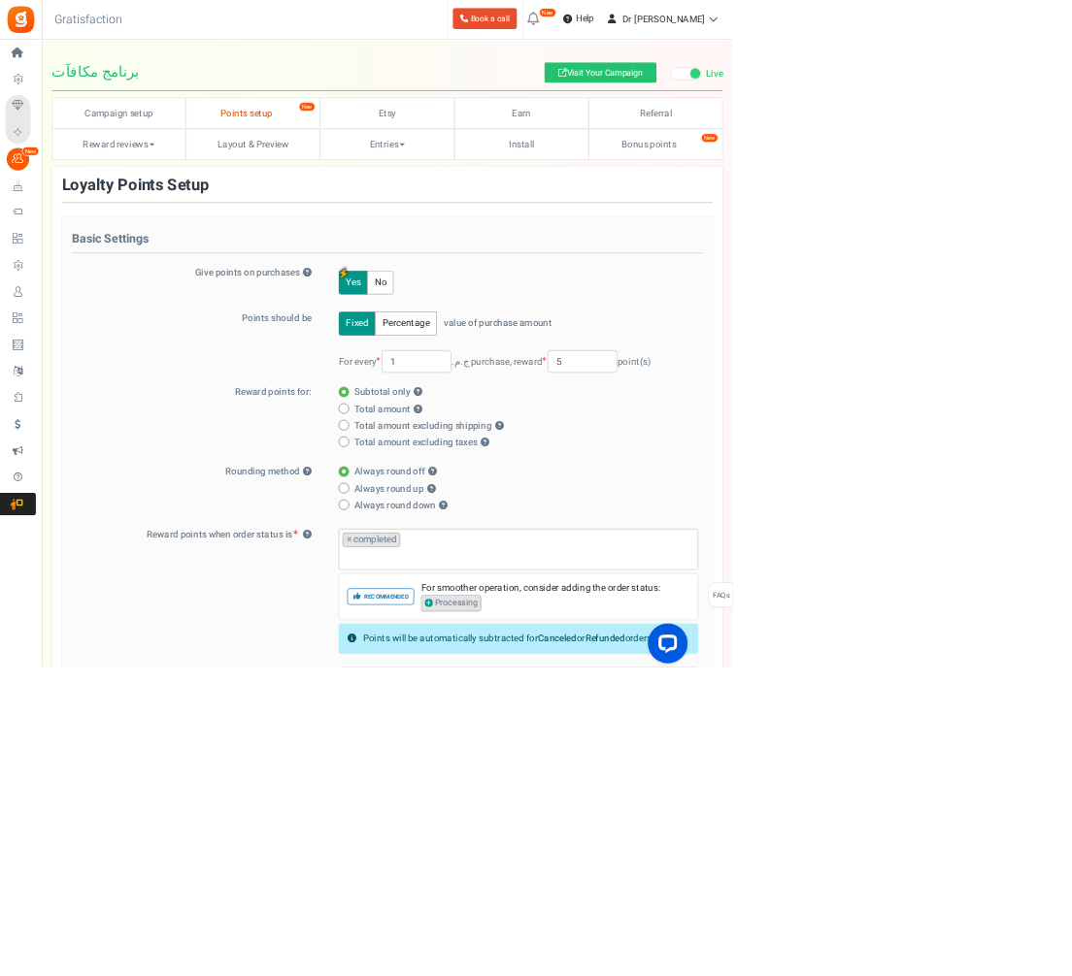
click at [242, 803] on div "Reward points when order status is ? processing completed delivered shipped × c…" at bounding box center [566, 865] width 923 height 183
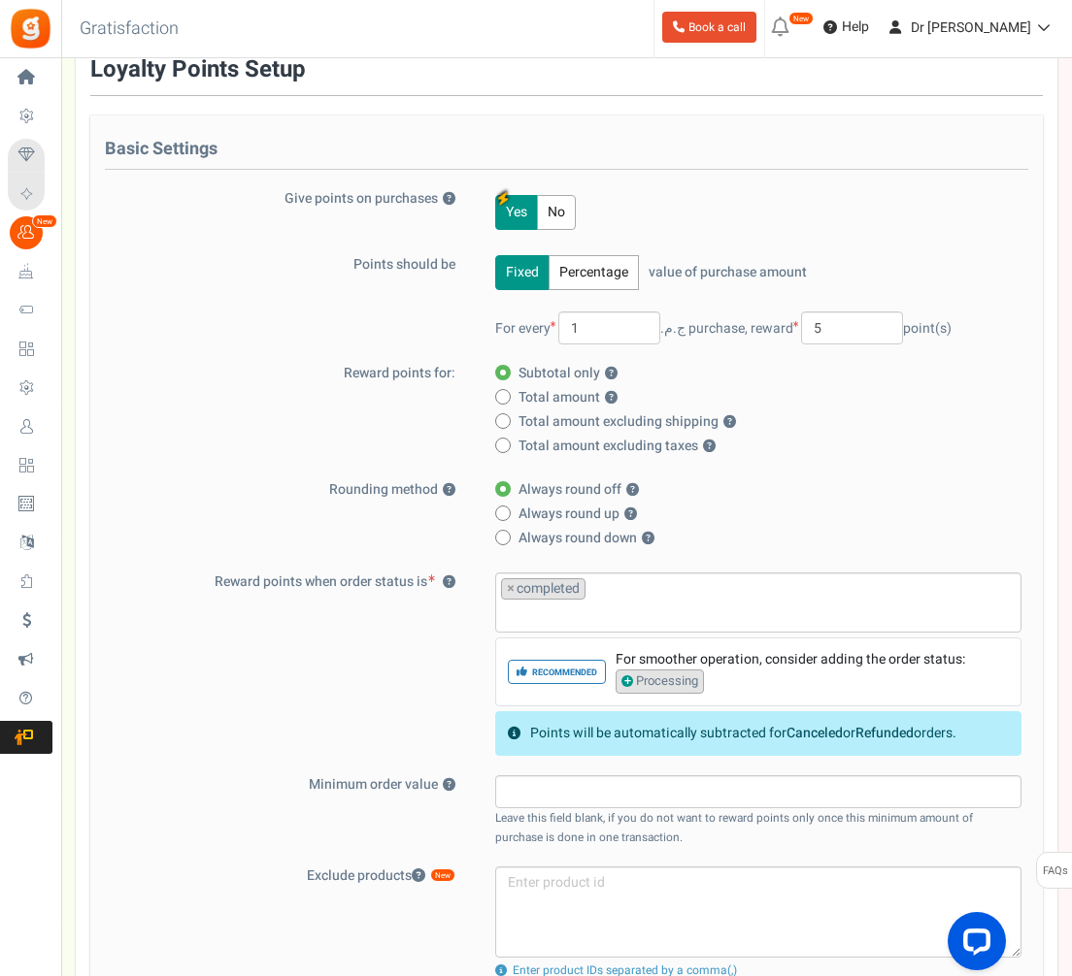
click at [438, 648] on div "Reward points when order status is ? processing completed delivered shipped × c…" at bounding box center [566, 664] width 923 height 183
click at [573, 333] on input "1" at bounding box center [609, 328] width 102 height 33
click at [579, 328] on input "1" at bounding box center [609, 328] width 102 height 33
click at [579, 327] on input "1" at bounding box center [609, 328] width 102 height 33
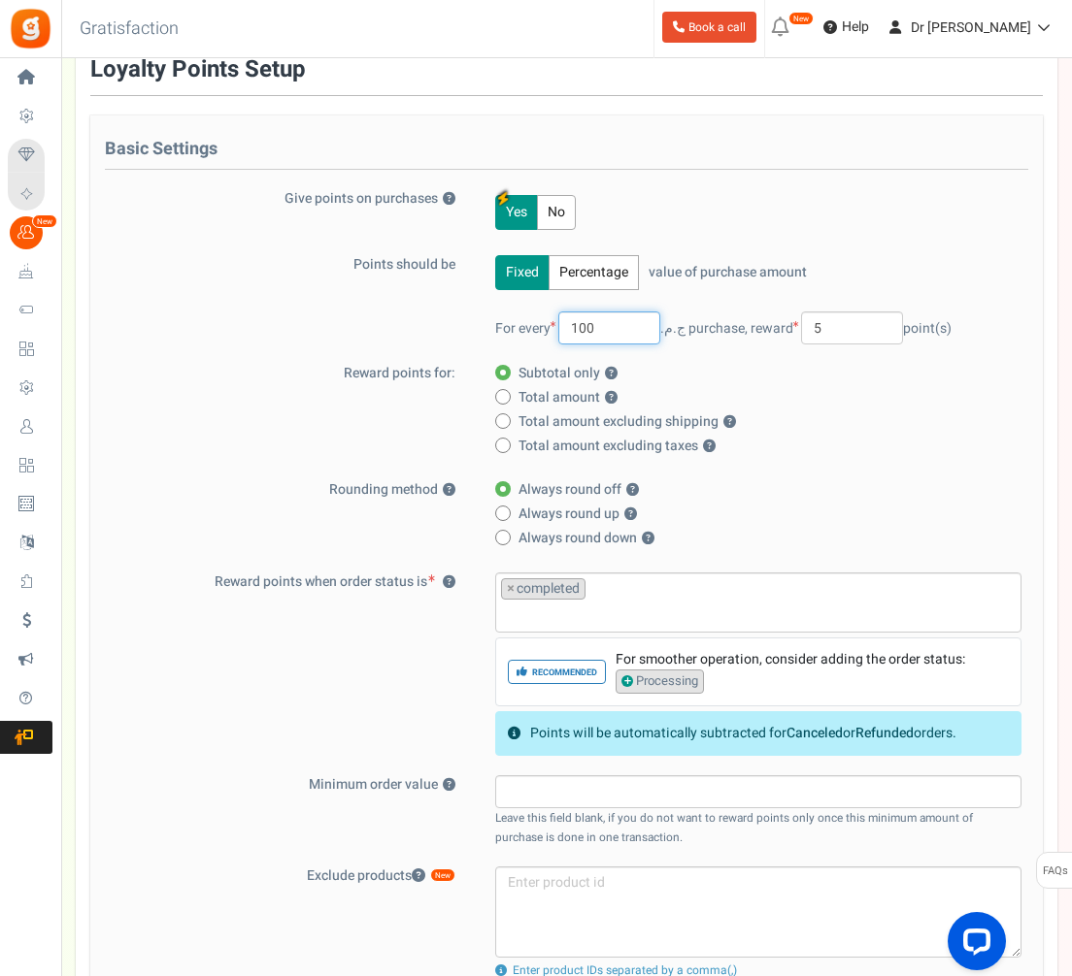
type input "100"
click at [818, 413] on label "Total amount excluding shipping ?" at bounding box center [752, 422] width 514 height 19
click at [508, 416] on input "Total amount excluding shipping ?" at bounding box center [501, 422] width 13 height 13
radio input "true"
radio input "false"
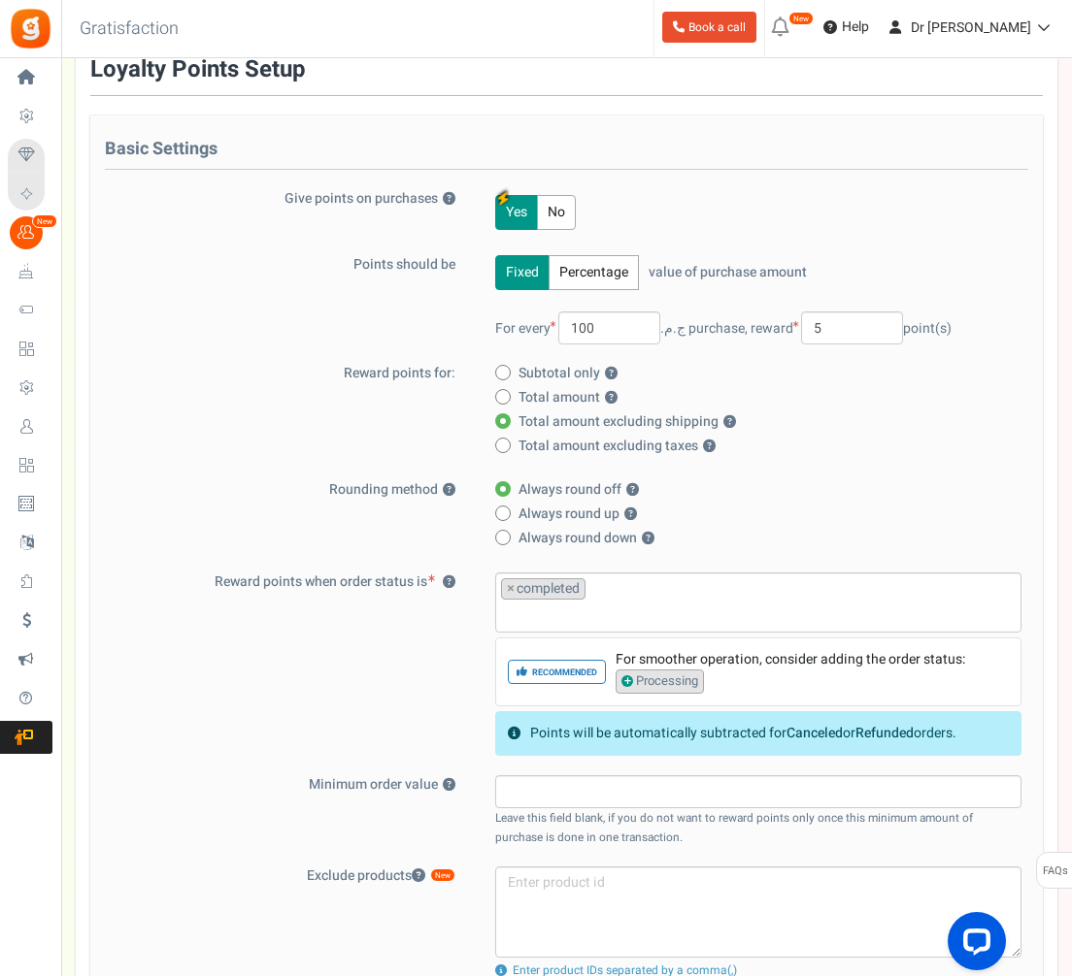
click at [508, 392] on span at bounding box center [503, 397] width 16 height 16
click at [508, 392] on input "Total amount ?" at bounding box center [501, 398] width 13 height 13
radio input "true"
radio input "false"
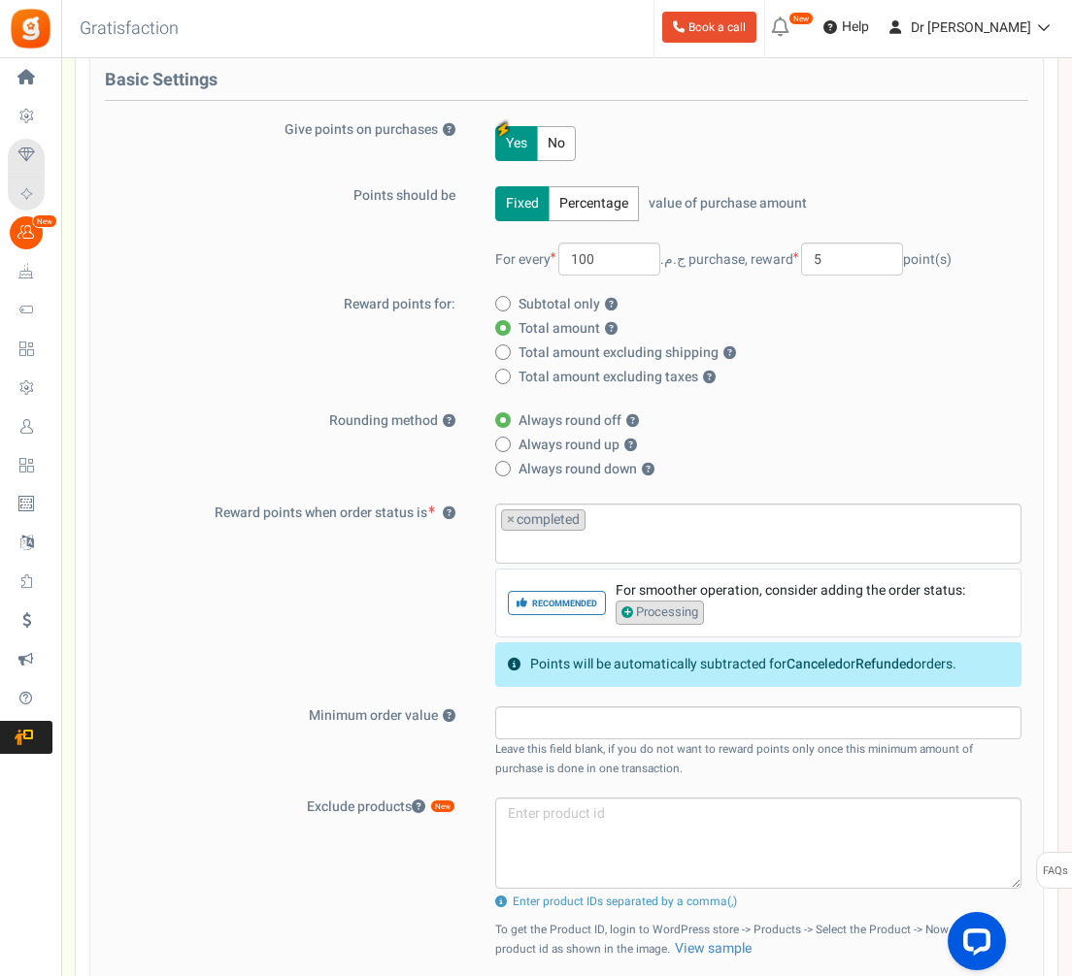
scroll to position [447, 0]
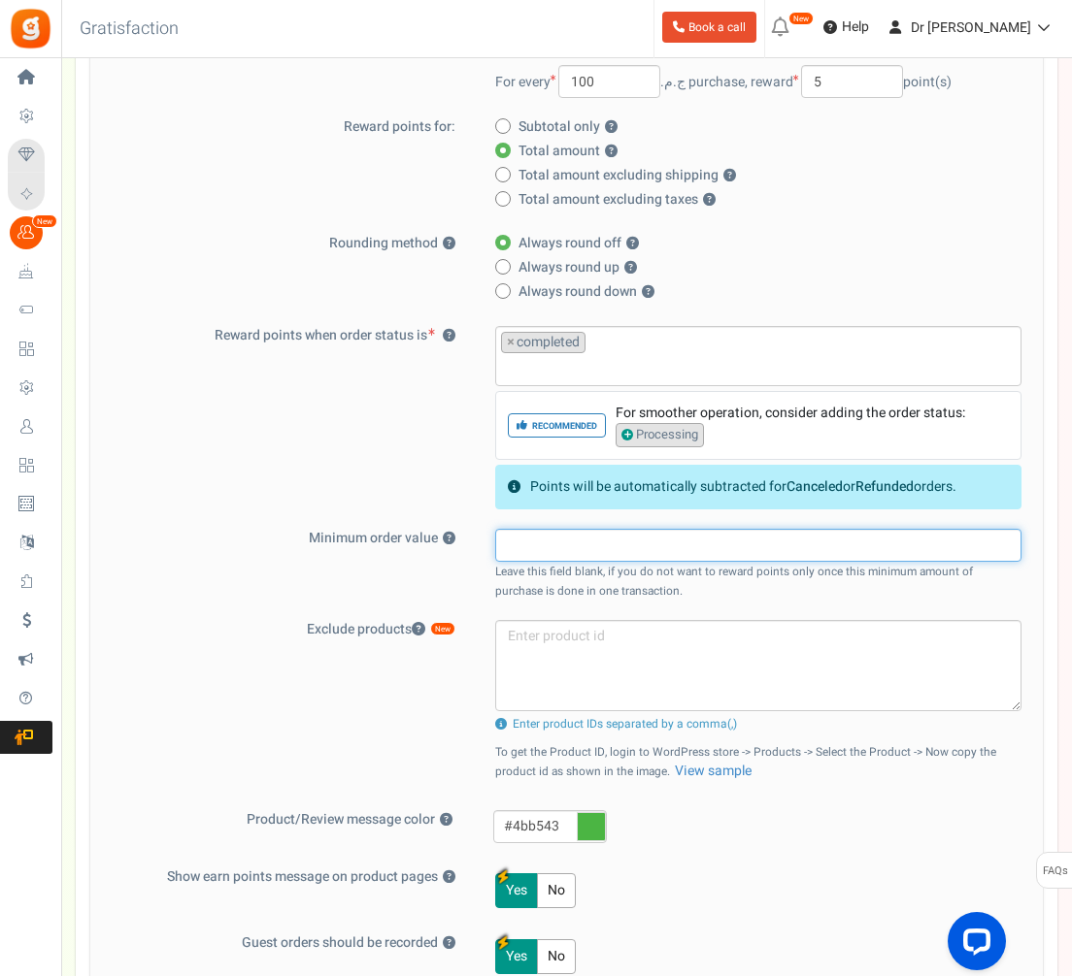
click at [524, 550] on input "text" at bounding box center [758, 545] width 526 height 33
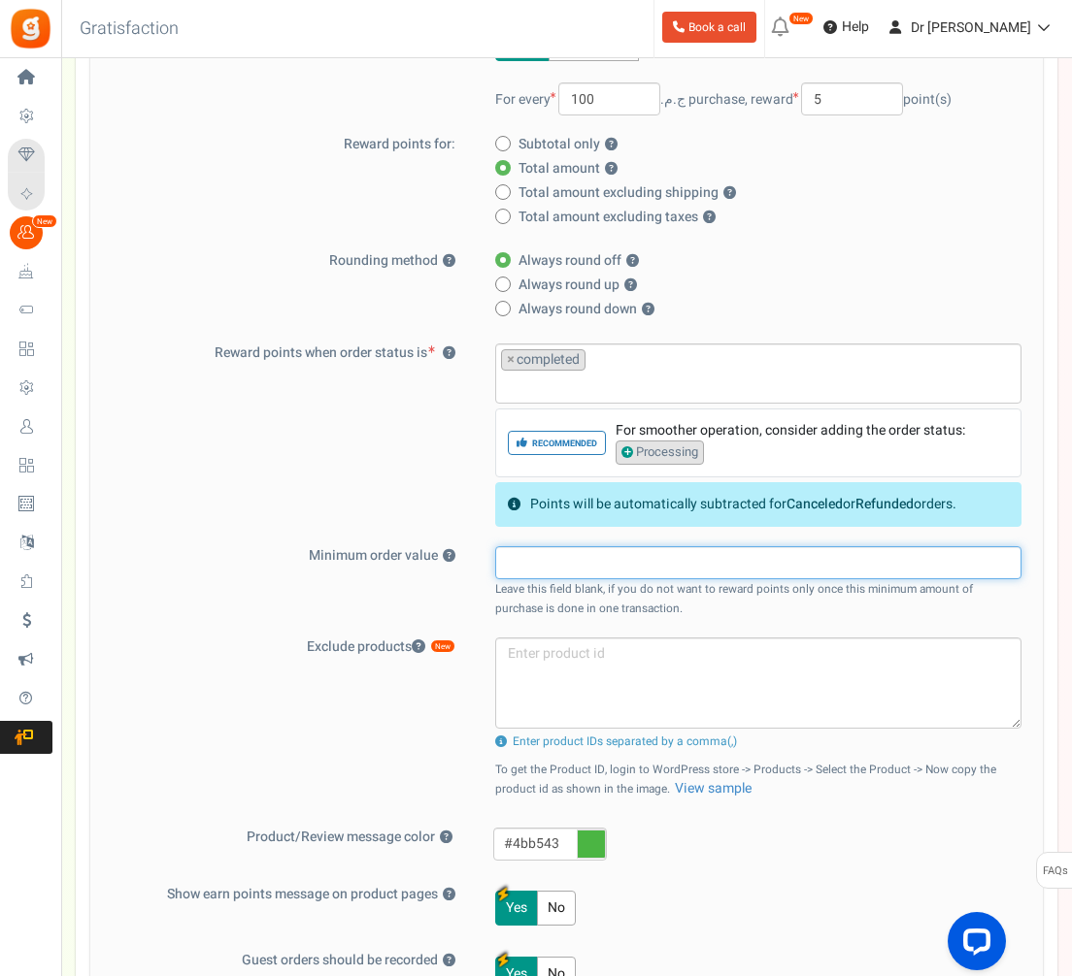
scroll to position [429, 0]
click at [510, 593] on small "Leave this field blank, if you do not want to reward points only once this mini…" at bounding box center [734, 600] width 478 height 36
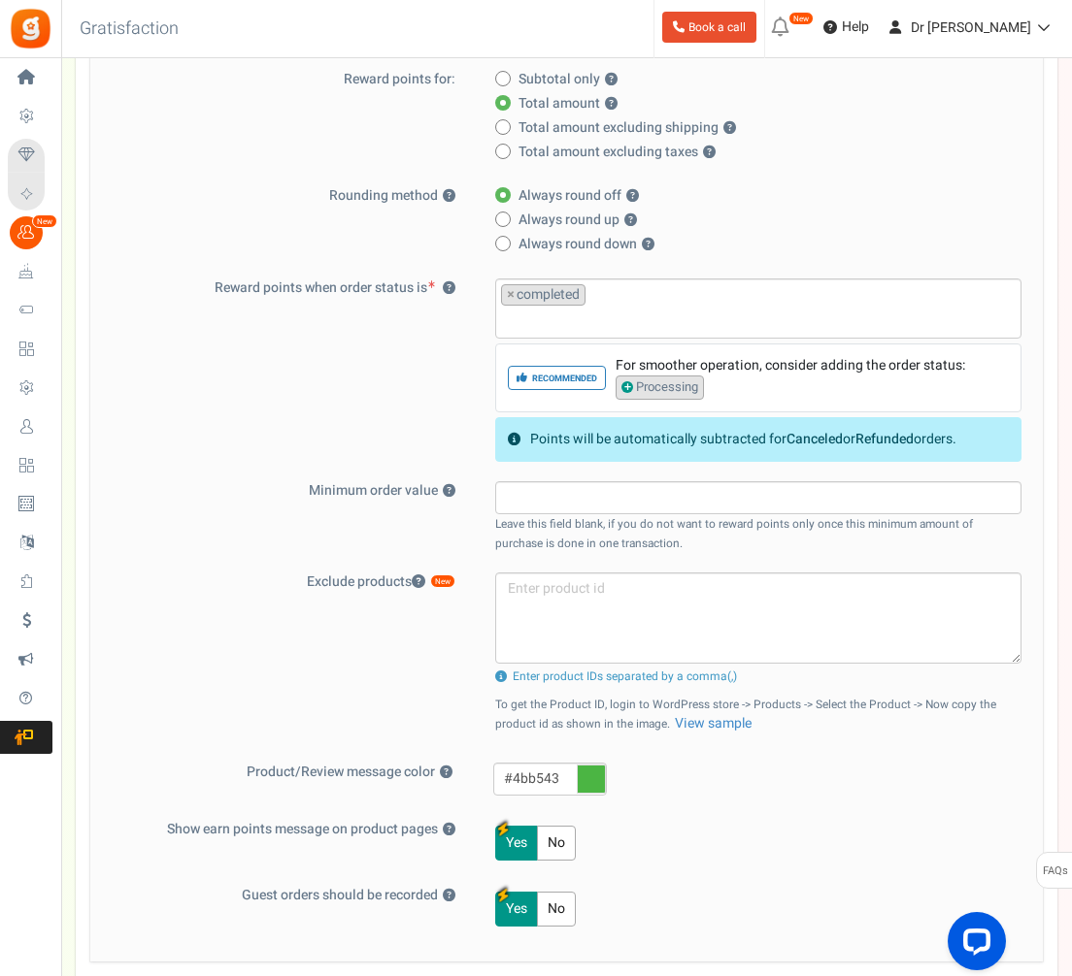
scroll to position [542, 0]
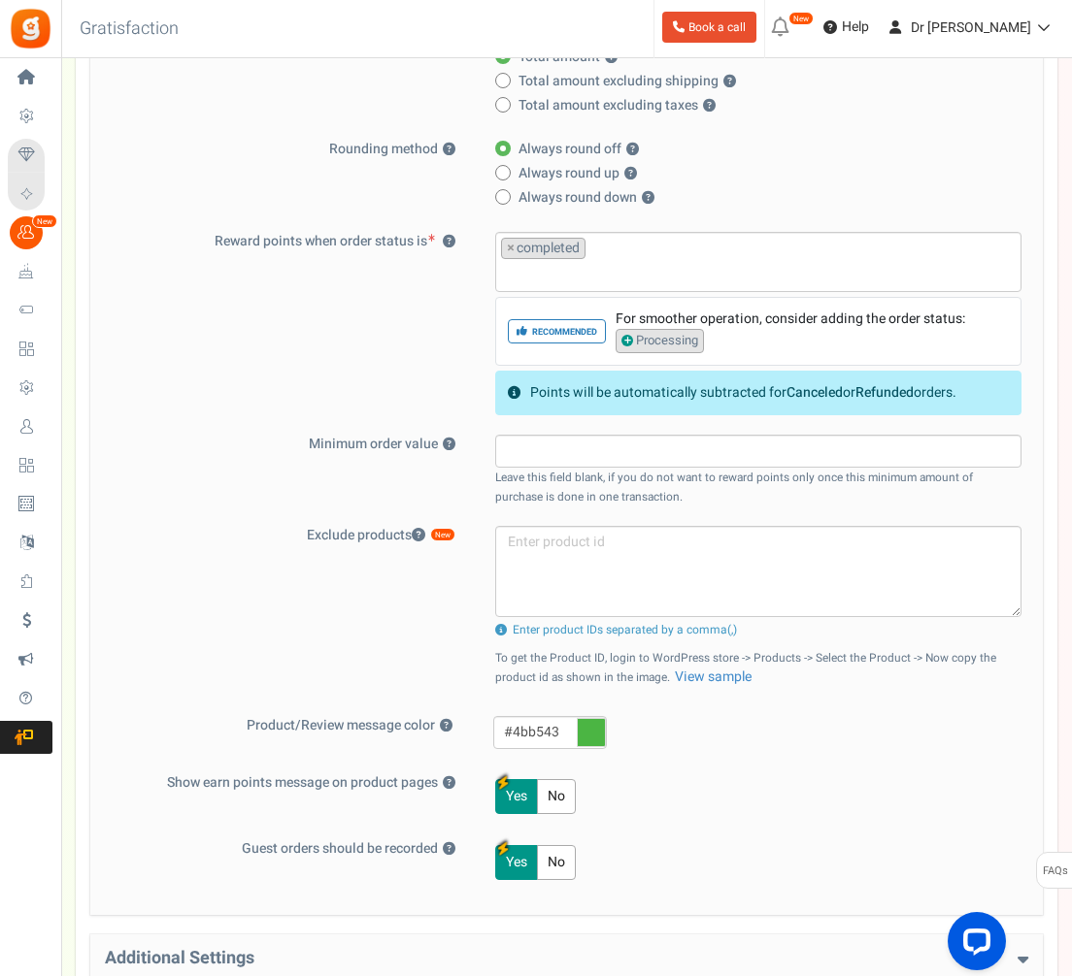
click at [565, 860] on "No" at bounding box center [556, 862] width 39 height 35
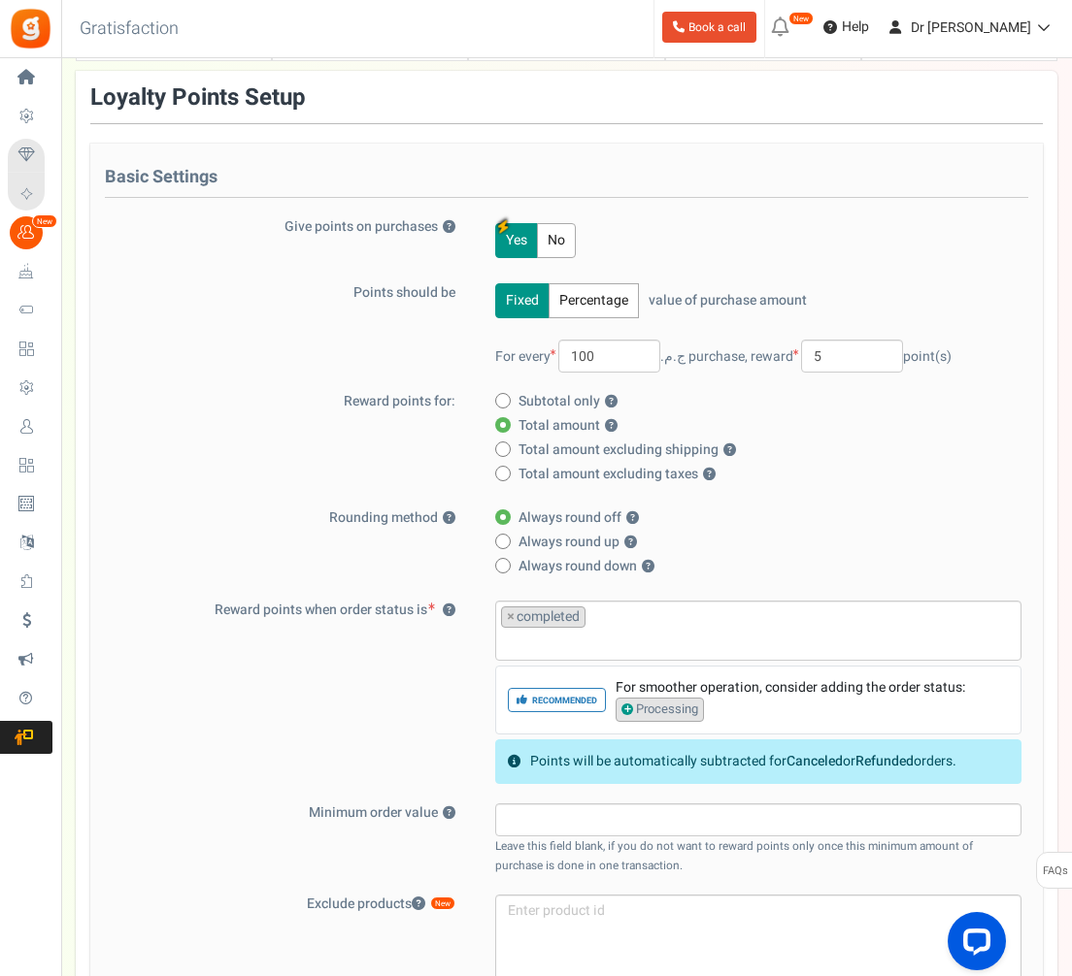
scroll to position [152, 0]
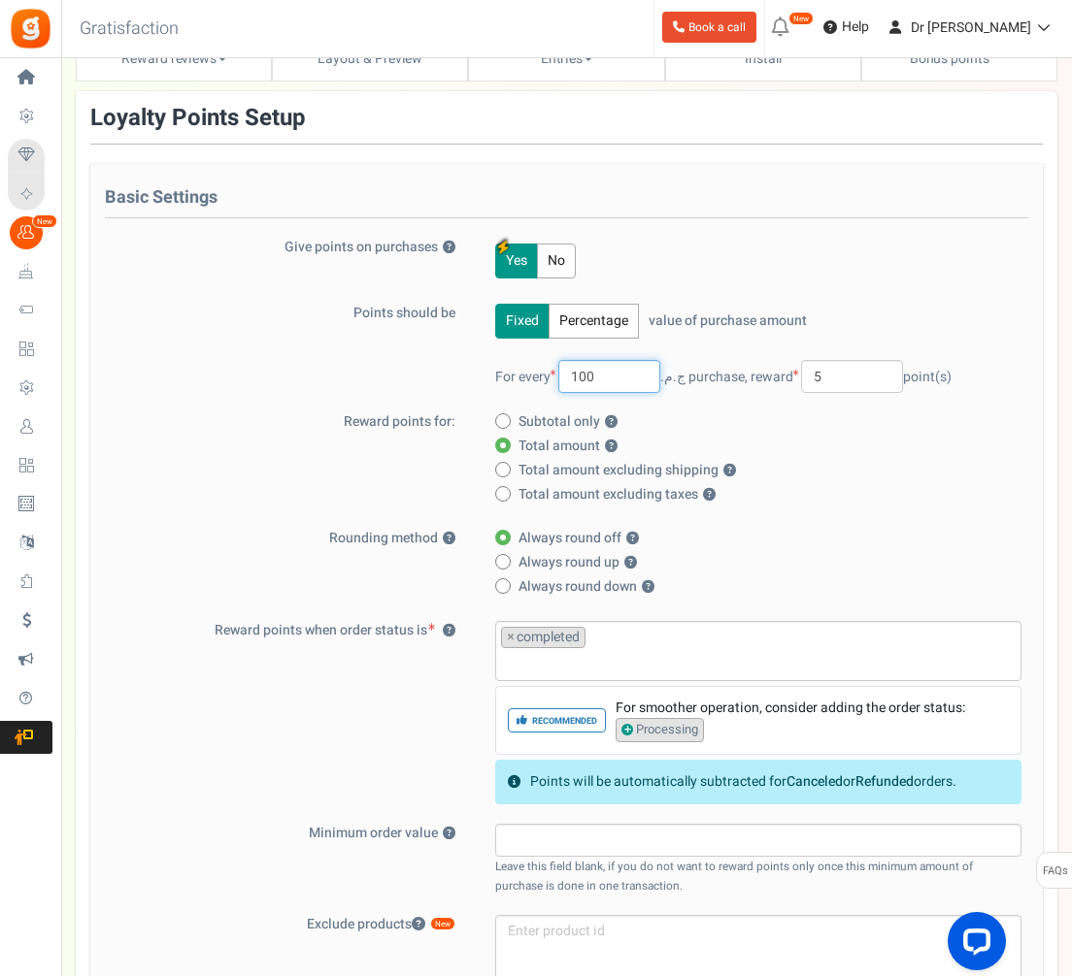
click at [608, 373] on input "100" at bounding box center [609, 376] width 102 height 33
click at [612, 375] on input "100" at bounding box center [609, 376] width 102 height 33
click at [834, 375] on input "5" at bounding box center [852, 376] width 102 height 33
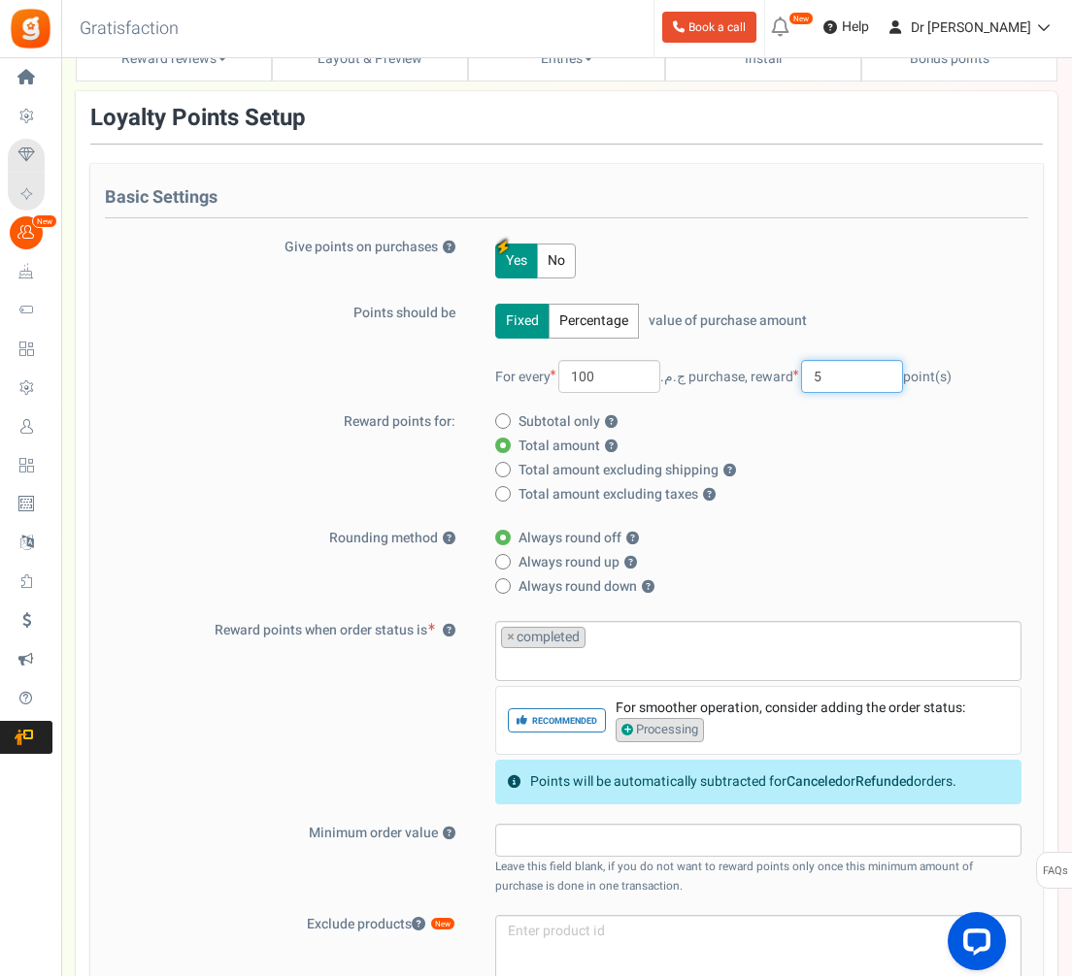
click at [834, 375] on input "5" at bounding box center [852, 376] width 102 height 33
type input "10"
click at [871, 458] on div "Total amount ? Total amount excluding shipping ? Total amount excluding taxes ?…" at bounding box center [758, 471] width 526 height 68
click at [626, 364] on input "100" at bounding box center [609, 376] width 102 height 33
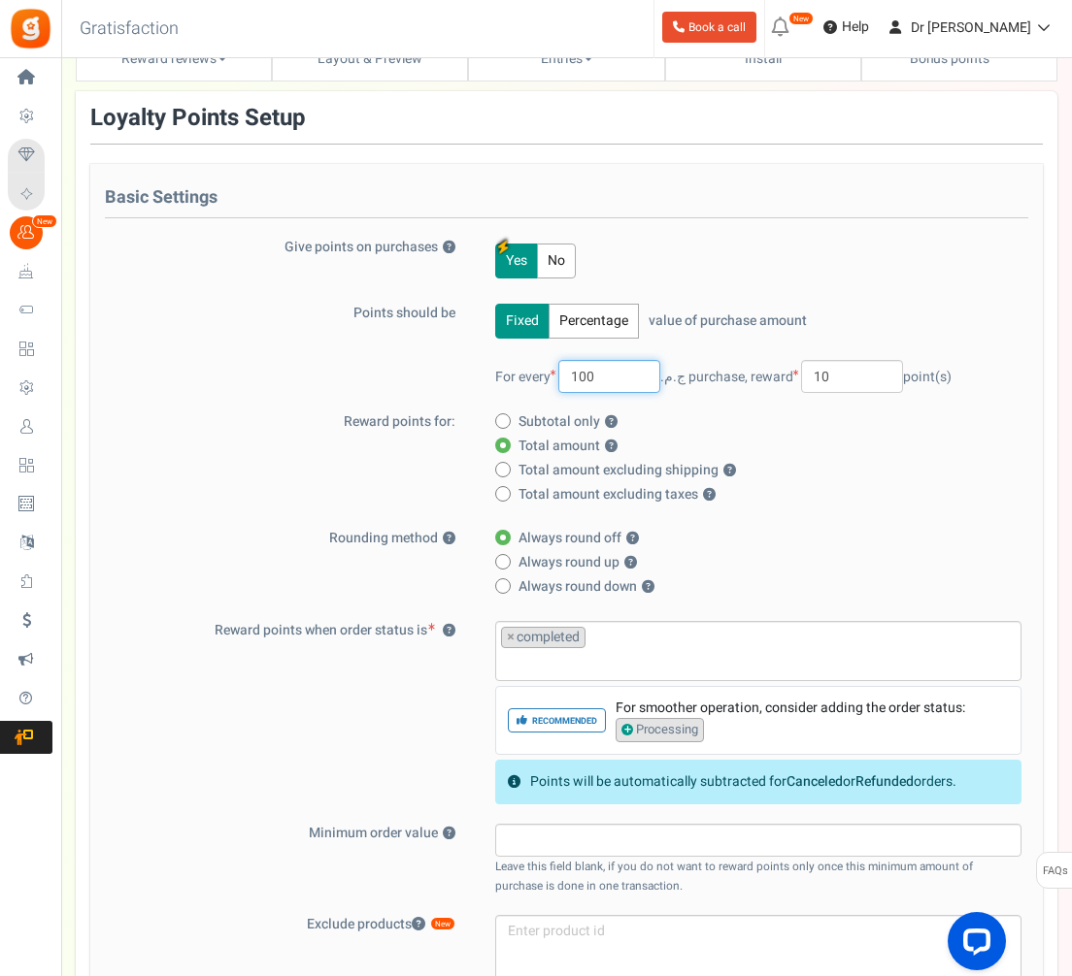
click at [615, 375] on input "100" at bounding box center [609, 376] width 102 height 33
type input "10"
click at [887, 356] on div "Fixed Percentage value of purchase amount 100 % of purchase amount. For every 1…" at bounding box center [749, 358] width 545 height 109
click at [868, 374] on input "10" at bounding box center [852, 376] width 102 height 33
click at [868, 376] on input "10" at bounding box center [852, 376] width 102 height 33
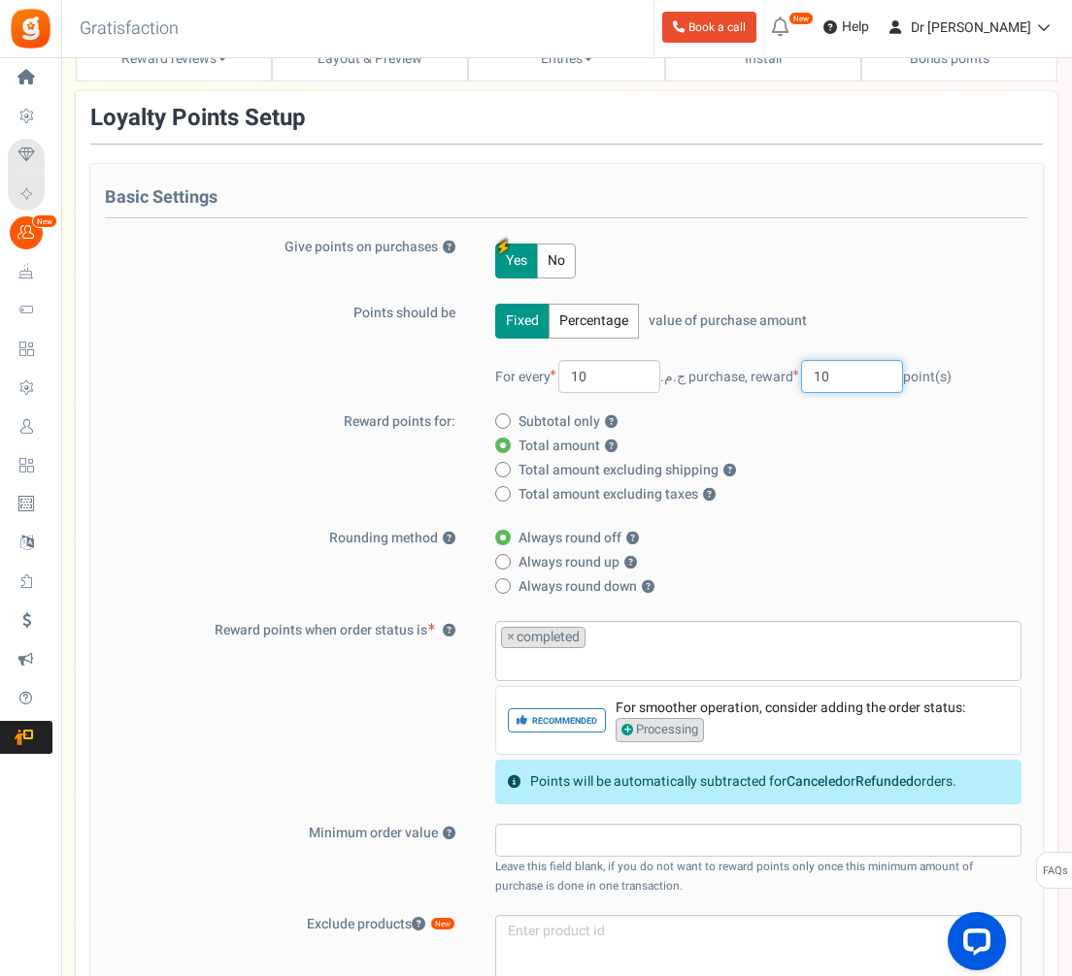
click at [868, 376] on input "10" at bounding box center [852, 376] width 102 height 33
type input "1"
click at [633, 371] on input "10" at bounding box center [609, 376] width 102 height 33
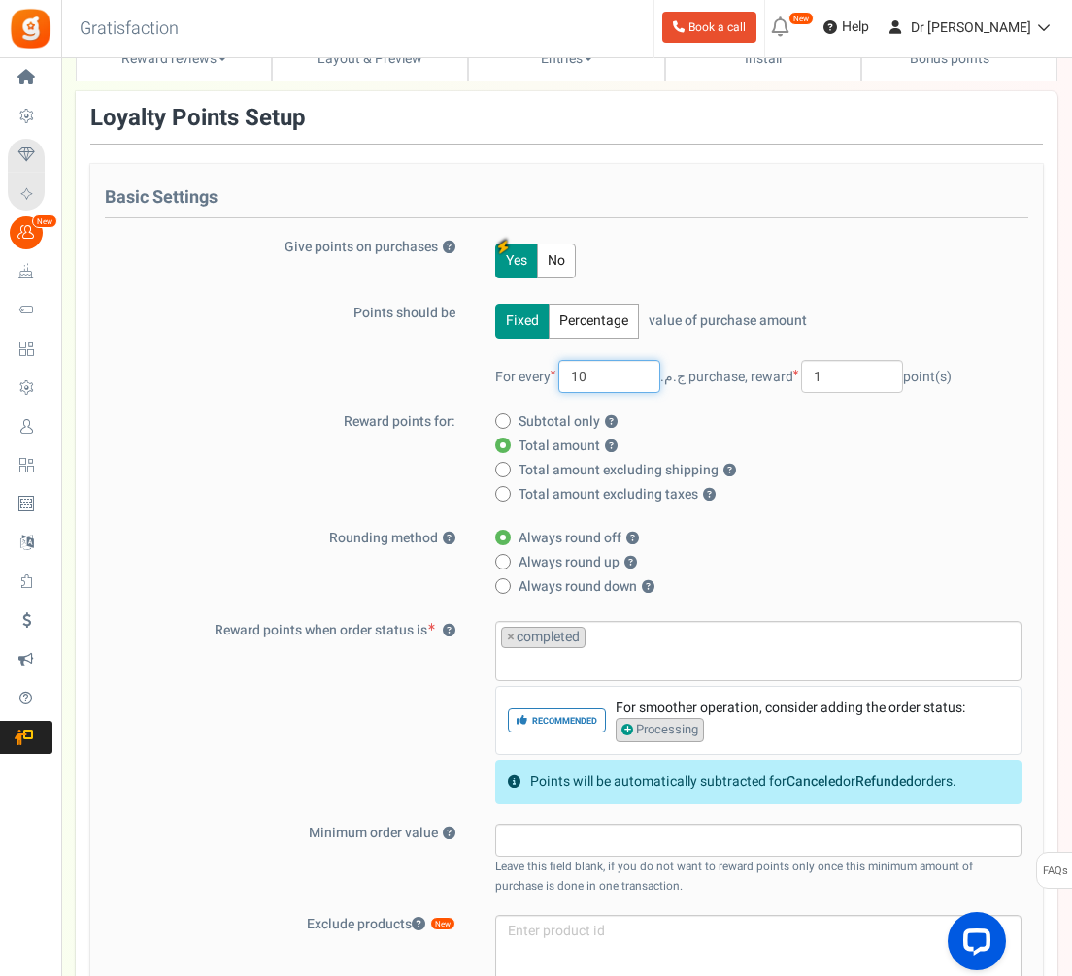
click at [633, 371] on input "10" at bounding box center [609, 376] width 102 height 33
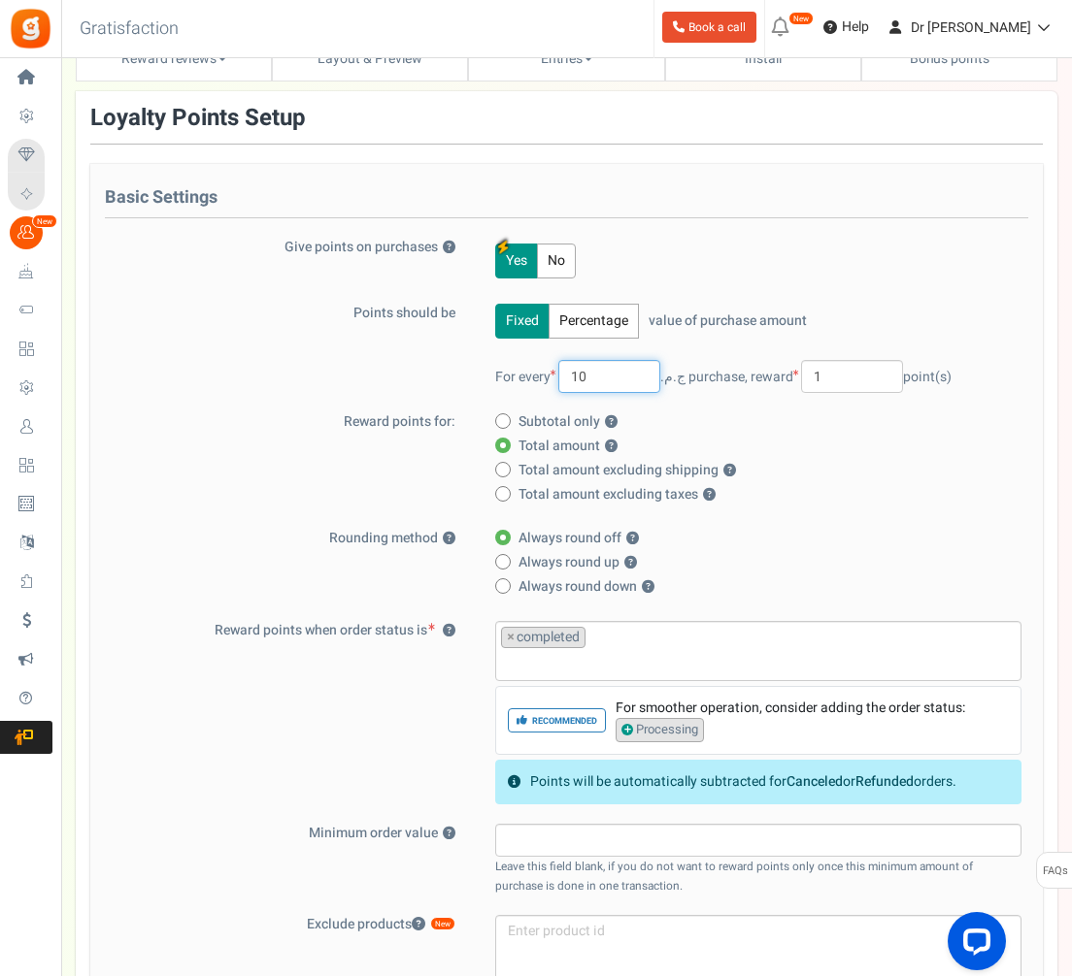
click at [633, 371] on input "10" at bounding box center [609, 376] width 102 height 33
type input "50"
click at [843, 375] on input "1" at bounding box center [852, 376] width 102 height 33
click at [843, 376] on input "1" at bounding box center [852, 376] width 102 height 33
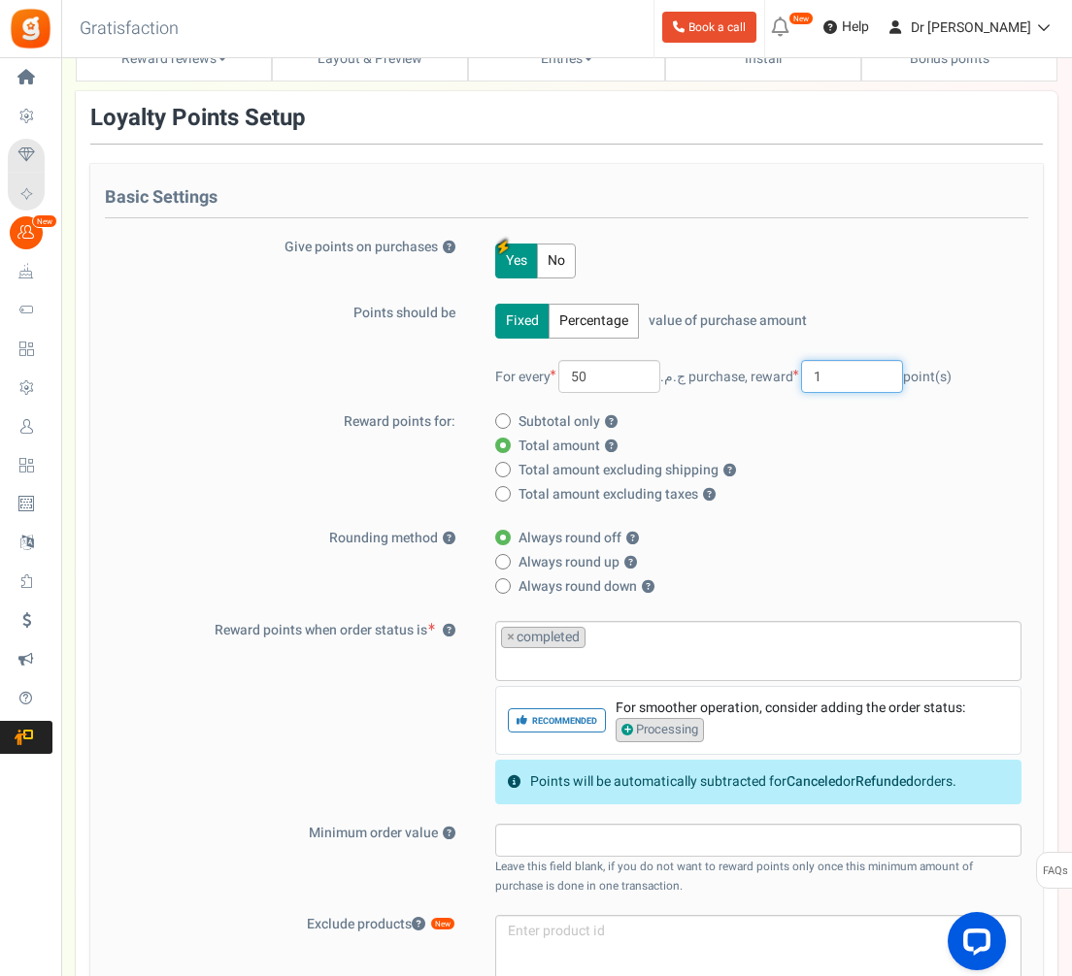
click at [843, 376] on input "1" at bounding box center [852, 376] width 102 height 33
type input "5"
click at [897, 465] on label "Total amount excluding shipping ?" at bounding box center [752, 470] width 514 height 19
click at [508, 465] on input "Total amount excluding shipping ?" at bounding box center [501, 471] width 13 height 13
radio input "true"
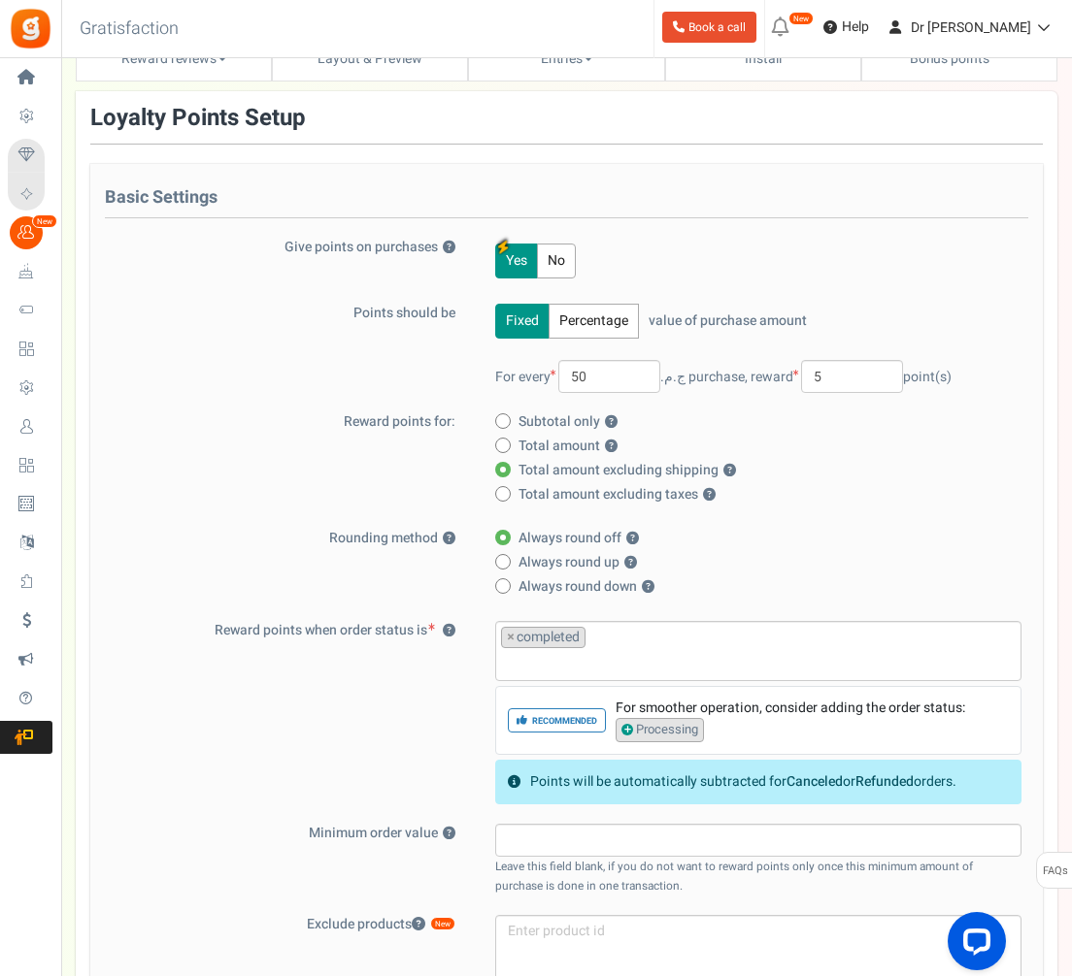
click at [897, 465] on label "Total amount excluding shipping ?" at bounding box center [752, 470] width 514 height 19
click at [508, 465] on input "Total amount excluding shipping ?" at bounding box center [501, 471] width 13 height 13
click at [561, 441] on span "Total amount ? Points rewarded will include all taxes, shipping, other fees and…" at bounding box center [567, 446] width 99 height 19
click at [508, 441] on input "Total amount ? Points rewarded will include all taxes, shipping, other fees and…" at bounding box center [501, 447] width 13 height 13
radio input "true"
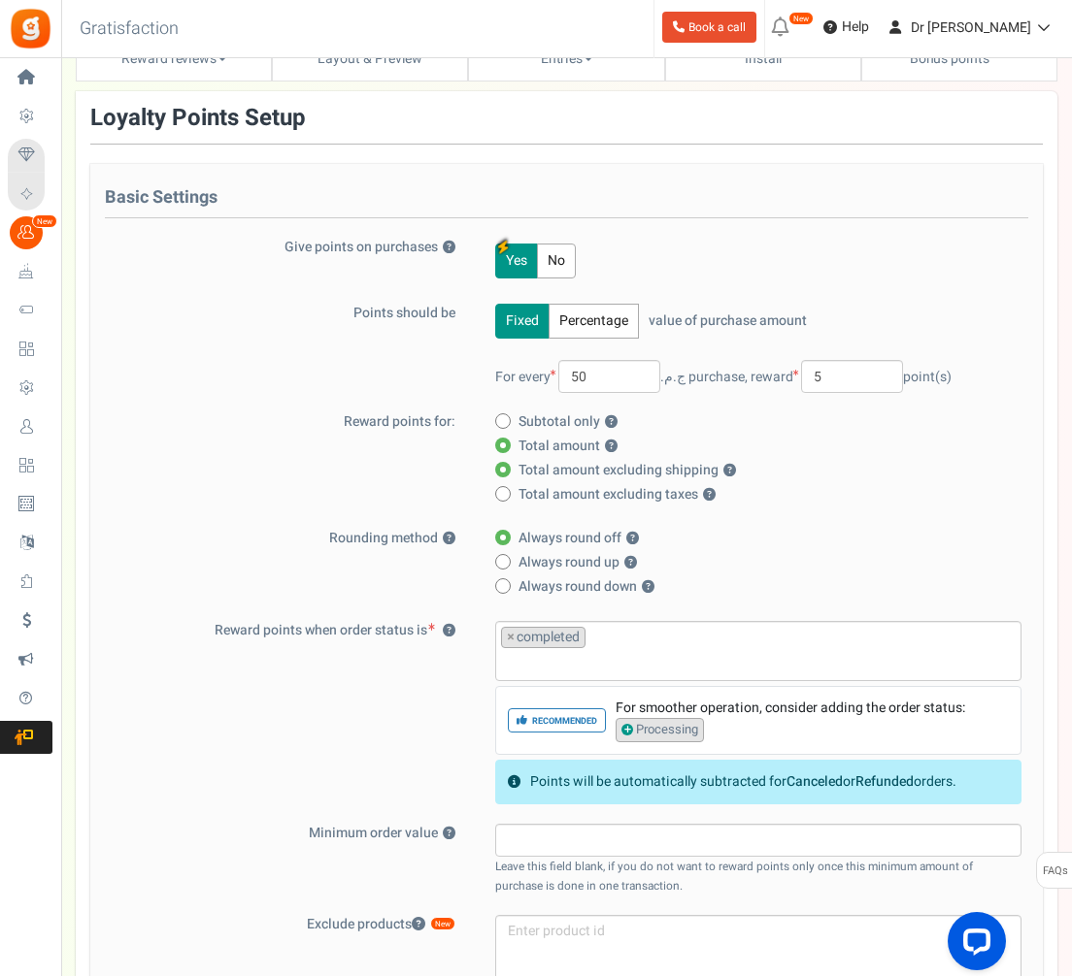
radio input "false"
drag, startPoint x: 1064, startPoint y: 583, endPoint x: 823, endPoint y: 525, distance: 247.7
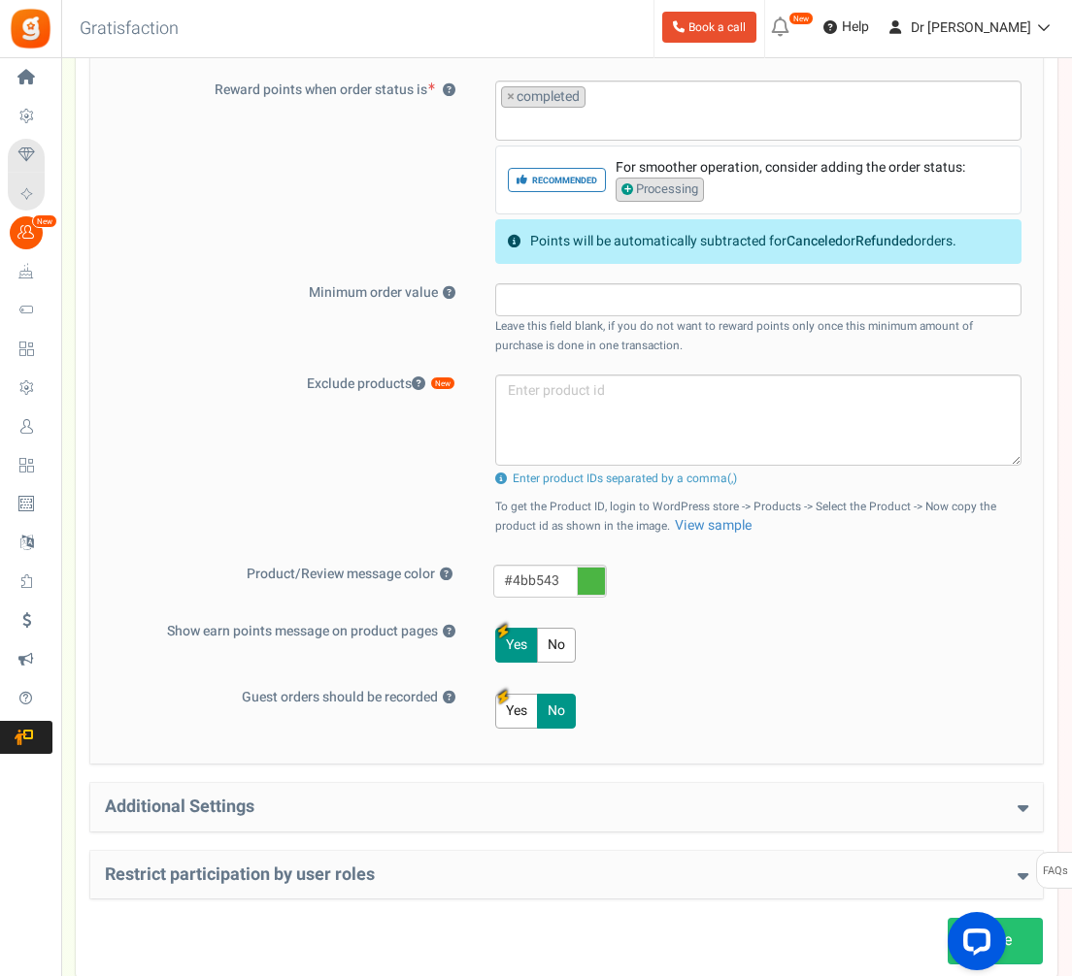
scroll to position [748, 0]
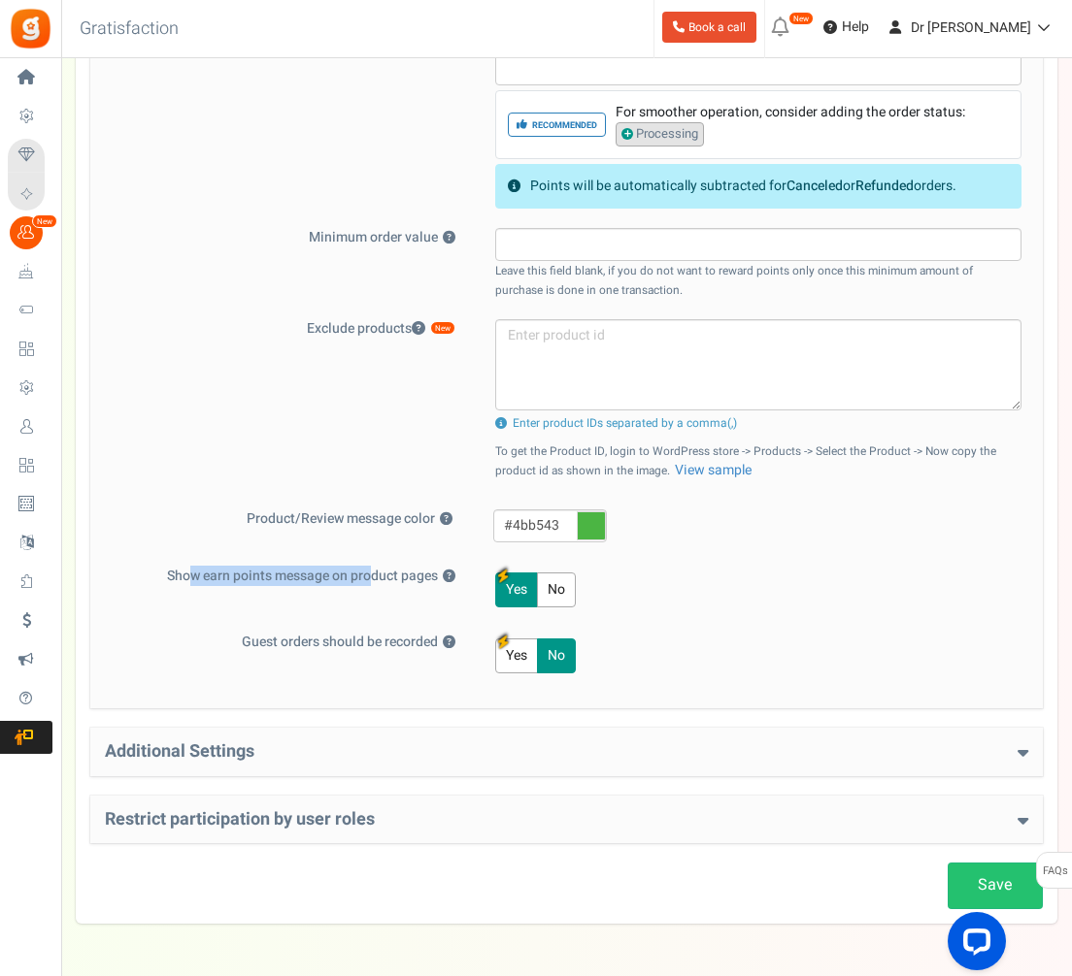
drag, startPoint x: 187, startPoint y: 578, endPoint x: 366, endPoint y: 575, distance: 178.6
click at [366, 575] on label "Show earn points message on product pages ?" at bounding box center [289, 576] width 369 height 19
click at [443, 575] on button "?" at bounding box center [449, 577] width 13 height 13
click at [366, 575] on label "Show earn points message on product pages ?" at bounding box center [289, 576] width 369 height 19
click at [443, 575] on button "?" at bounding box center [449, 577] width 13 height 13
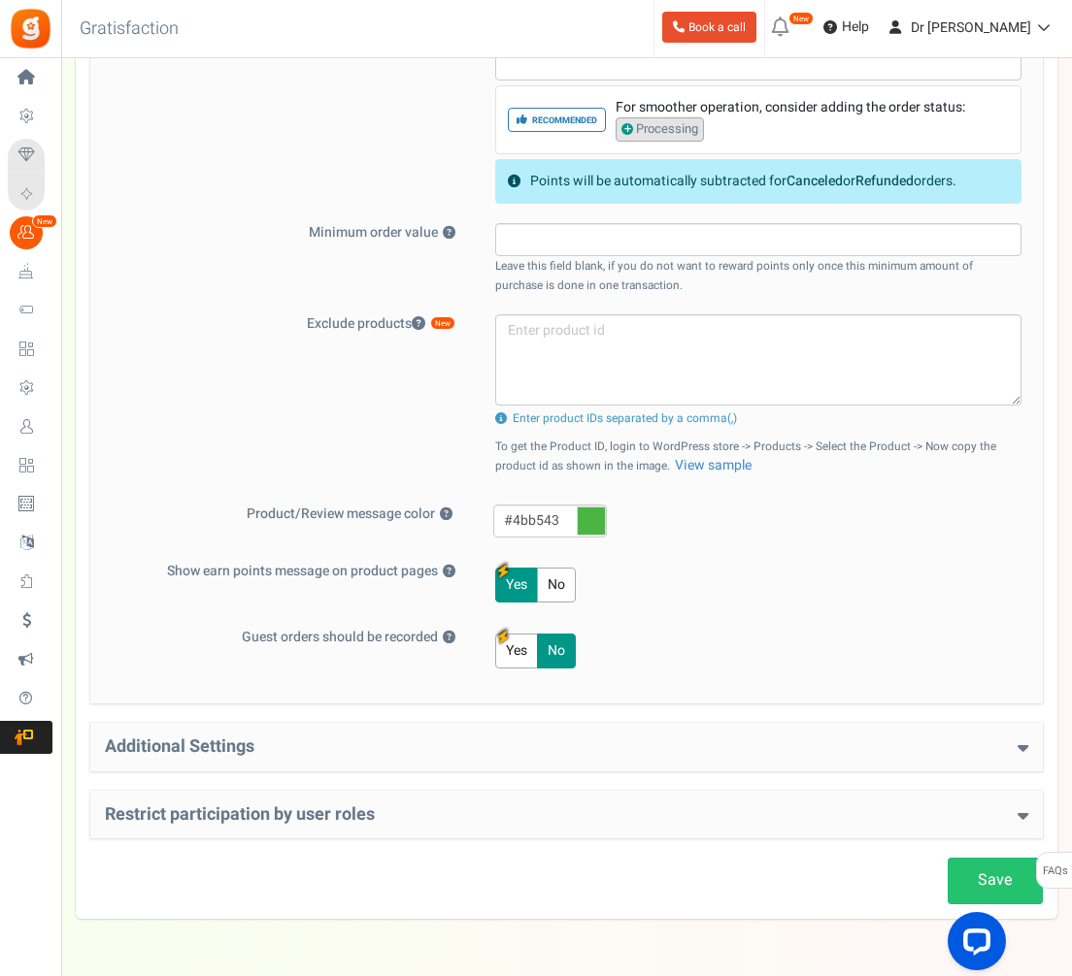
scroll to position [752, 0]
click at [585, 730] on div "Additional Settings Welcome Bonus ? Yes No Enter Welcome Points 20 Welcome Note…" at bounding box center [566, 748] width 952 height 49
click at [998, 875] on link "Save" at bounding box center [994, 882] width 95 height 46
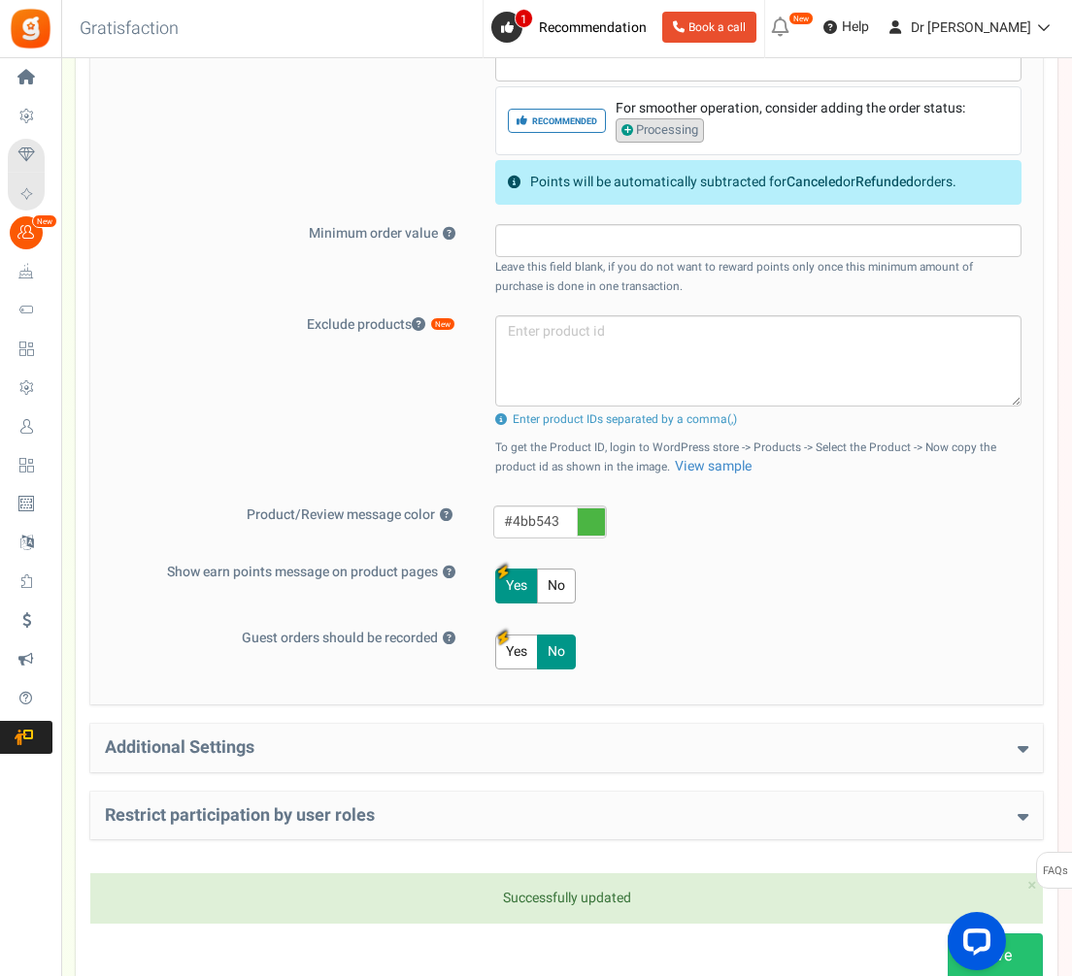
click at [550, 744] on h4 "Additional Settings" at bounding box center [566, 748] width 923 height 19
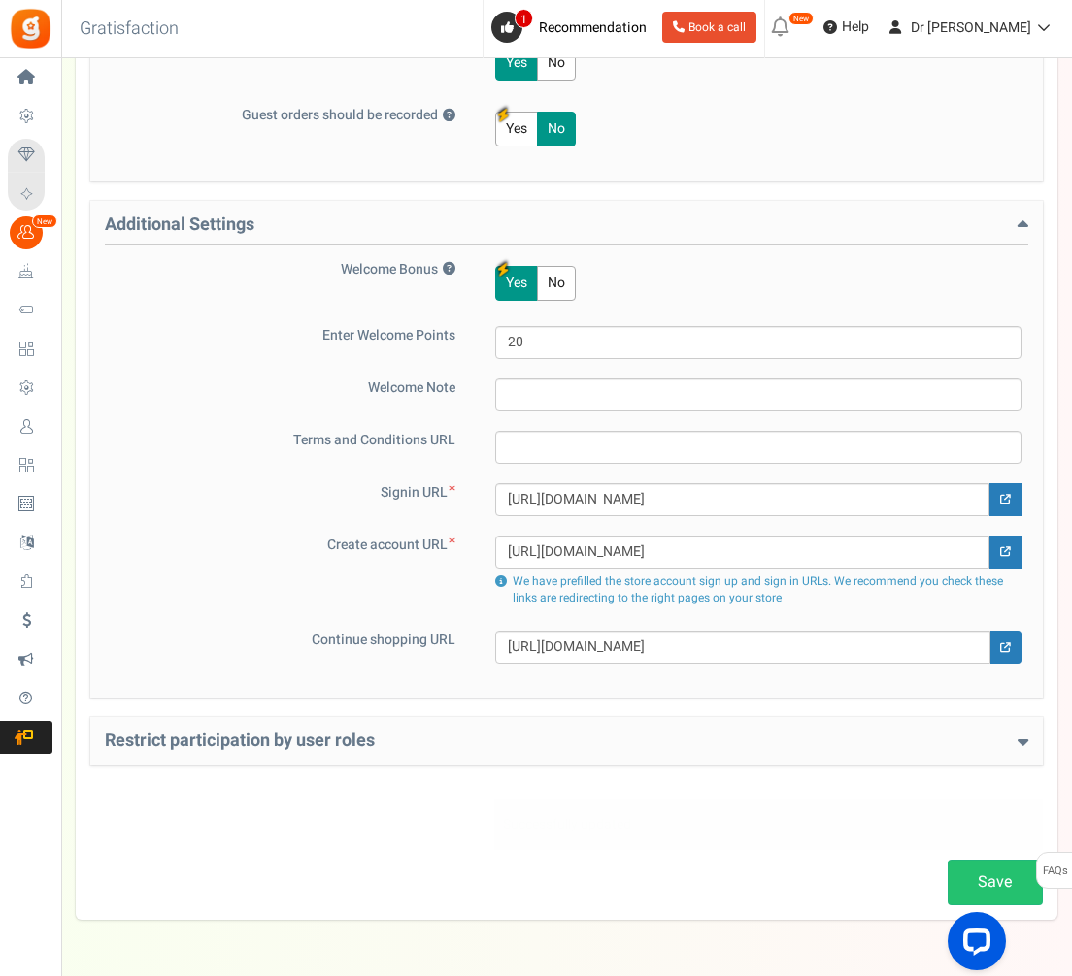
scroll to position [1200, 0]
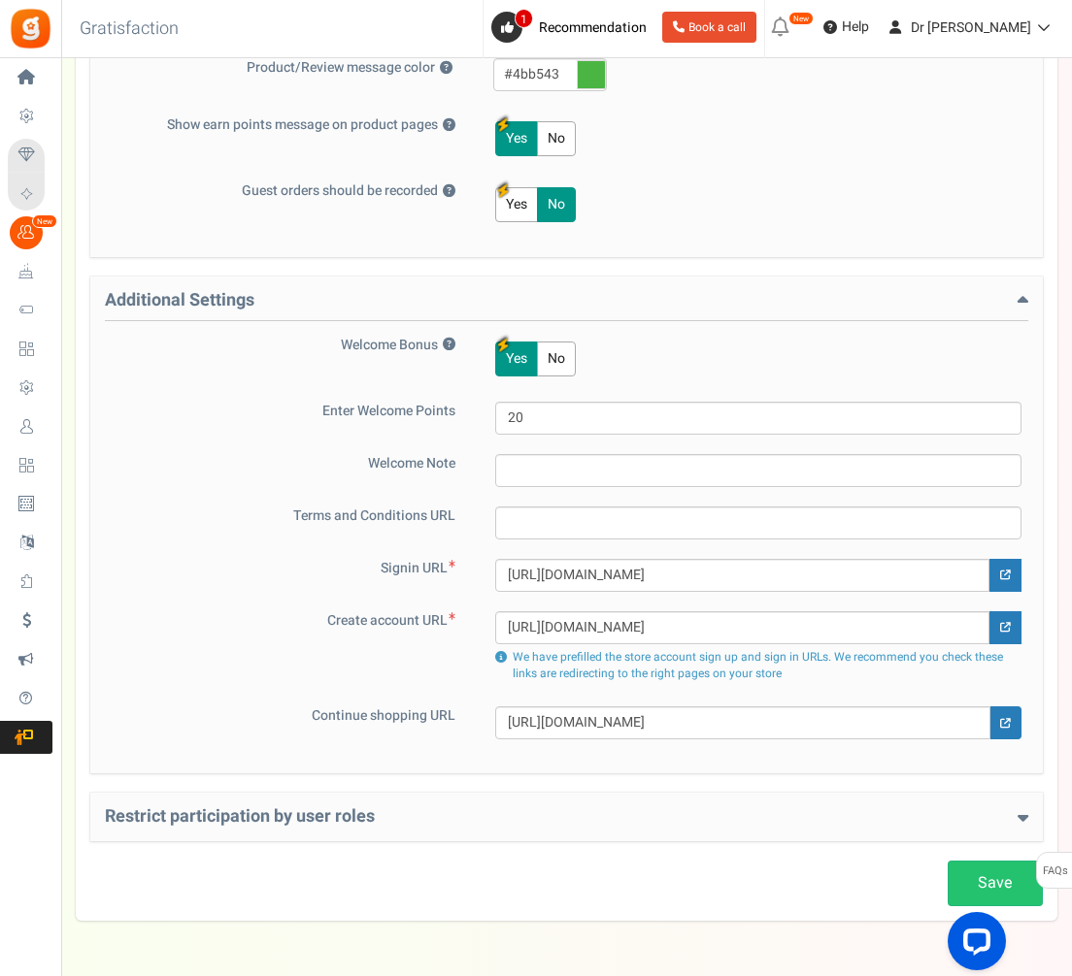
click at [501, 810] on h4 "Restrict participation by user roles" at bounding box center [566, 817] width 923 height 19
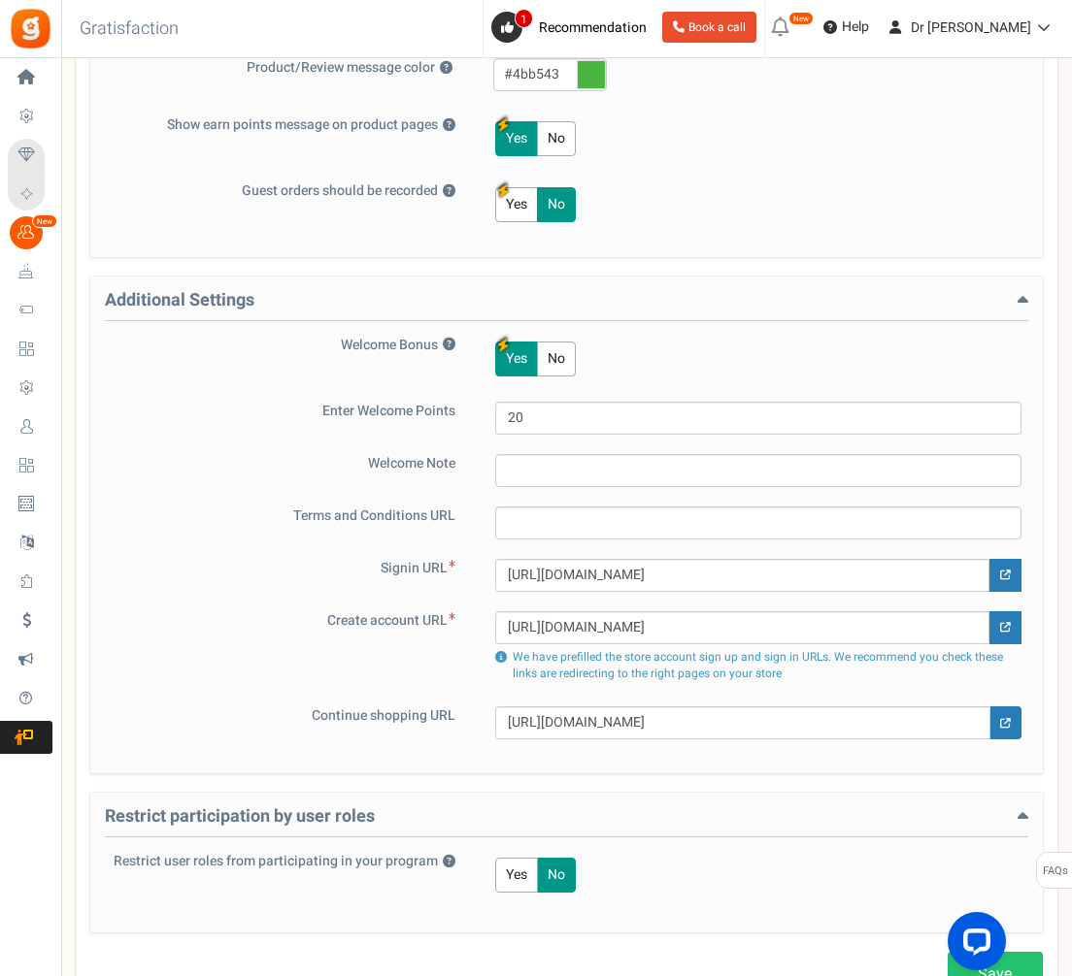
click at [513, 884] on button "Yes" at bounding box center [516, 875] width 43 height 35
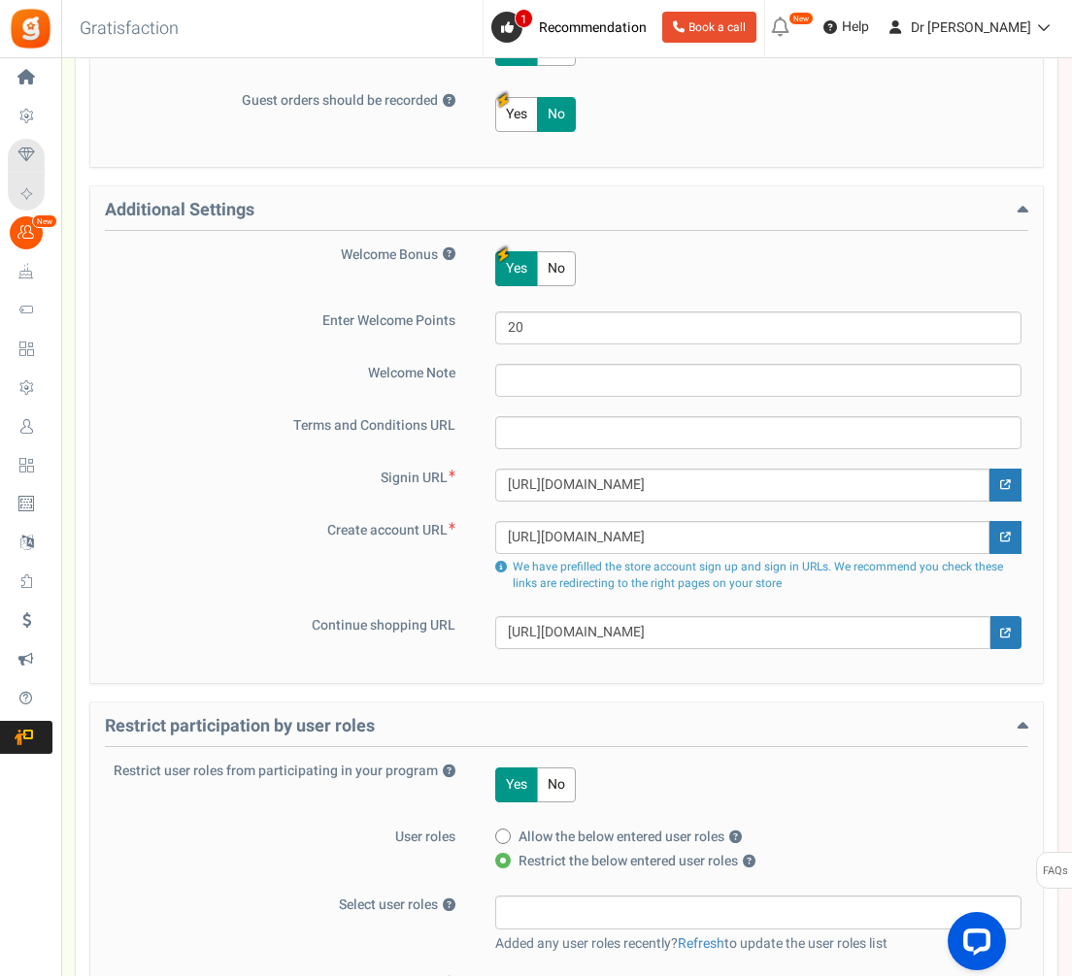
scroll to position [1433, 0]
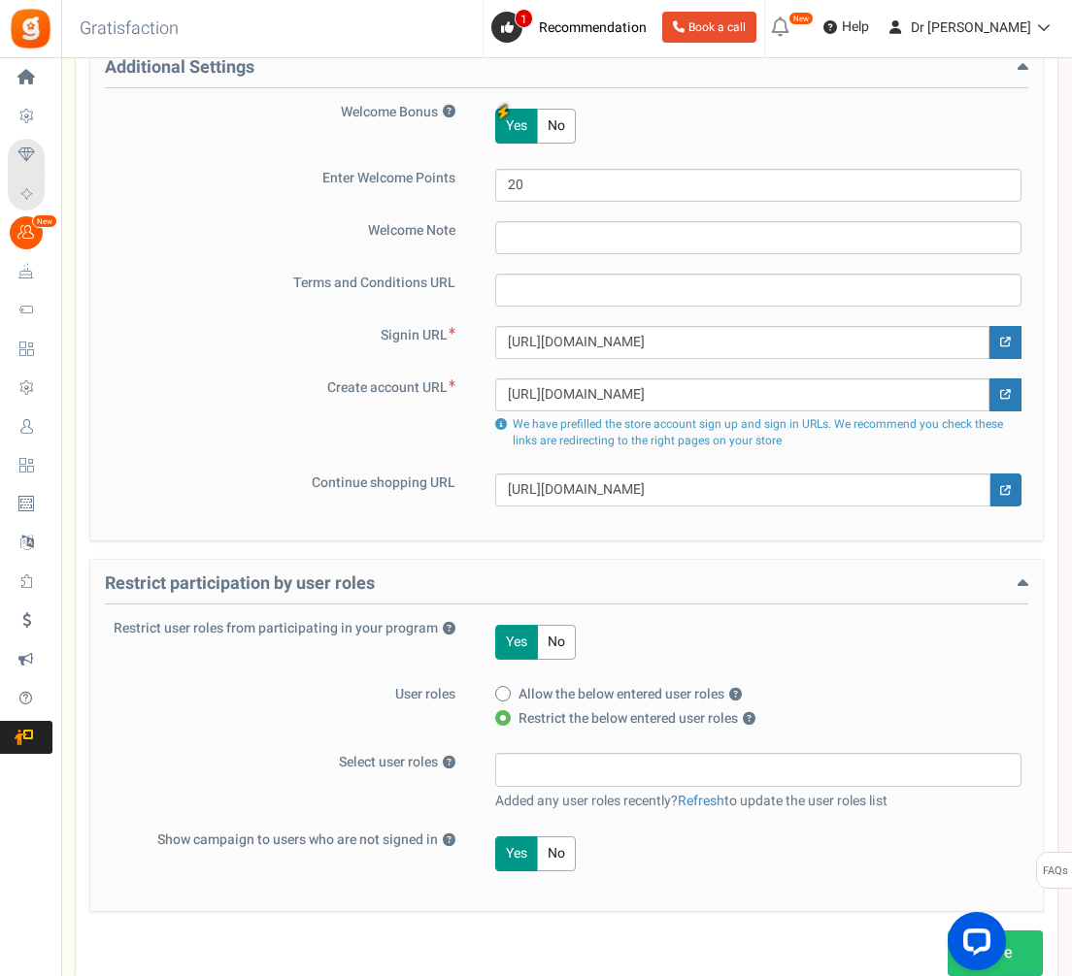
click at [534, 649] on button "Yes" at bounding box center [516, 642] width 43 height 35
click at [548, 644] on button "No" at bounding box center [556, 642] width 39 height 35
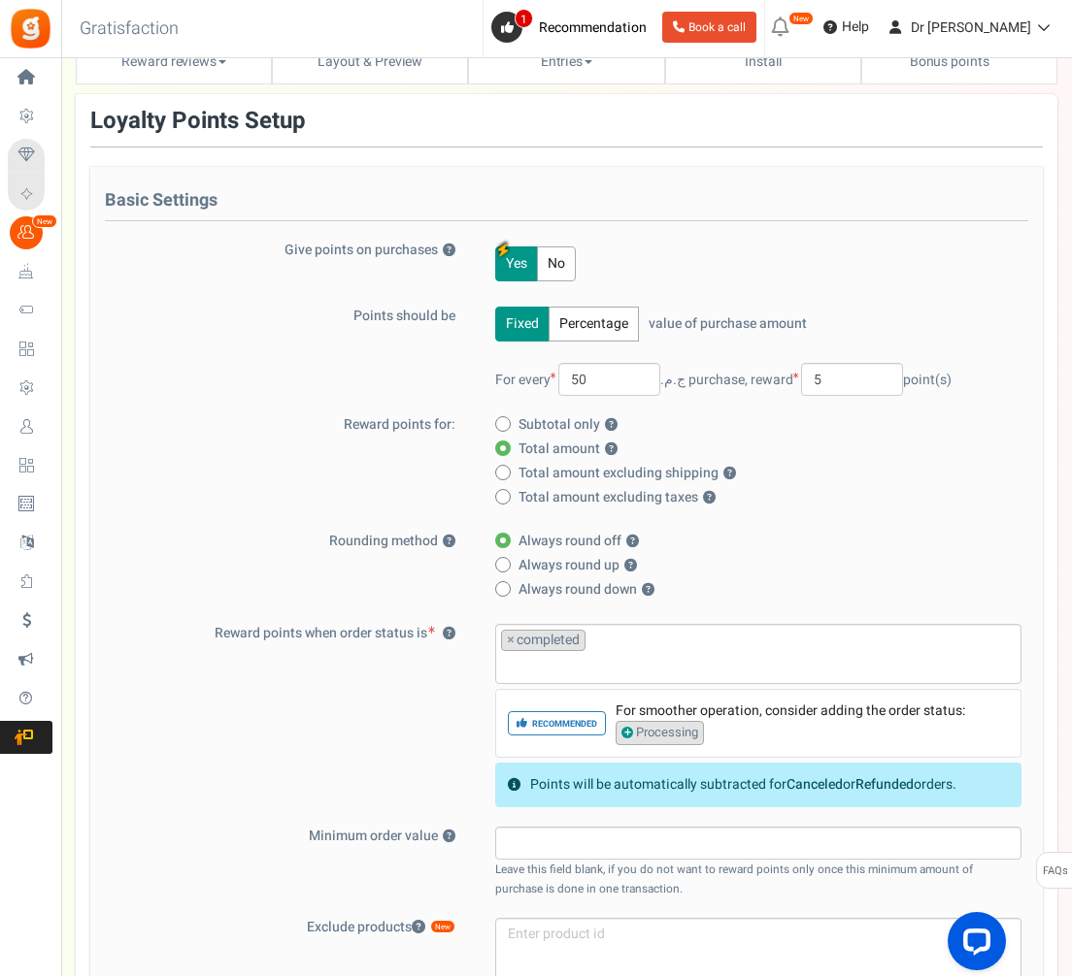
scroll to position [0, 0]
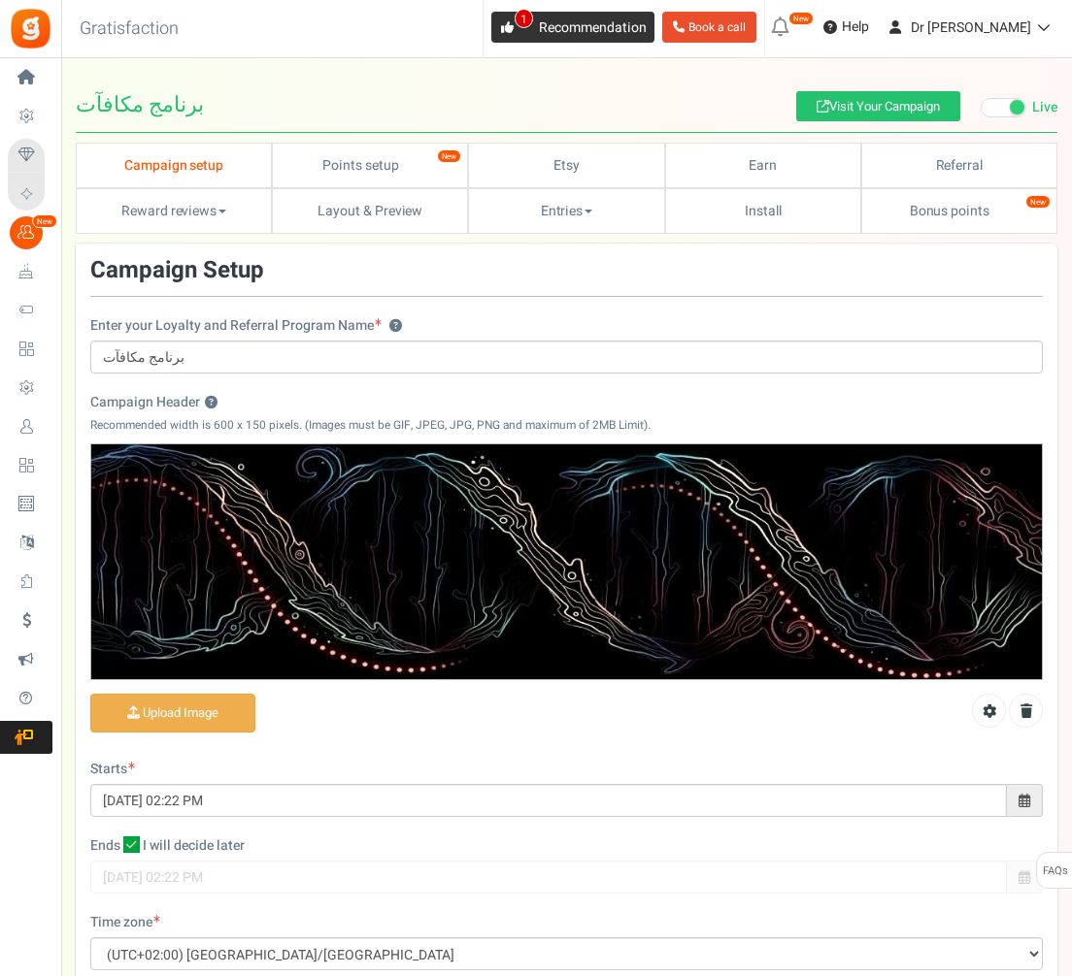
click at [522, 23] on span "1" at bounding box center [506, 27] width 31 height 31
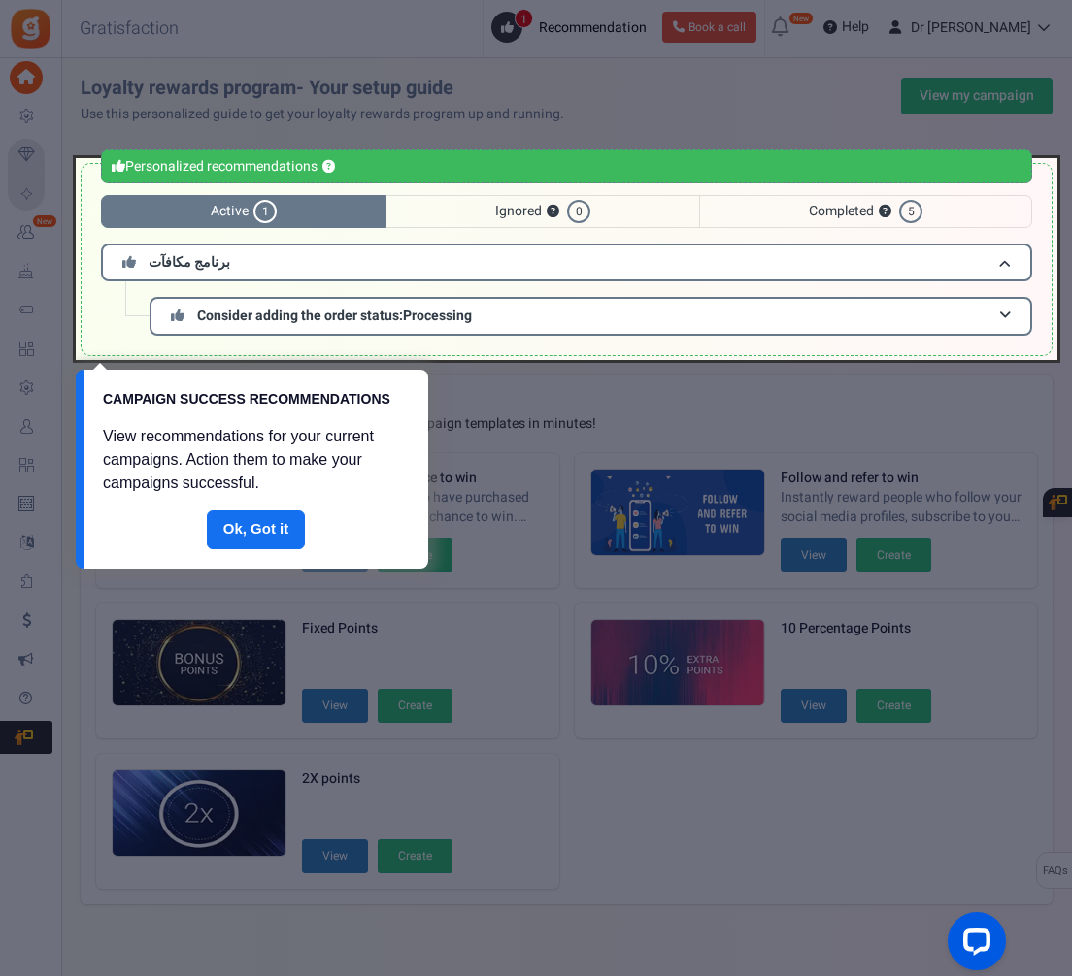
click at [258, 317] on div at bounding box center [566, 259] width 981 height 202
click at [742, 261] on div at bounding box center [566, 259] width 981 height 202
click at [471, 305] on div at bounding box center [566, 259] width 981 height 202
click at [266, 528] on link "Done" at bounding box center [256, 530] width 99 height 39
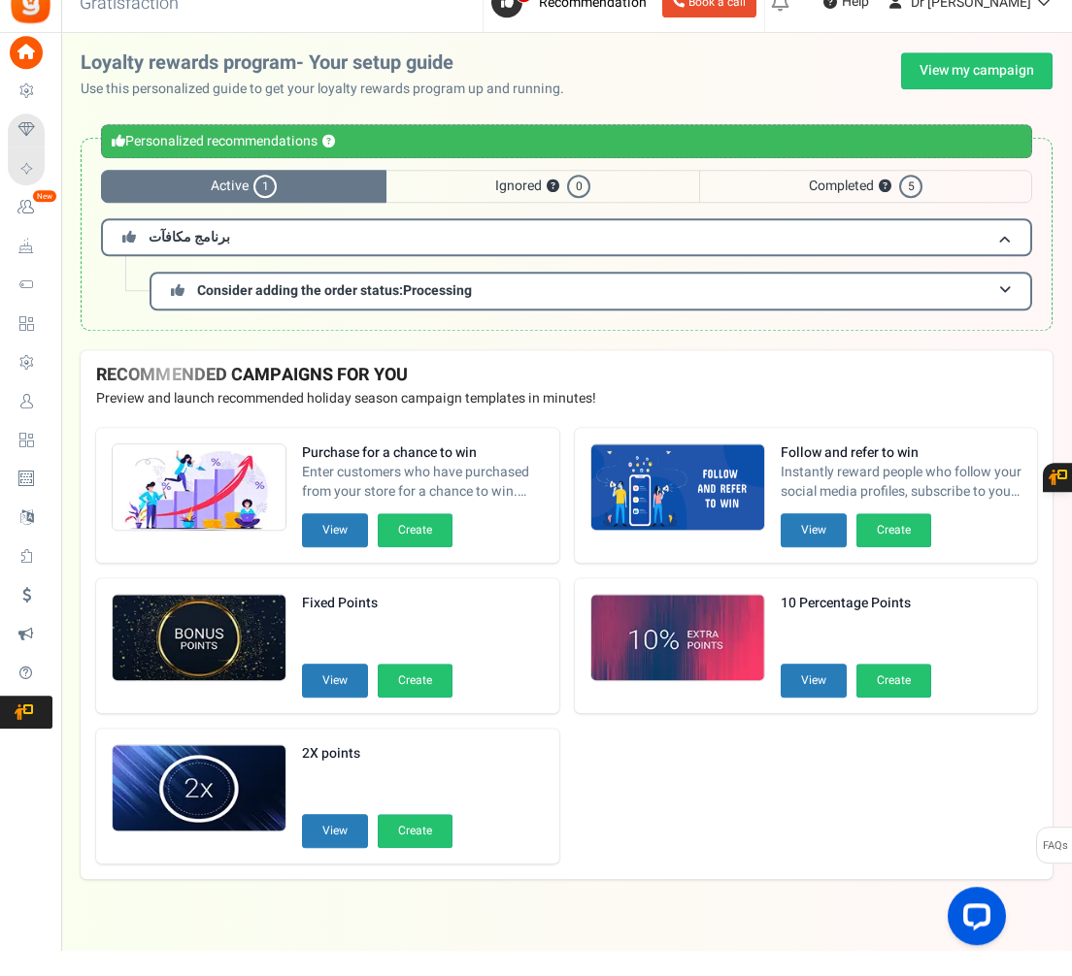
scroll to position [25, 0]
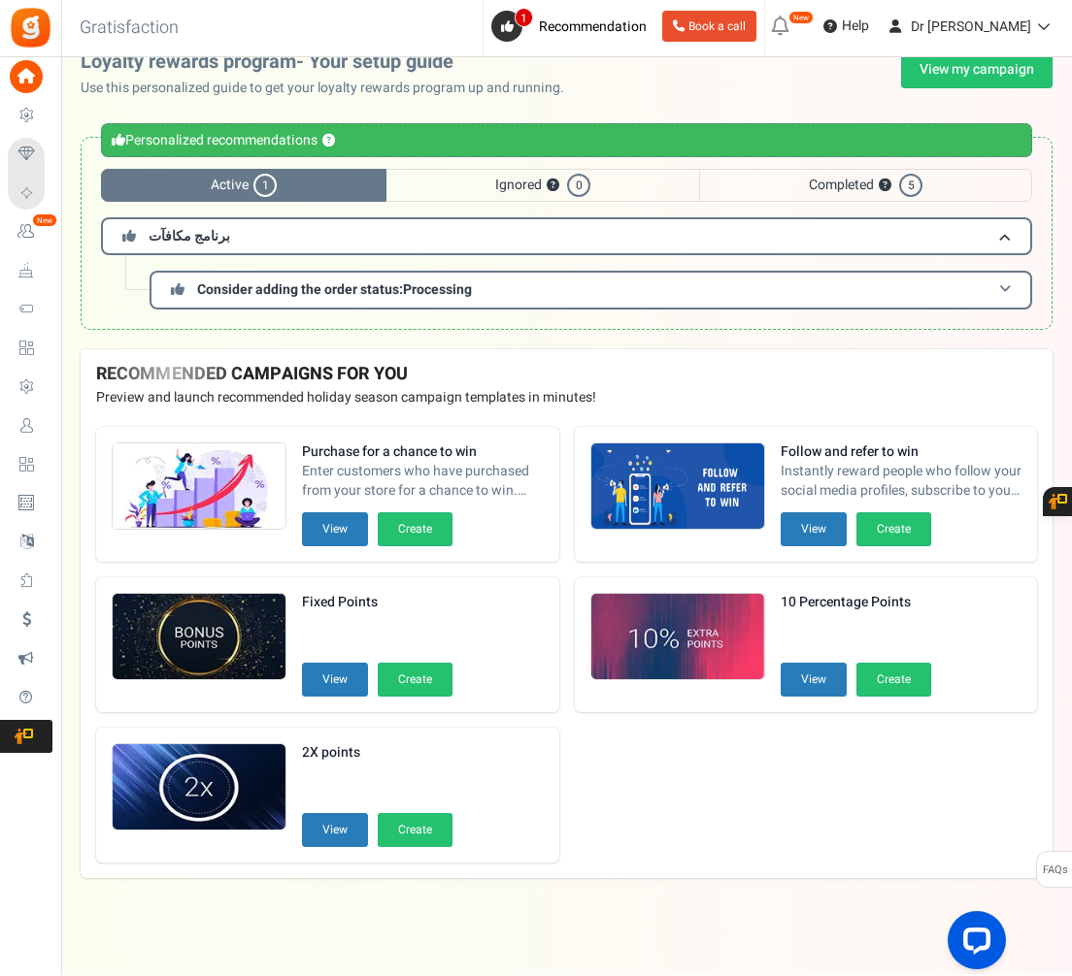
click at [493, 291] on h3 "Consider adding the order status: Processing" at bounding box center [590, 291] width 882 height 38
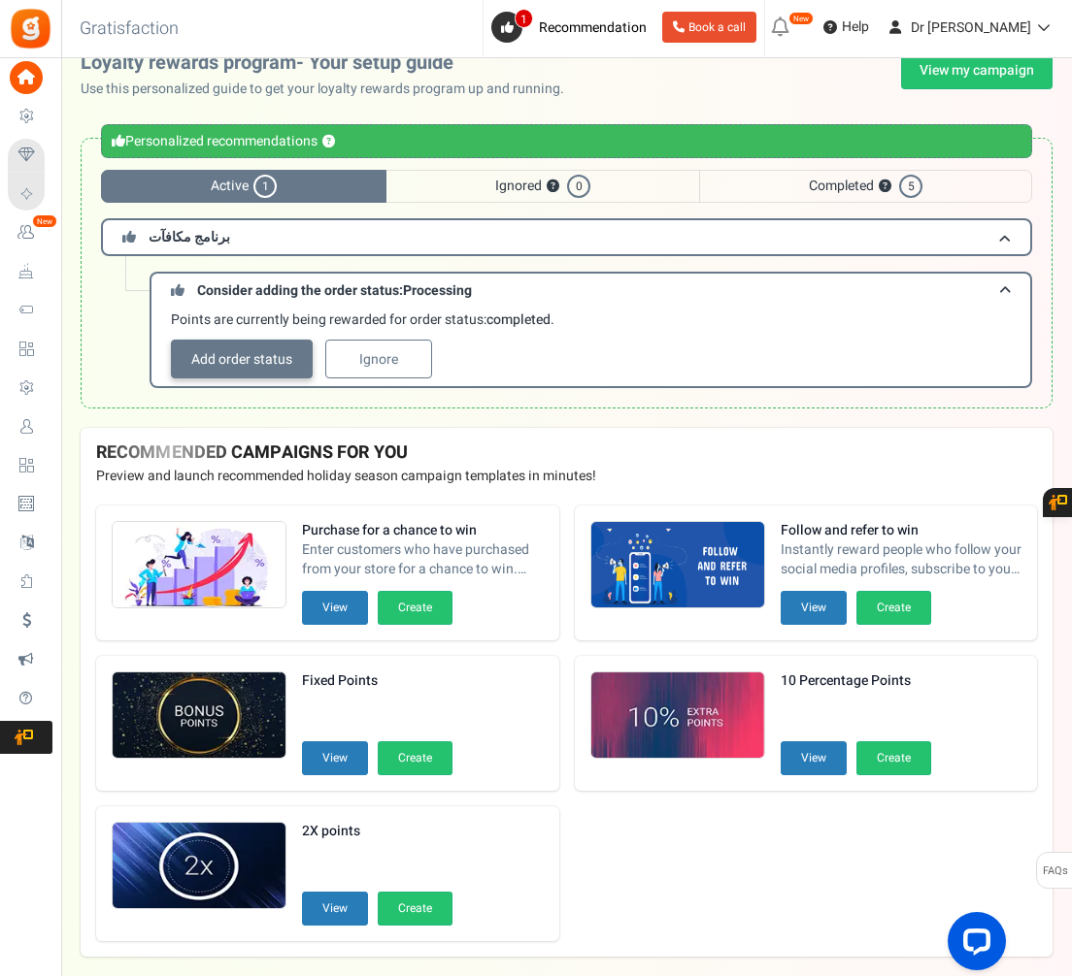
click at [240, 353] on link "Add order status" at bounding box center [242, 359] width 142 height 39
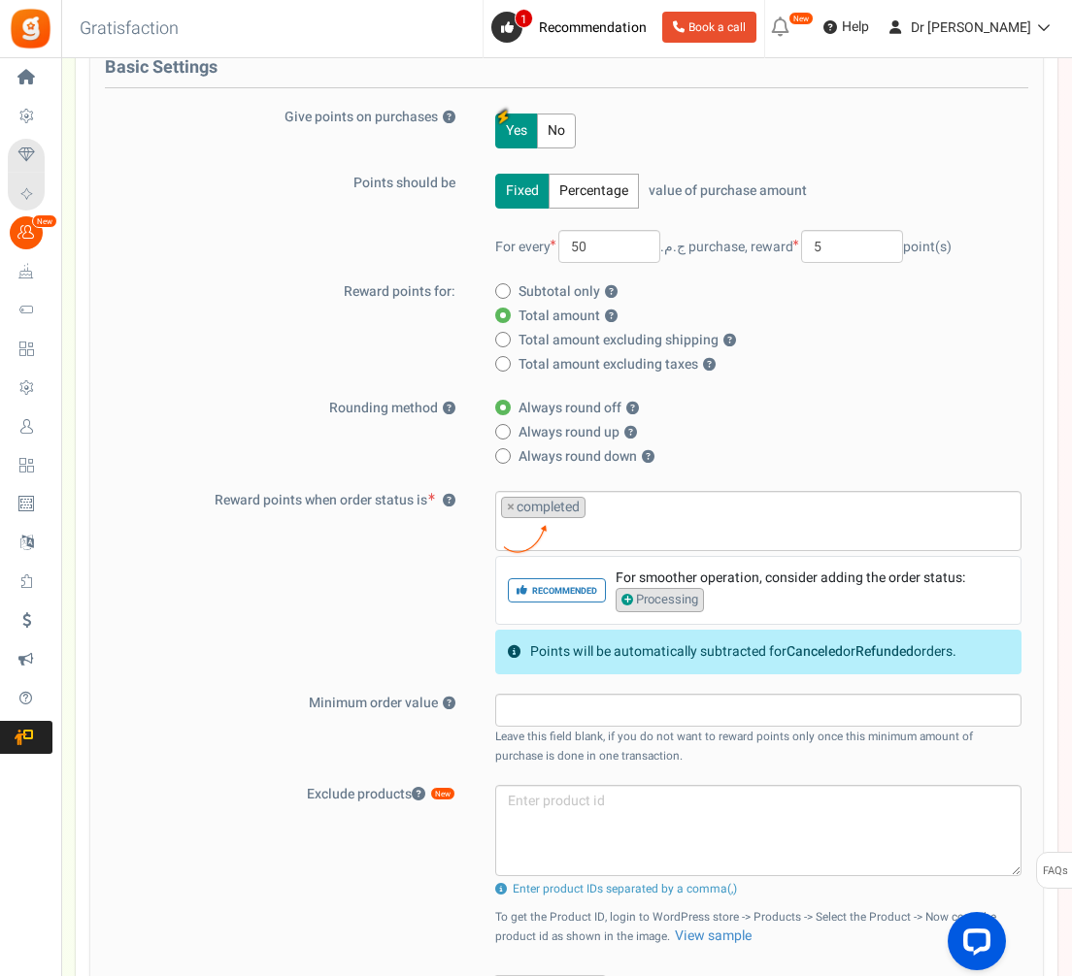
scroll to position [449, 0]
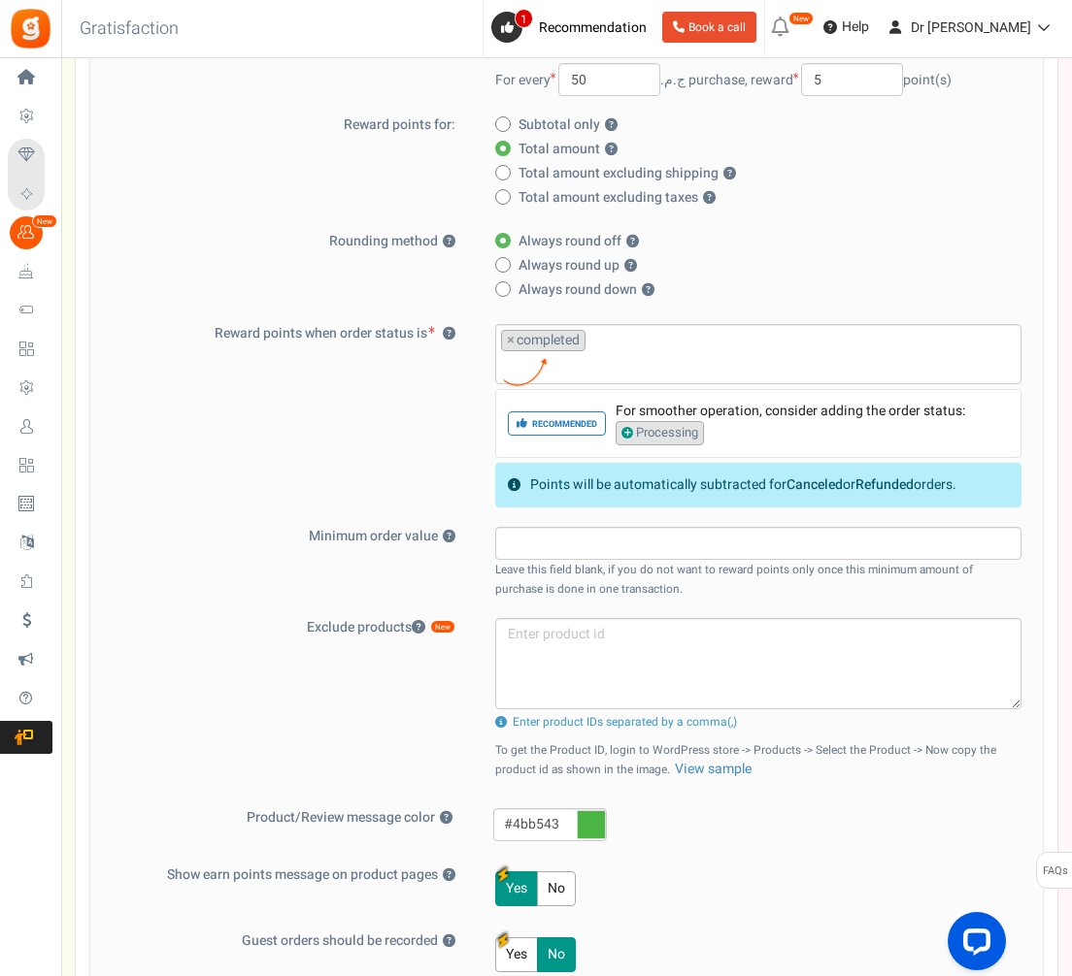
click at [646, 441] on span "Processing" at bounding box center [659, 433] width 88 height 24
select select "processing"
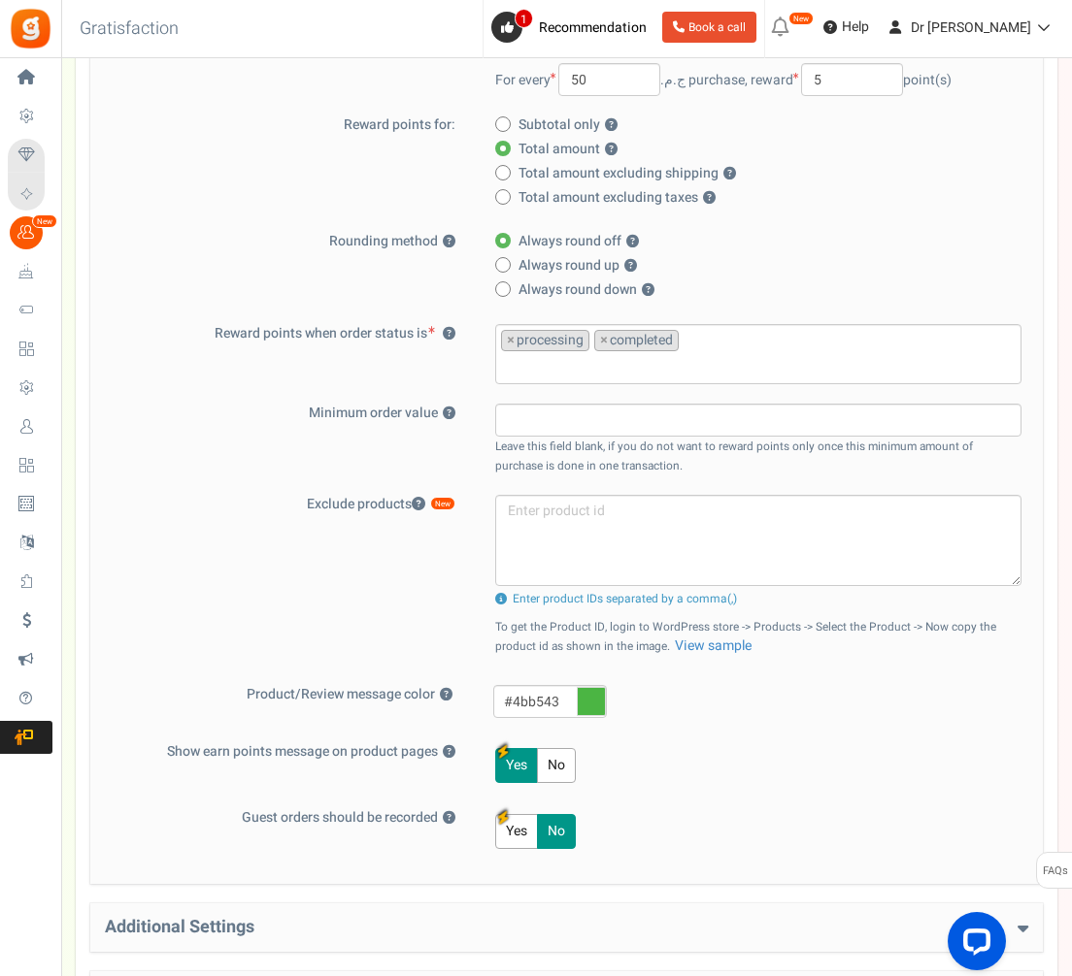
click at [789, 351] on li at bounding box center [758, 364] width 514 height 26
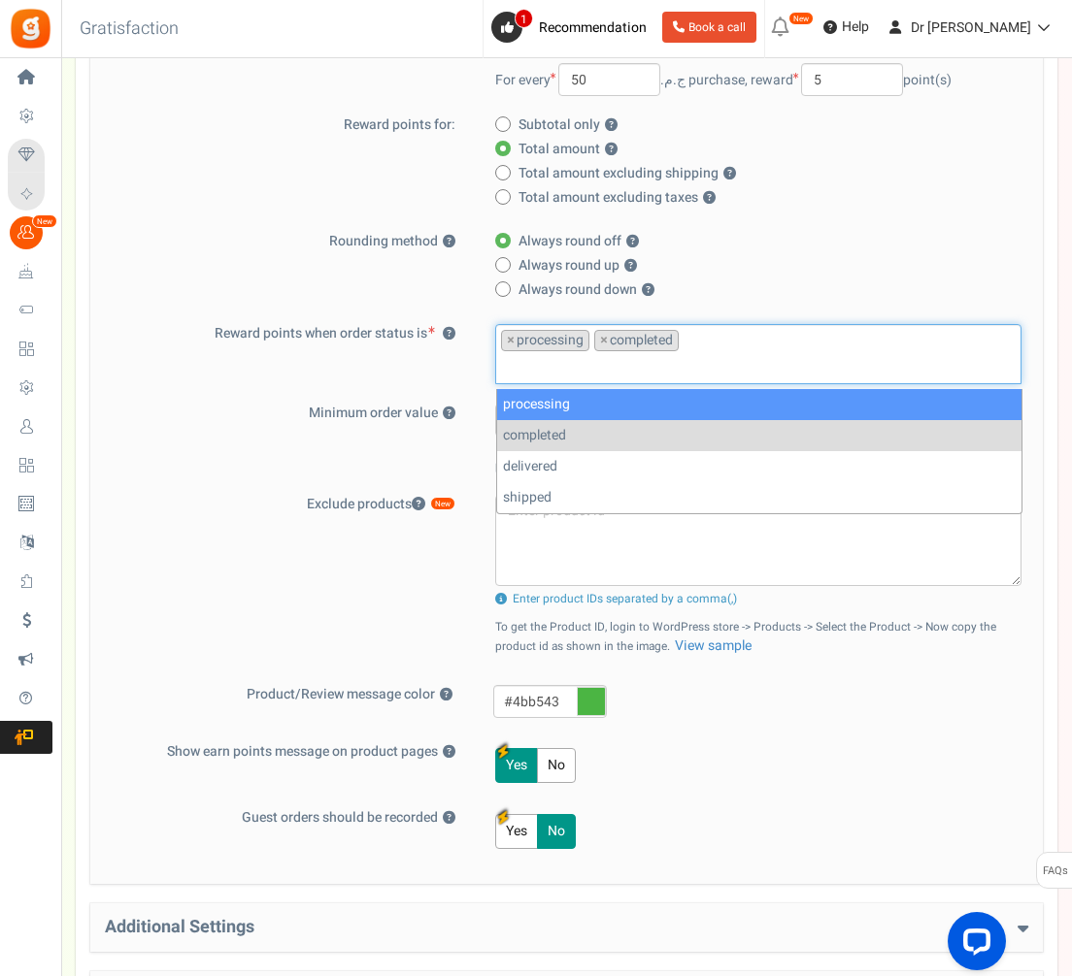
scroll to position [149, 0]
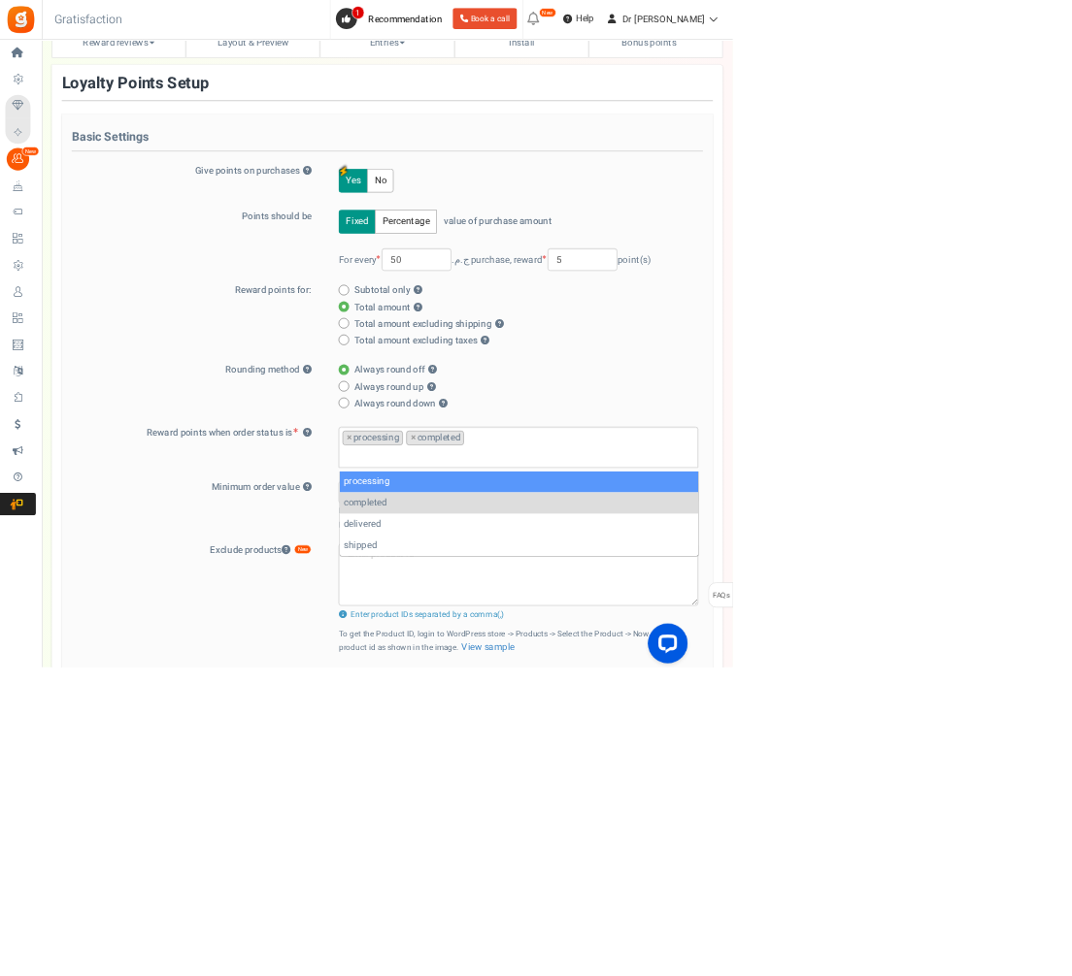
click at [1071, 515] on html "Install now Back to Home Back to program setup Home Settings Campaigns Purchase…" at bounding box center [536, 684] width 1072 height 1666
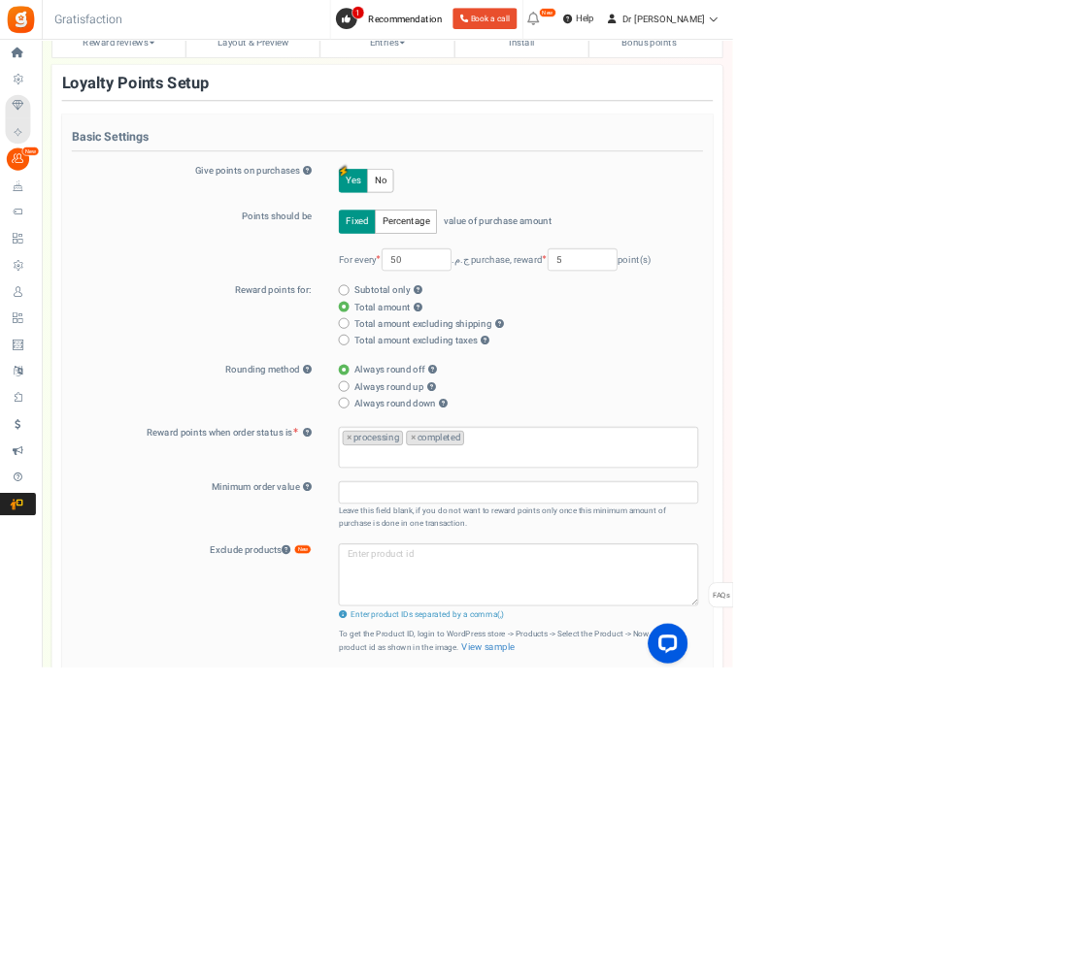
click at [643, 609] on div "Basic Settings Give points on purchases ? Yes No Points should be Fixed Percent…" at bounding box center [566, 676] width 952 height 1017
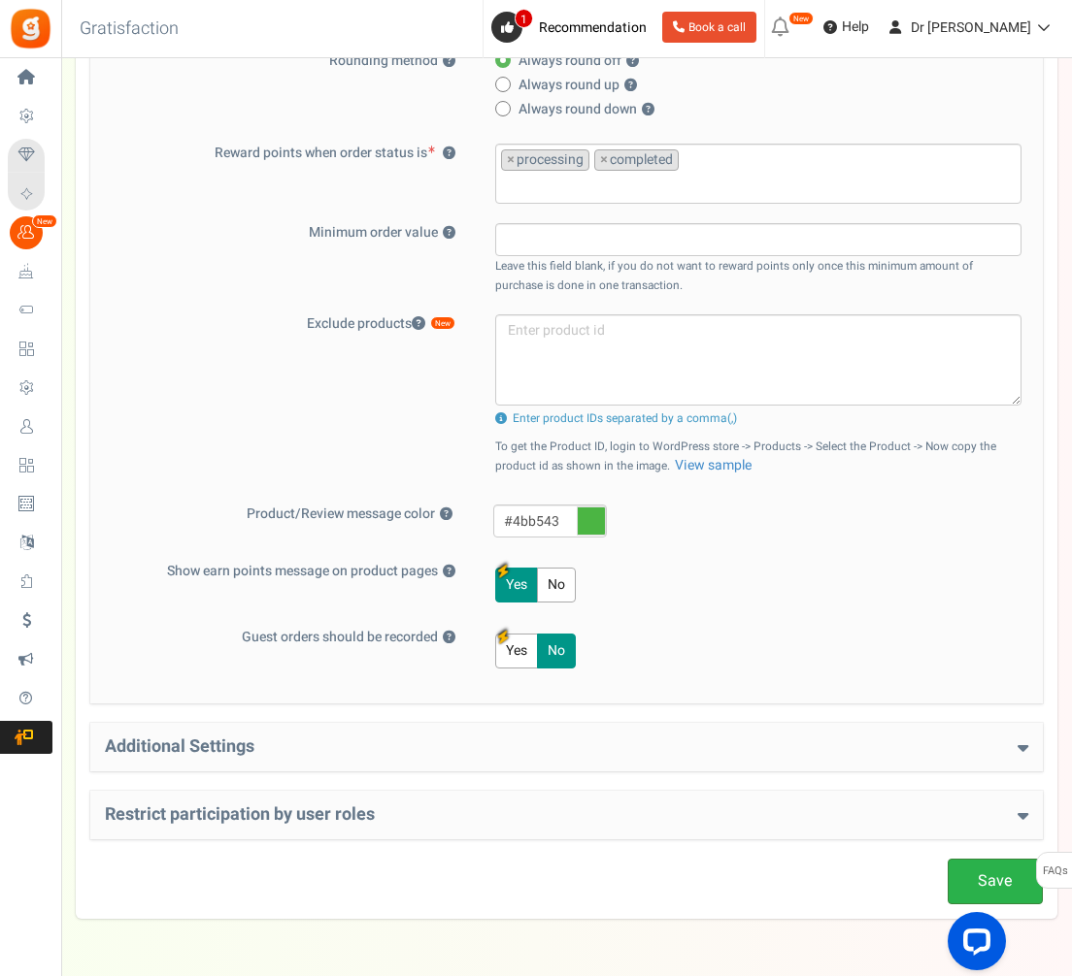
click at [999, 888] on link "Save" at bounding box center [994, 882] width 95 height 46
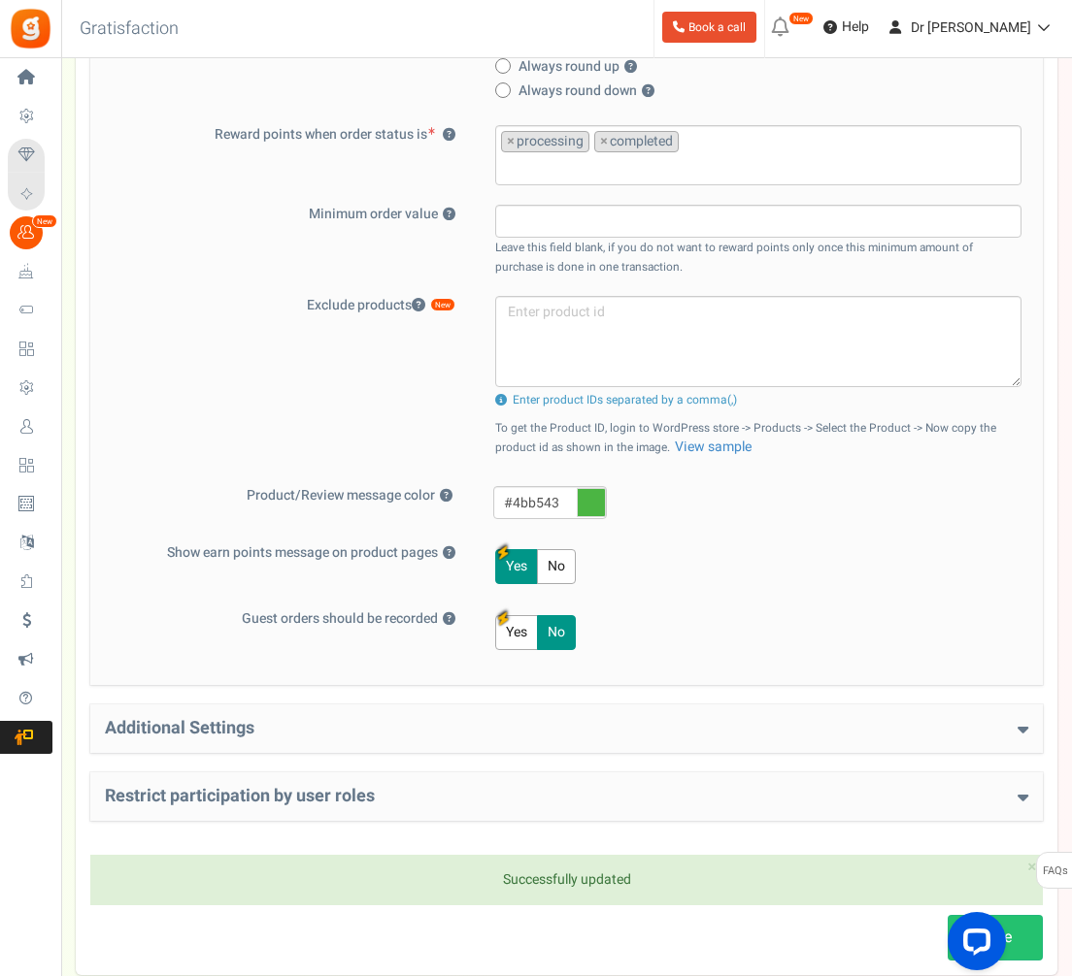
scroll to position [0, 0]
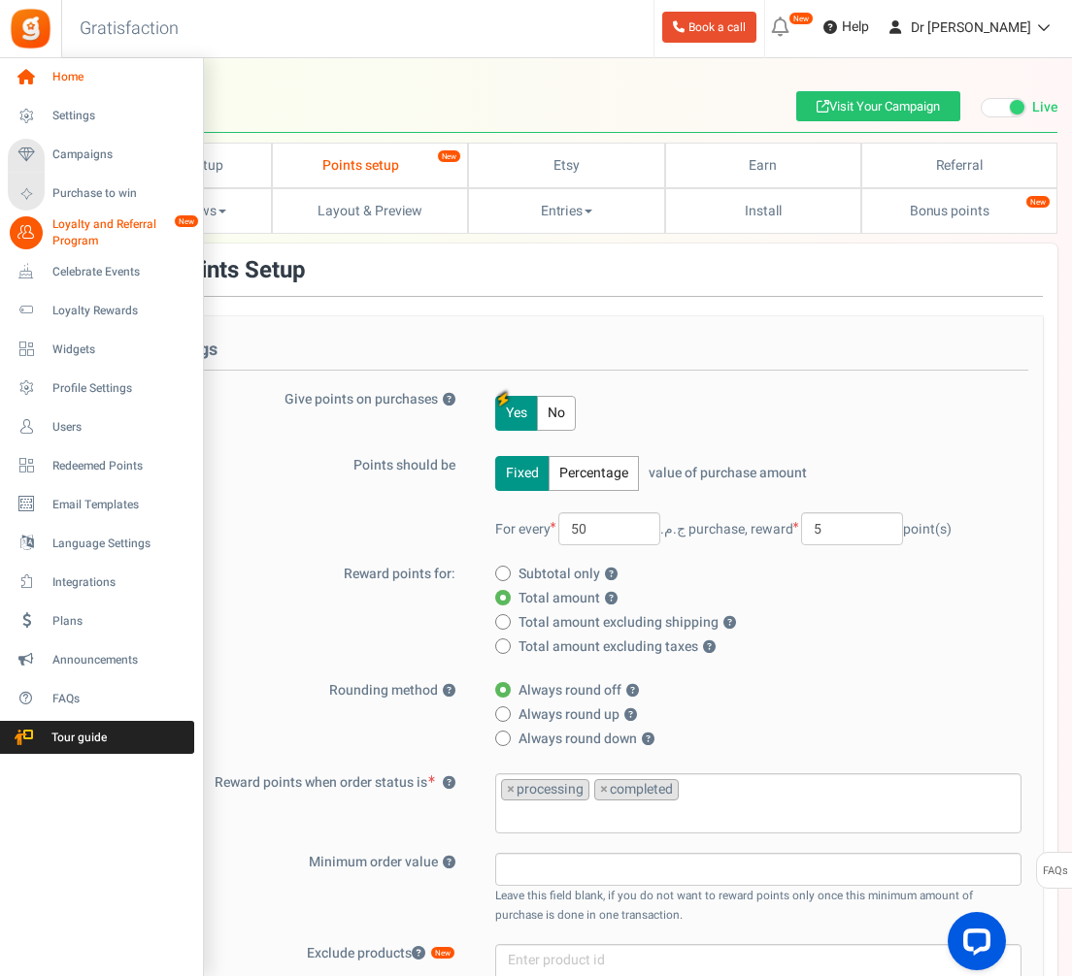
click at [32, 79] on icon at bounding box center [26, 77] width 33 height 33
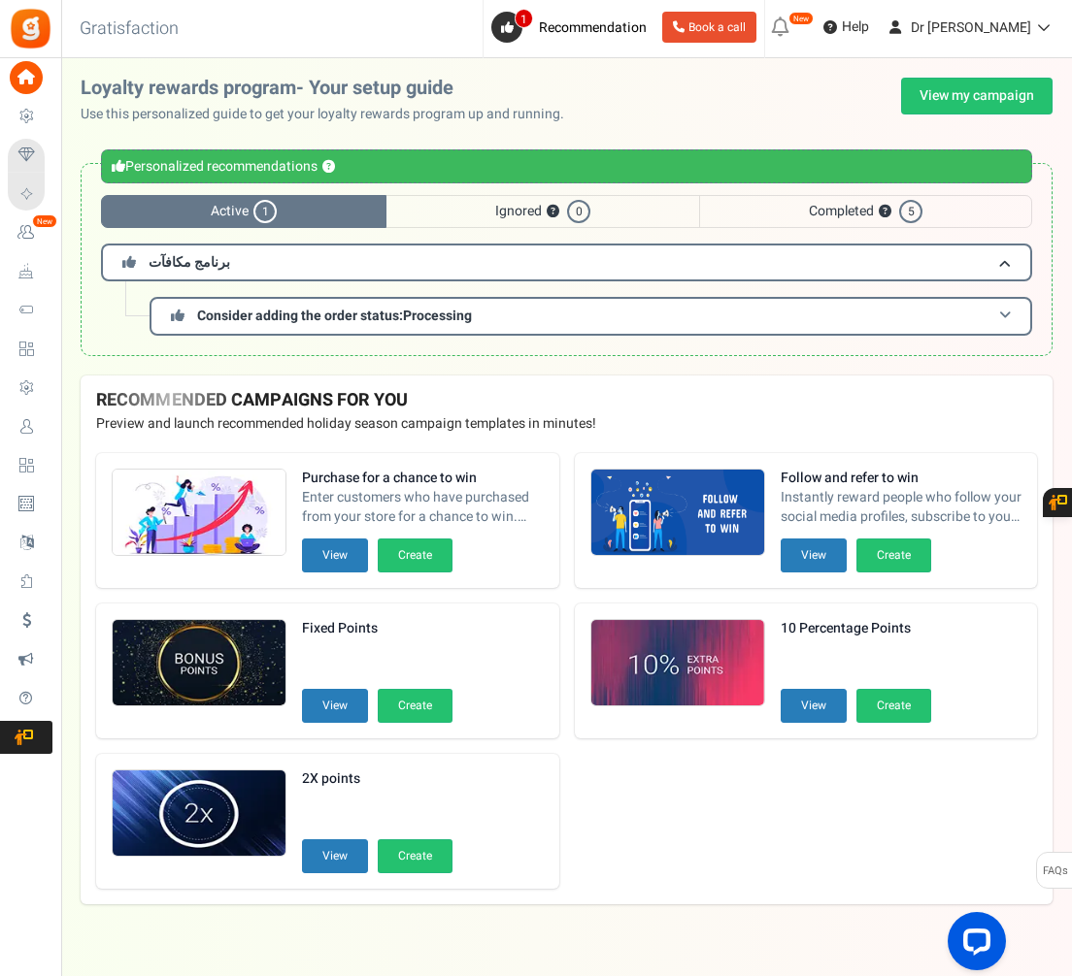
click at [330, 311] on span "Consider adding the order status: Processing" at bounding box center [334, 316] width 275 height 20
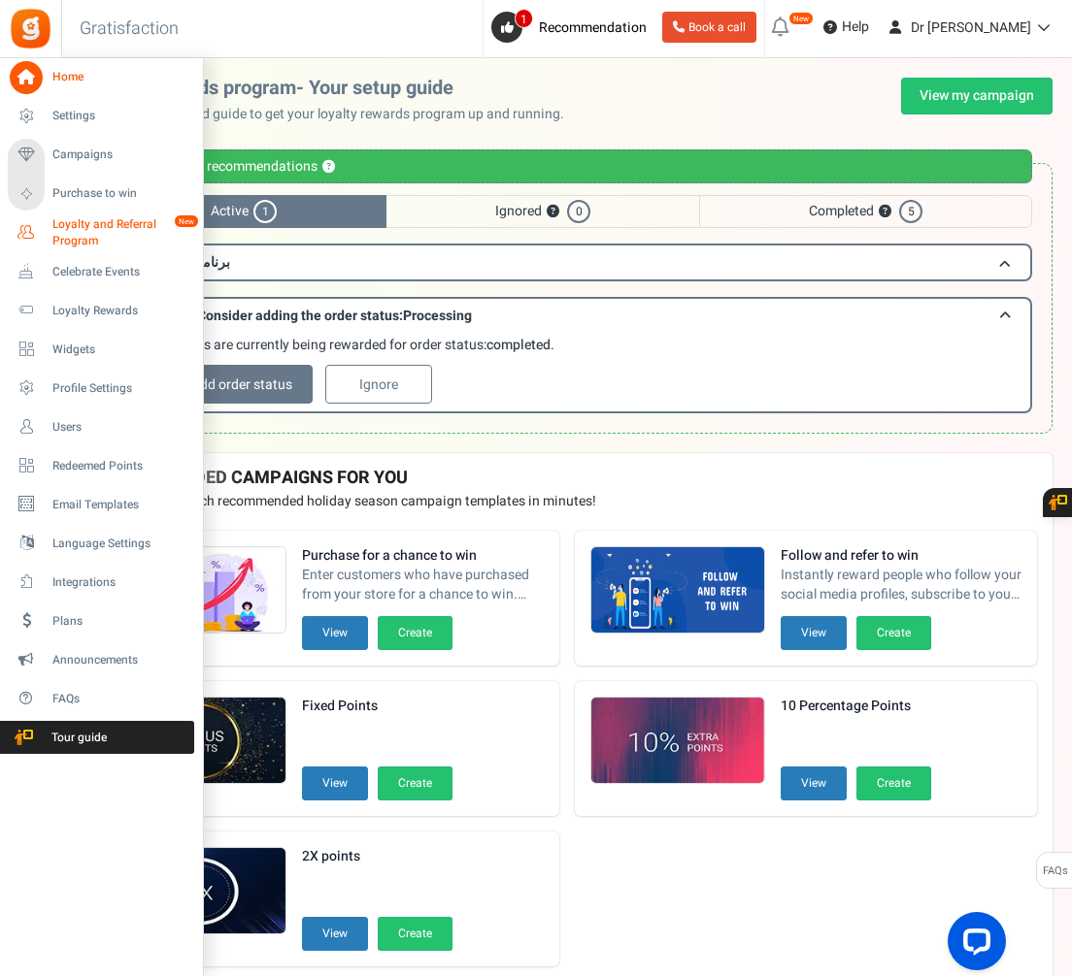
click at [85, 240] on span "Loyalty and Referral Program" at bounding box center [123, 232] width 142 height 33
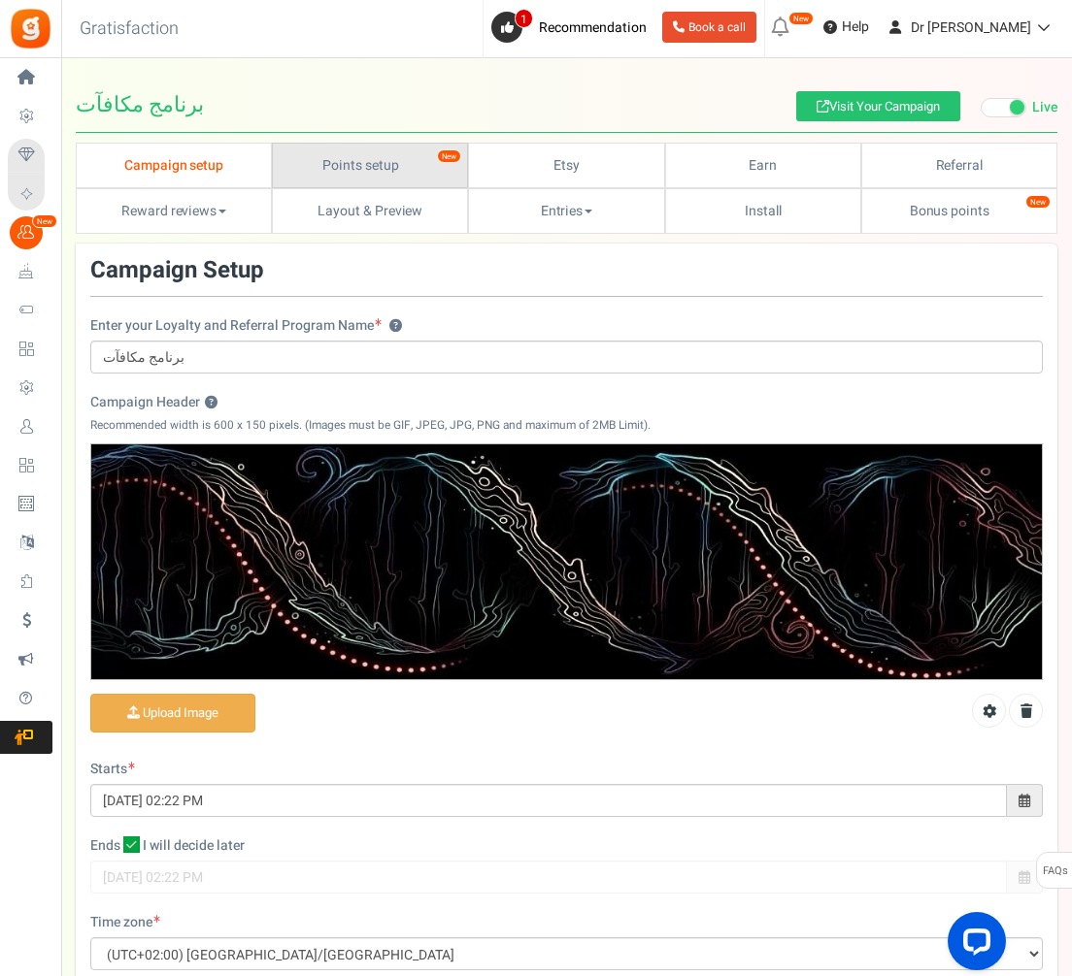
click at [383, 165] on link "Points setup New" at bounding box center [370, 166] width 196 height 46
click at [338, 164] on link "Points setup New" at bounding box center [370, 166] width 196 height 46
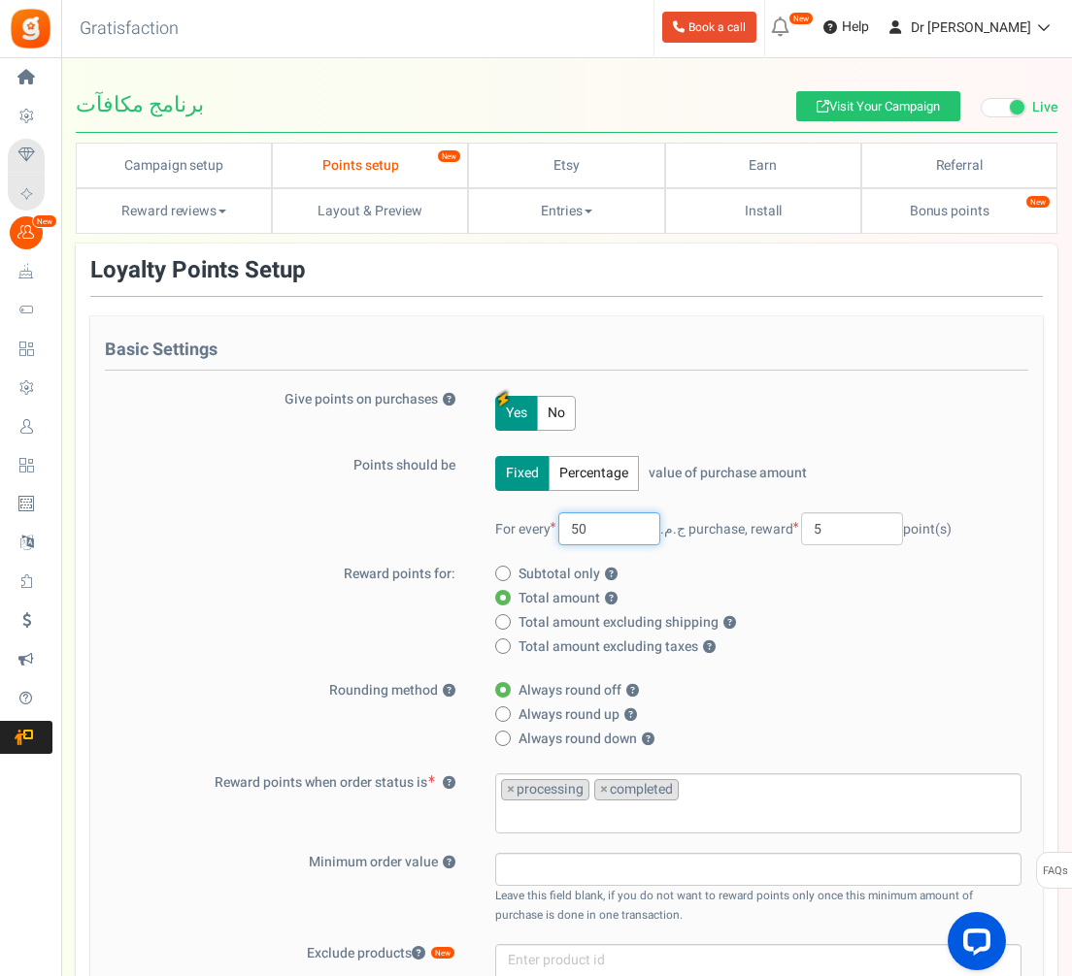
click at [593, 530] on input "50" at bounding box center [609, 528] width 102 height 33
click at [594, 538] on input "50" at bounding box center [609, 528] width 102 height 33
type input "100"
click at [829, 524] on input "5" at bounding box center [852, 528] width 102 height 33
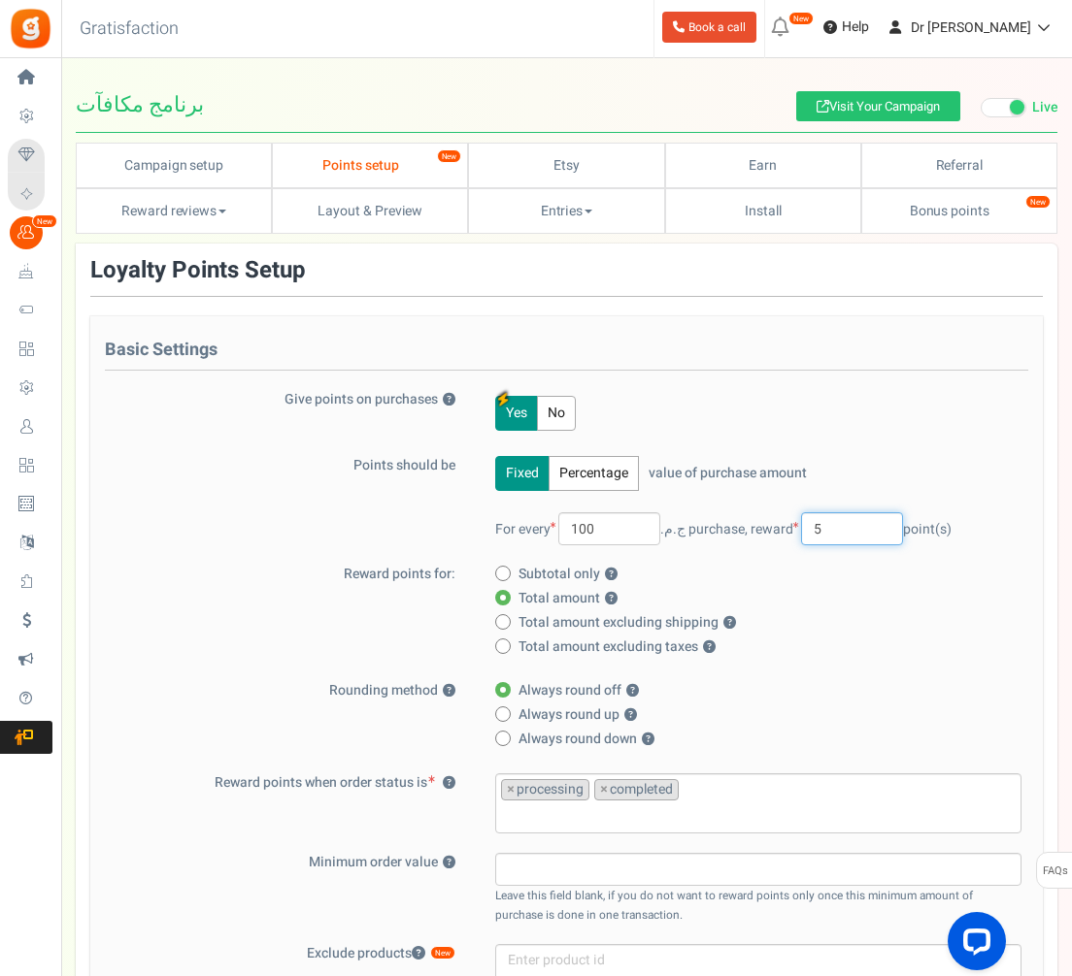
click at [829, 527] on input "5" at bounding box center [852, 528] width 102 height 33
click at [829, 528] on input "5" at bounding box center [852, 528] width 102 height 33
click at [828, 527] on input "5" at bounding box center [852, 528] width 102 height 33
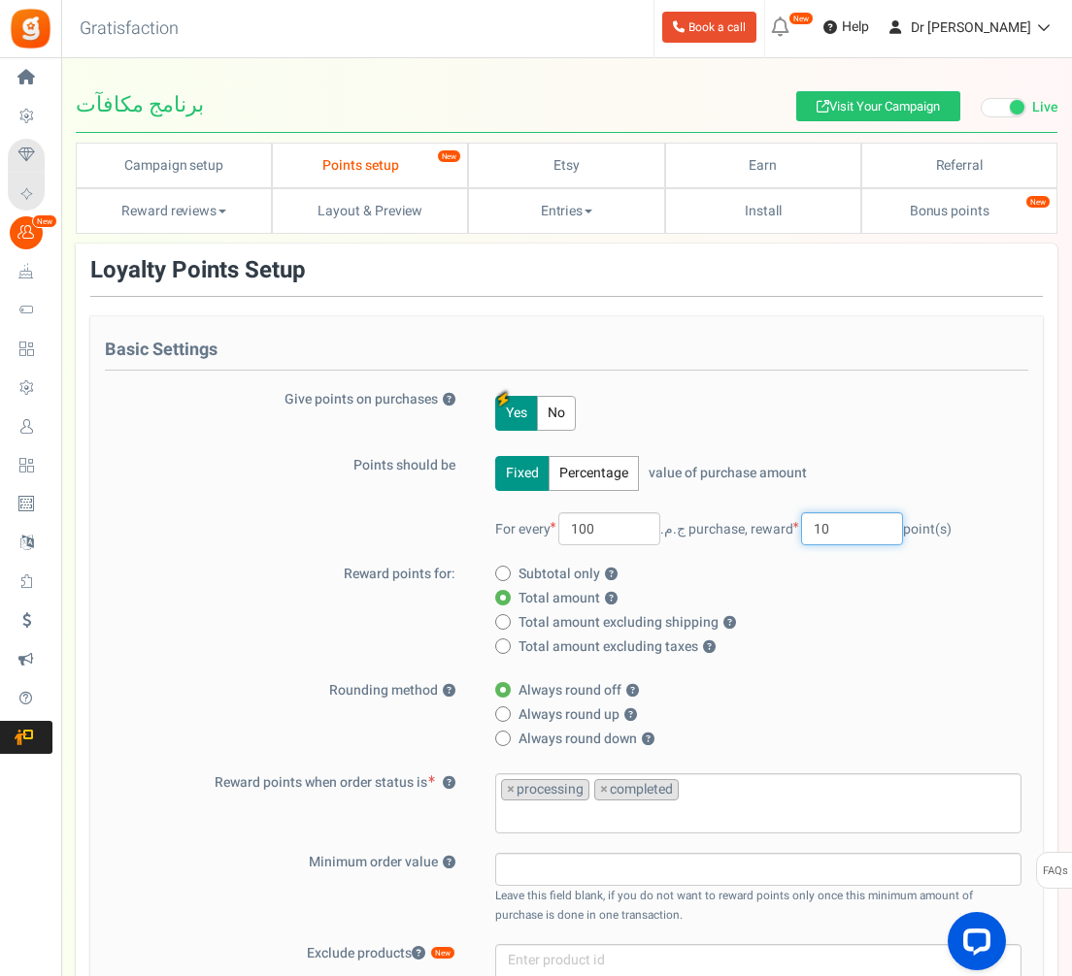
type input "10"
click at [856, 601] on label "Total amount ?" at bounding box center [752, 598] width 514 height 19
click at [508, 601] on input "Total amount ?" at bounding box center [501, 599] width 13 height 13
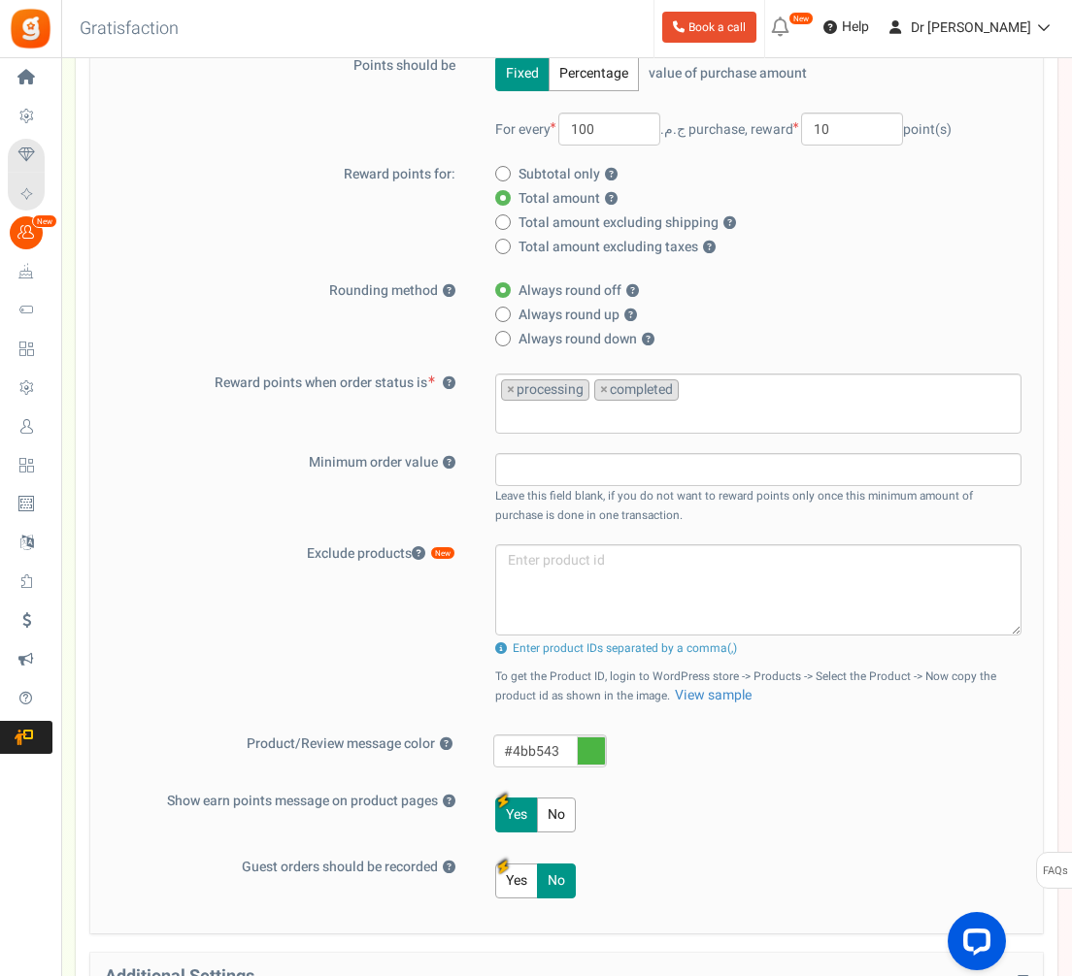
scroll to position [529, 0]
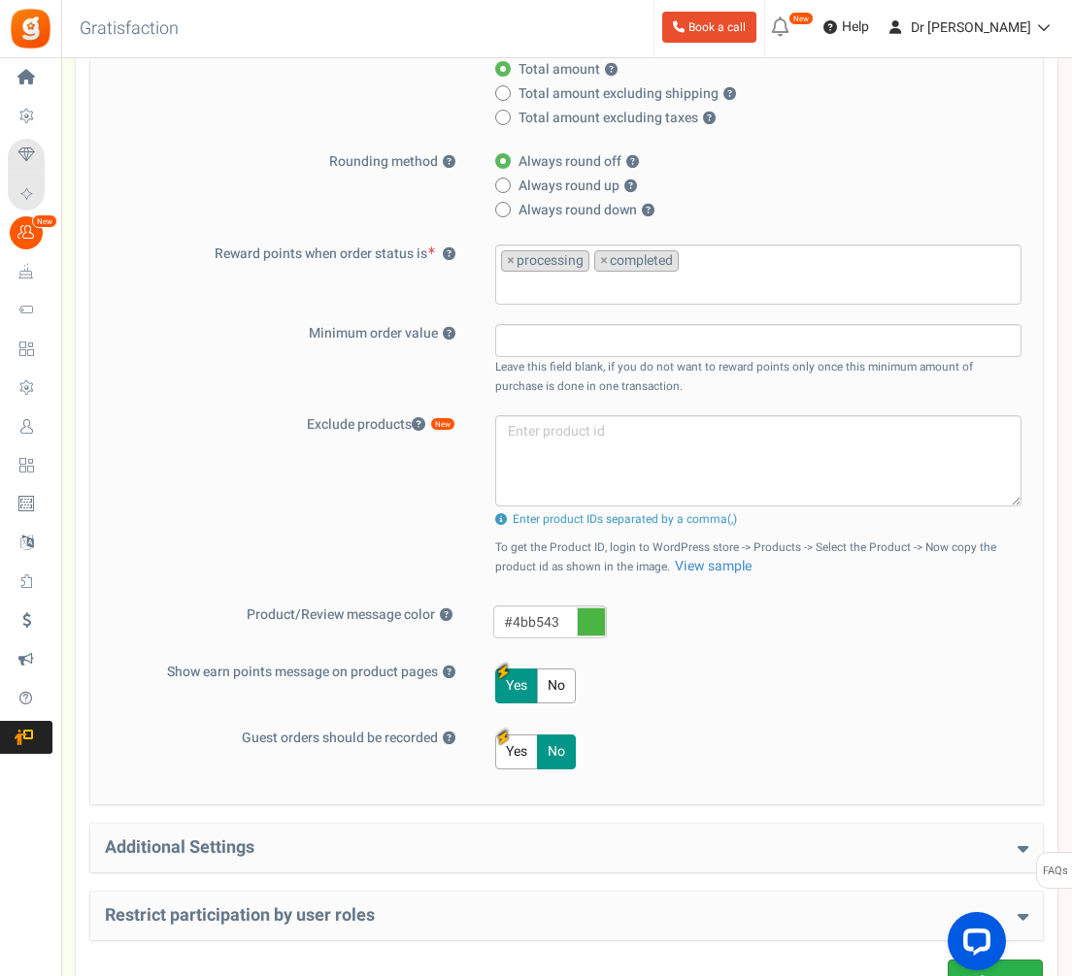
click at [1019, 971] on link "Save" at bounding box center [994, 983] width 95 height 46
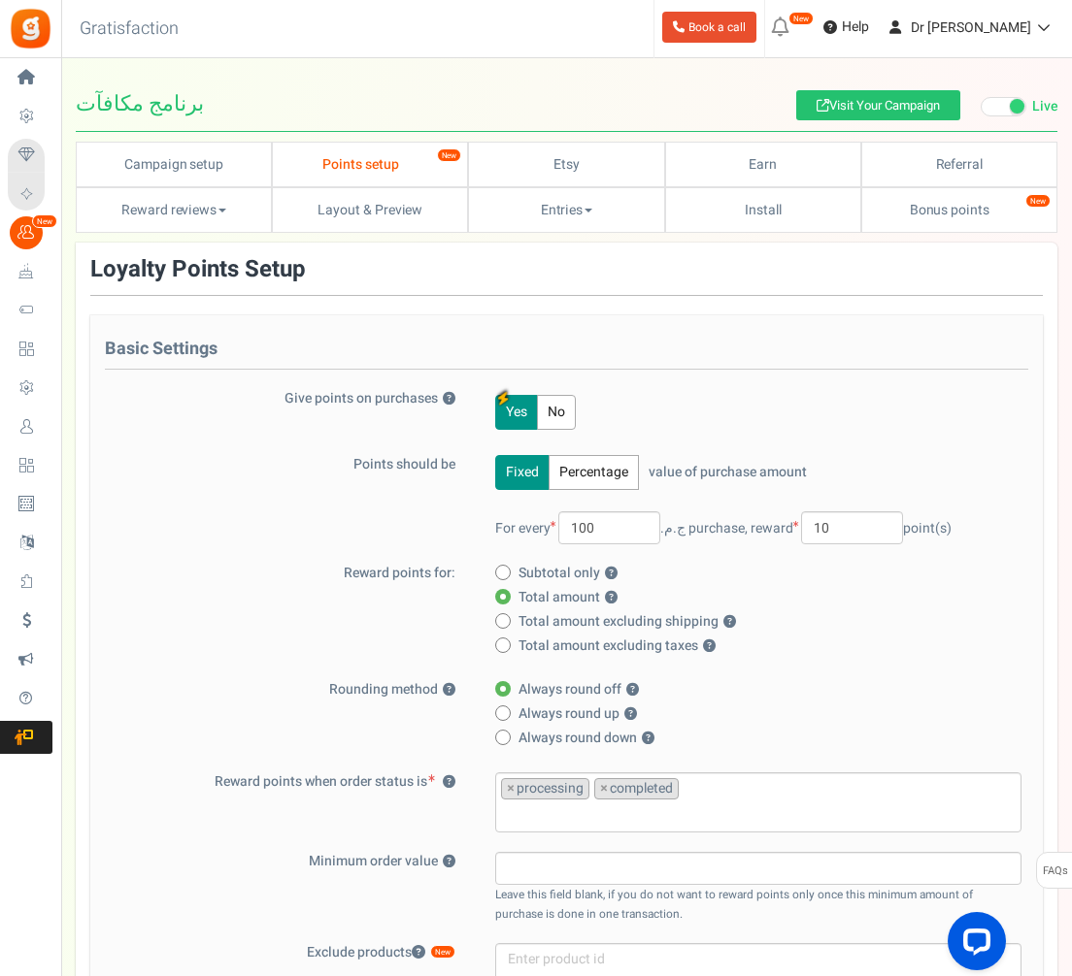
scroll to position [0, 0]
drag, startPoint x: 1065, startPoint y: 401, endPoint x: 576, endPoint y: 115, distance: 566.8
click at [0, 0] on html "Install now Back to Home Back to program setup Home Settings Campaigns Purchase…" at bounding box center [536, 833] width 1072 height 1666
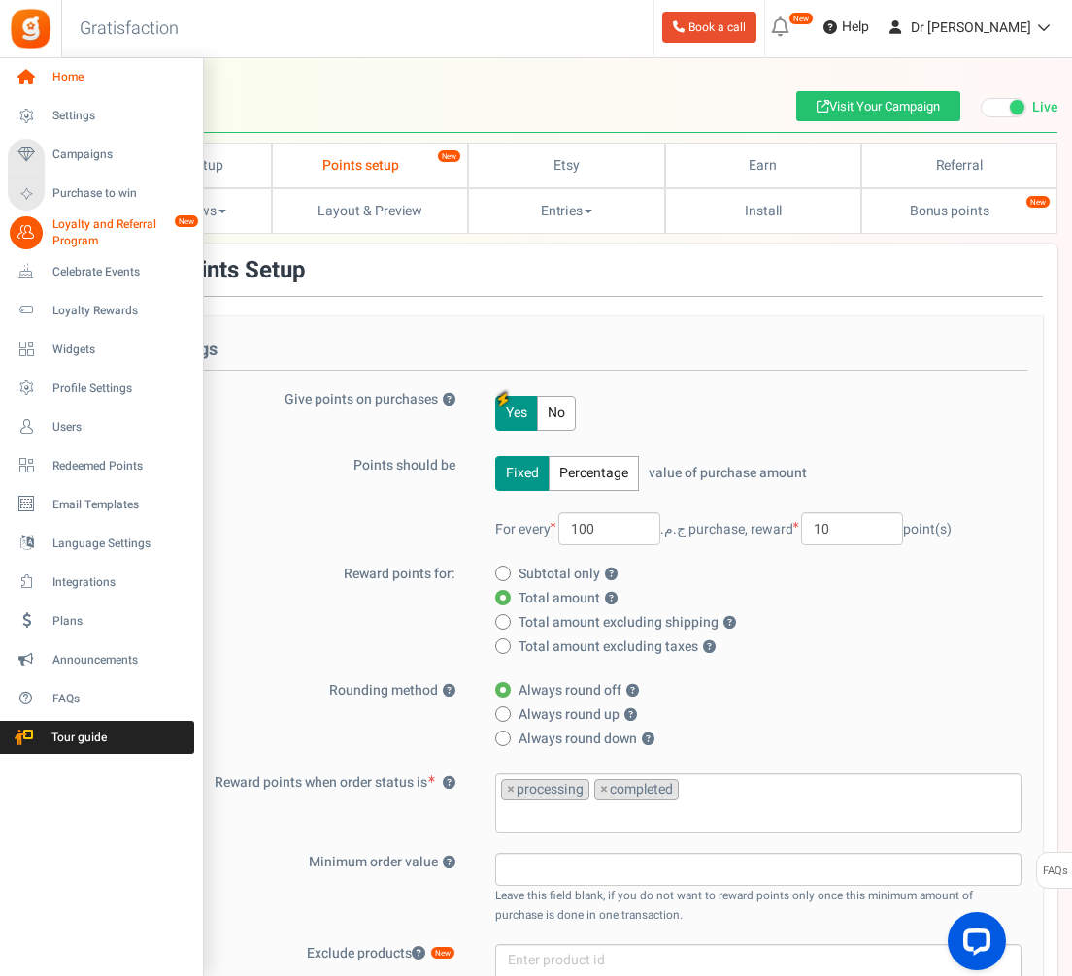
click at [18, 78] on icon at bounding box center [26, 77] width 33 height 33
